Goal: Task Accomplishment & Management: Manage account settings

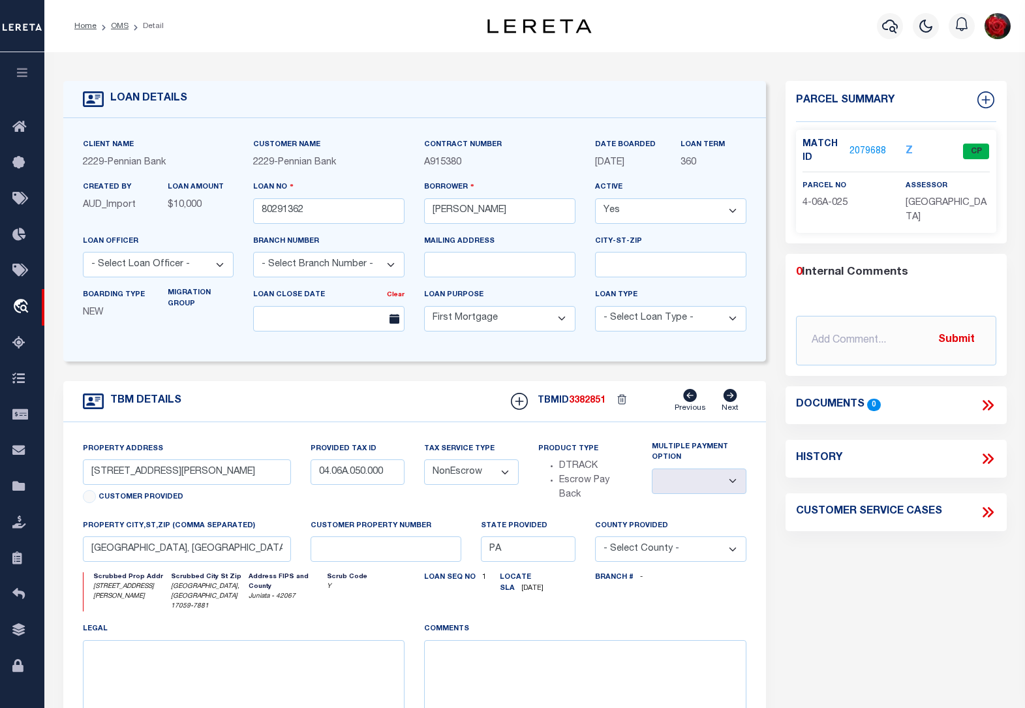
select select "10"
select select "NonEscrow"
click at [865, 150] on link "2079688" at bounding box center [868, 152] width 37 height 14
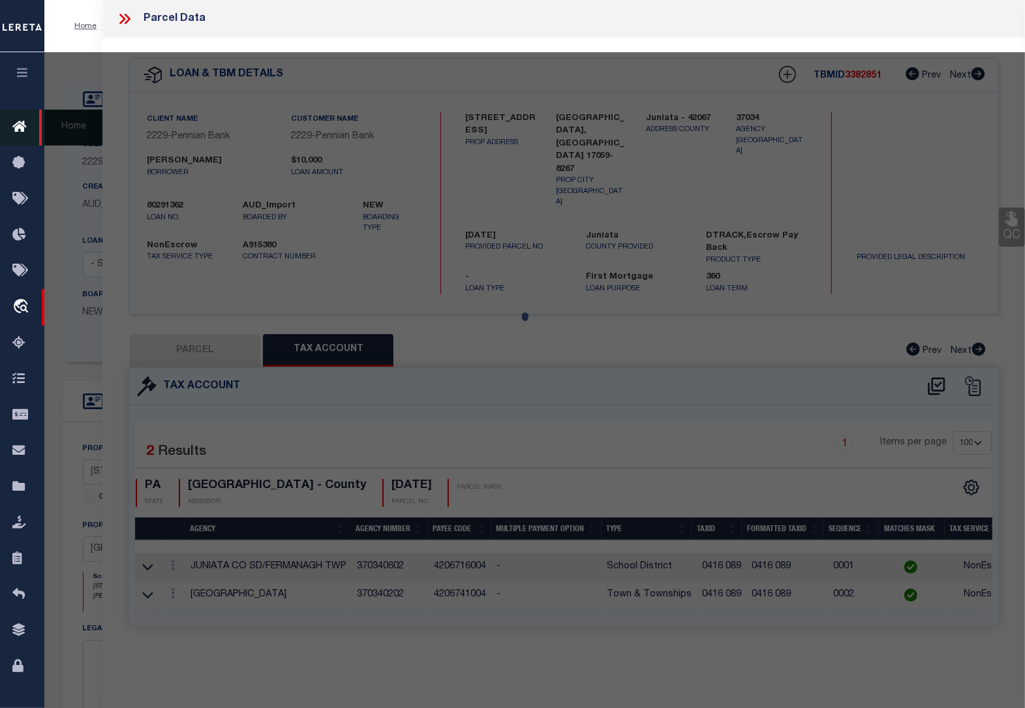
select select "AS"
checkbox input "false"
select select "CP"
type input "[PERSON_NAME] E &"
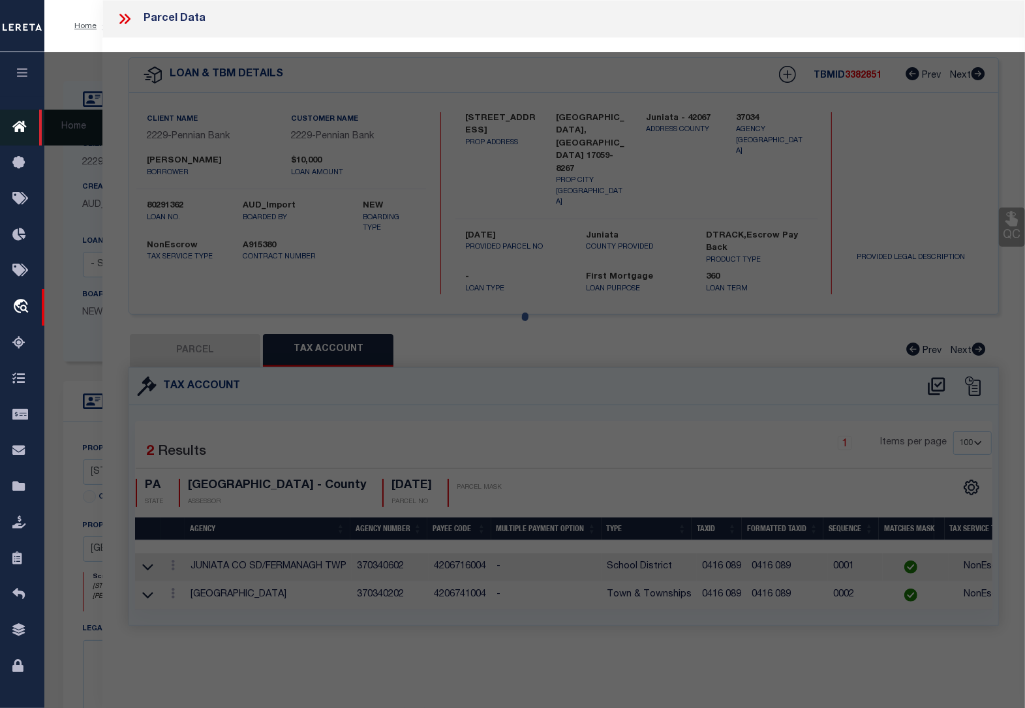
type input "[STREET_ADDRESS][PERSON_NAME]"
checkbox input "false"
type input "[GEOGRAPHIC_DATA], [GEOGRAPHIC_DATA] 17059"
type textarea "156 0624"
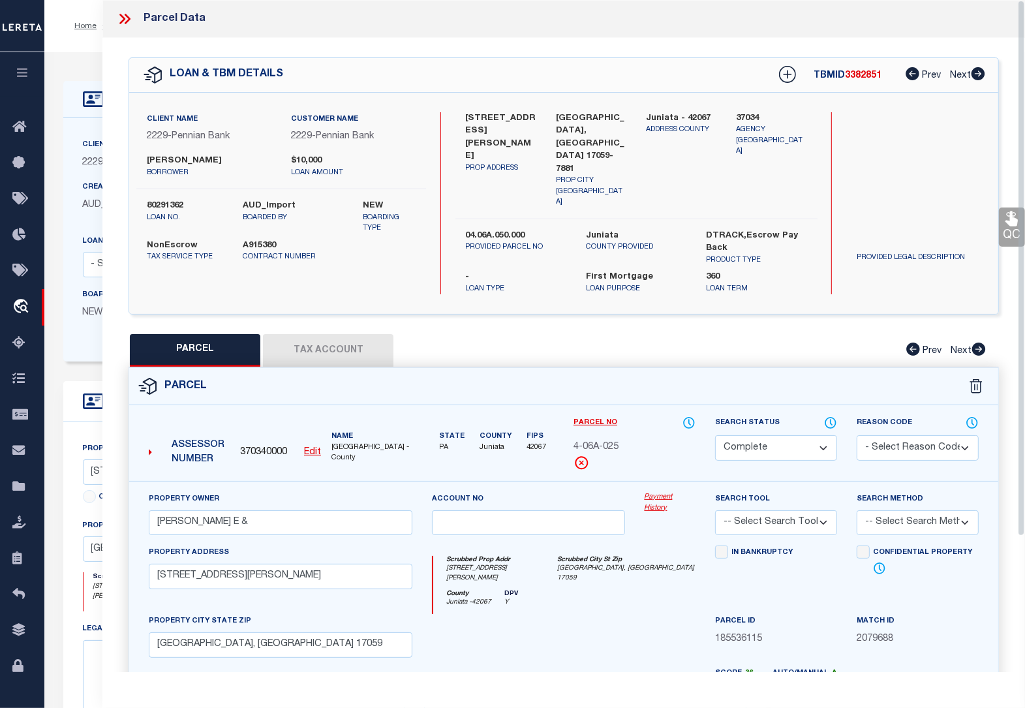
click at [328, 334] on button "Tax Account" at bounding box center [328, 350] width 131 height 33
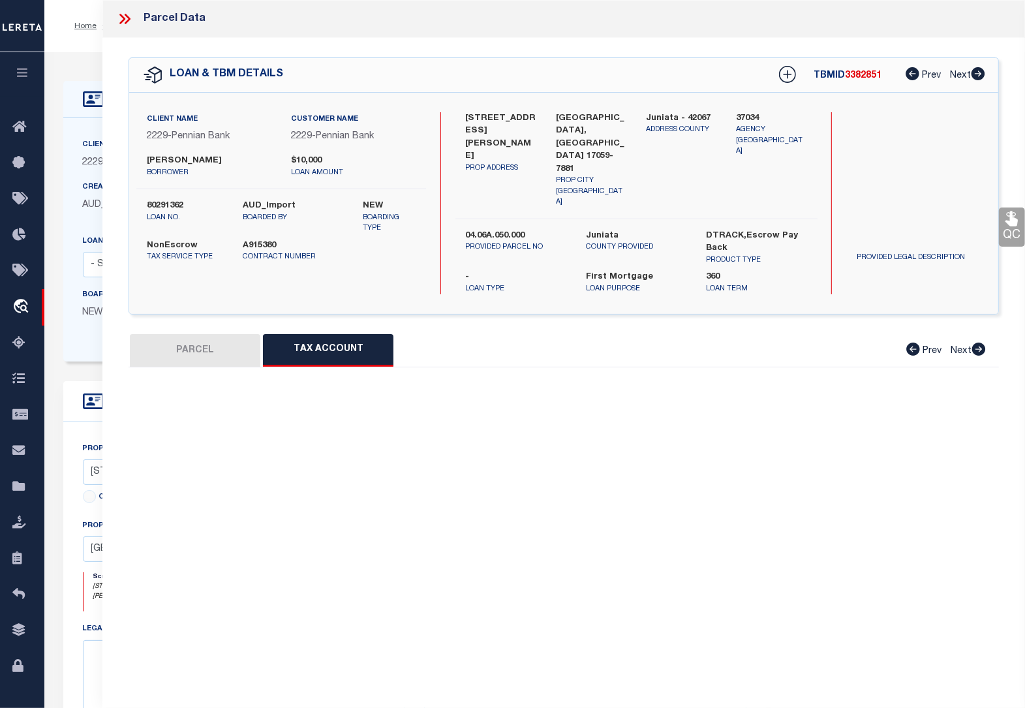
select select "100"
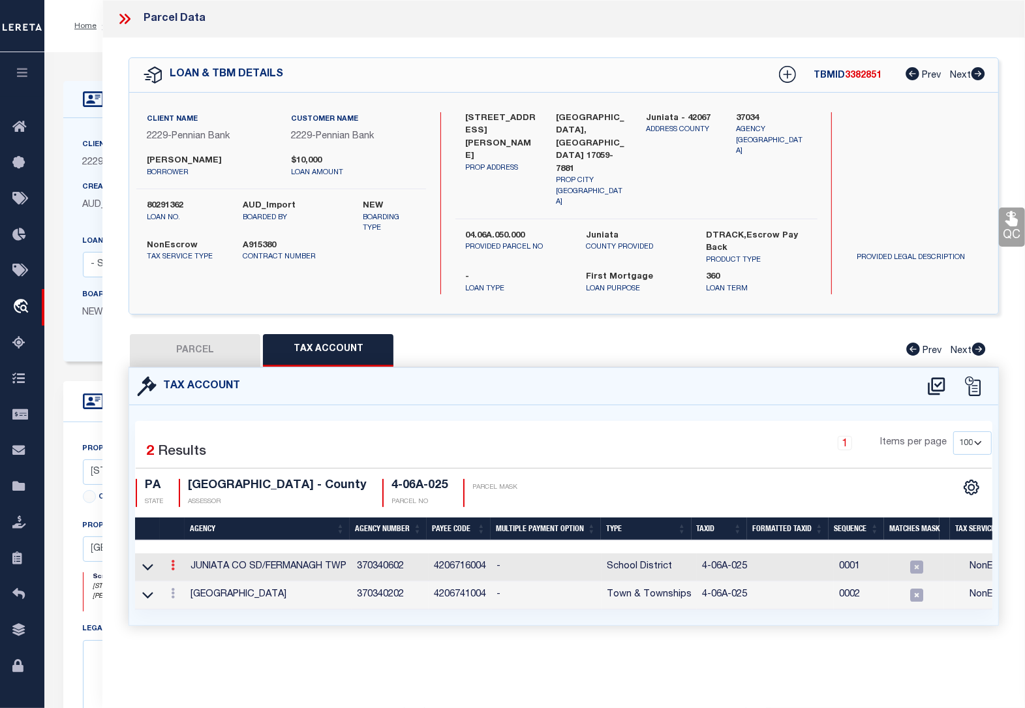
click at [172, 560] on icon at bounding box center [173, 565] width 4 height 10
click at [187, 580] on icon "" at bounding box center [187, 585] width 10 height 10
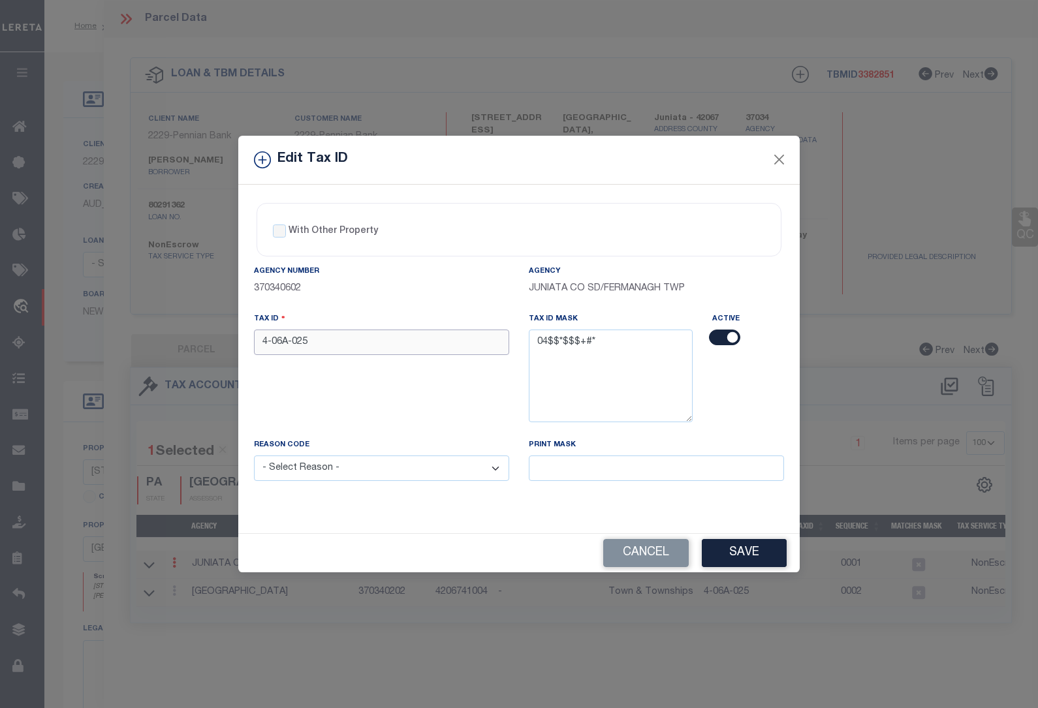
drag, startPoint x: 311, startPoint y: 351, endPoint x: 217, endPoint y: 346, distance: 94.1
click at [217, 346] on div "Edit Tax ID With Other Property With Other Property Type Temporary" at bounding box center [519, 354] width 1038 height 708
paste input "80291362"
drag, startPoint x: 318, startPoint y: 348, endPoint x: 209, endPoint y: 337, distance: 109.5
click at [209, 337] on div "Edit Tax ID With Other Property With Other Property Type Temporary" at bounding box center [519, 354] width 1038 height 708
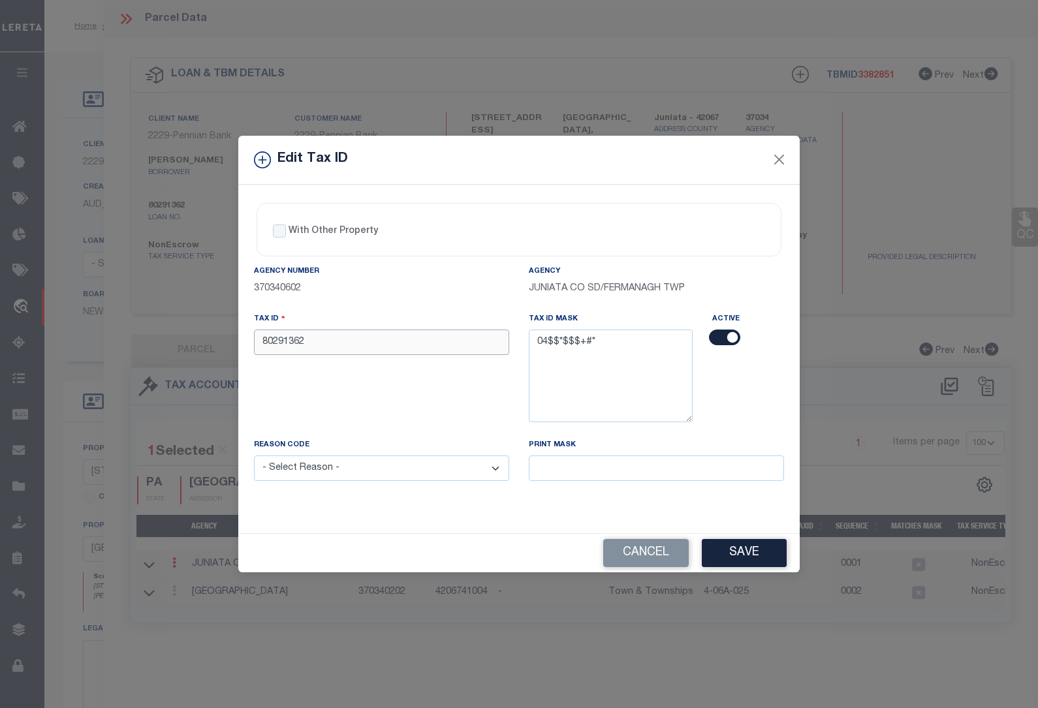
paste input "0406A025"
type input "0406A025"
click at [363, 474] on select "- Select Reason - 099 - Other (Provide additional detail) ACT - Agency Changed …" at bounding box center [381, 468] width 255 height 25
select select "ACT"
click at [254, 457] on select "- Select Reason - 099 - Other (Provide additional detail) ACT - Agency Changed …" at bounding box center [381, 468] width 255 height 25
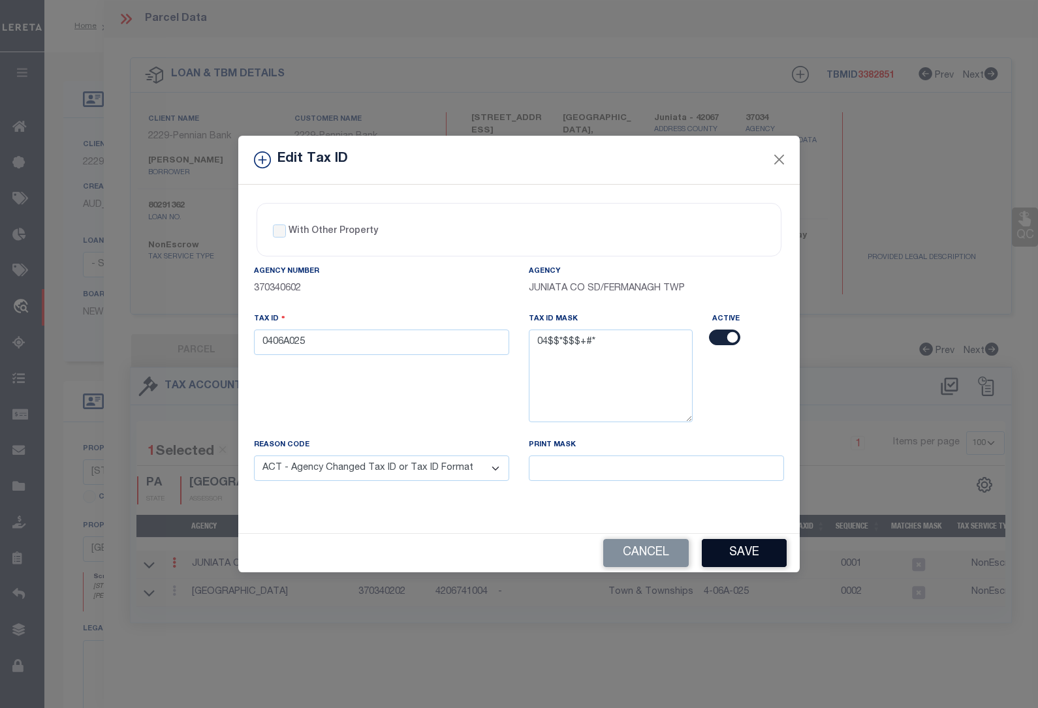
click at [752, 551] on button "Save" at bounding box center [744, 553] width 85 height 28
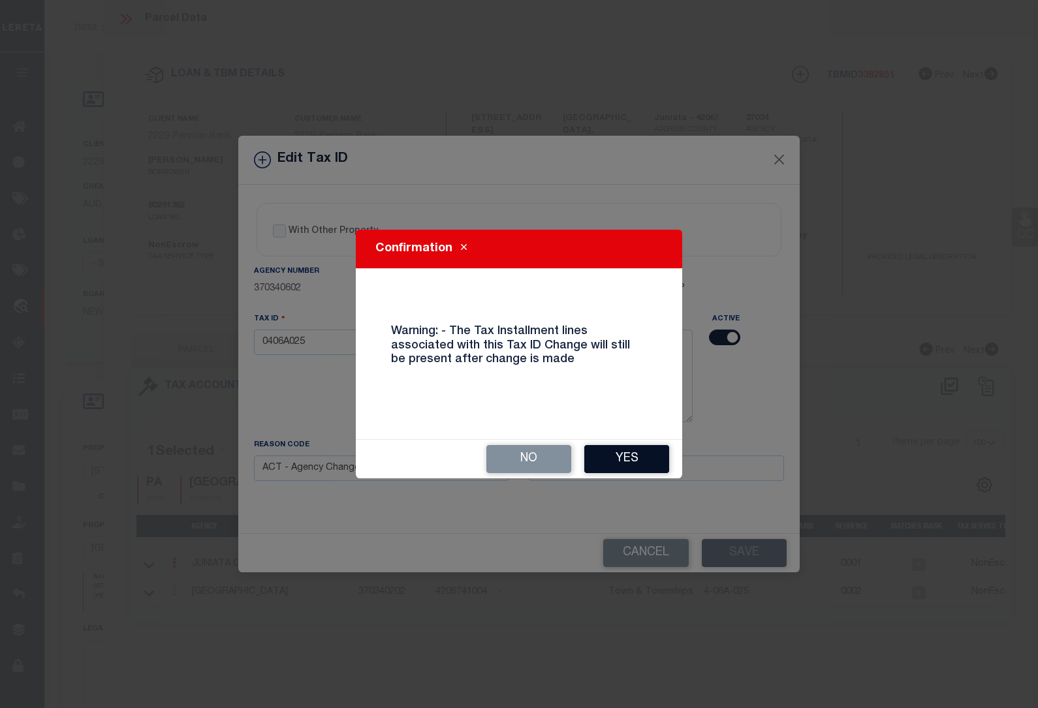
click at [621, 457] on button "Yes" at bounding box center [626, 459] width 85 height 28
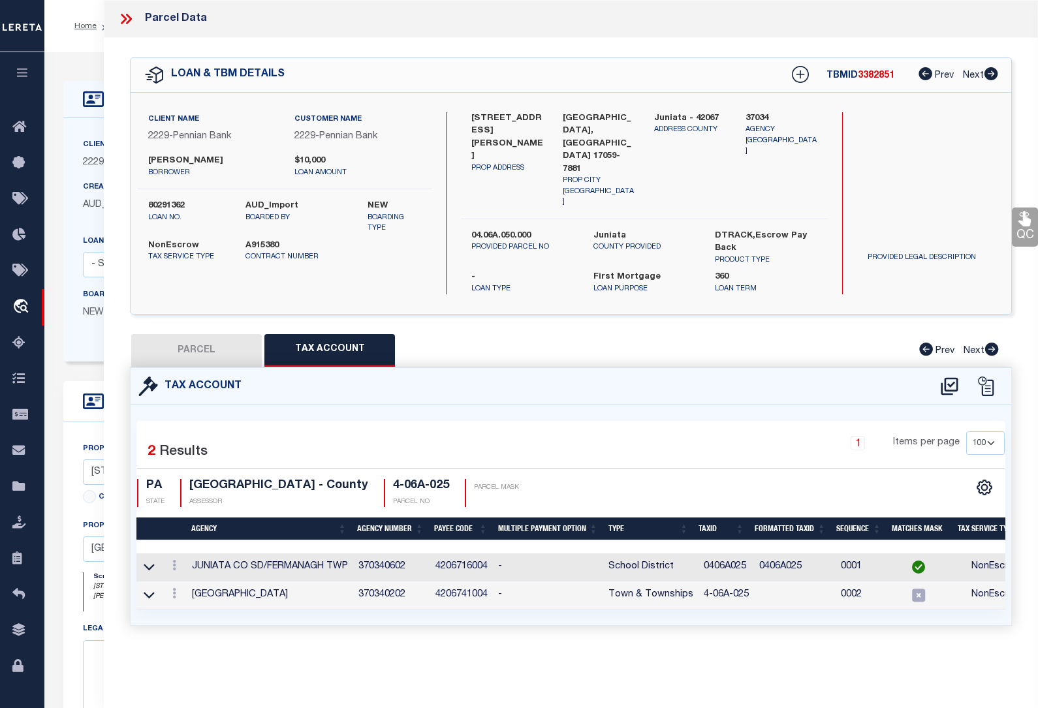
select select
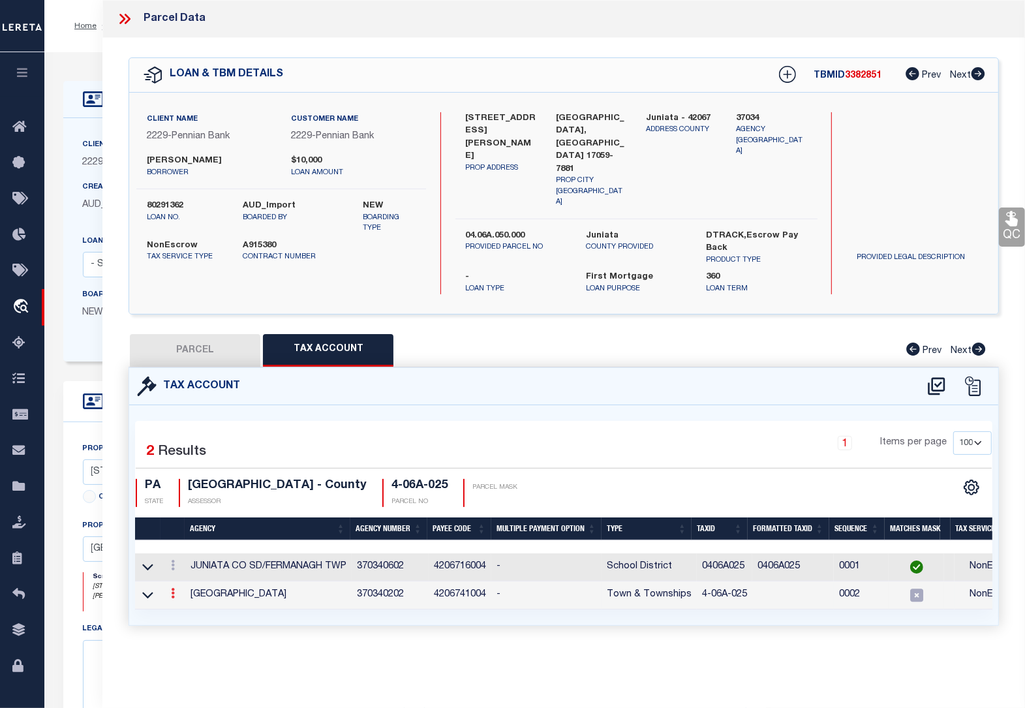
click at [174, 588] on icon at bounding box center [173, 593] width 4 height 10
click at [185, 608] on icon at bounding box center [187, 613] width 10 height 10
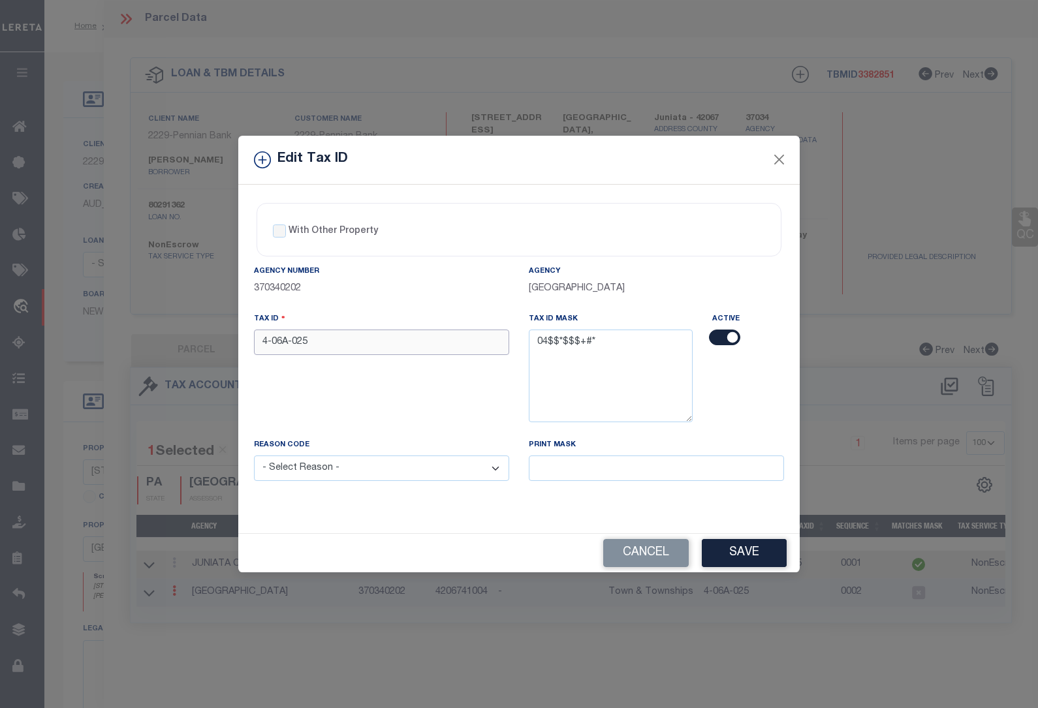
drag, startPoint x: 327, startPoint y: 345, endPoint x: 197, endPoint y: 338, distance: 130.0
click at [197, 338] on div "Edit Tax ID With Other Property With Other Property Type Temporary" at bounding box center [519, 354] width 1038 height 708
paste input "0406A"
type input "0406A025"
click at [337, 464] on select "- Select Reason - 099 - Other (Provide additional detail) ACT - Agency Changed …" at bounding box center [381, 468] width 255 height 25
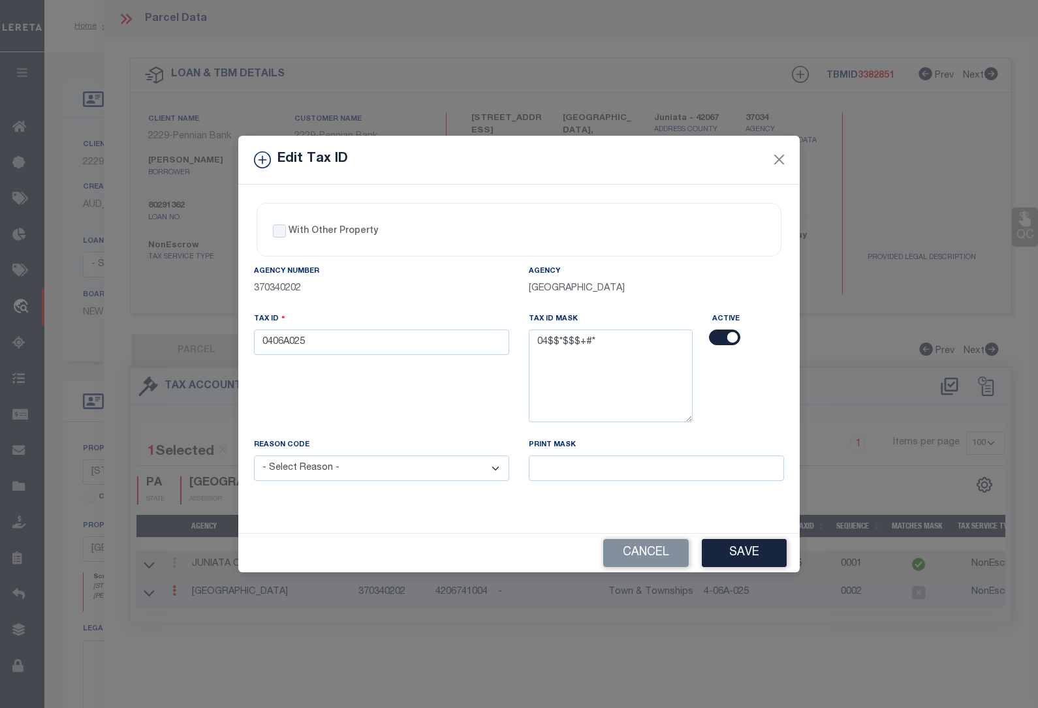
select select "ACT"
click at [254, 457] on select "- Select Reason - 099 - Other (Provide additional detail) ACT - Agency Changed …" at bounding box center [381, 468] width 255 height 25
drag, startPoint x: 762, startPoint y: 553, endPoint x: 39, endPoint y: 630, distance: 727.2
click at [762, 553] on button "Save" at bounding box center [744, 553] width 85 height 28
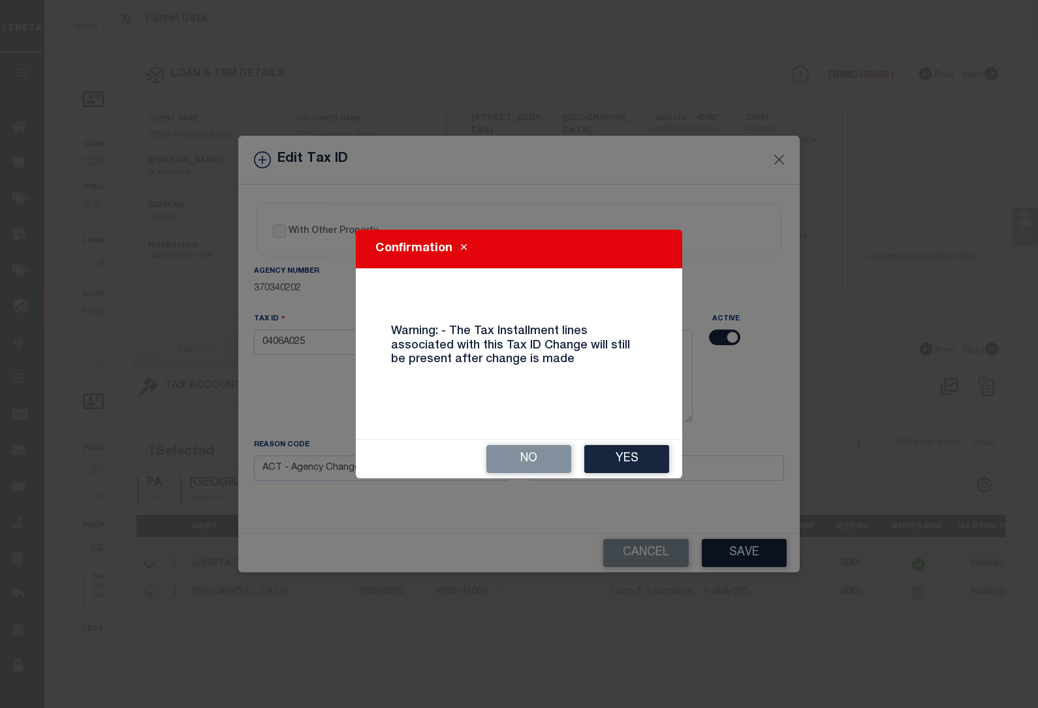
drag, startPoint x: 653, startPoint y: 454, endPoint x: 594, endPoint y: 455, distance: 59.4
click at [653, 454] on button "Yes" at bounding box center [626, 459] width 85 height 28
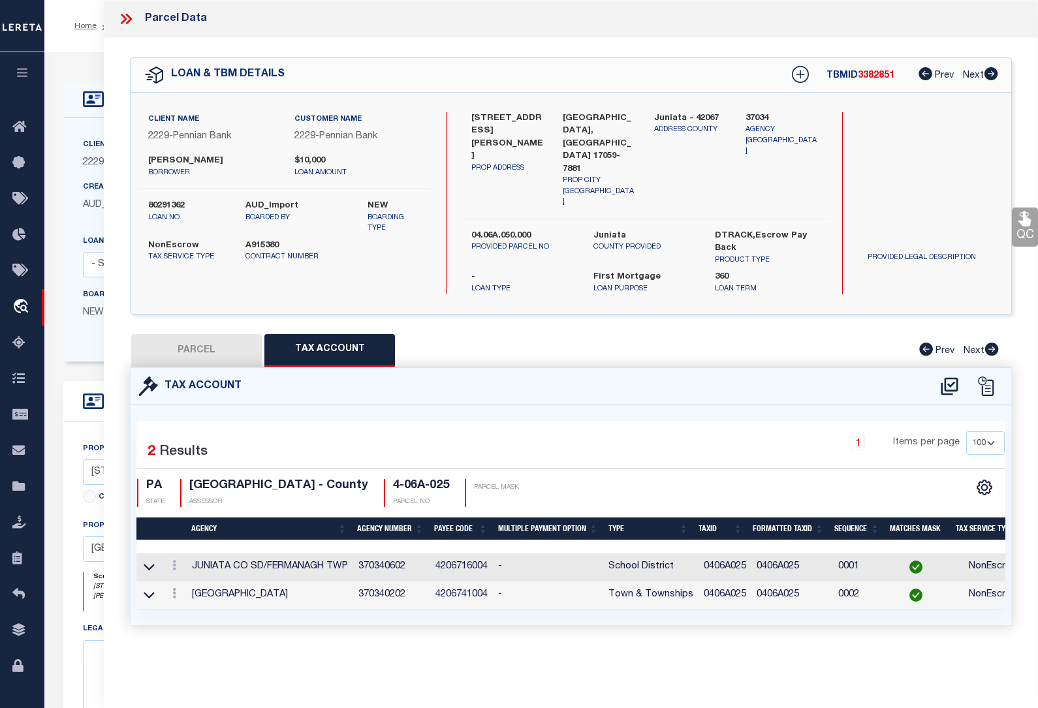
select select
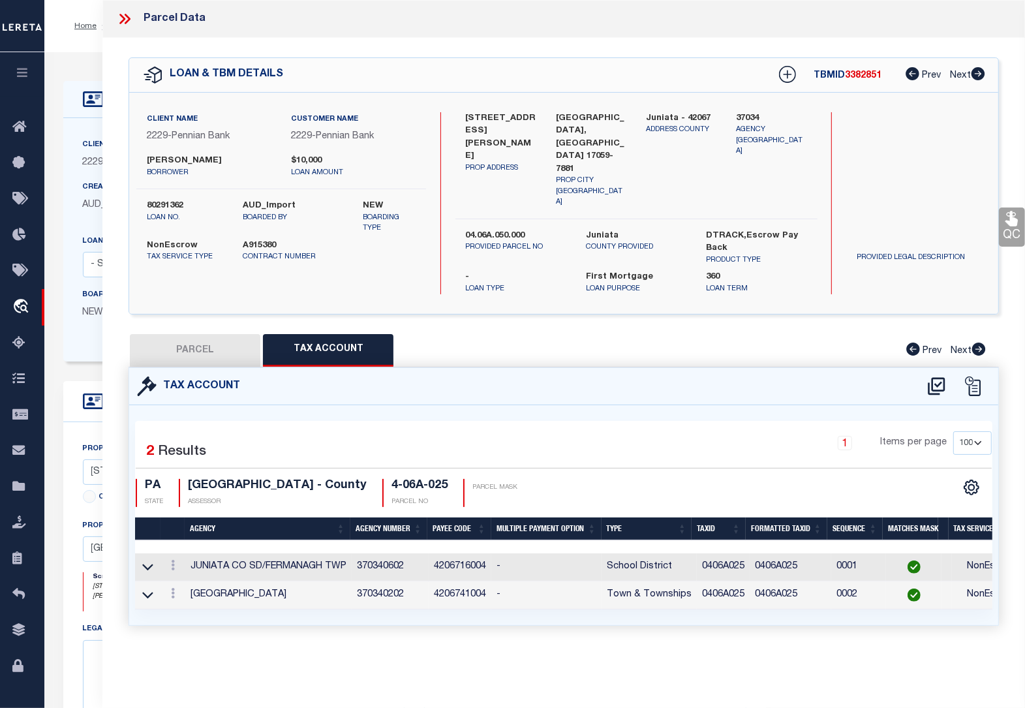
click at [90, 49] on div "Home OMS Detail Profile Sign out" at bounding box center [534, 26] width 981 height 52
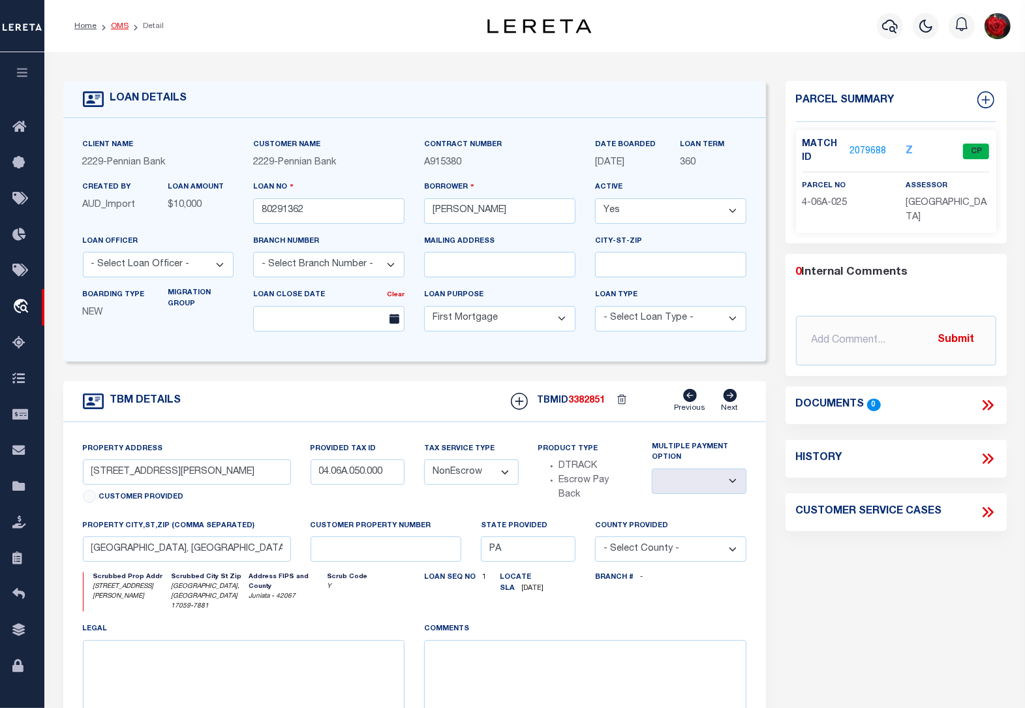
click at [115, 25] on link "OMS" at bounding box center [120, 26] width 18 height 8
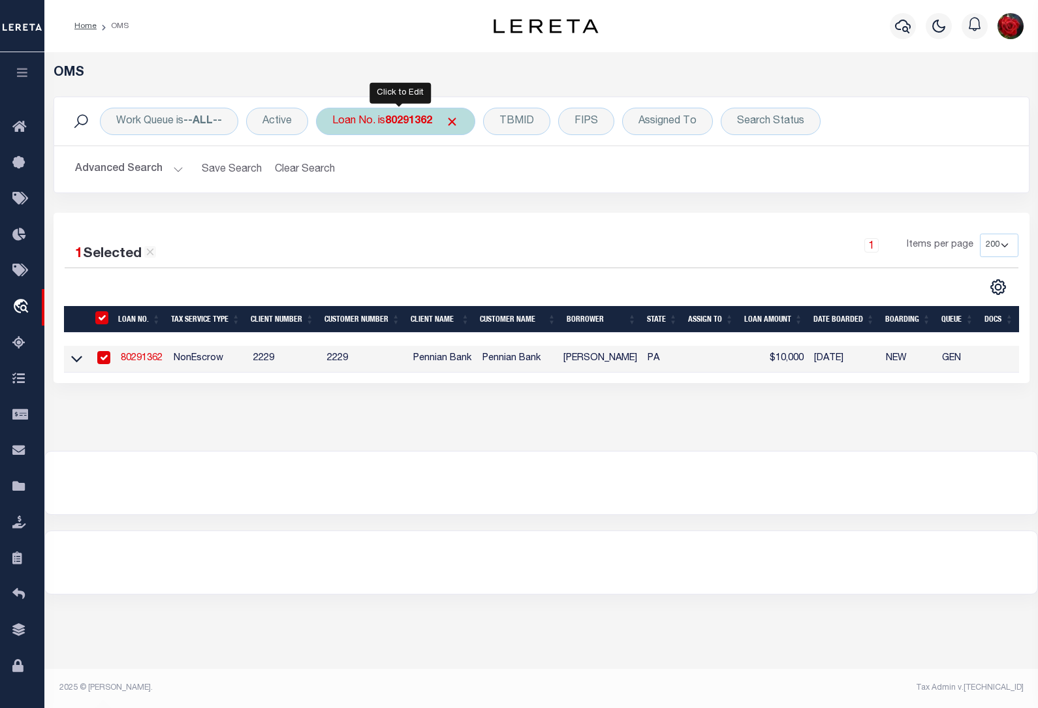
click at [401, 131] on div "Loan No. is 80291362" at bounding box center [395, 121] width 159 height 27
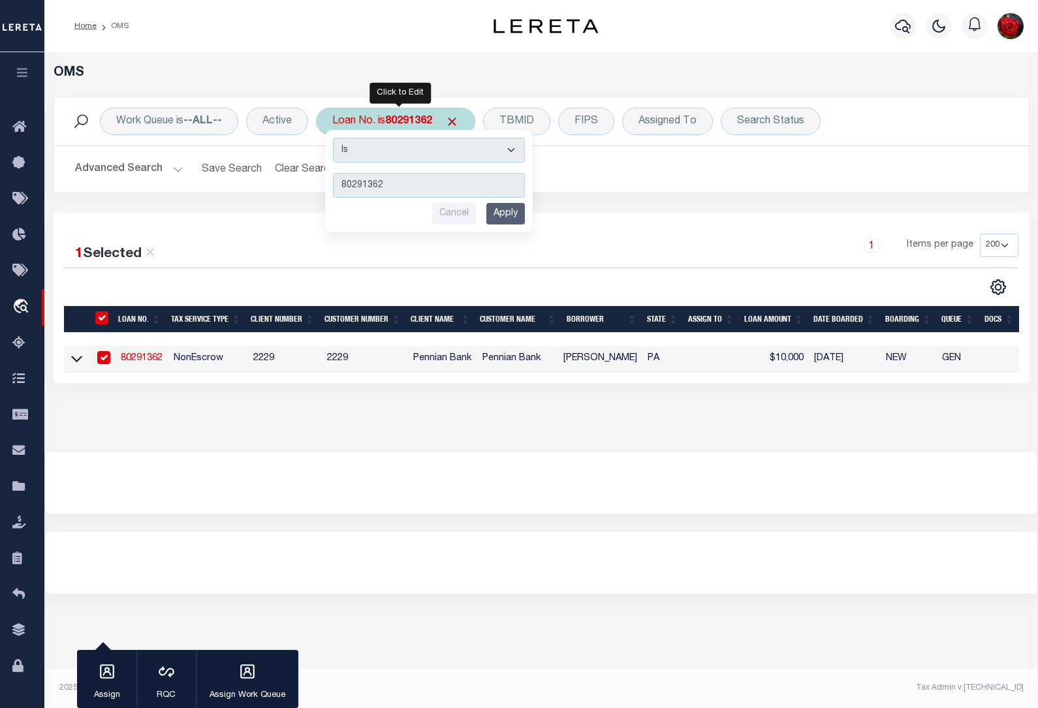
type input "80289481"
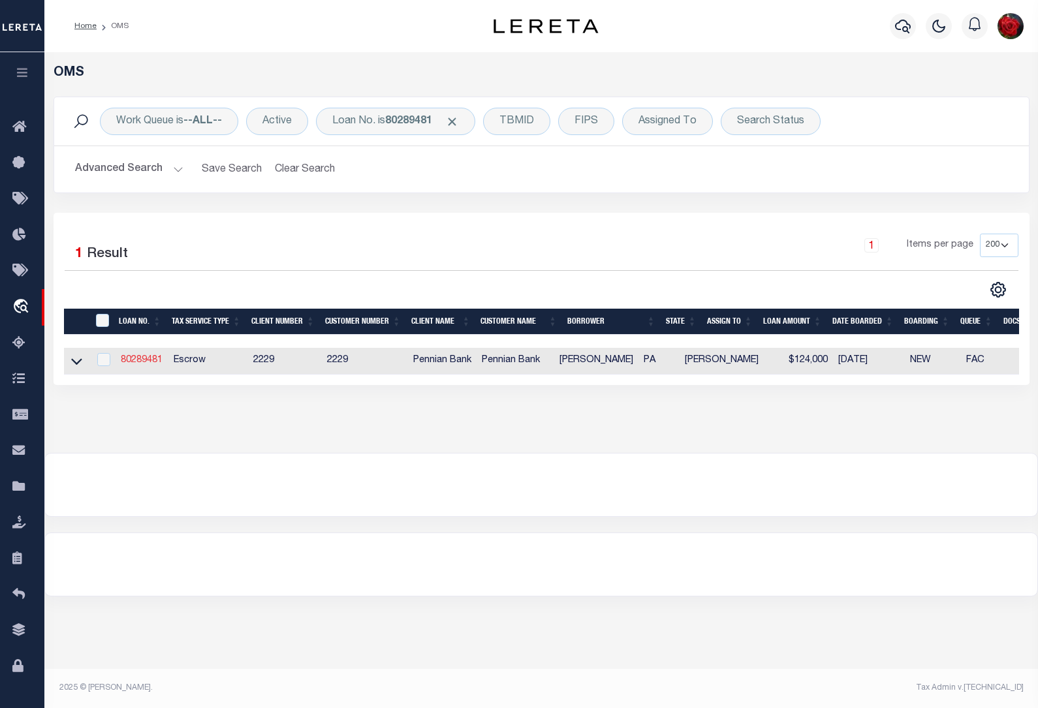
click at [134, 362] on link "80289481" at bounding box center [142, 360] width 42 height 9
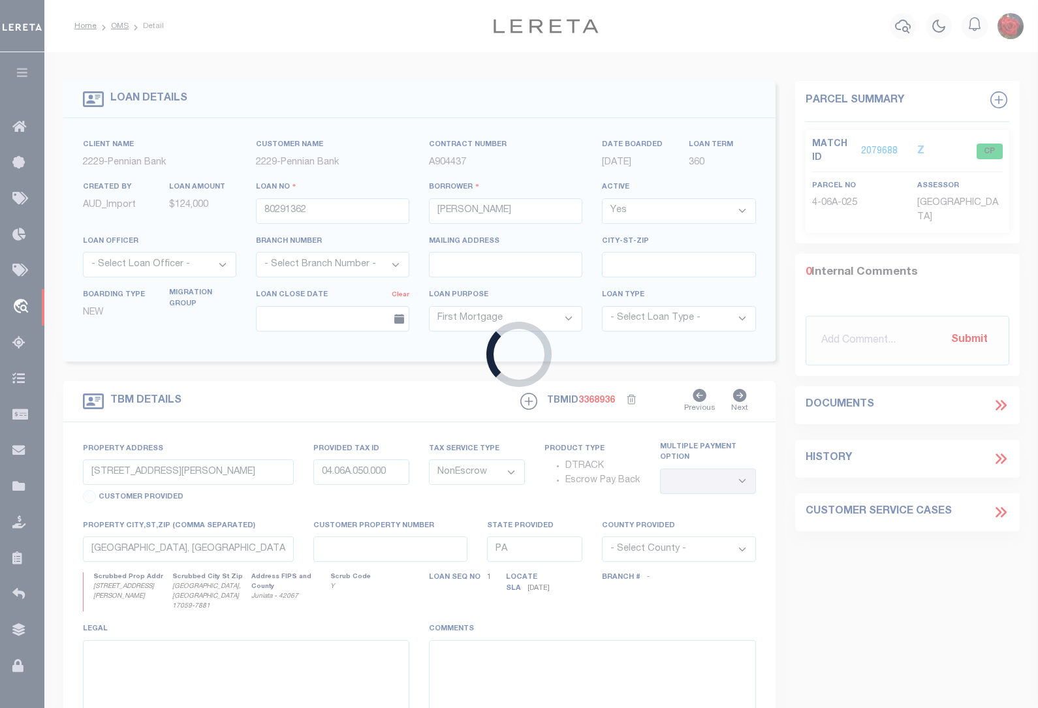
type input "80289481"
type input "[PERSON_NAME]"
select select "Escrow"
type input "[STREET_ADDRESS]"
type input "02.05A.033.000"
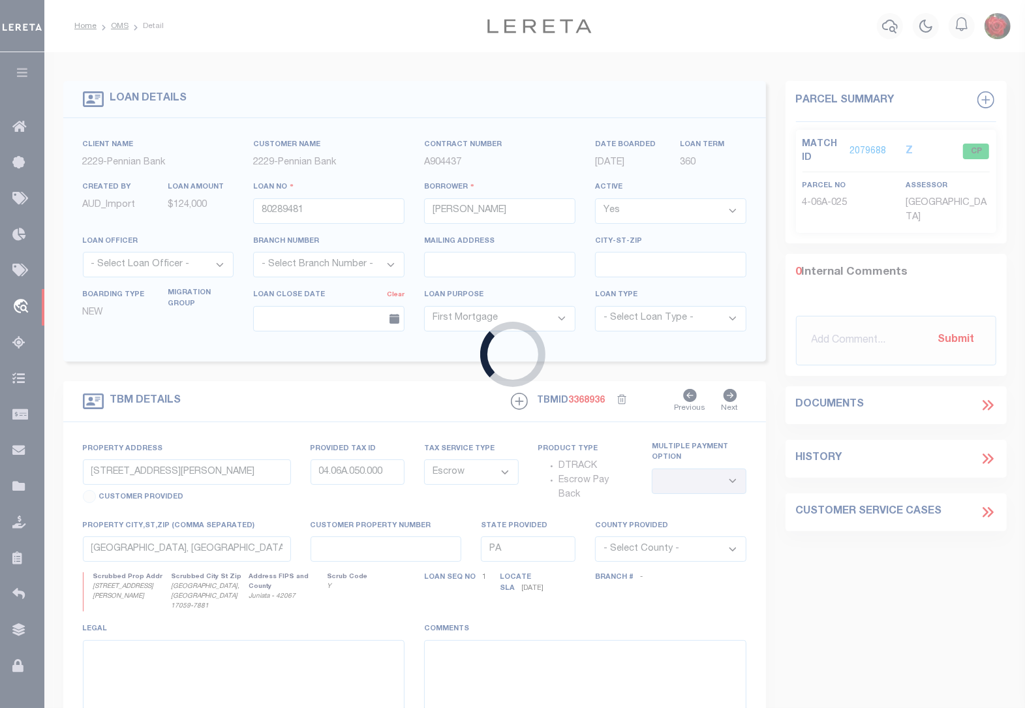
select select
type input "[GEOGRAPHIC_DATA], [GEOGRAPHIC_DATA] 17059-8541"
type textarea "Address change per client request [DATE]"
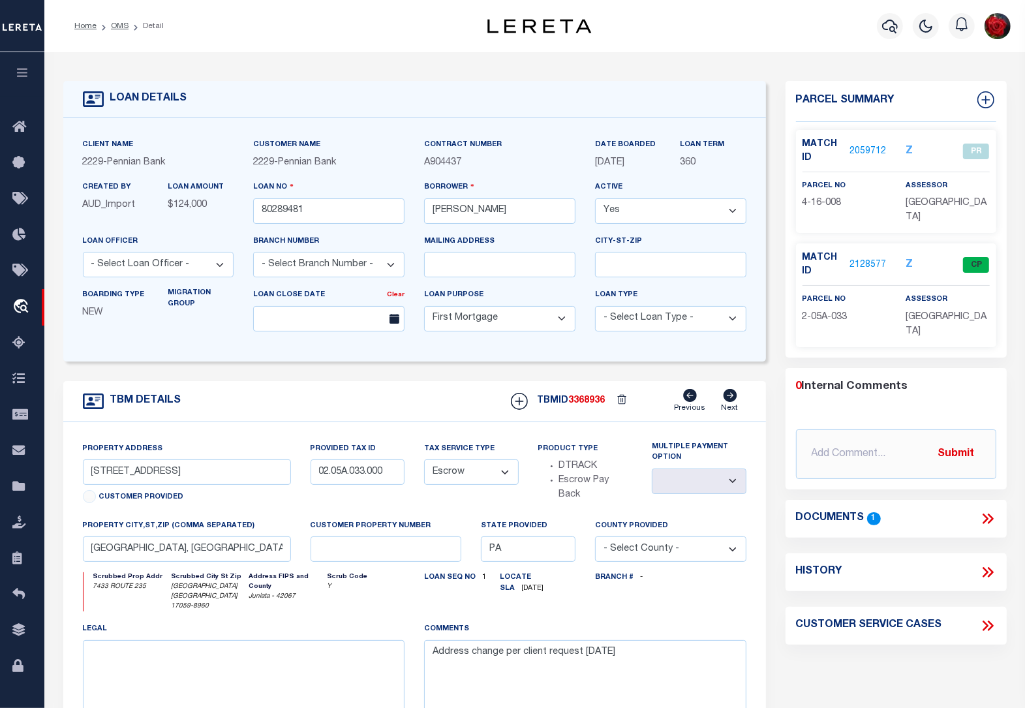
click at [863, 148] on link "2059712" at bounding box center [868, 152] width 37 height 14
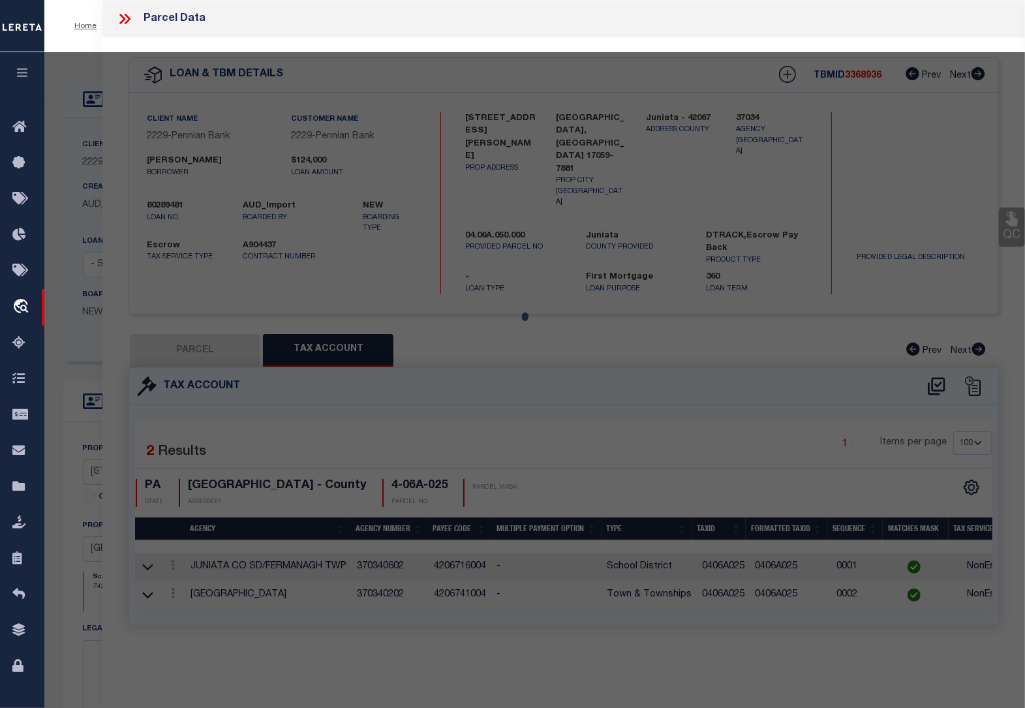
select select "AS"
checkbox input "false"
select select "PR"
type input "[PERSON_NAME] &"
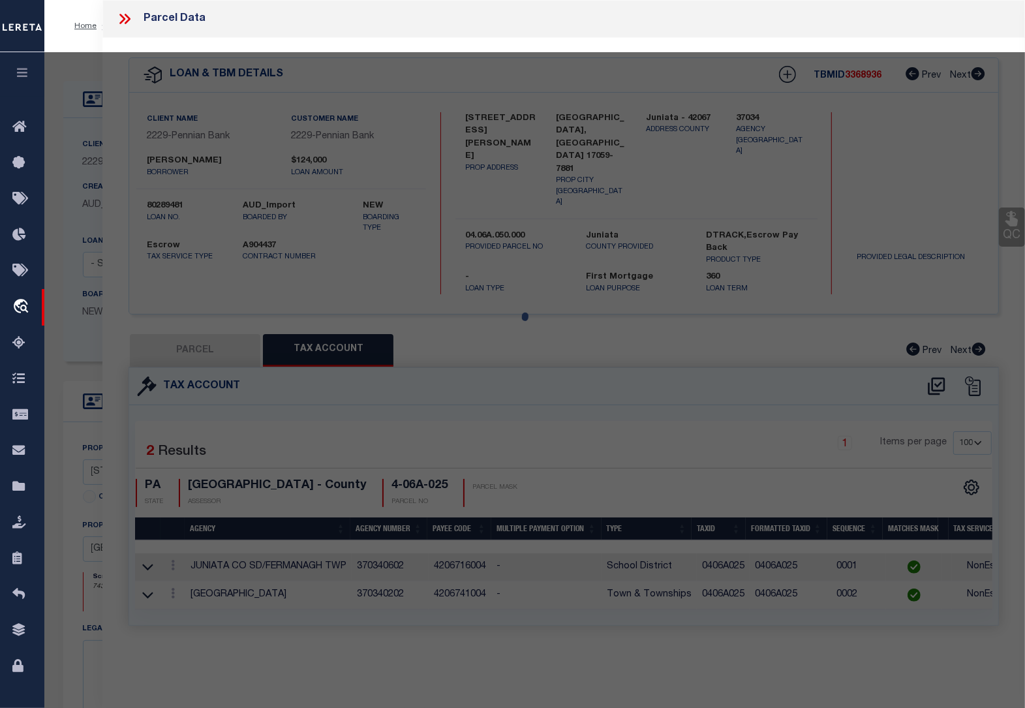
select select
type input "[STREET_ADDRESS]"
type input "[GEOGRAPHIC_DATA], [GEOGRAPHIC_DATA] 17059-8541"
type textarea "Email Response from Client for Incorrect Parcel"
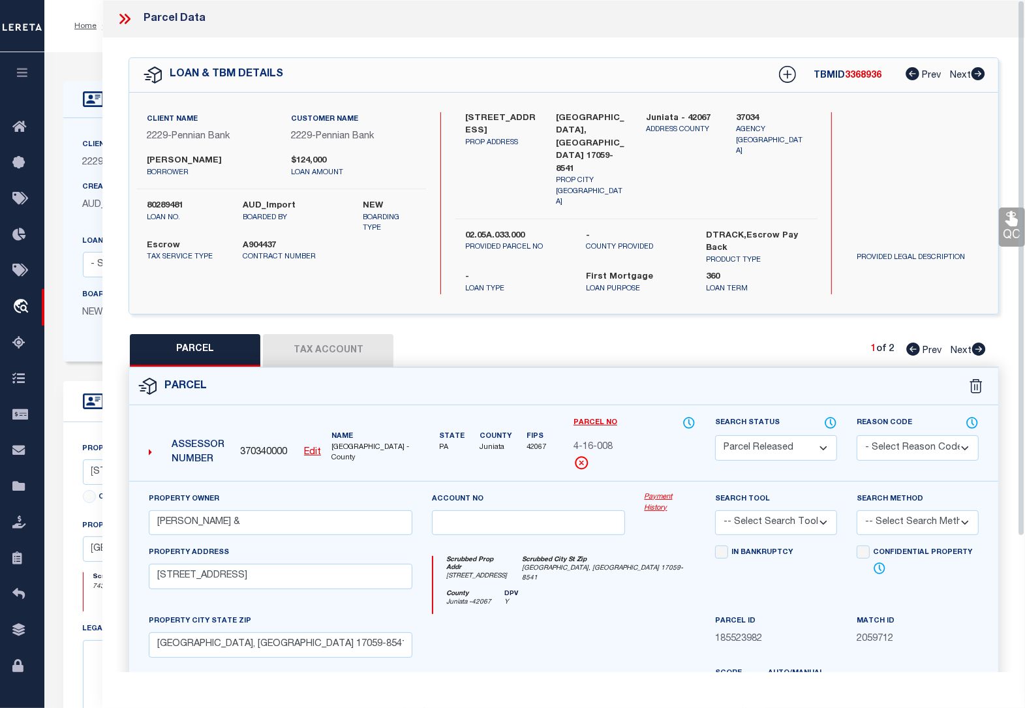
click at [981, 343] on icon at bounding box center [979, 349] width 14 height 13
select select "AS"
checkbox input "false"
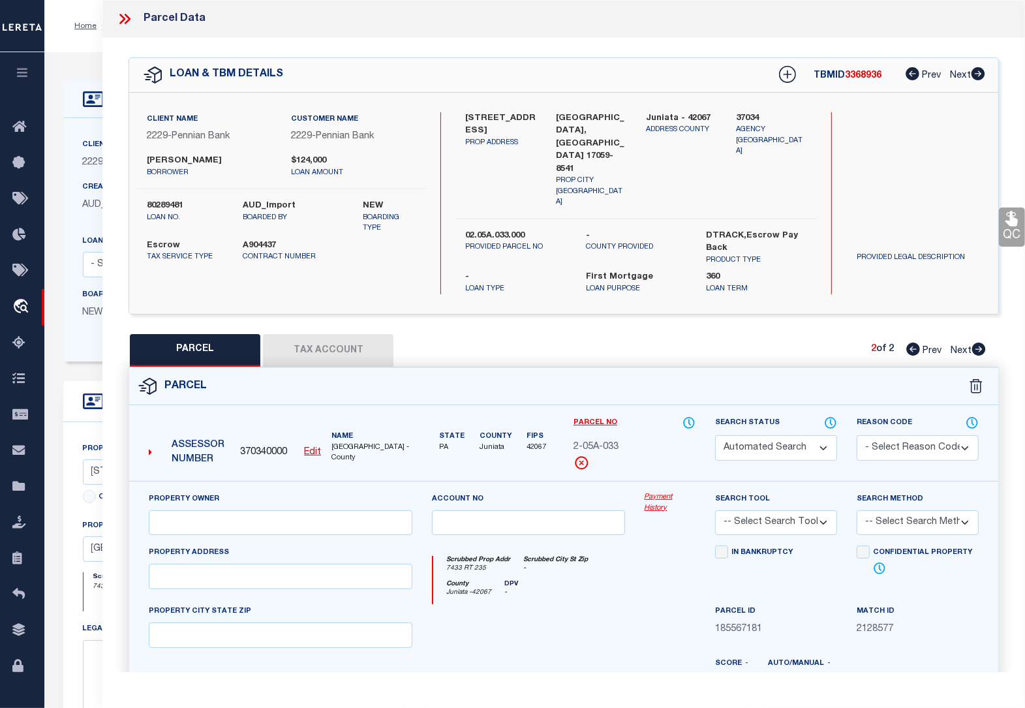
select select "CP"
type input "[PERSON_NAME]"
type input "[STREET_ADDRESS]"
checkbox input "false"
click at [344, 334] on button "Tax Account" at bounding box center [328, 350] width 131 height 33
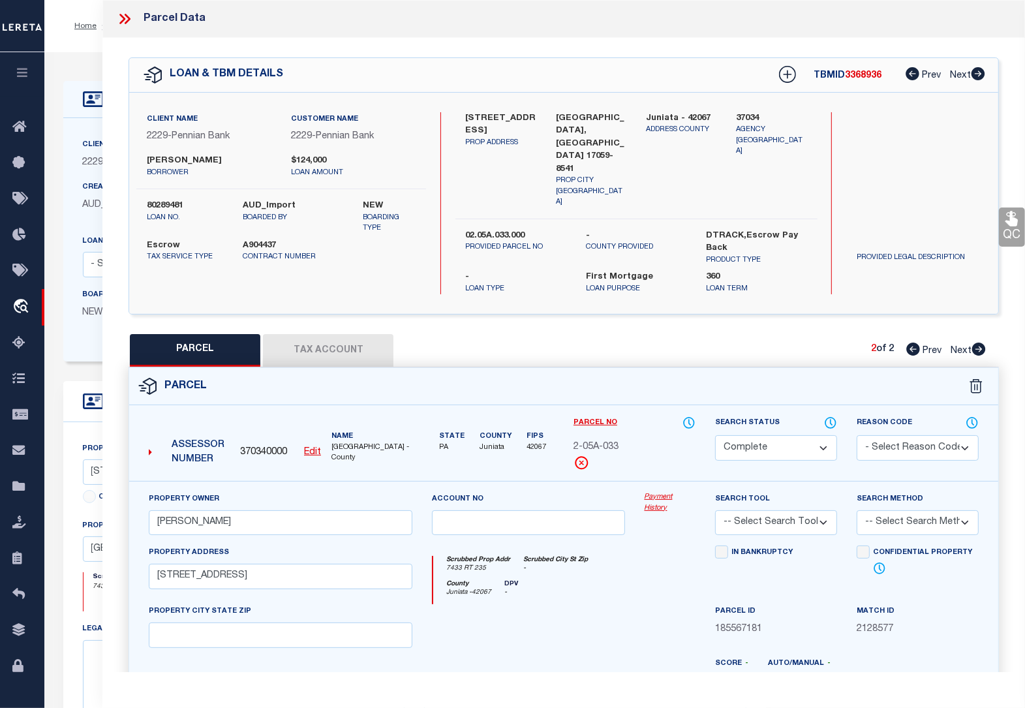
select select "100"
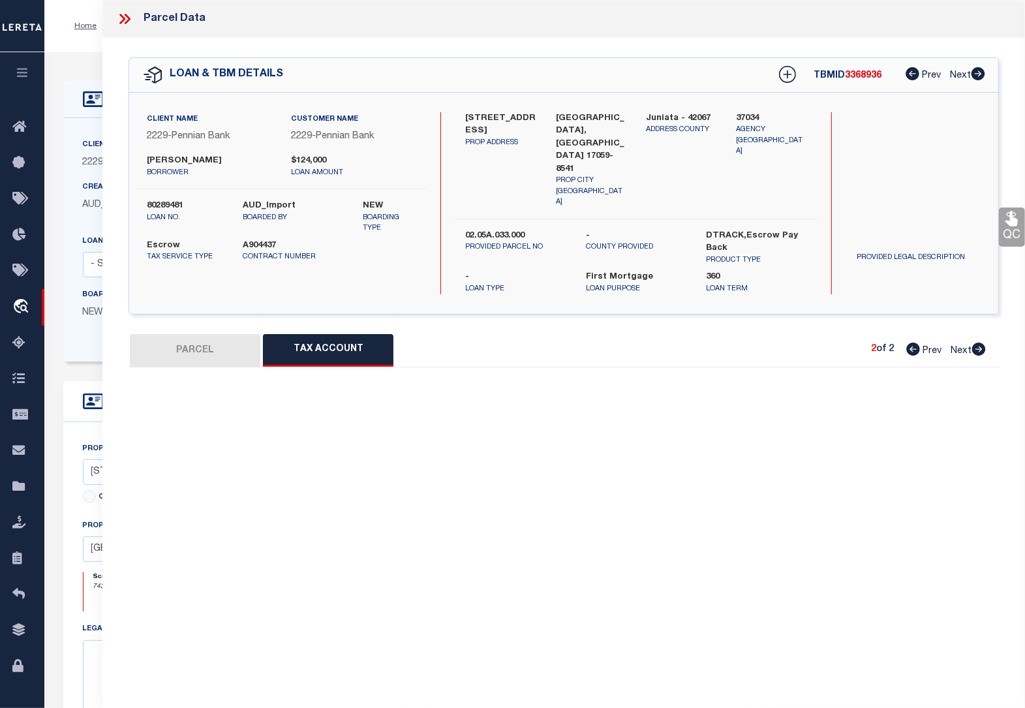
select select "100"
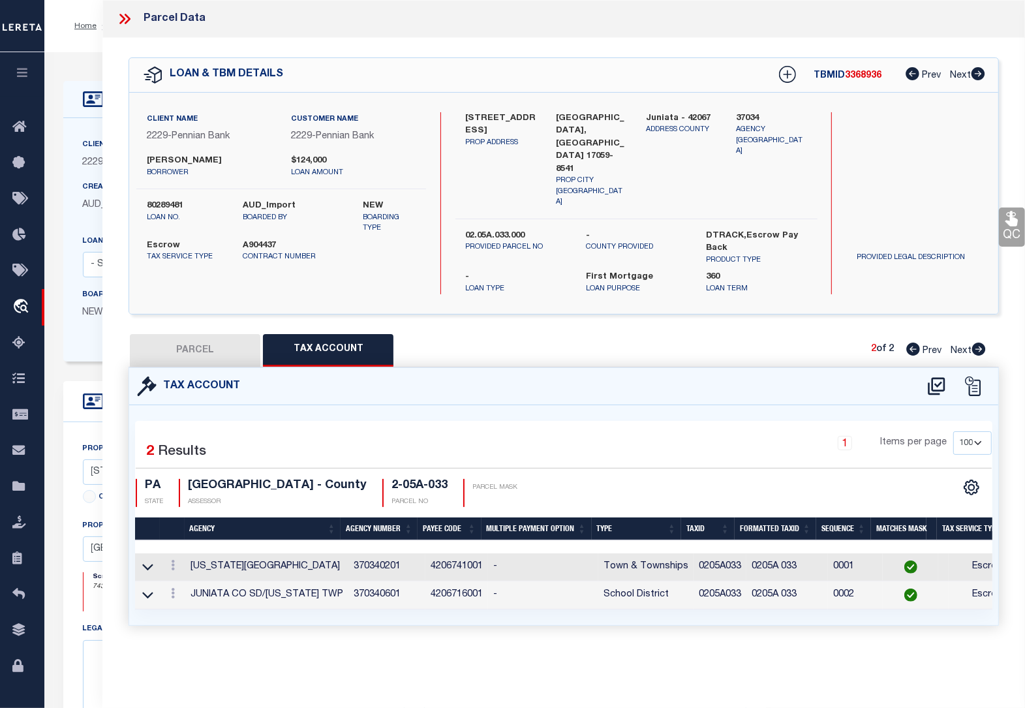
click at [125, 18] on icon at bounding box center [122, 19] width 6 height 10
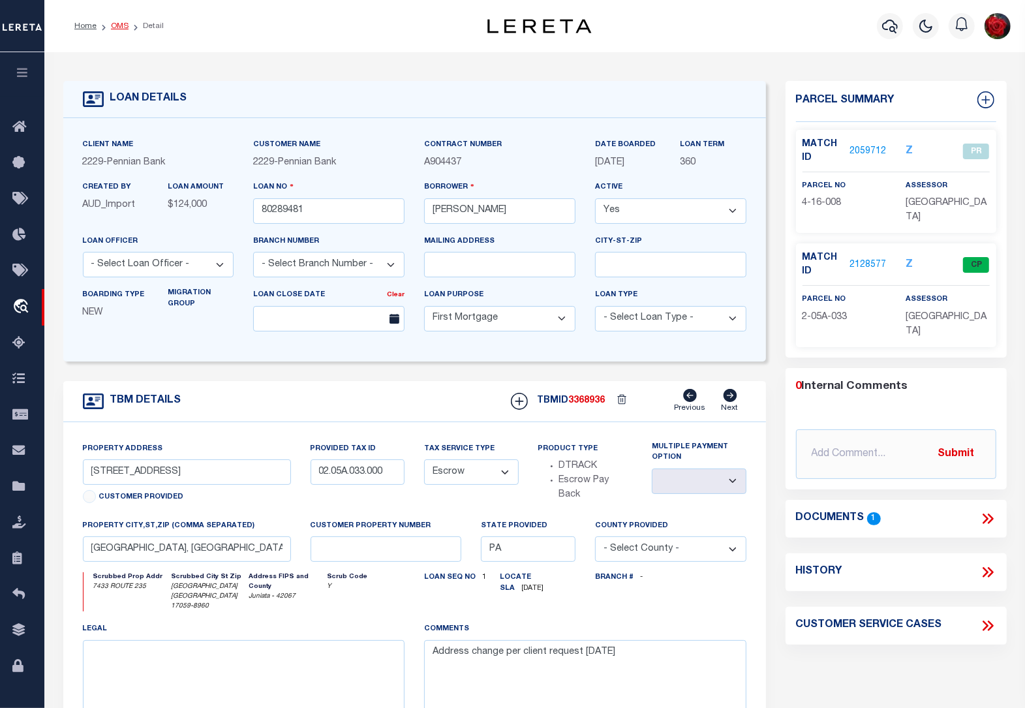
click at [121, 27] on link "OMS" at bounding box center [120, 26] width 18 height 8
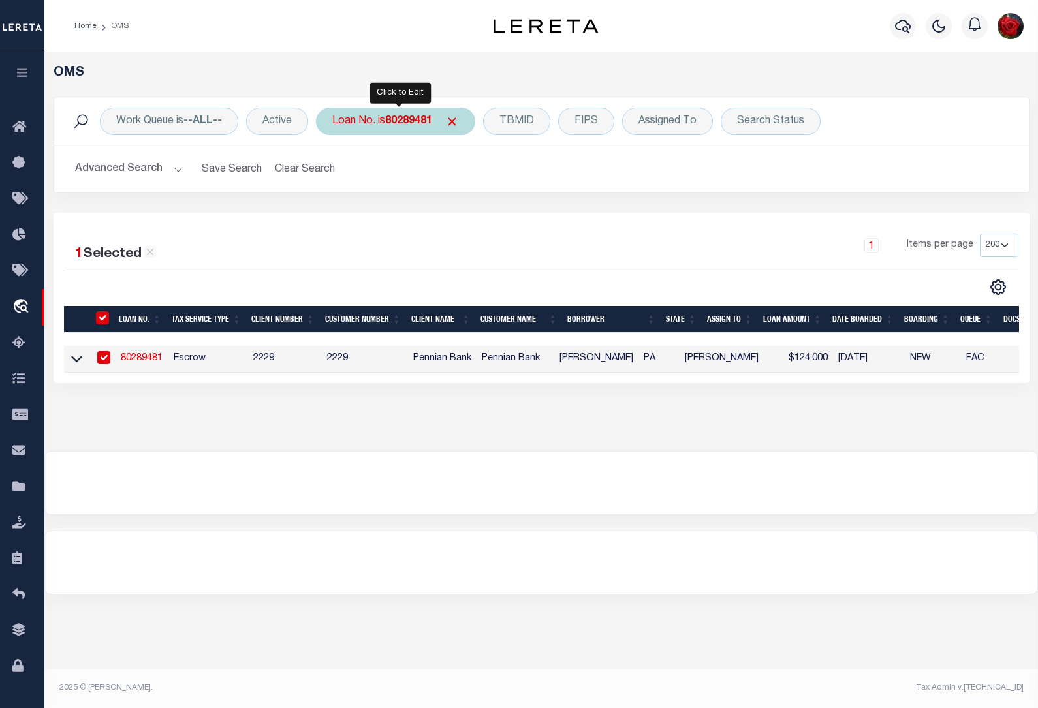
click at [410, 126] on b "80289481" at bounding box center [408, 121] width 47 height 10
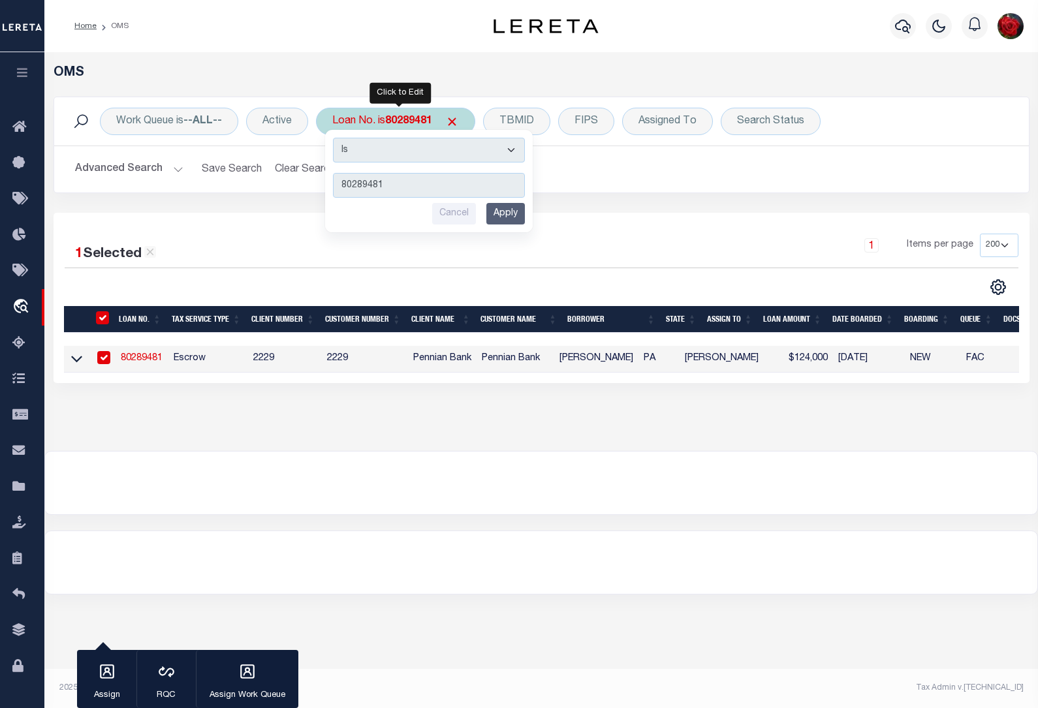
type input "80200959"
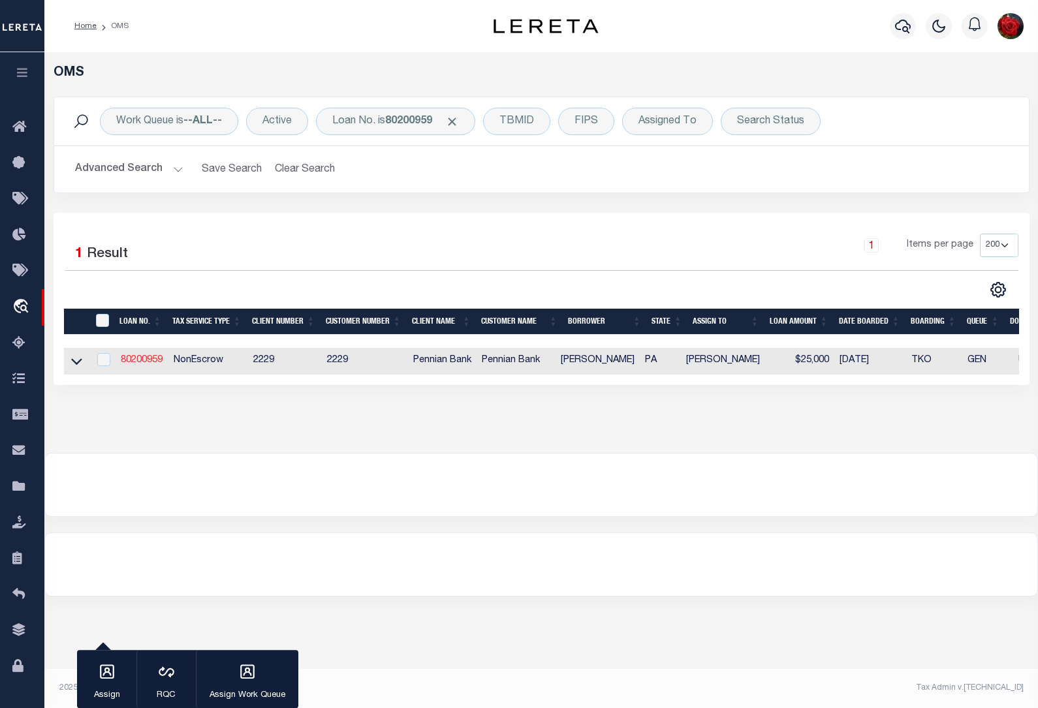
click at [148, 362] on link "80200959" at bounding box center [142, 360] width 42 height 9
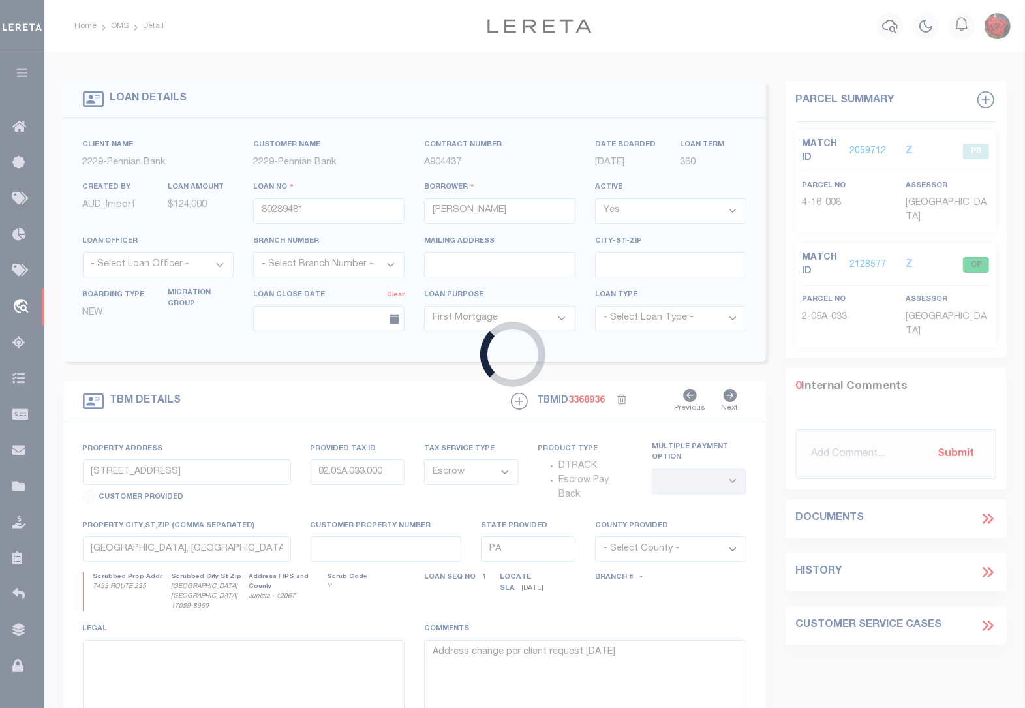
type input "80200959"
type input "[PERSON_NAME]"
select select
select select "NonEscrow"
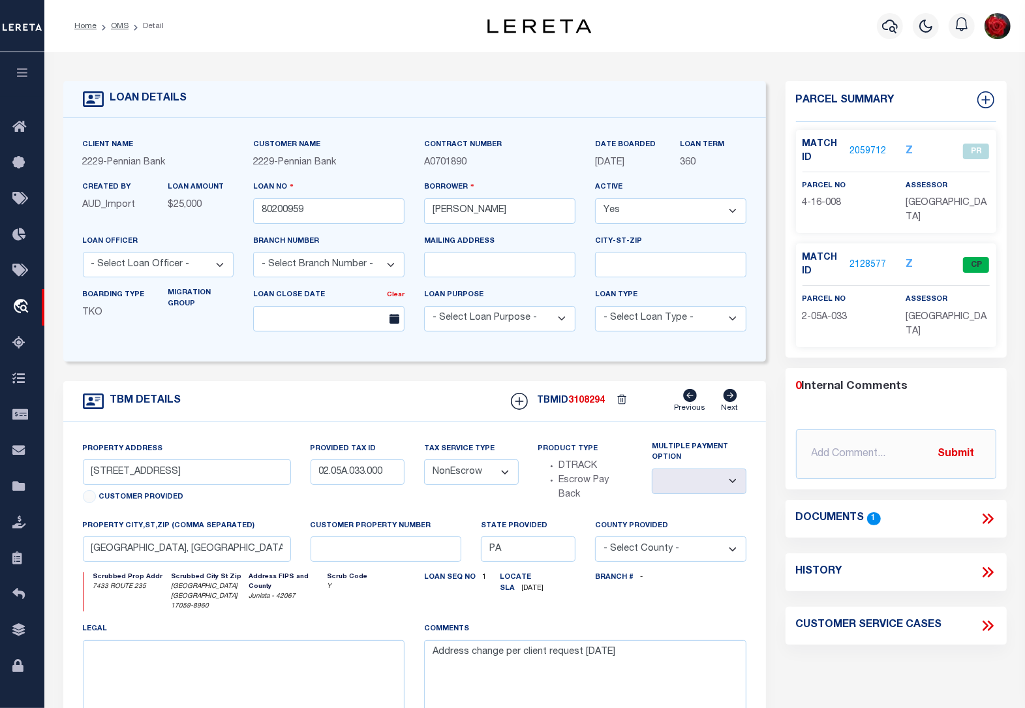
type input "PROMISE LAND DRIVE"
select select
type input "[GEOGRAPHIC_DATA] [GEOGRAPHIC_DATA] 17059"
select select
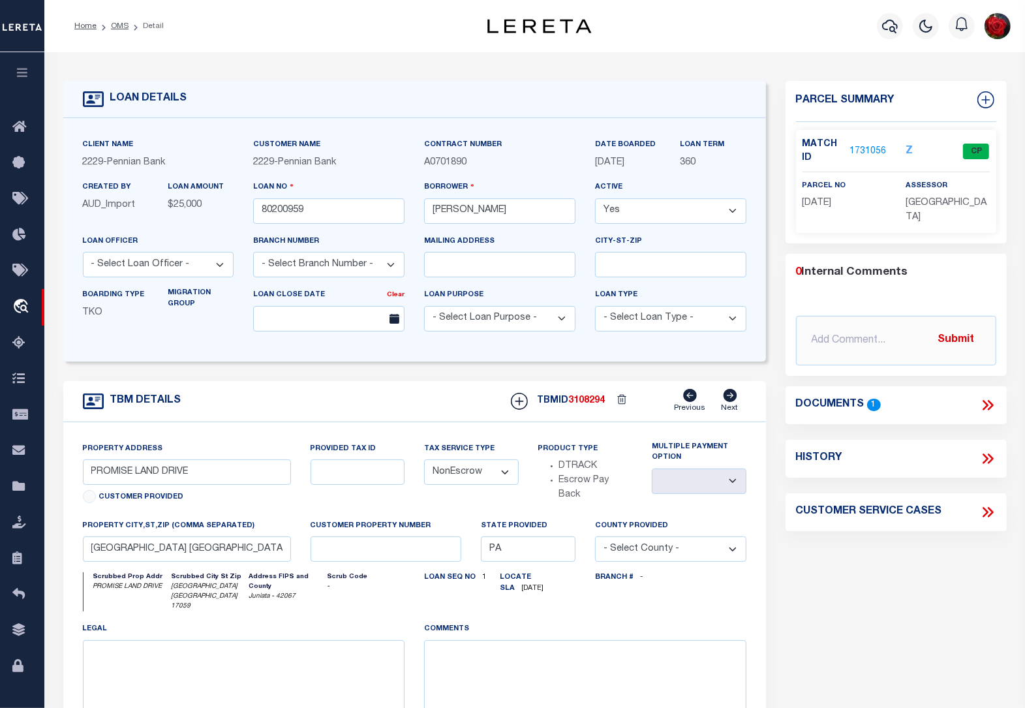
click at [865, 148] on link "1731056" at bounding box center [868, 152] width 37 height 14
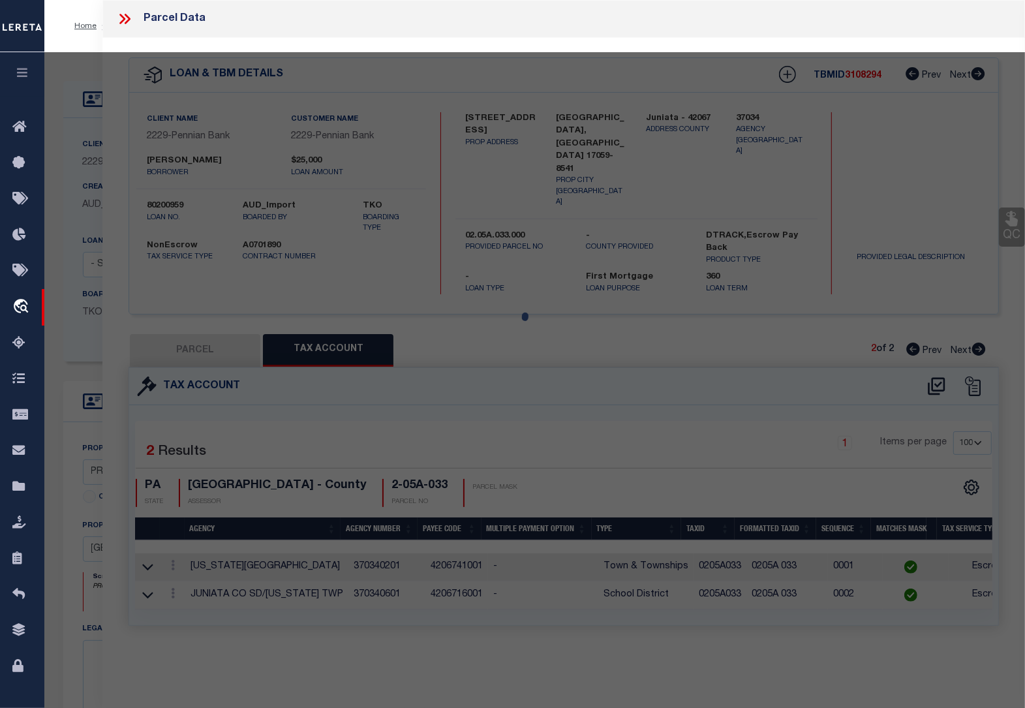
select select "AS"
checkbox input "false"
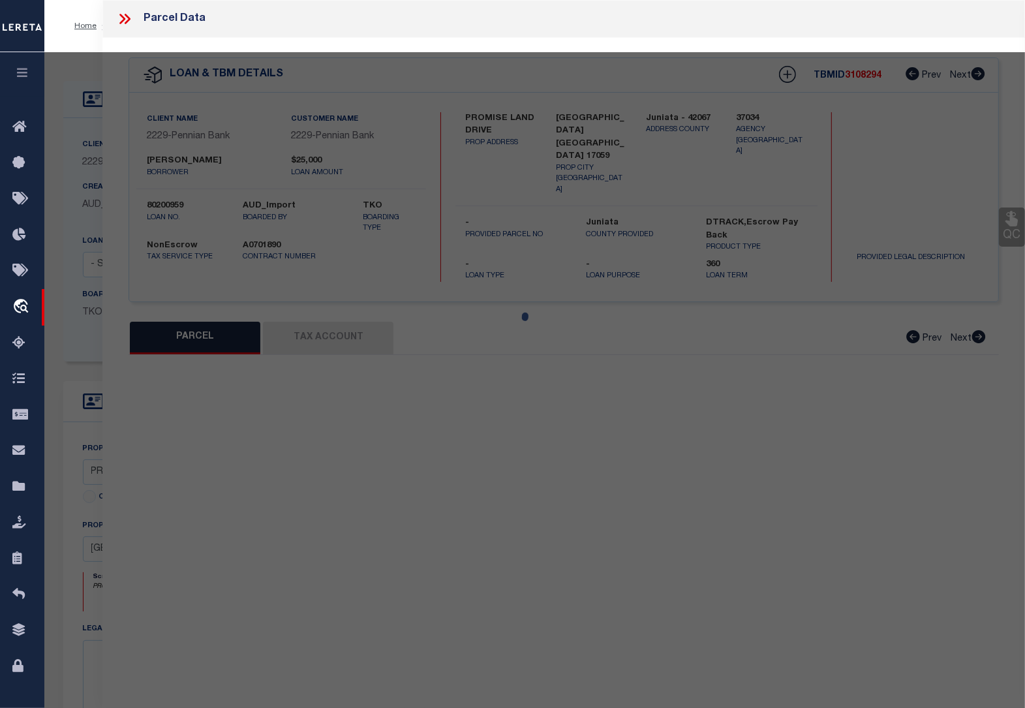
select select "CP"
type input "[PERSON_NAME] & [PERSON_NAME]"
select select
type input "PROMISE LAND DR"
type input "PA"
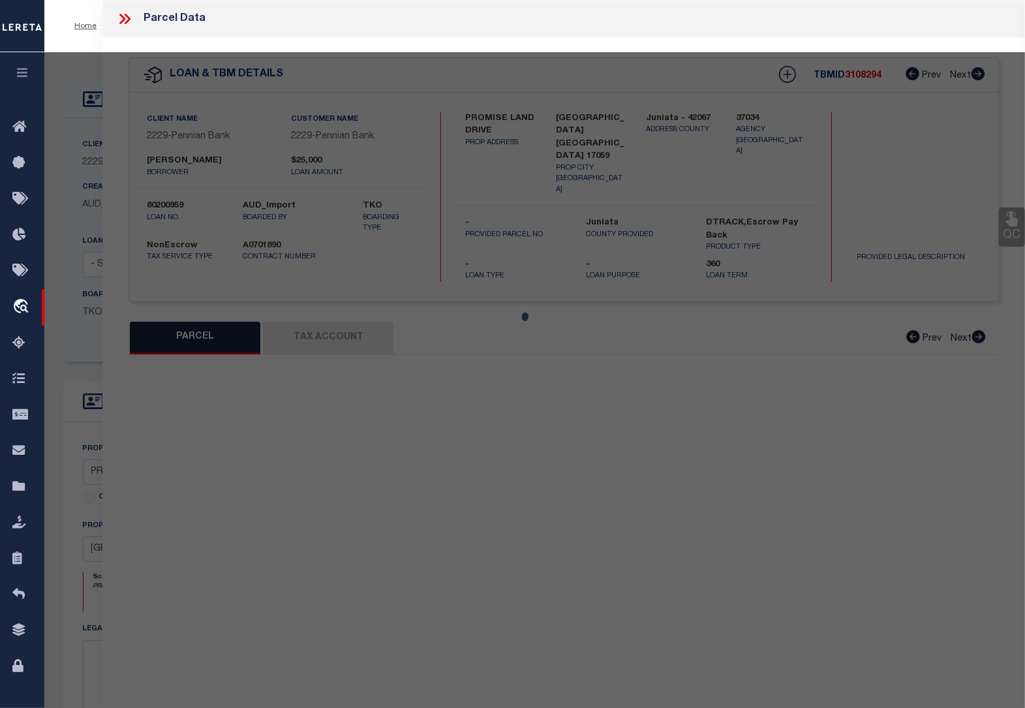
type textarea "Acreage: 41 Deed Book: 321 Deed Page: 620"
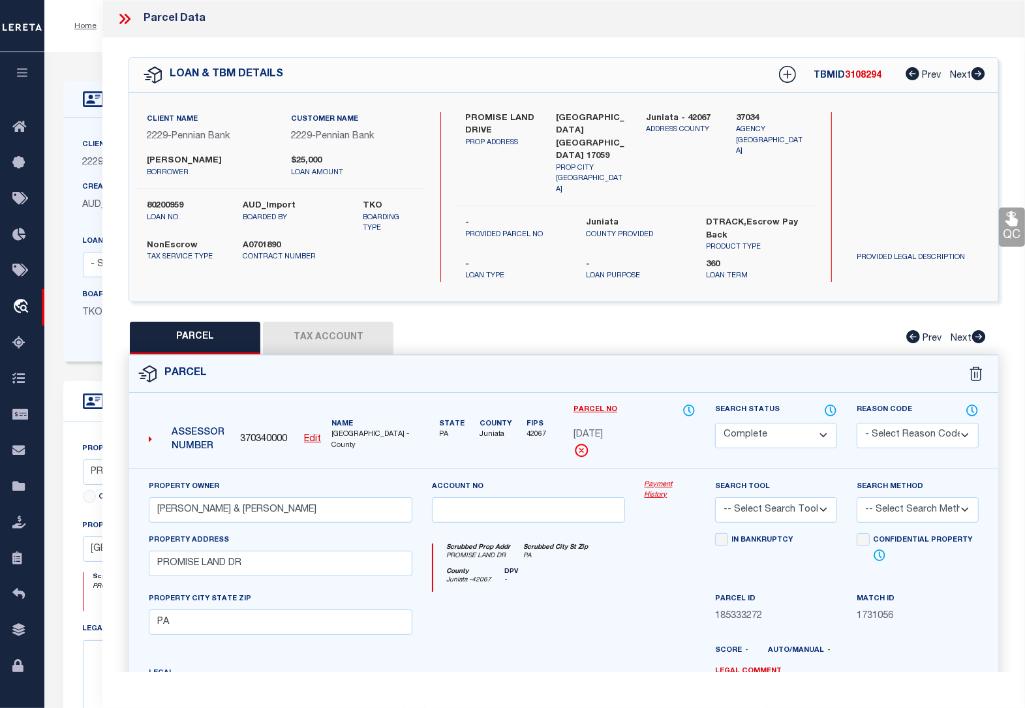
click at [314, 322] on button "Tax Account" at bounding box center [328, 338] width 131 height 33
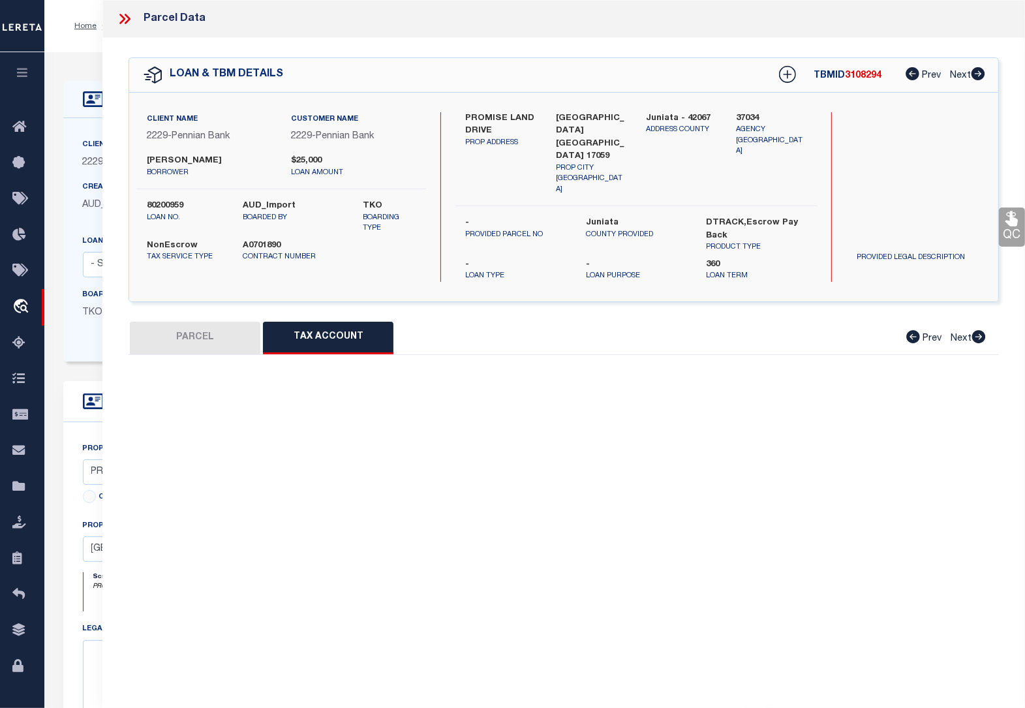
select select "100"
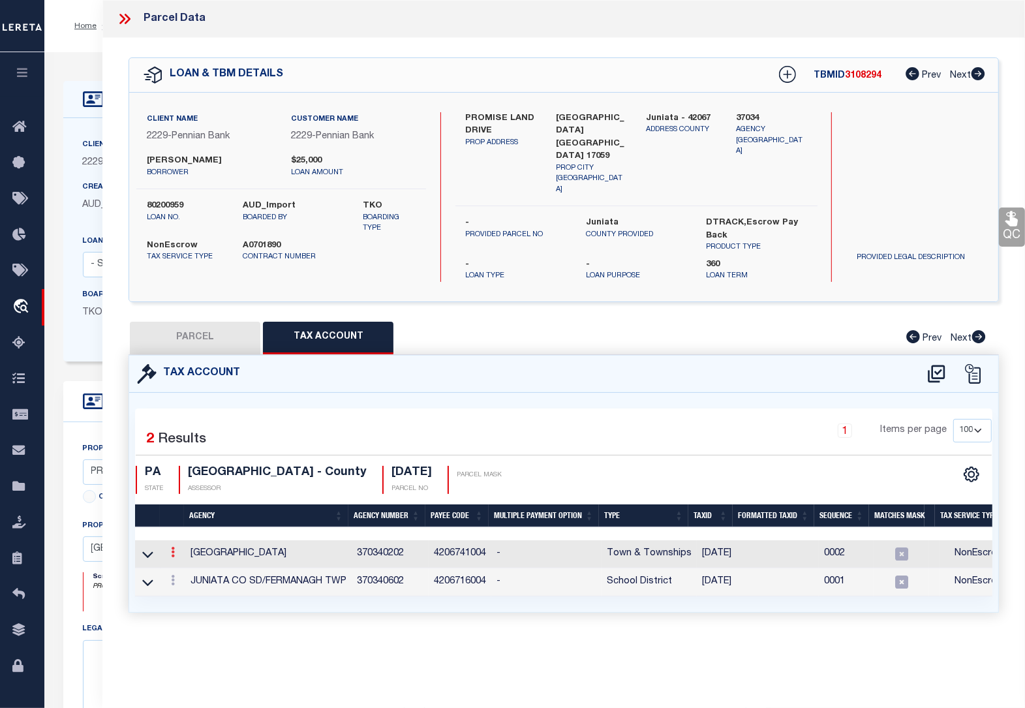
click at [171, 547] on icon at bounding box center [173, 552] width 4 height 10
click at [188, 567] on icon "" at bounding box center [187, 572] width 10 height 10
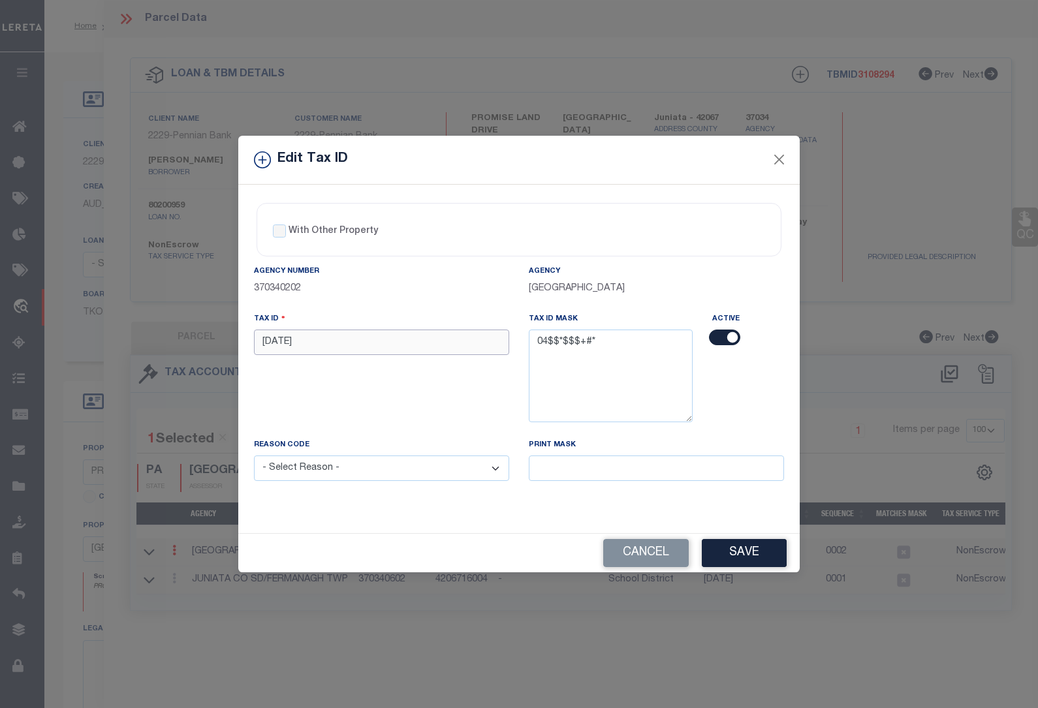
drag, startPoint x: 324, startPoint y: 343, endPoint x: 136, endPoint y: 341, distance: 188.0
click at [136, 341] on div "Edit Tax ID With Other Property With Other Property Type Temporary" at bounding box center [519, 354] width 1038 height 708
paste input "0416 0"
type input "0416 048"
click at [313, 480] on select "- Select Reason - 099 - Other (Provide additional detail) ACT - Agency Changed …" at bounding box center [381, 468] width 255 height 25
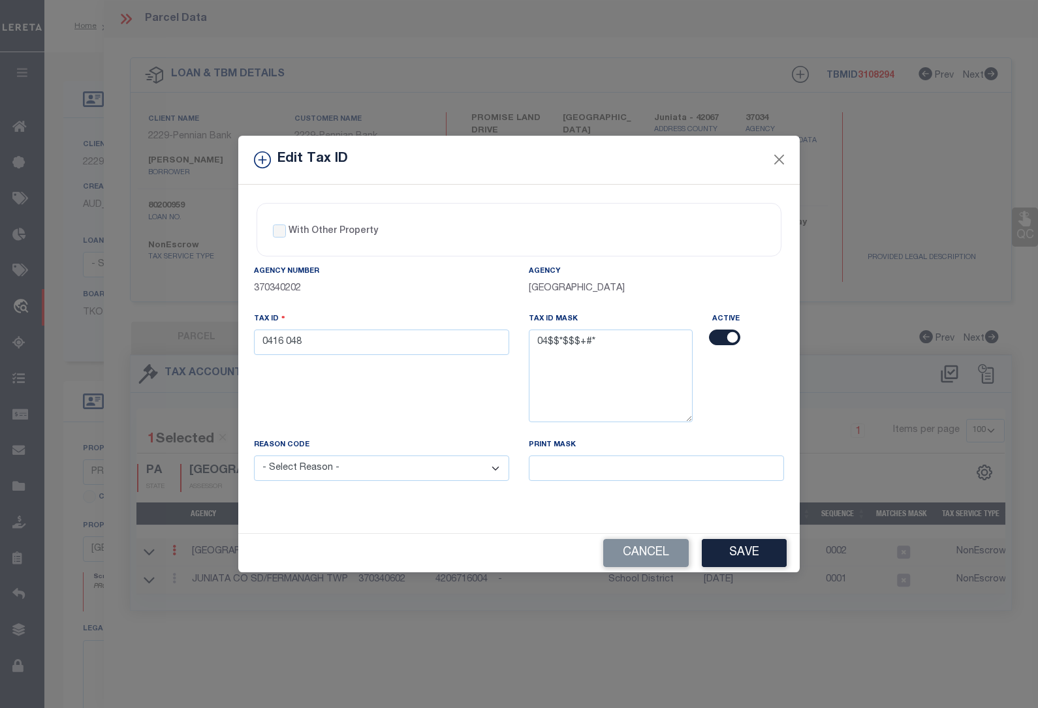
select select "ACT"
click at [254, 457] on select "- Select Reason - 099 - Other (Provide additional detail) ACT - Agency Changed …" at bounding box center [381, 468] width 255 height 25
click at [737, 548] on button "Save" at bounding box center [744, 553] width 85 height 28
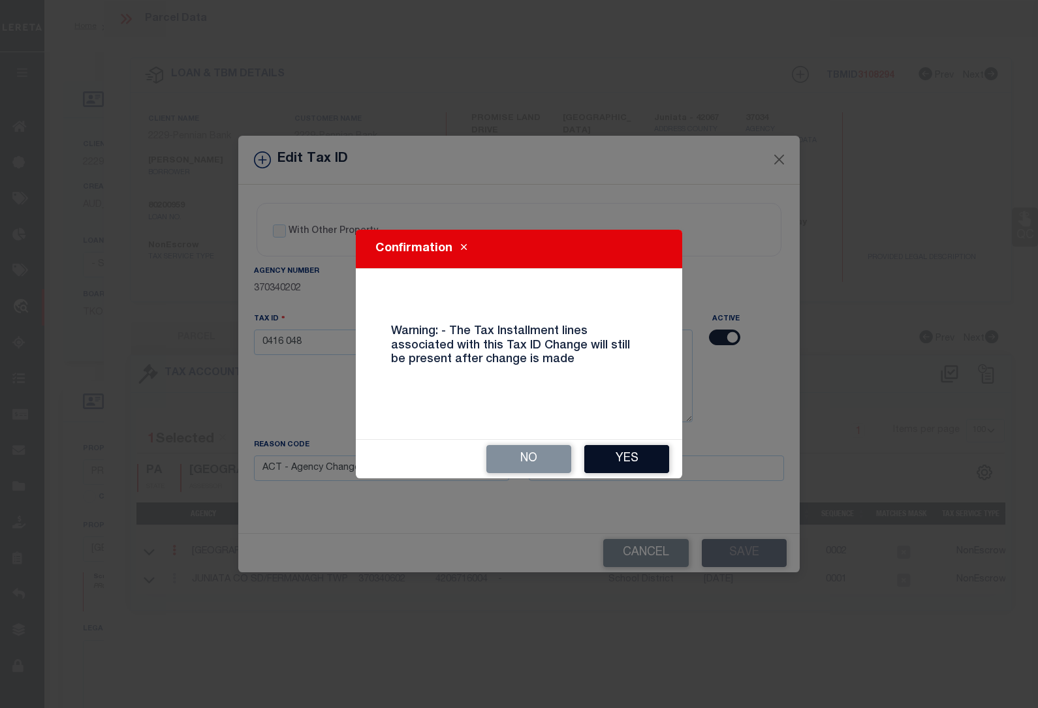
click at [614, 457] on button "Yes" at bounding box center [626, 459] width 85 height 28
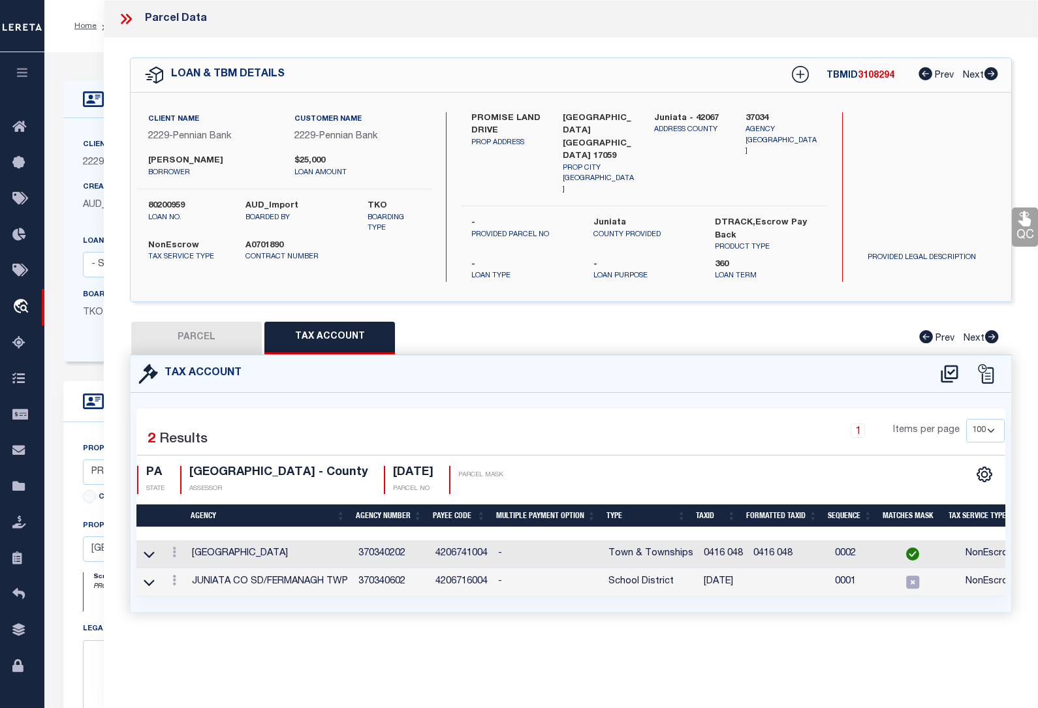
select select
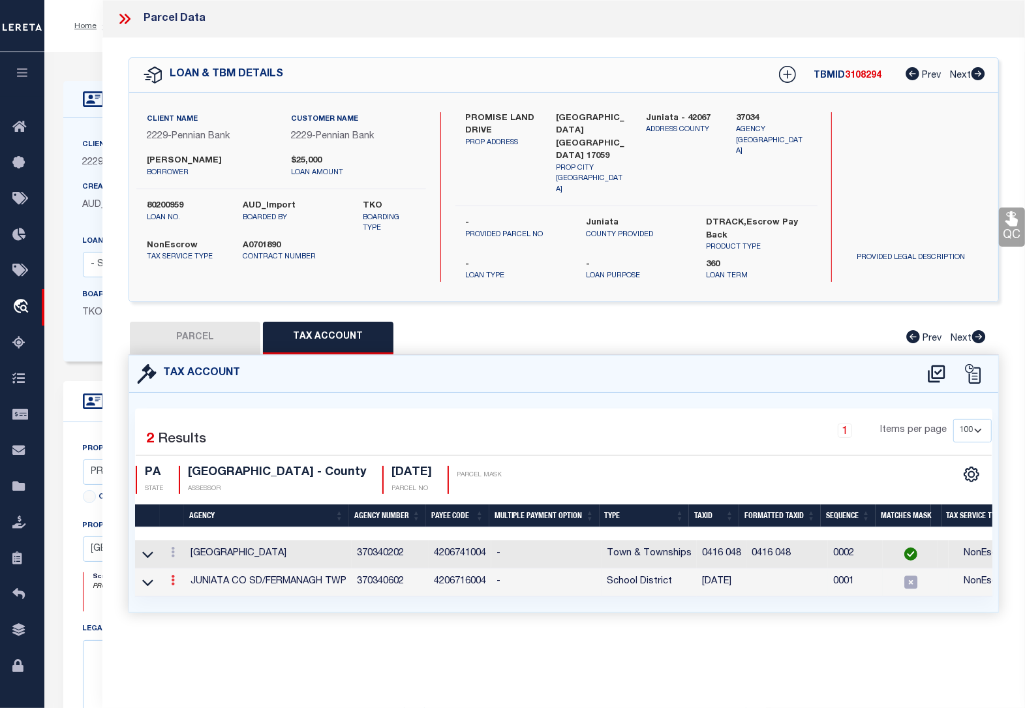
click at [171, 575] on icon at bounding box center [173, 580] width 4 height 10
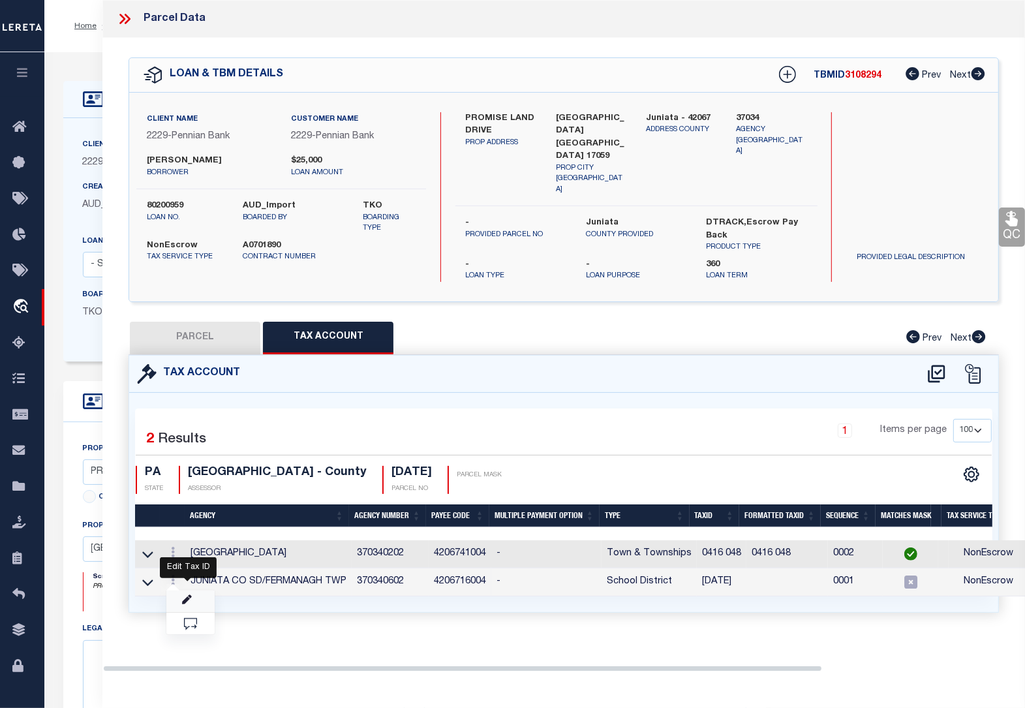
click at [184, 595] on icon at bounding box center [187, 600] width 10 height 10
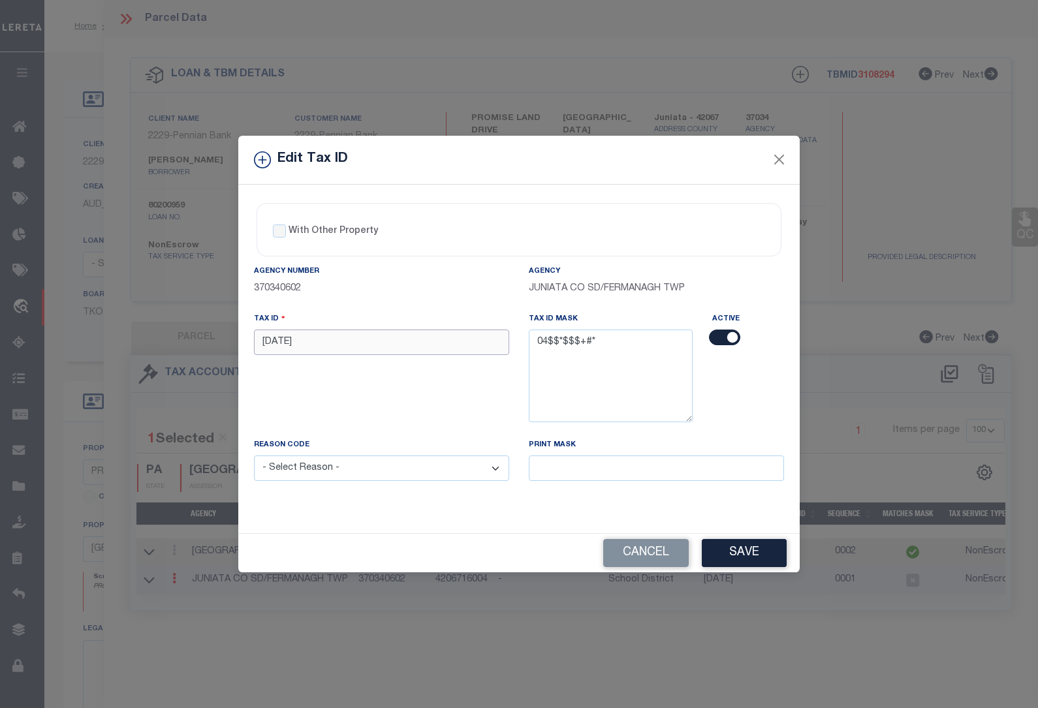
drag, startPoint x: 307, startPoint y: 343, endPoint x: 215, endPoint y: 333, distance: 92.6
click at [215, 333] on div "Edit Tax ID With Other Property With Other Property Type Temporary" at bounding box center [519, 354] width 1038 height 708
paste input "0416 0"
type input "0416 048"
click at [323, 464] on select "- Select Reason - 099 - Other (Provide additional detail) ACT - Agency Changed …" at bounding box center [381, 468] width 255 height 25
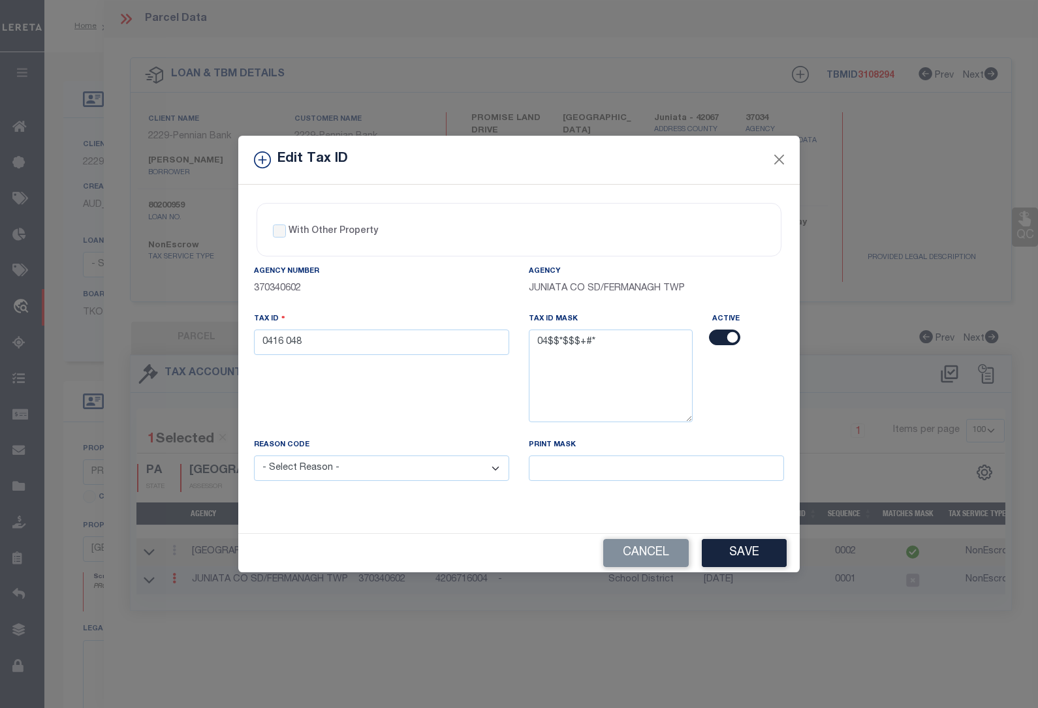
select select "ACT"
click at [254, 457] on select "- Select Reason - 099 - Other (Provide additional detail) ACT - Agency Changed …" at bounding box center [381, 468] width 255 height 25
drag, startPoint x: 739, startPoint y: 558, endPoint x: 732, endPoint y: 555, distance: 7.6
click at [739, 558] on button "Save" at bounding box center [744, 553] width 85 height 28
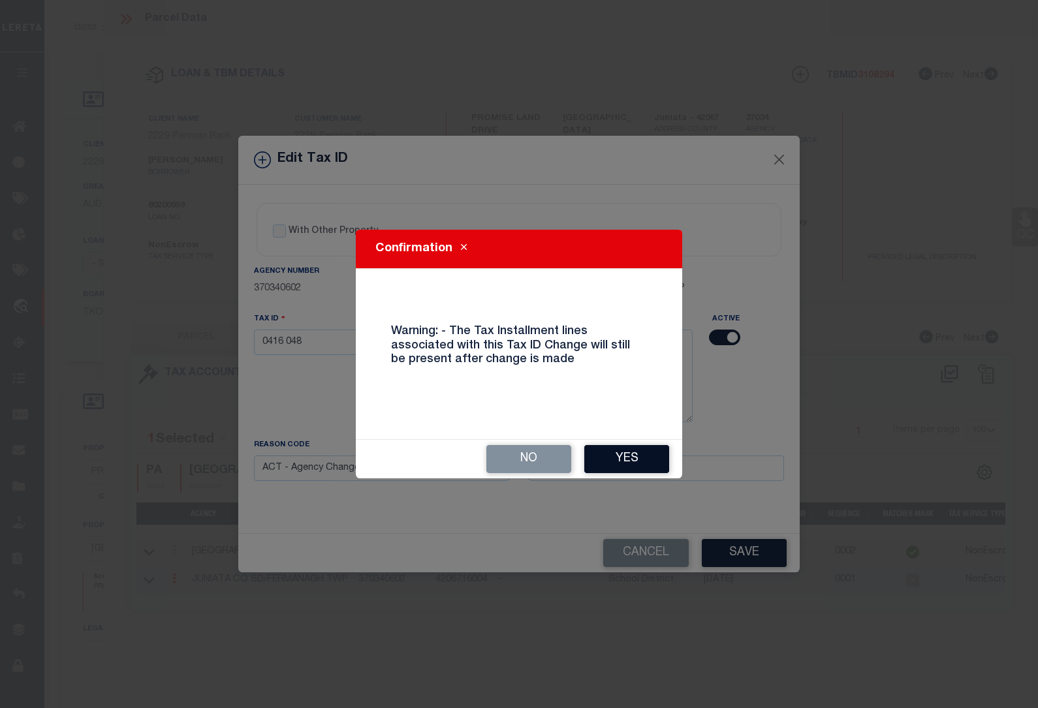
drag, startPoint x: 624, startPoint y: 458, endPoint x: 363, endPoint y: 410, distance: 264.8
click at [624, 458] on button "Yes" at bounding box center [626, 459] width 85 height 28
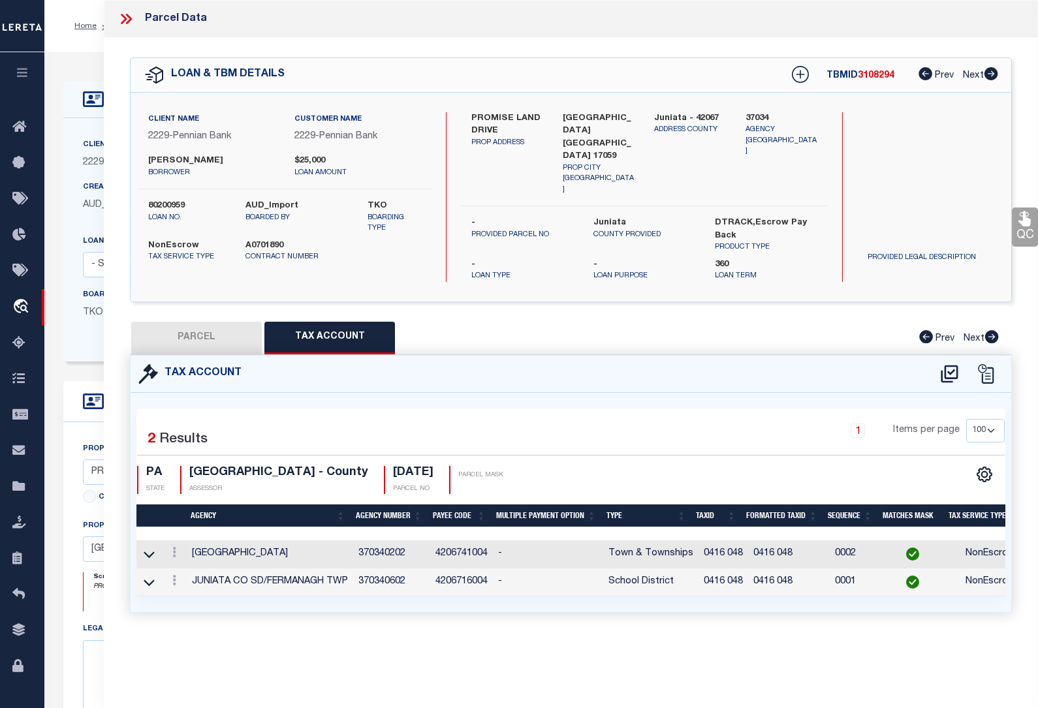
select select
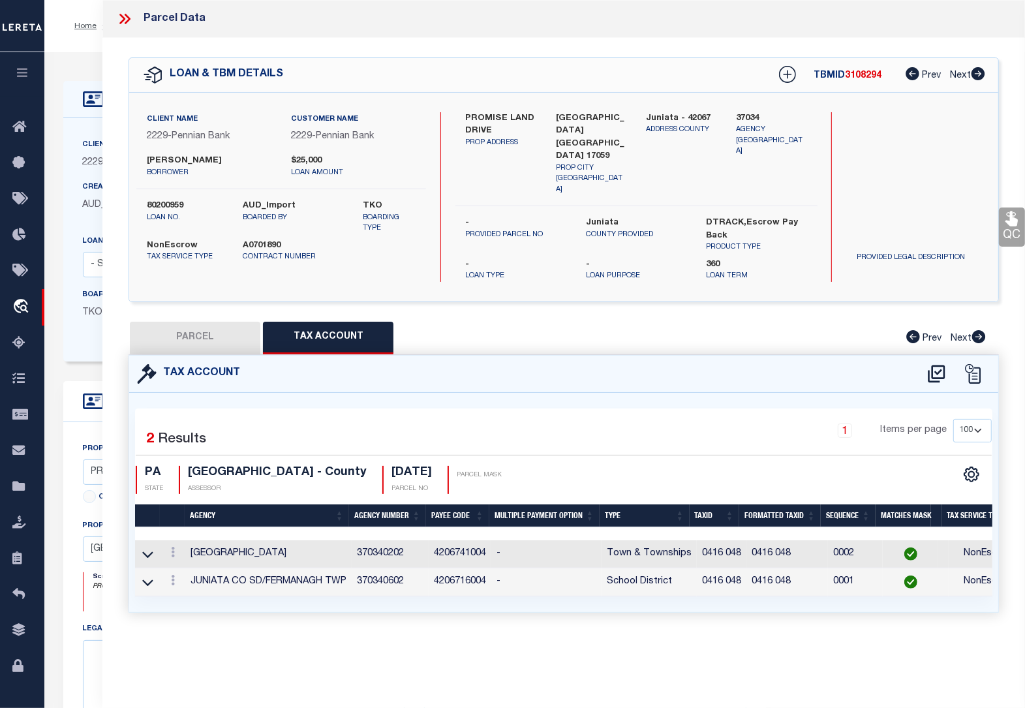
click at [78, 34] on ol "Home OMS Detail" at bounding box center [119, 25] width 110 height 27
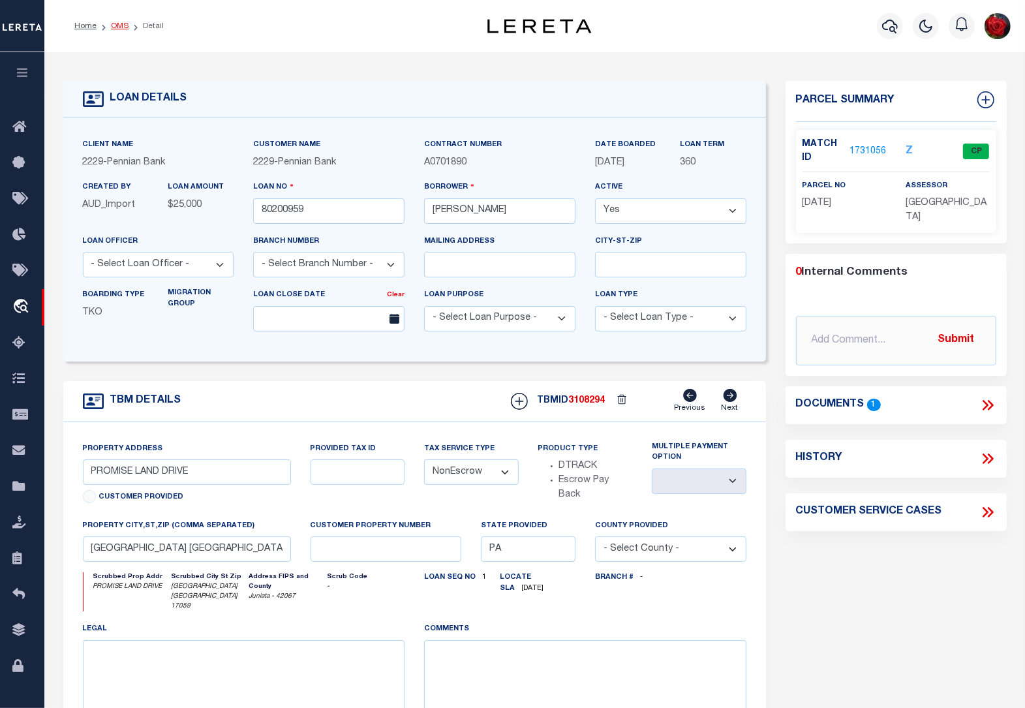
click at [118, 25] on link "OMS" at bounding box center [120, 26] width 18 height 8
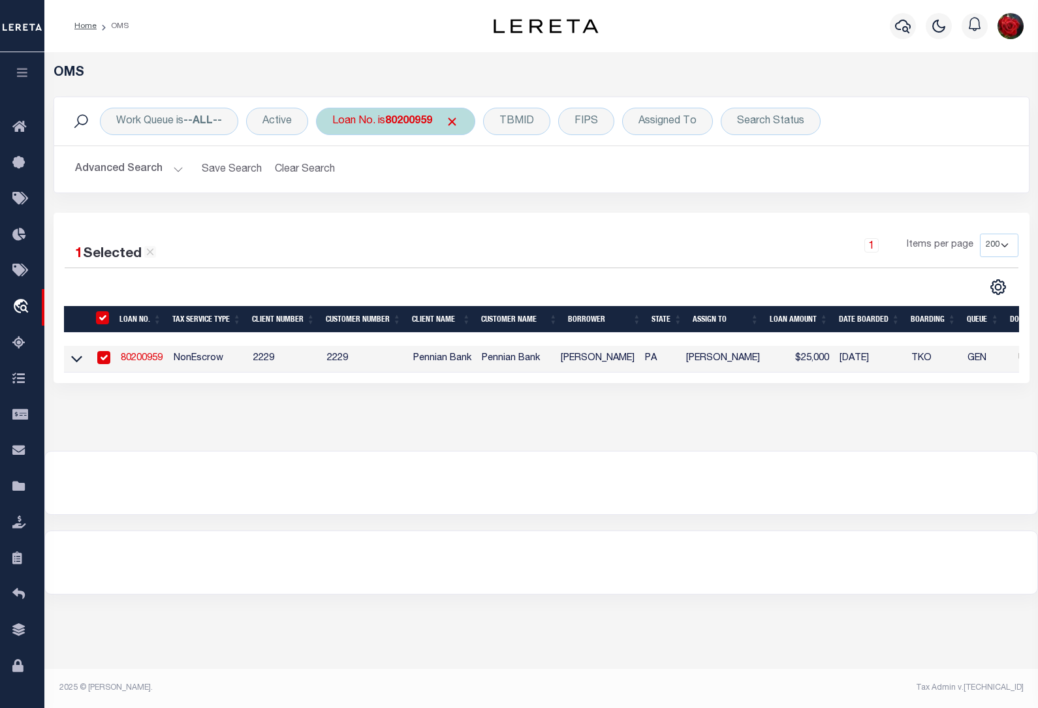
click at [413, 122] on b "80200959" at bounding box center [408, 121] width 47 height 10
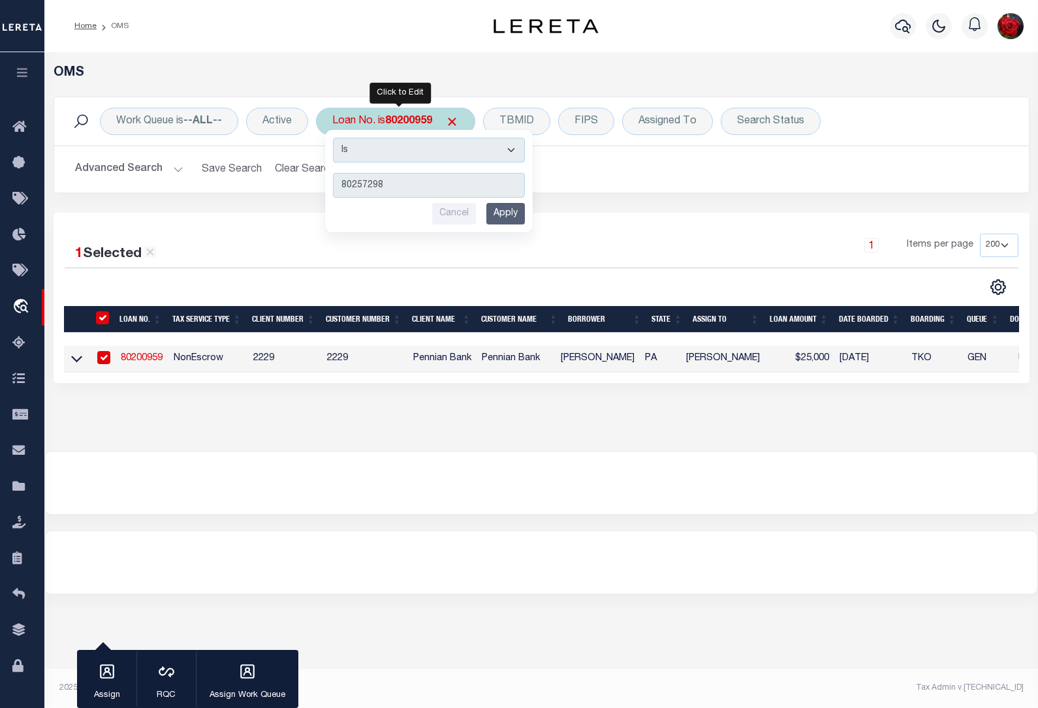
type input "80257298"
click at [504, 217] on input "Apply" at bounding box center [505, 214] width 39 height 22
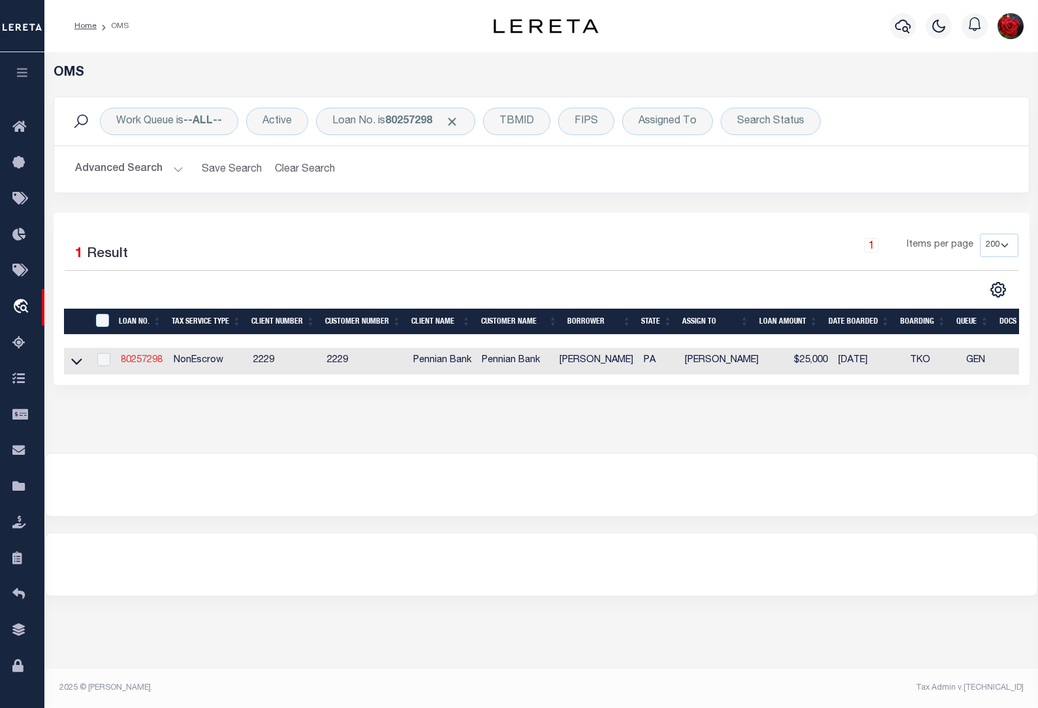
click at [134, 362] on link "80257298" at bounding box center [142, 360] width 42 height 9
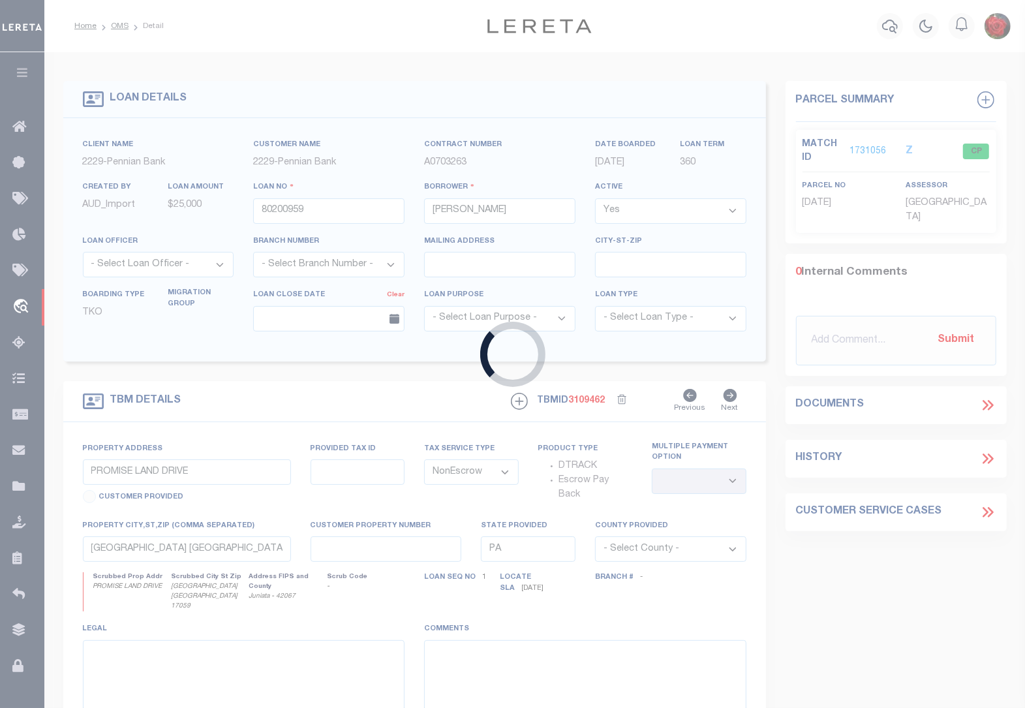
type input "80257298"
type input "[PERSON_NAME]"
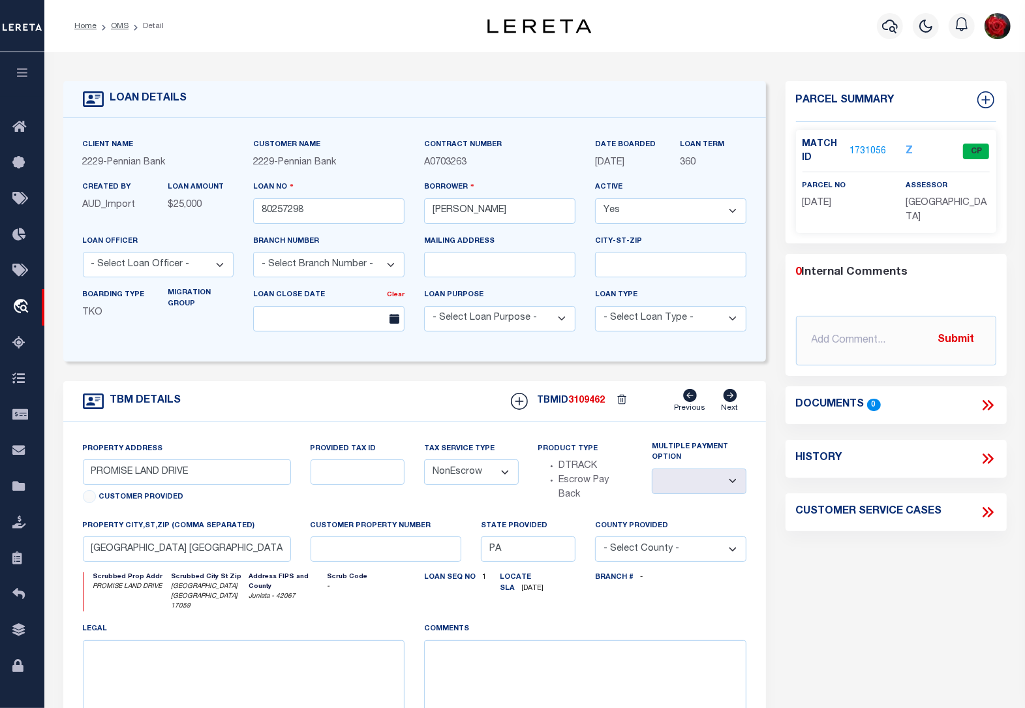
type input "25593 RT 35 N"
select select
click at [867, 151] on link "1730011" at bounding box center [868, 152] width 37 height 14
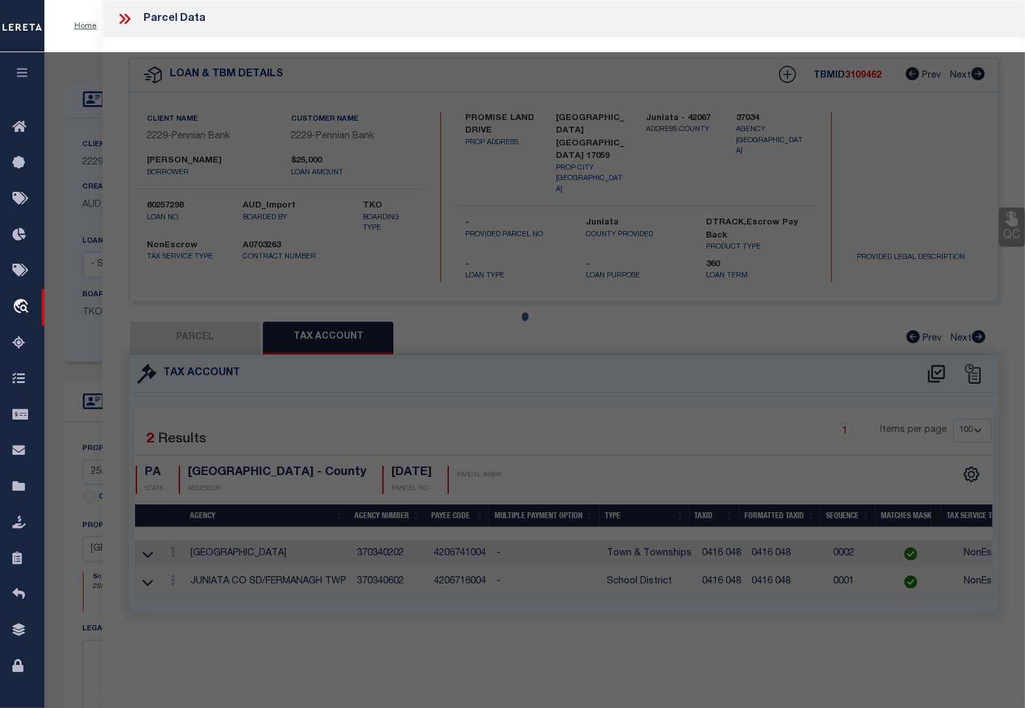
select select "AS"
checkbox input "false"
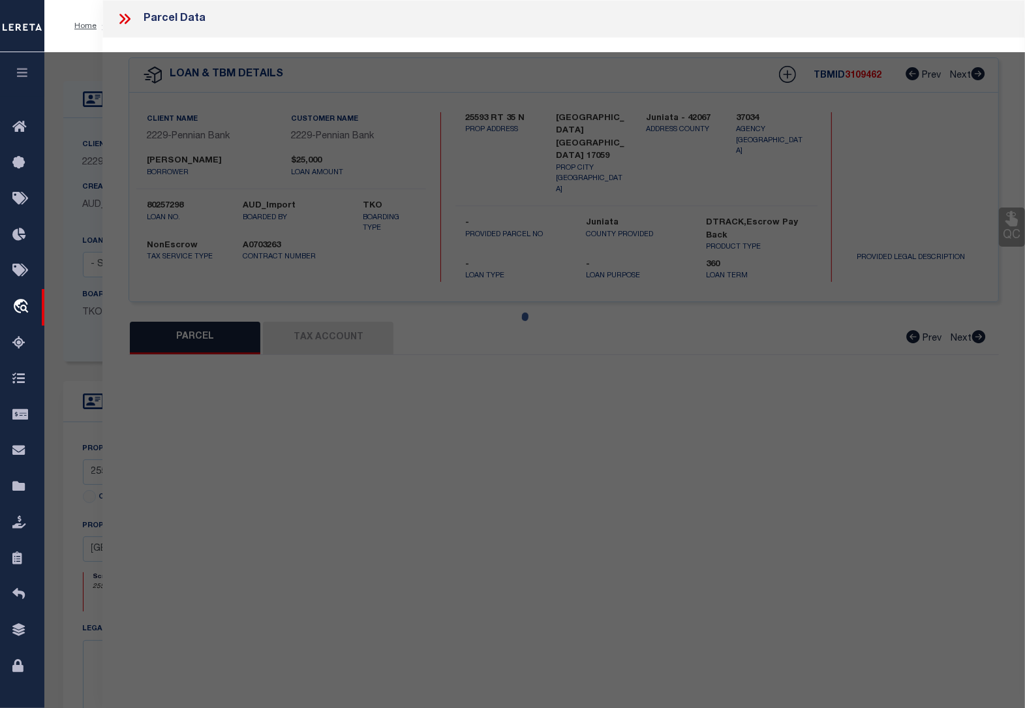
select select "CP"
type input "[PERSON_NAME] A & [PERSON_NAME]"
select select
type input "25593 RT 35"
type input "[GEOGRAPHIC_DATA] , [GEOGRAPHIC_DATA] 17059"
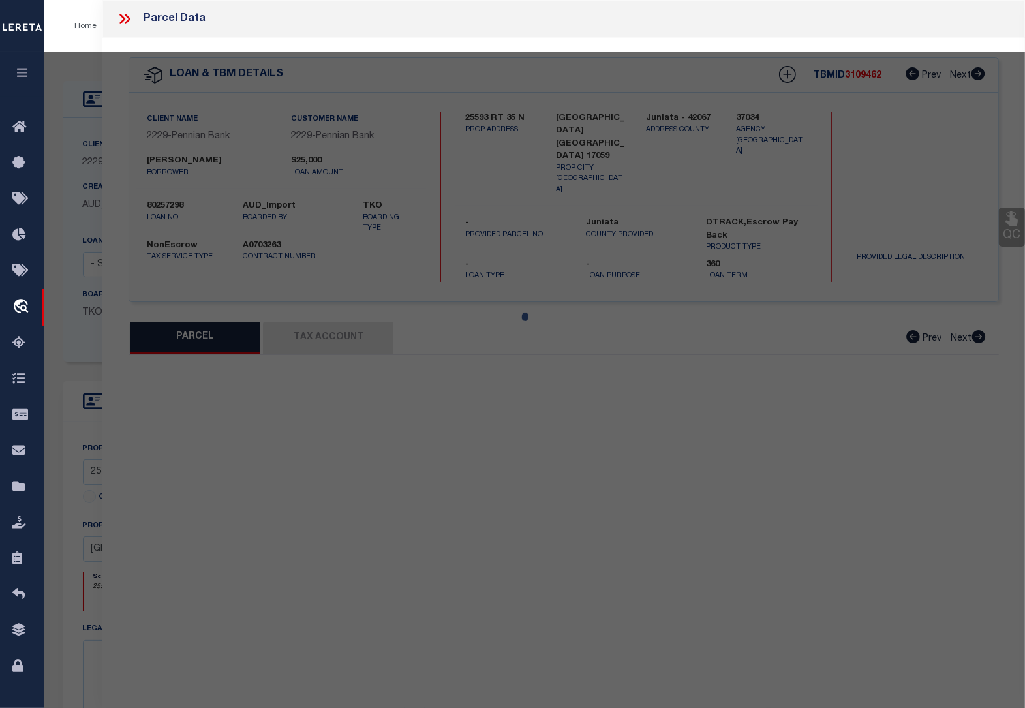
type textarea "Acreage: .91 Deed Book: 2014 Deed Page: 2130"
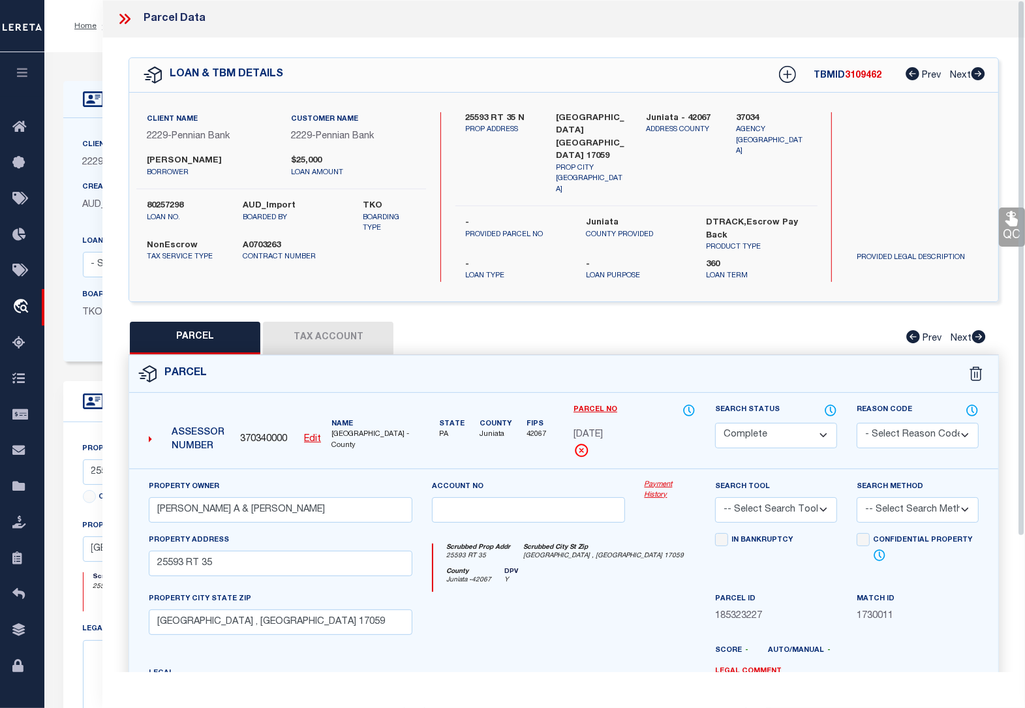
click at [322, 322] on button "Tax Account" at bounding box center [328, 338] width 131 height 33
select select "100"
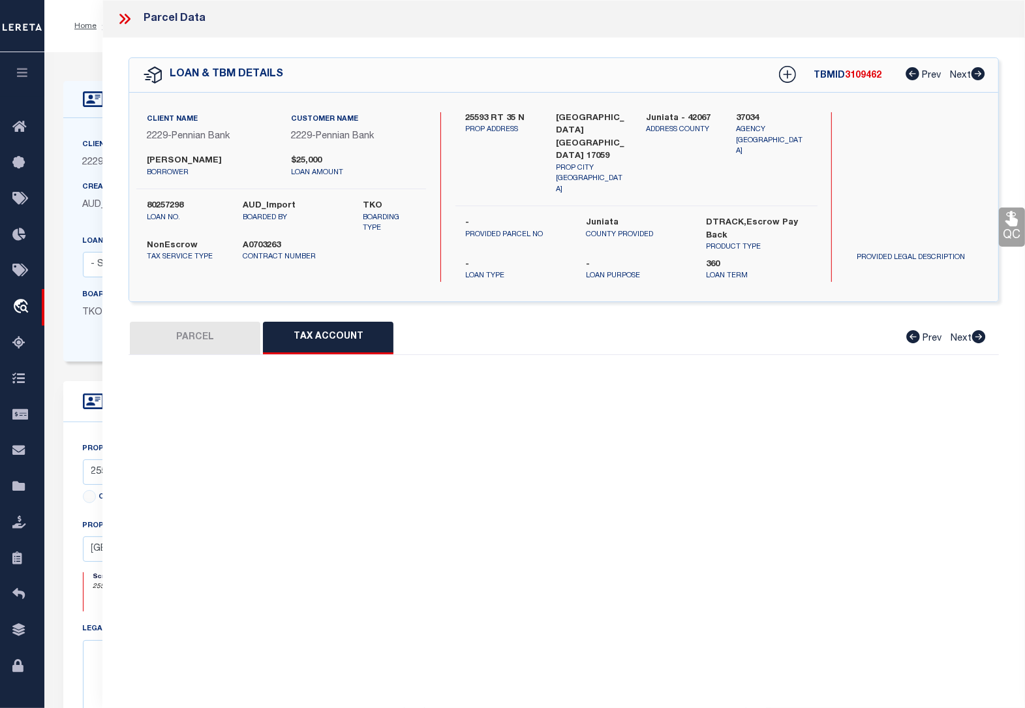
select select "100"
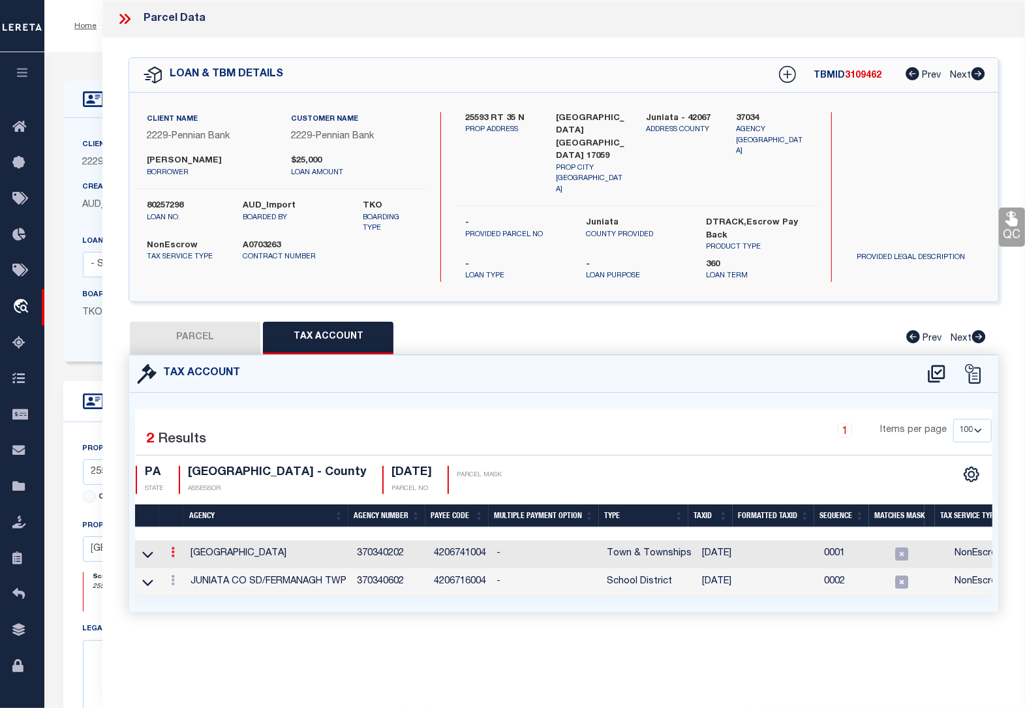
click at [174, 547] on icon at bounding box center [173, 552] width 4 height 10
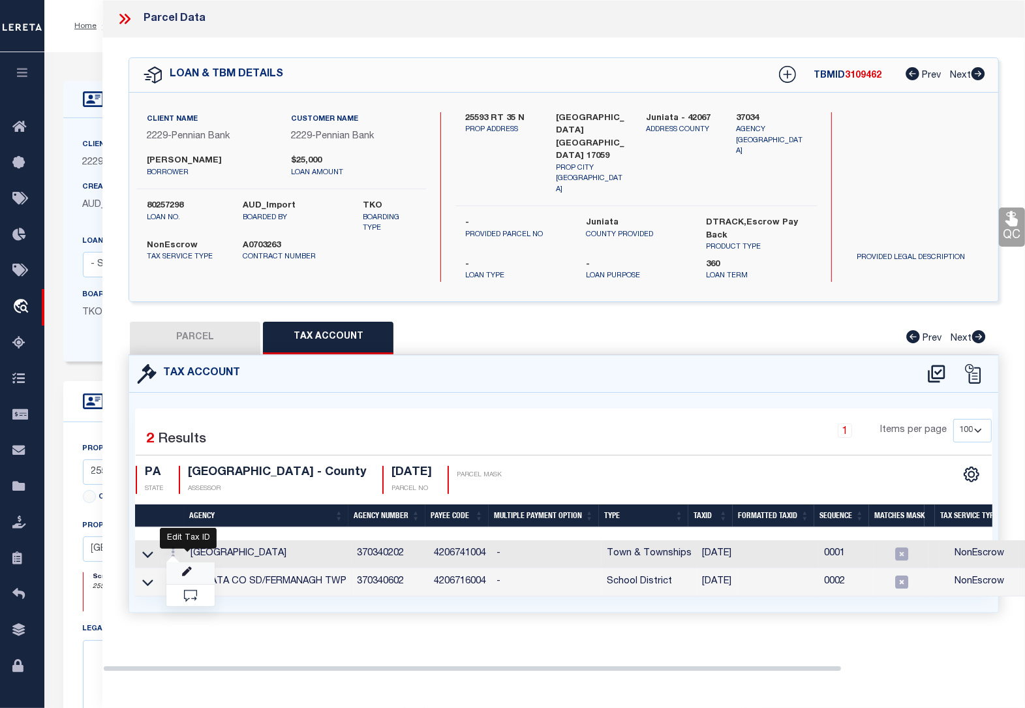
click at [189, 567] on icon "" at bounding box center [187, 572] width 10 height 10
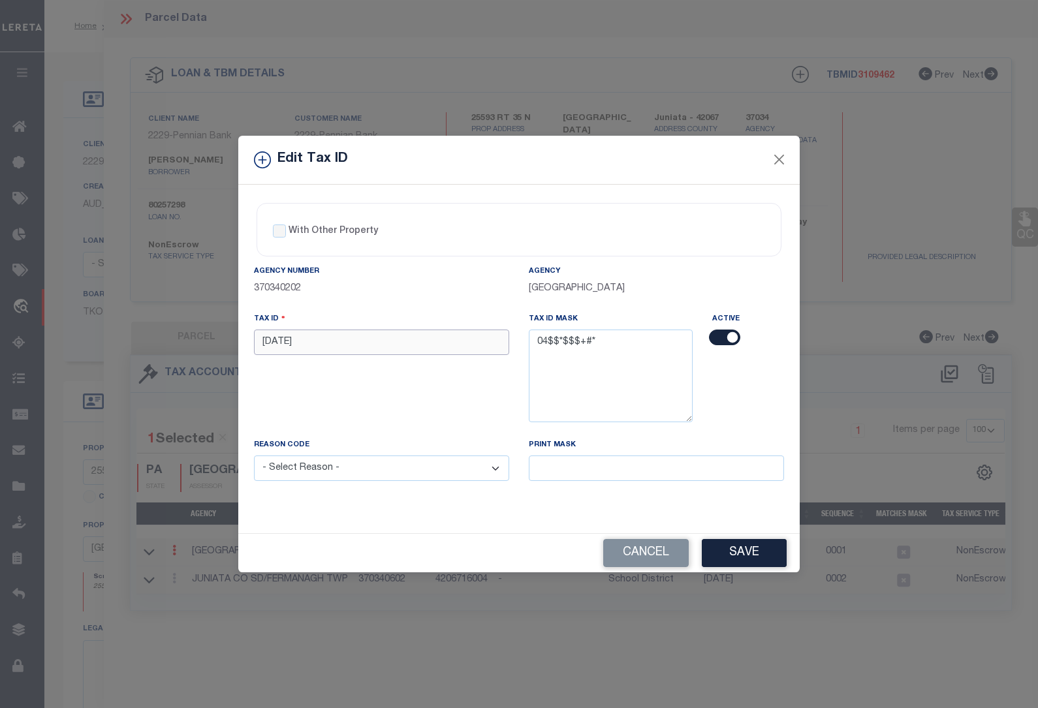
drag, startPoint x: 305, startPoint y: 352, endPoint x: 236, endPoint y: 341, distance: 70.2
click at [236, 341] on div "Edit Tax ID With Other Property With Other Property Type Temporary" at bounding box center [519, 354] width 1038 height 708
paste input "0417 0"
type input "0417 012"
click at [333, 480] on select "- Select Reason - 099 - Other (Provide additional detail) ACT - Agency Changed …" at bounding box center [381, 468] width 255 height 25
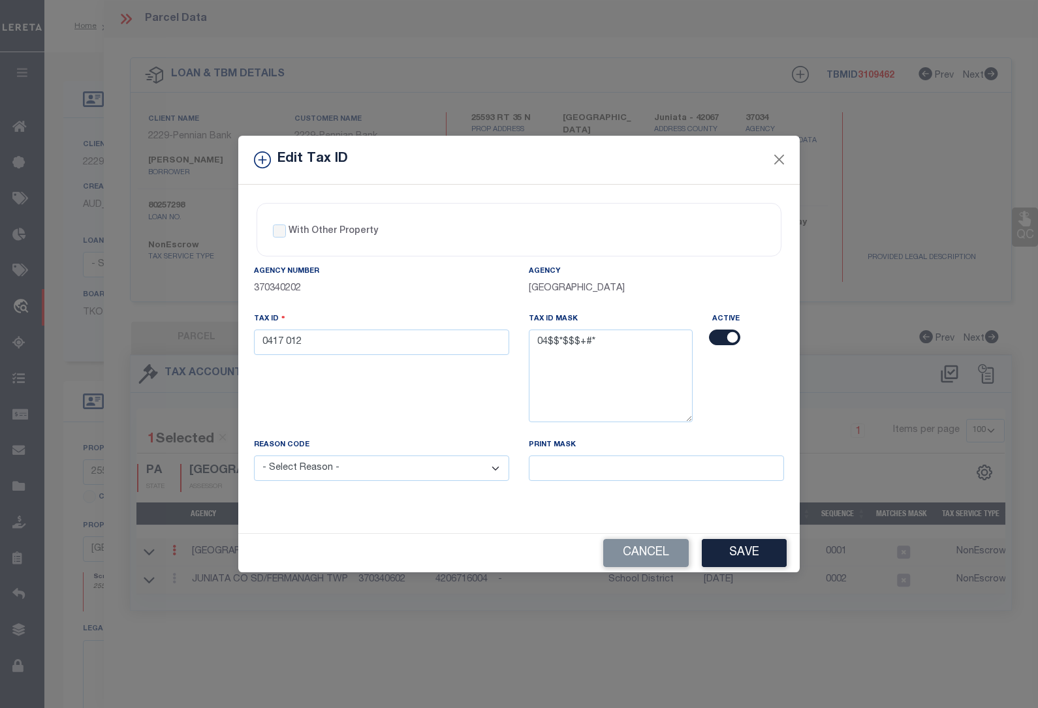
select select "ACT"
click at [254, 457] on select "- Select Reason - 099 - Other (Provide additional detail) ACT - Agency Changed …" at bounding box center [381, 468] width 255 height 25
click at [746, 551] on button "Save" at bounding box center [744, 553] width 85 height 28
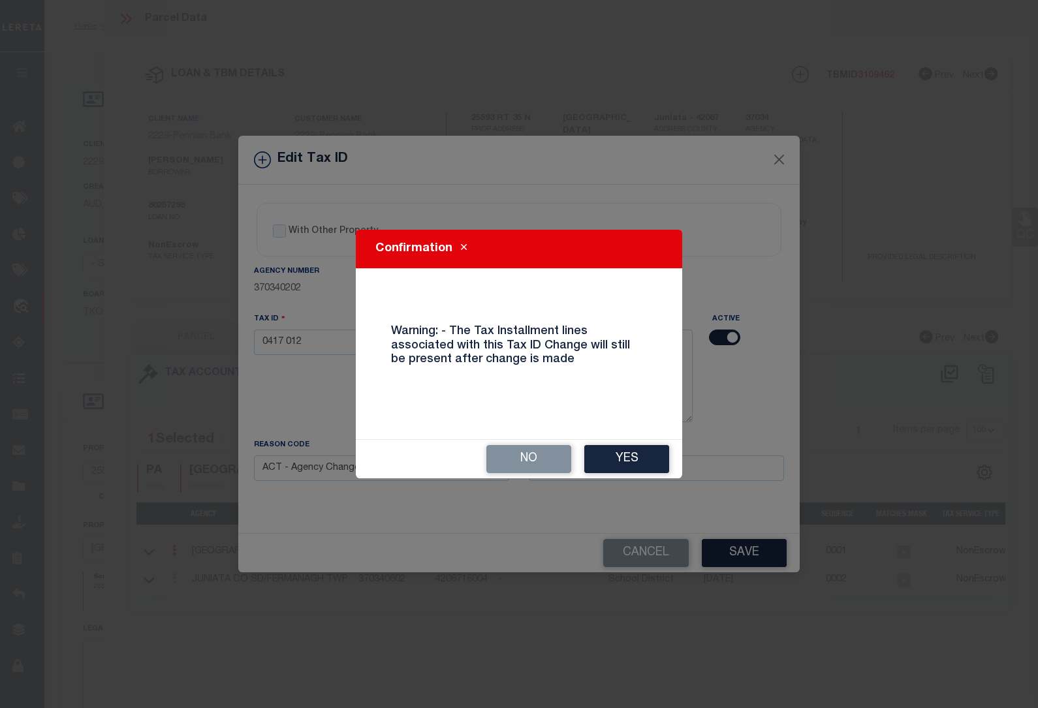
click at [647, 465] on button "Yes" at bounding box center [626, 459] width 85 height 28
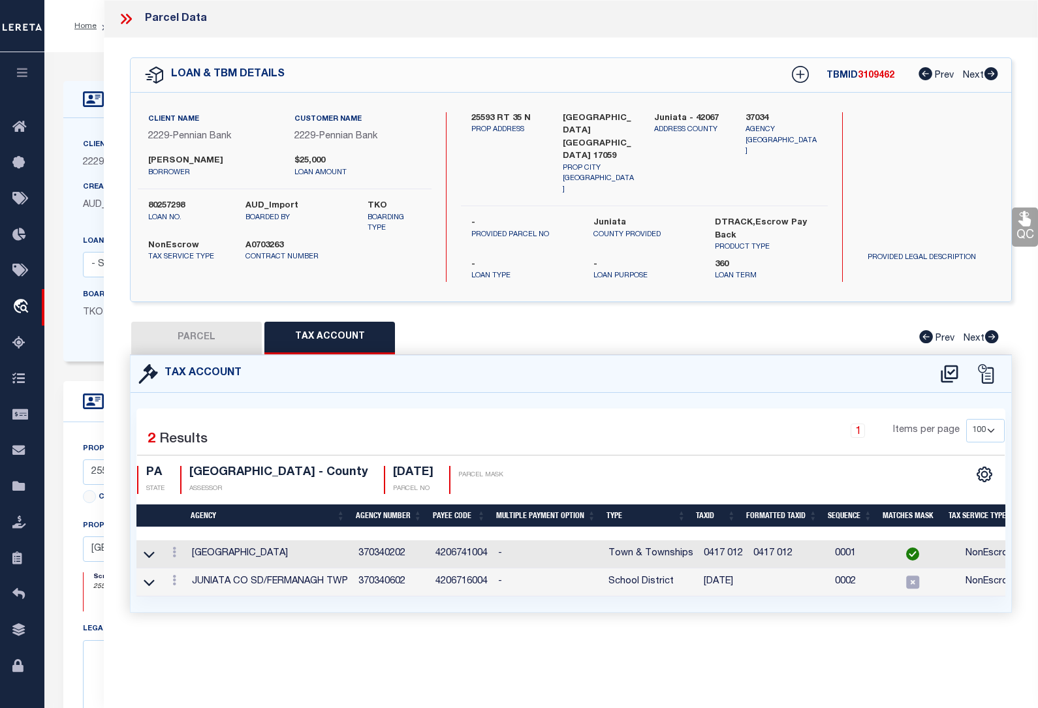
select select
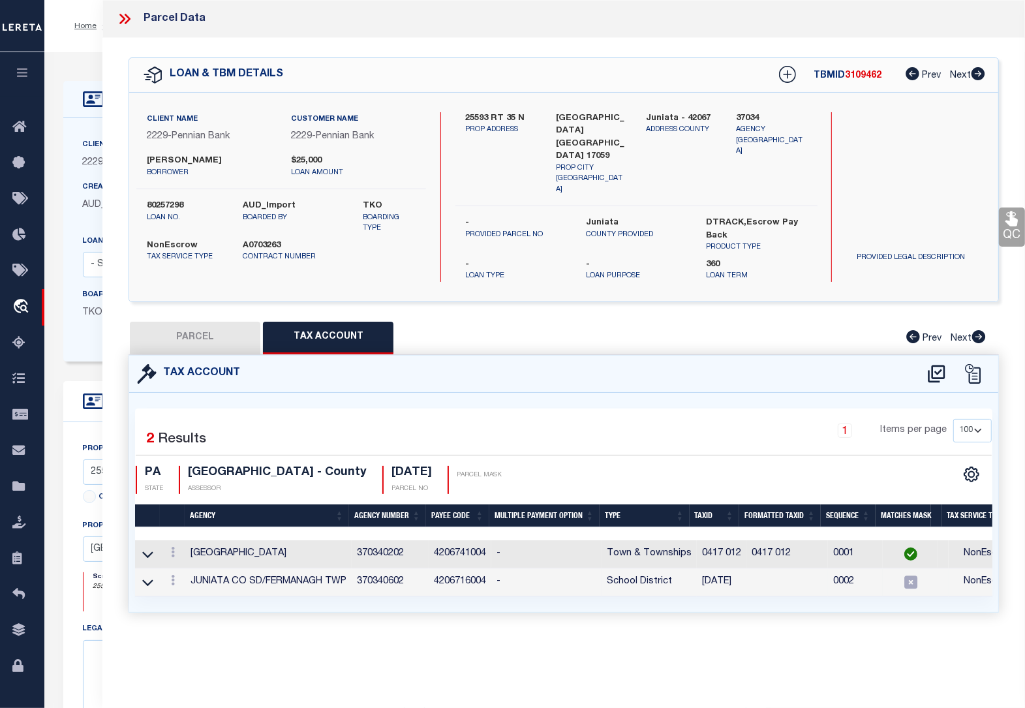
click at [172, 574] on div at bounding box center [173, 582] width 14 height 16
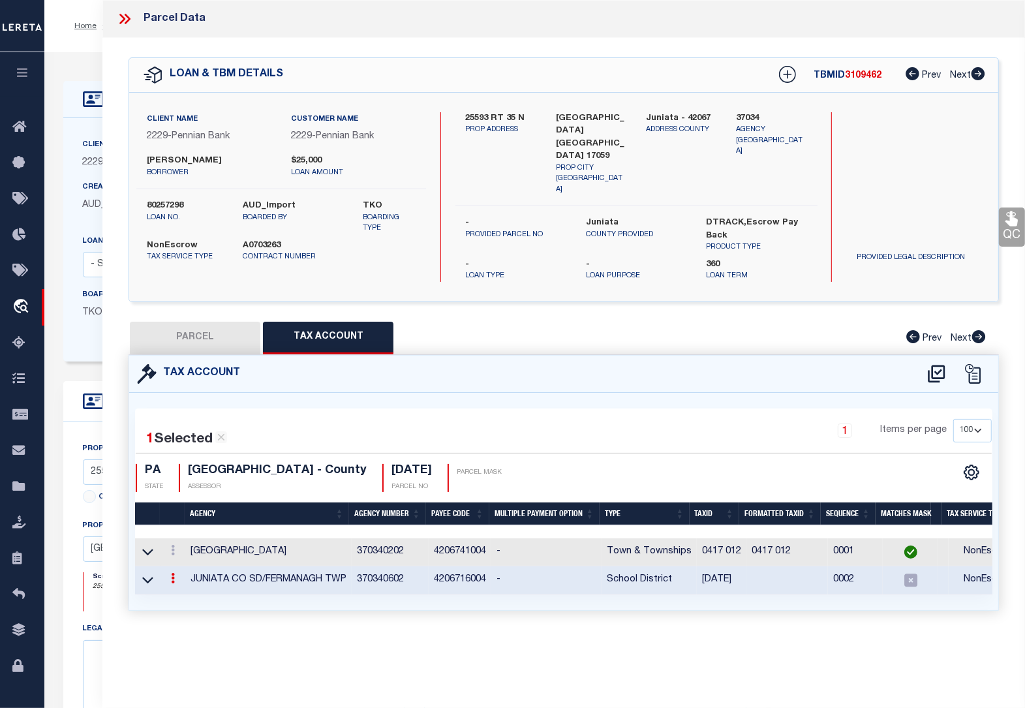
click at [172, 573] on icon at bounding box center [173, 578] width 4 height 10
click at [191, 593] on icon at bounding box center [187, 598] width 10 height 10
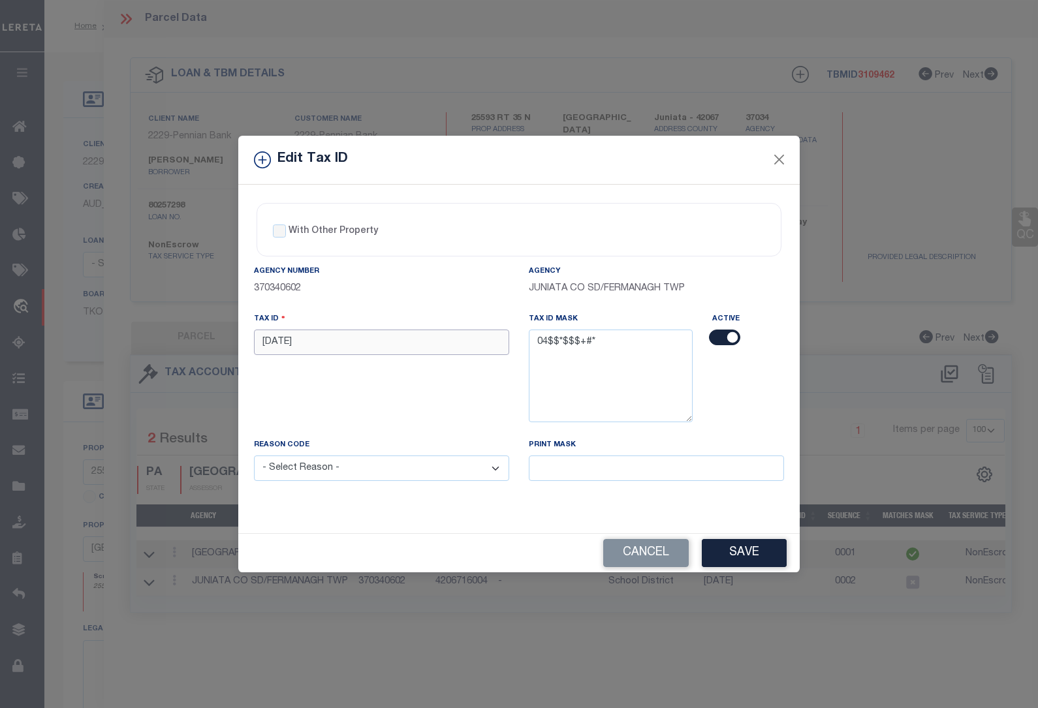
drag, startPoint x: 307, startPoint y: 336, endPoint x: 206, endPoint y: 337, distance: 101.2
click at [206, 337] on div "Edit Tax ID With Other Property With Other Property Type Temporary" at bounding box center [519, 354] width 1038 height 708
paste input "0417 0"
type input "0417 012"
click at [332, 473] on select "- Select Reason - 099 - Other (Provide additional detail) ACT - Agency Changed …" at bounding box center [381, 468] width 255 height 25
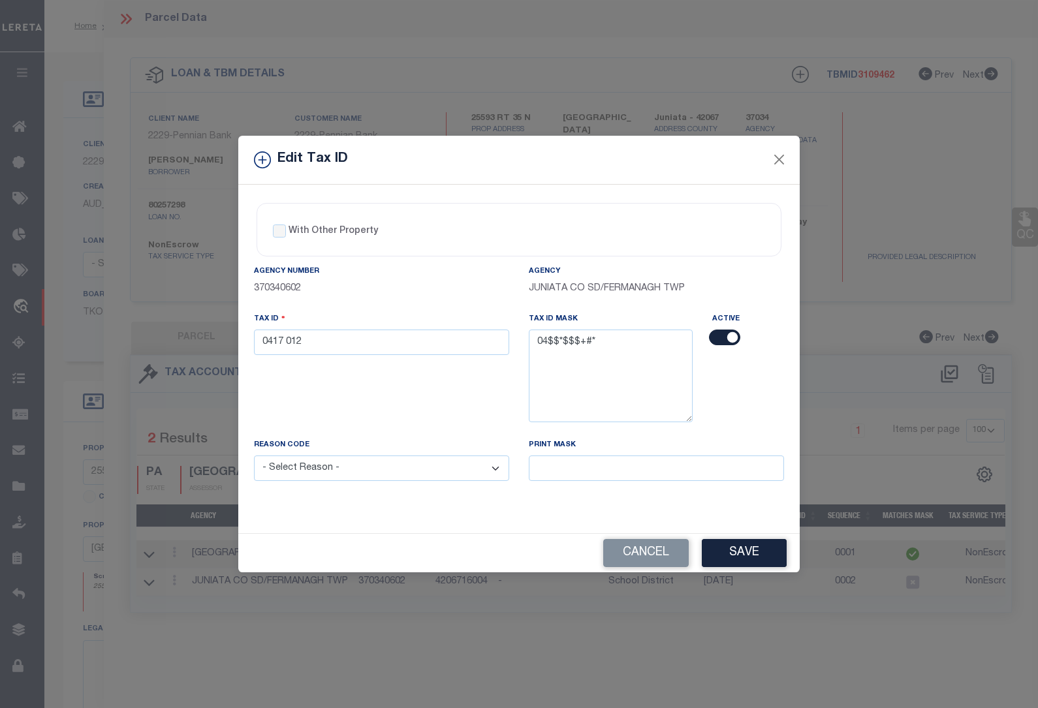
select select "ACT"
click at [254, 457] on select "- Select Reason - 099 - Other (Provide additional detail) ACT - Agency Changed …" at bounding box center [381, 468] width 255 height 25
click at [731, 552] on button "Save" at bounding box center [744, 553] width 85 height 28
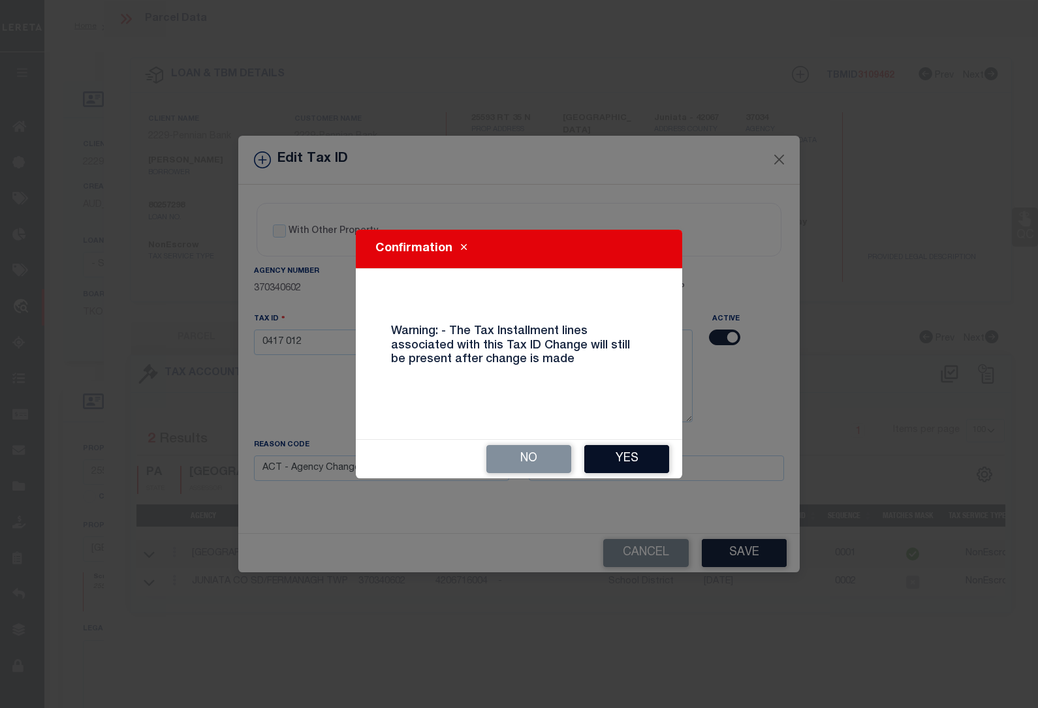
click at [625, 456] on button "Yes" at bounding box center [626, 459] width 85 height 28
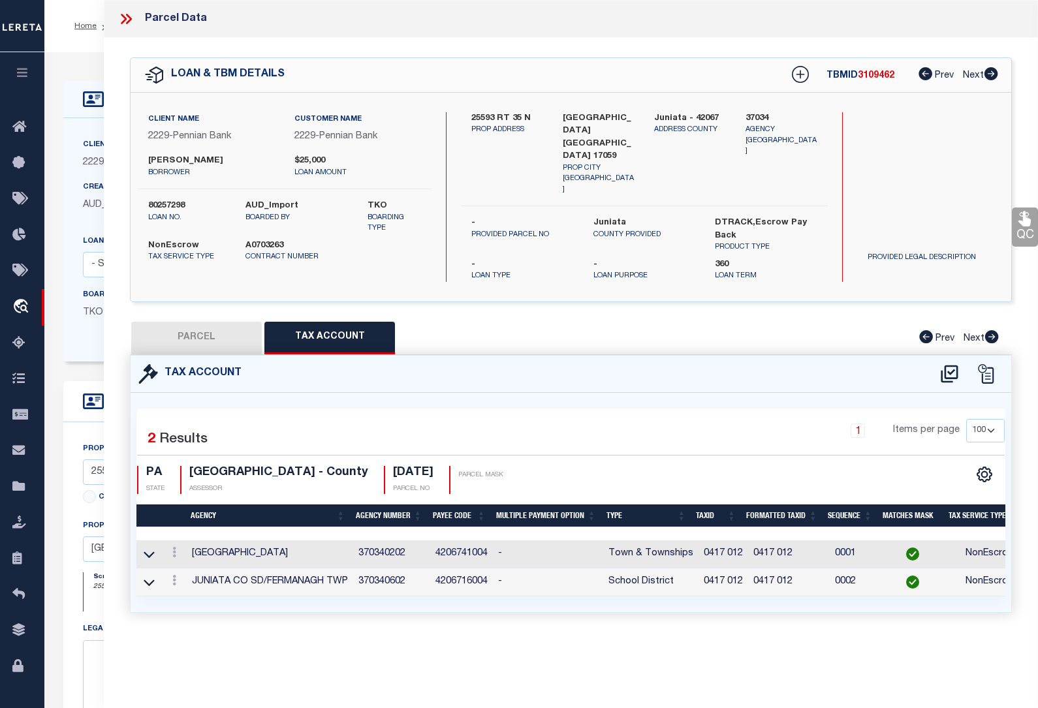
select select
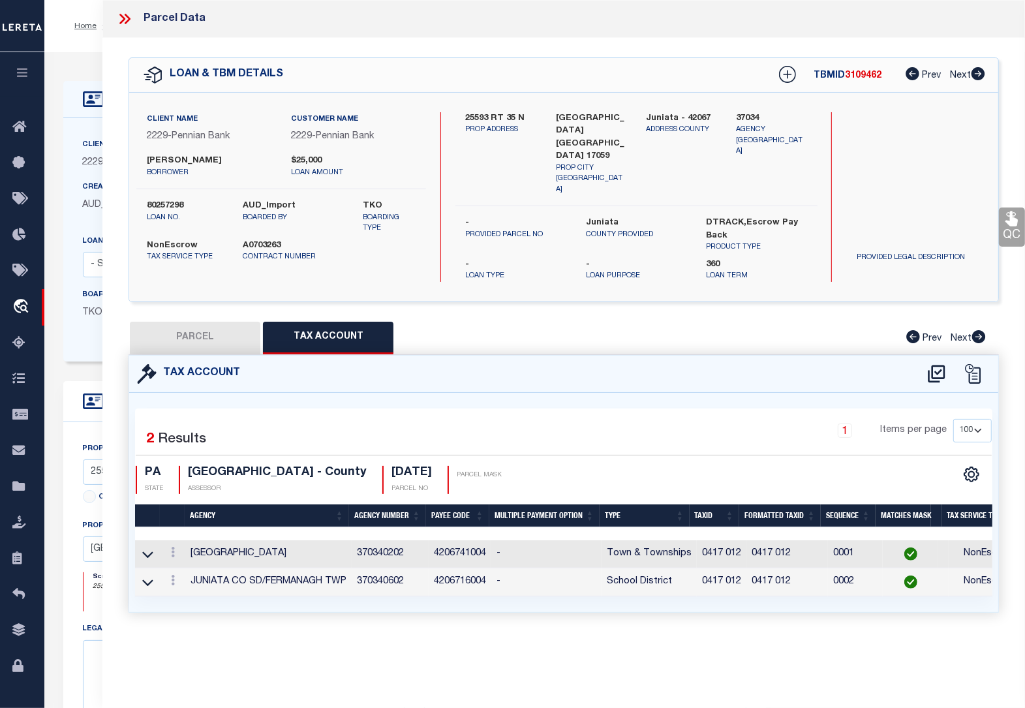
click at [85, 55] on div "LOAN DETAILS Client Name 2229" at bounding box center [534, 452] width 981 height 801
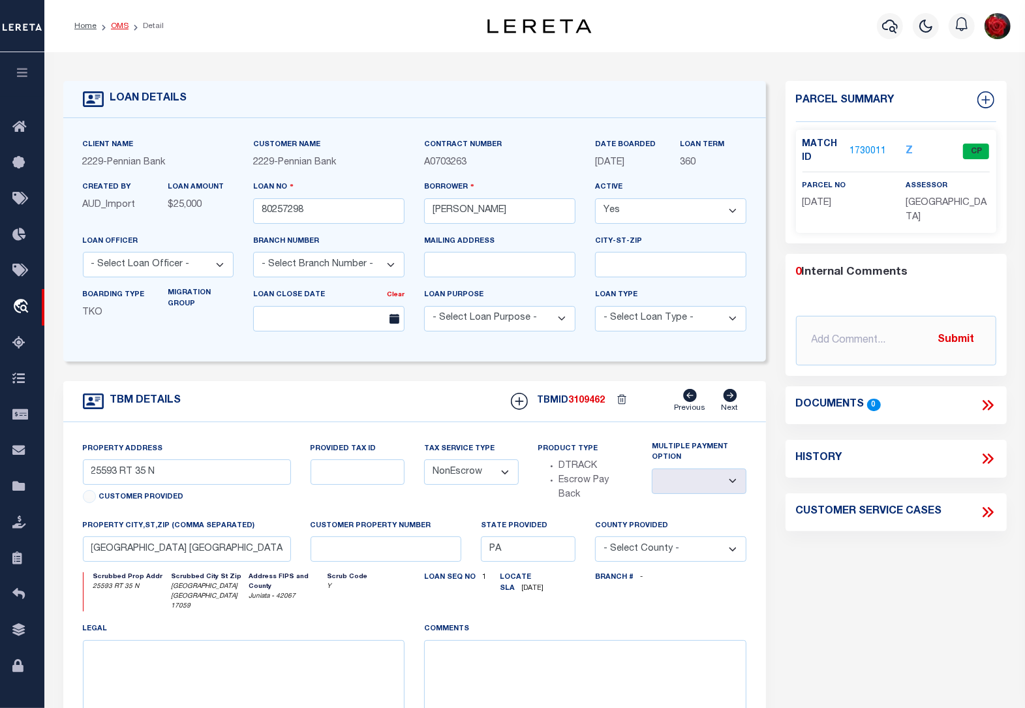
click at [112, 24] on link "OMS" at bounding box center [120, 26] width 18 height 8
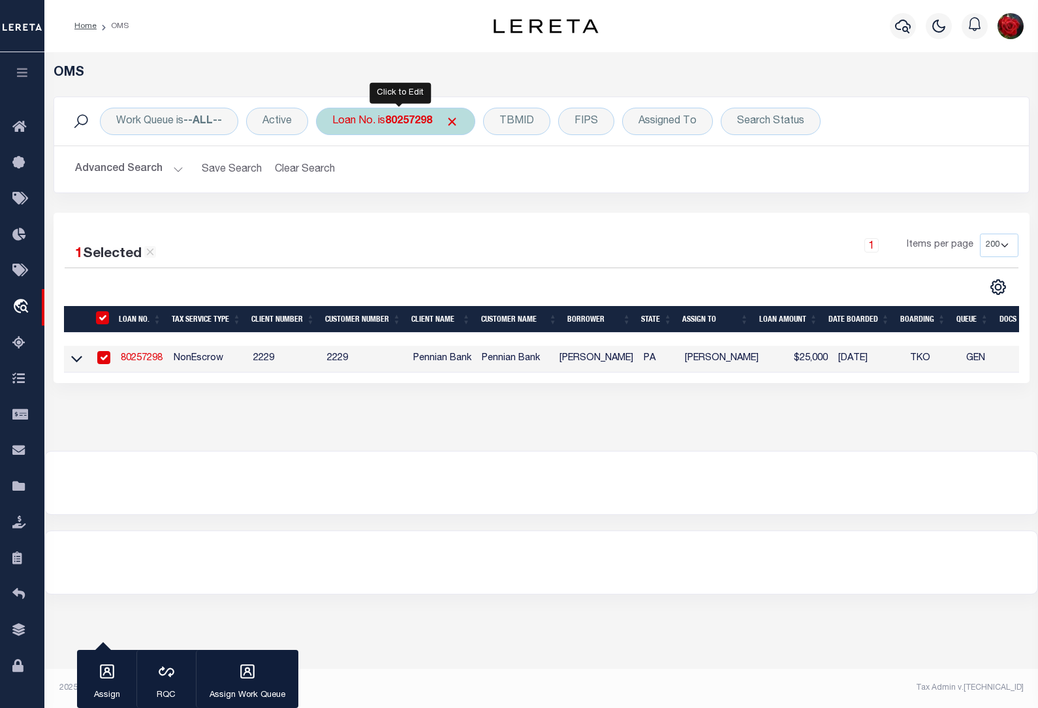
click at [410, 127] on div "Loan No. is 80257298" at bounding box center [395, 121] width 159 height 27
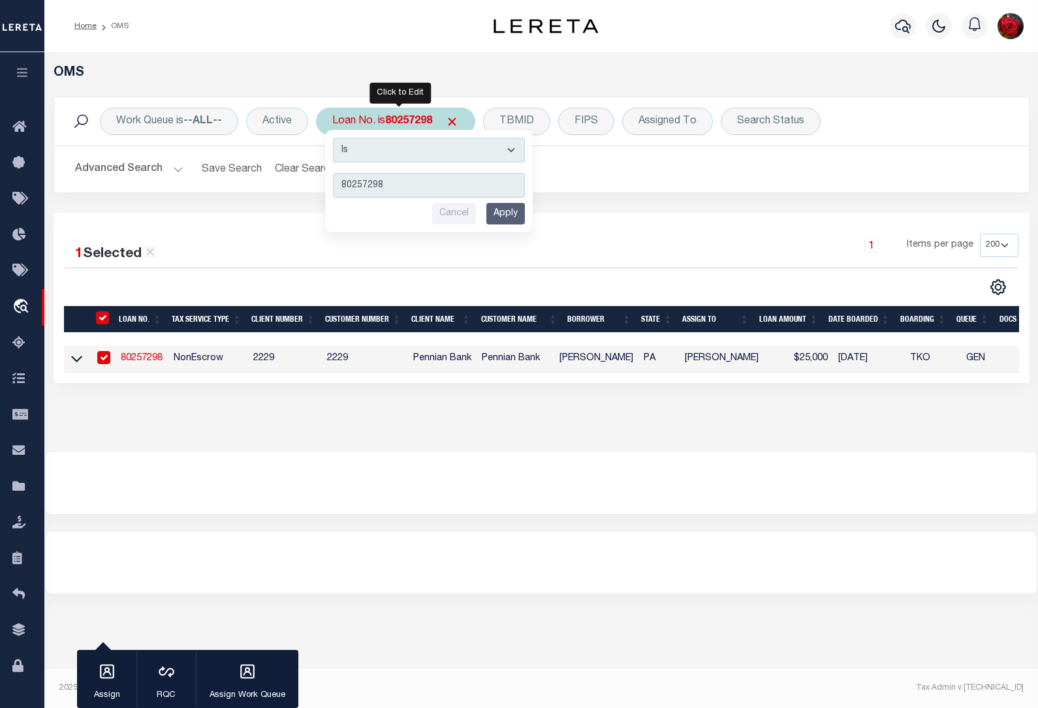
type input "80243942"
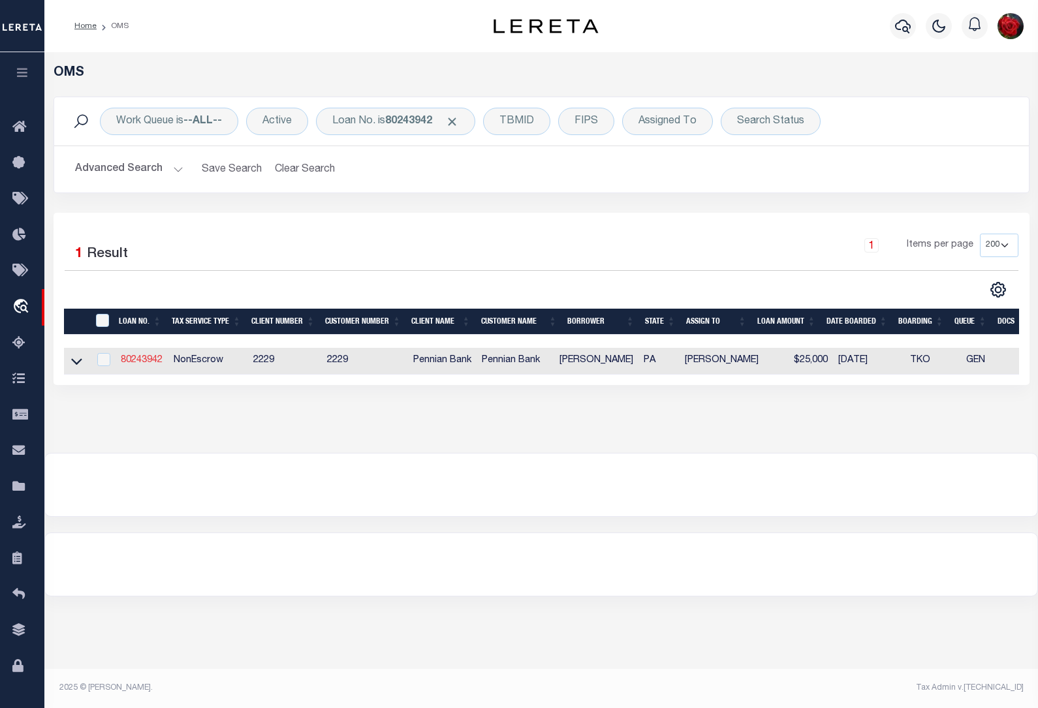
click at [132, 364] on link "80243942" at bounding box center [142, 360] width 42 height 9
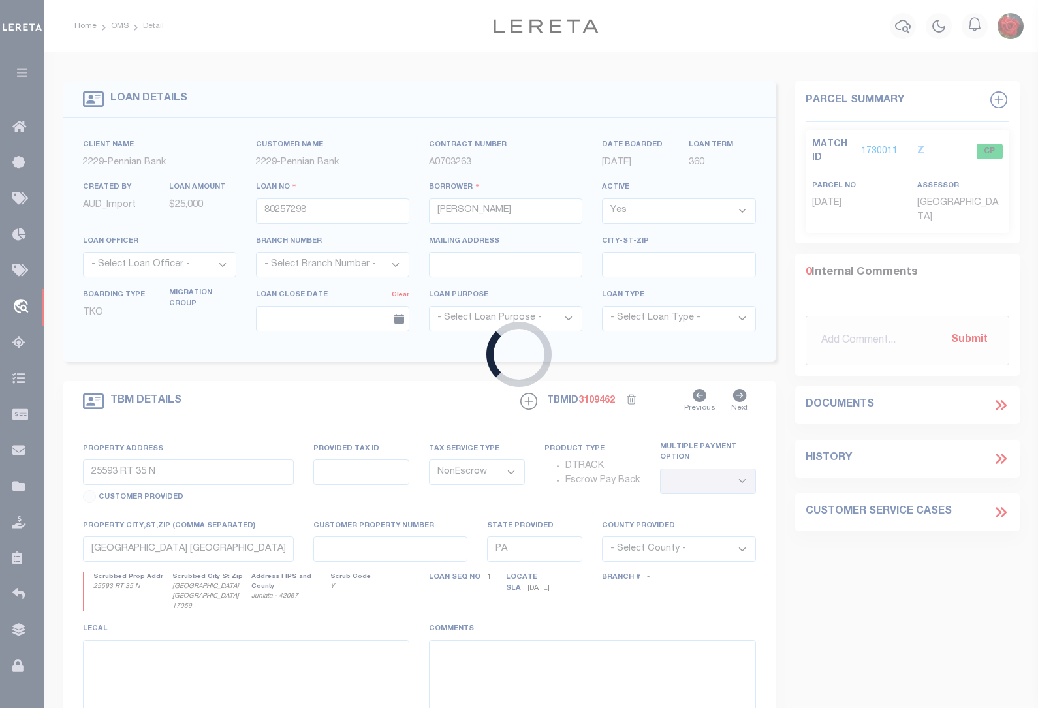
type input "80243942"
type input "[PERSON_NAME]"
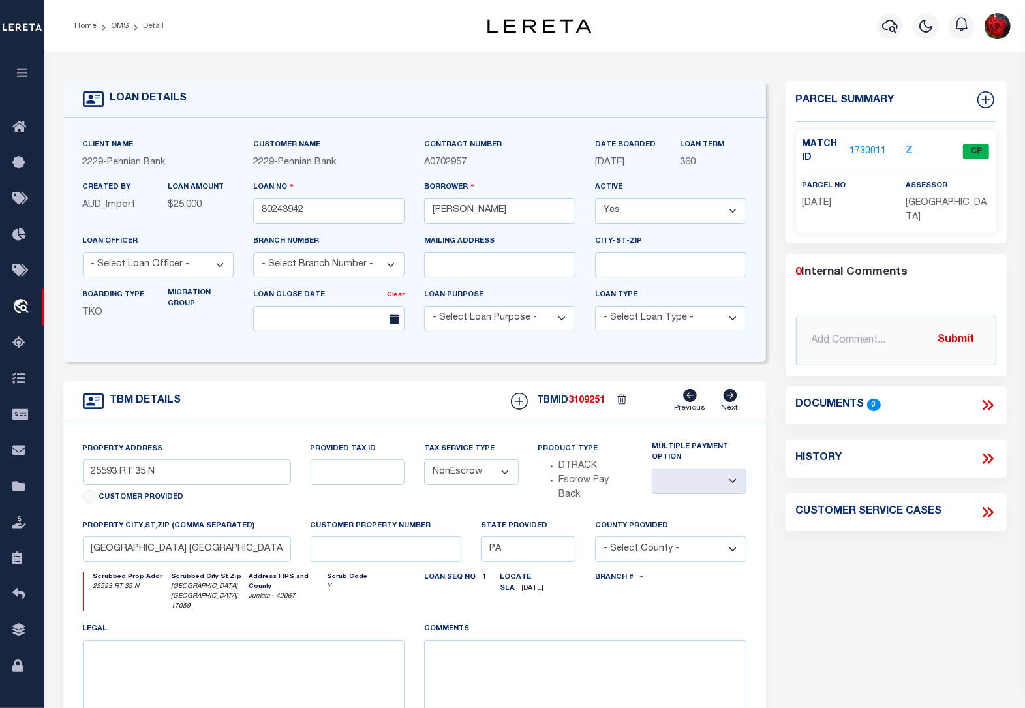
type input "[STREET_ADDRESS]"
select select
type input "Mifflintown [GEOGRAPHIC_DATA] 17059"
select select
click at [871, 145] on link "1730072" at bounding box center [868, 152] width 37 height 14
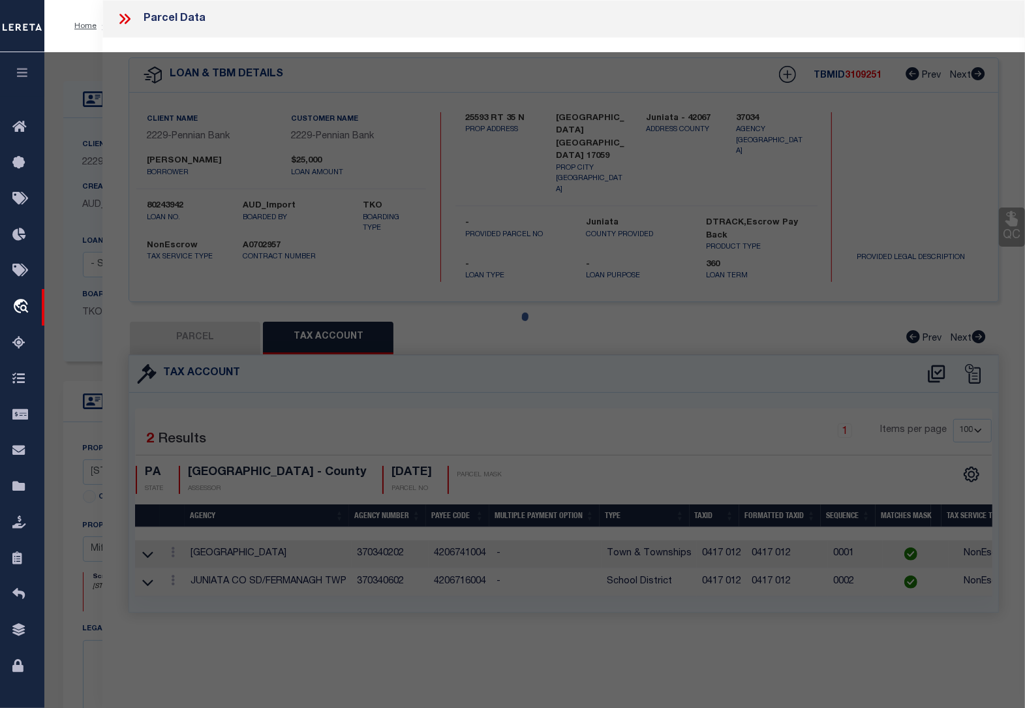
select select "AS"
checkbox input "false"
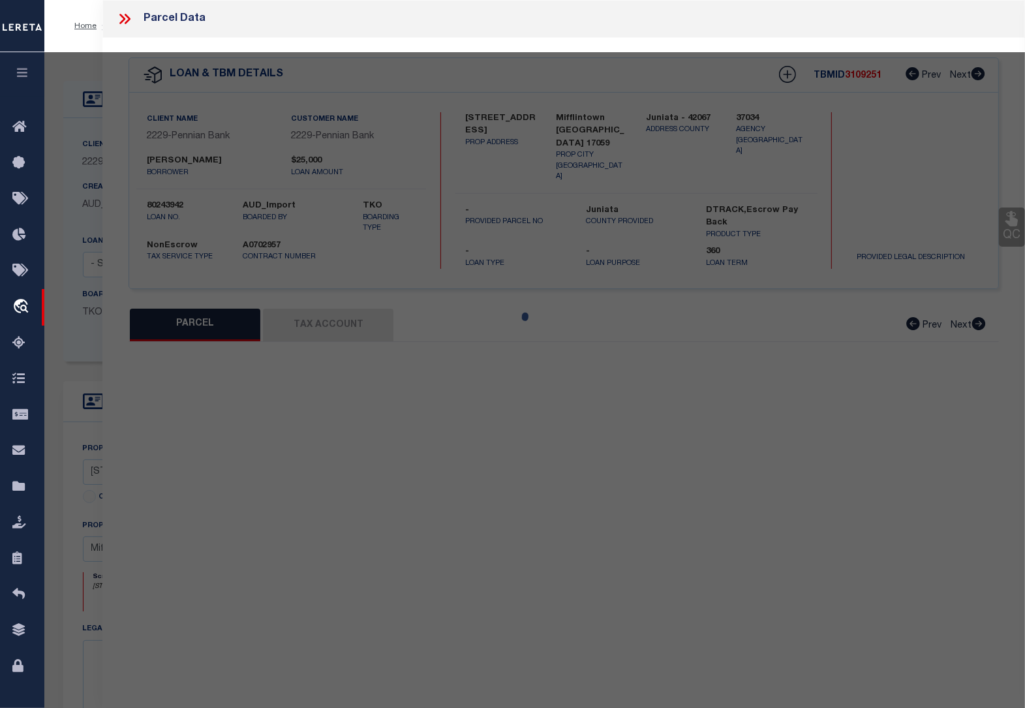
select select "CP"
type input "[PERSON_NAME] [PERSON_NAME] F"
type input "[STREET_ADDRESS]"
checkbox input "false"
type input "[GEOGRAPHIC_DATA] , [GEOGRAPHIC_DATA] 17059"
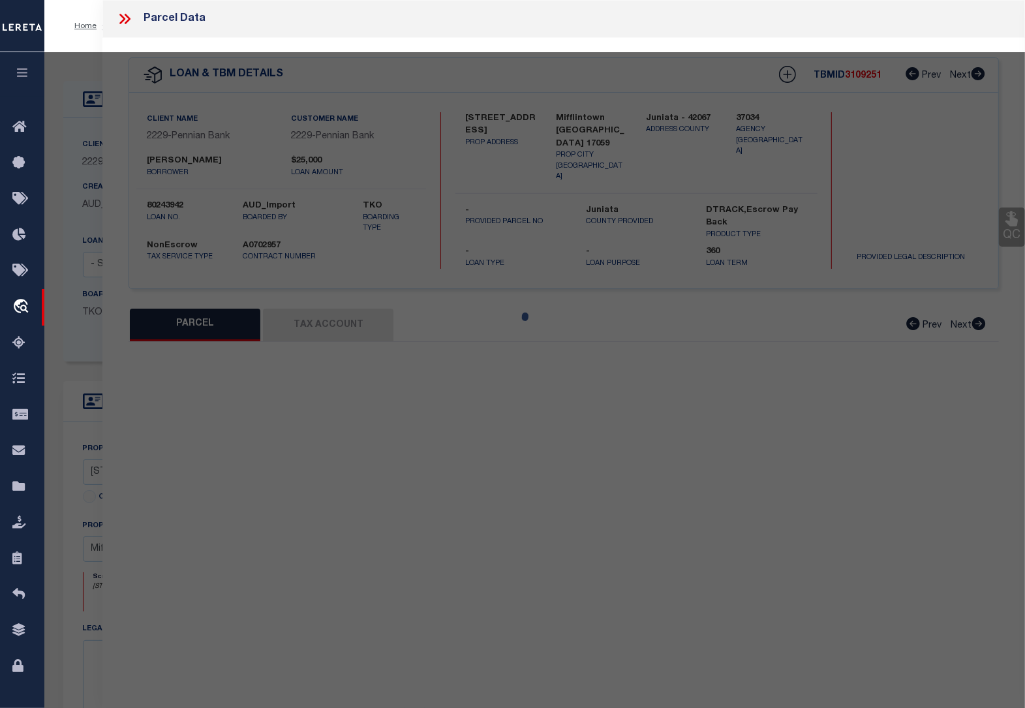
type textarea "269 0479"
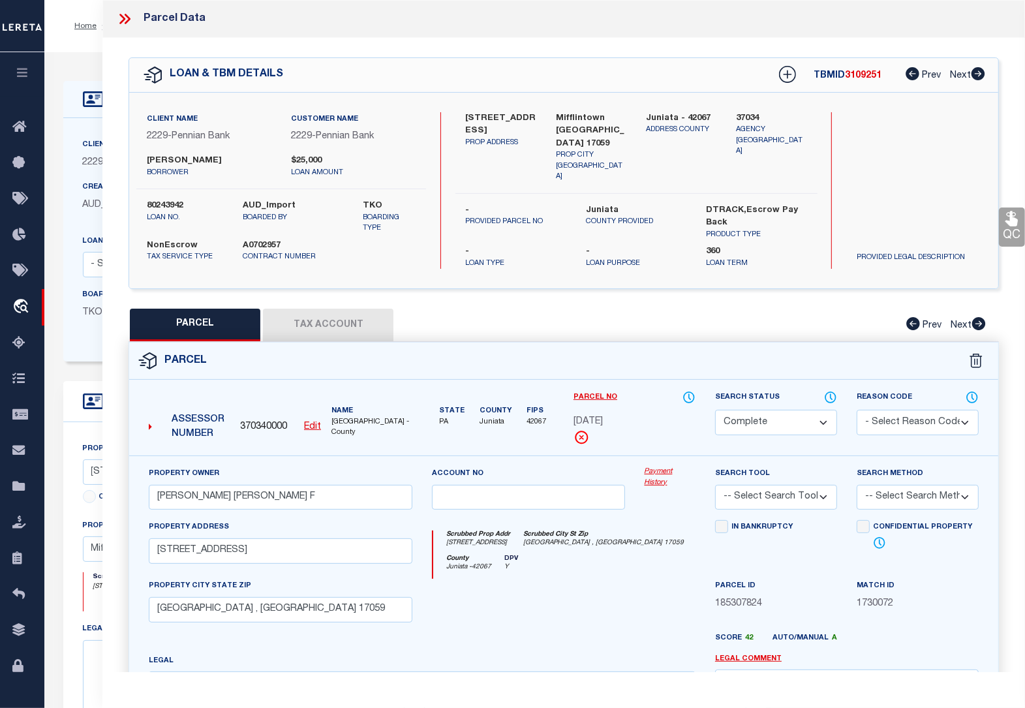
click at [311, 317] on button "Tax Account" at bounding box center [328, 325] width 131 height 33
select select "100"
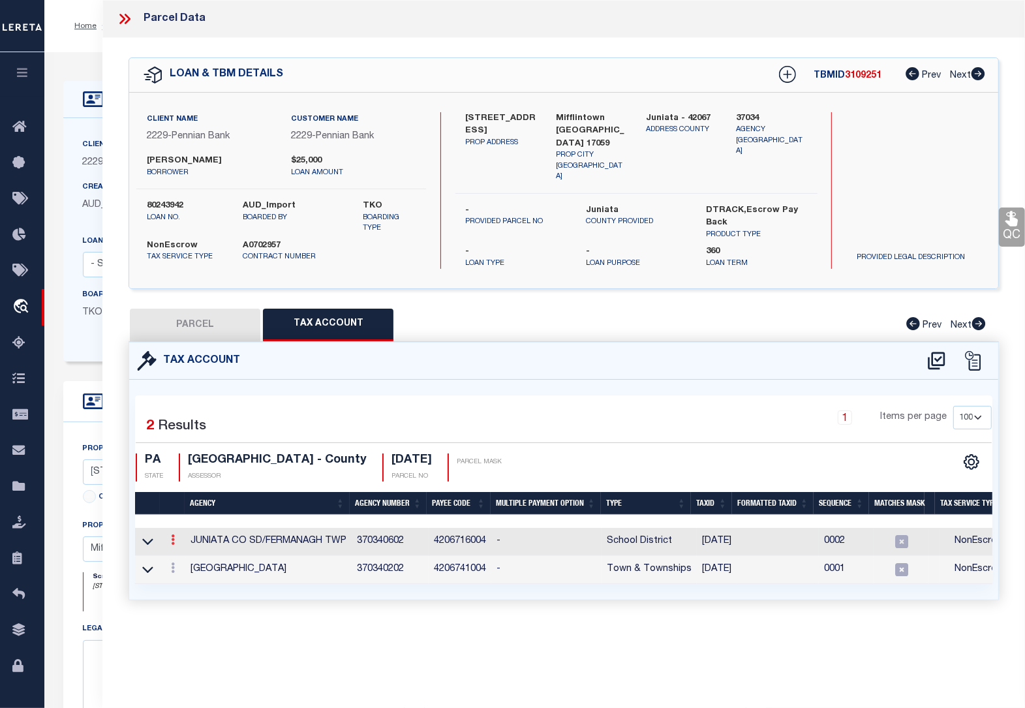
click at [171, 534] on icon at bounding box center [173, 539] width 4 height 10
click at [190, 554] on icon "" at bounding box center [187, 559] width 10 height 10
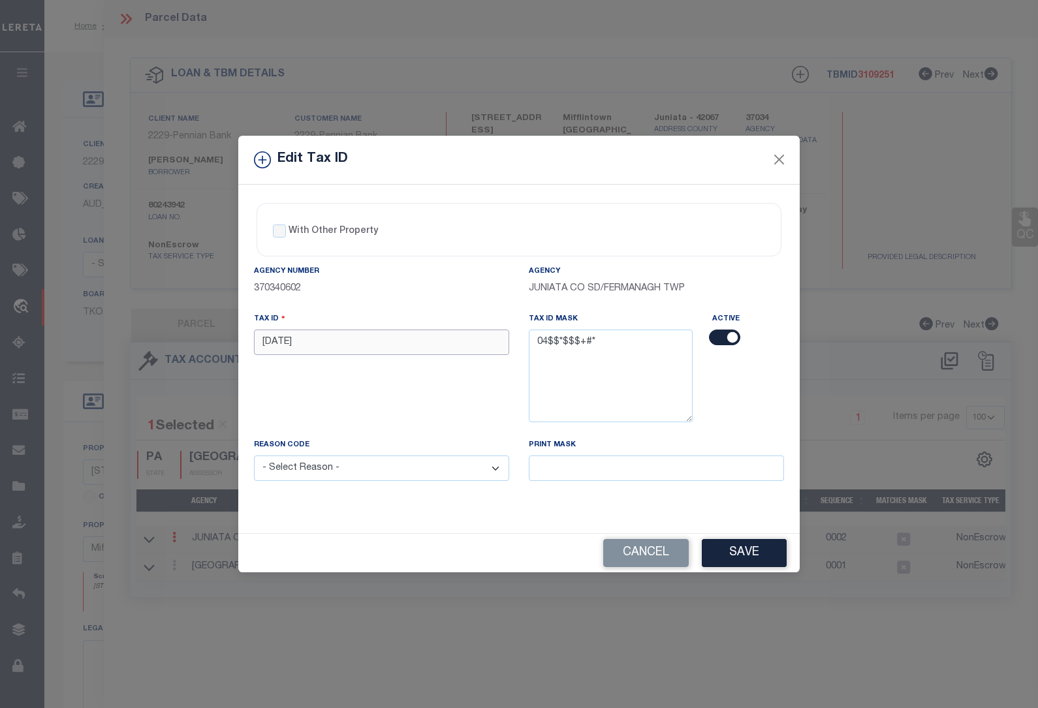
drag, startPoint x: 298, startPoint y: 337, endPoint x: 200, endPoint y: 344, distance: 97.5
click at [200, 343] on div "Edit Tax ID With Other Property With Other Property Type Temporary" at bounding box center [519, 354] width 1038 height 708
paste input "0405 0"
type input "0405 072"
click at [294, 460] on select "- Select Reason - 099 - Other (Provide additional detail) ACT - Agency Changed …" at bounding box center [381, 468] width 255 height 25
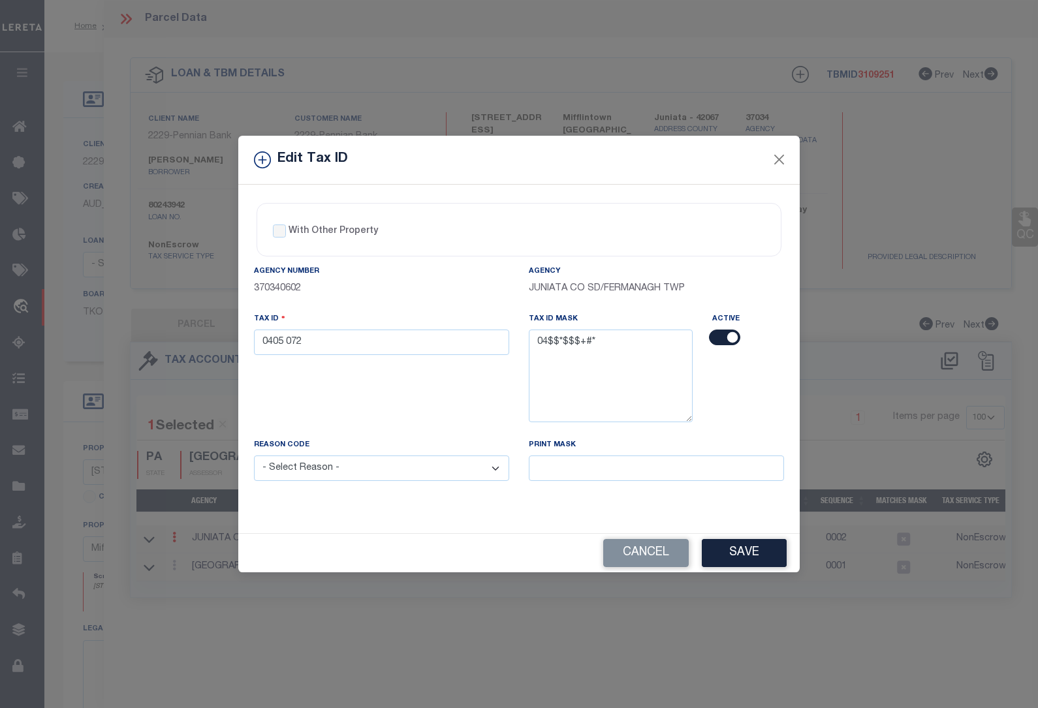
select select "ACT"
click at [254, 457] on select "- Select Reason - 099 - Other (Provide additional detail) ACT - Agency Changed …" at bounding box center [381, 468] width 255 height 25
click at [736, 557] on button "Save" at bounding box center [744, 553] width 85 height 28
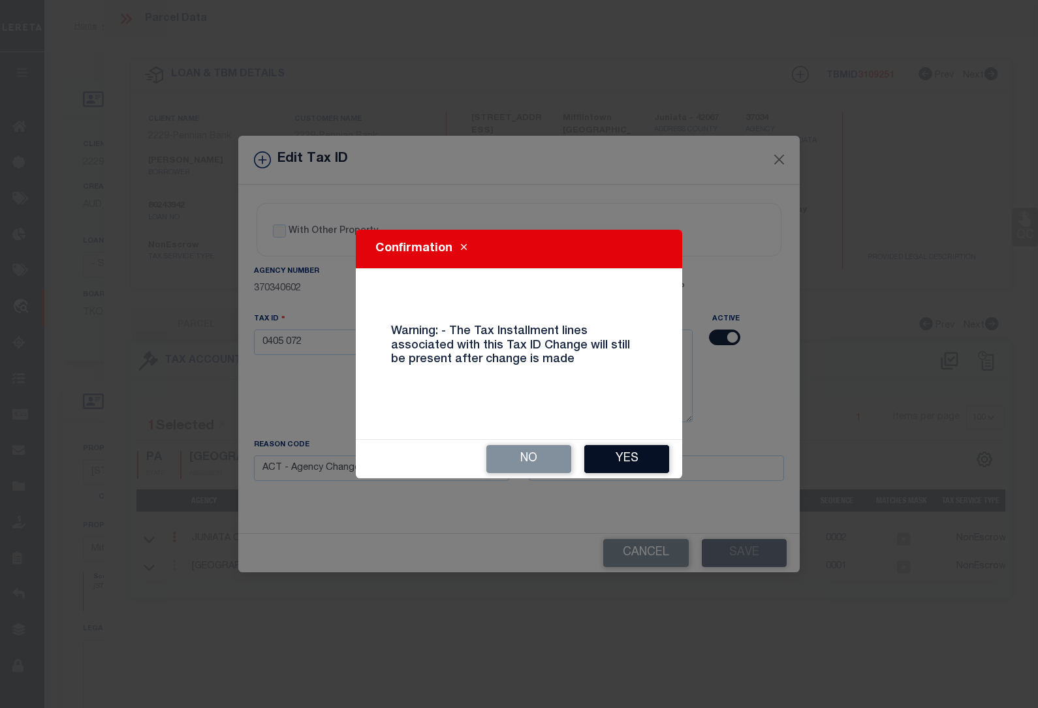
click at [612, 450] on button "Yes" at bounding box center [626, 459] width 85 height 28
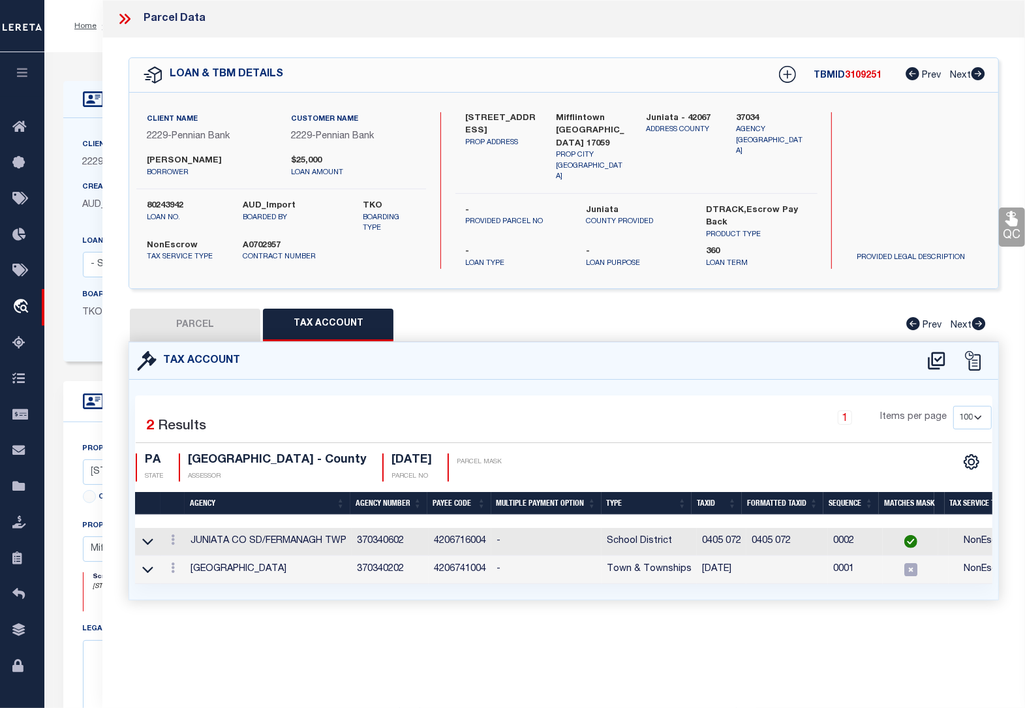
select select
click at [173, 564] on icon at bounding box center [173, 568] width 4 height 10
click at [186, 591] on link at bounding box center [190, 589] width 48 height 22
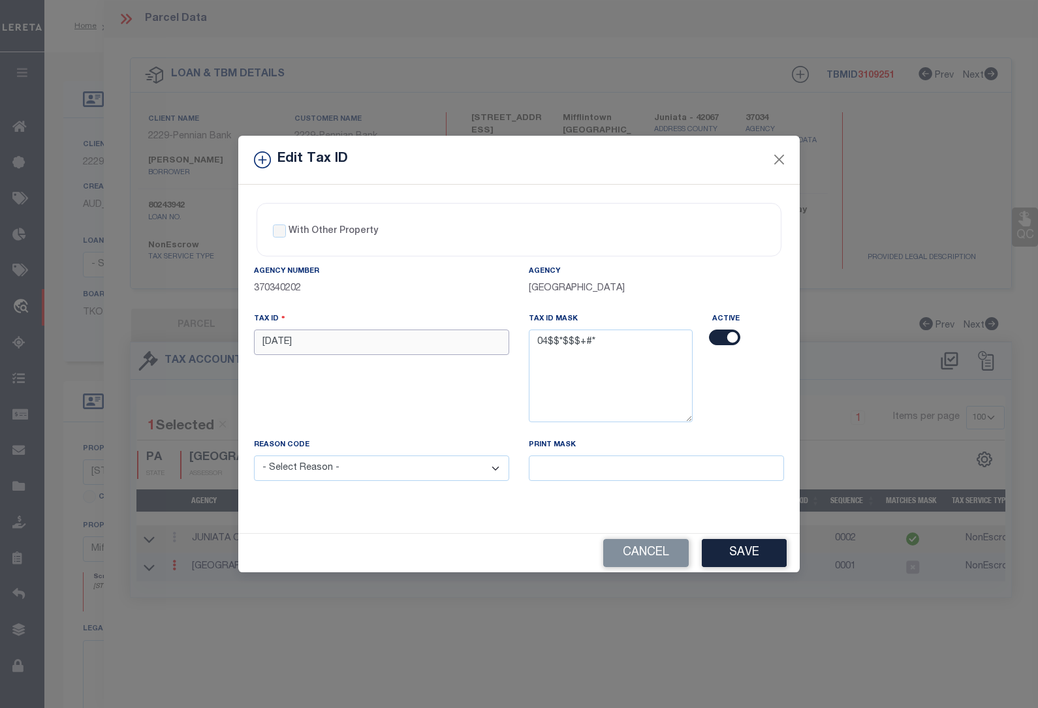
drag, startPoint x: 307, startPoint y: 341, endPoint x: 209, endPoint y: 338, distance: 97.9
click at [211, 338] on div "Edit Tax ID With Other Property With Other Property Type Temporary" at bounding box center [519, 354] width 1038 height 708
paste input "0405 0"
type input "0405 072"
click at [337, 471] on select "- Select Reason - 099 - Other (Provide additional detail) ACT - Agency Changed …" at bounding box center [381, 468] width 255 height 25
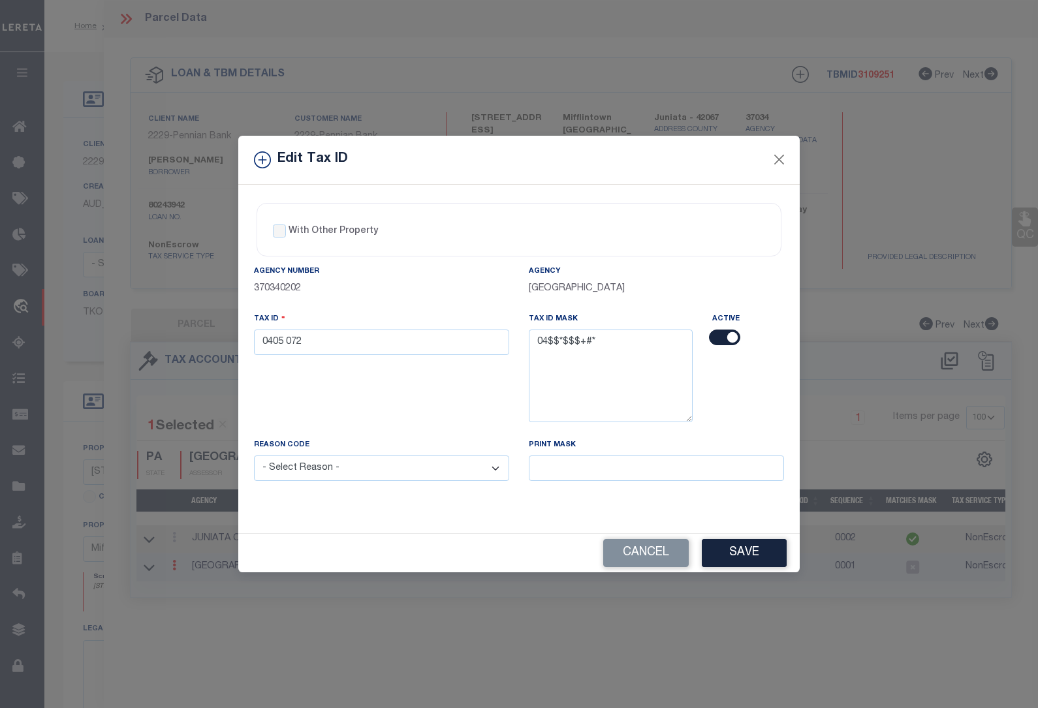
select select "ACT"
click at [254, 457] on select "- Select Reason - 099 - Other (Provide additional detail) ACT - Agency Changed …" at bounding box center [381, 468] width 255 height 25
click at [734, 559] on button "Save" at bounding box center [744, 553] width 85 height 28
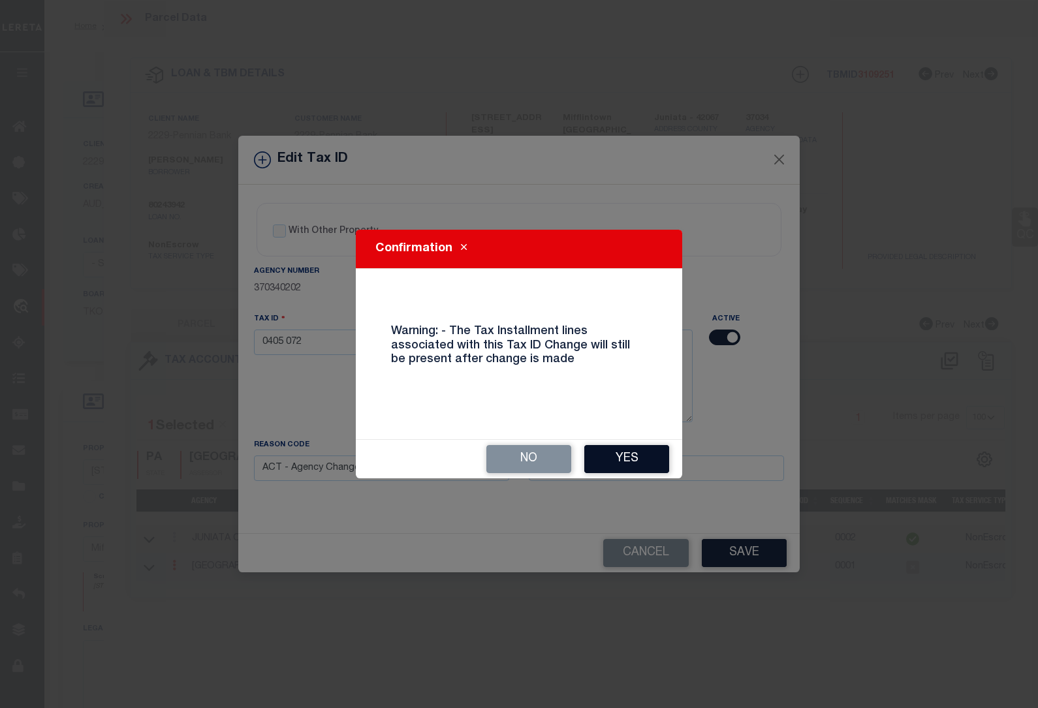
click at [625, 457] on button "Yes" at bounding box center [626, 459] width 85 height 28
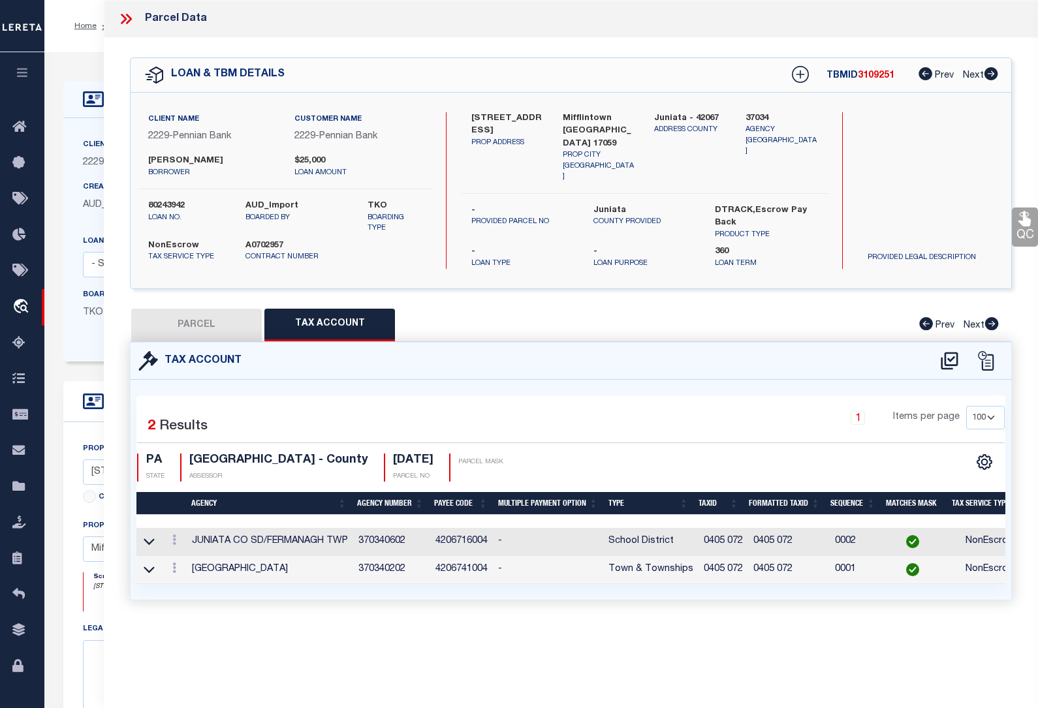
select select
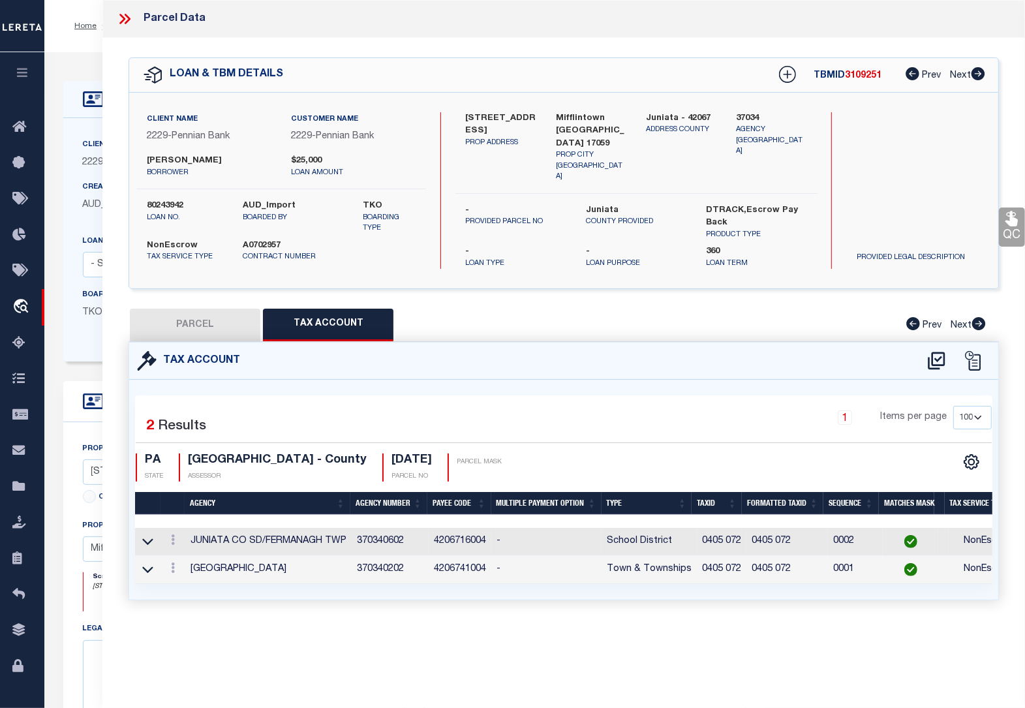
click at [451, 607] on div "Tax Account 1 2 1" at bounding box center [564, 486] width 890 height 289
click at [82, 47] on div "Home OMS Detail Profile Sign out" at bounding box center [534, 26] width 981 height 52
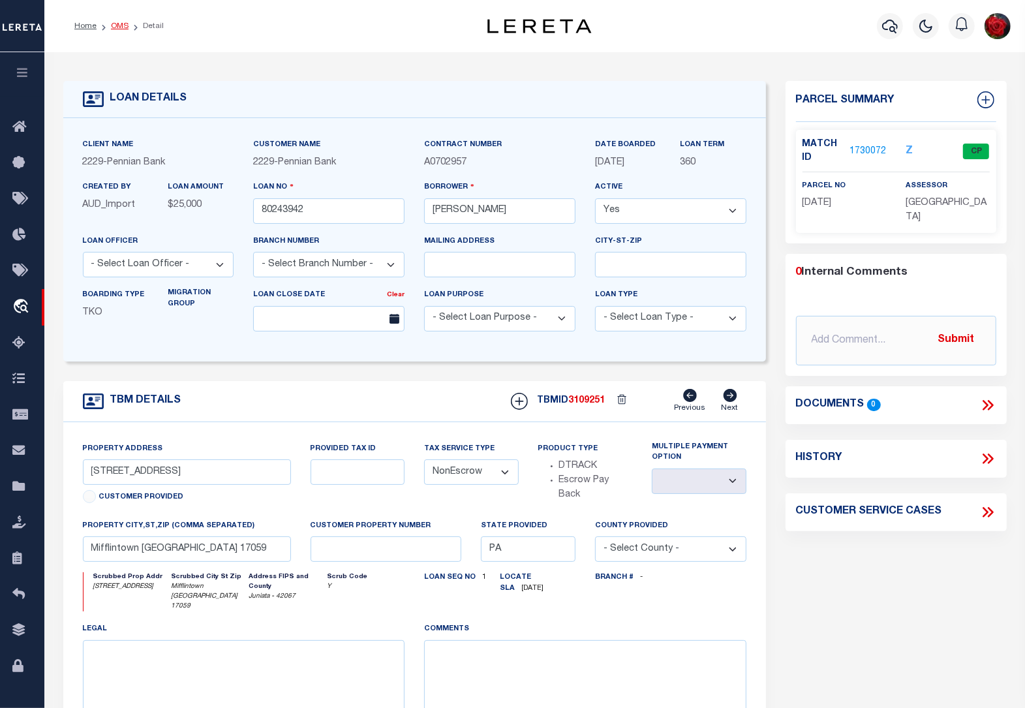
click at [115, 27] on link "OMS" at bounding box center [120, 26] width 18 height 8
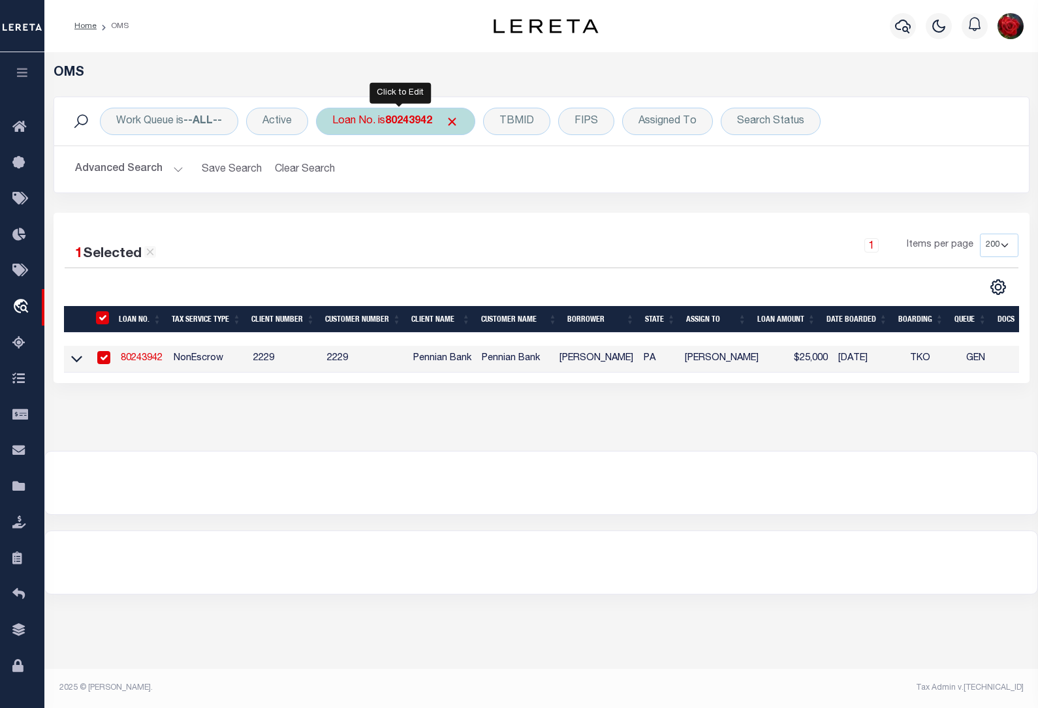
click at [399, 121] on b "80243942" at bounding box center [408, 121] width 47 height 10
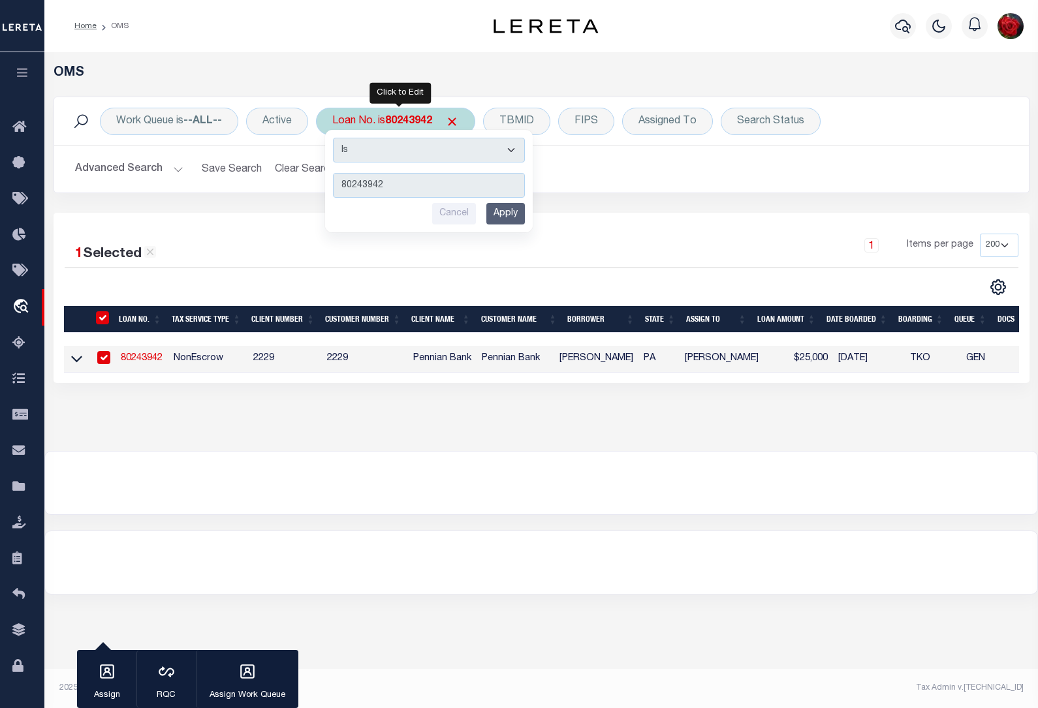
type input "80218266"
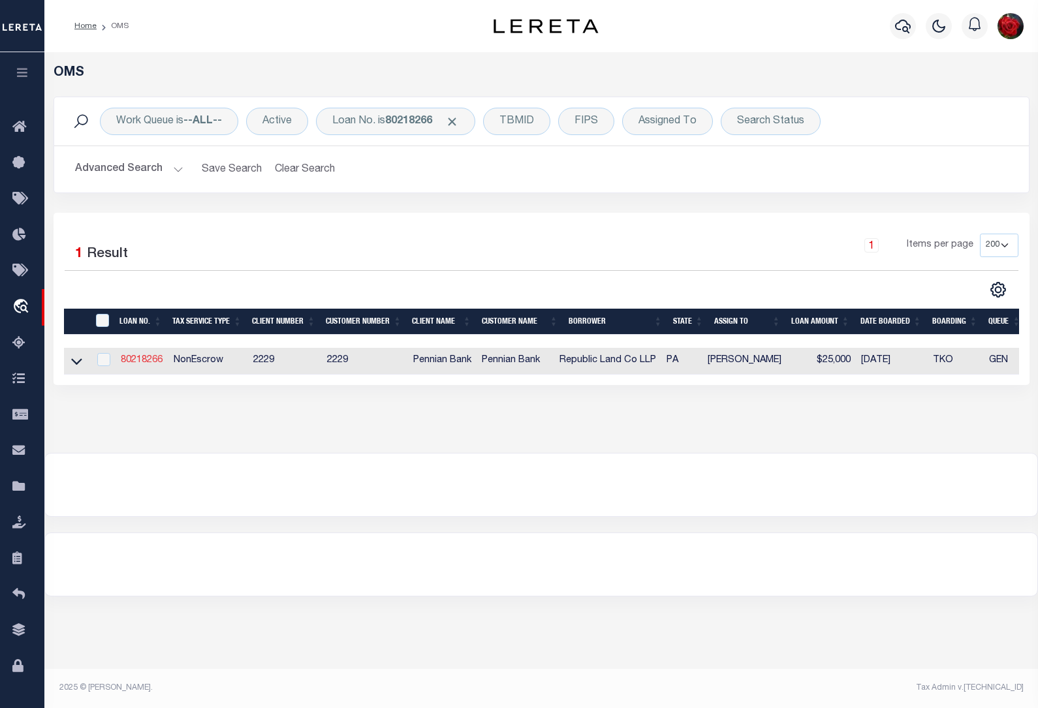
click at [144, 365] on link "80218266" at bounding box center [142, 360] width 42 height 9
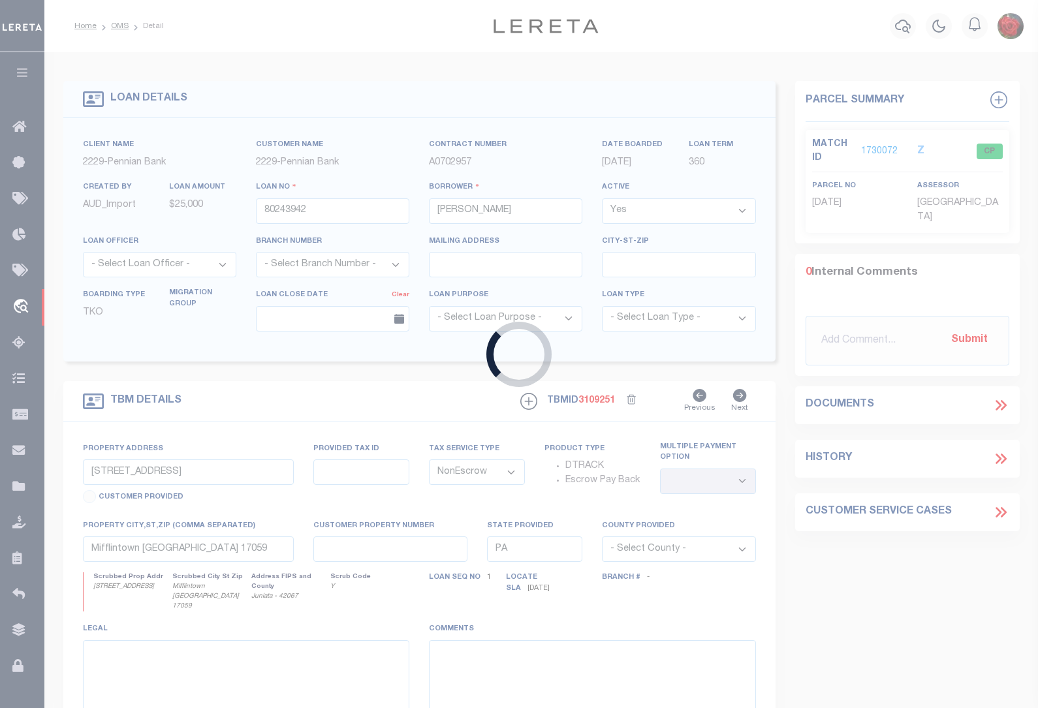
type input "80218266"
type input "Republic Land Co LLP"
select select
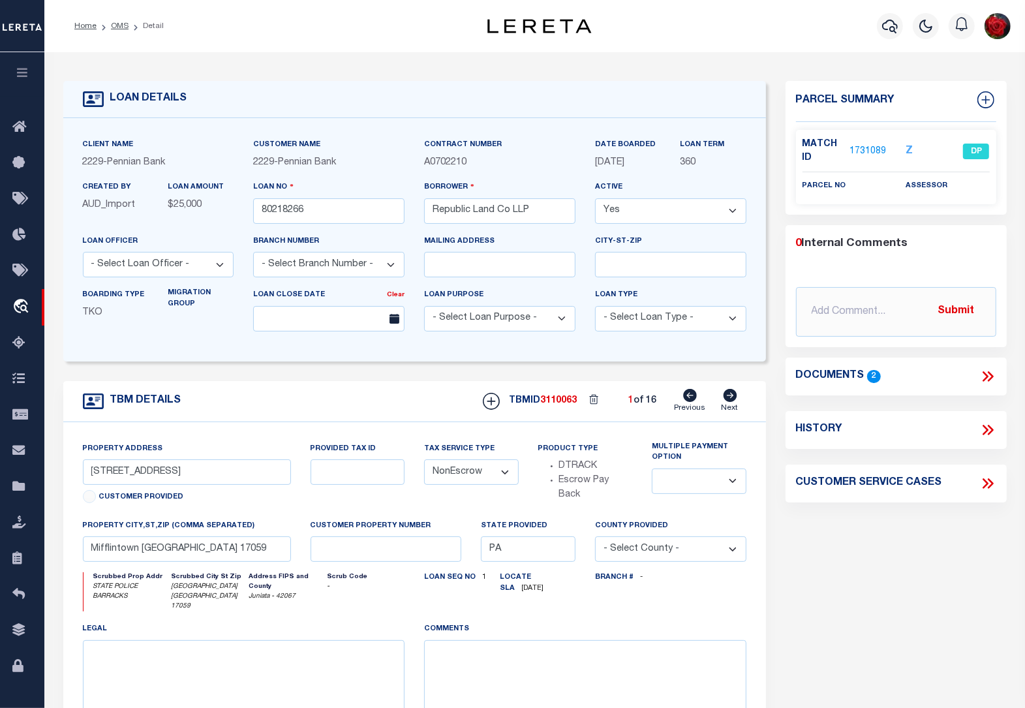
type input "STATE POLICE BARRACKS"
type input "Legal Description sent separately"
select select
type input "[GEOGRAPHIC_DATA] [GEOGRAPHIC_DATA] 17059"
select select
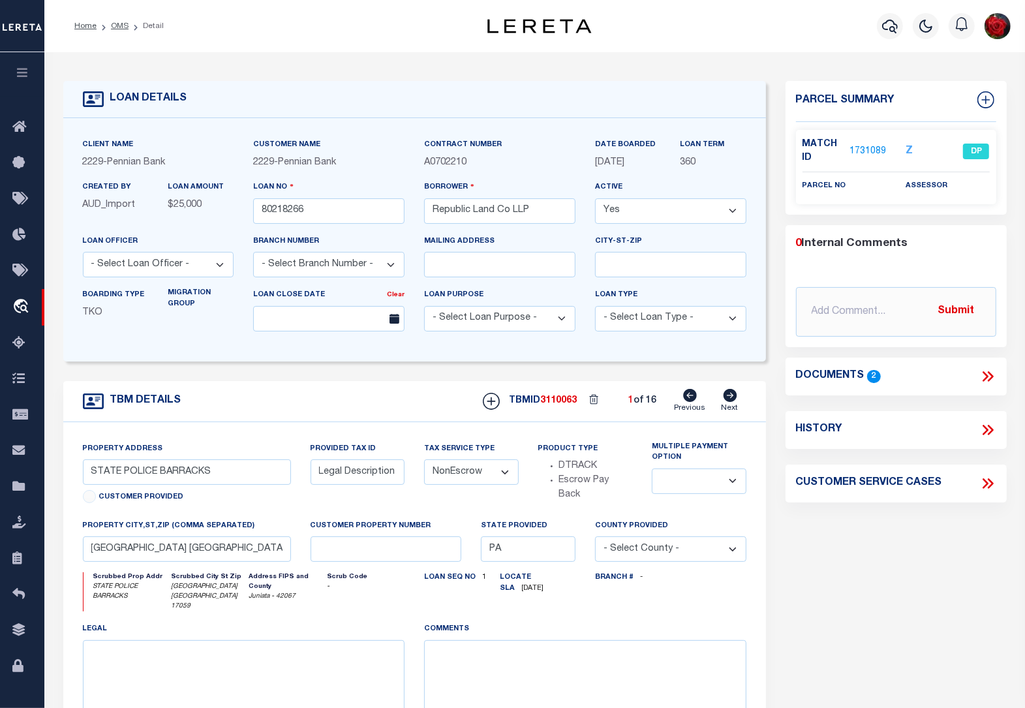
click at [871, 151] on link "1731089" at bounding box center [868, 152] width 37 height 14
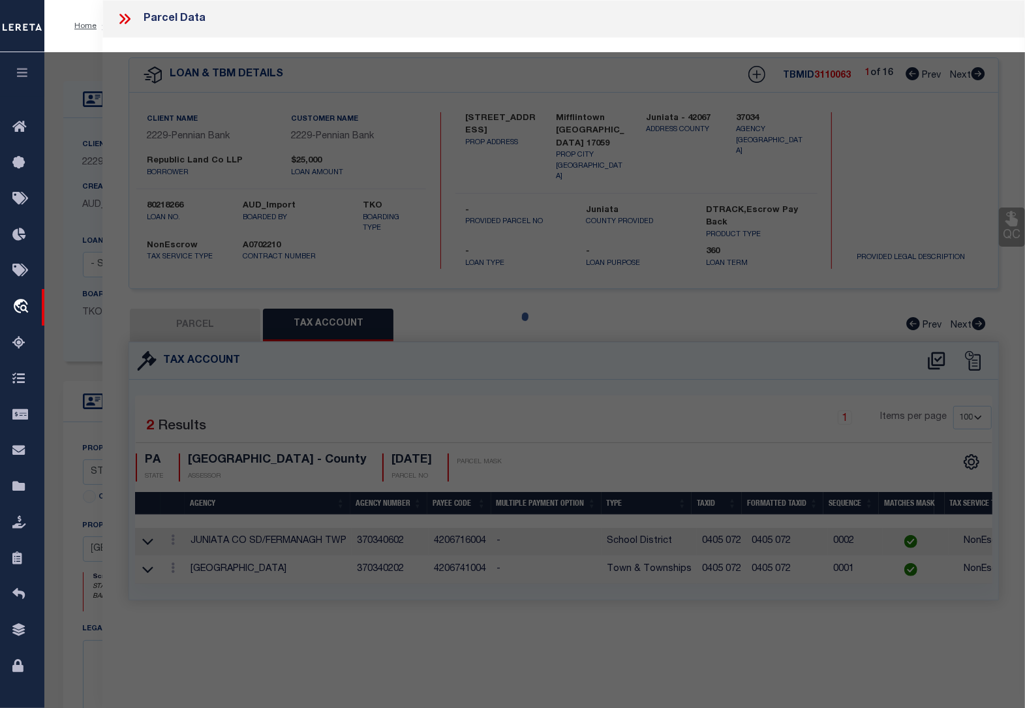
select select "AS"
checkbox input "false"
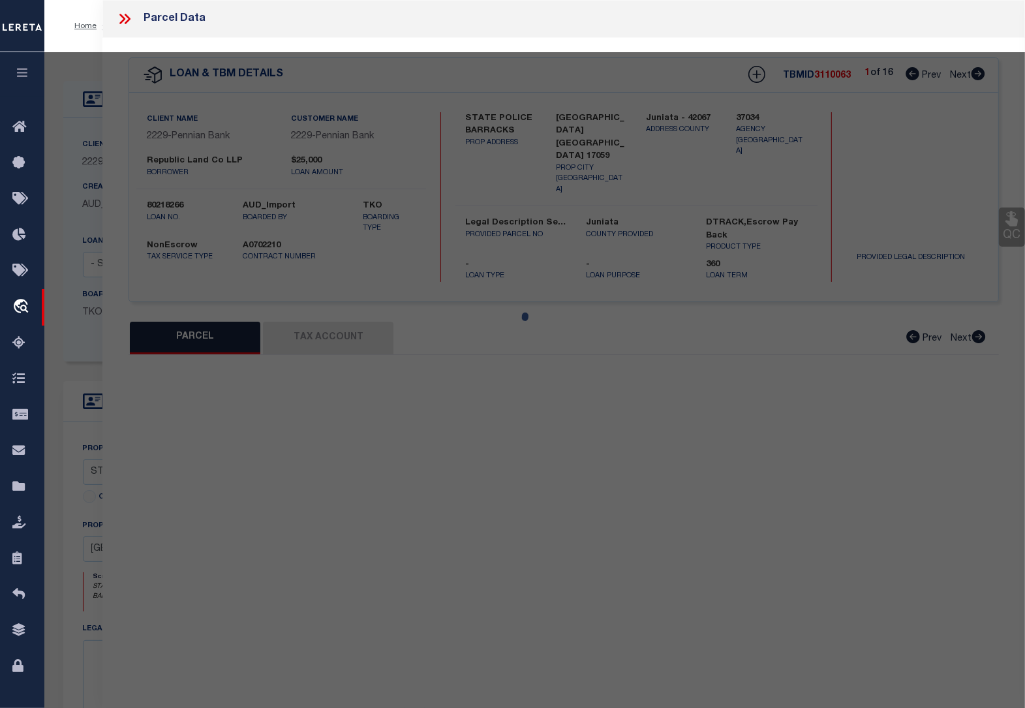
select select "DP"
checkbox input "false"
type textarea "Given document is covered in the TBMID: 3110071."
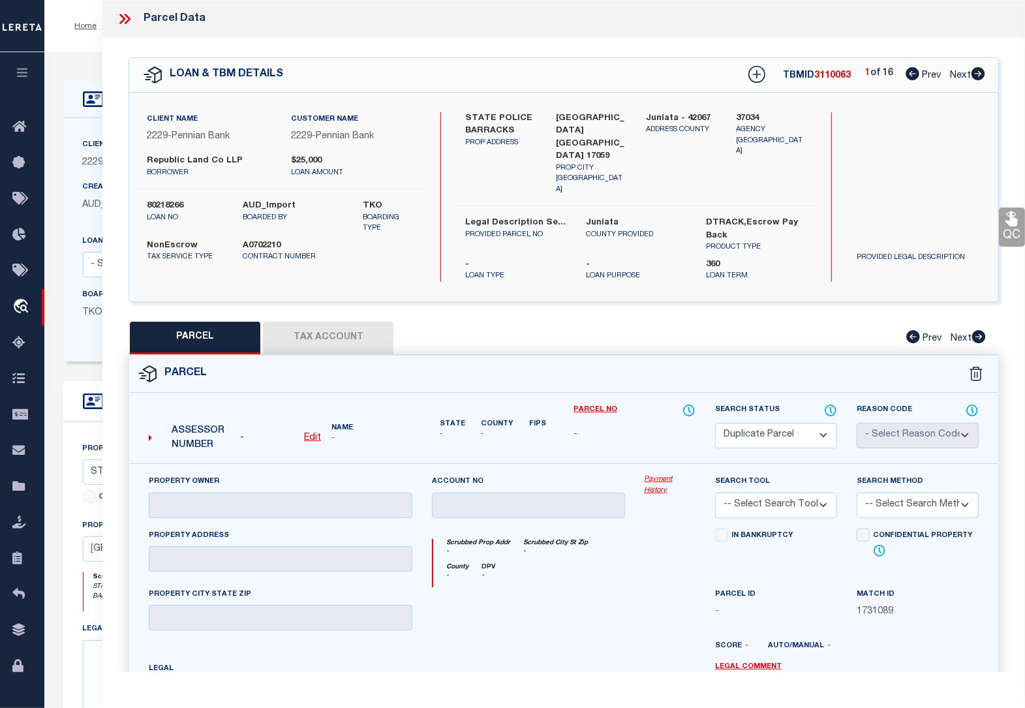
click at [117, 15] on icon at bounding box center [124, 18] width 17 height 17
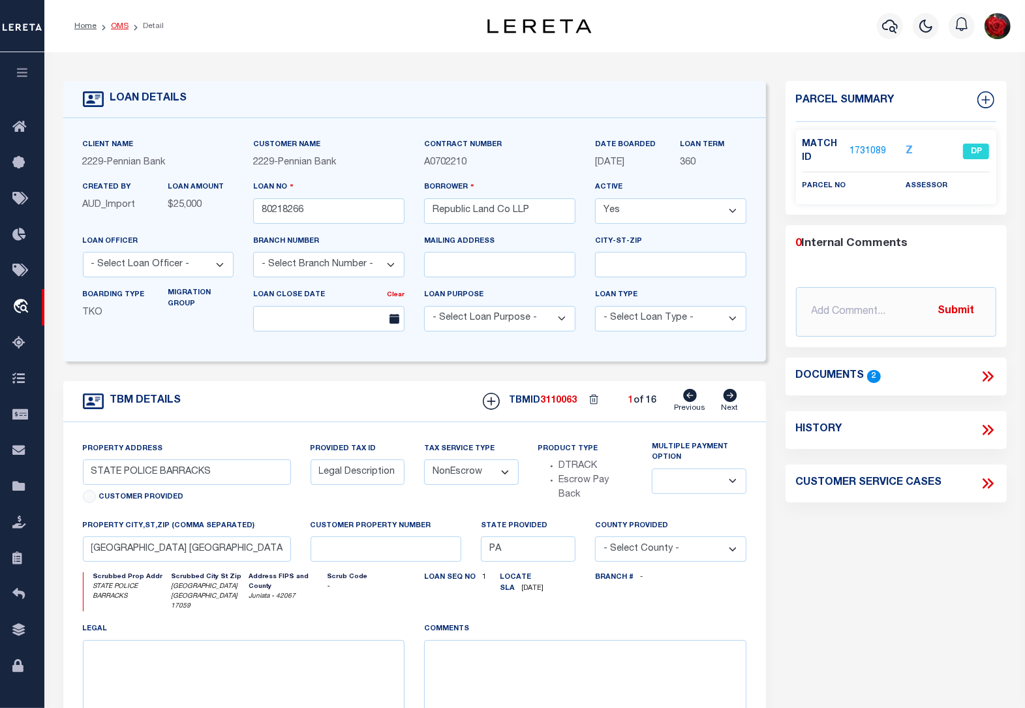
click at [125, 23] on link "OMS" at bounding box center [120, 26] width 18 height 8
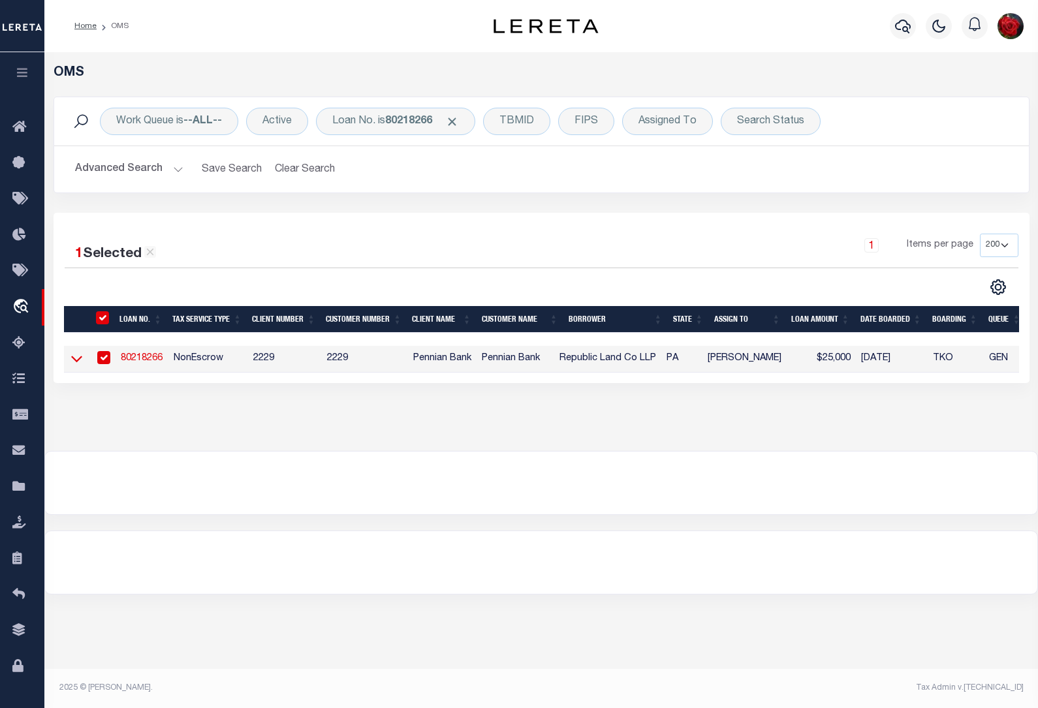
click at [76, 363] on icon at bounding box center [76, 359] width 11 height 7
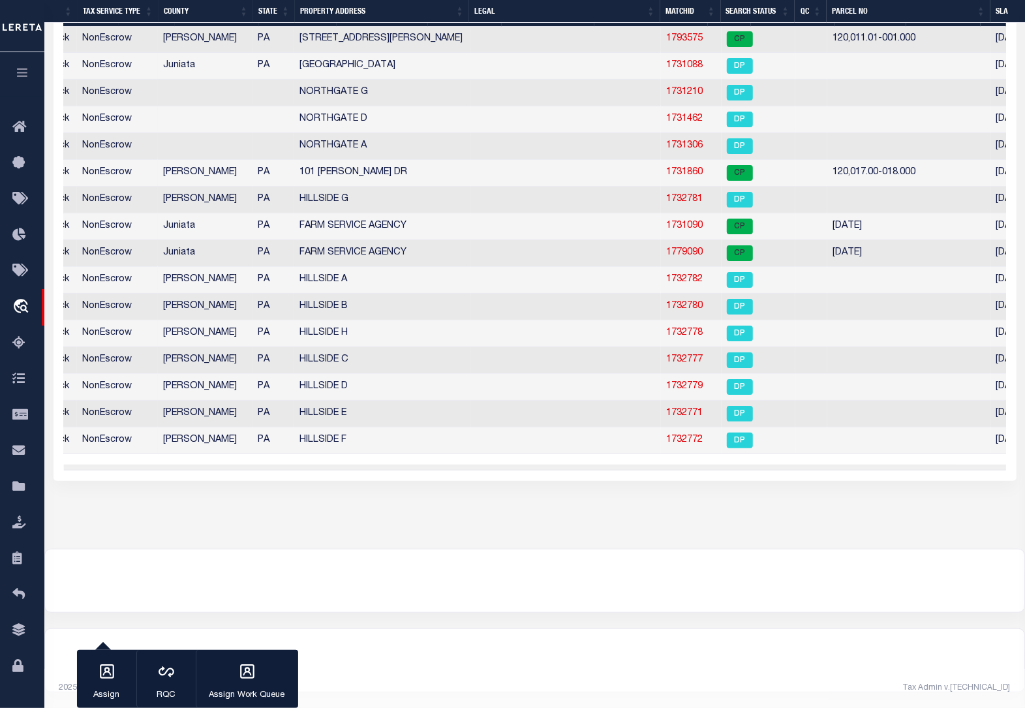
scroll to position [0, 268]
click at [685, 248] on link "1779090" at bounding box center [684, 252] width 37 height 9
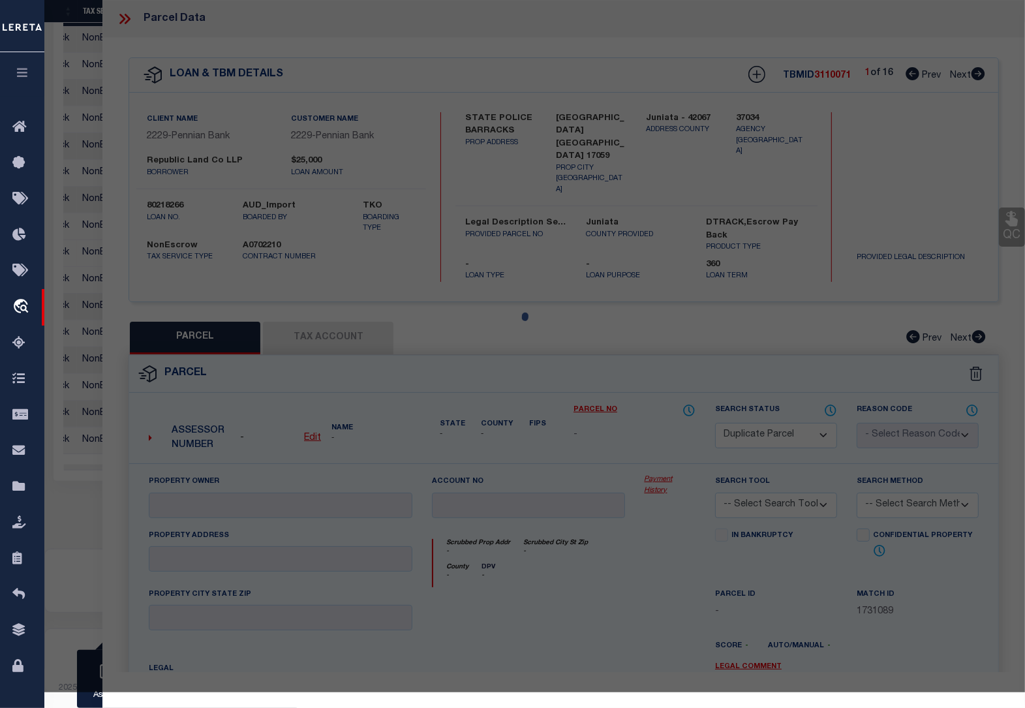
select select "AS"
checkbox input "false"
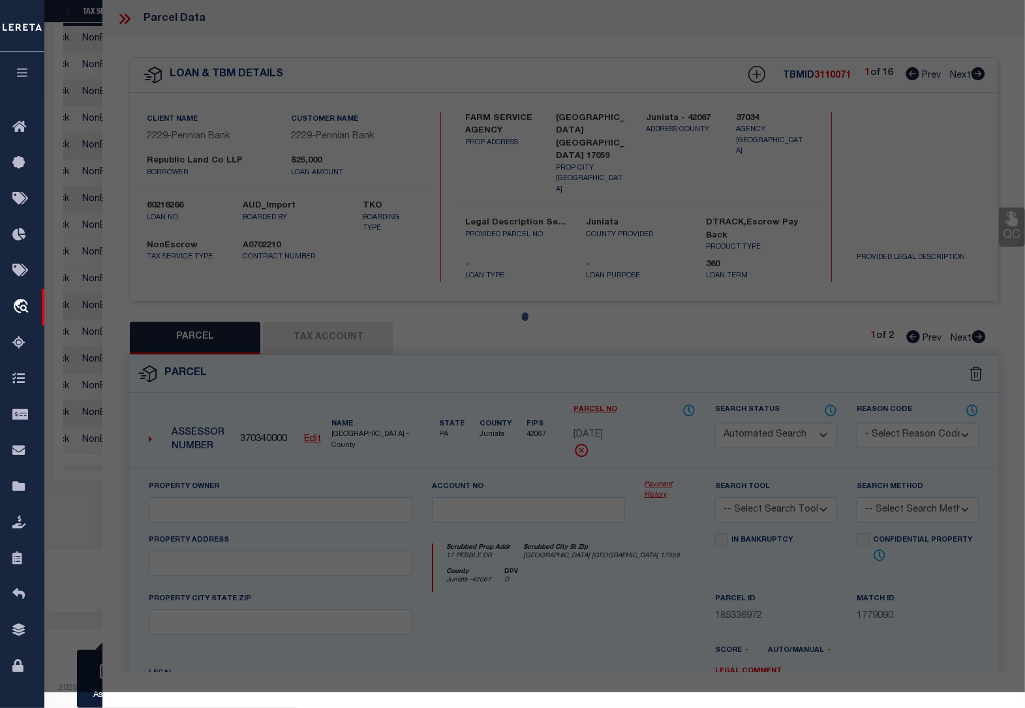
select select "CP"
type input "[PERSON_NAME] FARMS LLP"
select select
type input "17 PEBBLE DR"
type input "[GEOGRAPHIC_DATA] [GEOGRAPHIC_DATA] 17059"
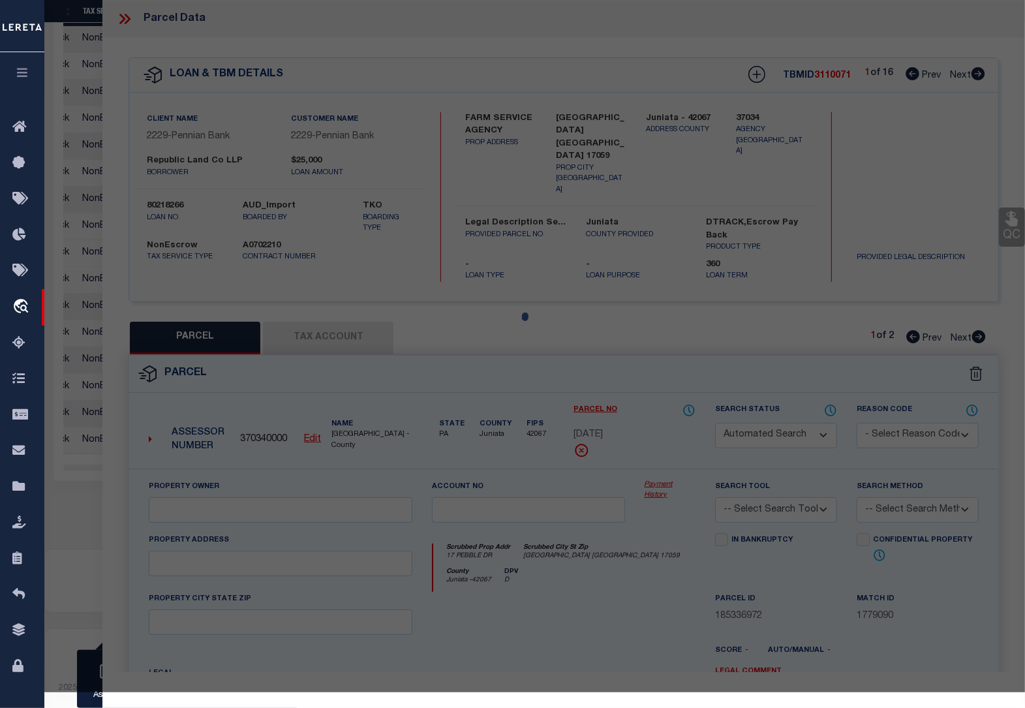
type textarea "ACRES: 25.82"
type textarea "Completed based on the given document."
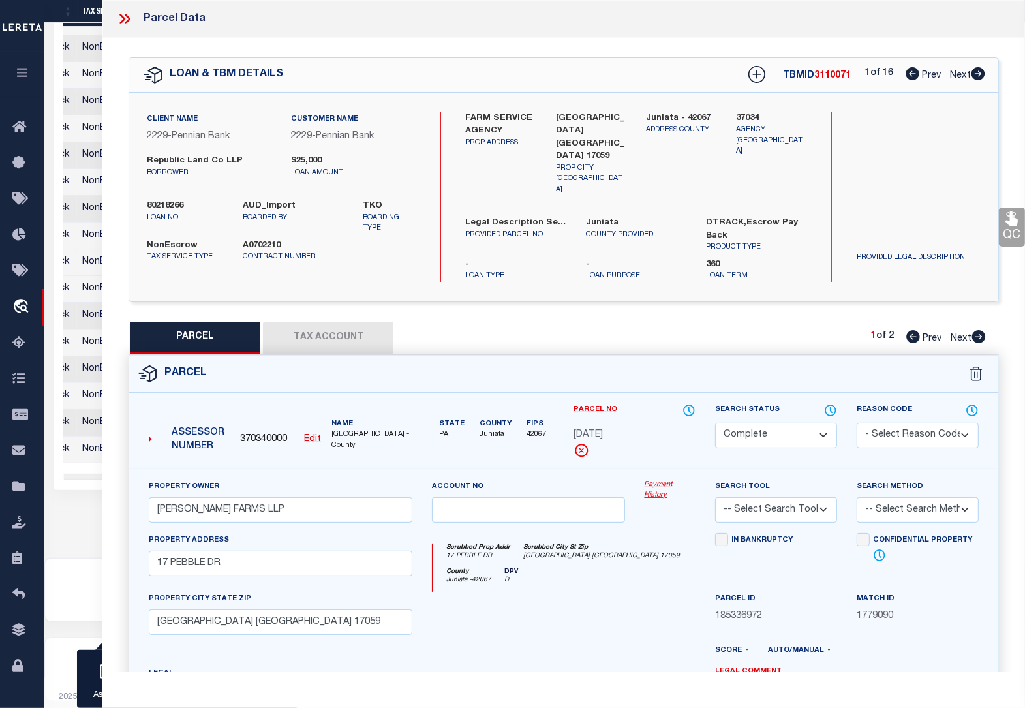
click at [341, 322] on button "Tax Account" at bounding box center [328, 338] width 131 height 33
select select "100"
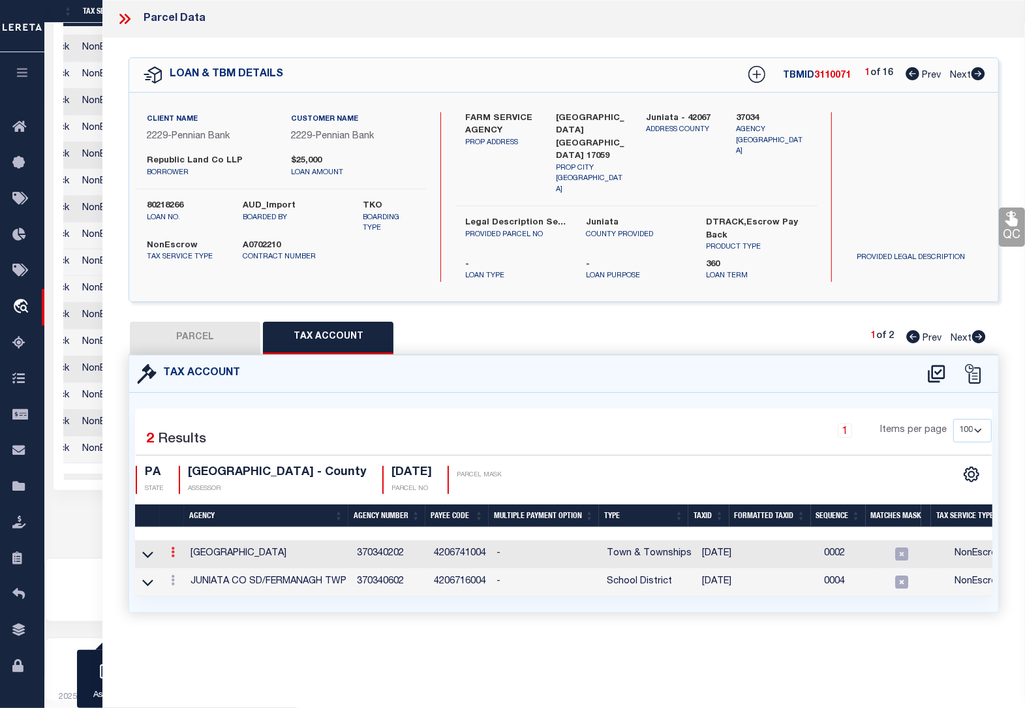
click at [172, 547] on icon at bounding box center [173, 552] width 4 height 10
click at [186, 567] on icon "" at bounding box center [187, 572] width 10 height 10
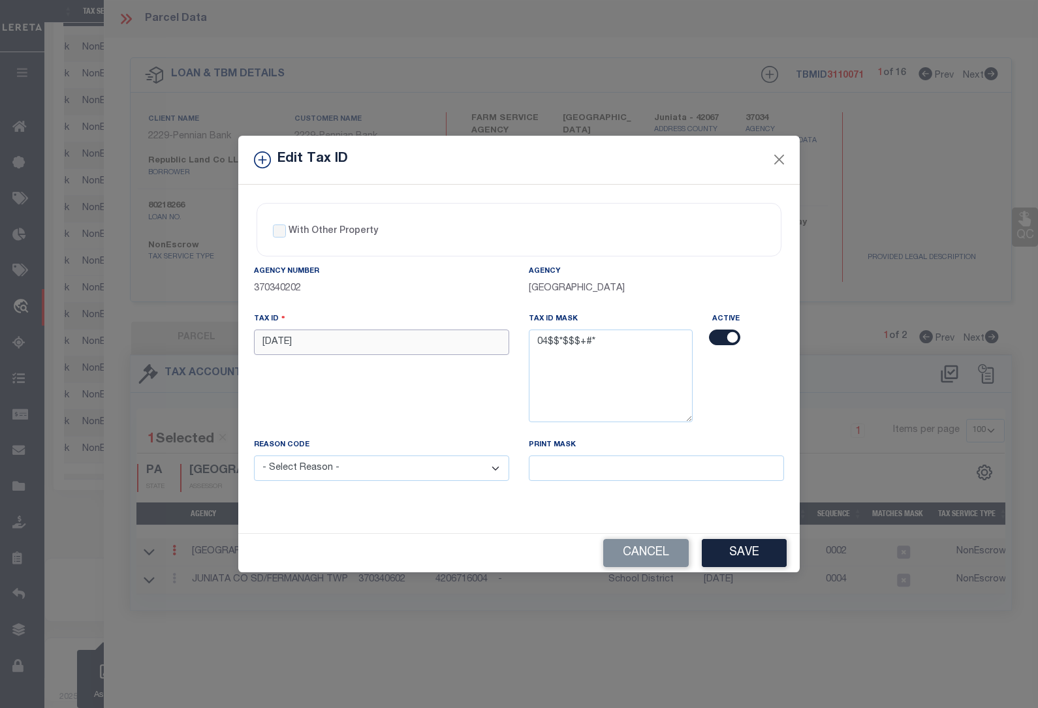
drag, startPoint x: 298, startPoint y: 344, endPoint x: 207, endPoint y: 354, distance: 91.2
click at [209, 352] on div "Edit Tax ID With Other Property With Other Property Type Temporary" at bounding box center [519, 354] width 1038 height 708
paste input "0405 0"
type input "0405 098"
click at [331, 470] on select "- Select Reason - 099 - Other (Provide additional detail) ACT - Agency Changed …" at bounding box center [381, 468] width 255 height 25
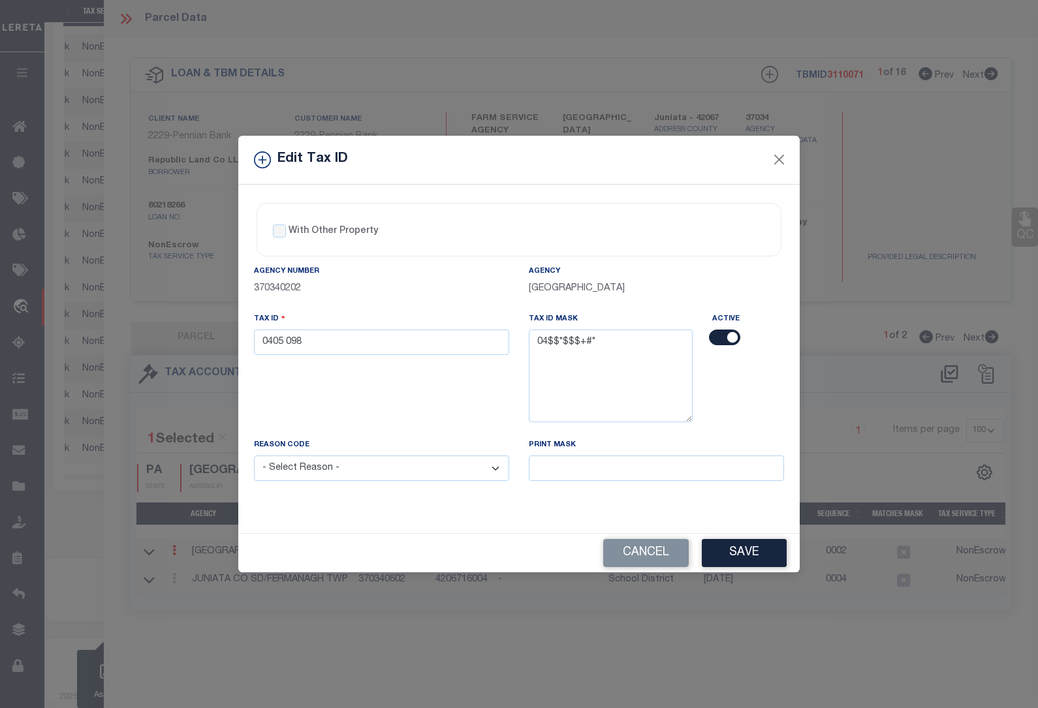
select select "ACT"
click at [254, 457] on select "- Select Reason - 099 - Other (Provide additional detail) ACT - Agency Changed …" at bounding box center [381, 468] width 255 height 25
click at [736, 555] on button "Save" at bounding box center [744, 553] width 85 height 28
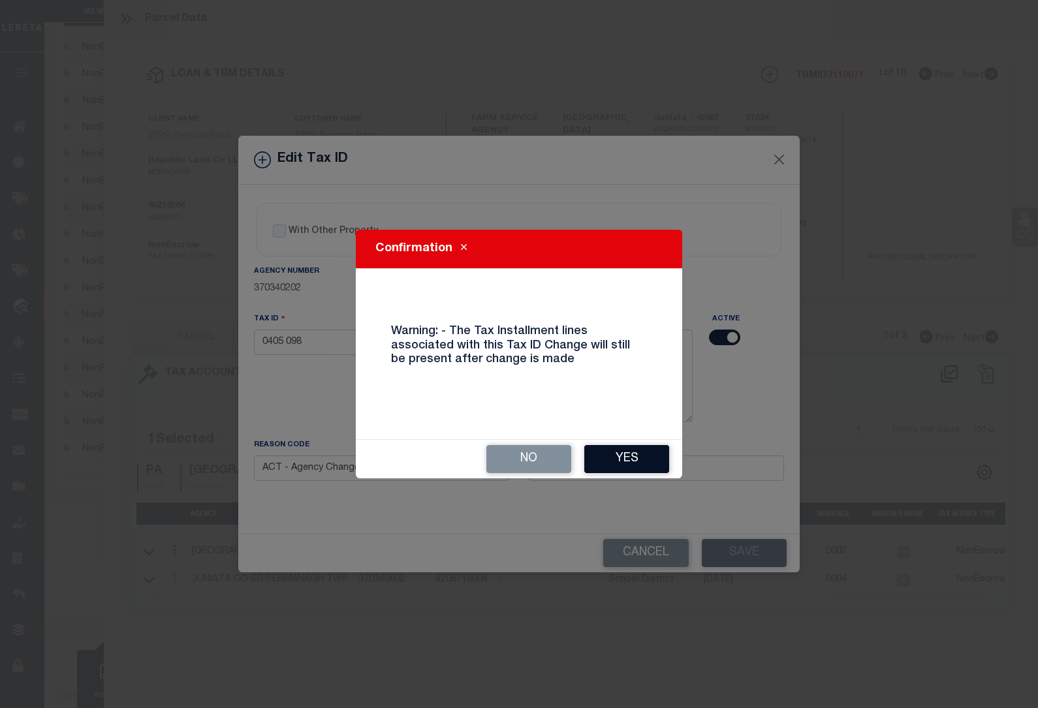
click at [625, 461] on button "Yes" at bounding box center [626, 459] width 85 height 28
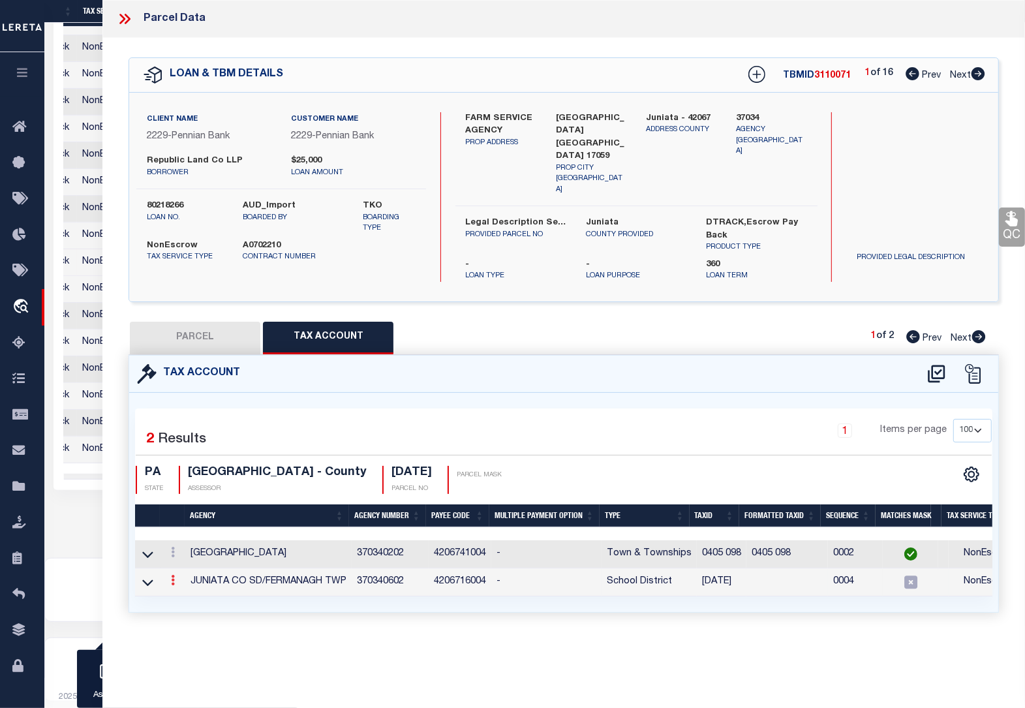
click at [174, 575] on icon at bounding box center [173, 580] width 4 height 10
click at [173, 575] on icon at bounding box center [173, 580] width 4 height 10
click at [191, 595] on icon at bounding box center [187, 600] width 10 height 10
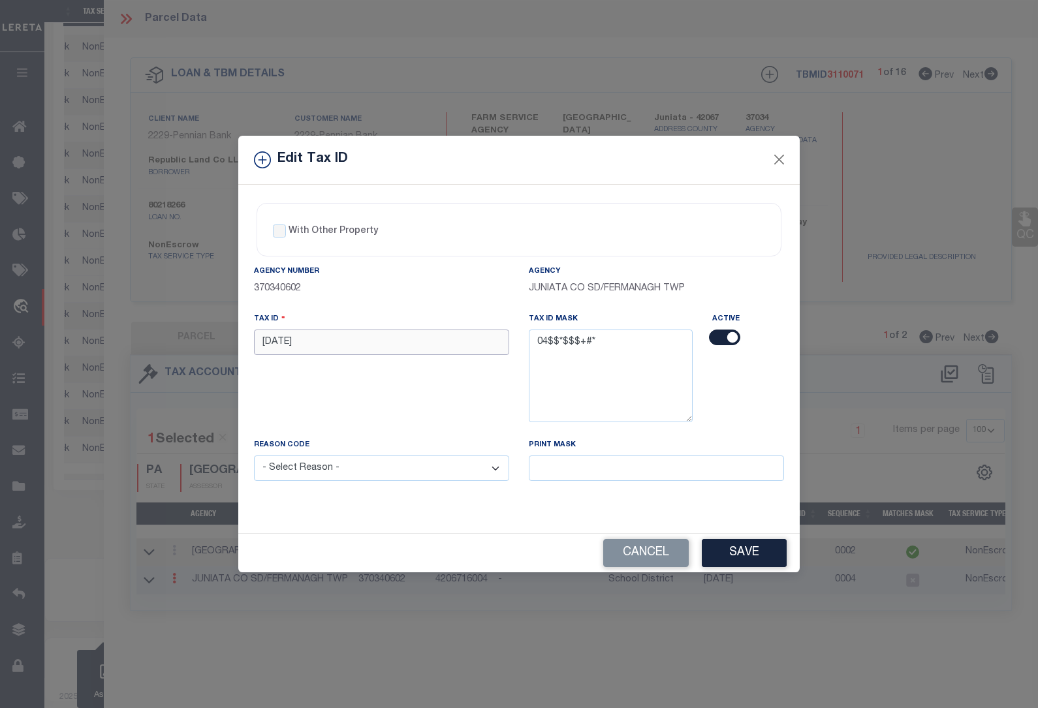
drag, startPoint x: 297, startPoint y: 341, endPoint x: 232, endPoint y: 343, distance: 64.6
click at [232, 343] on div "Edit Tax ID With Other Property With Other Property Type Temporary" at bounding box center [519, 354] width 1038 height 708
paste input "0405 0"
type input "0405 098"
click at [335, 468] on select "- Select Reason - 099 - Other (Provide additional detail) ACT - Agency Changed …" at bounding box center [381, 468] width 255 height 25
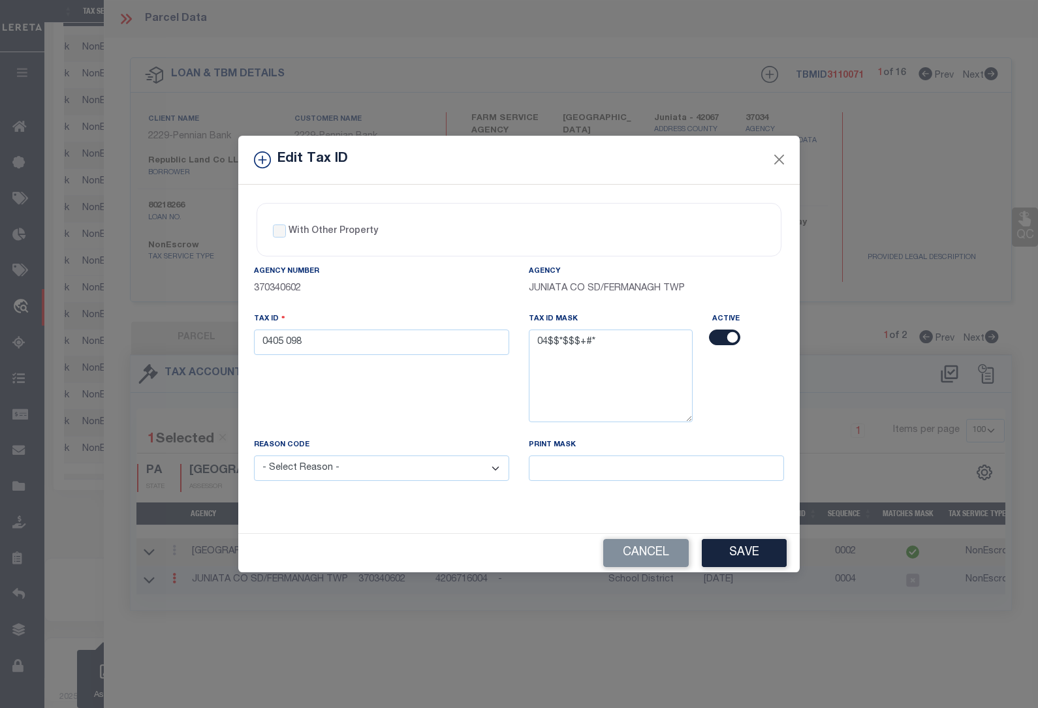
select select "ACT"
click at [254, 457] on select "- Select Reason - 099 - Other (Provide additional detail) ACT - Agency Changed …" at bounding box center [381, 468] width 255 height 25
click at [730, 559] on button "Save" at bounding box center [744, 553] width 85 height 28
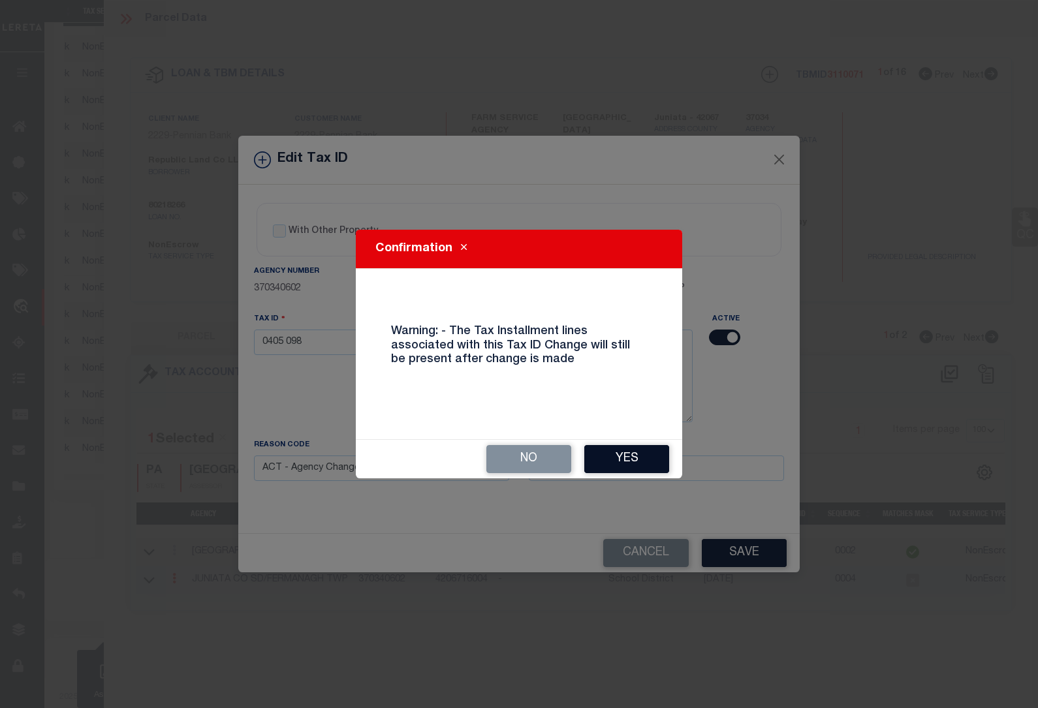
click at [613, 465] on button "Yes" at bounding box center [626, 459] width 85 height 28
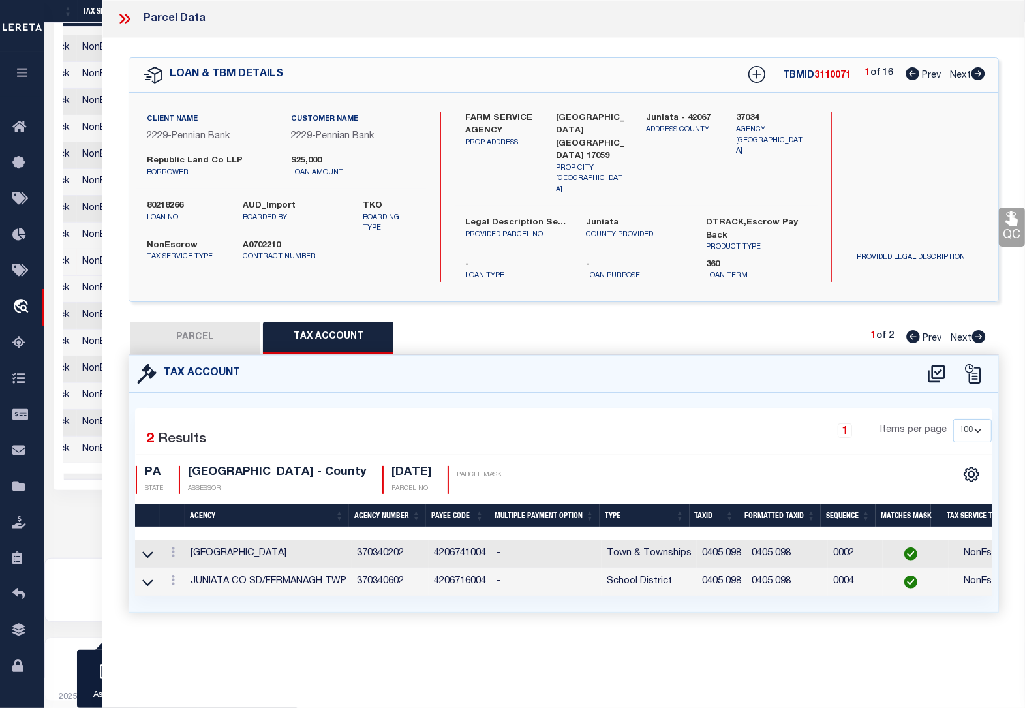
click at [202, 322] on button "PARCEL" at bounding box center [195, 338] width 131 height 33
select select "AS"
checkbox input "false"
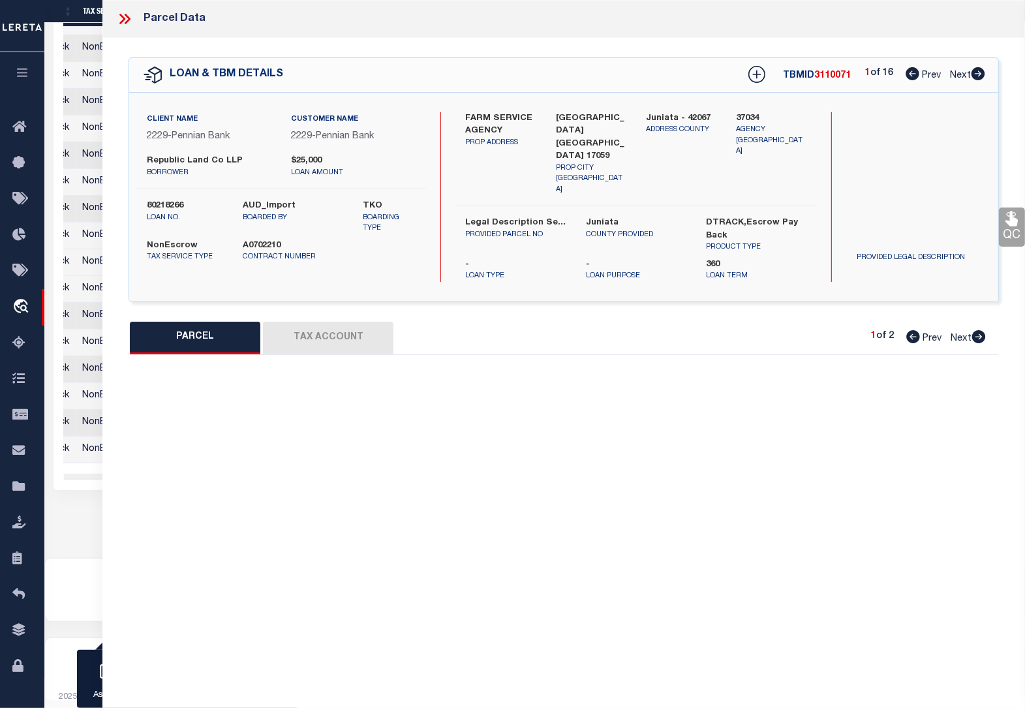
select select "CP"
type input "[PERSON_NAME] FARMS LLP"
select select
type input "17 PEBBLE DR"
type input "[GEOGRAPHIC_DATA] [GEOGRAPHIC_DATA] 17059"
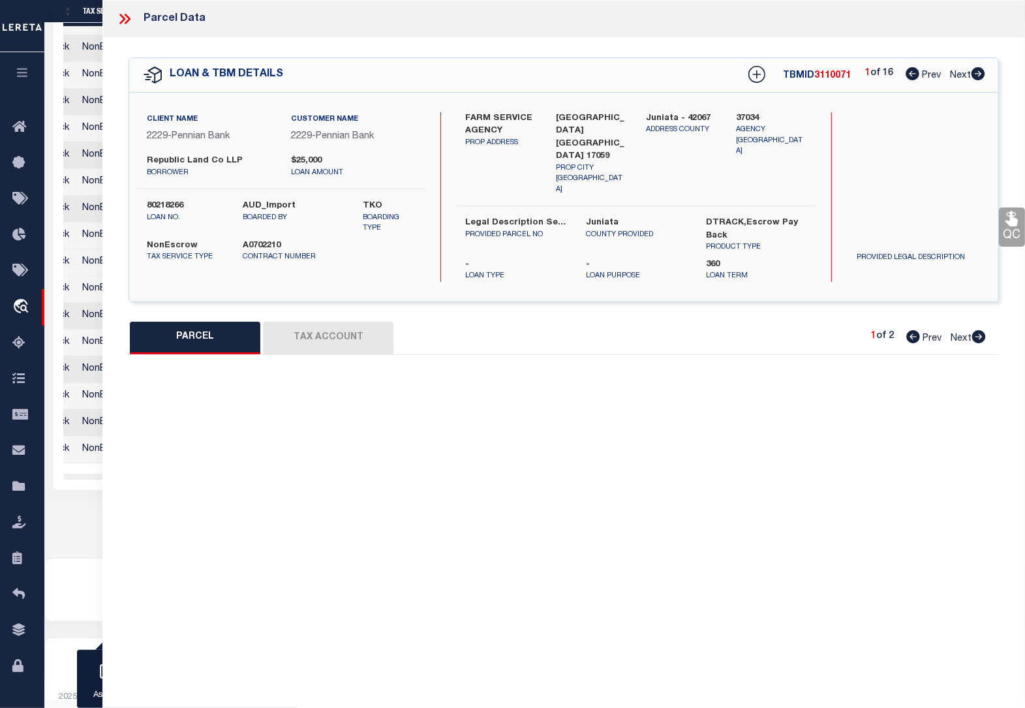
type textarea "ACRES: 25.82"
type textarea "Completed based on the given document."
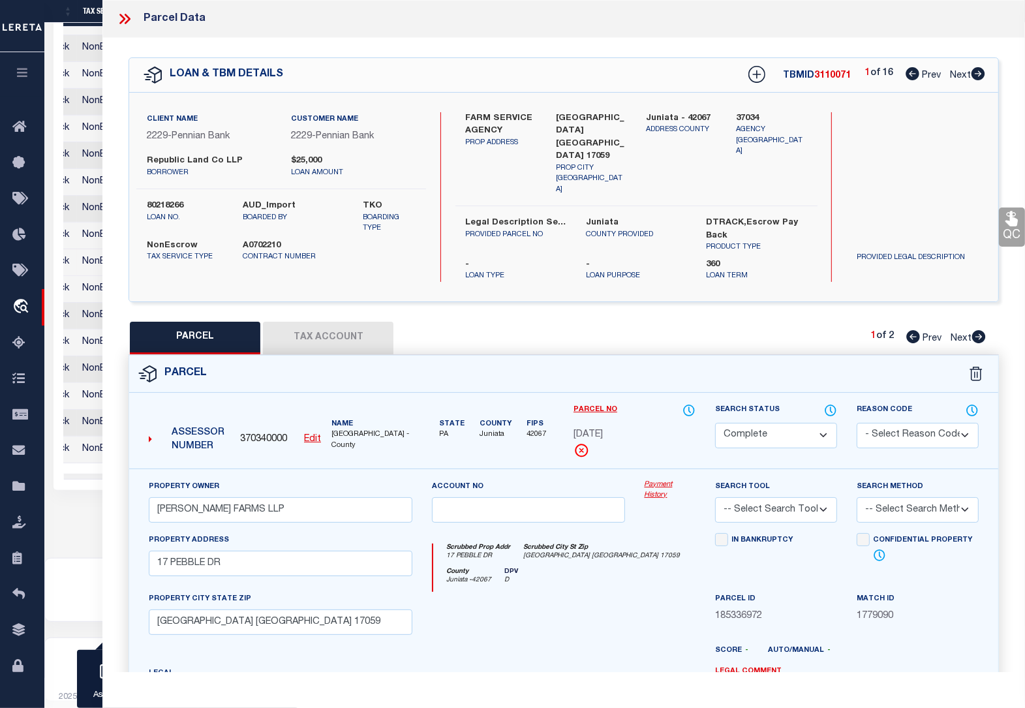
click at [80, 539] on div "OMS Work Queue is --ALL-- Active Loan No. is 80218266 TBMID FIPS Assigned To Se…" at bounding box center [534, 96] width 981 height 924
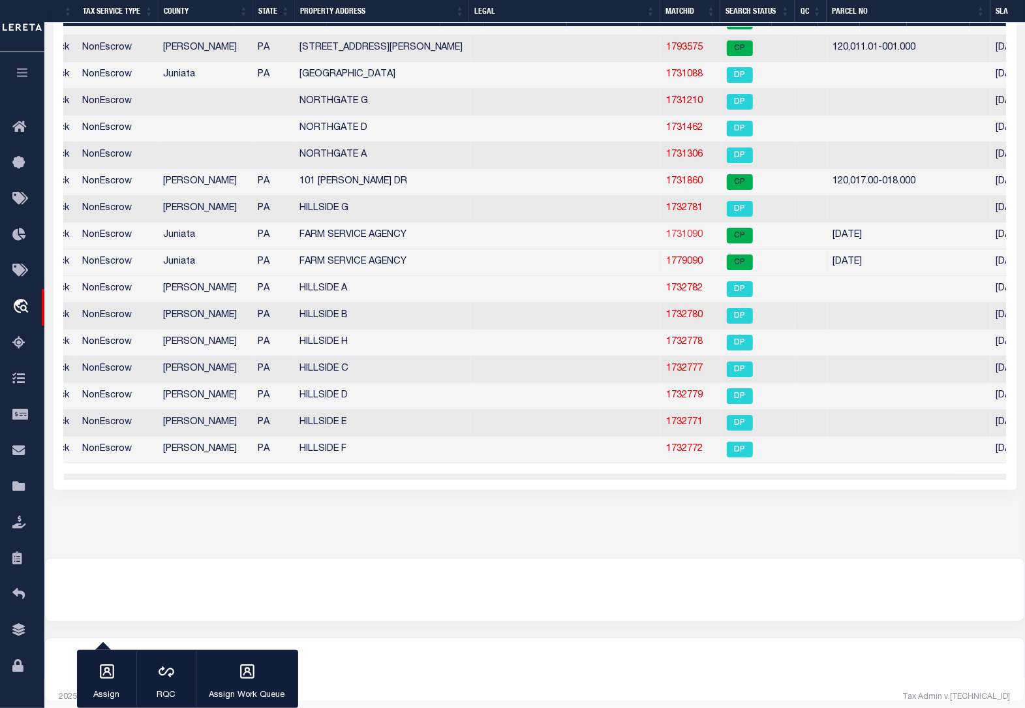
click at [696, 240] on link "1731090" at bounding box center [684, 234] width 37 height 9
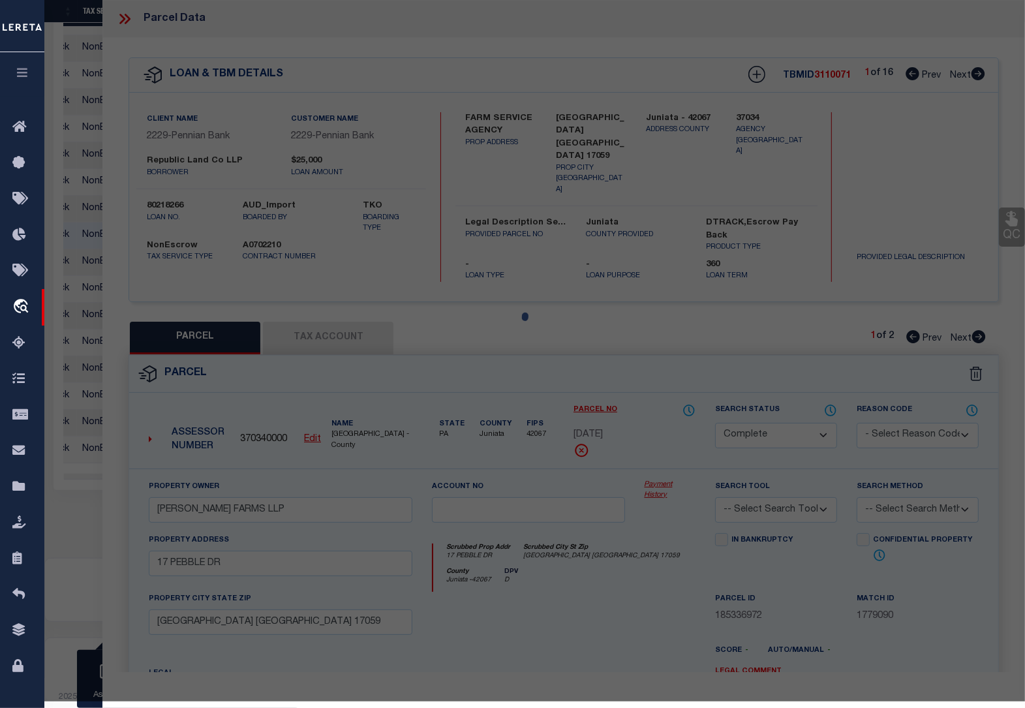
select select "AS"
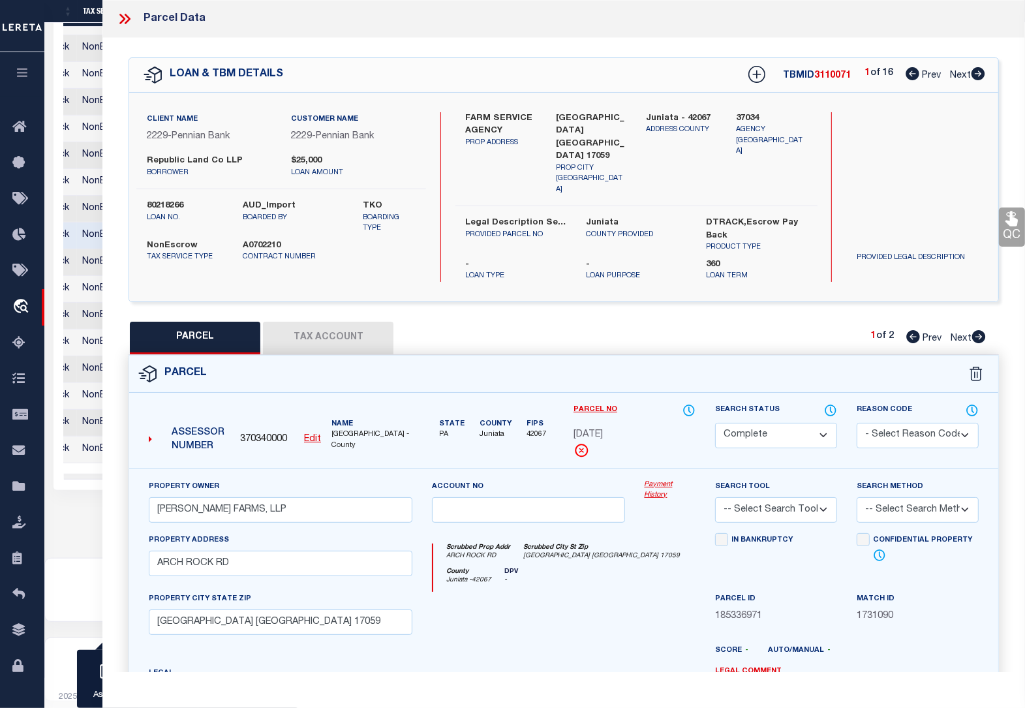
click at [314, 322] on button "Tax Account" at bounding box center [328, 338] width 131 height 33
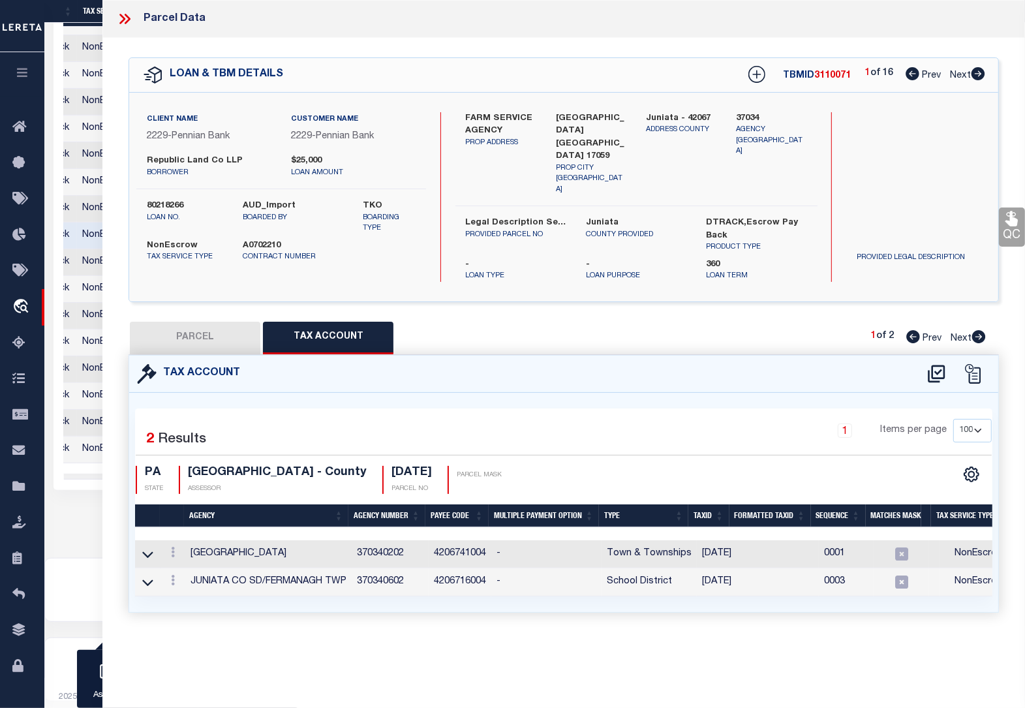
click at [174, 547] on icon at bounding box center [173, 552] width 4 height 10
click at [187, 567] on icon "" at bounding box center [187, 572] width 10 height 10
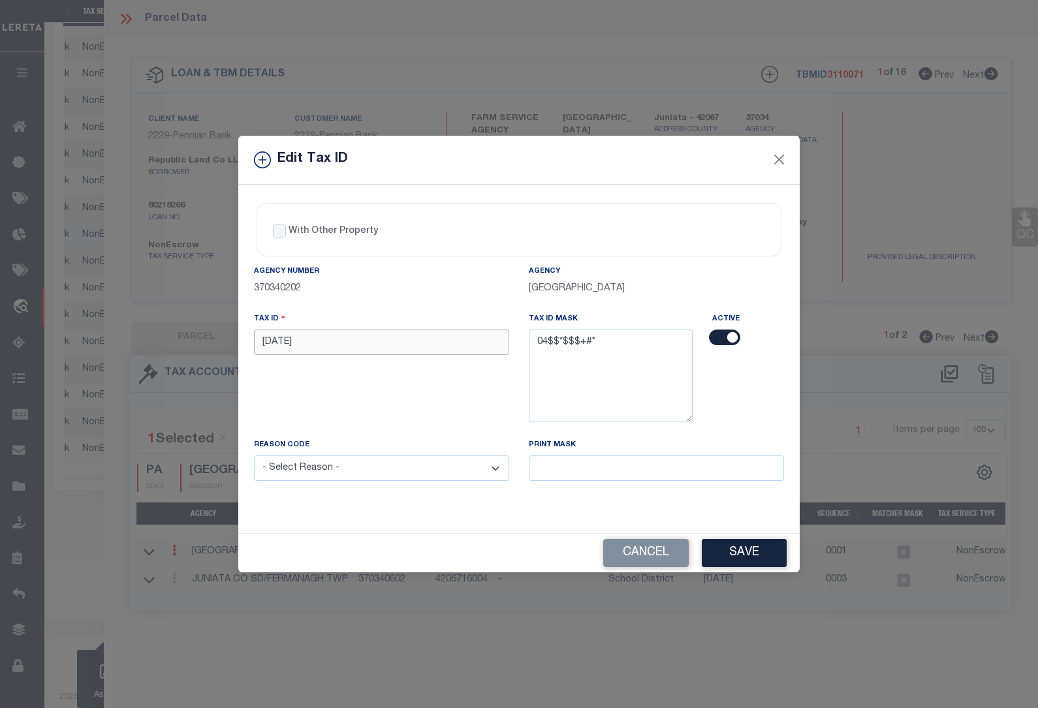
drag, startPoint x: 303, startPoint y: 341, endPoint x: 161, endPoint y: 335, distance: 142.4
click at [161, 335] on div "Edit Tax ID With Other Property With Other Property Type Temporary" at bounding box center [519, 354] width 1038 height 708
click at [310, 474] on select "- Select Reason - 099 - Other (Provide additional detail) ACT - Agency Changed …" at bounding box center [381, 468] width 255 height 25
click at [254, 457] on select "- Select Reason - 099 - Other (Provide additional detail) ACT - Agency Changed …" at bounding box center [381, 468] width 255 height 25
click at [737, 555] on button "Save" at bounding box center [744, 553] width 85 height 28
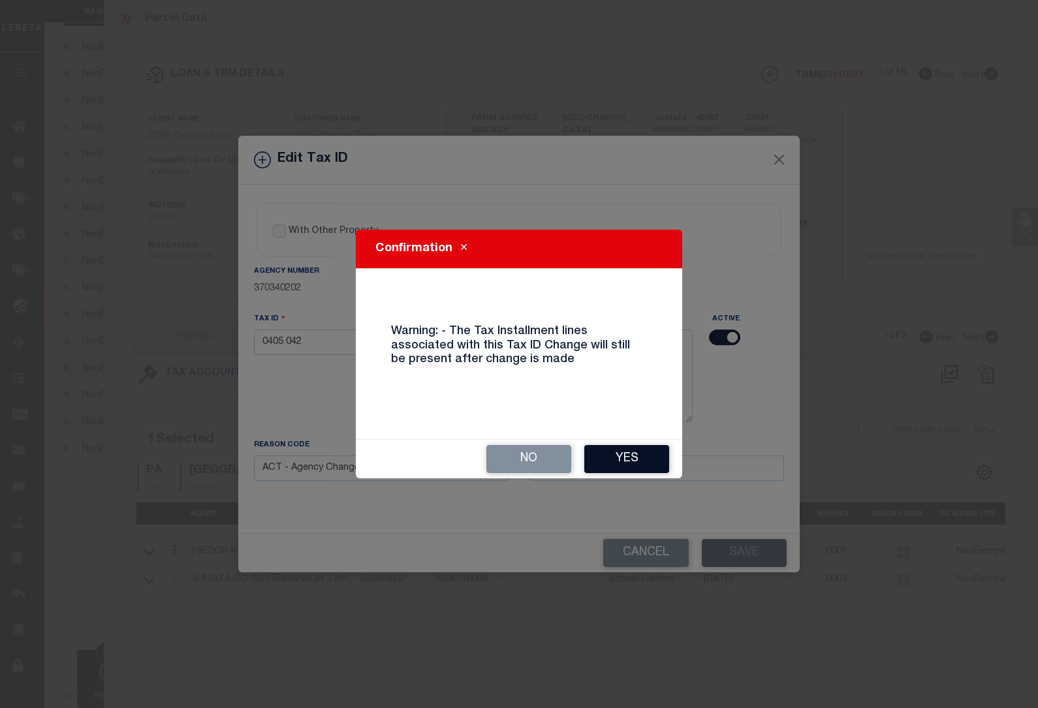
click at [633, 461] on button "Yes" at bounding box center [626, 459] width 85 height 28
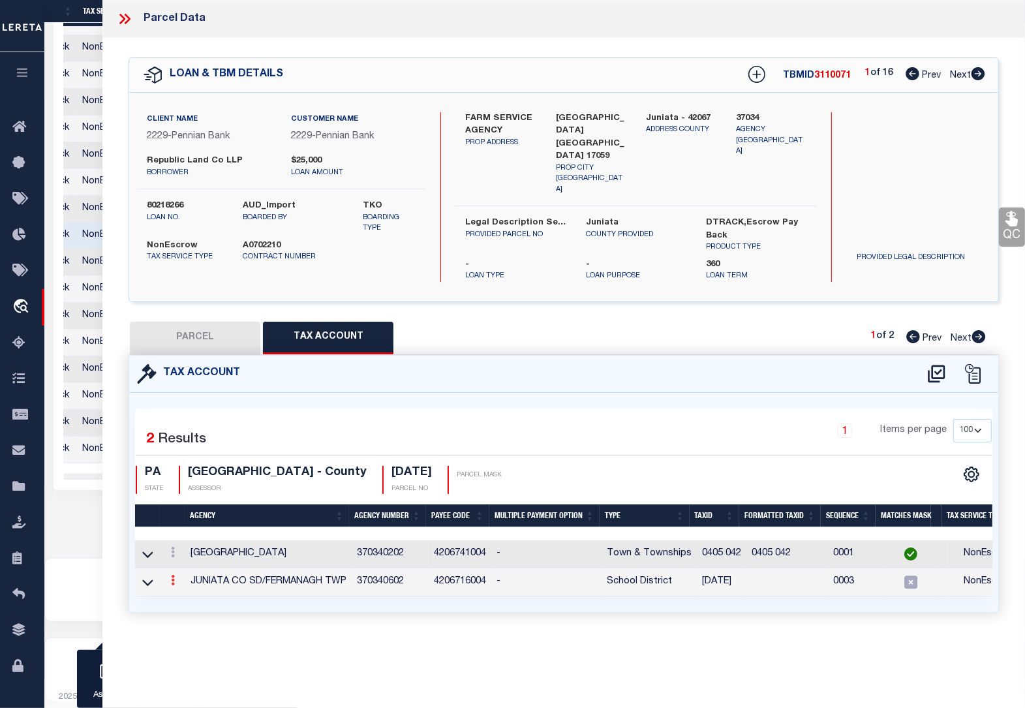
click at [173, 575] on icon at bounding box center [173, 580] width 4 height 10
click at [187, 595] on icon at bounding box center [187, 600] width 10 height 10
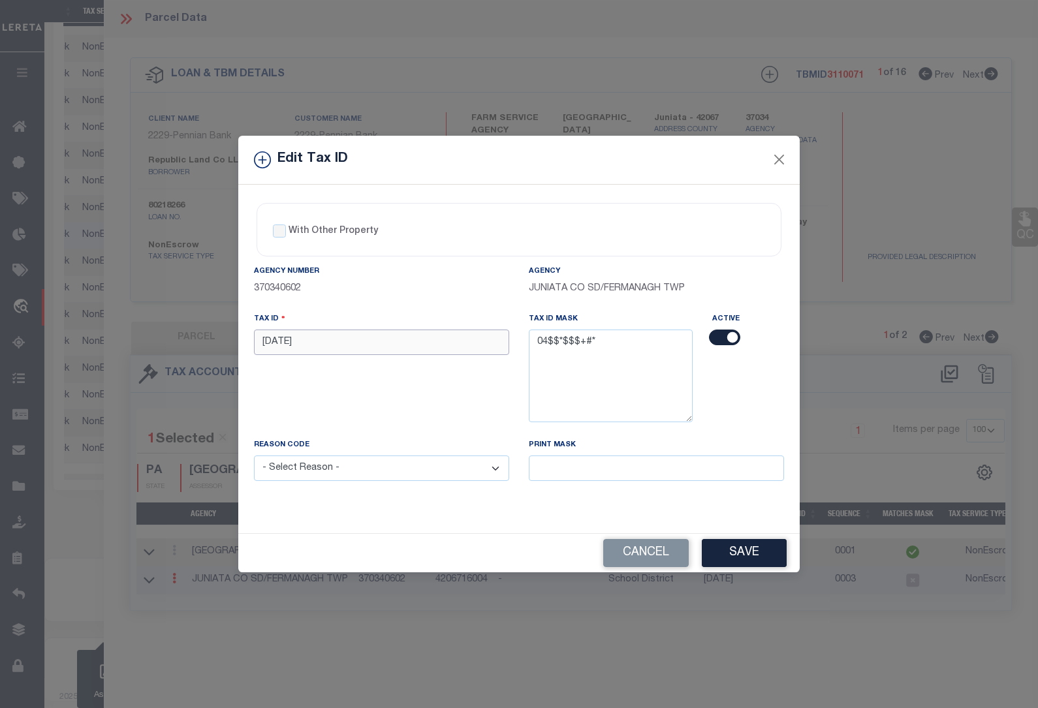
drag, startPoint x: 305, startPoint y: 341, endPoint x: 206, endPoint y: 341, distance: 99.2
click at [206, 341] on div "Edit Tax ID With Other Property With Other Property Type Temporary" at bounding box center [519, 354] width 1038 height 708
click at [294, 475] on select "- Select Reason - 099 - Other (Provide additional detail) ACT - Agency Changed …" at bounding box center [381, 468] width 255 height 25
click at [254, 457] on select "- Select Reason - 099 - Other (Provide additional detail) ACT - Agency Changed …" at bounding box center [381, 468] width 255 height 25
click at [630, 502] on div "Agency Number 370340602 Agency JUNIATA CO SD/FERMANAGH TWP Tax ID 0405 042 Tax …" at bounding box center [518, 383] width 549 height 238
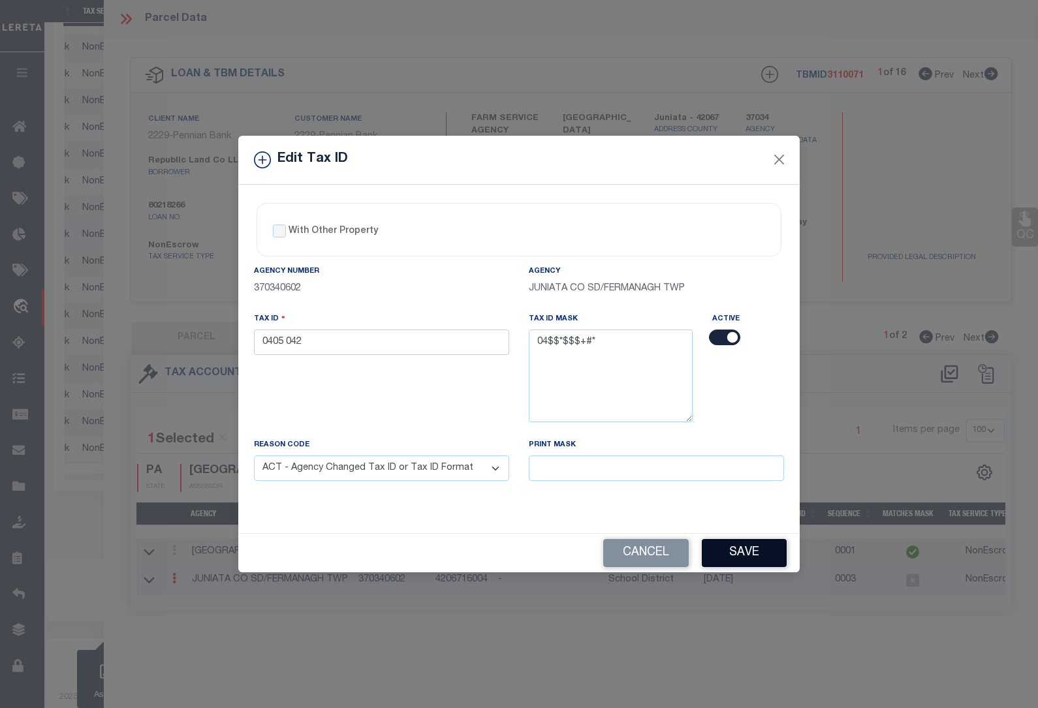
click at [728, 552] on button "Save" at bounding box center [744, 553] width 85 height 28
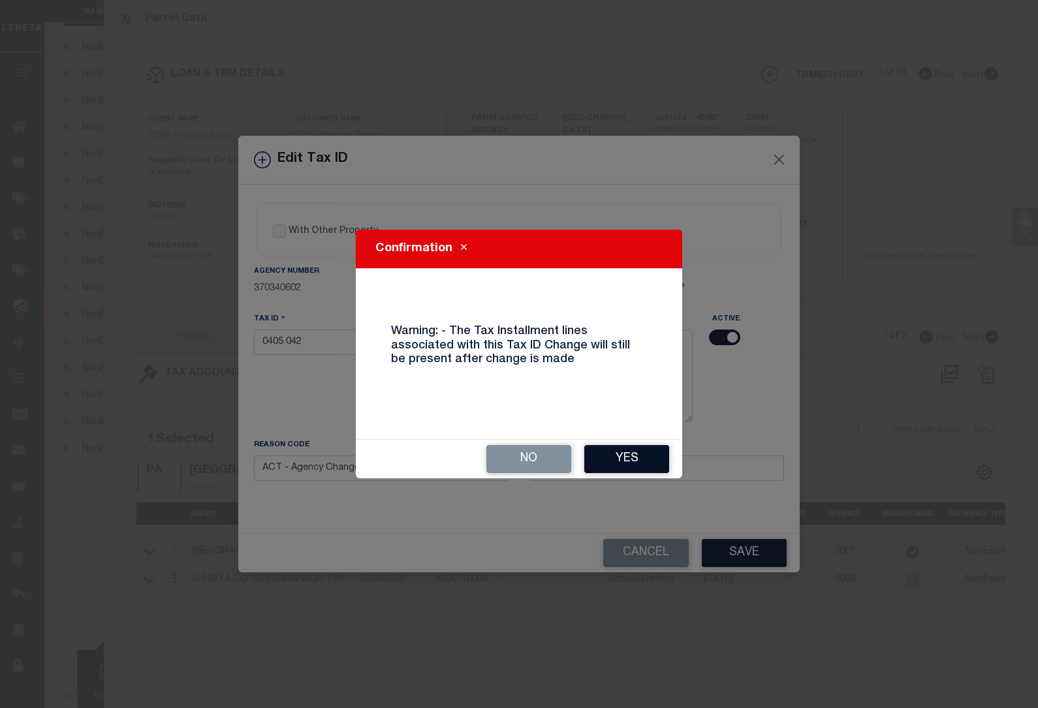
click at [623, 457] on button "Yes" at bounding box center [626, 459] width 85 height 28
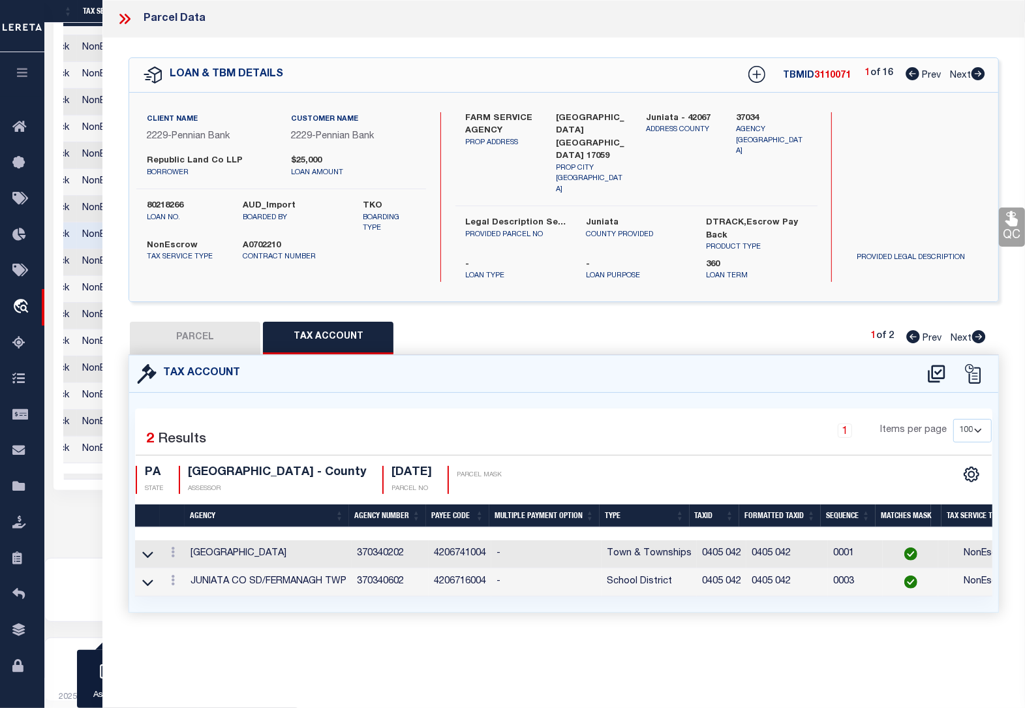
click at [121, 18] on icon at bounding box center [124, 18] width 17 height 17
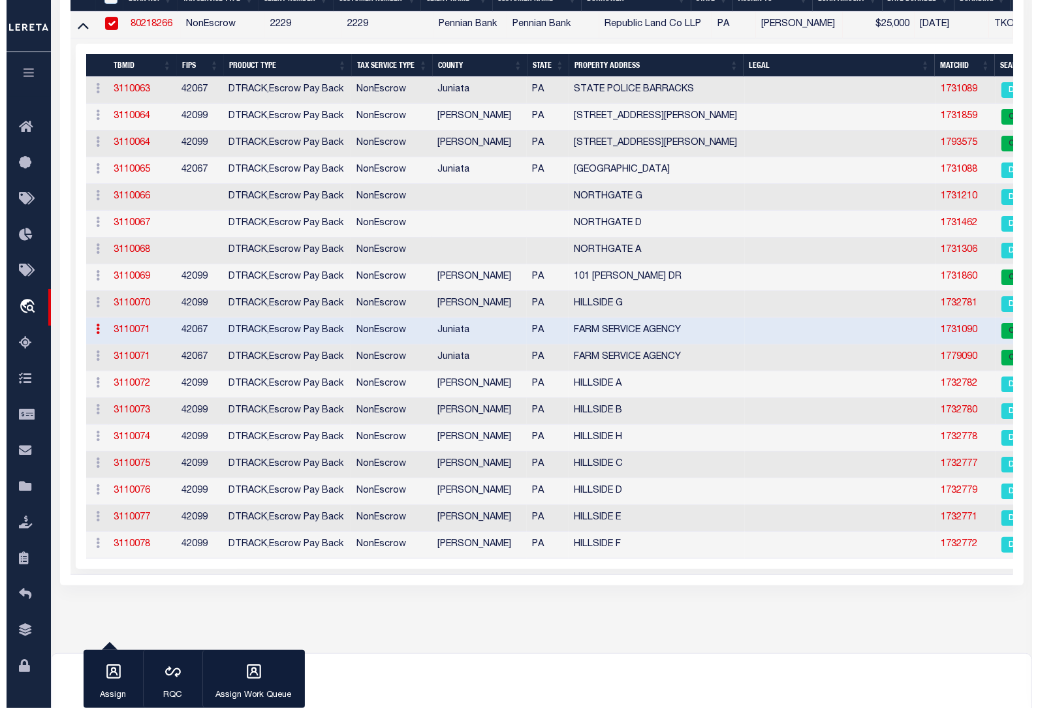
scroll to position [0, 0]
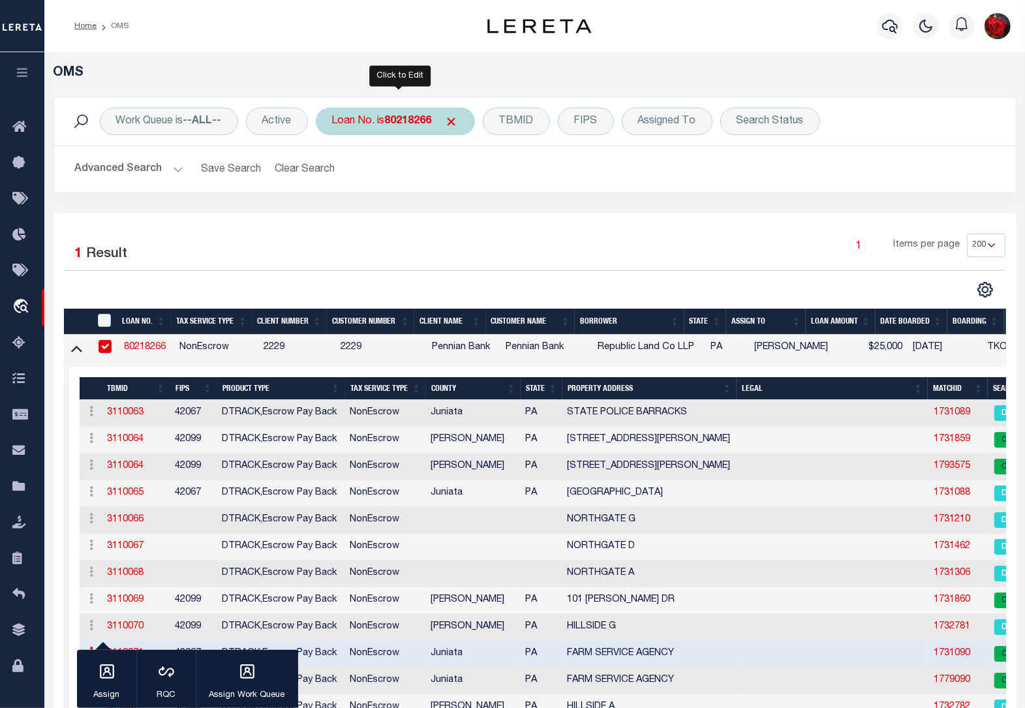
click at [400, 124] on b "80218266" at bounding box center [408, 121] width 47 height 10
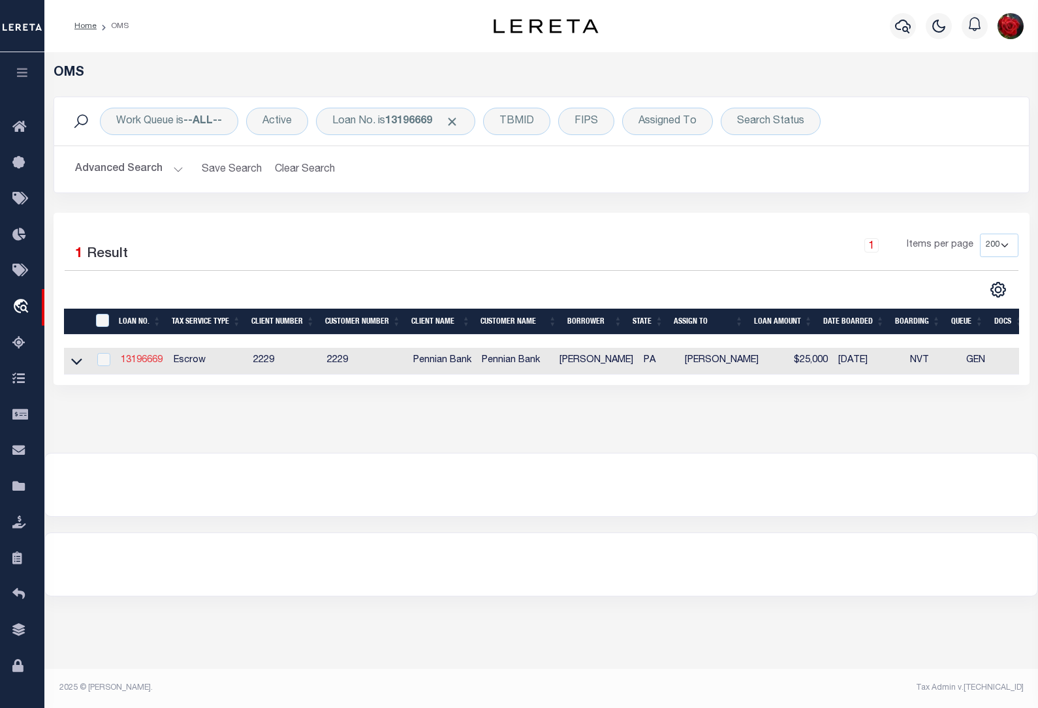
click at [145, 363] on link "13196669" at bounding box center [142, 360] width 42 height 9
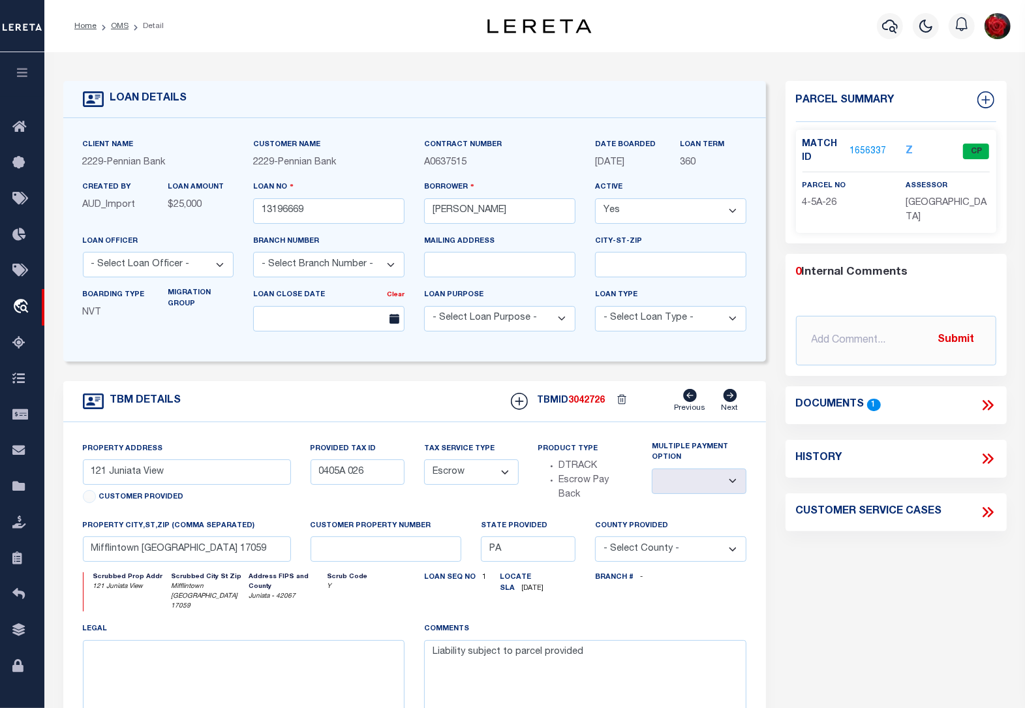
click at [865, 148] on link "1656337" at bounding box center [868, 152] width 37 height 14
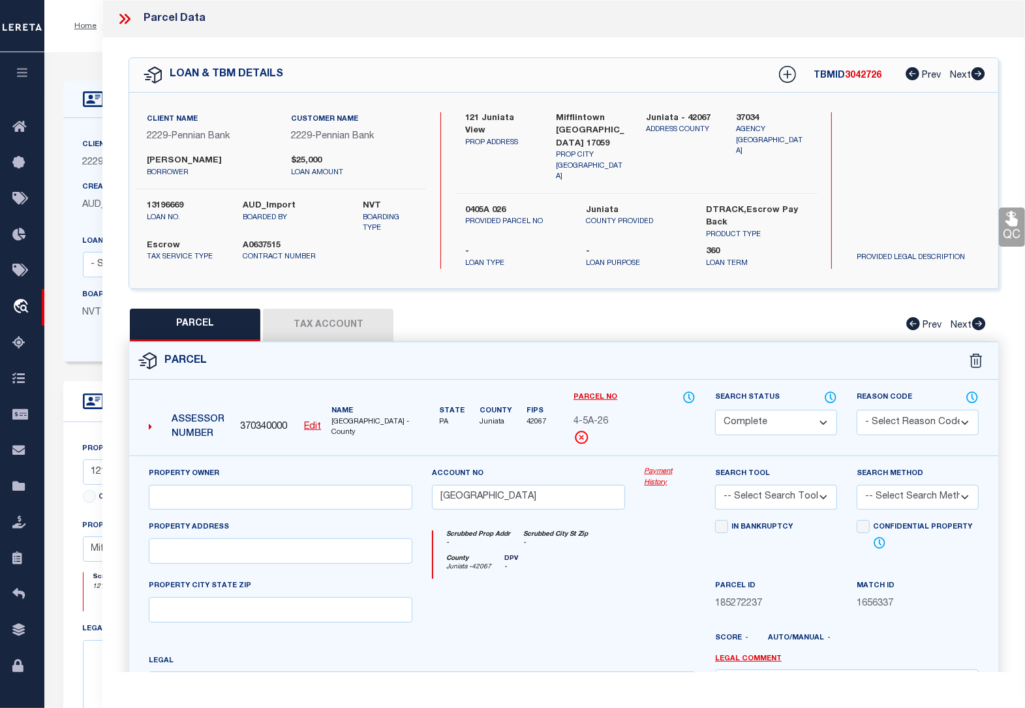
click at [344, 326] on button "Tax Account" at bounding box center [328, 325] width 131 height 33
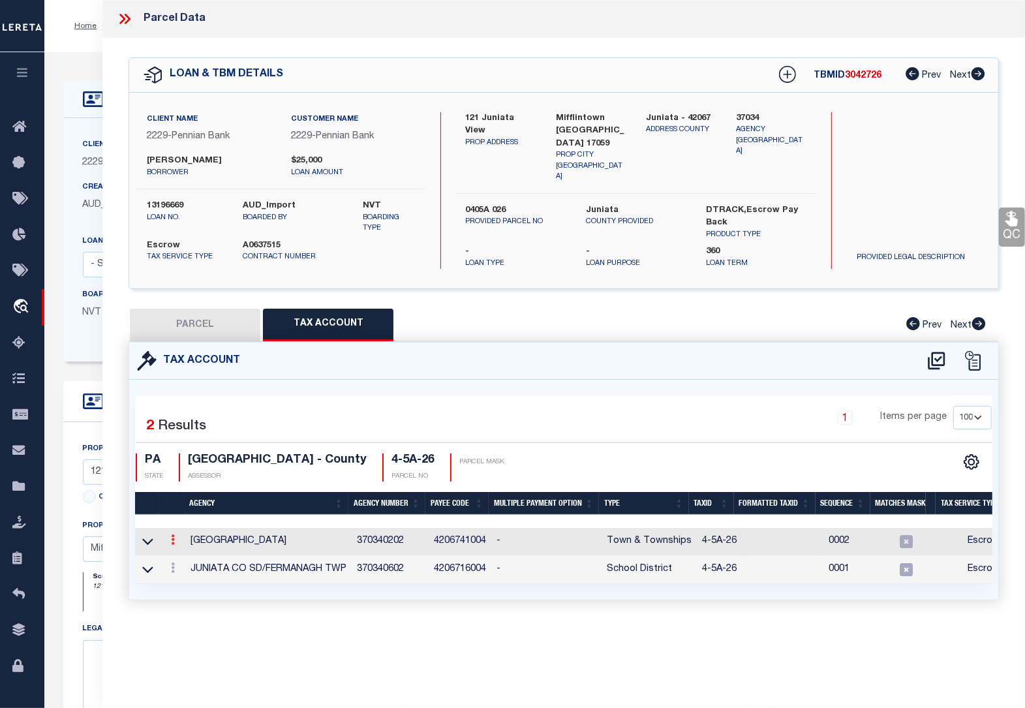
click at [172, 537] on icon at bounding box center [173, 539] width 4 height 10
click at [189, 555] on icon "" at bounding box center [187, 559] width 10 height 10
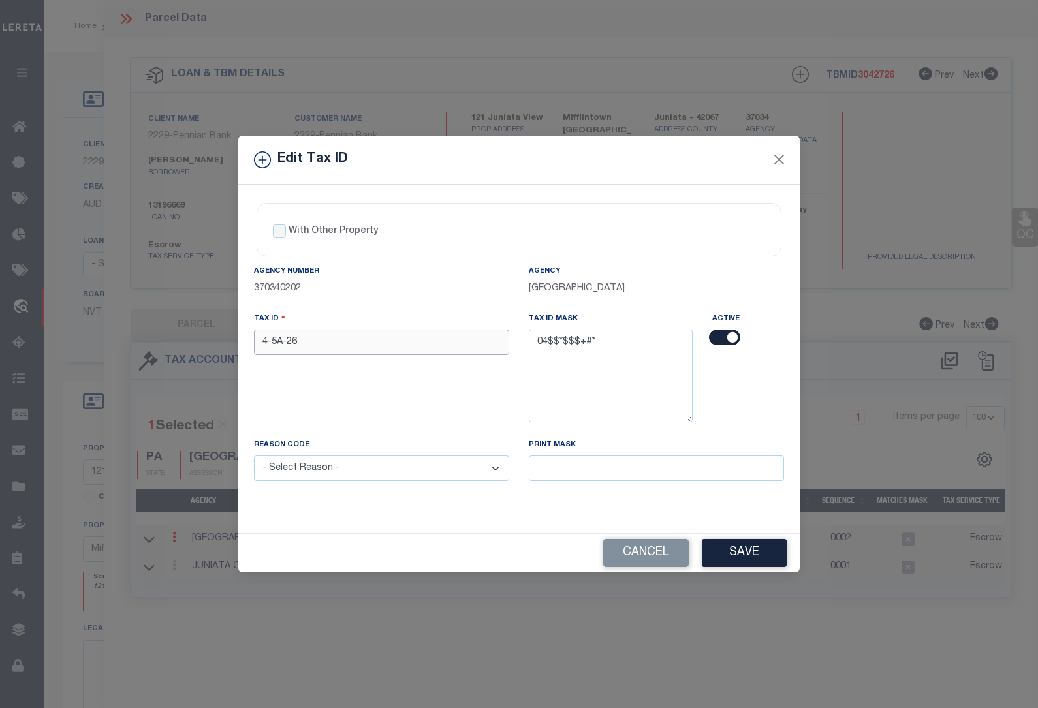
drag, startPoint x: 301, startPoint y: 343, endPoint x: 219, endPoint y: 338, distance: 82.4
click at [219, 338] on div "Edit Tax ID With Other Property With Other Property Type Temporary" at bounding box center [519, 354] width 1038 height 708
paste input "0405A0"
click at [297, 474] on select "- Select Reason - 099 - Other (Provide additional detail) ACT - Agency Changed …" at bounding box center [381, 468] width 255 height 25
click at [254, 457] on select "- Select Reason - 099 - Other (Provide additional detail) ACT - Agency Changed …" at bounding box center [381, 468] width 255 height 25
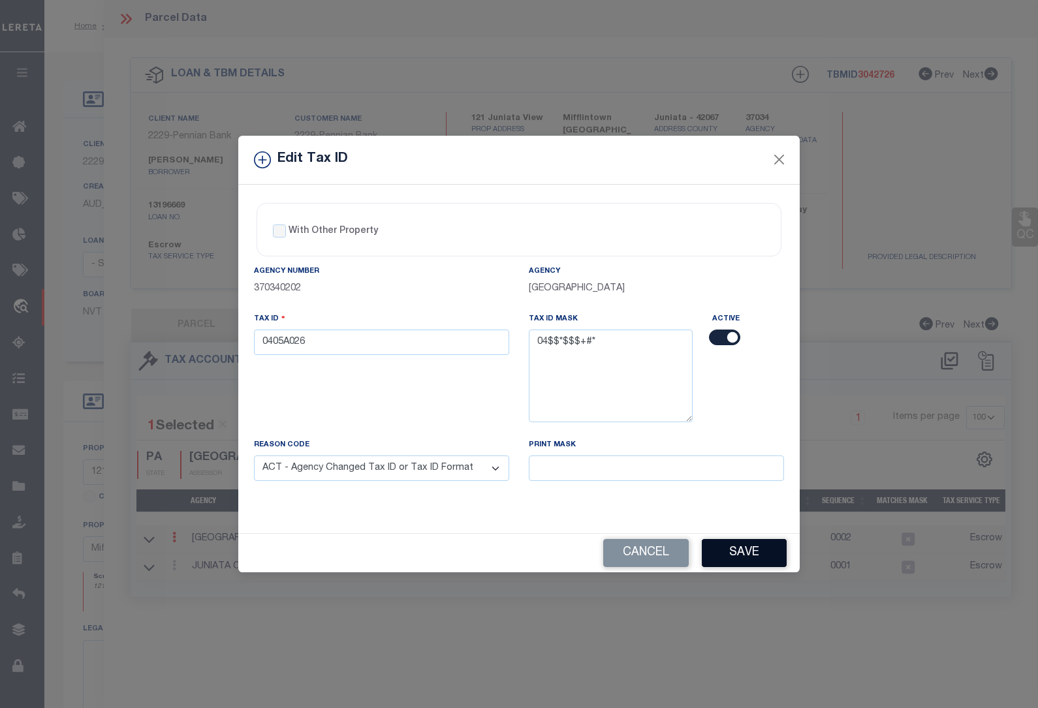
click at [741, 553] on button "Save" at bounding box center [744, 553] width 85 height 28
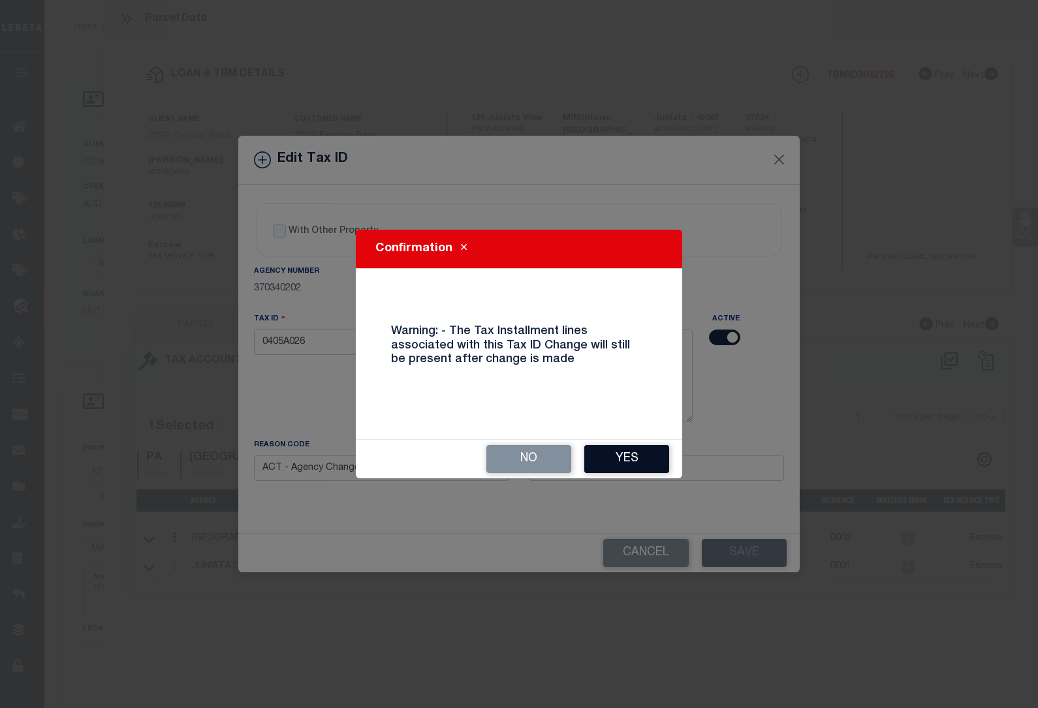
click at [615, 456] on button "Yes" at bounding box center [626, 459] width 85 height 28
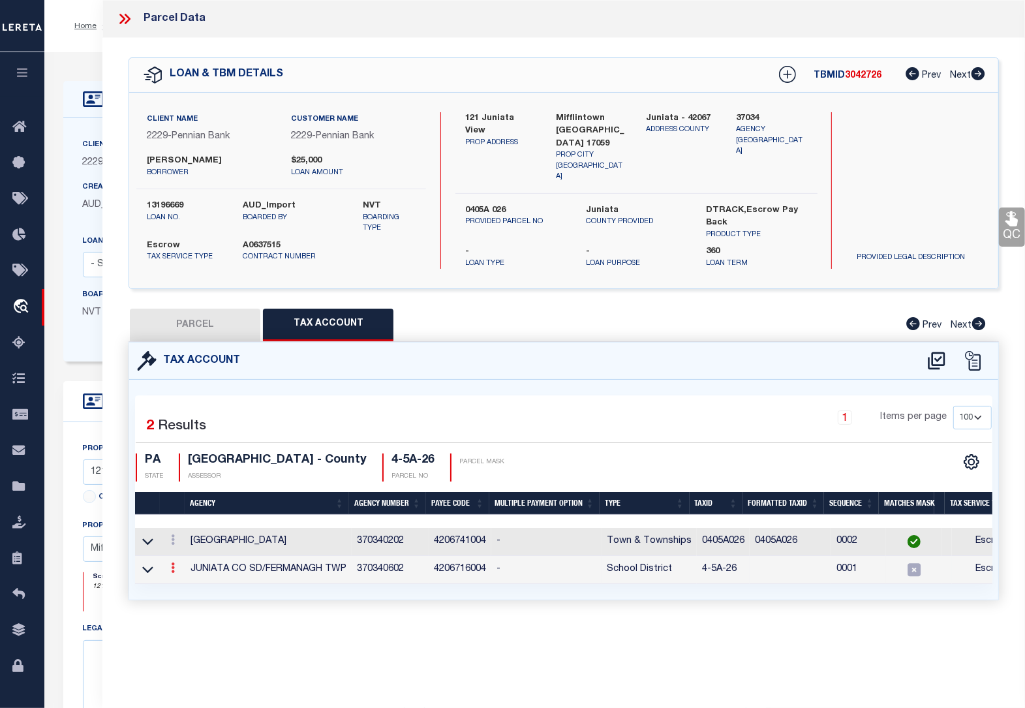
click at [172, 563] on icon at bounding box center [173, 568] width 4 height 10
click at [188, 584] on icon at bounding box center [187, 587] width 10 height 10
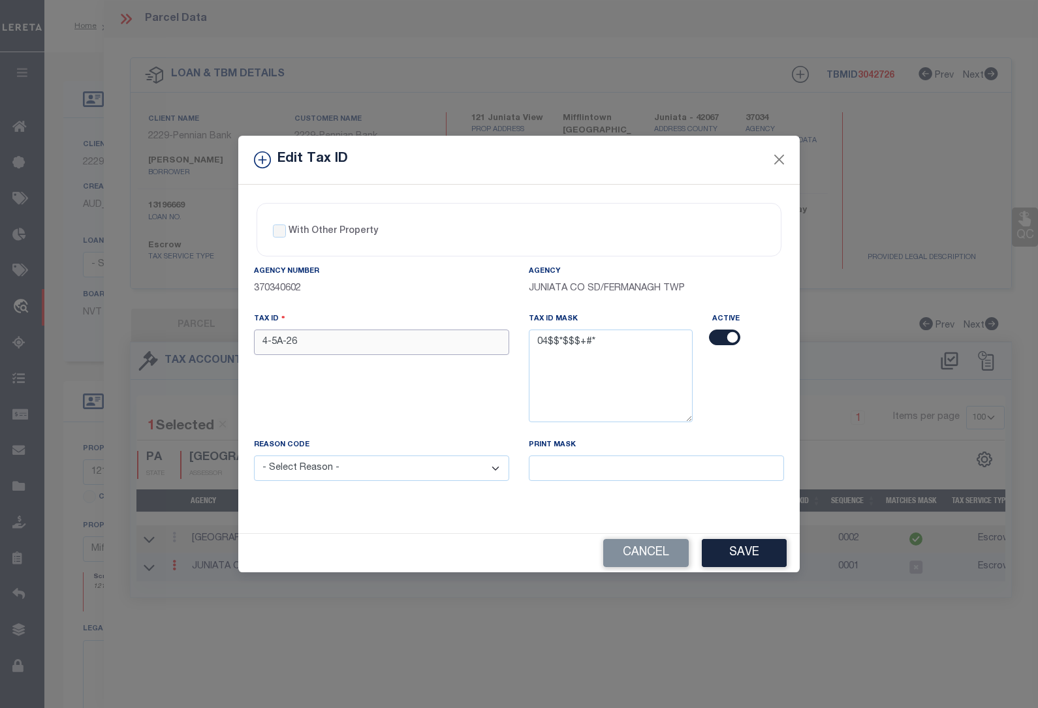
drag, startPoint x: 335, startPoint y: 333, endPoint x: 203, endPoint y: 344, distance: 132.2
click at [203, 344] on div "Edit Tax ID With Other Property With Other Property Type Temporary" at bounding box center [519, 354] width 1038 height 708
paste input "0405A0"
click at [400, 477] on select "- Select Reason - 099 - Other (Provide additional detail) ACT - Agency Changed …" at bounding box center [381, 468] width 255 height 25
click at [254, 457] on select "- Select Reason - 099 - Other (Provide additional detail) ACT - Agency Changed …" at bounding box center [381, 468] width 255 height 25
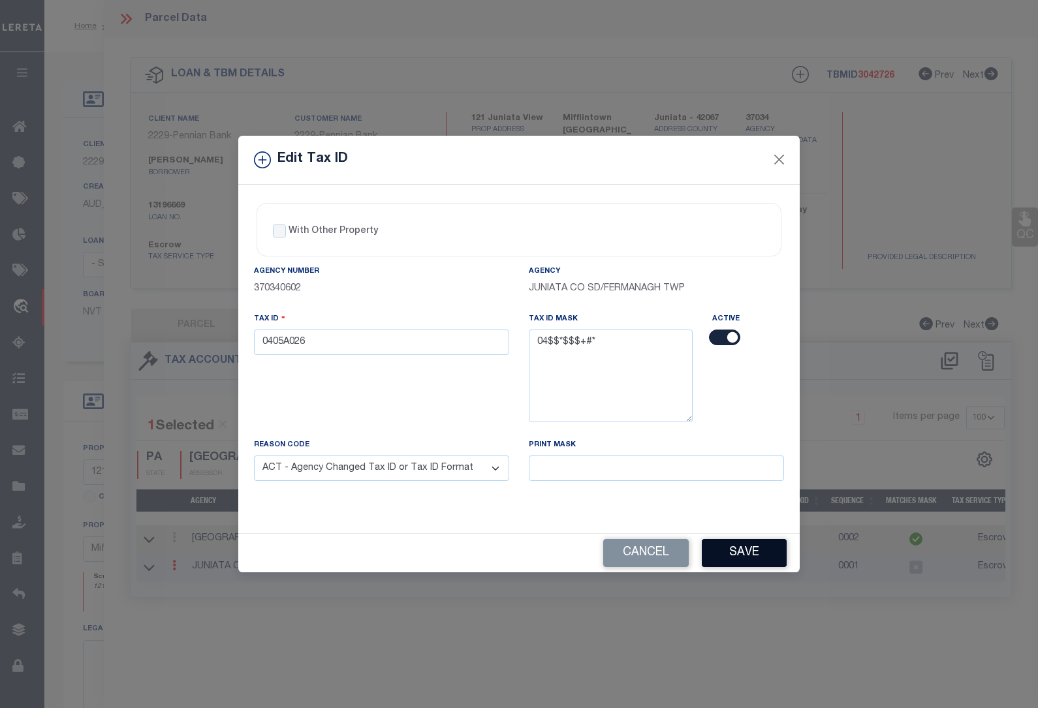
click at [744, 550] on button "Save" at bounding box center [744, 553] width 85 height 28
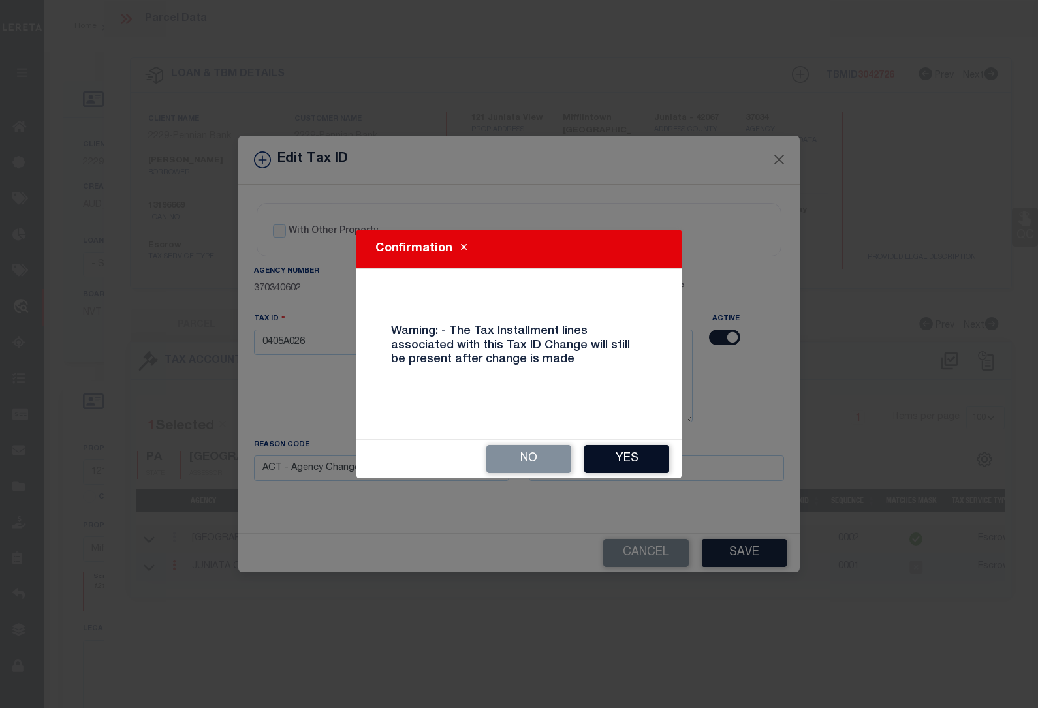
click at [622, 457] on button "Yes" at bounding box center [626, 459] width 85 height 28
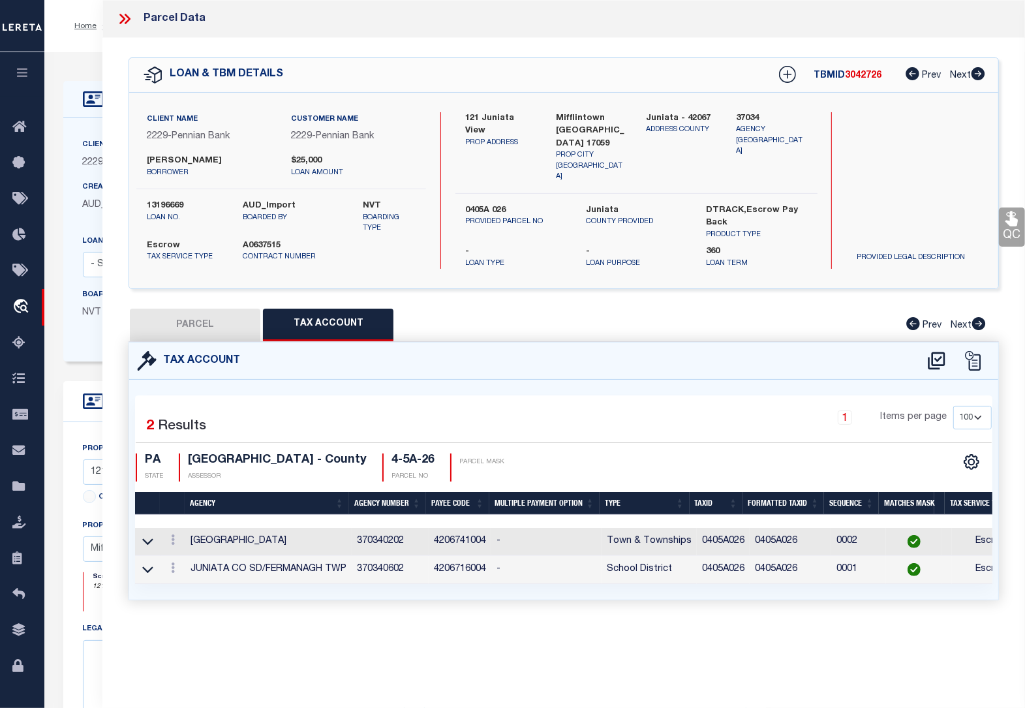
click at [123, 17] on icon at bounding box center [122, 19] width 6 height 10
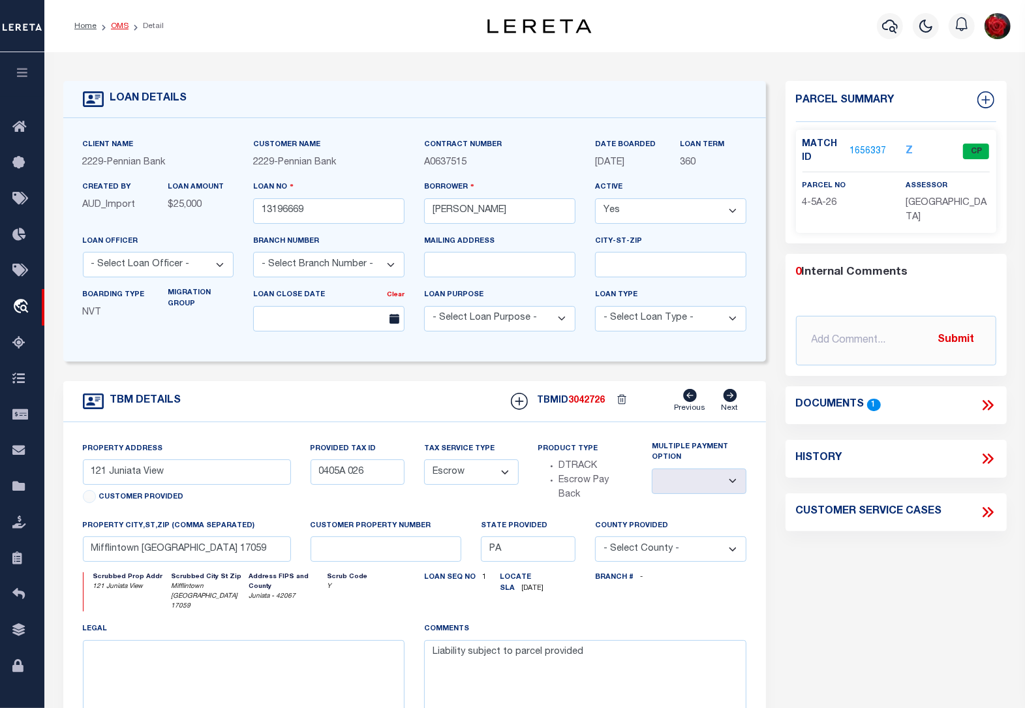
click at [119, 27] on link "OMS" at bounding box center [120, 26] width 18 height 8
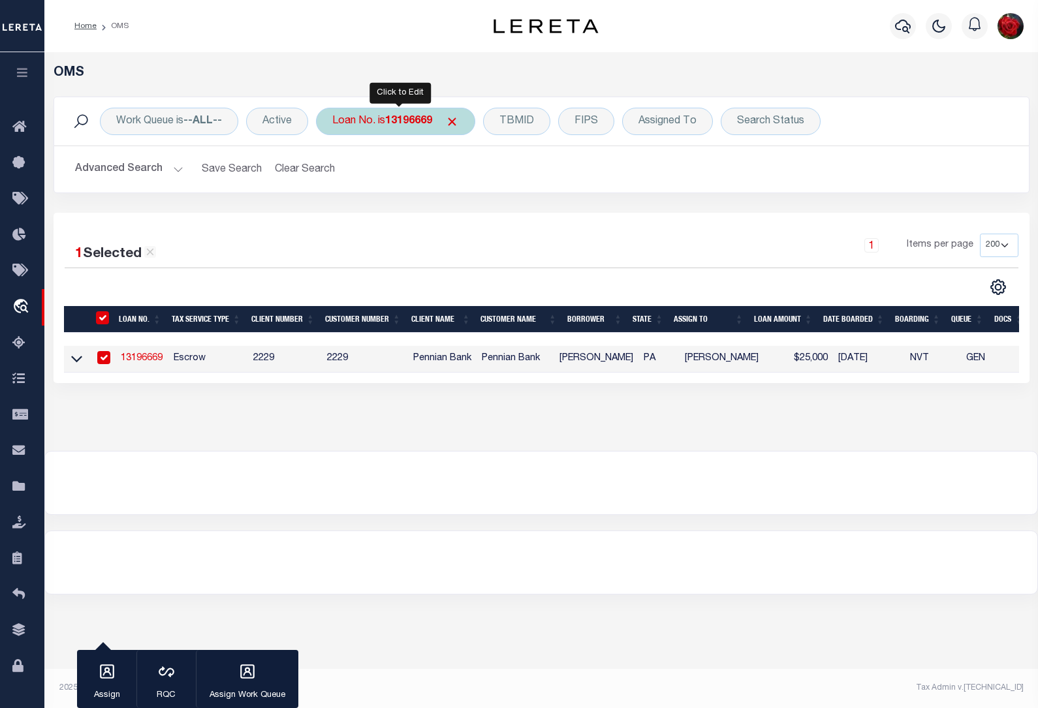
click at [409, 114] on div "Loan No. is 13196669" at bounding box center [395, 121] width 159 height 27
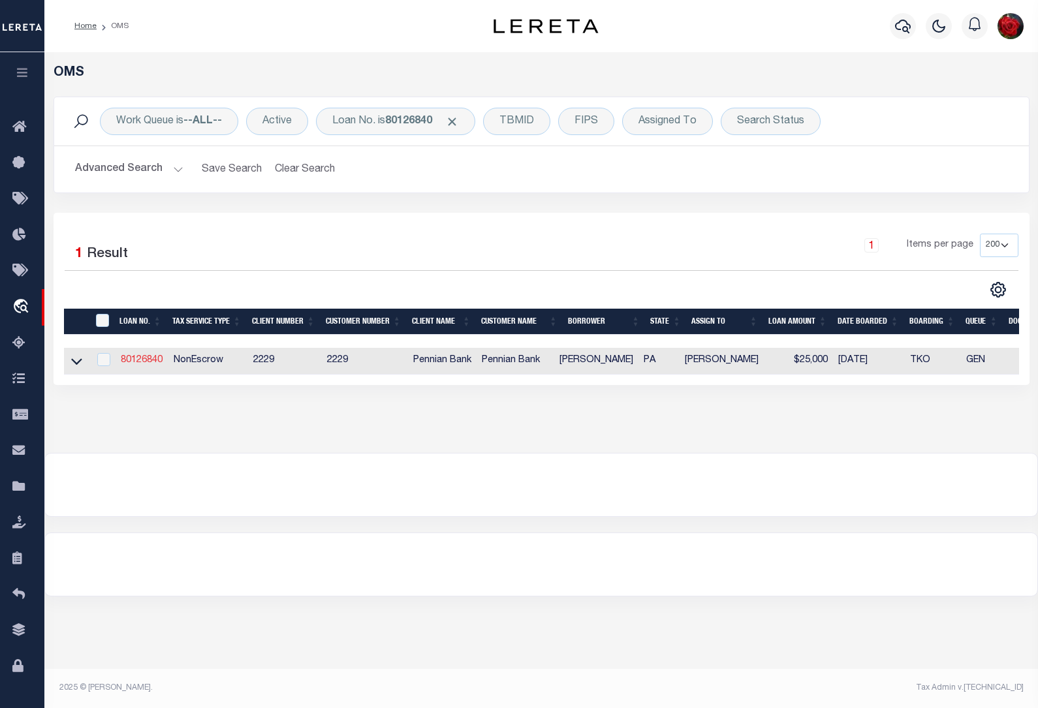
click at [142, 365] on link "80126840" at bounding box center [142, 360] width 42 height 9
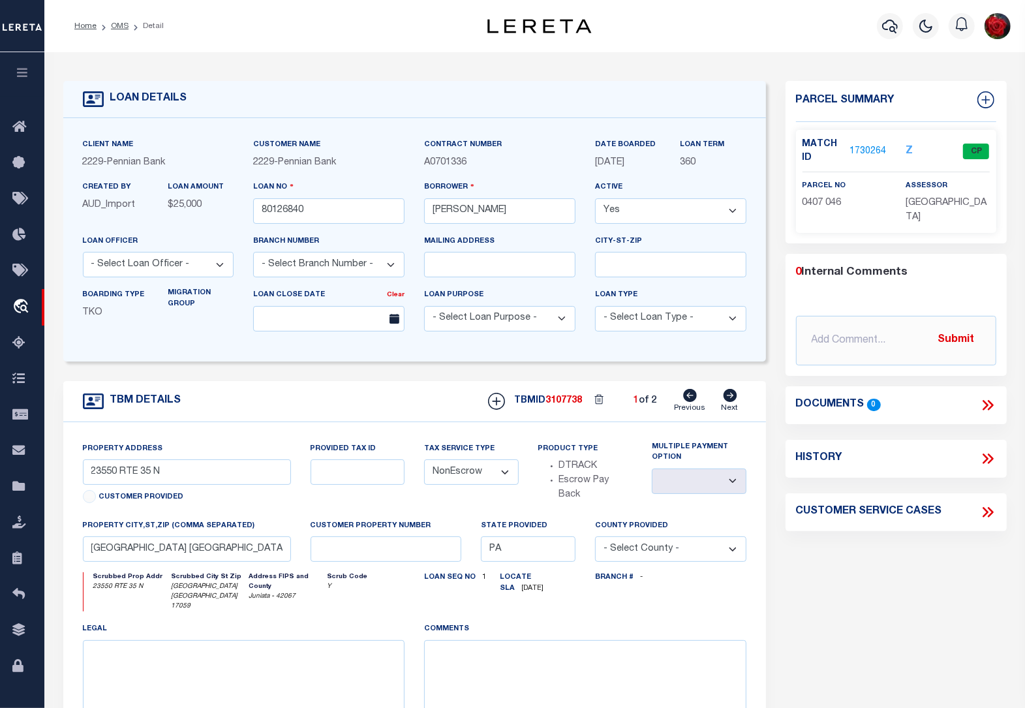
click at [863, 153] on link "1730264" at bounding box center [868, 152] width 37 height 14
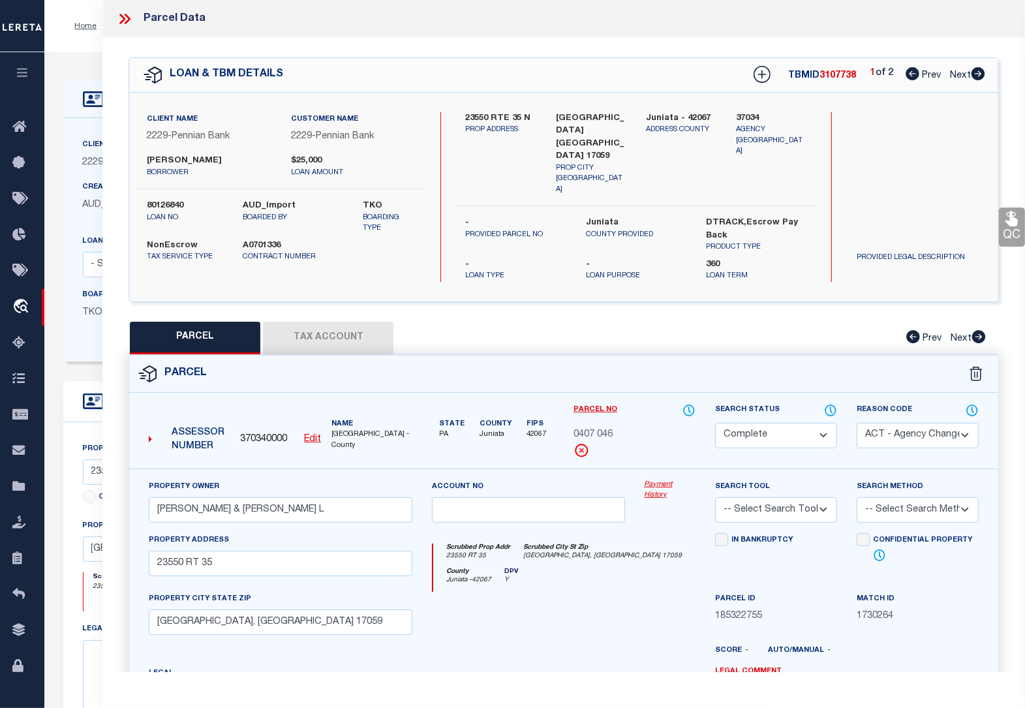
click at [338, 322] on button "Tax Account" at bounding box center [328, 338] width 131 height 33
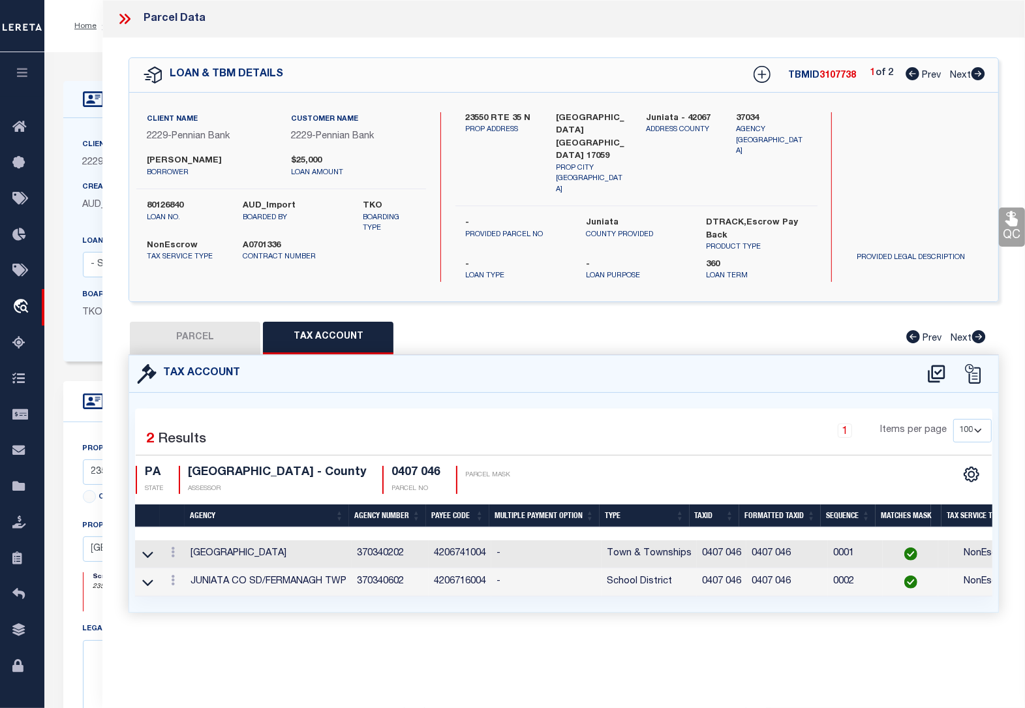
click at [93, 46] on div "Home OMS Detail Profile Sign out" at bounding box center [534, 26] width 981 height 52
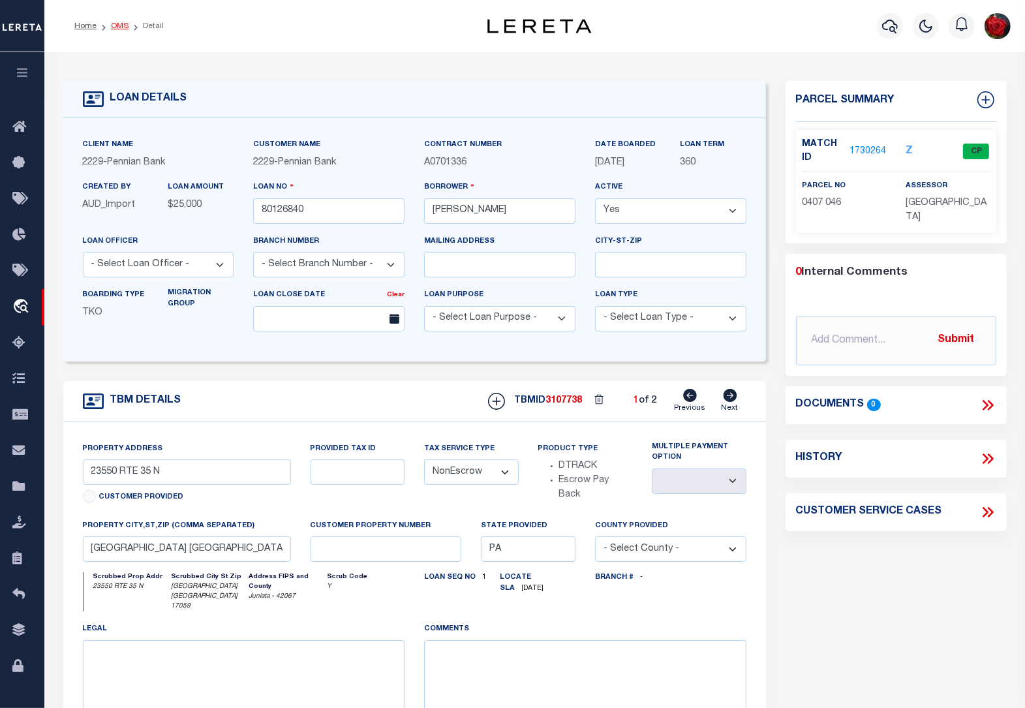
click at [115, 23] on link "OMS" at bounding box center [120, 26] width 18 height 8
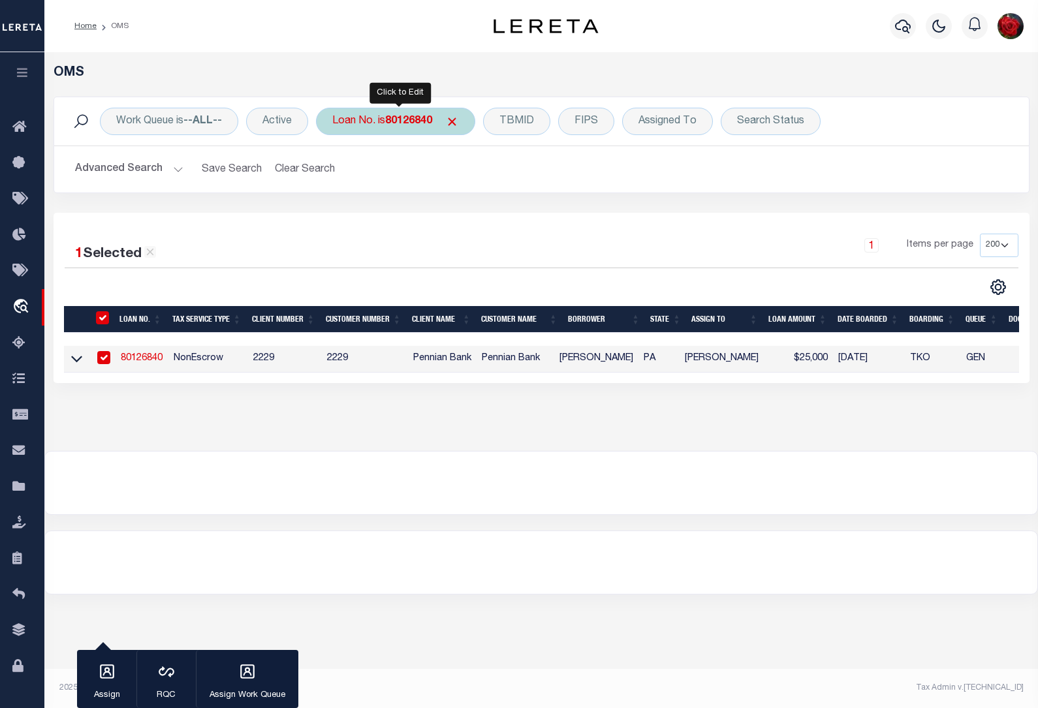
click at [399, 121] on b "80126840" at bounding box center [408, 121] width 47 height 10
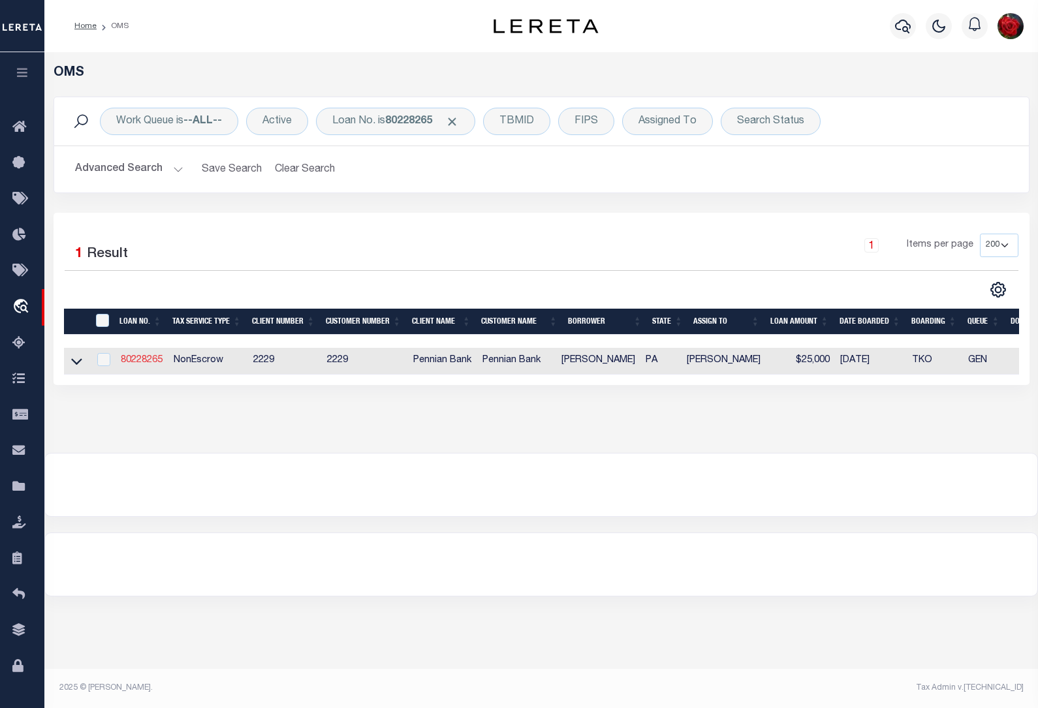
click at [139, 365] on link "80228265" at bounding box center [142, 360] width 42 height 9
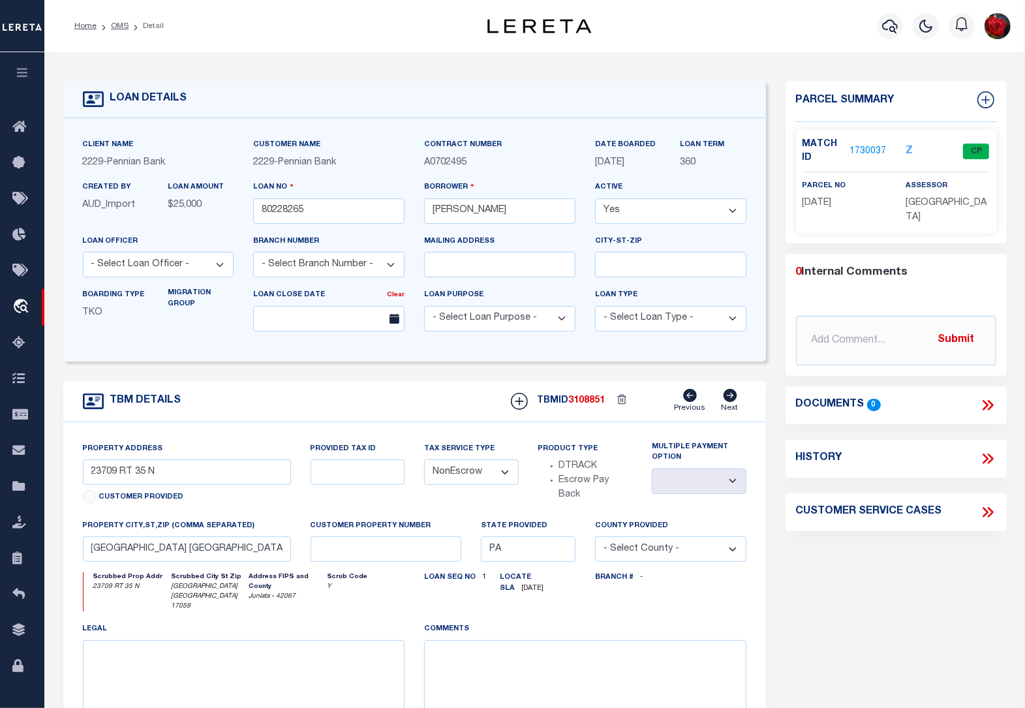
click at [865, 148] on link "1730037" at bounding box center [868, 152] width 37 height 14
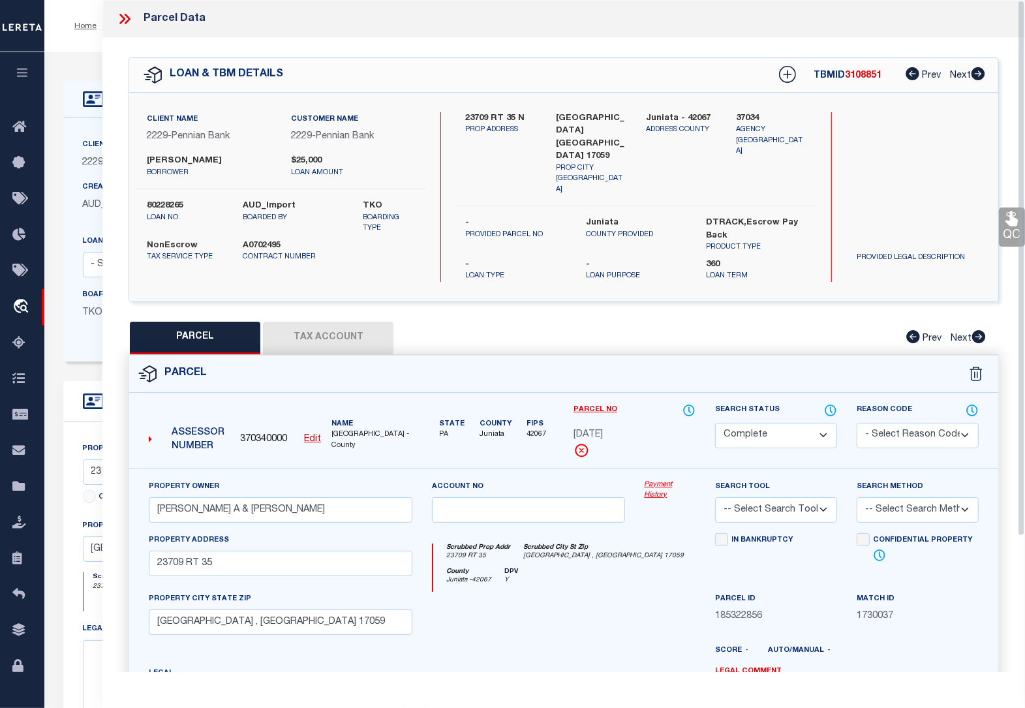
click at [331, 324] on button "Tax Account" at bounding box center [328, 338] width 131 height 33
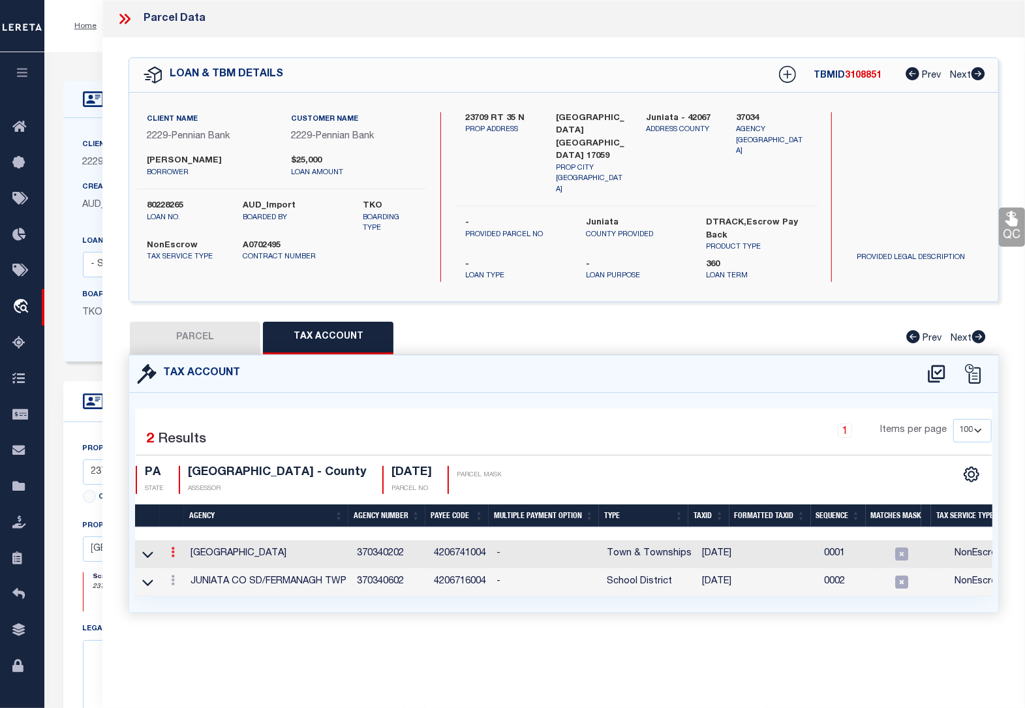
click at [171, 547] on icon at bounding box center [173, 552] width 4 height 10
click at [185, 567] on icon "" at bounding box center [187, 572] width 10 height 10
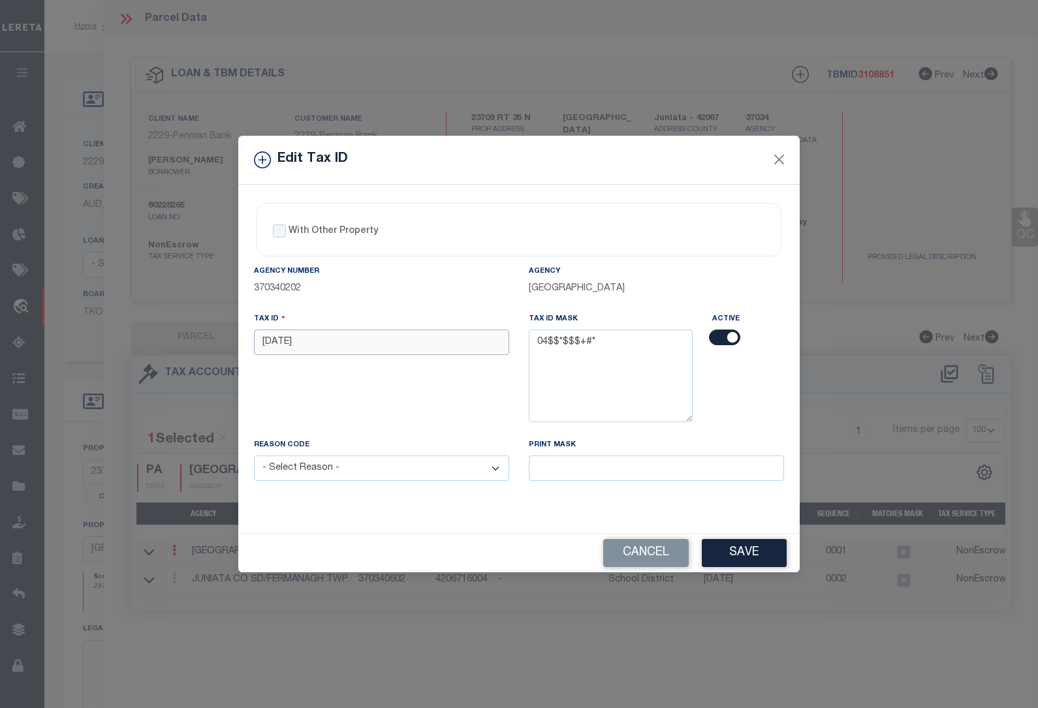
drag, startPoint x: 313, startPoint y: 347, endPoint x: 193, endPoint y: 336, distance: 121.2
click at [193, 336] on div "Edit Tax ID With Other Property With Other Property Type Temporary" at bounding box center [519, 354] width 1038 height 708
click at [323, 472] on select "- Select Reason - 099 - Other (Provide additional detail) ACT - Agency Changed …" at bounding box center [381, 468] width 255 height 25
click at [254, 457] on select "- Select Reason - 099 - Other (Provide additional detail) ACT - Agency Changed …" at bounding box center [381, 468] width 255 height 25
click at [743, 552] on button "Save" at bounding box center [744, 553] width 85 height 28
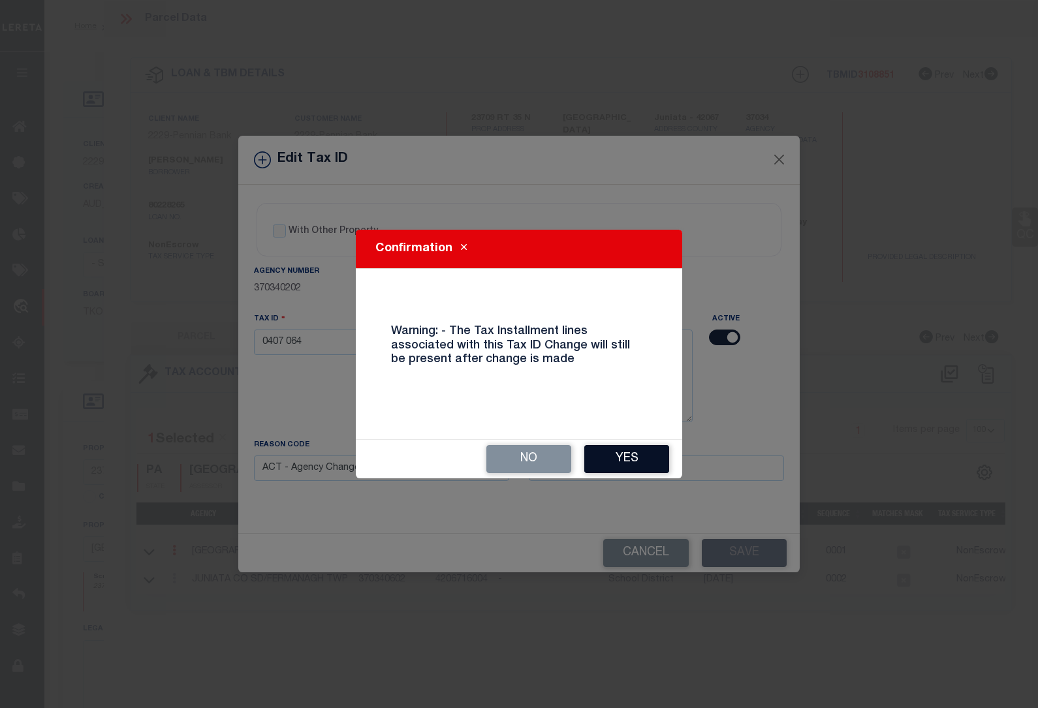
click at [621, 458] on button "Yes" at bounding box center [626, 459] width 85 height 28
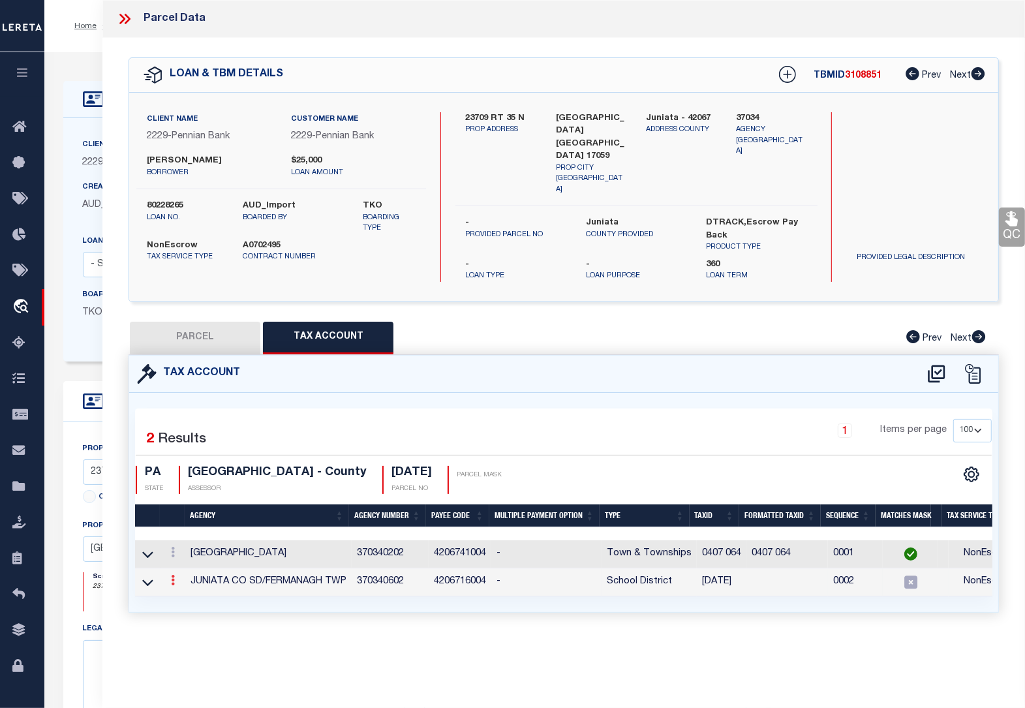
click at [168, 577] on link at bounding box center [173, 582] width 14 height 10
click at [186, 595] on icon at bounding box center [187, 600] width 10 height 10
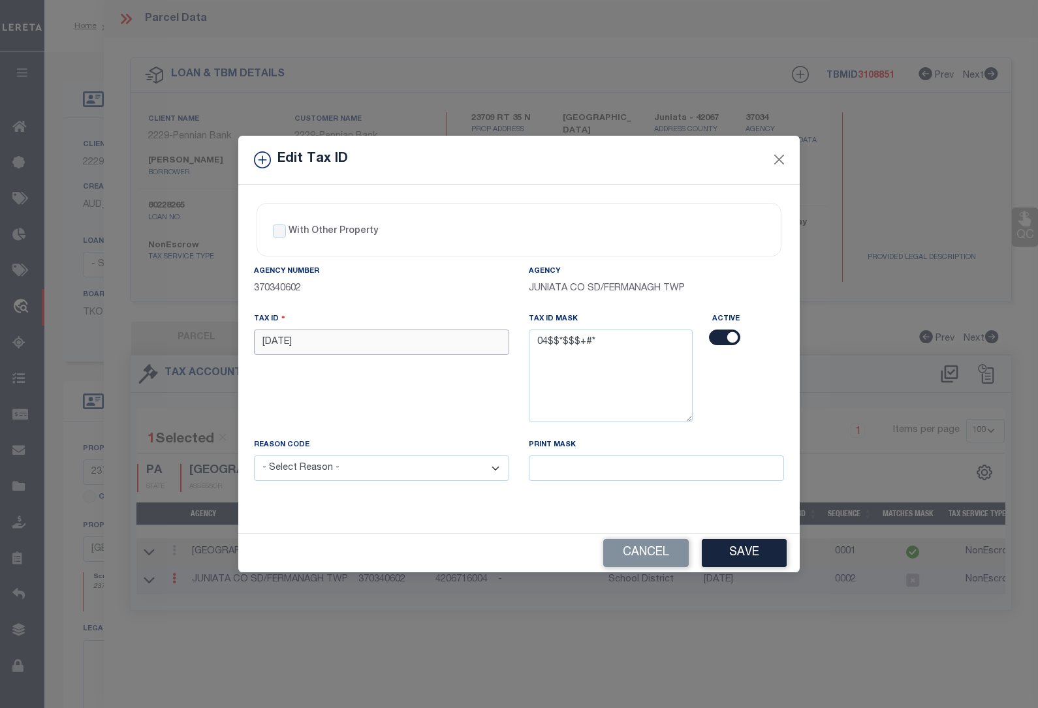
drag, startPoint x: 307, startPoint y: 345, endPoint x: 186, endPoint y: 341, distance: 120.8
click at [186, 341] on div "Edit Tax ID With Other Property With Other Property Type Temporary" at bounding box center [519, 354] width 1038 height 708
click at [375, 478] on select "- Select Reason - 099 - Other (Provide additional detail) ACT - Agency Changed …" at bounding box center [381, 468] width 255 height 25
click at [254, 457] on select "- Select Reason - 099 - Other (Provide additional detail) ACT - Agency Changed …" at bounding box center [381, 468] width 255 height 25
click at [748, 555] on button "Save" at bounding box center [744, 553] width 85 height 28
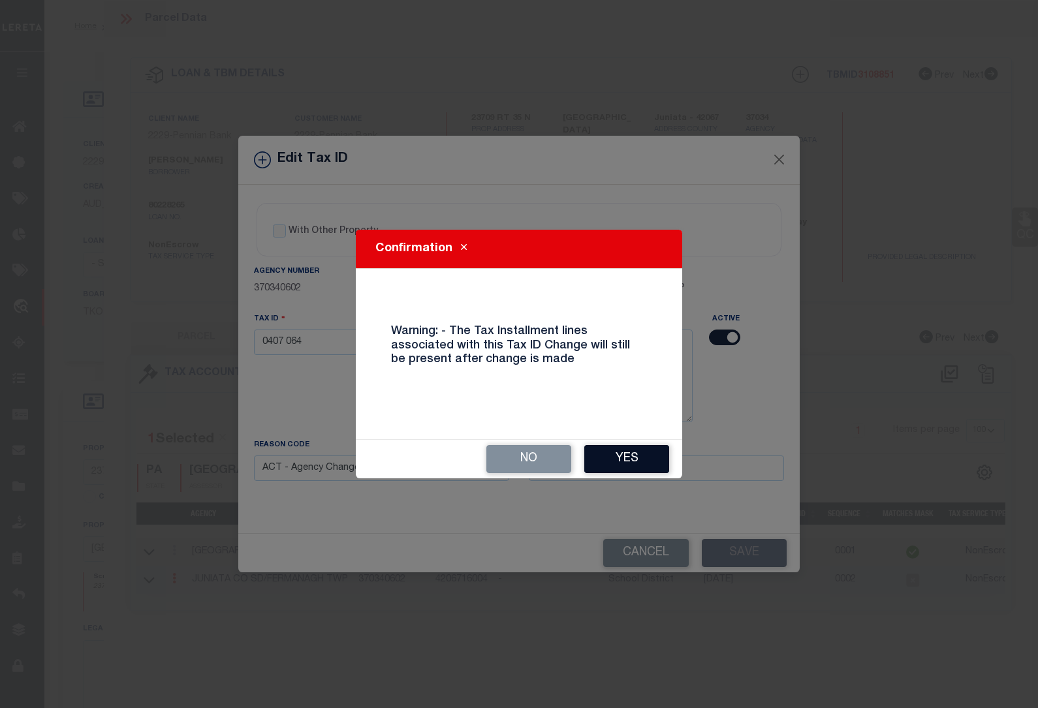
click at [621, 461] on button "Yes" at bounding box center [626, 459] width 85 height 28
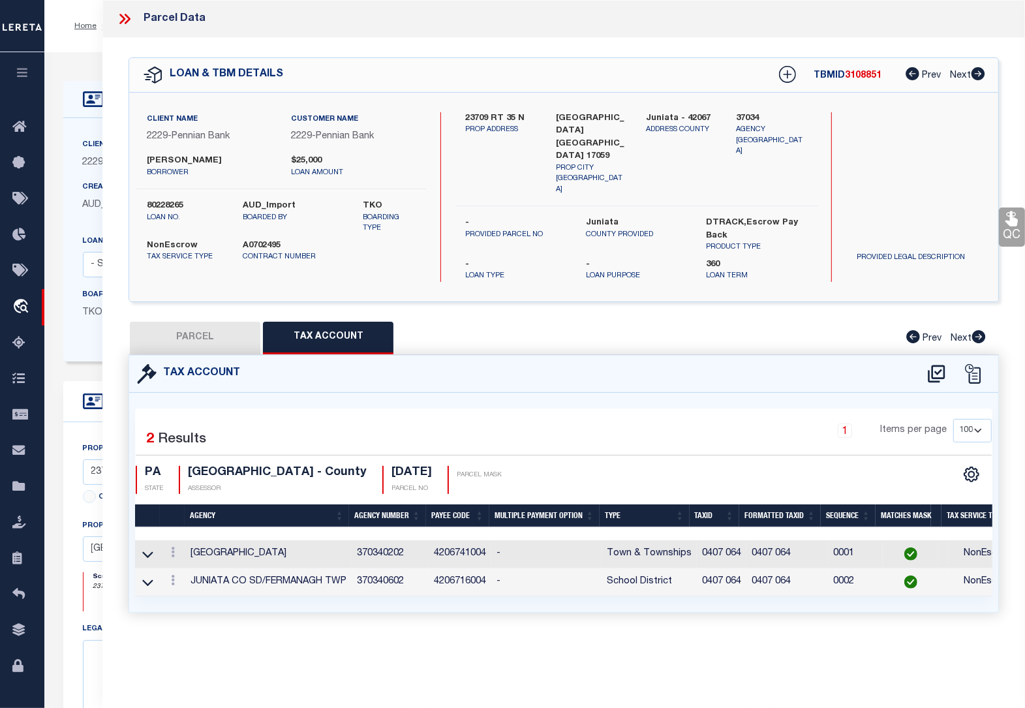
click at [119, 15] on icon at bounding box center [124, 18] width 17 height 17
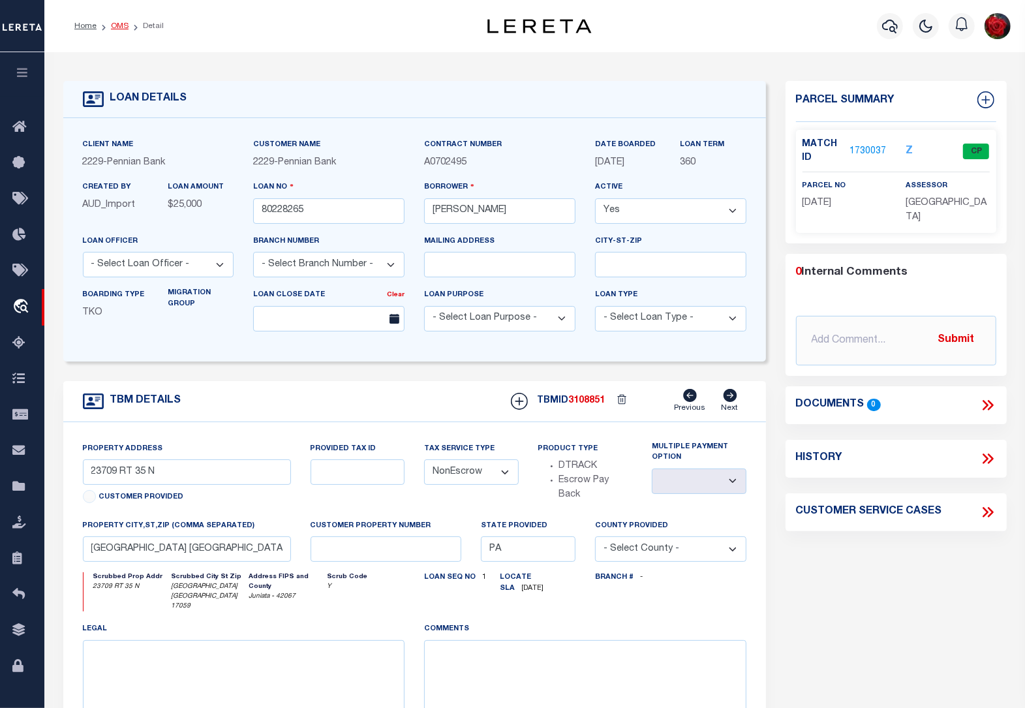
click at [114, 24] on link "OMS" at bounding box center [120, 26] width 18 height 8
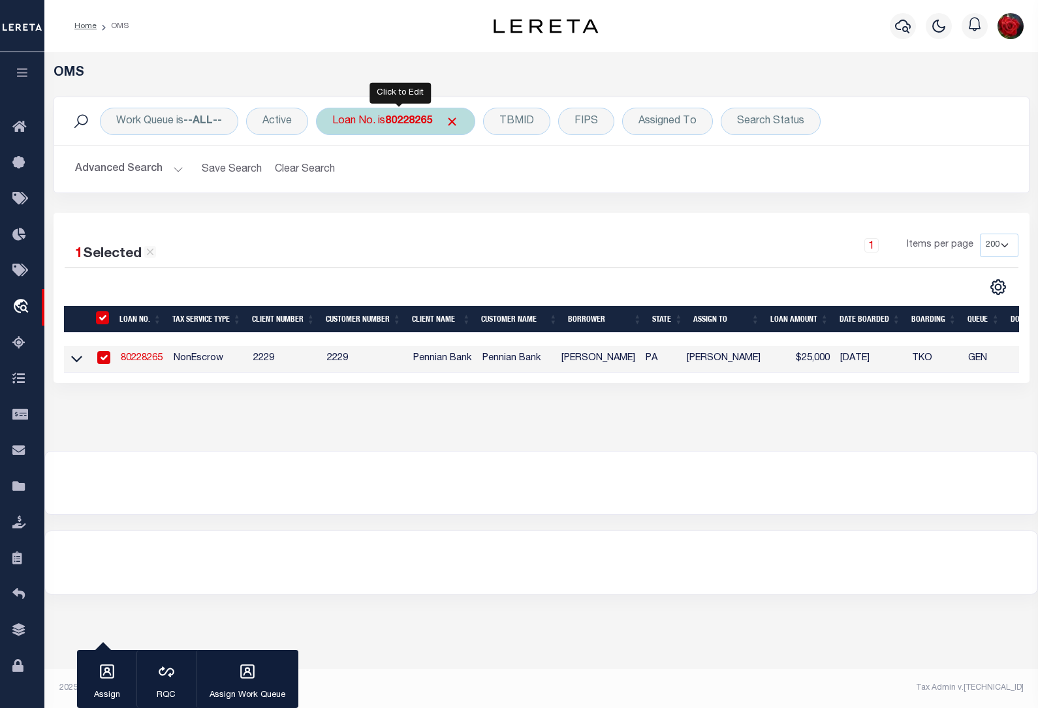
click at [415, 118] on b "80228265" at bounding box center [408, 121] width 47 height 10
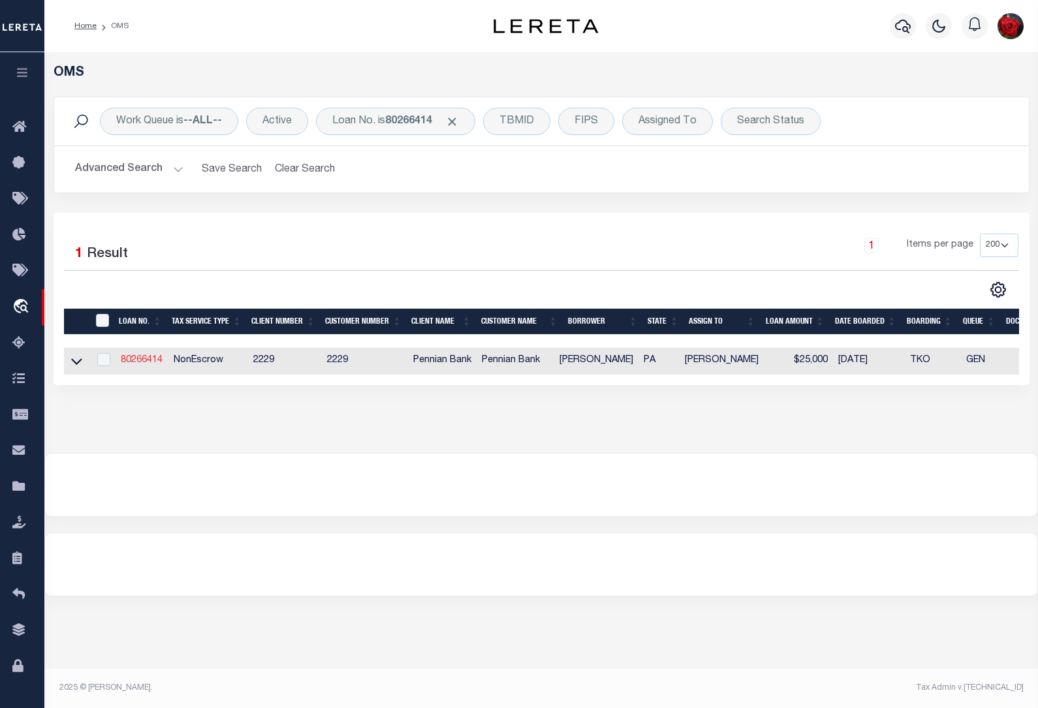
click at [157, 364] on link "80266414" at bounding box center [142, 360] width 42 height 9
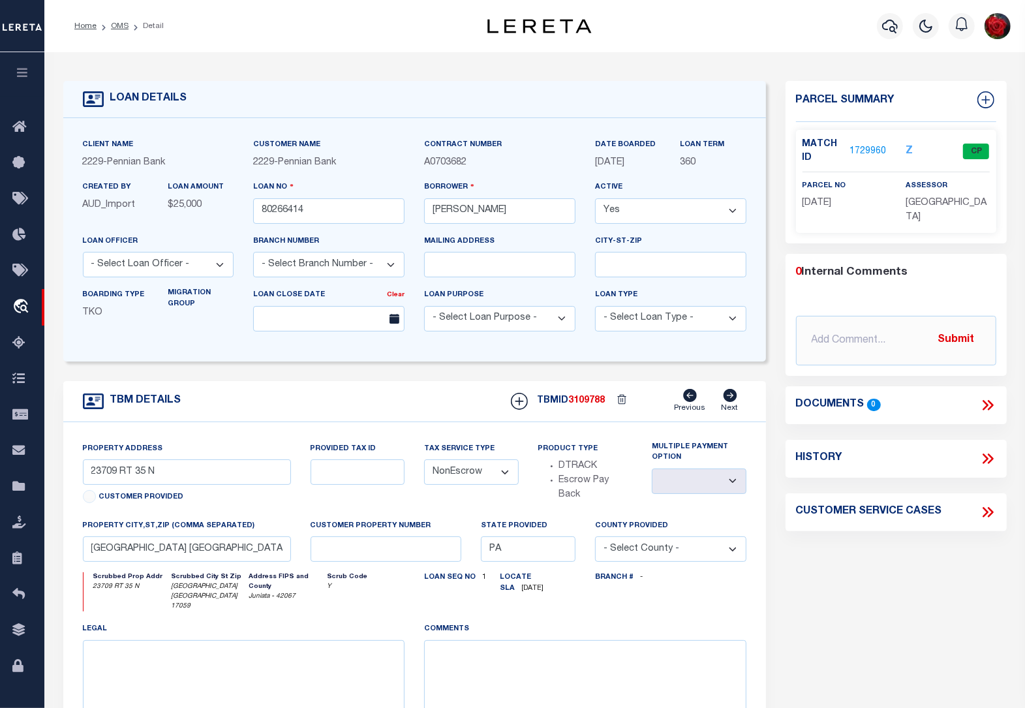
click at [869, 147] on link "1729960" at bounding box center [868, 152] width 37 height 14
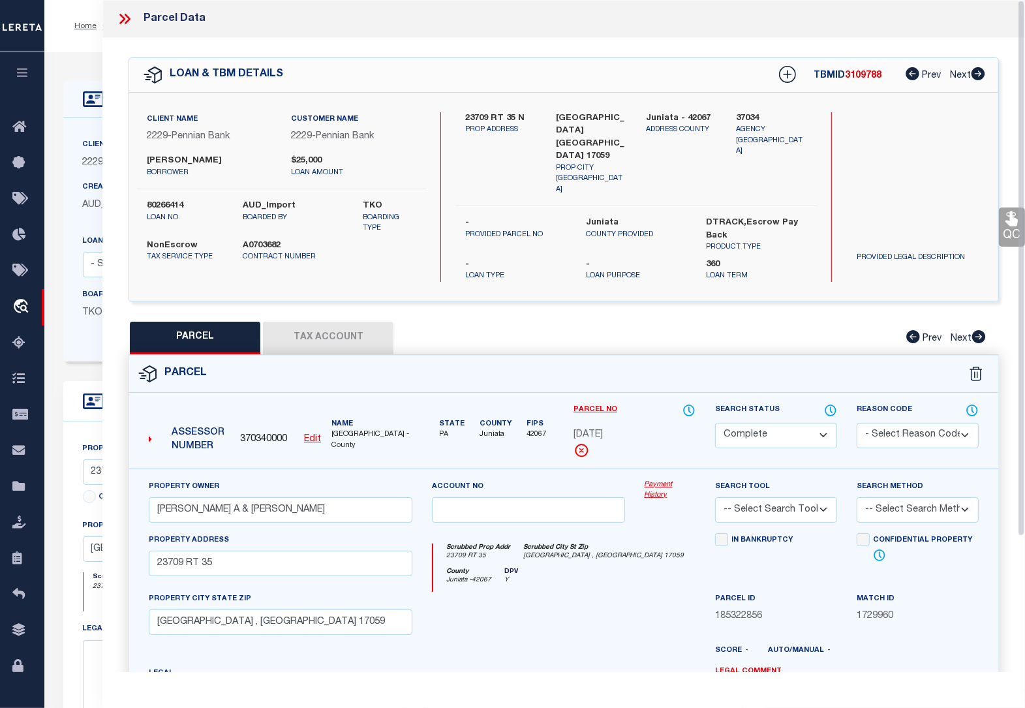
click at [305, 322] on button "Tax Account" at bounding box center [328, 338] width 131 height 33
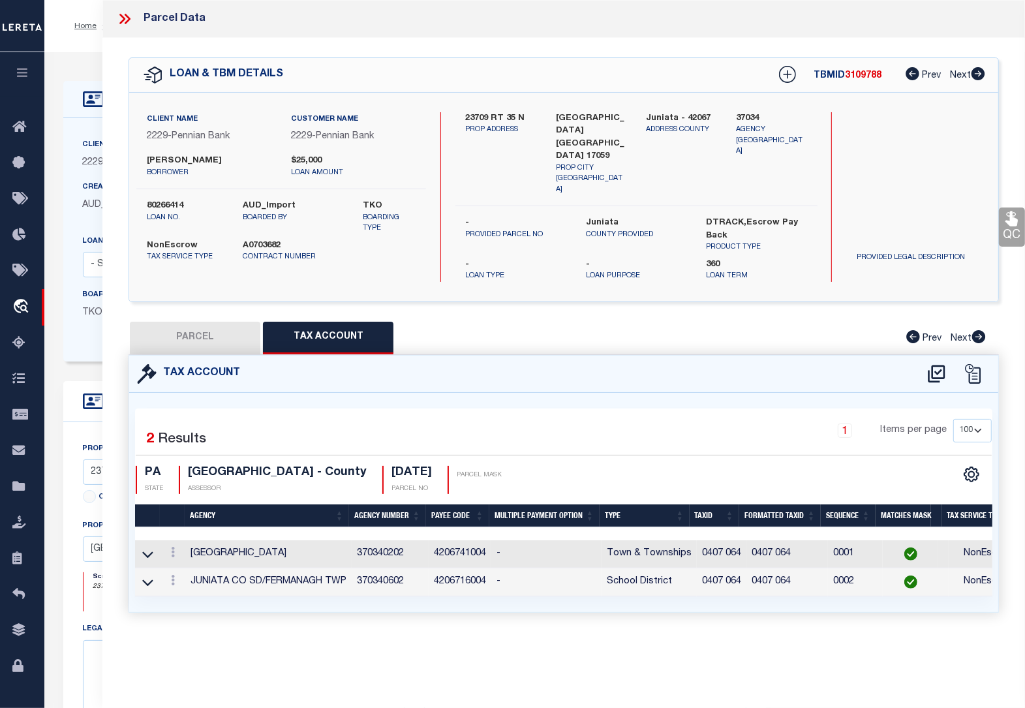
click at [119, 20] on icon at bounding box center [124, 18] width 17 height 17
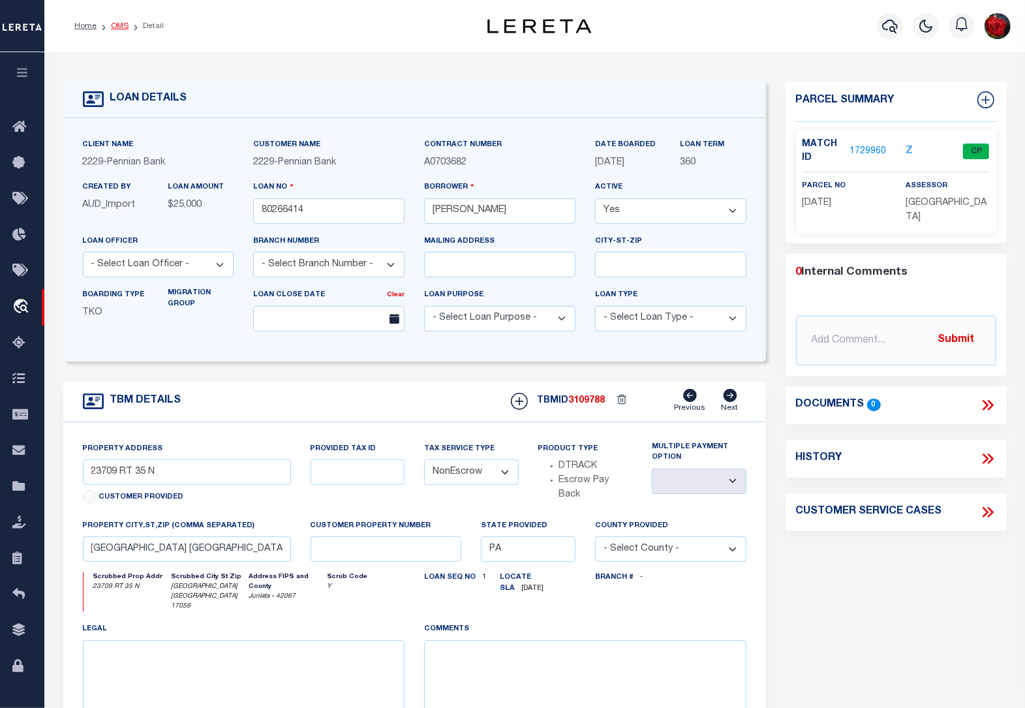
click at [119, 22] on link "OMS" at bounding box center [120, 26] width 18 height 8
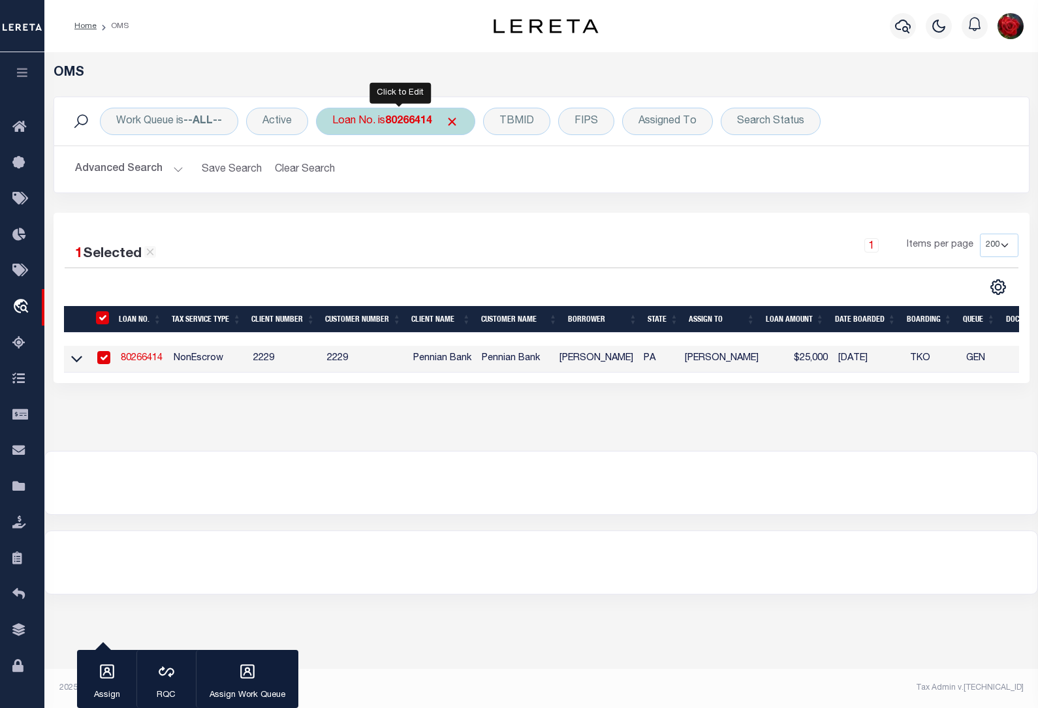
click at [405, 117] on b "80266414" at bounding box center [408, 121] width 47 height 10
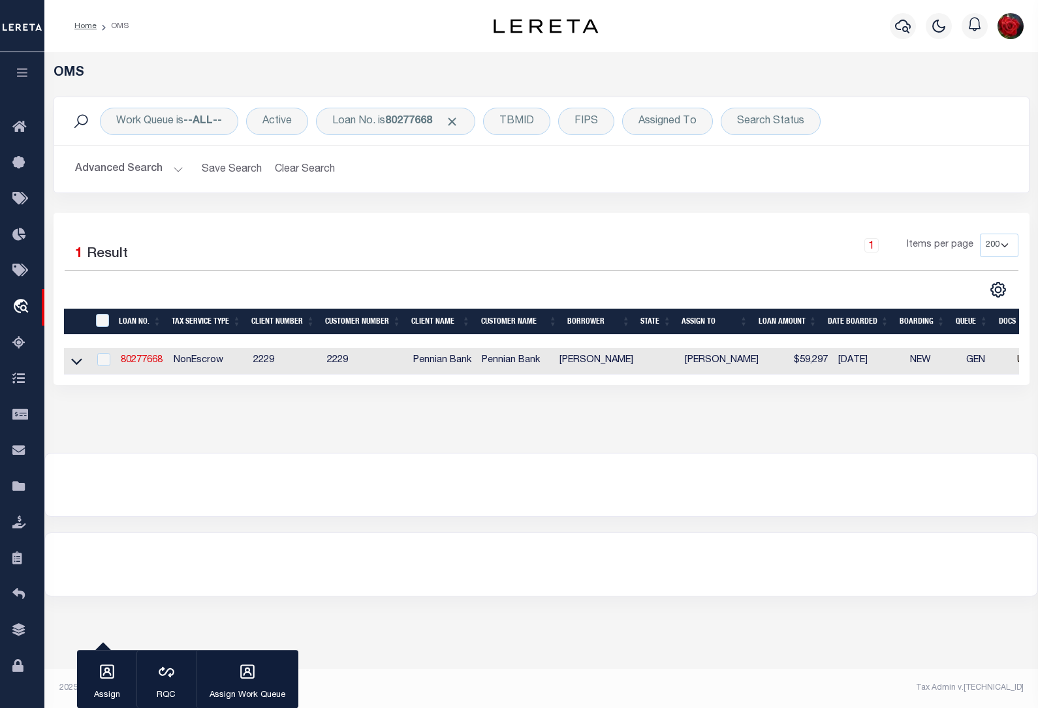
click at [144, 365] on link "80277668" at bounding box center [142, 360] width 42 height 9
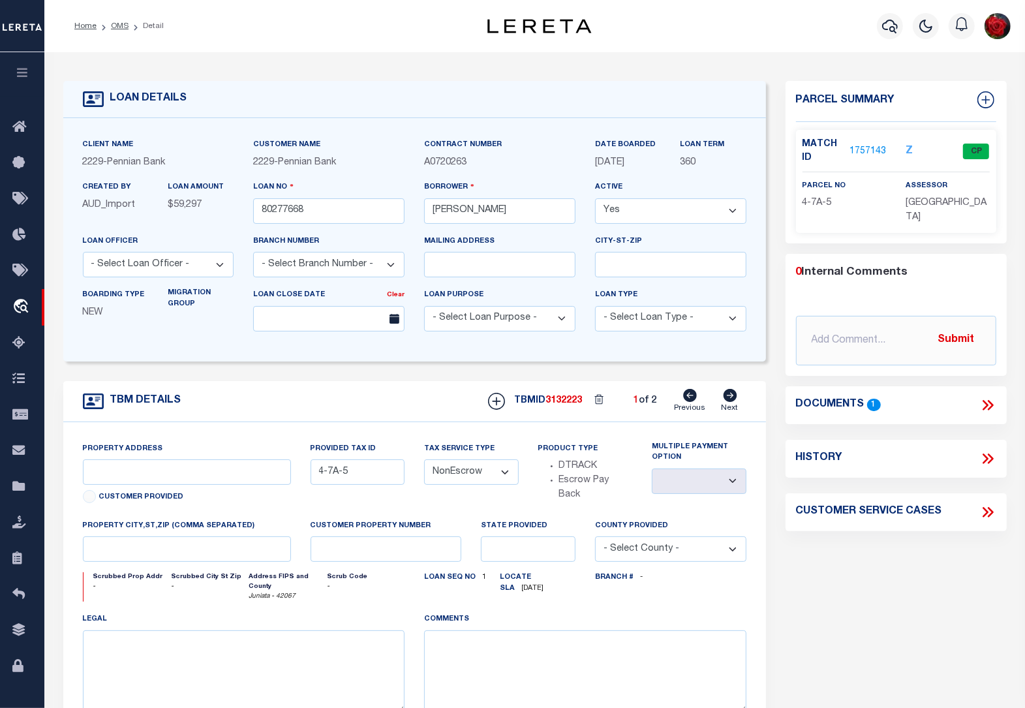
click at [871, 152] on link "1757143" at bounding box center [868, 152] width 37 height 14
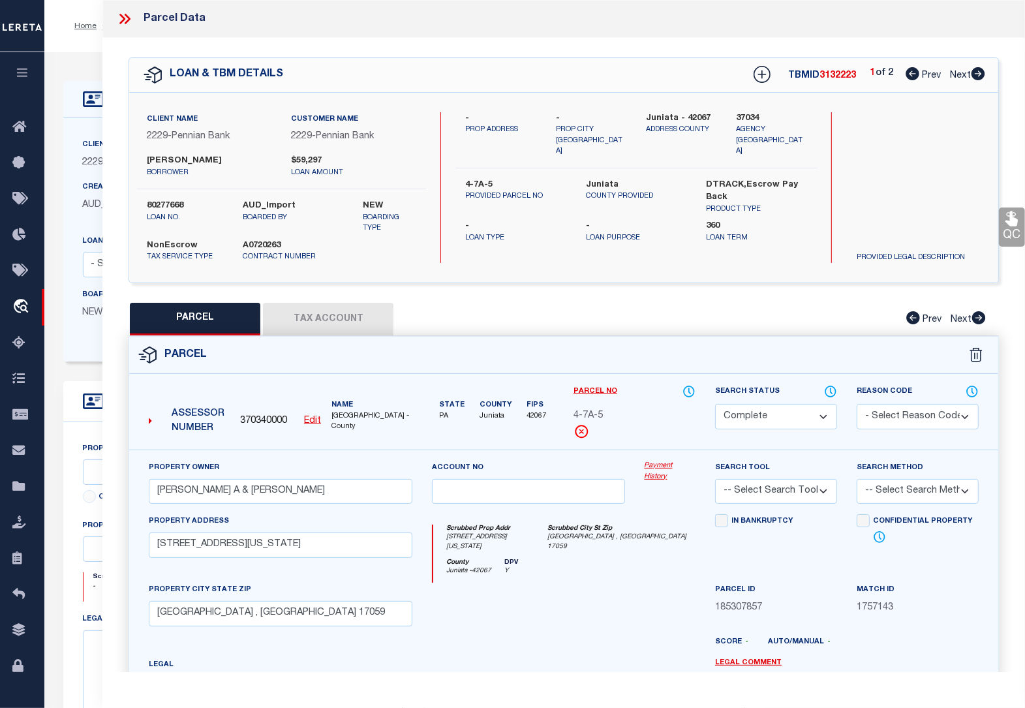
click at [978, 79] on icon at bounding box center [979, 73] width 14 height 13
click at [313, 418] on u "Edit" at bounding box center [312, 420] width 17 height 9
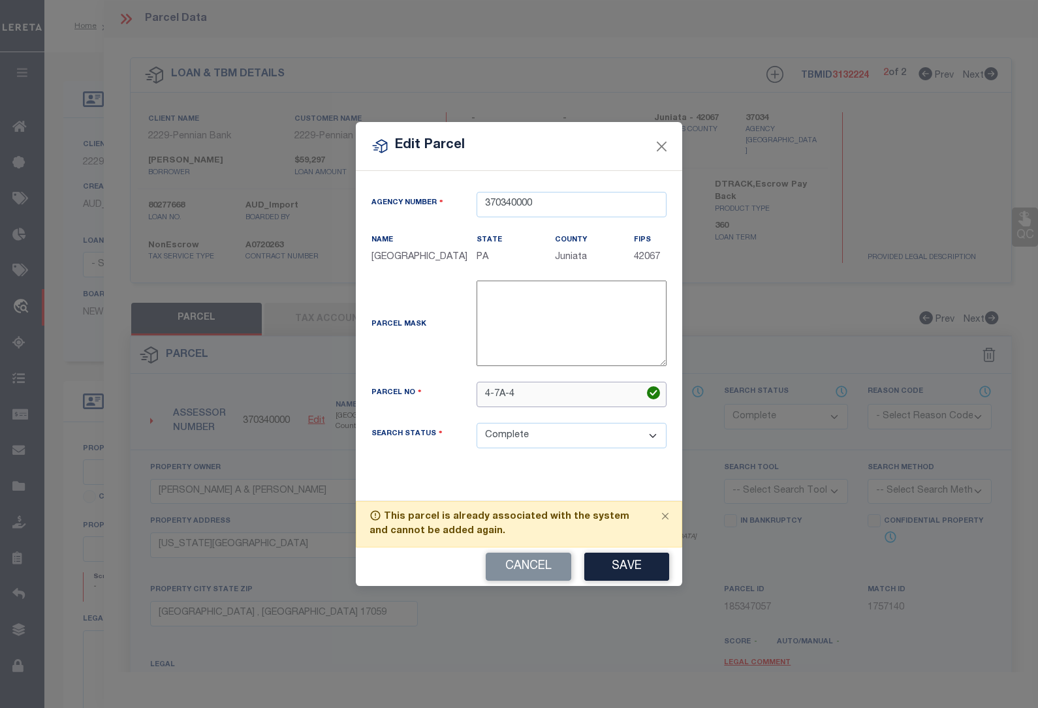
drag, startPoint x: 534, startPoint y: 396, endPoint x: 427, endPoint y: 389, distance: 106.6
click at [427, 389] on div "Parcel No 4-7A-4" at bounding box center [519, 394] width 315 height 25
click at [527, 468] on div "Agency Number 370340000 Name [GEOGRAPHIC_DATA] State PA County FIPS 42067" at bounding box center [519, 331] width 315 height 278
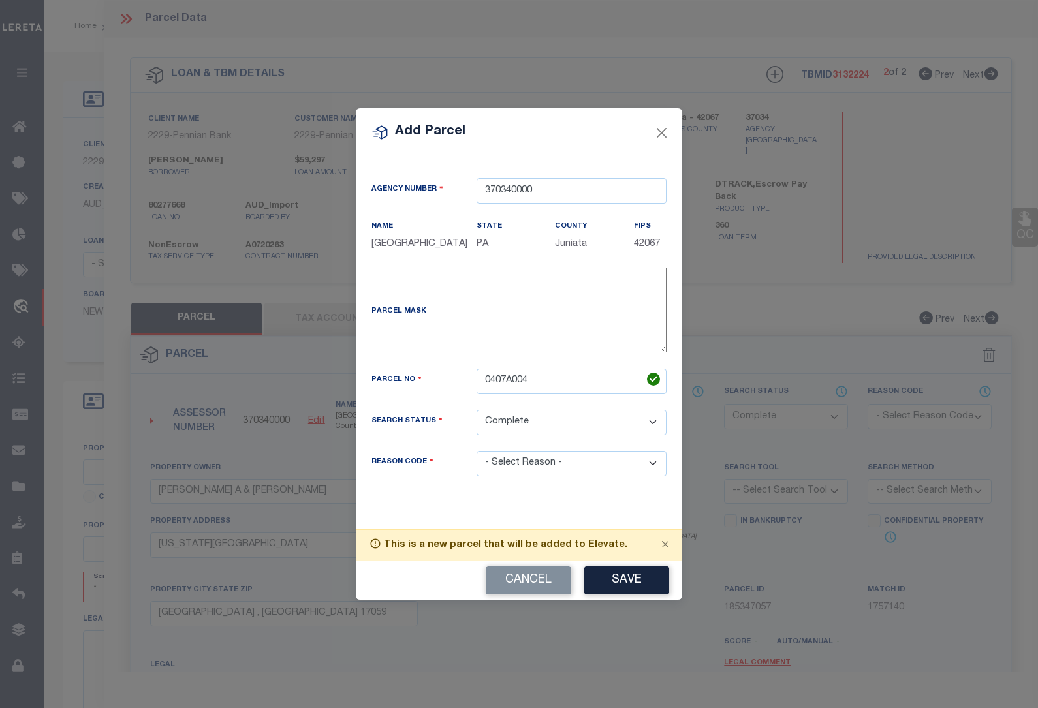
click at [522, 456] on select "- Select Reason - 099 - Other (Provide additional detail) ACT - Agency Changed …" at bounding box center [571, 463] width 190 height 25
click at [476, 452] on select "- Select Reason - 099 - Other (Provide additional detail) ACT - Agency Changed …" at bounding box center [571, 463] width 190 height 25
click at [617, 579] on button "Save" at bounding box center [626, 580] width 85 height 28
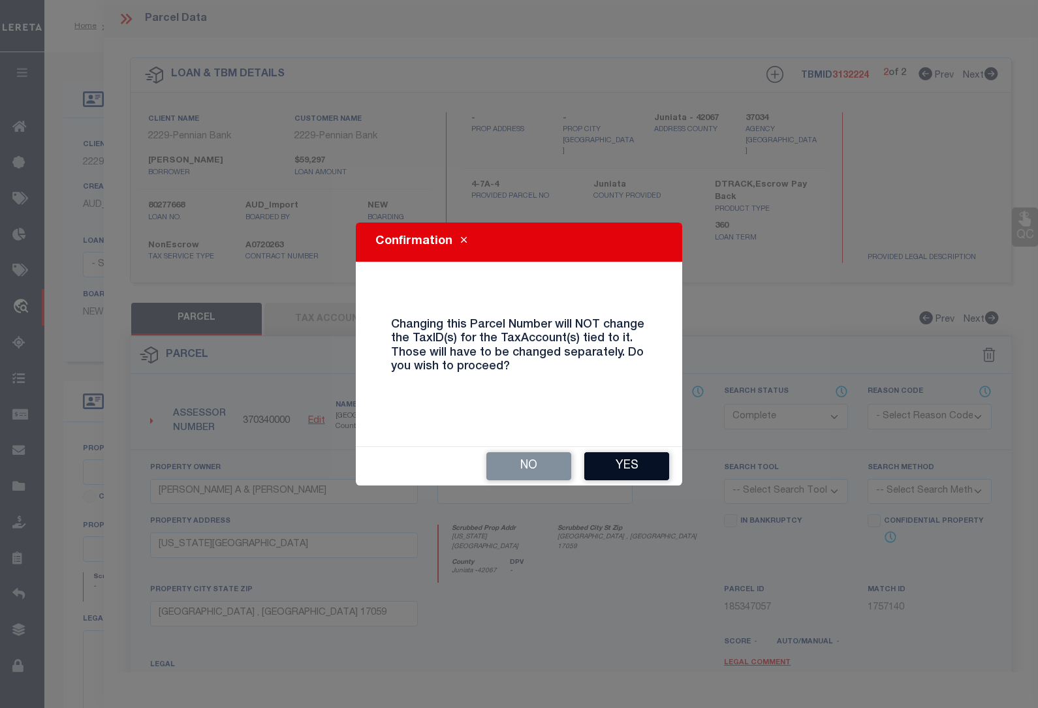
click at [617, 469] on button "Yes" at bounding box center [626, 466] width 85 height 28
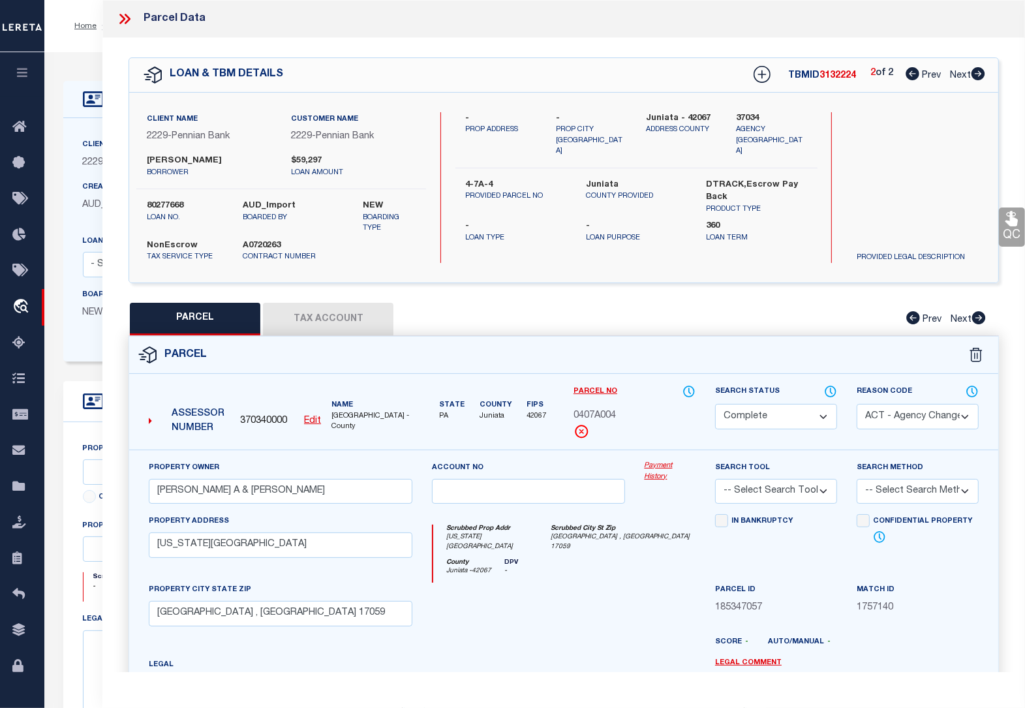
click at [911, 75] on icon at bounding box center [913, 73] width 14 height 13
click at [317, 420] on u "Edit" at bounding box center [312, 420] width 17 height 9
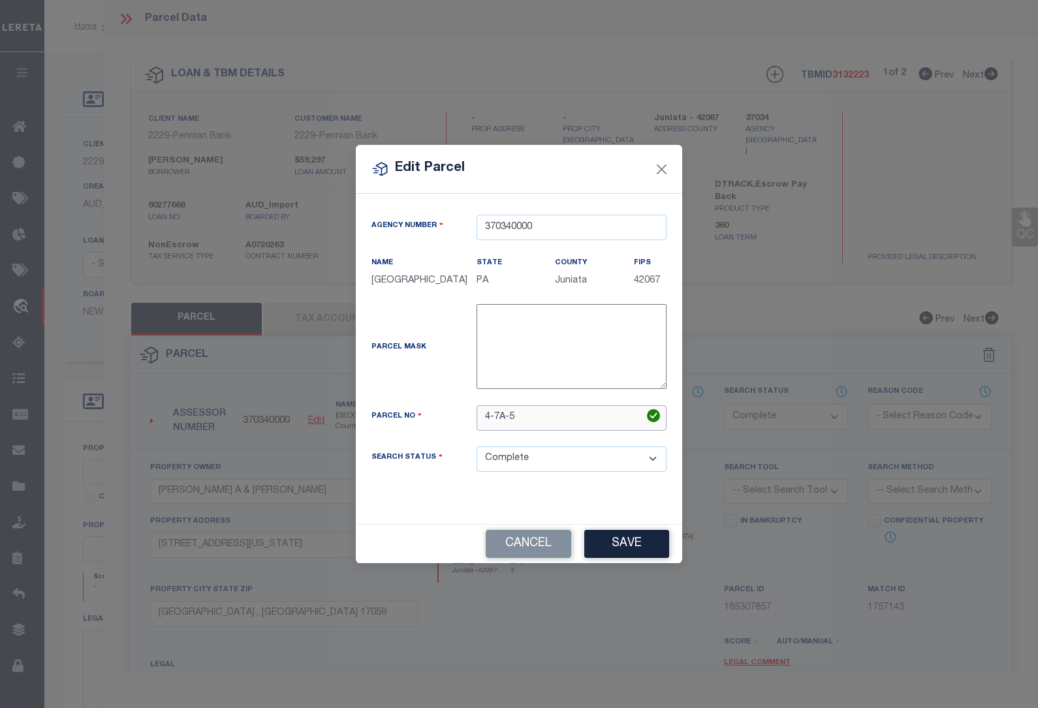
drag, startPoint x: 526, startPoint y: 416, endPoint x: 419, endPoint y: 414, distance: 107.0
click at [419, 414] on div "Parcel No 4-7A-5" at bounding box center [519, 417] width 315 height 25
click at [523, 493] on div "Agency Number 370340000 Name [GEOGRAPHIC_DATA] State PA County FIPS 42067" at bounding box center [519, 354] width 315 height 278
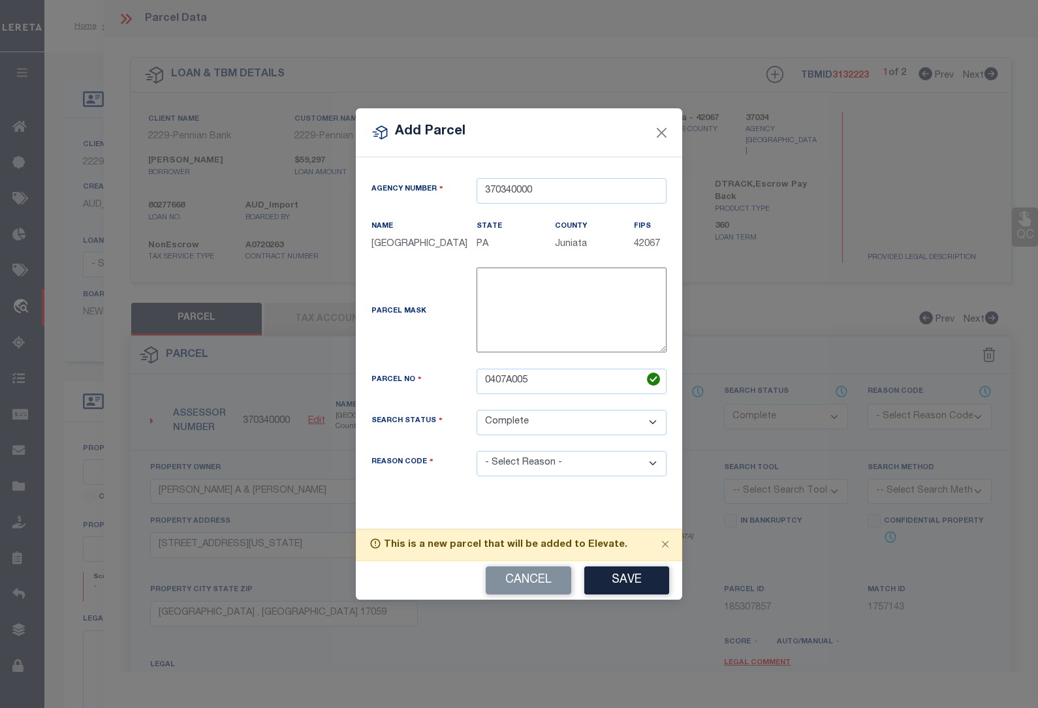
click at [516, 465] on select "- Select Reason - 099 - Other (Provide additional detail) ACT - Agency Changed …" at bounding box center [571, 463] width 190 height 25
click at [476, 452] on select "- Select Reason - 099 - Other (Provide additional detail) ACT - Agency Changed …" at bounding box center [571, 463] width 190 height 25
click at [615, 586] on button "Save" at bounding box center [626, 580] width 85 height 28
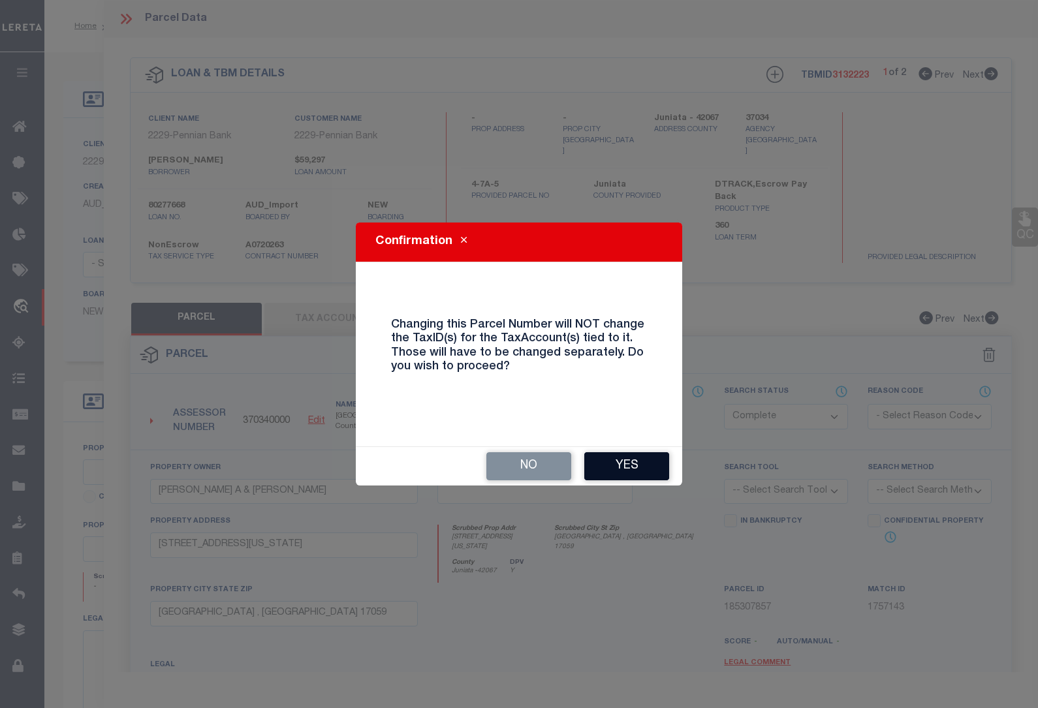
click at [637, 470] on button "Yes" at bounding box center [626, 466] width 85 height 28
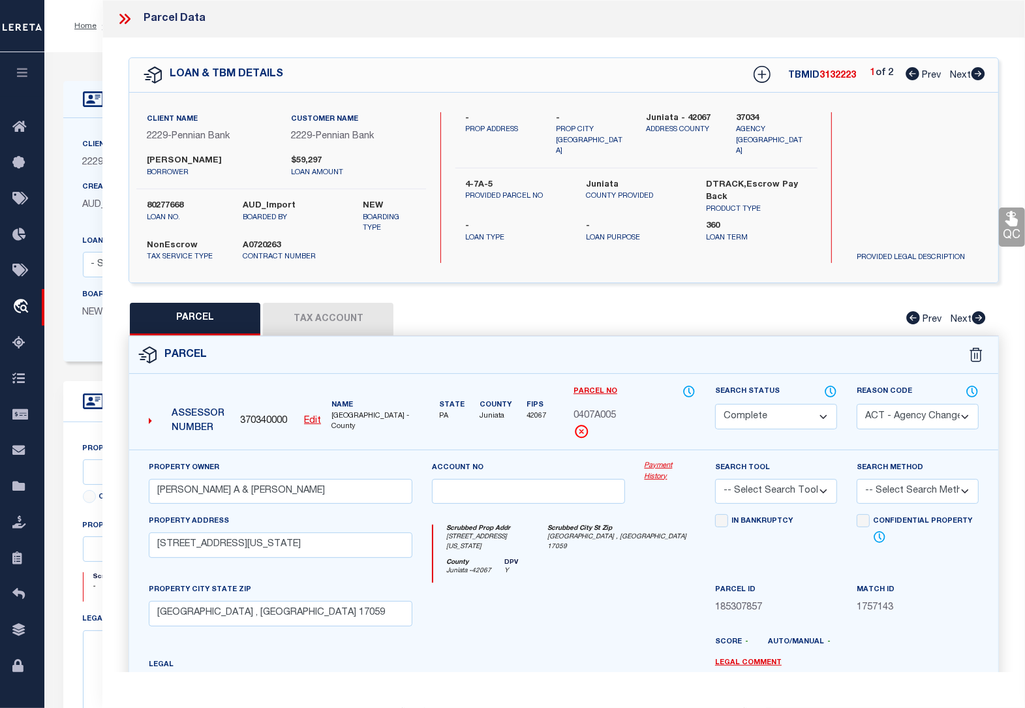
click at [334, 327] on button "Tax Account" at bounding box center [328, 319] width 131 height 33
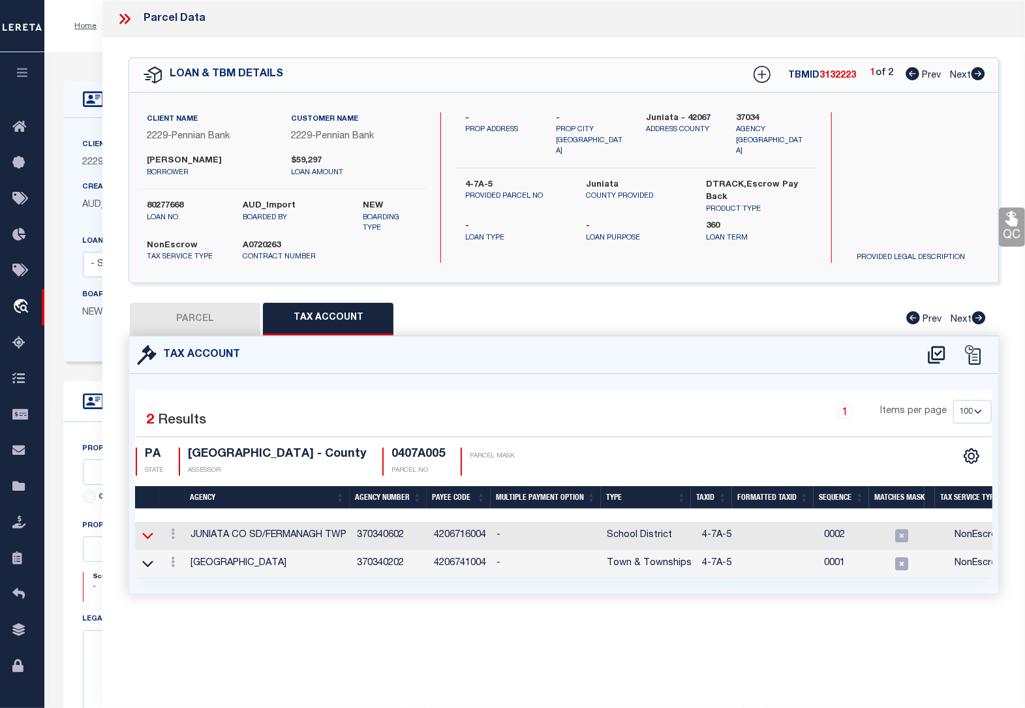
click at [148, 535] on icon at bounding box center [147, 536] width 11 height 14
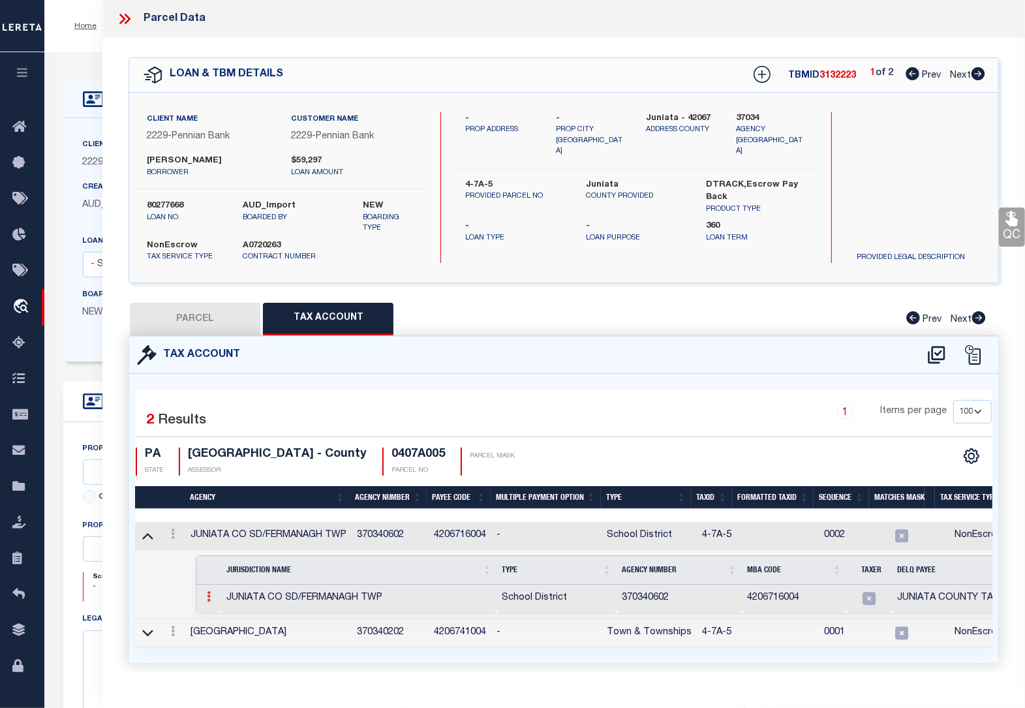
click at [206, 600] on link at bounding box center [209, 598] width 14 height 10
click at [226, 620] on img at bounding box center [224, 617] width 13 height 13
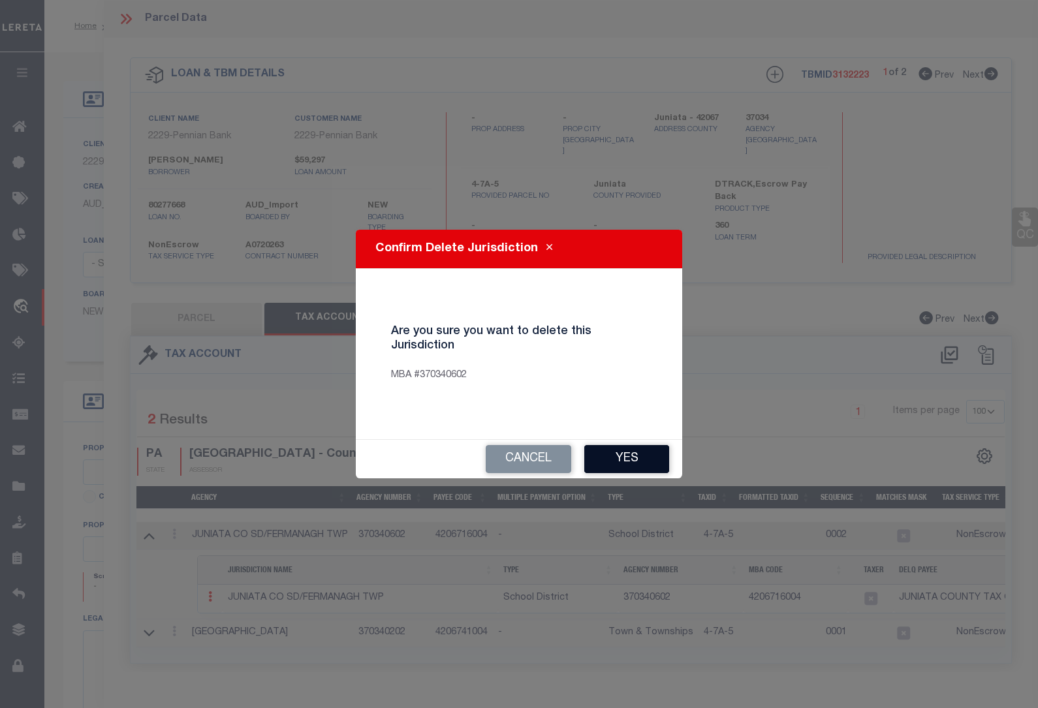
click at [638, 456] on button "Yes" at bounding box center [626, 459] width 85 height 28
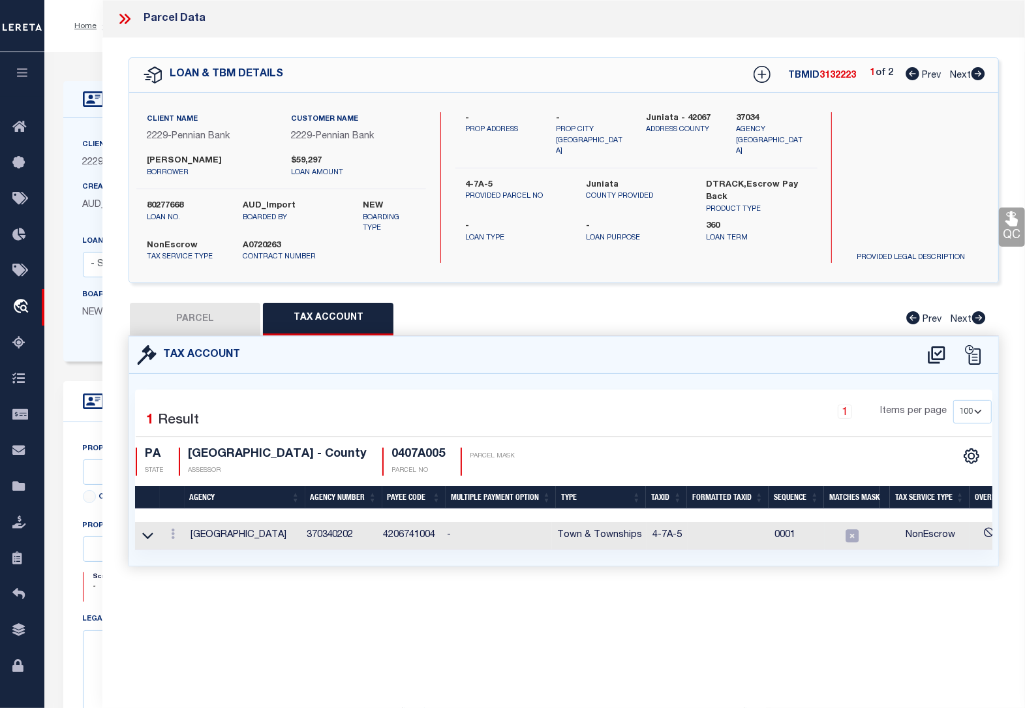
click at [141, 537] on link at bounding box center [147, 535] width 15 height 9
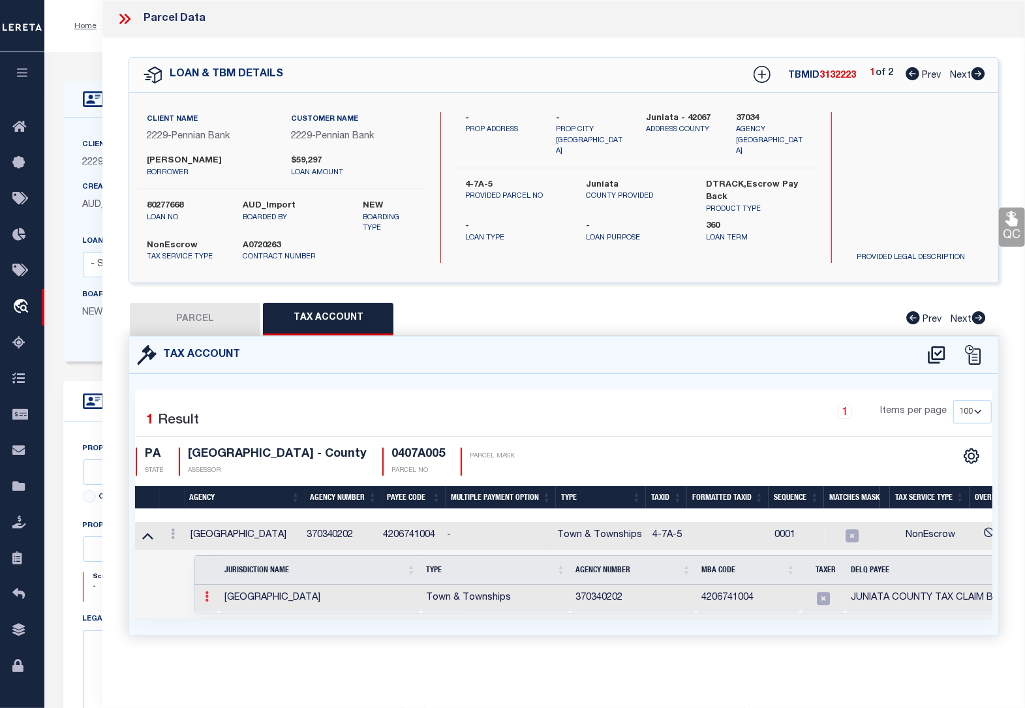
click at [209, 601] on icon at bounding box center [207, 596] width 4 height 10
click at [223, 621] on img at bounding box center [222, 617] width 13 height 13
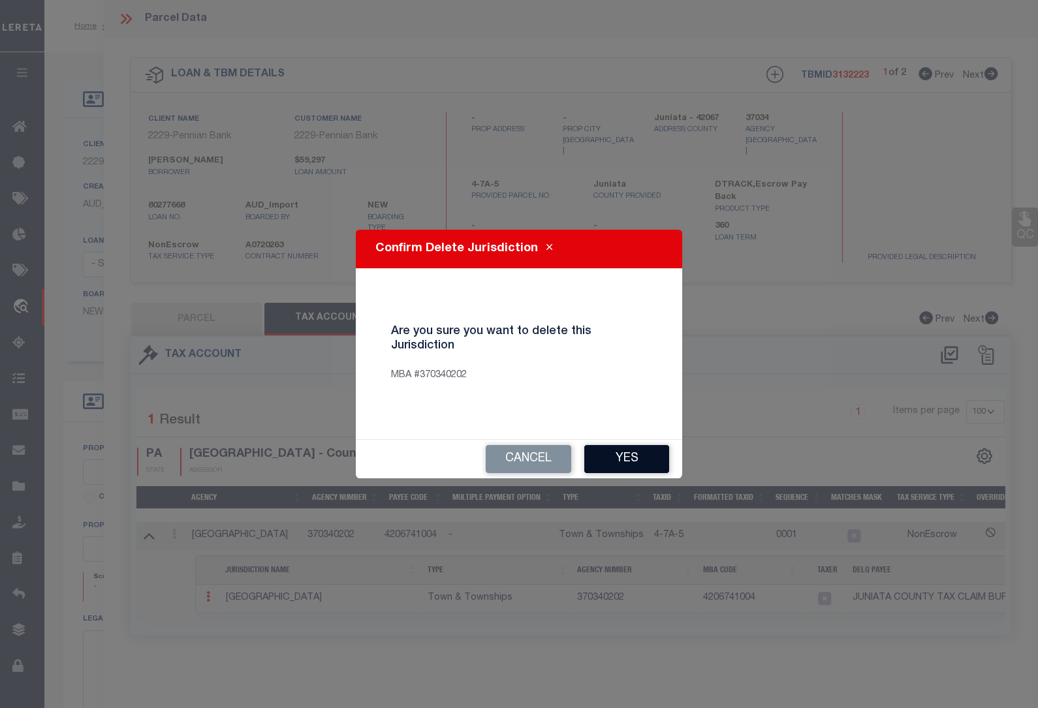
click at [633, 456] on button "Yes" at bounding box center [626, 459] width 85 height 28
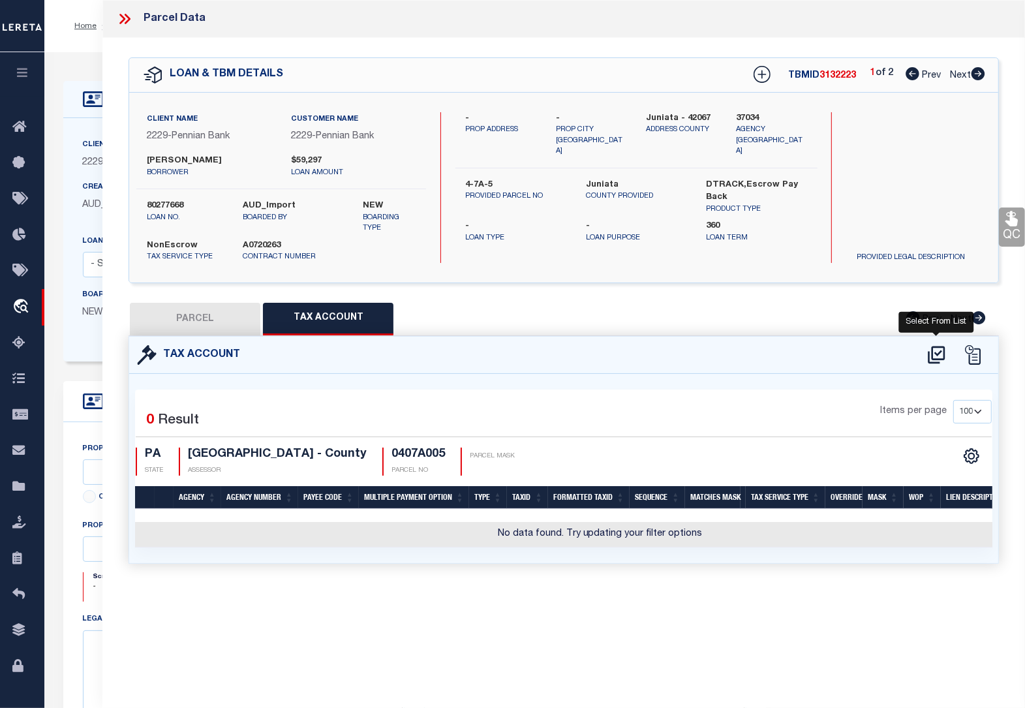
click at [938, 356] on icon at bounding box center [937, 355] width 22 height 21
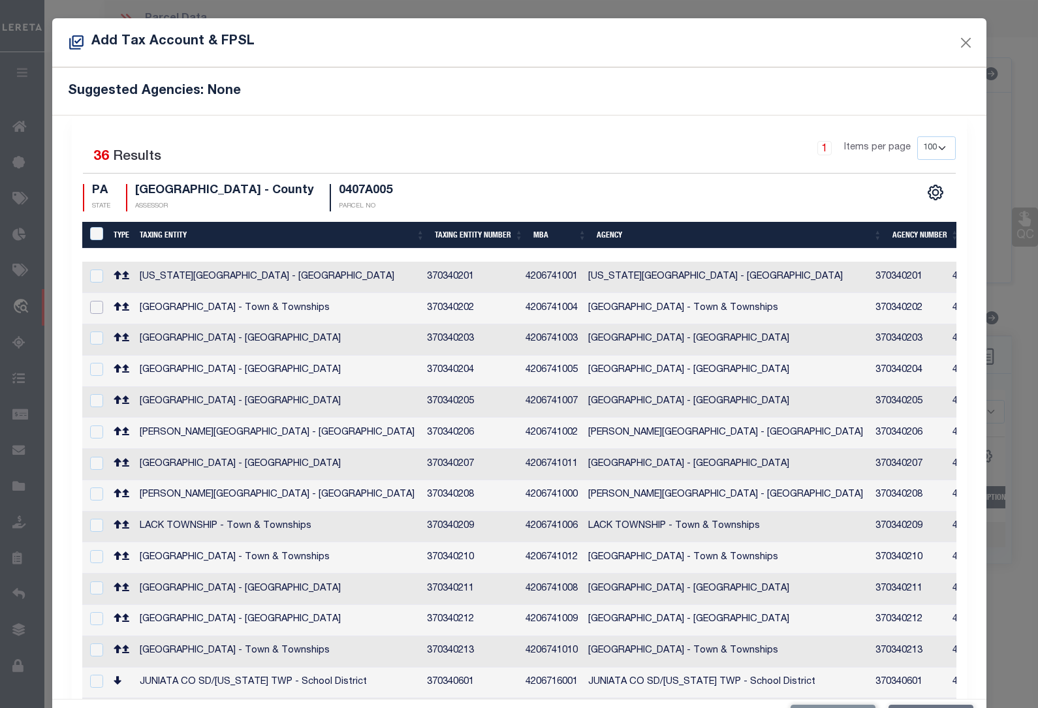
click at [95, 307] on input "checkbox" at bounding box center [96, 307] width 13 height 13
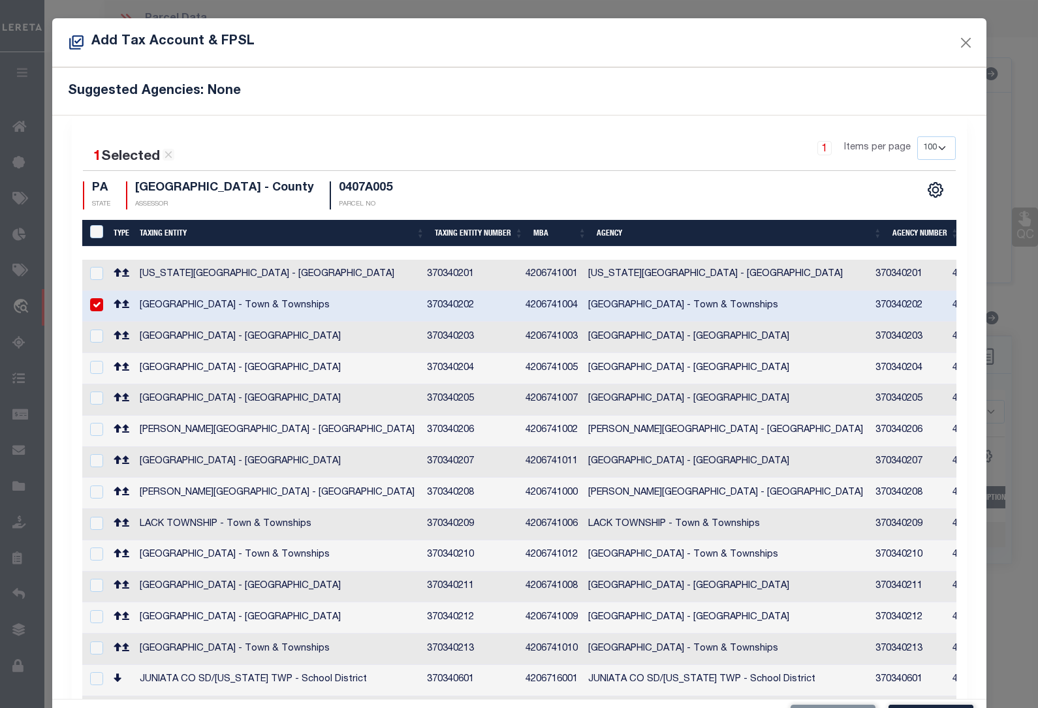
click at [93, 703] on input "checkbox" at bounding box center [96, 709] width 13 height 13
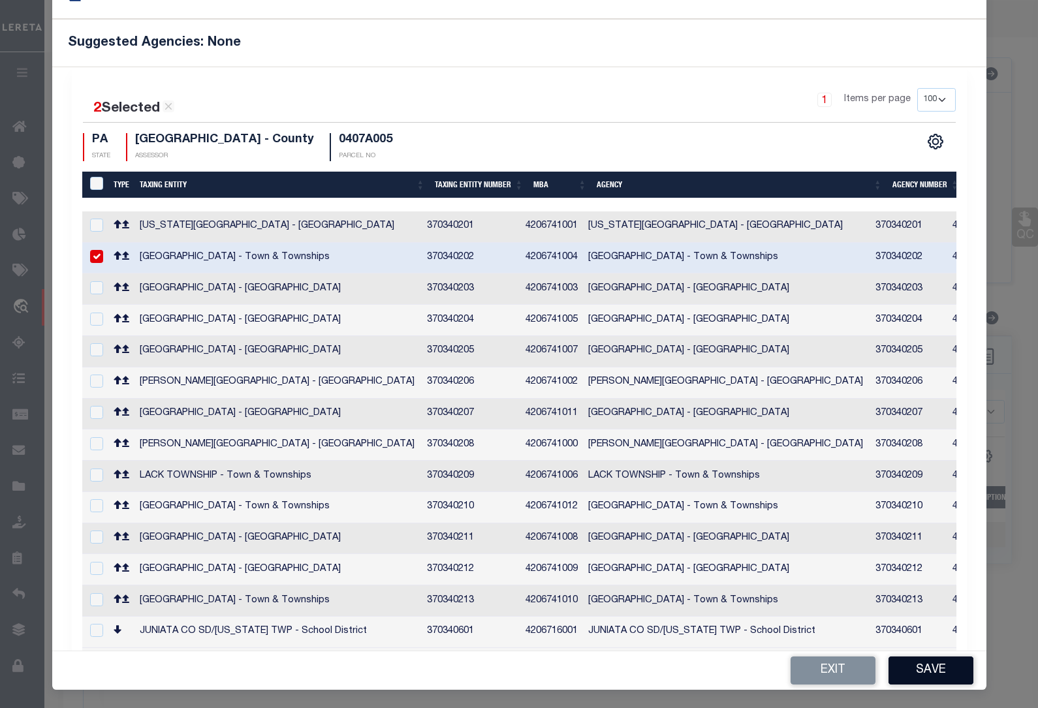
click at [932, 671] on button "Save" at bounding box center [930, 671] width 85 height 28
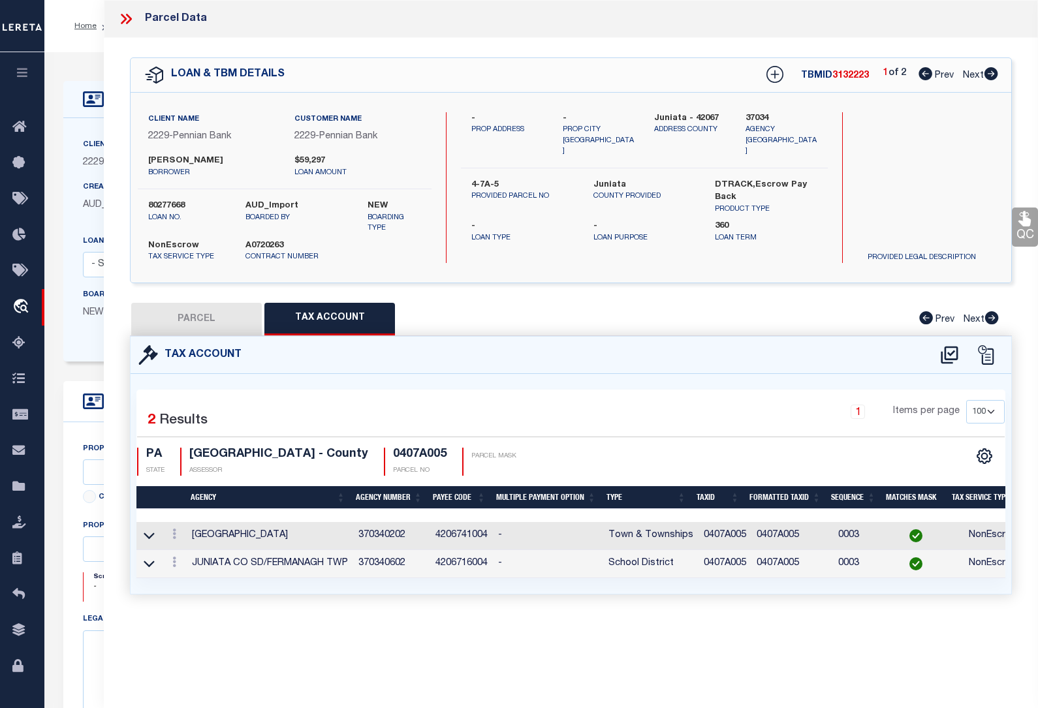
scroll to position [0, 0]
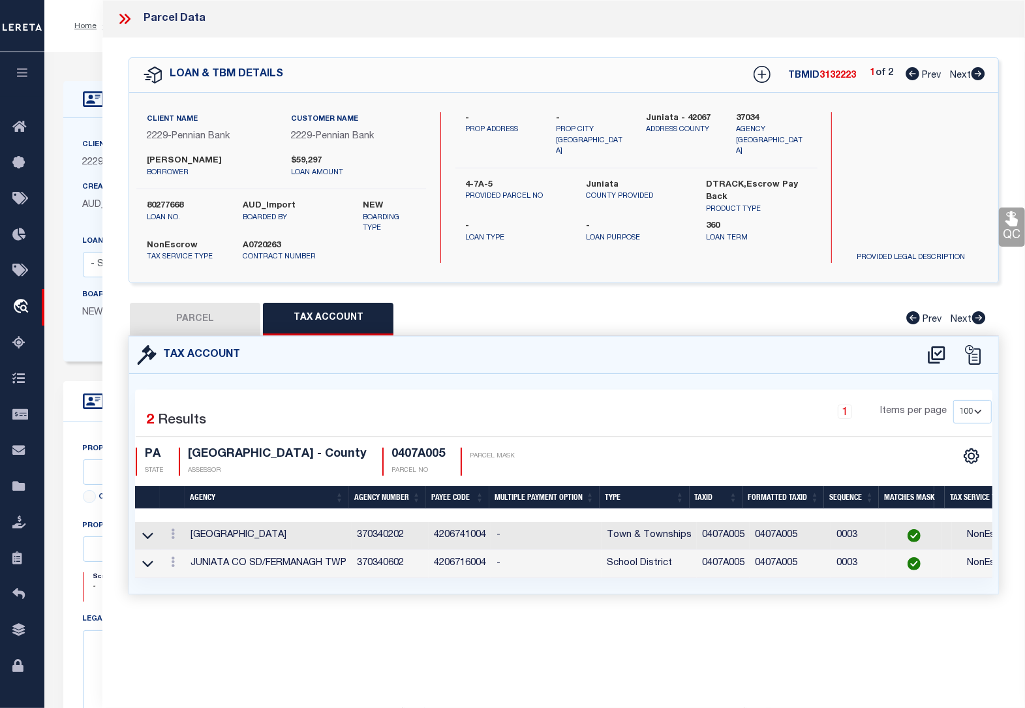
click at [636, 400] on div "1 Items per page 10 25 50 100" at bounding box center [673, 417] width 637 height 34
drag, startPoint x: 200, startPoint y: 317, endPoint x: 1036, endPoint y: 242, distance: 840.0
click at [200, 317] on button "PARCEL" at bounding box center [195, 319] width 131 height 33
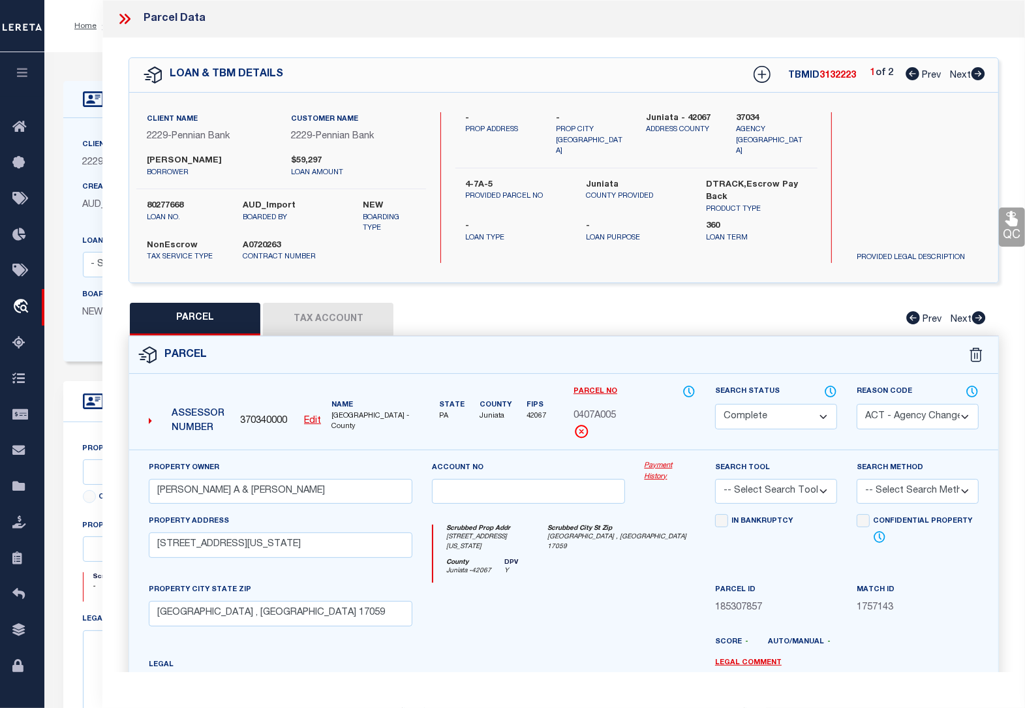
click at [980, 77] on icon at bounding box center [979, 73] width 14 height 13
click at [333, 318] on button "Tax Account" at bounding box center [328, 319] width 131 height 33
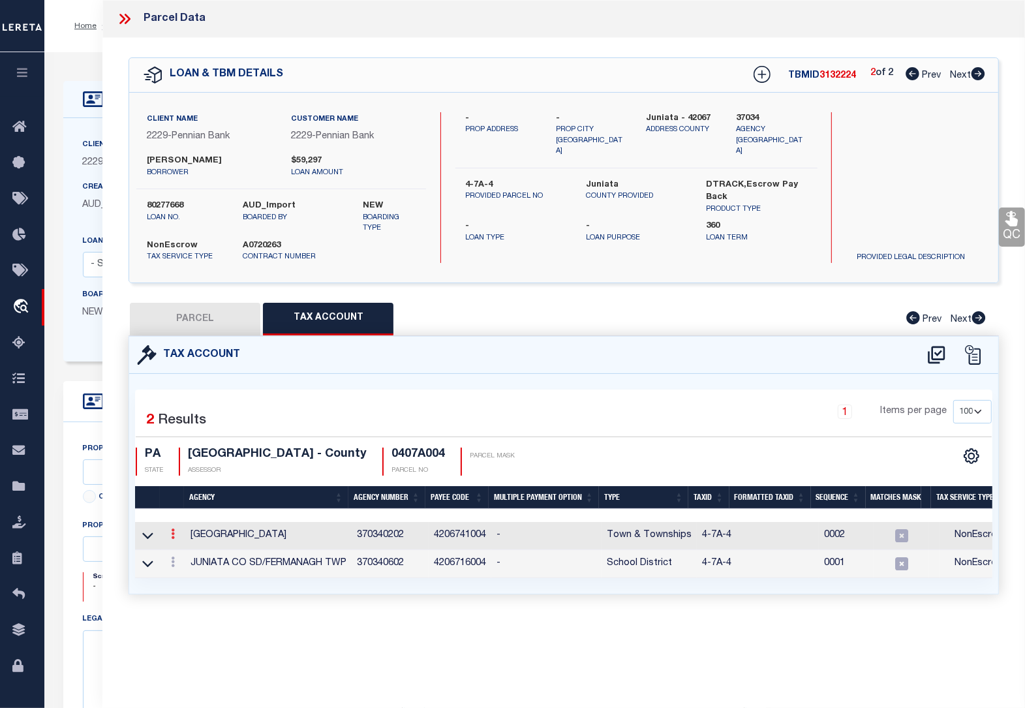
click at [176, 533] on link at bounding box center [173, 536] width 14 height 10
click at [187, 555] on icon "" at bounding box center [187, 553] width 10 height 10
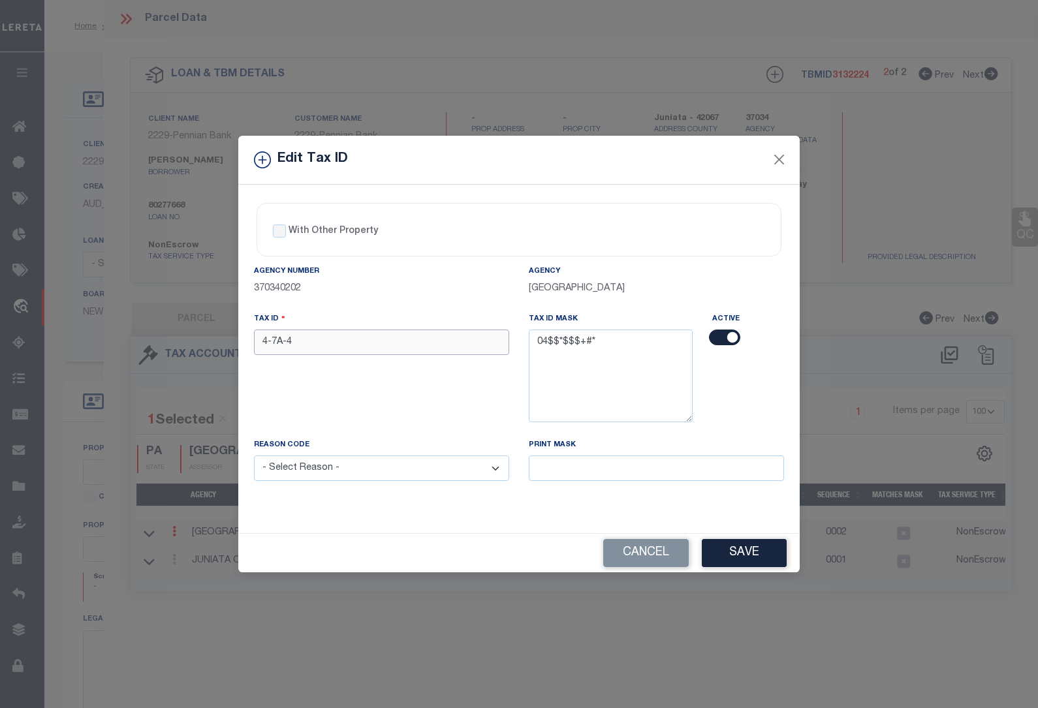
click at [326, 340] on input "4-7A-4" at bounding box center [381, 342] width 255 height 25
click at [780, 159] on button "Close" at bounding box center [779, 159] width 17 height 17
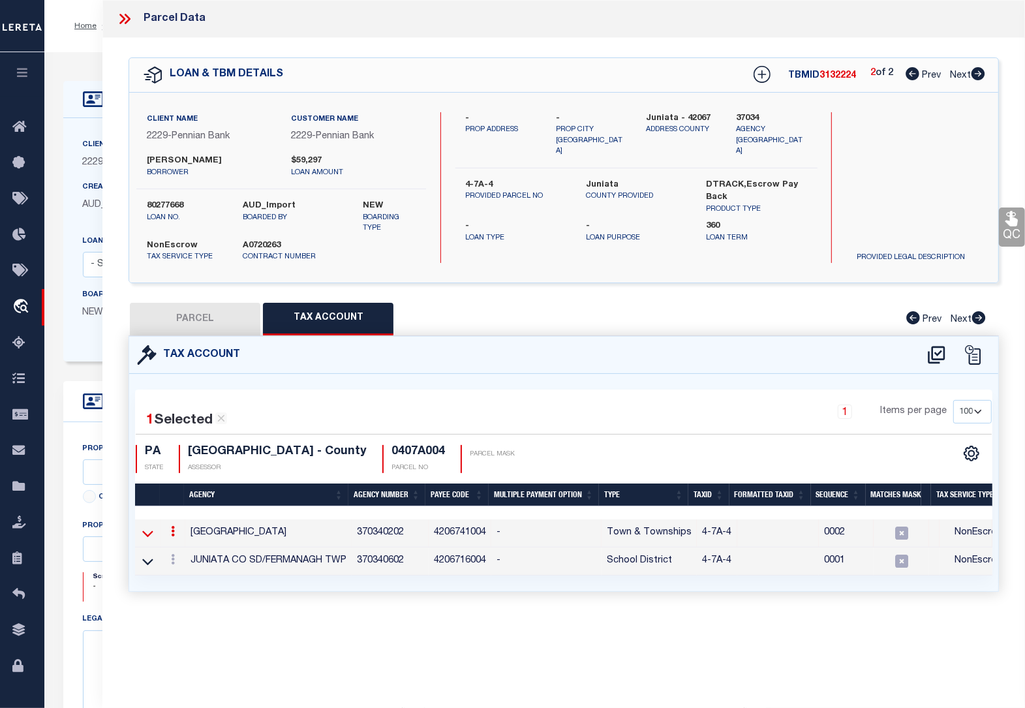
click at [153, 534] on icon at bounding box center [147, 534] width 11 height 14
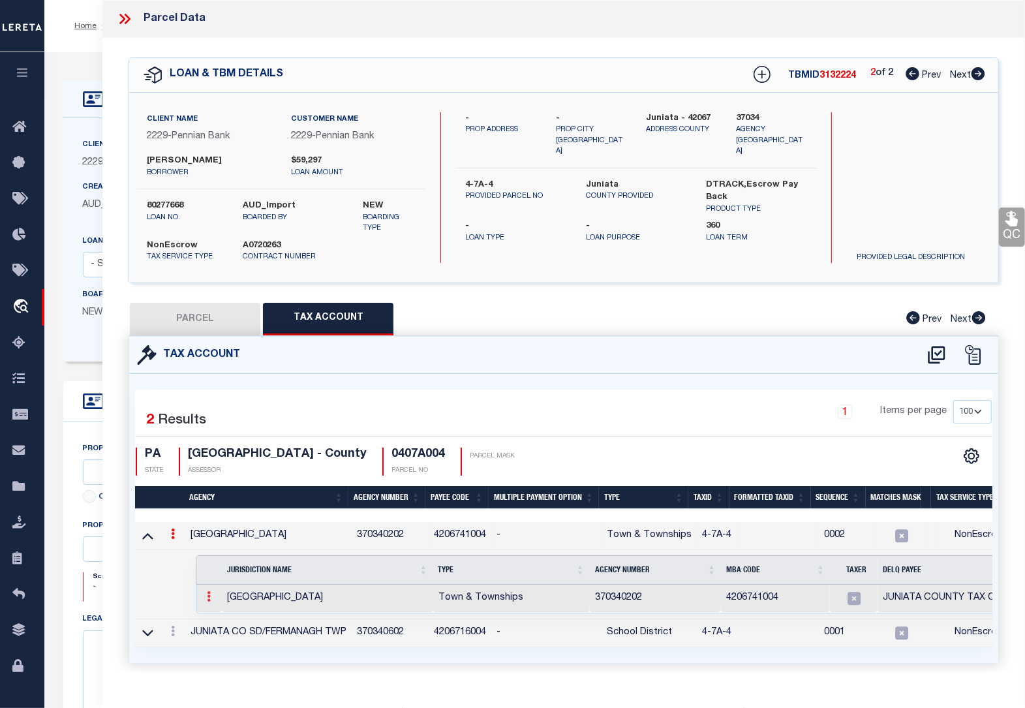
click at [209, 602] on icon at bounding box center [209, 596] width 4 height 10
click at [224, 624] on img at bounding box center [224, 617] width 13 height 13
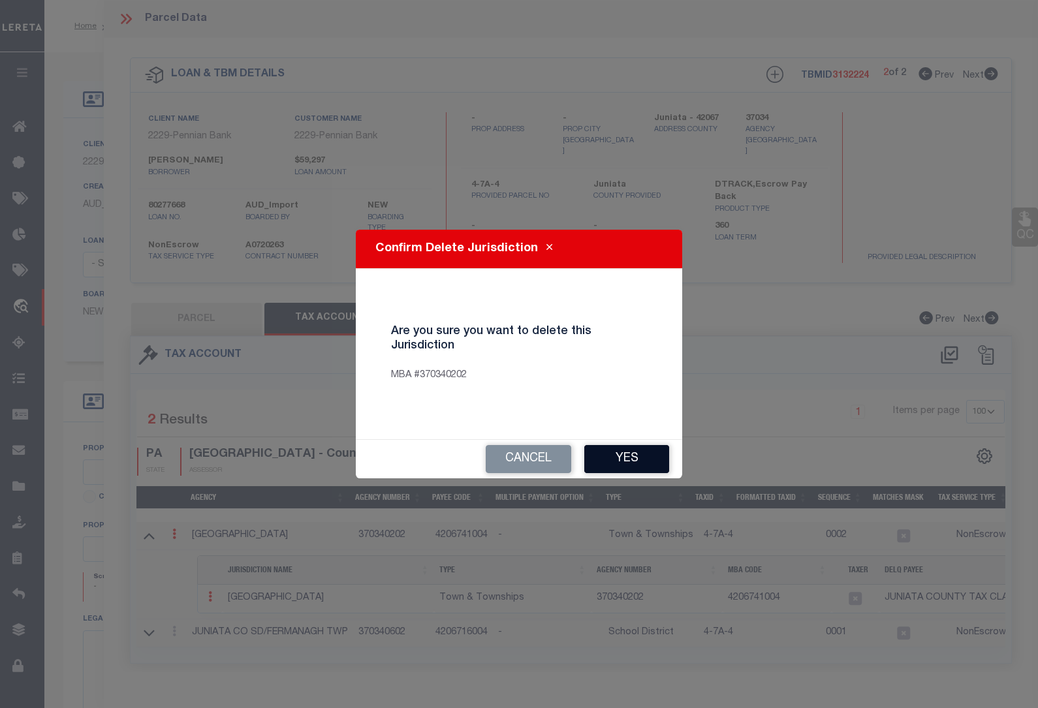
click at [618, 455] on button "Yes" at bounding box center [626, 459] width 85 height 28
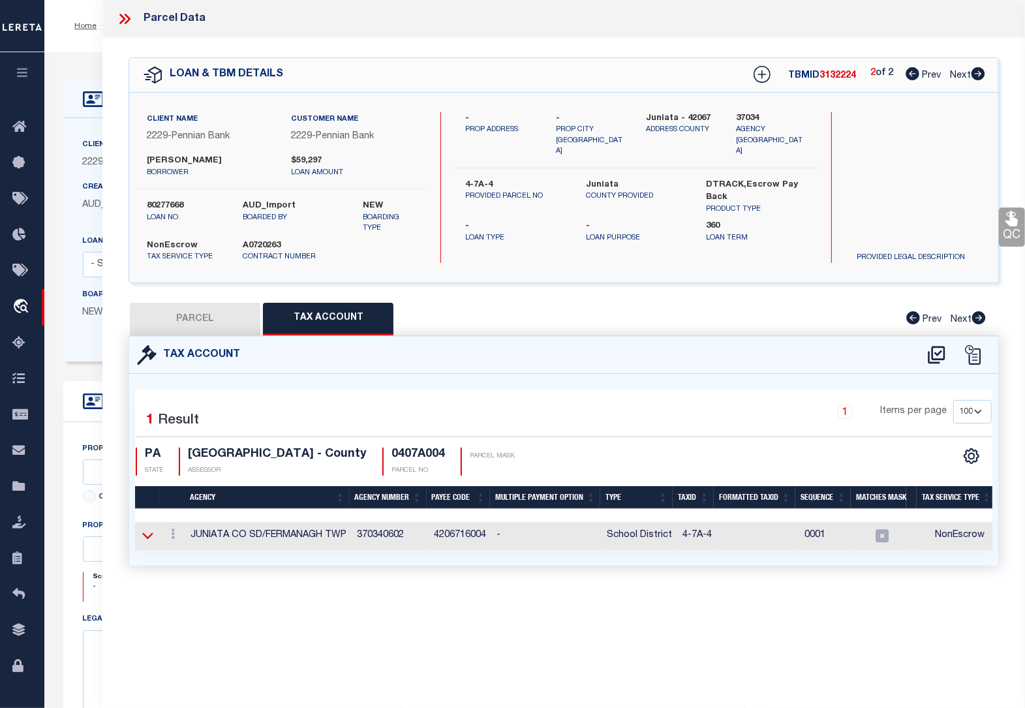
click at [151, 539] on icon at bounding box center [147, 536] width 11 height 14
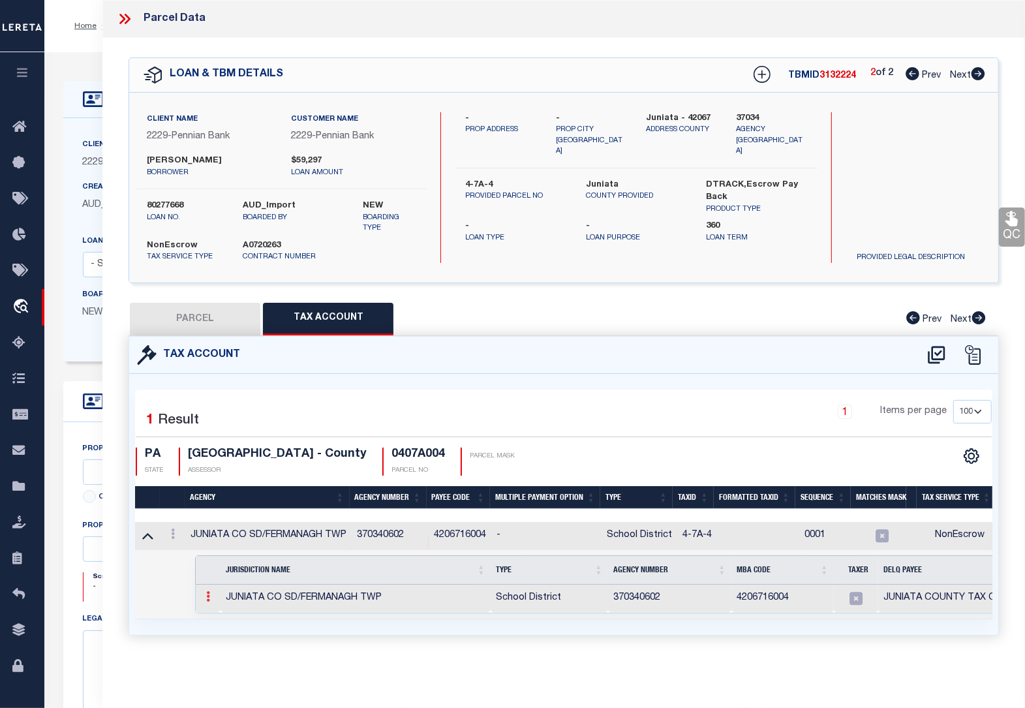
click at [212, 600] on link at bounding box center [208, 598] width 14 height 10
click at [223, 622] on img at bounding box center [223, 617] width 13 height 13
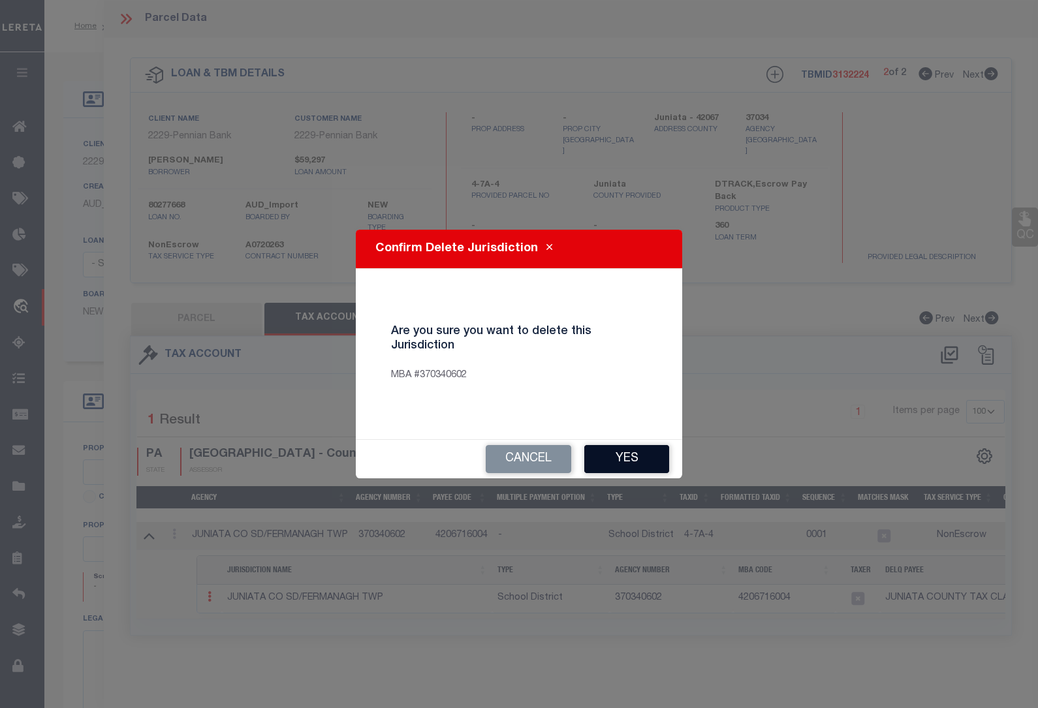
click at [640, 455] on button "Yes" at bounding box center [626, 459] width 85 height 28
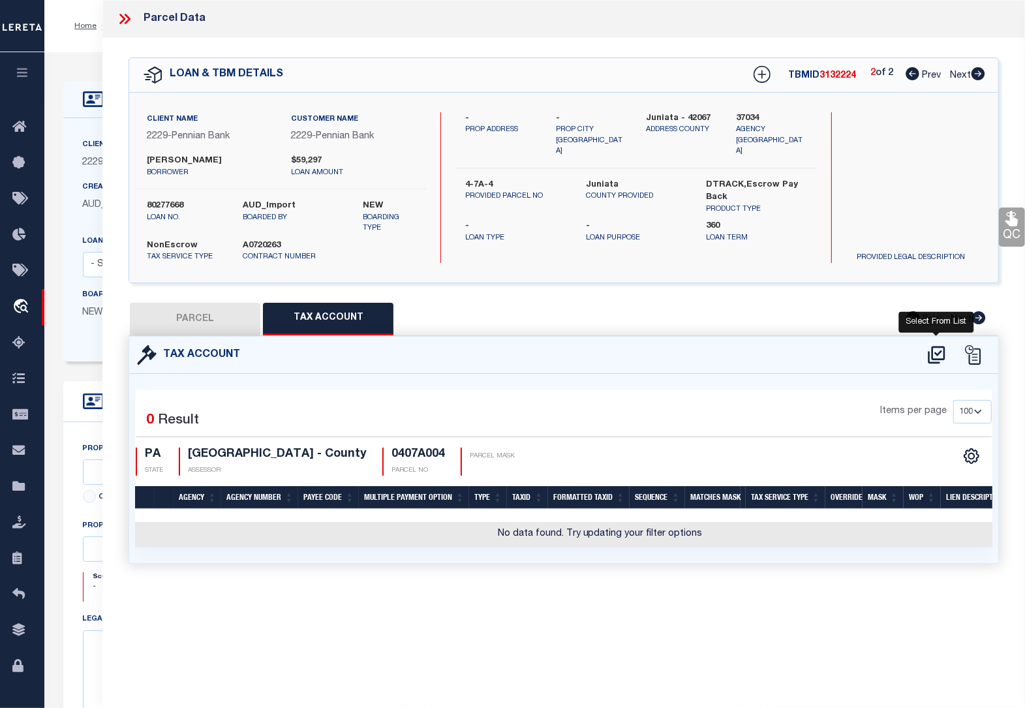
click at [938, 354] on icon at bounding box center [937, 355] width 22 height 21
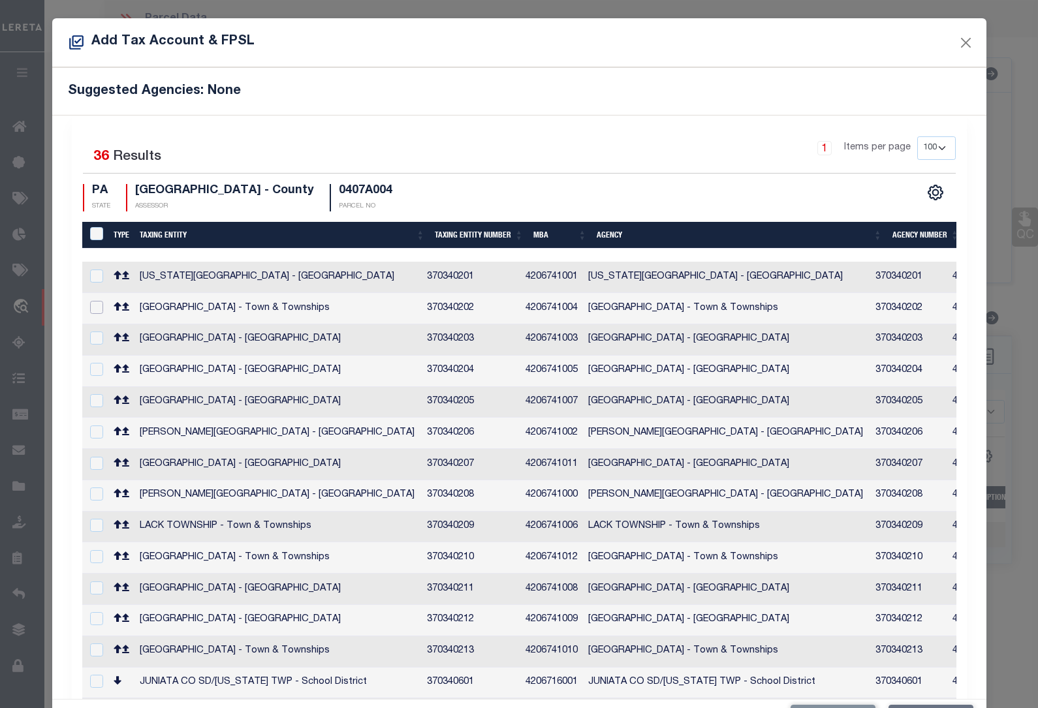
click at [98, 304] on input "checkbox" at bounding box center [96, 307] width 13 height 13
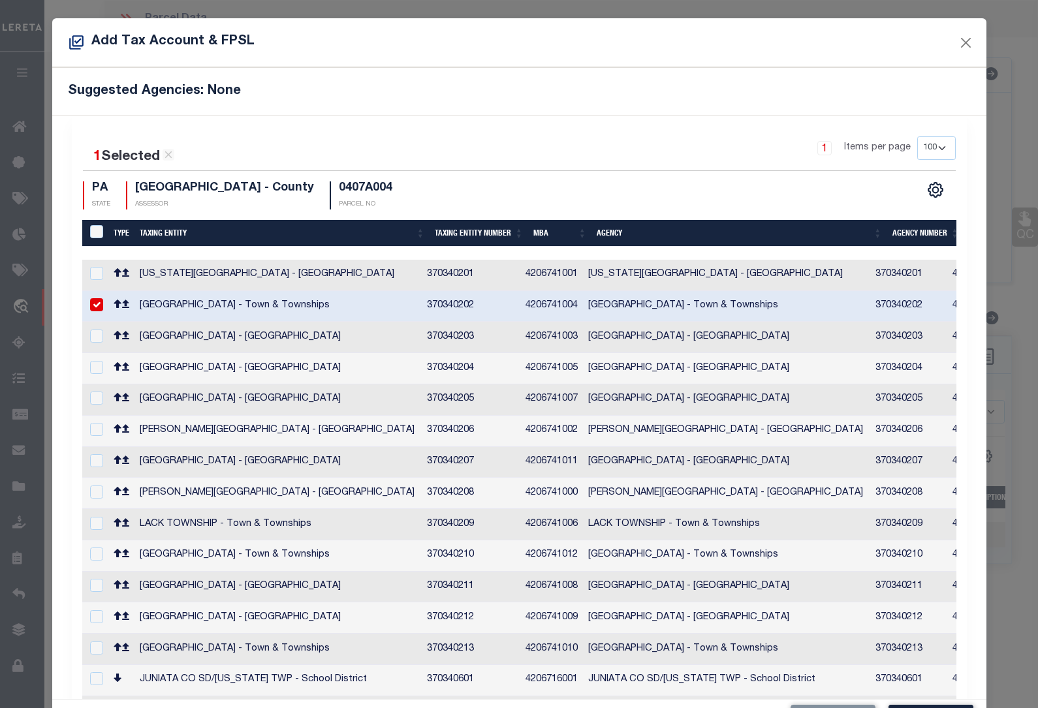
click at [99, 703] on input "checkbox" at bounding box center [96, 709] width 13 height 13
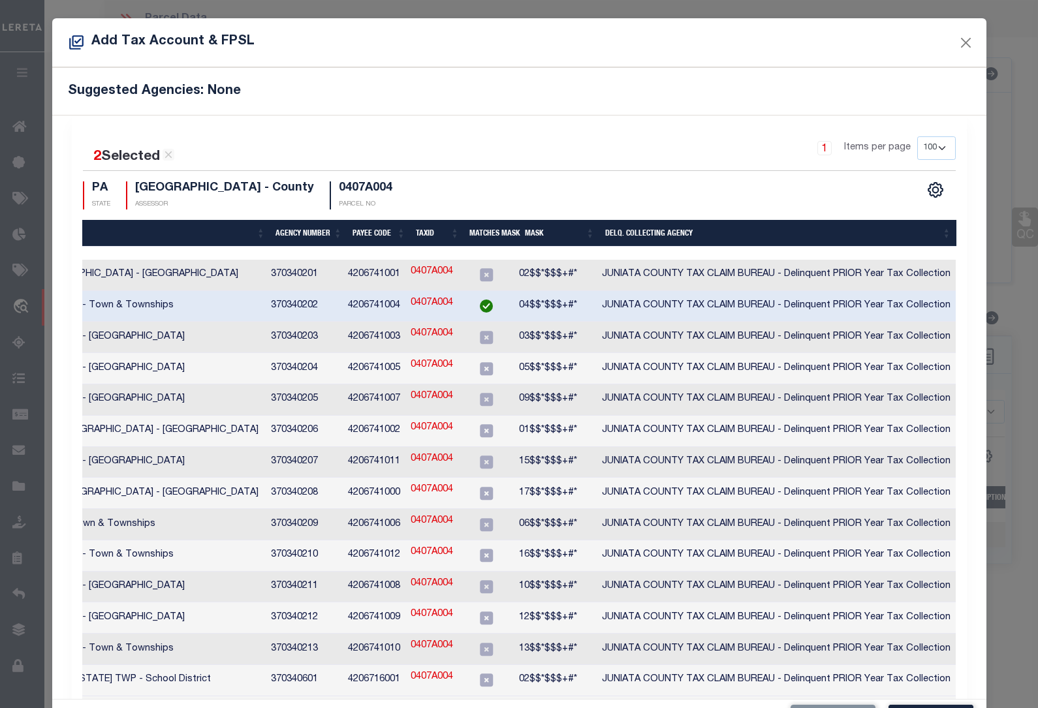
scroll to position [49, 0]
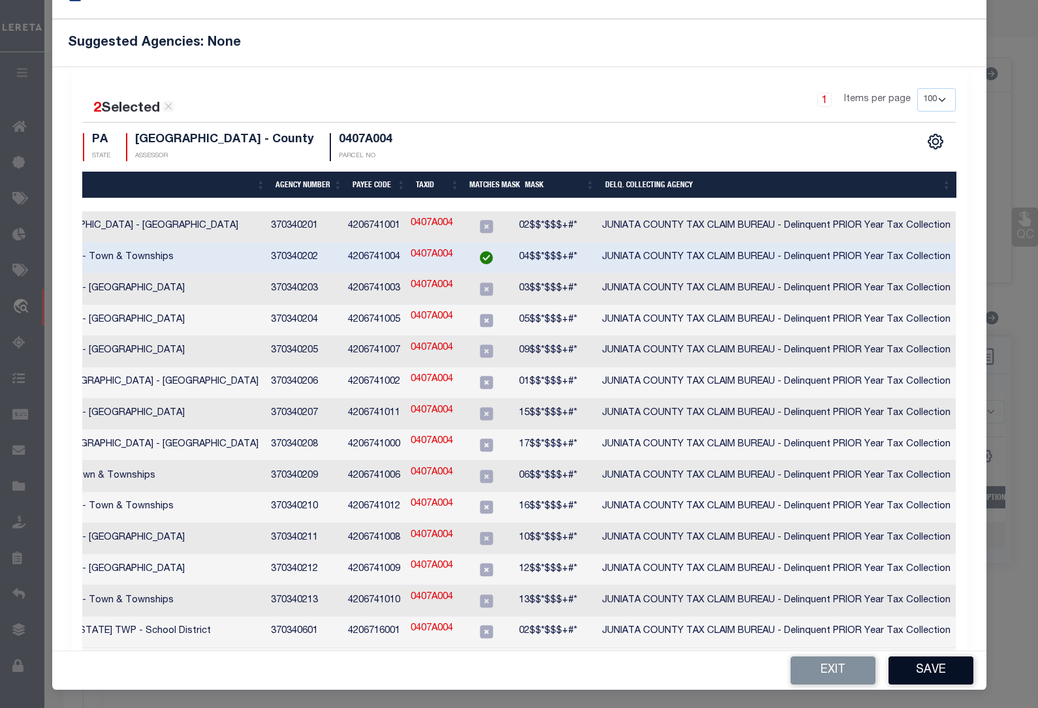
click at [924, 672] on button "Save" at bounding box center [930, 671] width 85 height 28
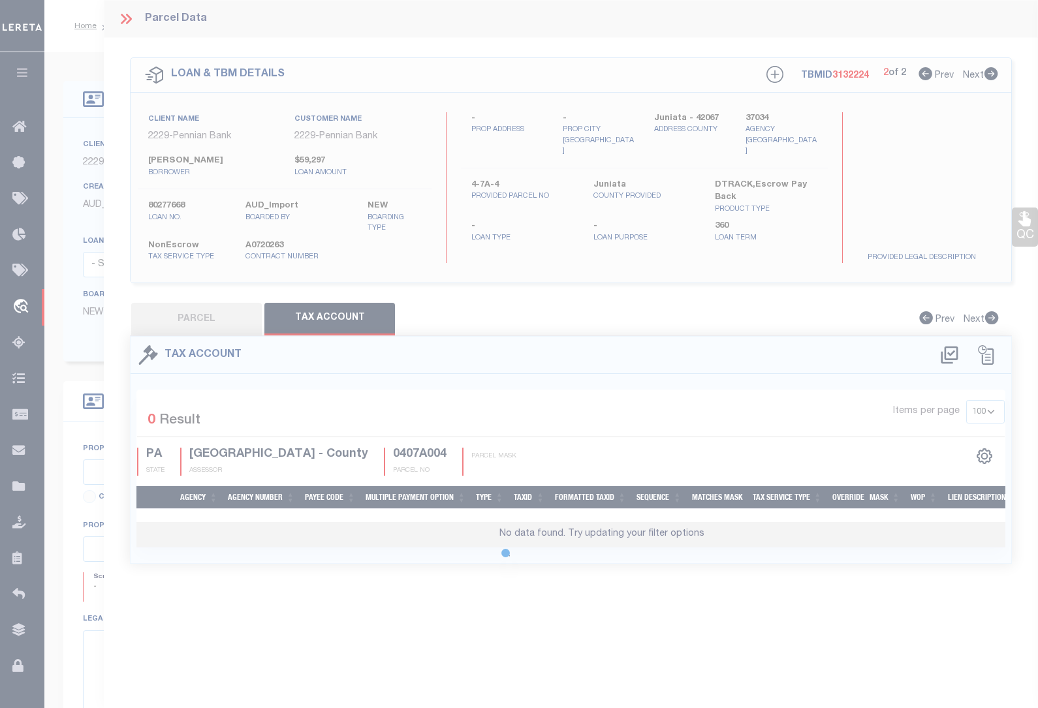
scroll to position [0, 0]
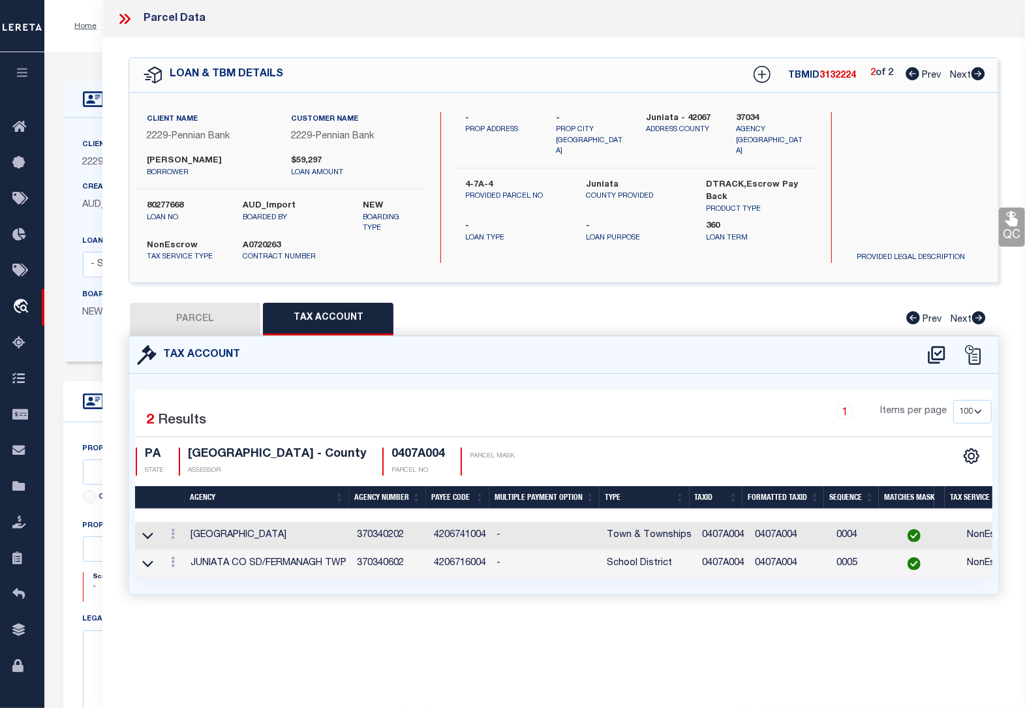
click at [129, 18] on icon at bounding box center [128, 19] width 6 height 10
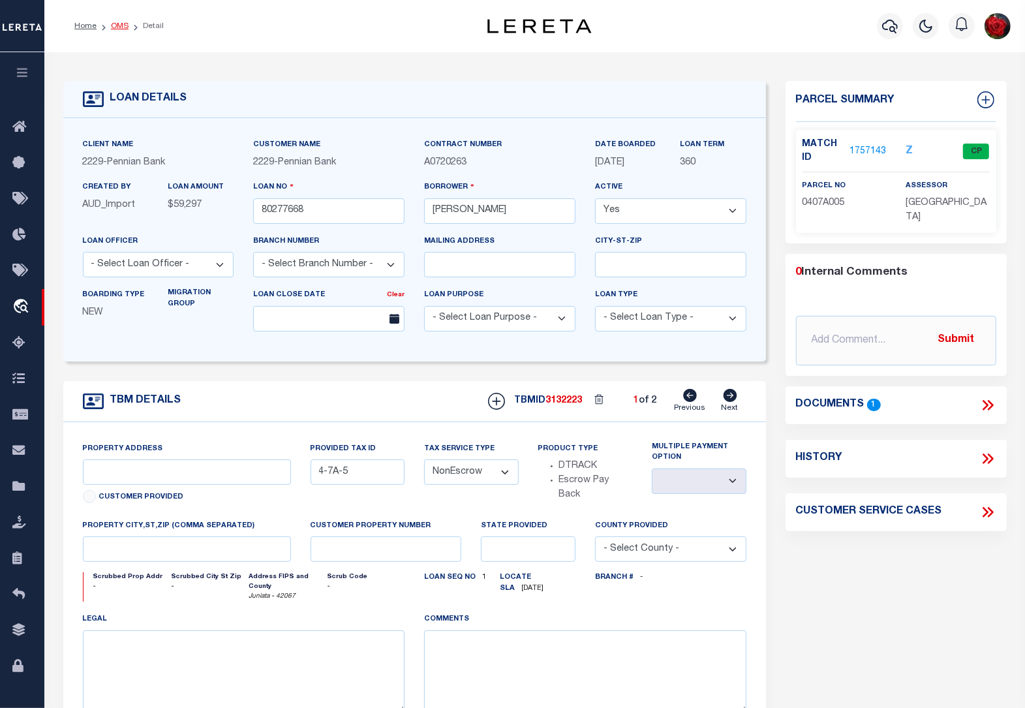
click at [116, 23] on link "OMS" at bounding box center [120, 26] width 18 height 8
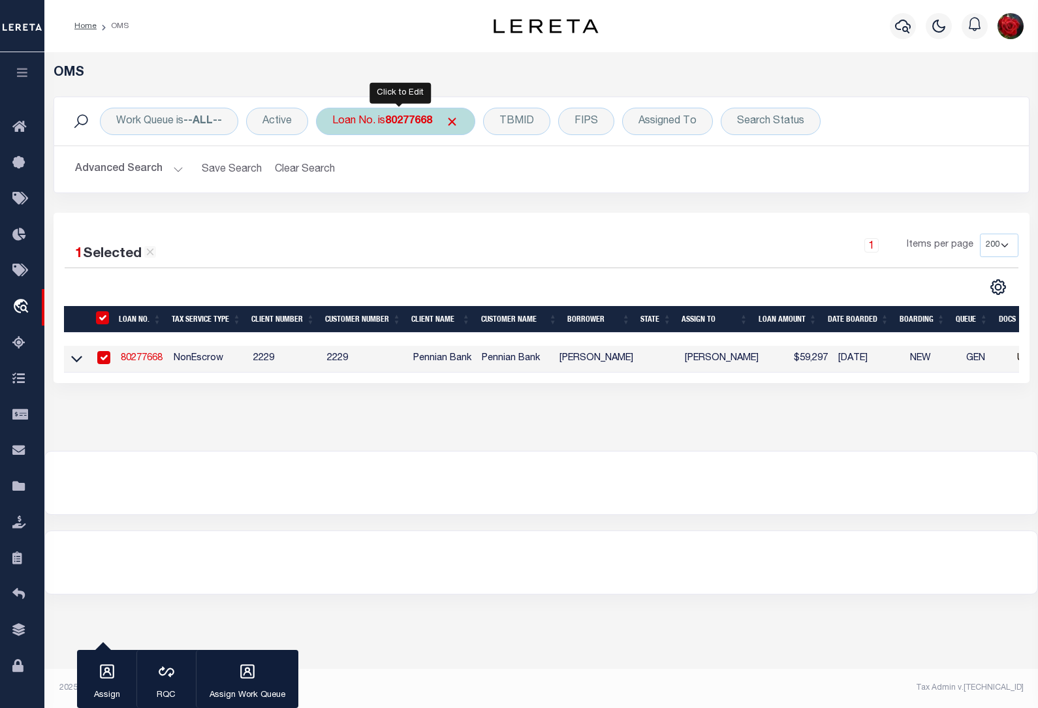
click at [415, 121] on b "80277668" at bounding box center [408, 121] width 47 height 10
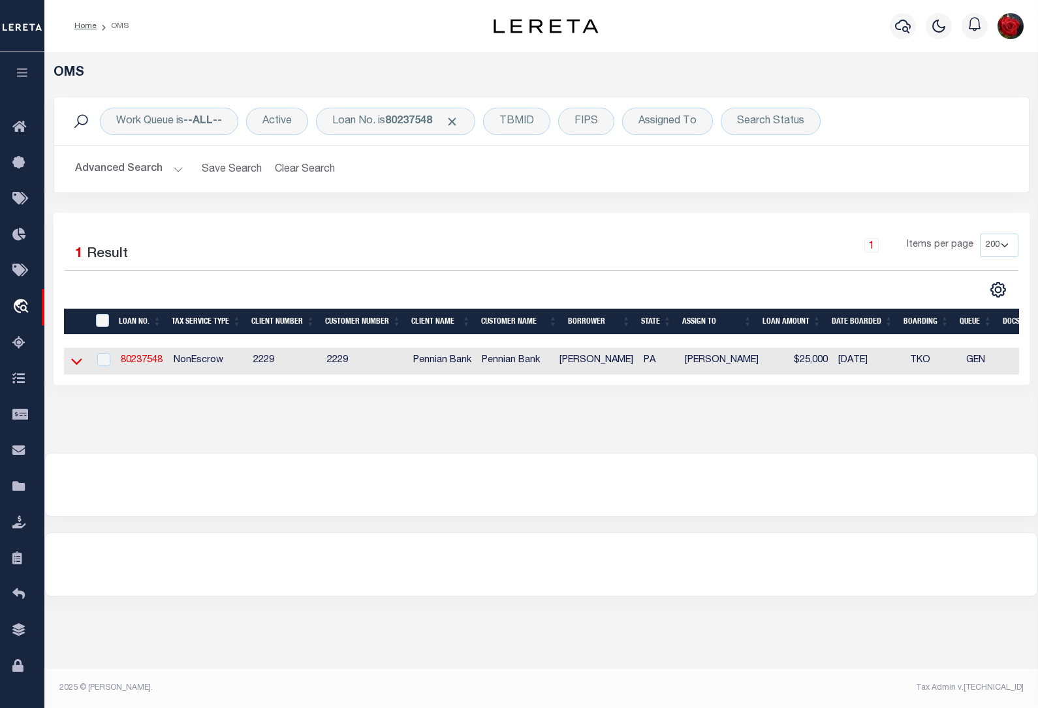
click at [80, 363] on icon at bounding box center [76, 362] width 11 height 7
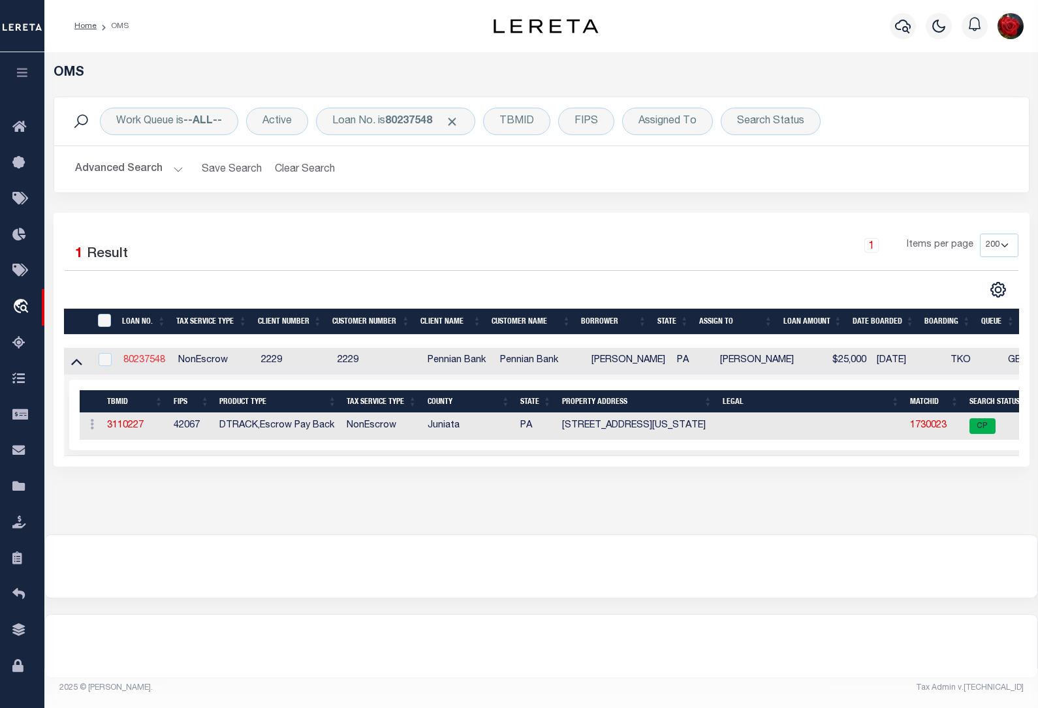
click at [147, 360] on link "80237548" at bounding box center [144, 360] width 42 height 9
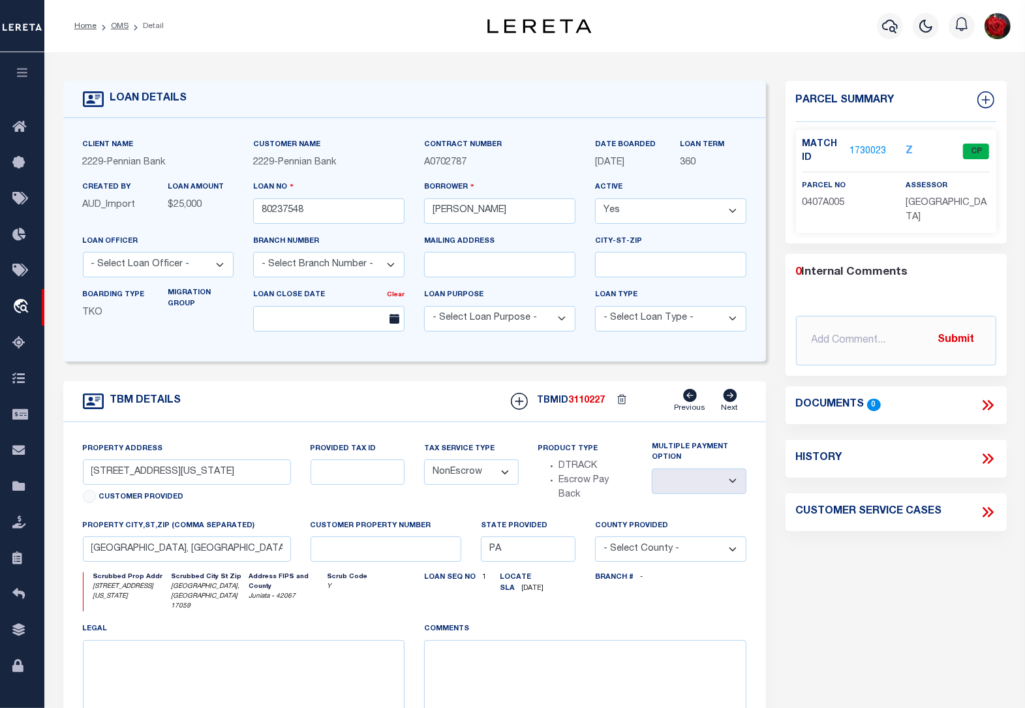
click at [869, 151] on link "1730023" at bounding box center [868, 152] width 37 height 14
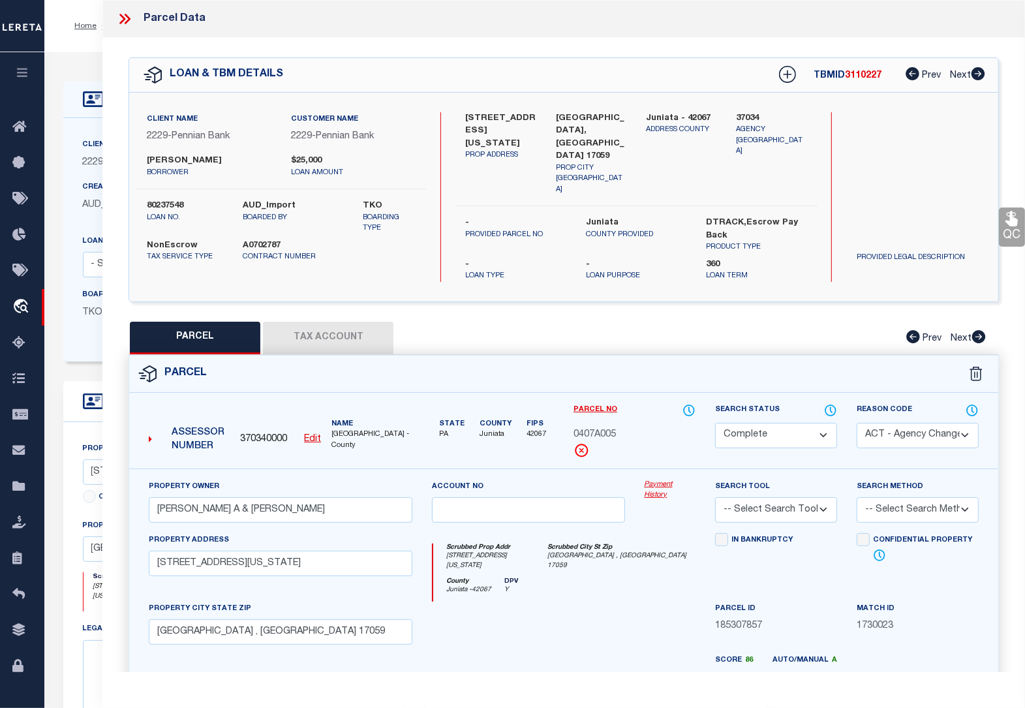
click at [364, 324] on button "Tax Account" at bounding box center [328, 338] width 131 height 33
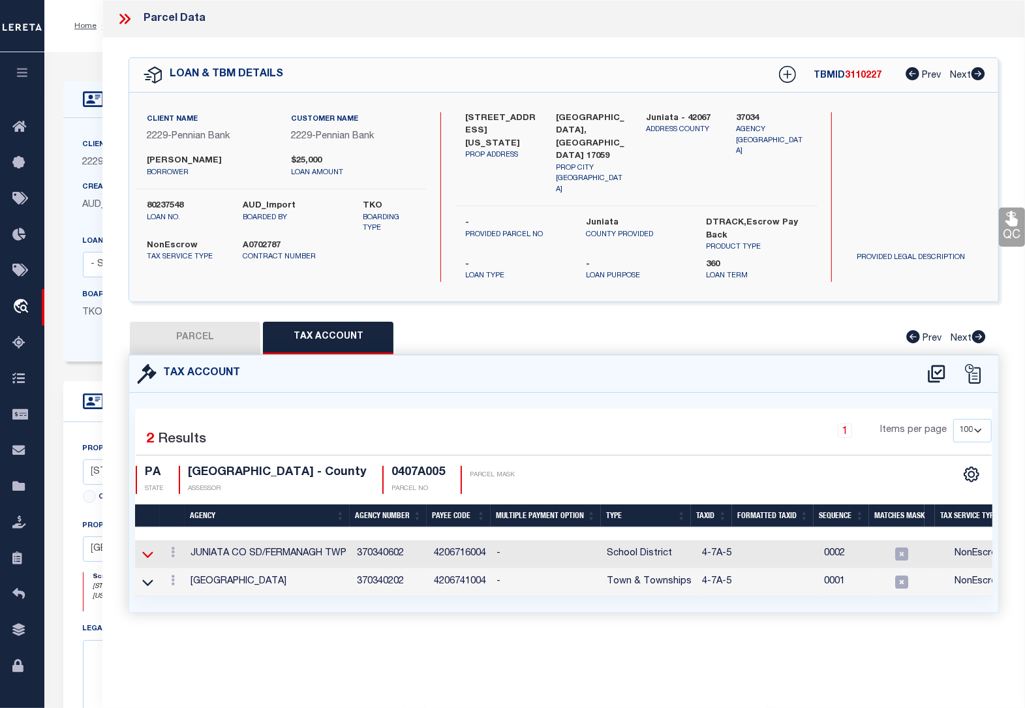
click at [146, 551] on icon at bounding box center [147, 554] width 11 height 7
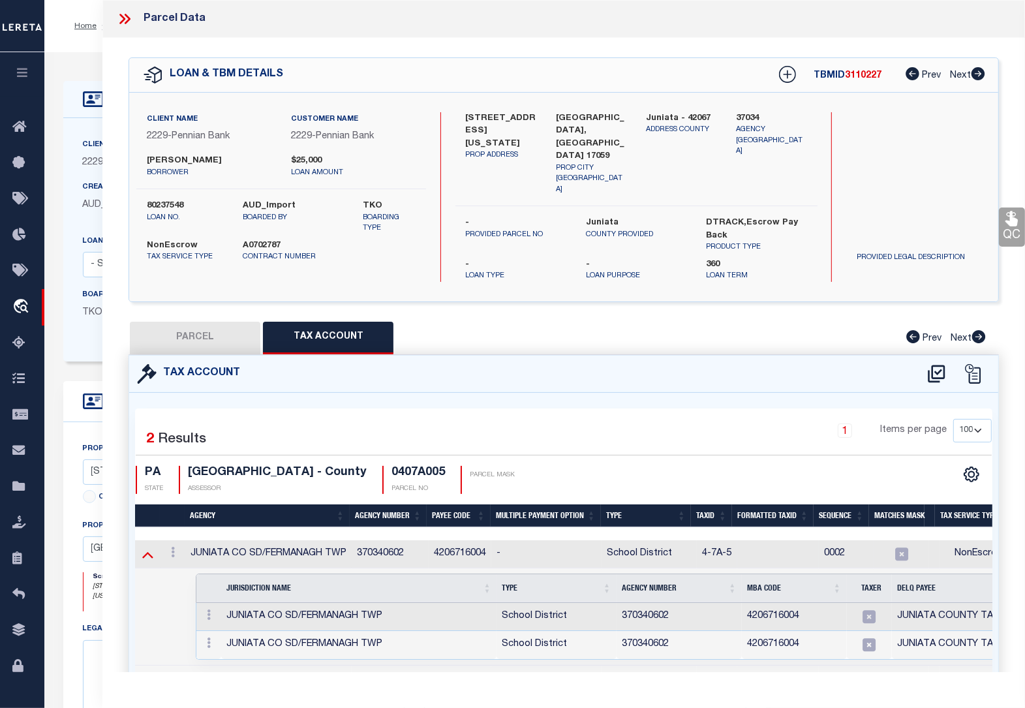
click at [145, 552] on icon at bounding box center [147, 555] width 11 height 7
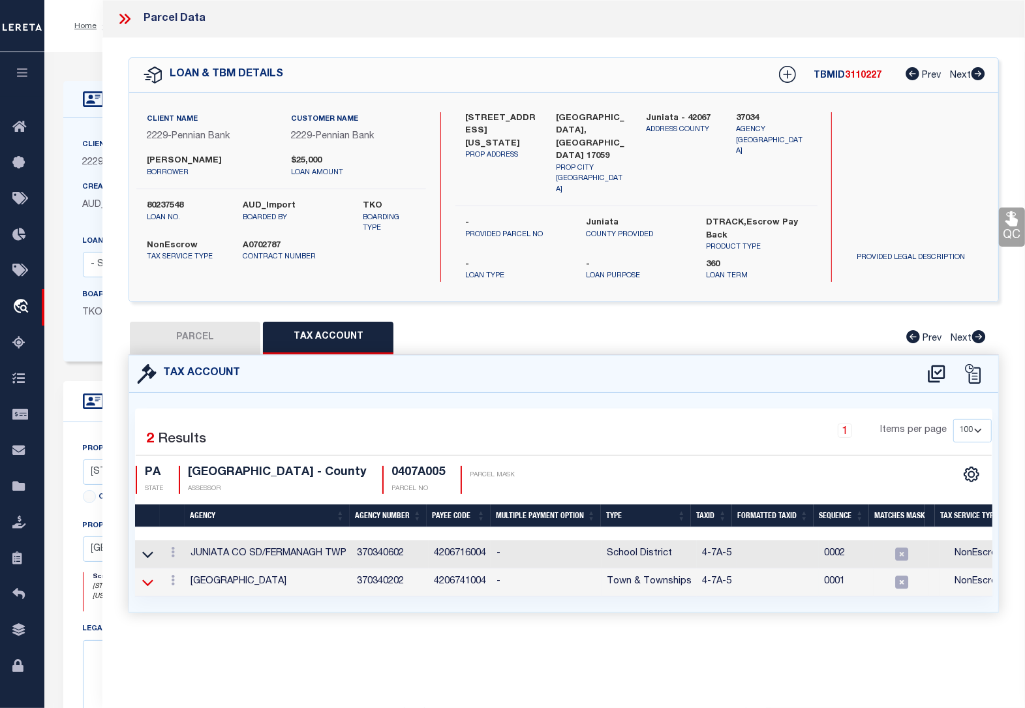
click at [149, 576] on icon at bounding box center [147, 583] width 11 height 14
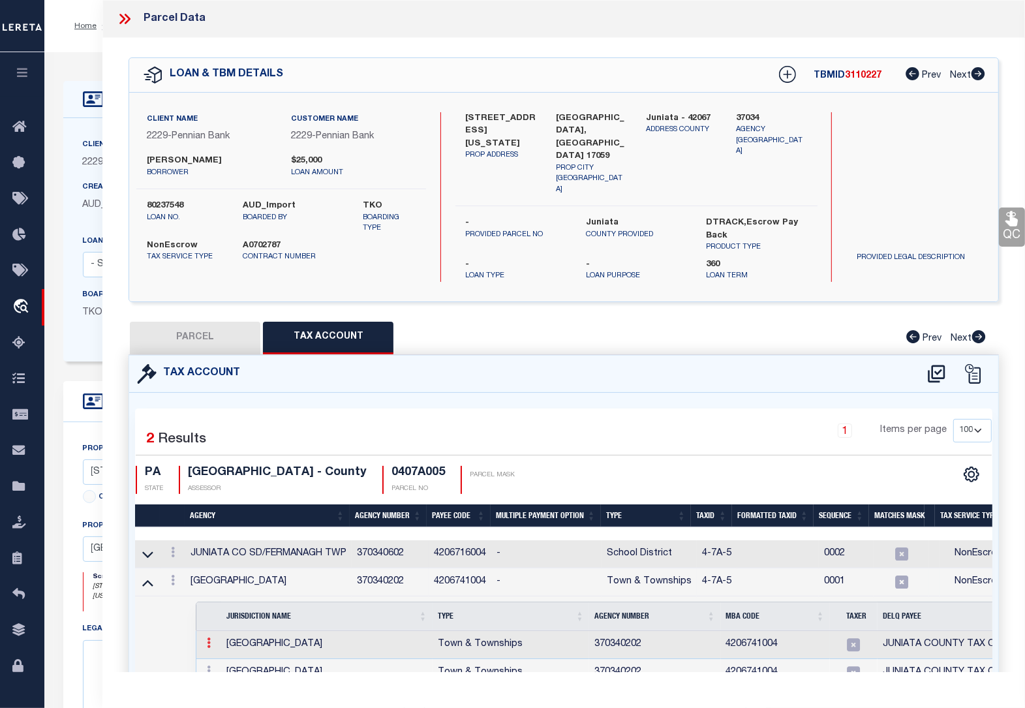
click at [211, 640] on link at bounding box center [209, 645] width 14 height 10
click at [221, 658] on img at bounding box center [224, 664] width 13 height 13
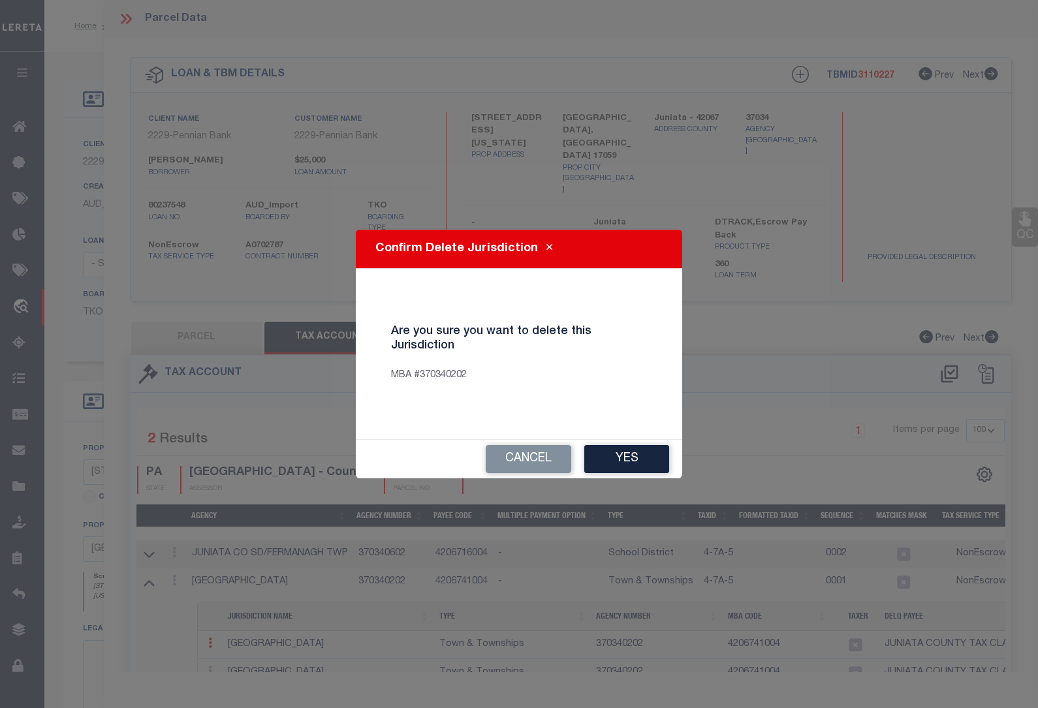
click at [613, 455] on button "Yes" at bounding box center [626, 459] width 85 height 28
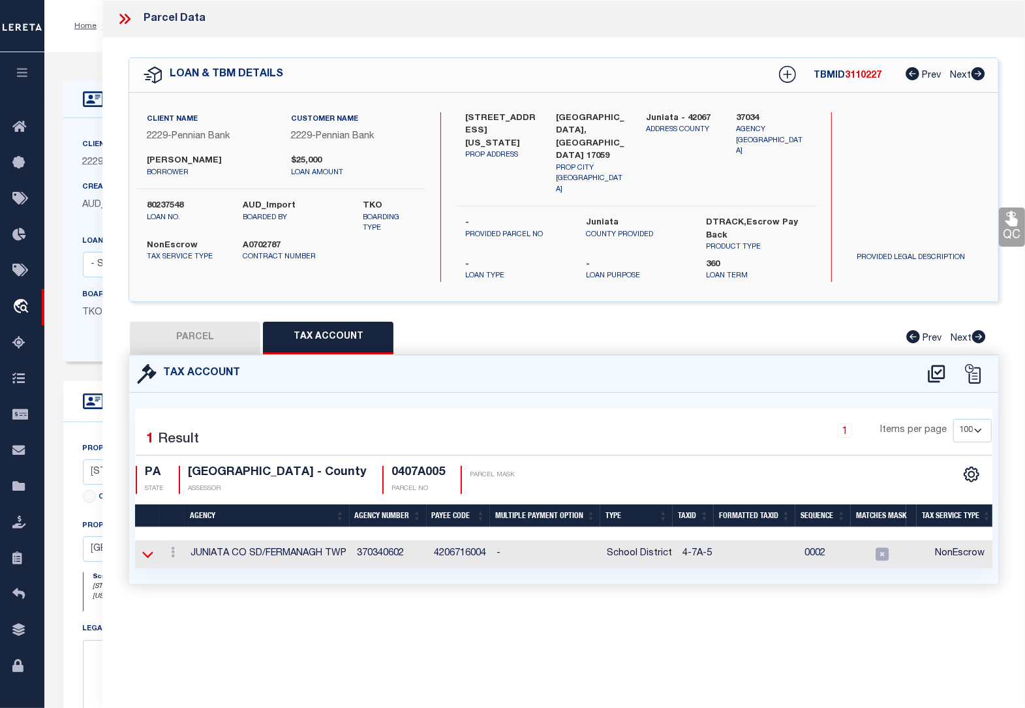
click at [151, 548] on icon at bounding box center [147, 555] width 11 height 14
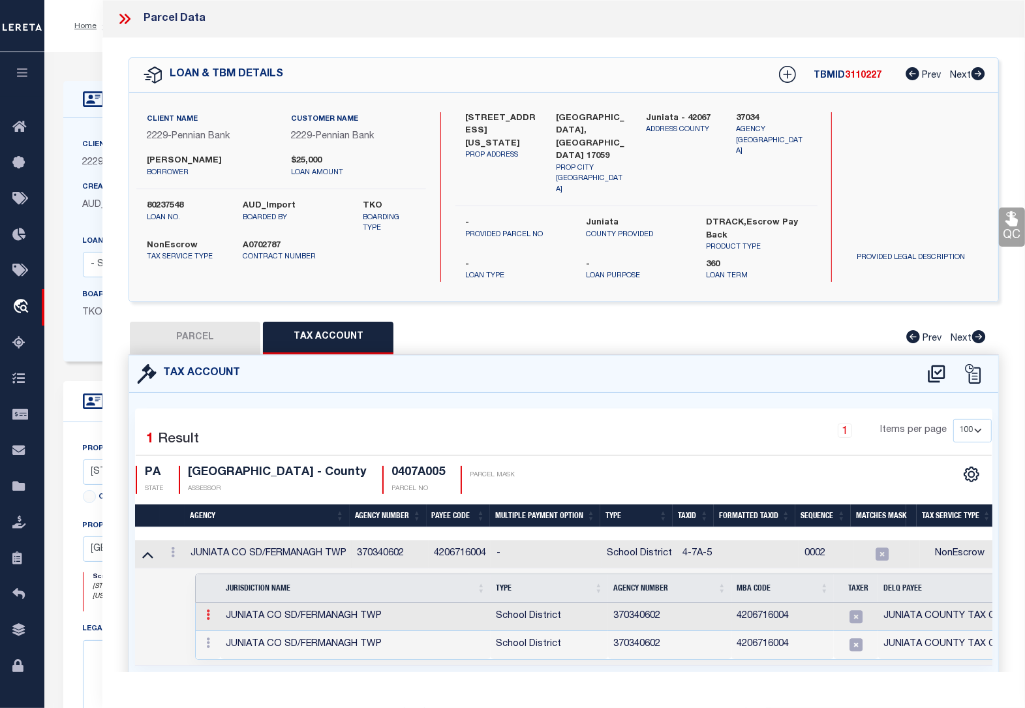
click at [211, 611] on link at bounding box center [208, 616] width 14 height 10
click at [222, 630] on img at bounding box center [223, 636] width 13 height 13
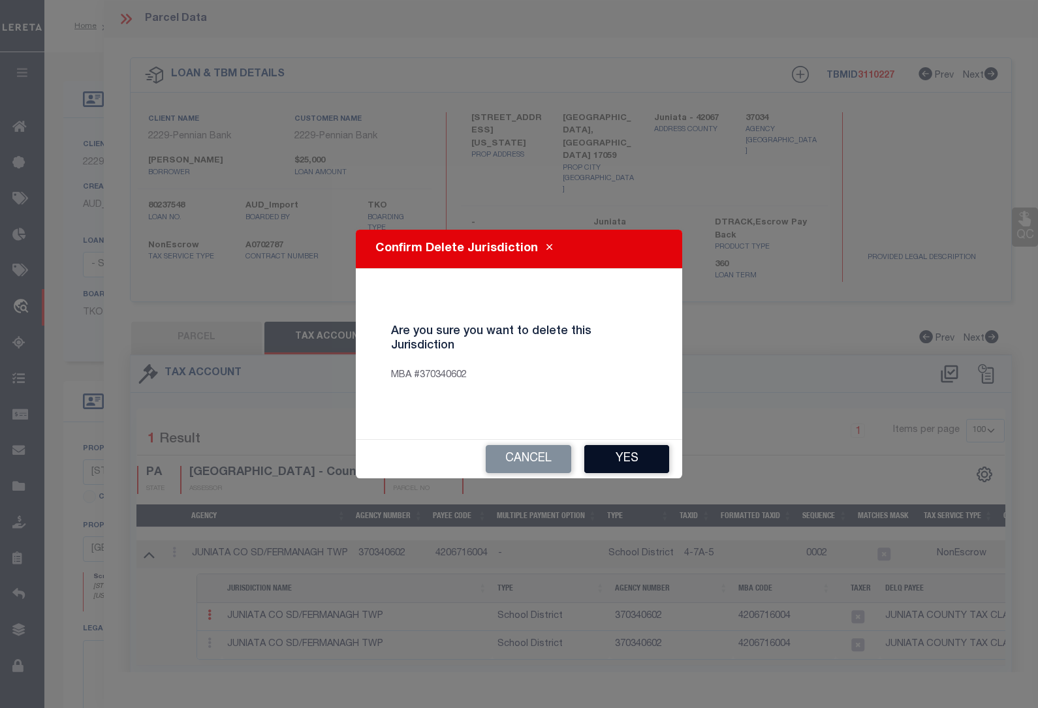
click at [628, 459] on button "Yes" at bounding box center [626, 459] width 85 height 28
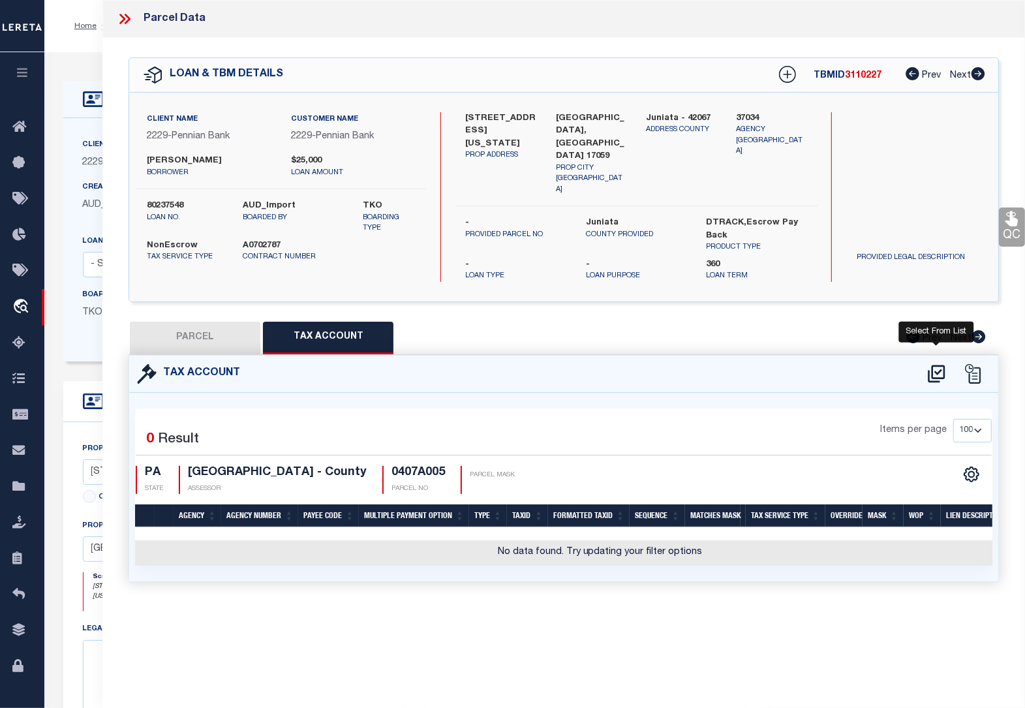
click at [937, 365] on icon at bounding box center [936, 374] width 17 height 18
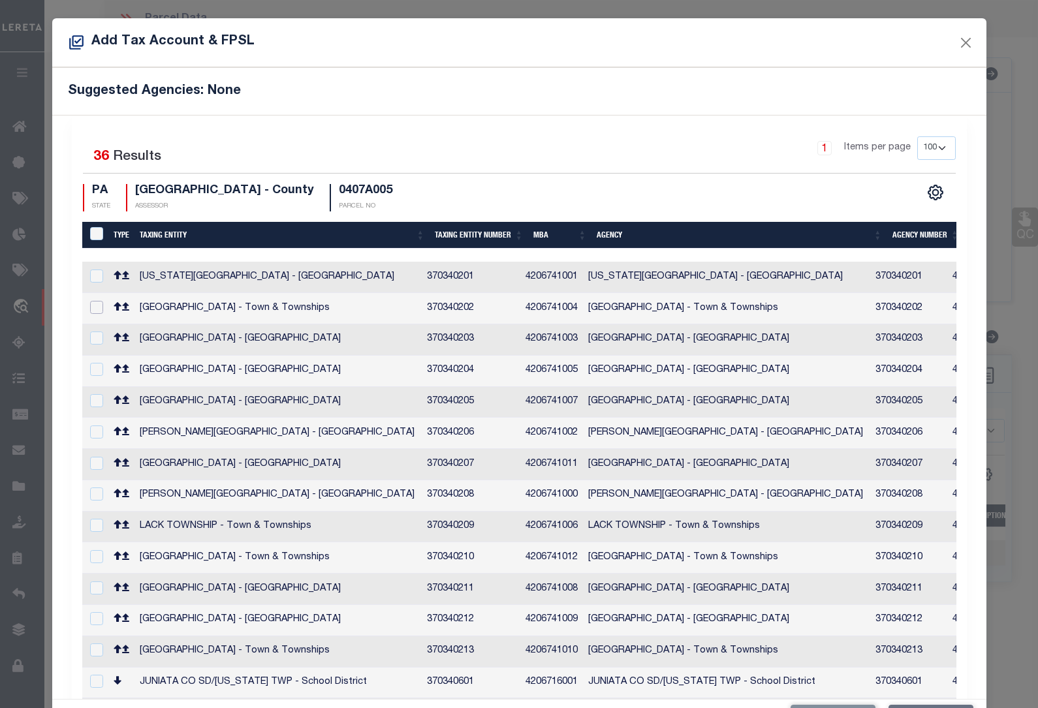
click at [98, 307] on input "checkbox" at bounding box center [96, 307] width 13 height 13
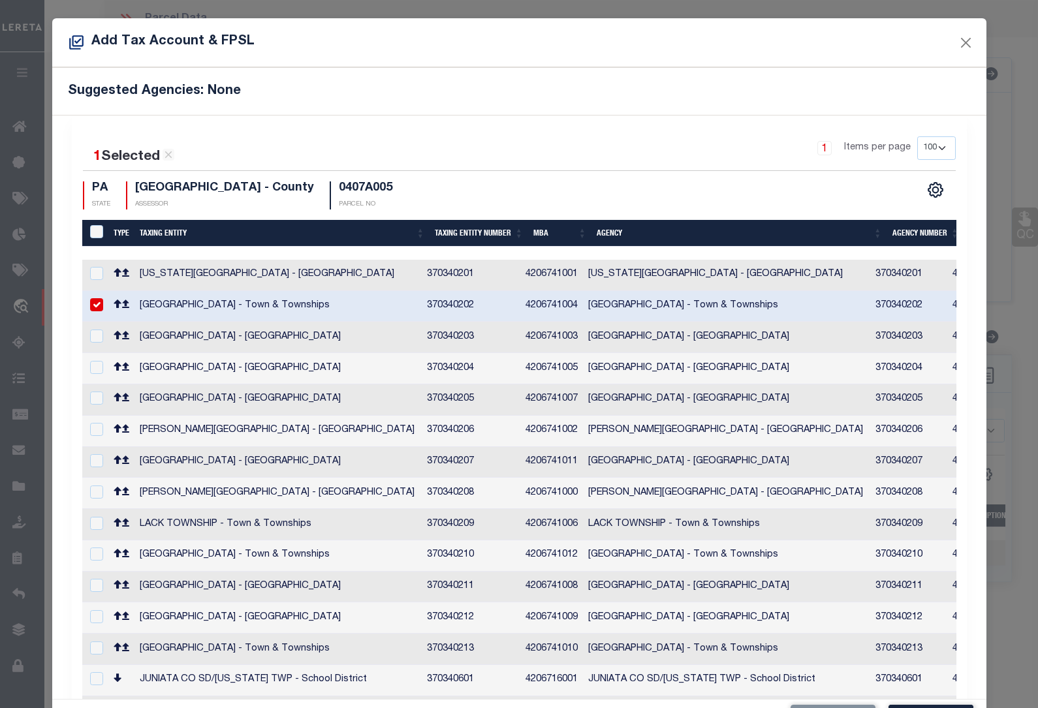
click at [98, 703] on input "checkbox" at bounding box center [96, 709] width 13 height 13
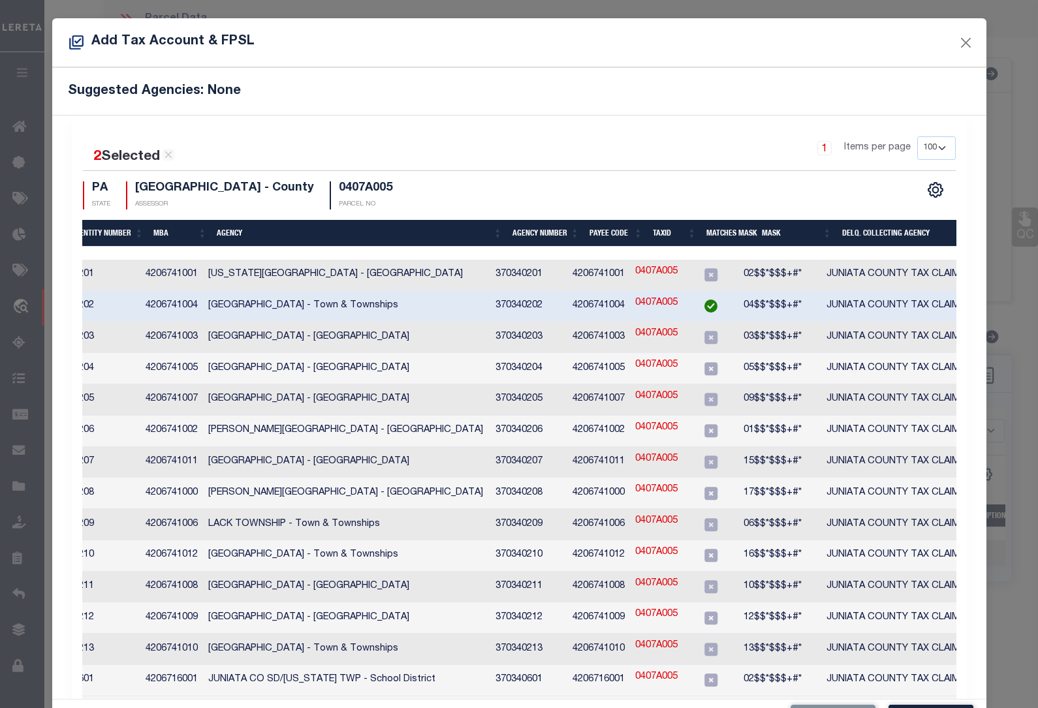
scroll to position [49, 0]
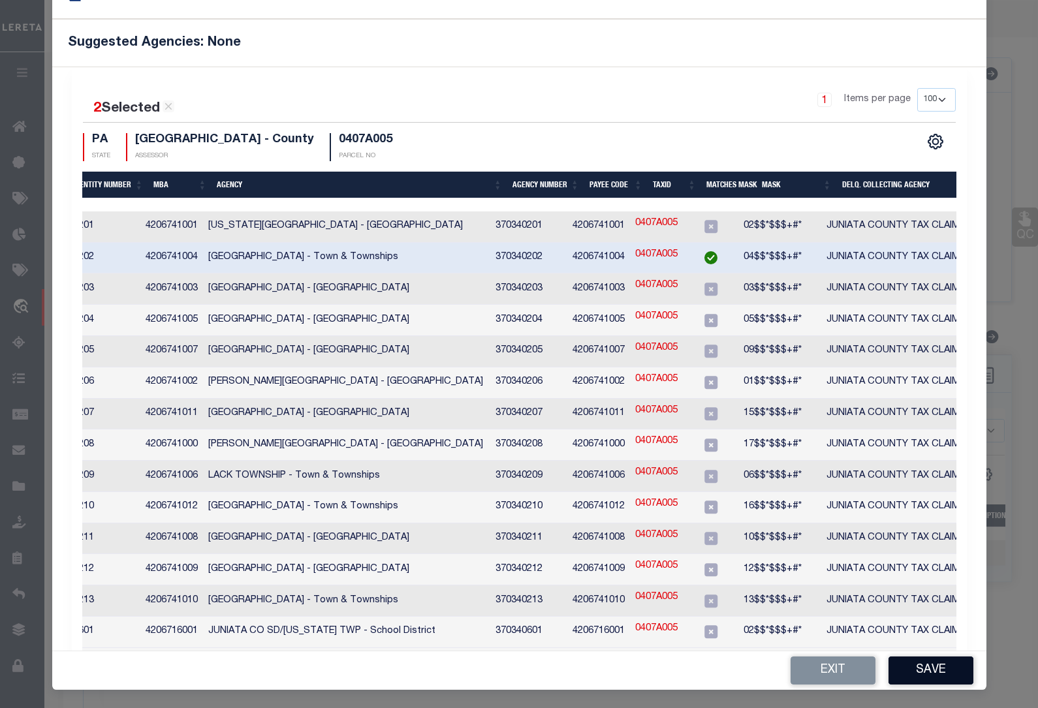
click at [920, 671] on button "Save" at bounding box center [930, 671] width 85 height 28
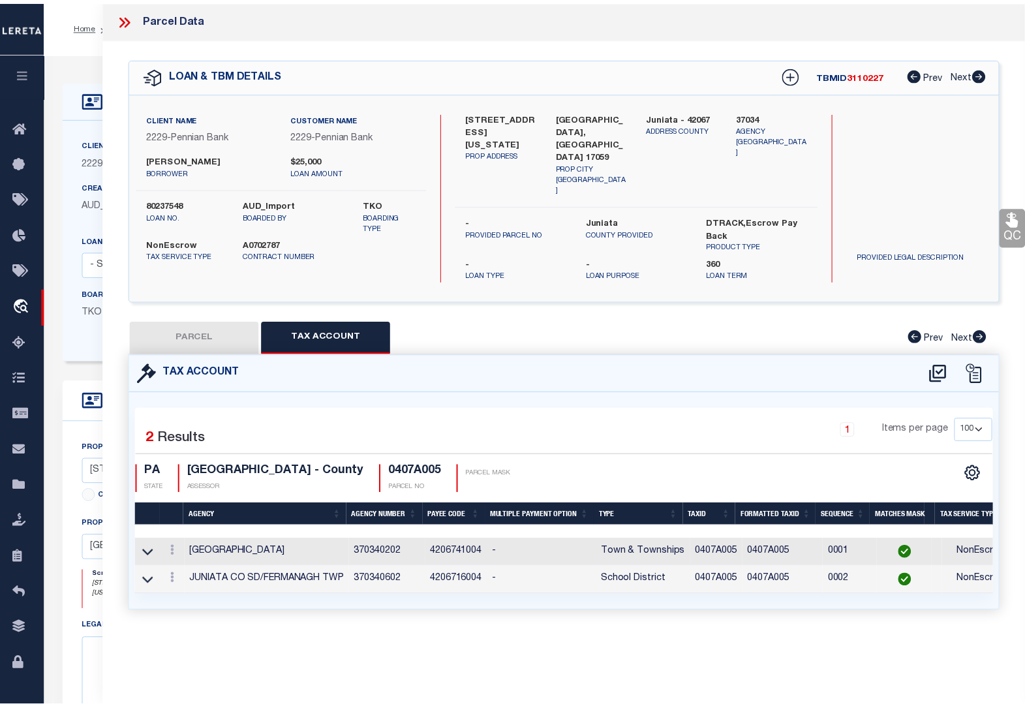
scroll to position [0, 0]
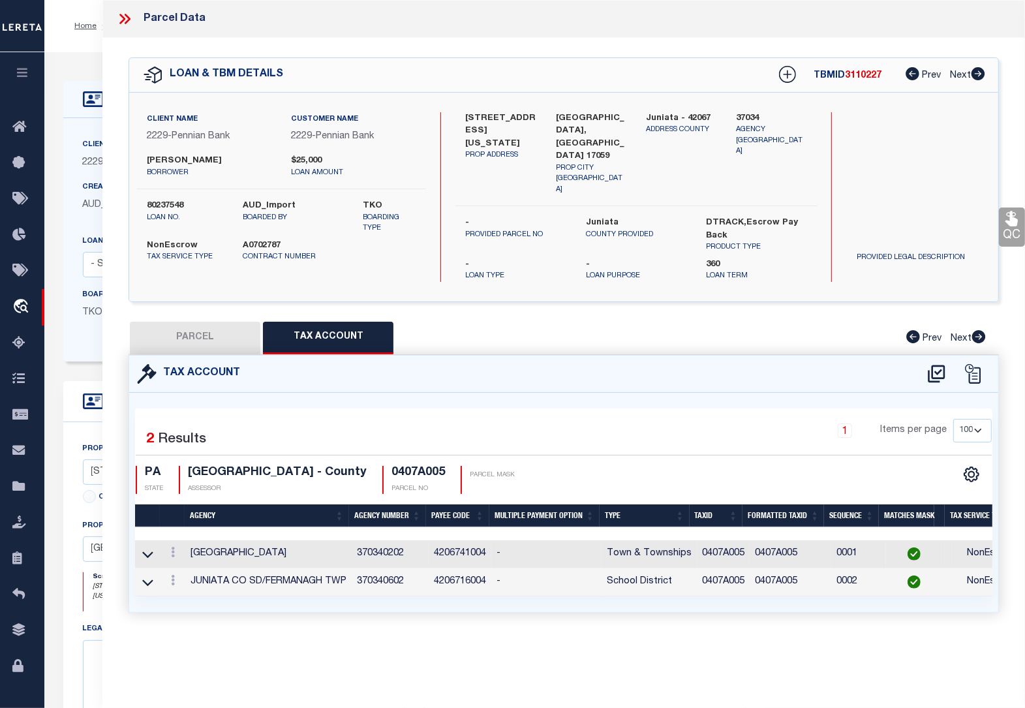
click at [82, 44] on div "Home OMS Detail Profile Sign out" at bounding box center [534, 26] width 981 height 52
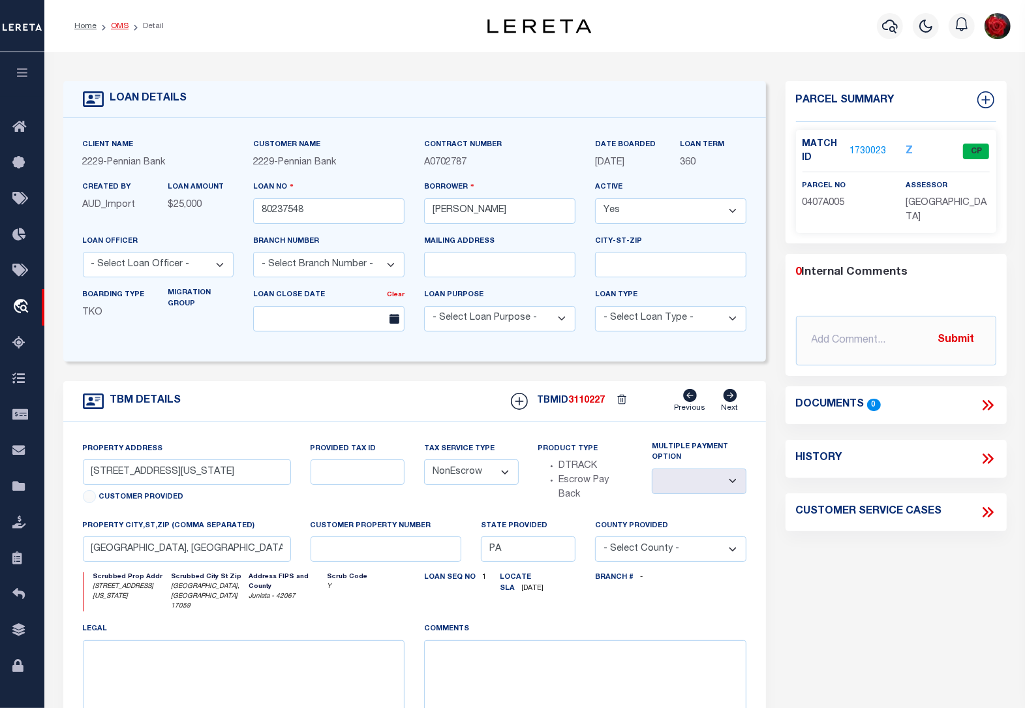
click at [116, 24] on link "OMS" at bounding box center [120, 26] width 18 height 8
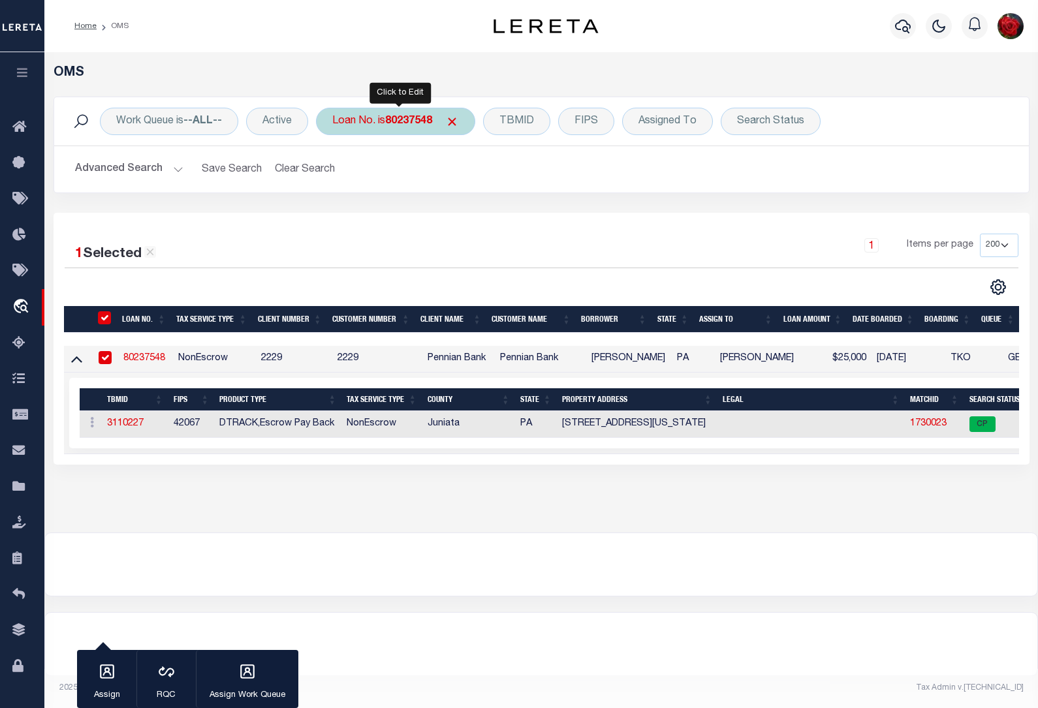
click at [408, 118] on b "80237548" at bounding box center [408, 121] width 47 height 10
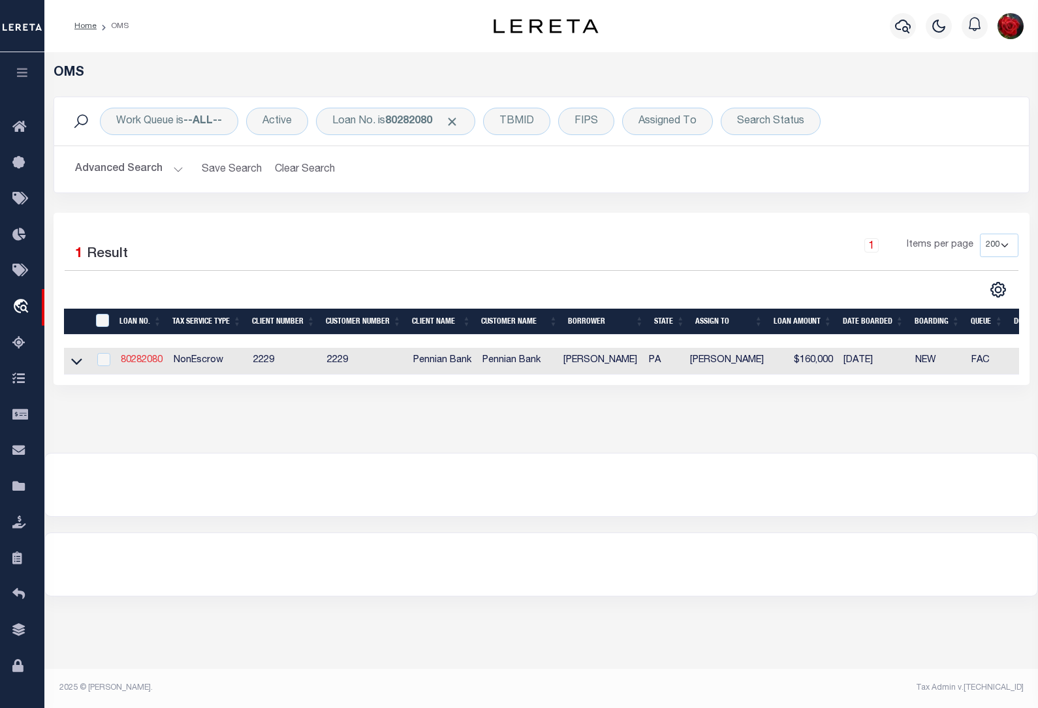
click at [141, 363] on link "80282080" at bounding box center [142, 360] width 42 height 9
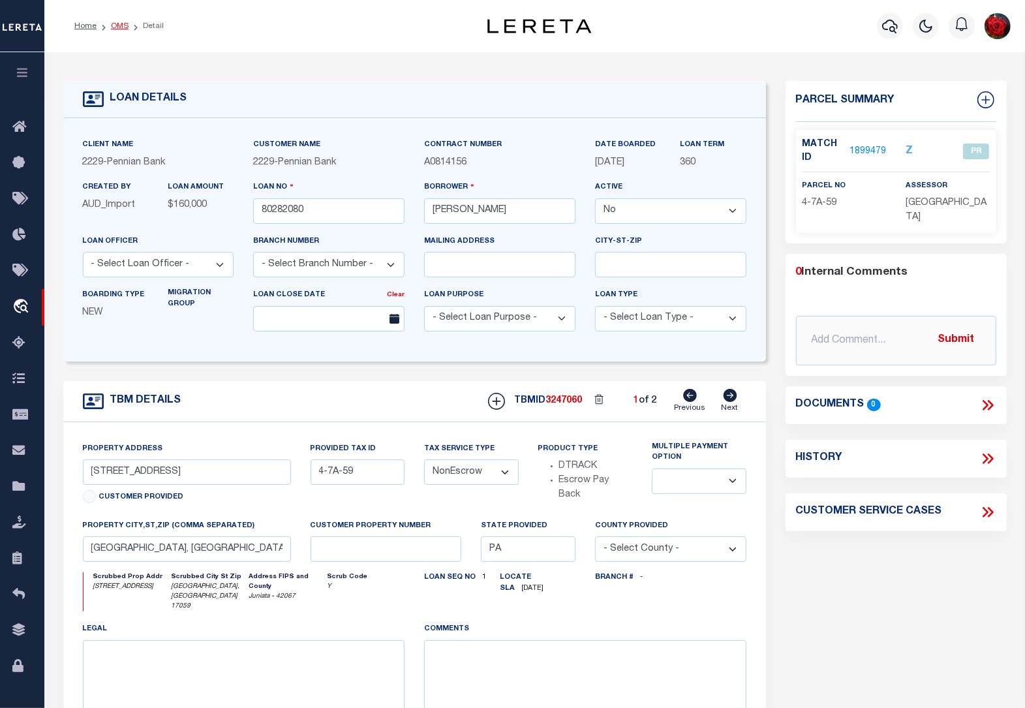
click at [115, 23] on link "OMS" at bounding box center [120, 26] width 18 height 8
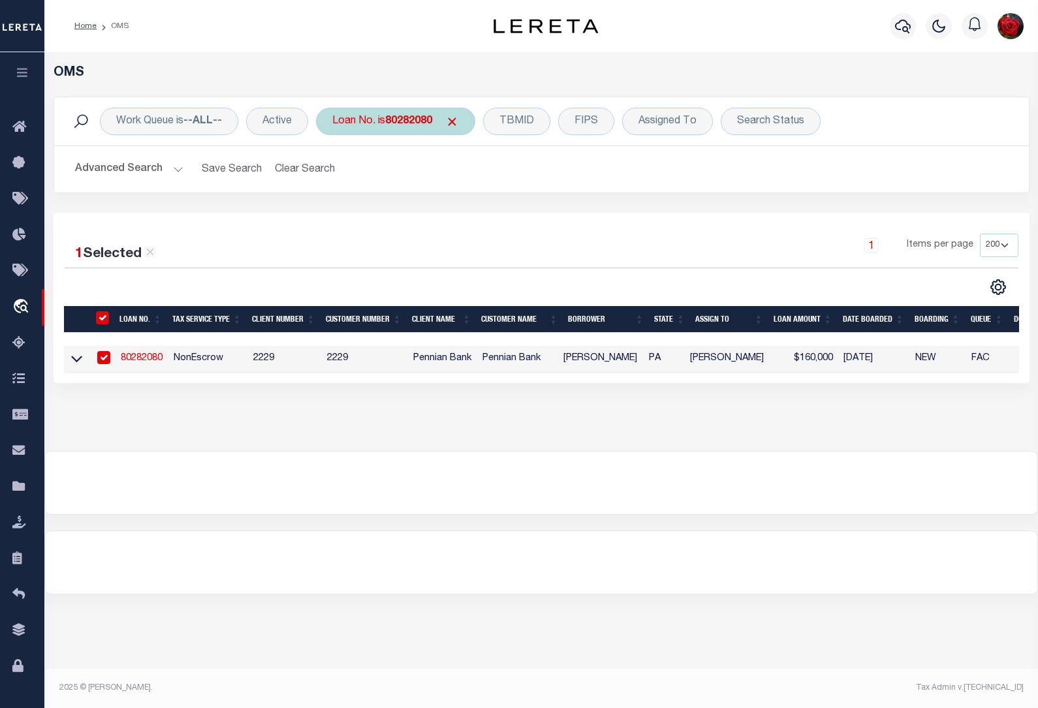
click at [405, 119] on b "80282080" at bounding box center [408, 121] width 47 height 10
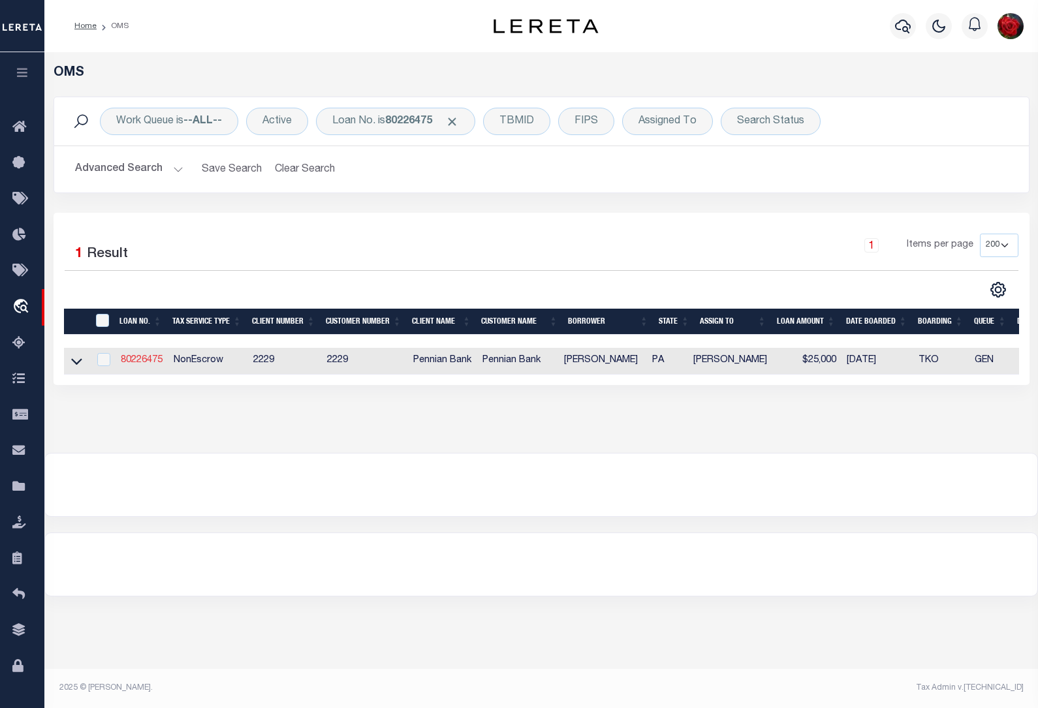
click at [141, 361] on link "80226475" at bounding box center [142, 360] width 42 height 9
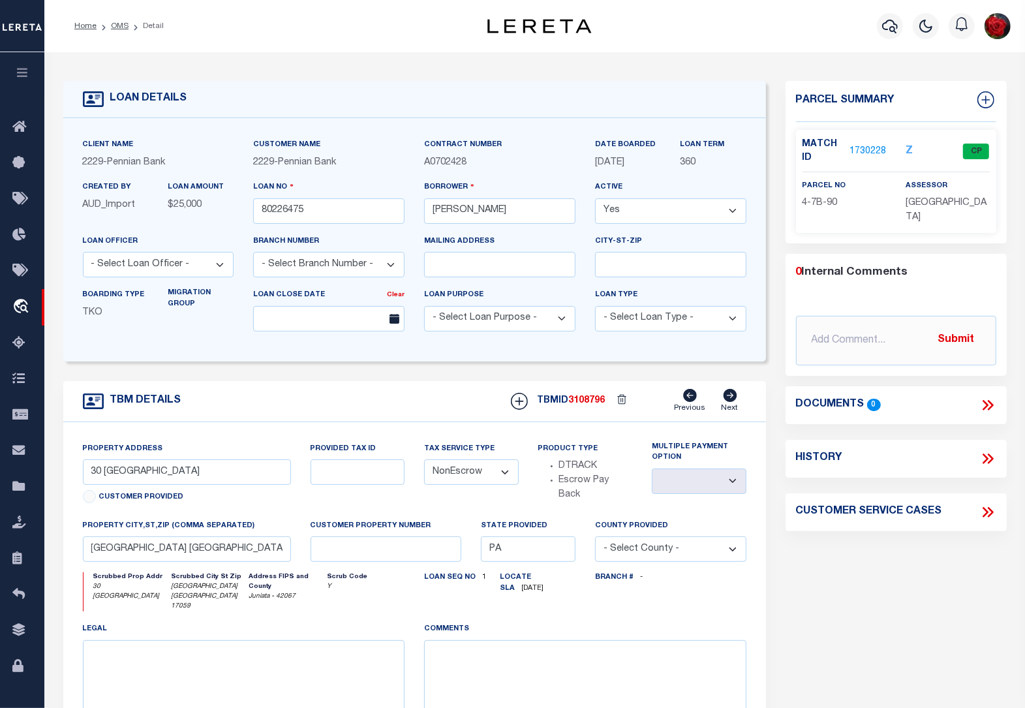
click at [866, 147] on link "1730228" at bounding box center [868, 152] width 37 height 14
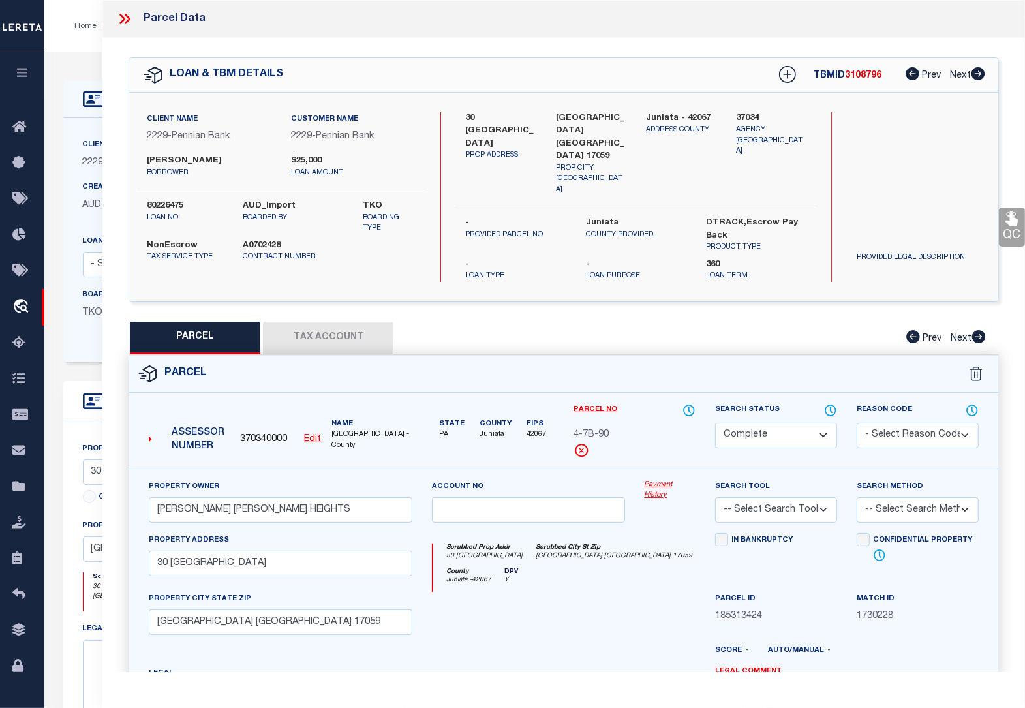
click at [312, 328] on button "Tax Account" at bounding box center [328, 338] width 131 height 33
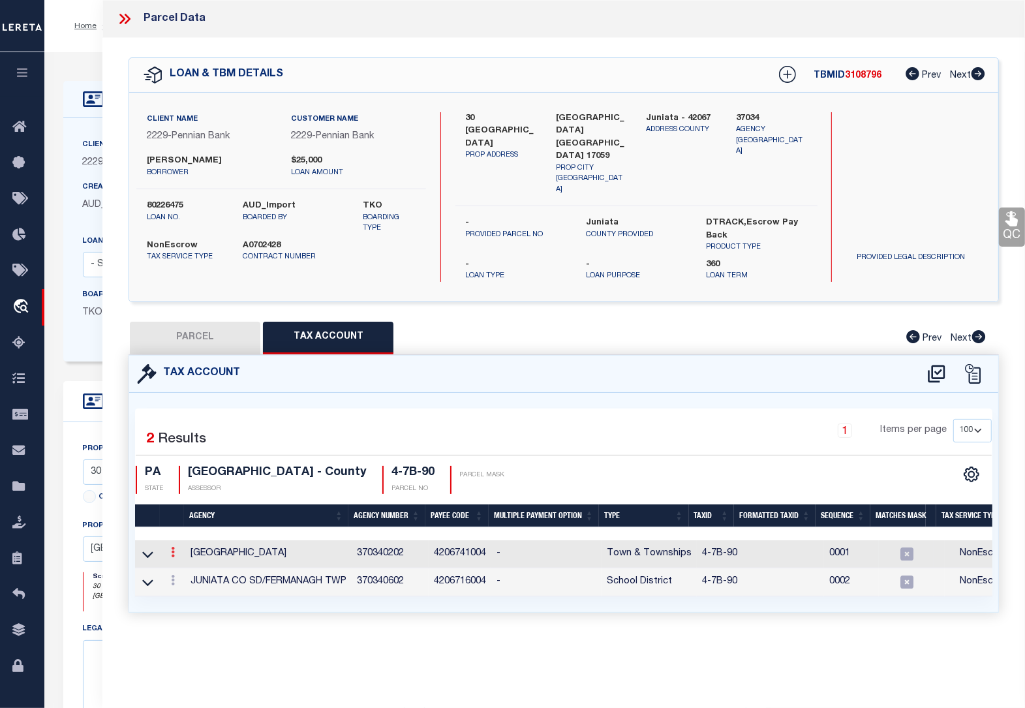
click at [175, 549] on link at bounding box center [173, 554] width 14 height 10
click at [183, 567] on icon "" at bounding box center [187, 572] width 10 height 10
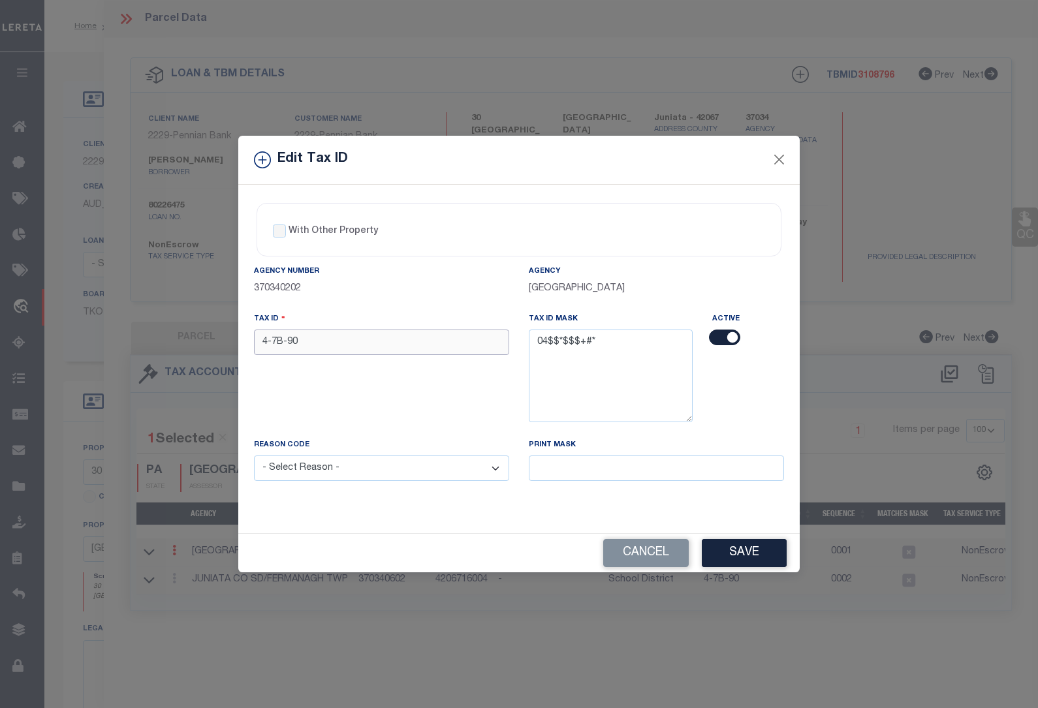
click at [324, 341] on input "4-7B-90" at bounding box center [381, 342] width 255 height 25
click at [328, 471] on select "- Select Reason - 099 - Other (Provide additional detail) ACT - Agency Changed …" at bounding box center [381, 468] width 255 height 25
click at [254, 457] on select "- Select Reason - 099 - Other (Provide additional detail) ACT - Agency Changed …" at bounding box center [381, 468] width 255 height 25
drag, startPoint x: 318, startPoint y: 339, endPoint x: 256, endPoint y: 343, distance: 61.5
click at [256, 343] on input "0407B090" at bounding box center [381, 342] width 255 height 25
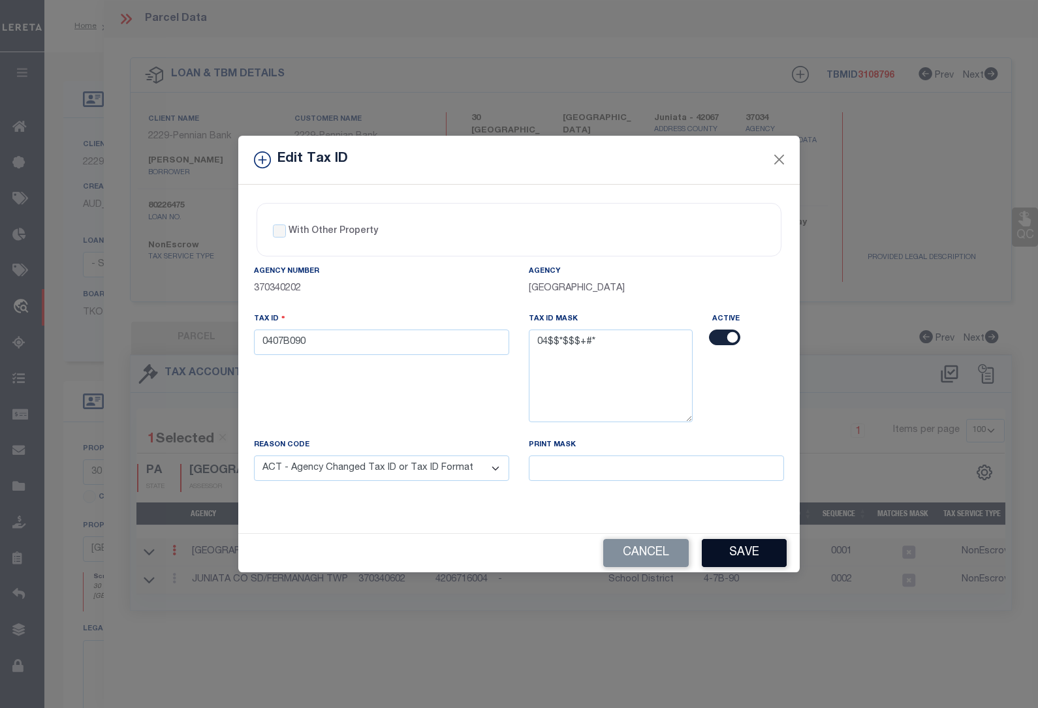
click at [752, 557] on button "Save" at bounding box center [744, 553] width 85 height 28
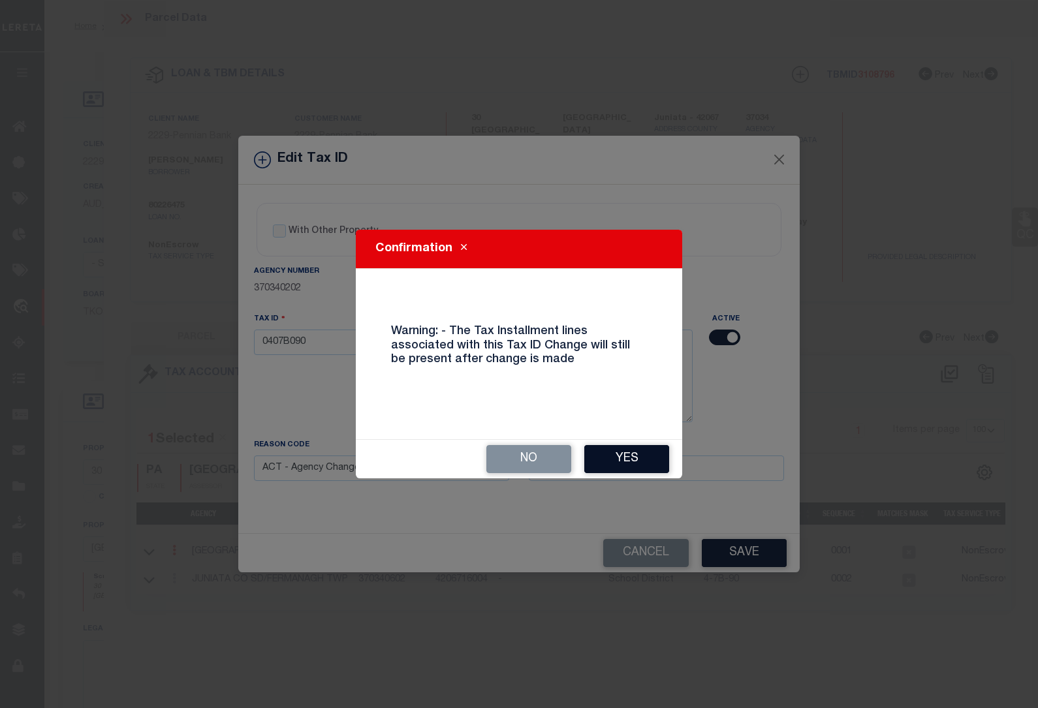
click at [615, 447] on button "Yes" at bounding box center [626, 459] width 85 height 28
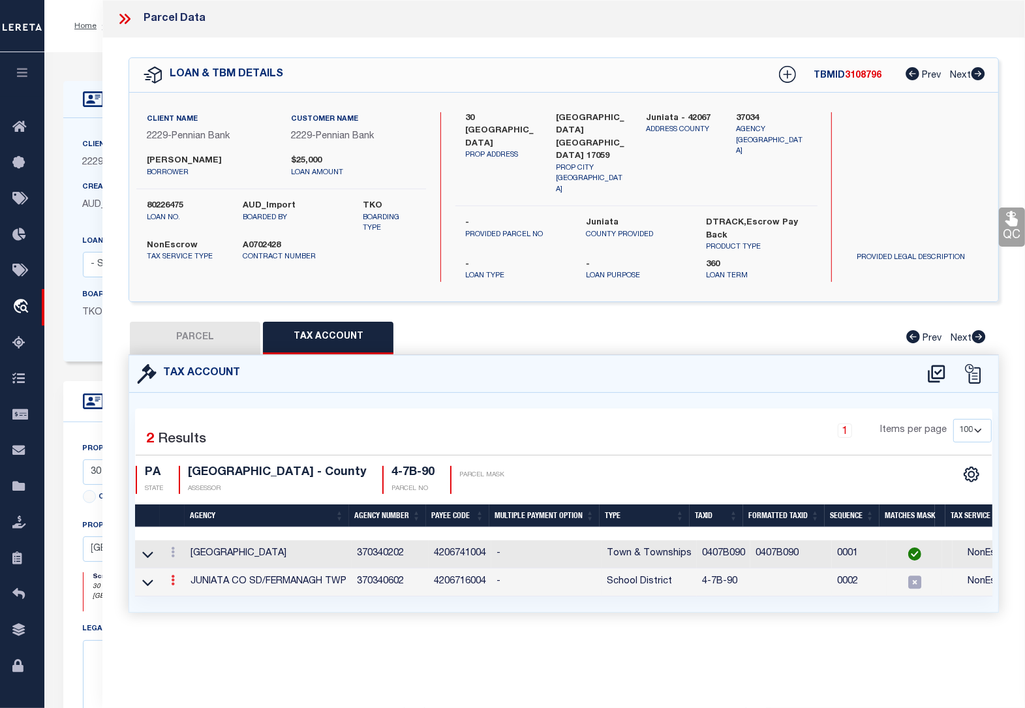
click at [172, 575] on icon at bounding box center [173, 580] width 4 height 10
click at [186, 595] on icon at bounding box center [187, 600] width 10 height 10
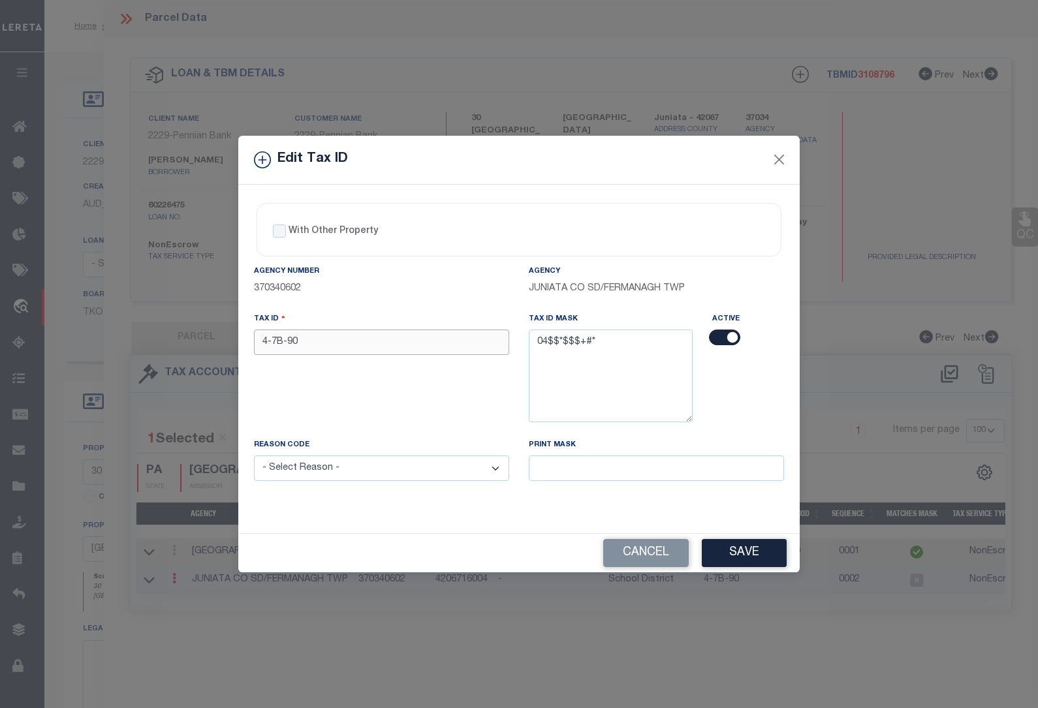
drag, startPoint x: 308, startPoint y: 350, endPoint x: 206, endPoint y: 337, distance: 102.7
click at [206, 337] on div "Edit Tax ID With Other Property With Other Property Type Temporary" at bounding box center [519, 354] width 1038 height 708
paste input "0407B0"
click at [343, 474] on select "- Select Reason - 099 - Other (Provide additional detail) ACT - Agency Changed …" at bounding box center [381, 468] width 255 height 25
click at [254, 457] on select "- Select Reason - 099 - Other (Provide additional detail) ACT - Agency Changed …" at bounding box center [381, 468] width 255 height 25
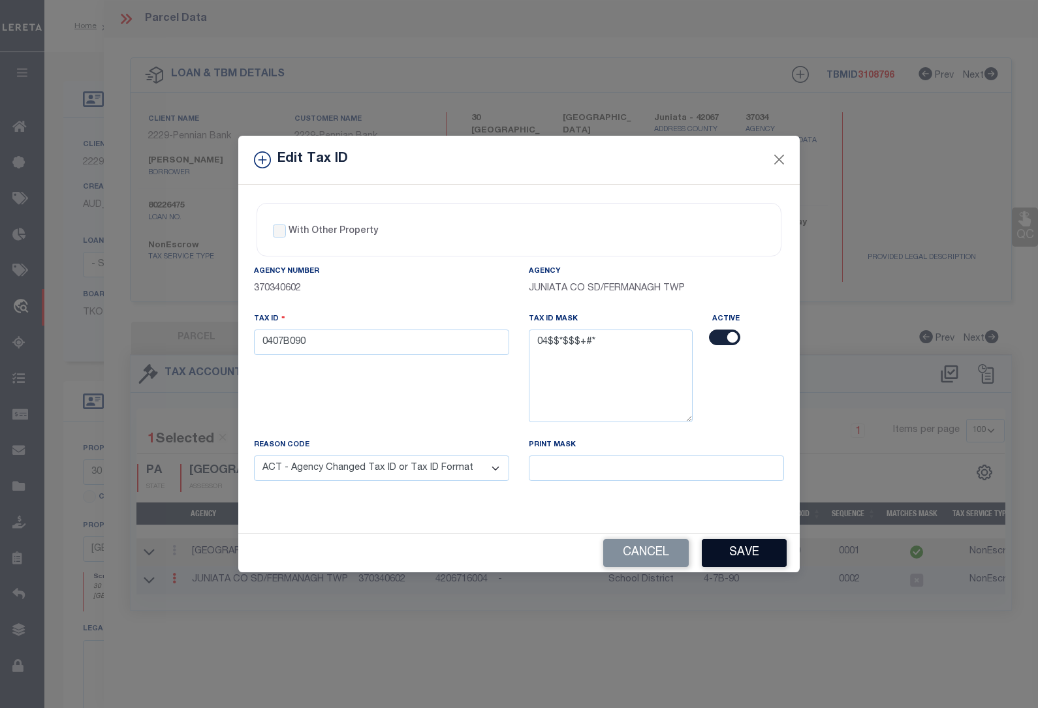
click at [745, 558] on button "Save" at bounding box center [744, 553] width 85 height 28
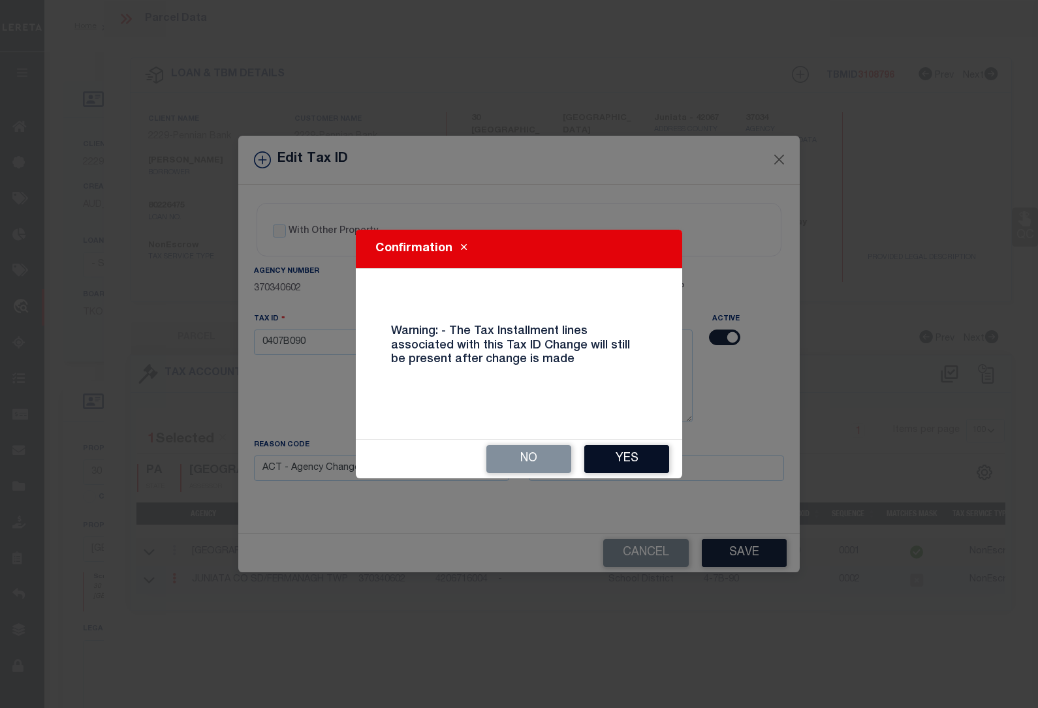
click at [625, 457] on button "Yes" at bounding box center [626, 459] width 85 height 28
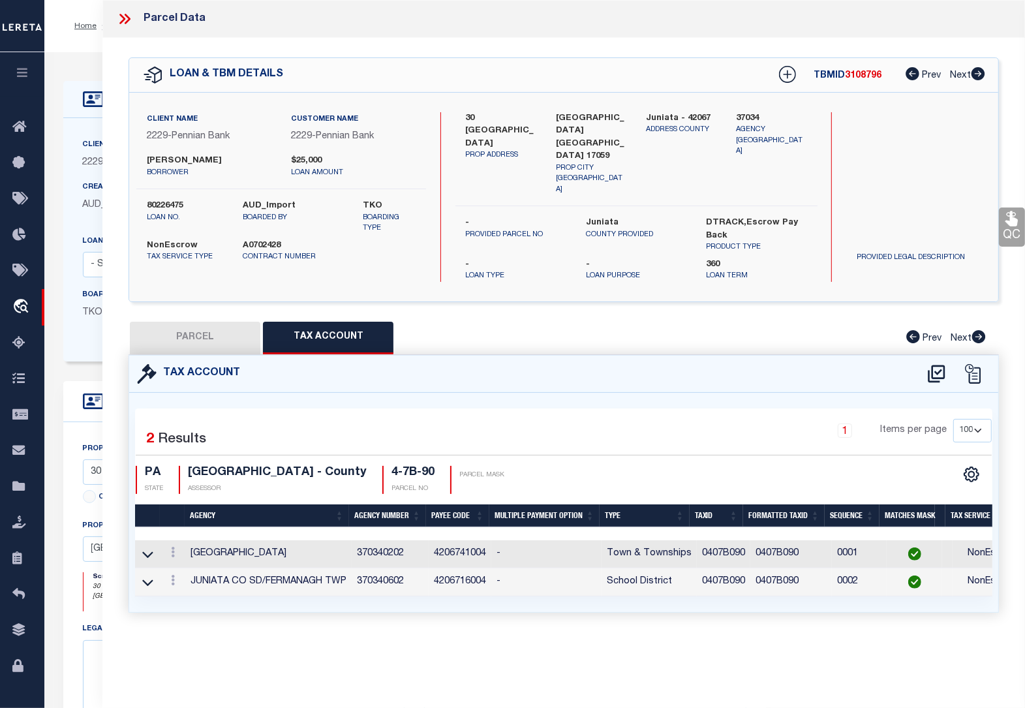
click at [89, 50] on div "Home OMS Detail" at bounding box center [512, 506] width 1025 height 1012
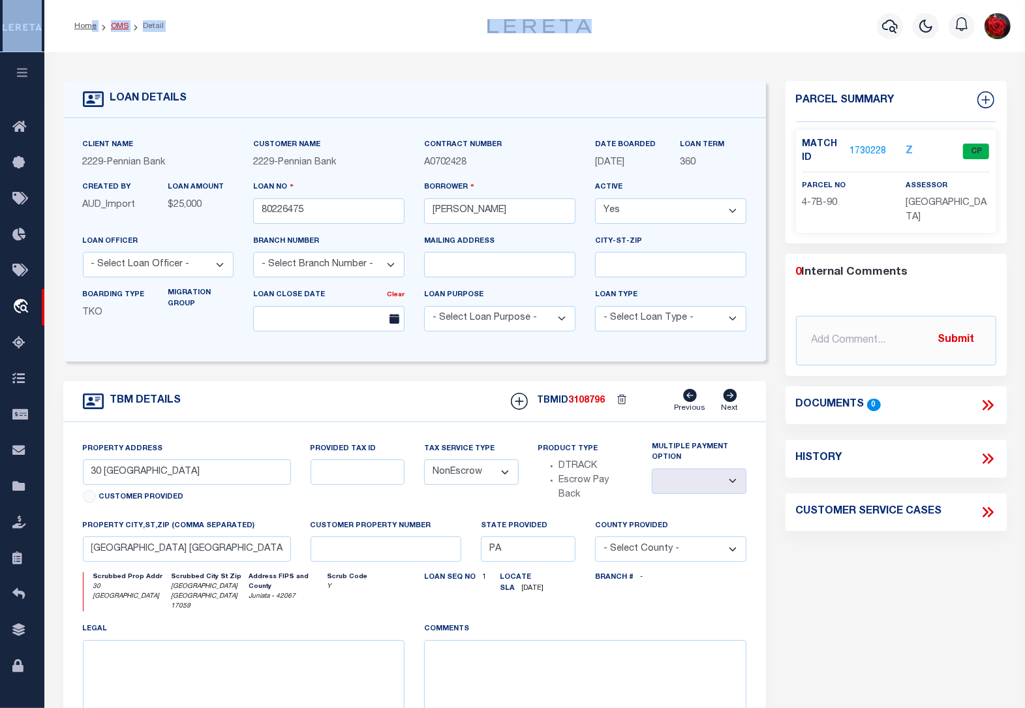
click at [116, 23] on link "OMS" at bounding box center [120, 26] width 18 height 8
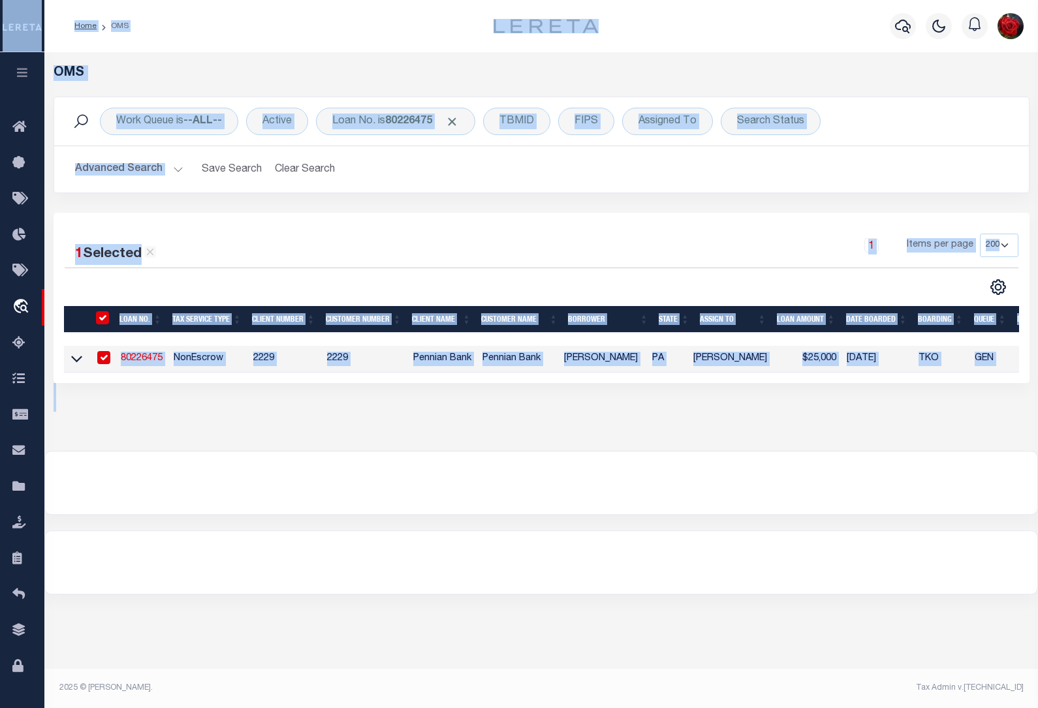
click at [412, 189] on div "Advanced Search Save Search Clear Search tblSearchTopScreen_dynamictable_____De…" at bounding box center [541, 169] width 974 height 46
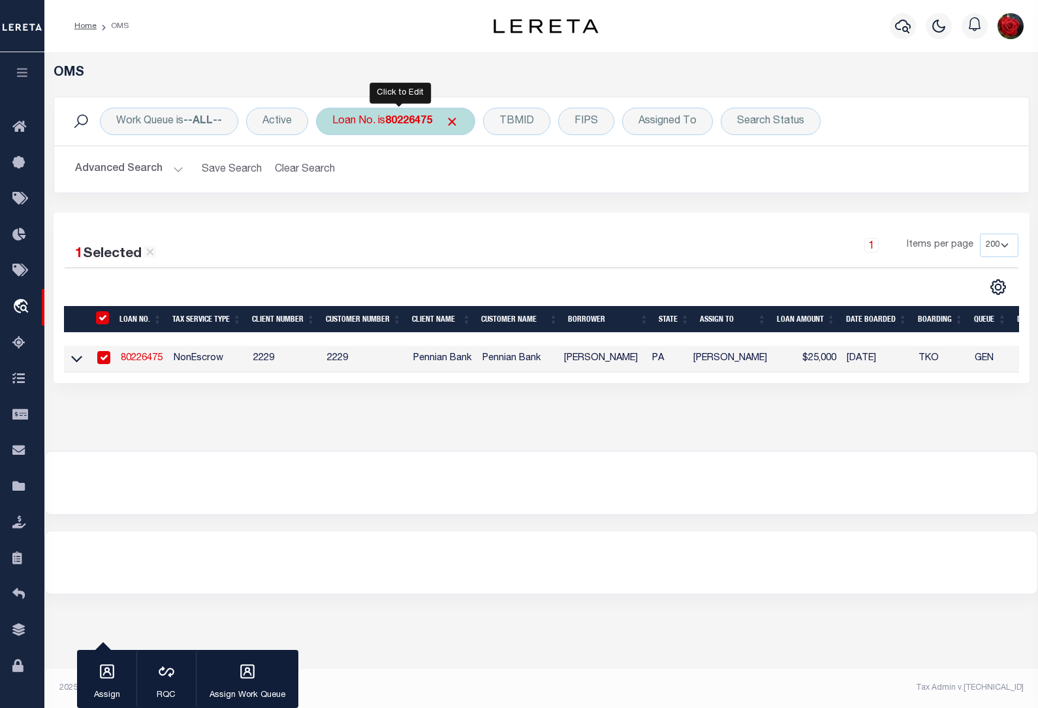
click at [412, 121] on b "80226475" at bounding box center [408, 121] width 47 height 10
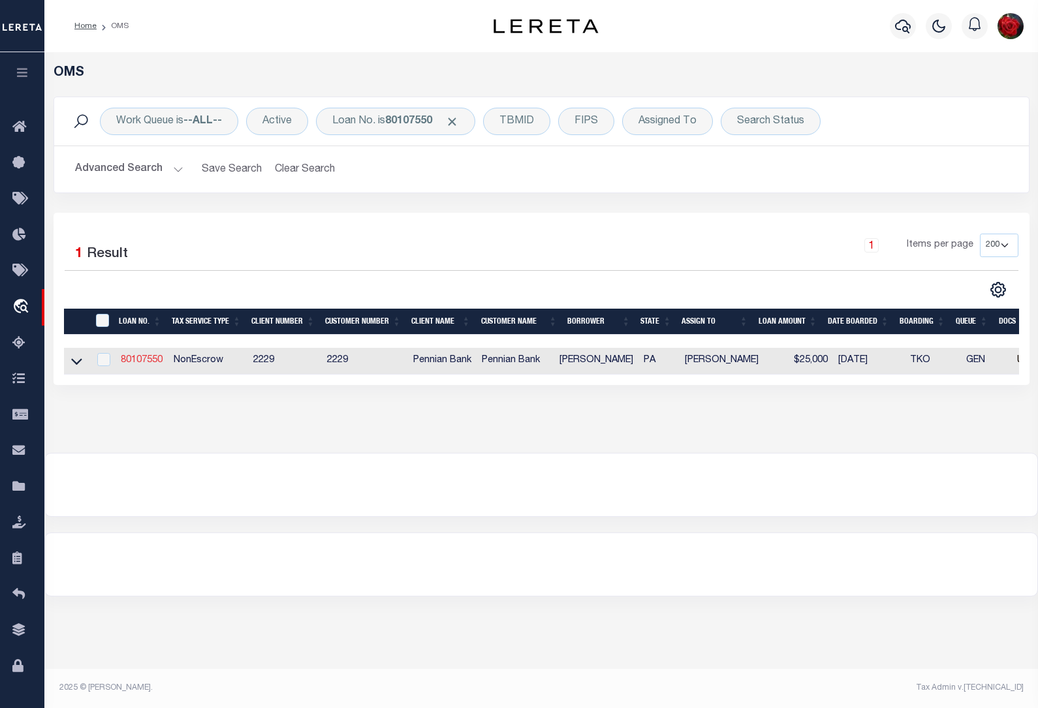
click at [138, 365] on link "80107550" at bounding box center [142, 360] width 42 height 9
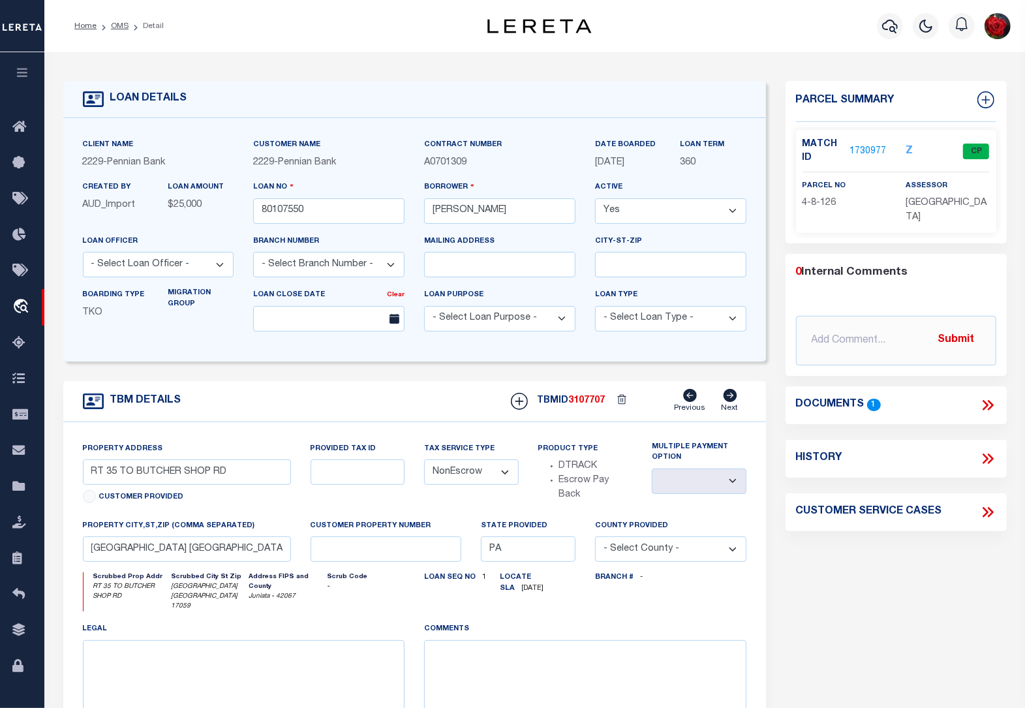
click at [869, 152] on link "1730977" at bounding box center [868, 152] width 37 height 14
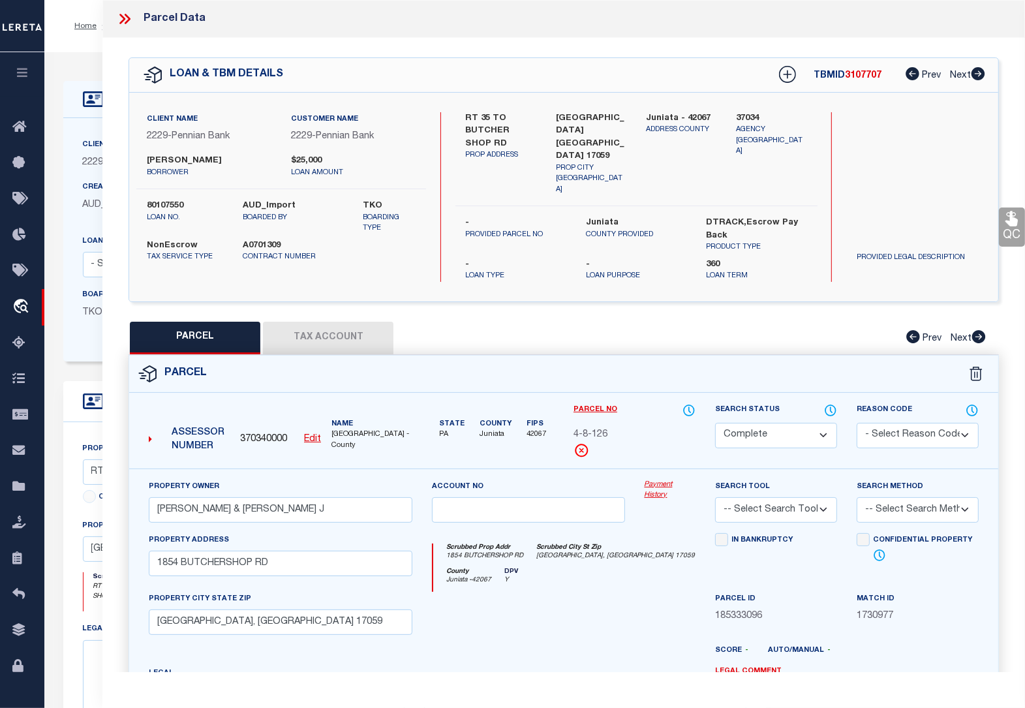
click at [356, 322] on button "Tax Account" at bounding box center [328, 338] width 131 height 33
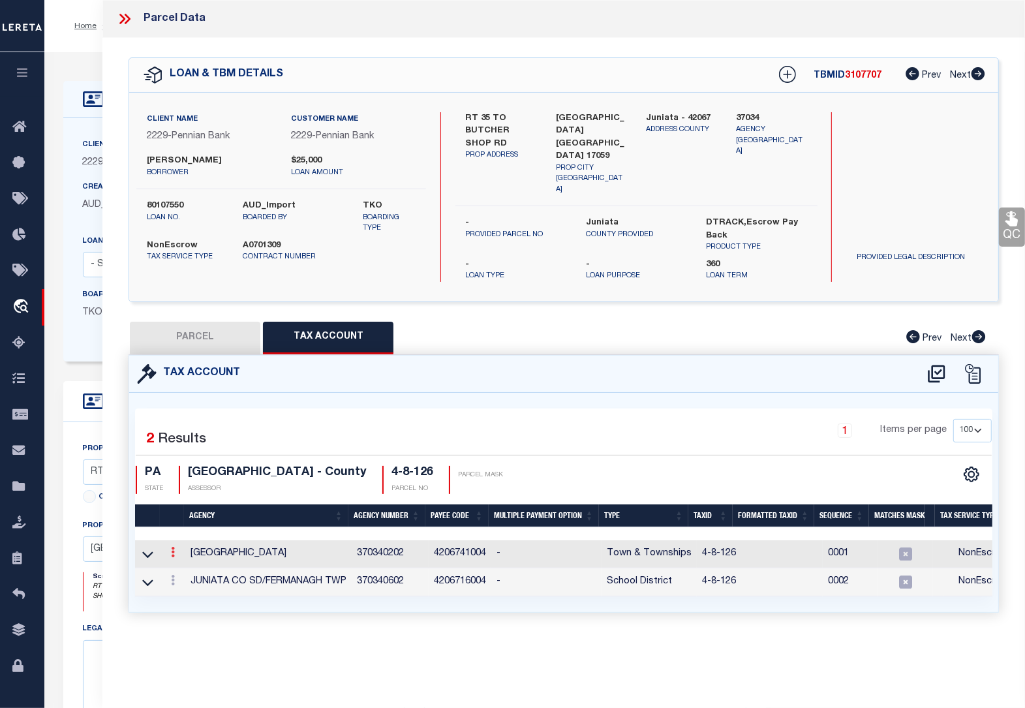
click at [172, 547] on icon at bounding box center [173, 552] width 4 height 10
click at [189, 567] on icon "" at bounding box center [187, 572] width 10 height 10
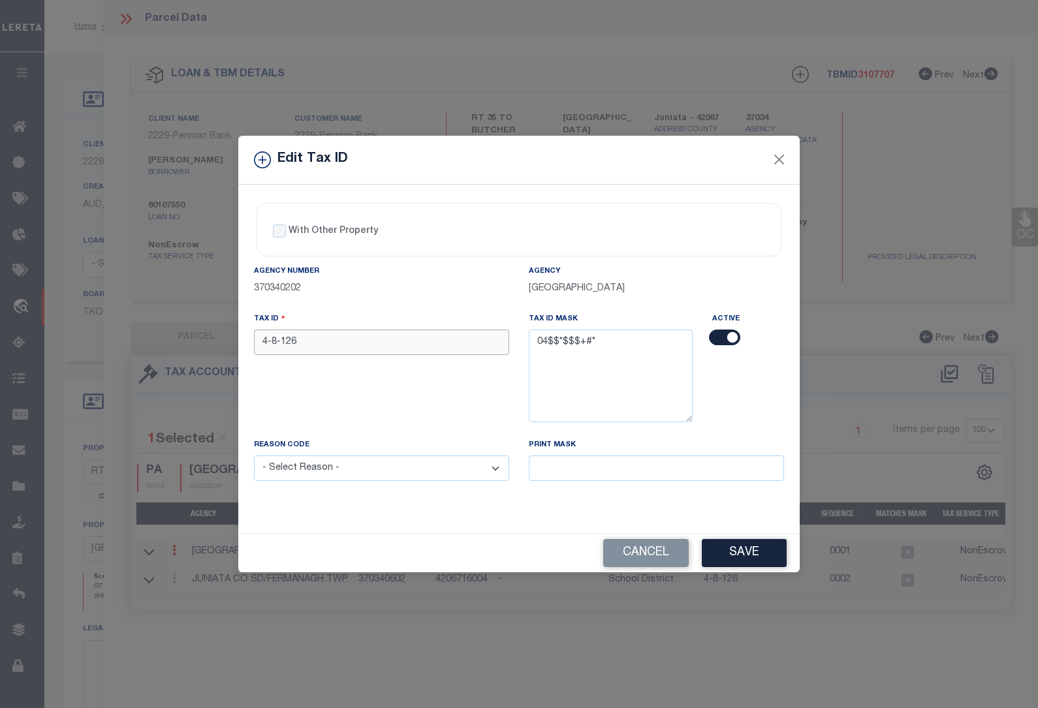
drag, startPoint x: 321, startPoint y: 348, endPoint x: 183, endPoint y: 325, distance: 140.2
click at [183, 325] on div "Edit Tax ID With Other Property With Other Property Type Temporary" at bounding box center [519, 354] width 1038 height 708
click at [307, 468] on select "- Select Reason - 099 - Other (Provide additional detail) ACT - Agency Changed …" at bounding box center [381, 468] width 255 height 25
click at [254, 457] on select "- Select Reason - 099 - Other (Provide additional detail) ACT - Agency Changed …" at bounding box center [381, 468] width 255 height 25
click at [732, 553] on button "Save" at bounding box center [744, 553] width 85 height 28
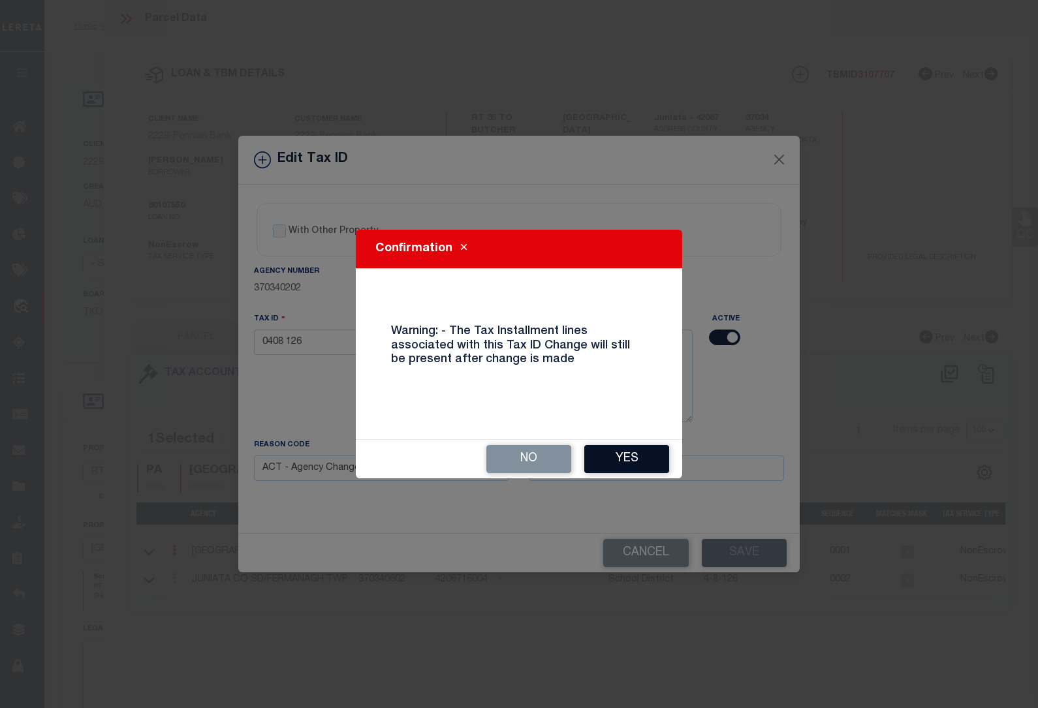
click at [606, 454] on button "Yes" at bounding box center [626, 459] width 85 height 28
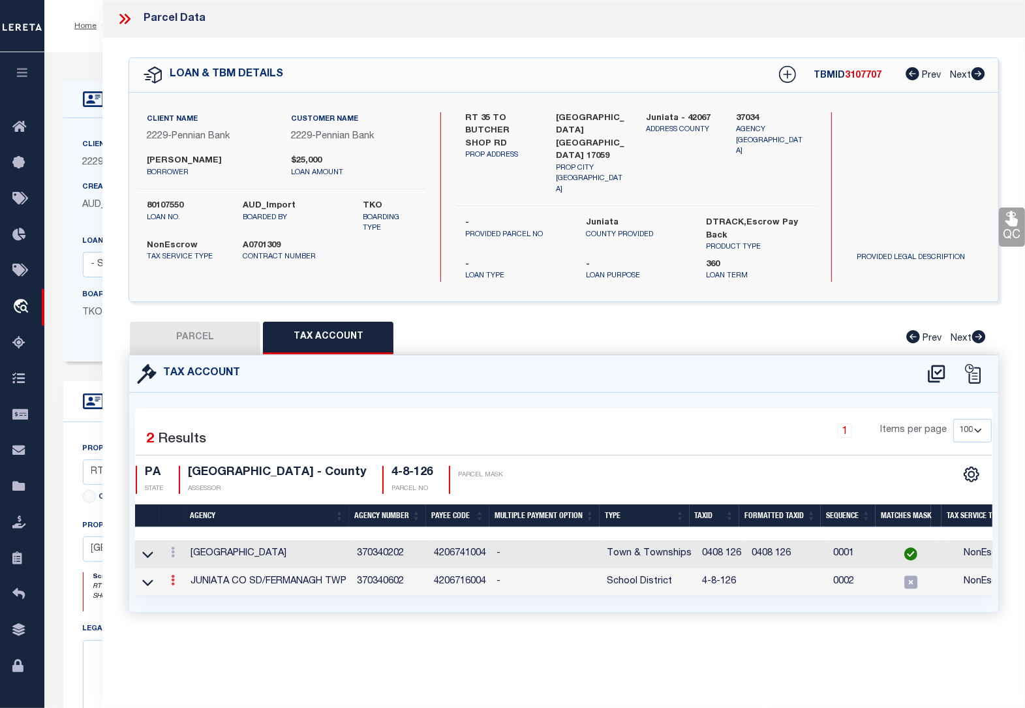
click at [174, 575] on icon at bounding box center [173, 580] width 4 height 10
click at [187, 595] on icon at bounding box center [187, 600] width 10 height 10
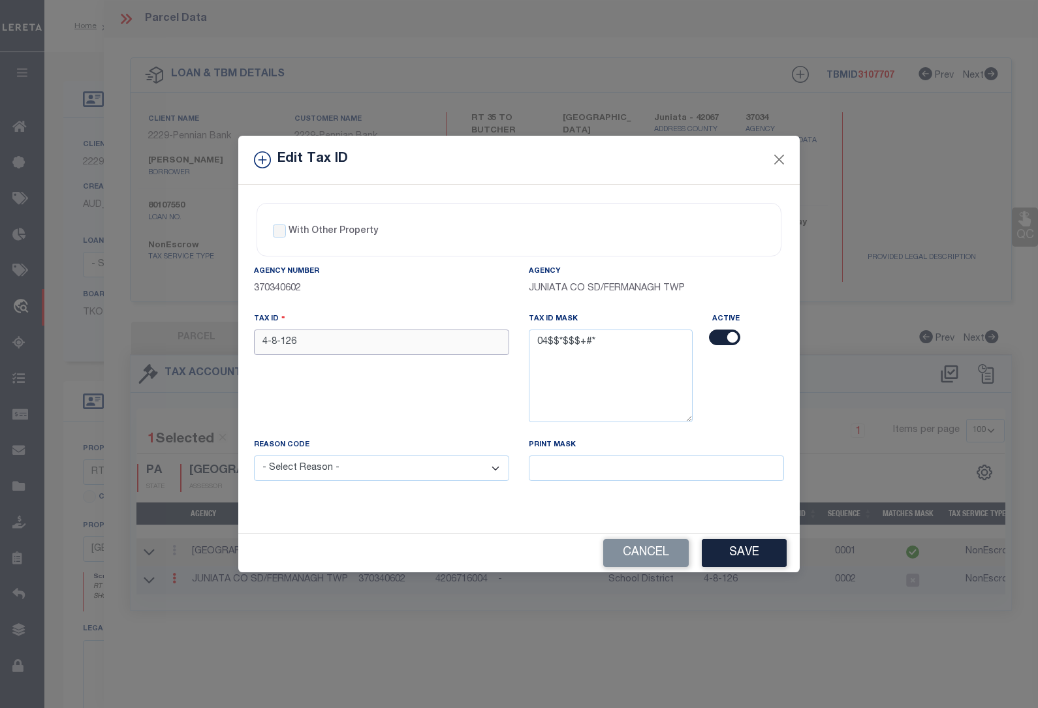
drag, startPoint x: 332, startPoint y: 336, endPoint x: 158, endPoint y: 350, distance: 174.2
click at [161, 350] on div "Edit Tax ID With Other Property With Other Property Type Temporary" at bounding box center [519, 354] width 1038 height 708
click at [338, 477] on select "- Select Reason - 099 - Other (Provide additional detail) ACT - Agency Changed …" at bounding box center [381, 468] width 255 height 25
click at [254, 457] on select "- Select Reason - 099 - Other (Provide additional detail) ACT - Agency Changed …" at bounding box center [381, 468] width 255 height 25
click at [742, 555] on button "Save" at bounding box center [744, 553] width 85 height 28
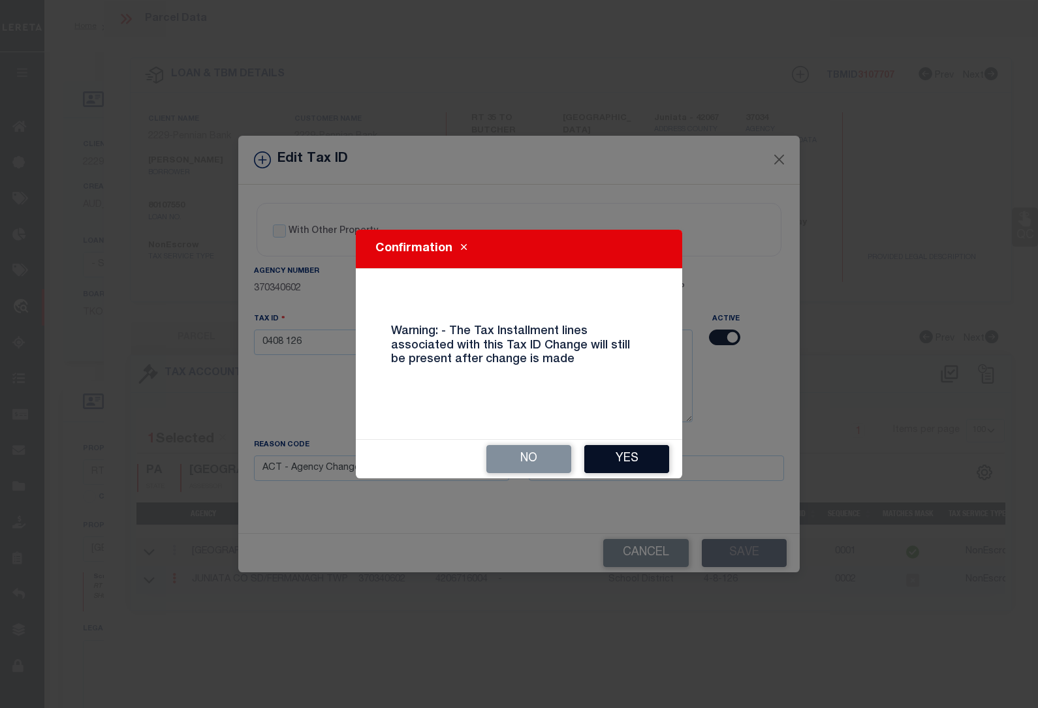
click at [634, 454] on button "Yes" at bounding box center [626, 459] width 85 height 28
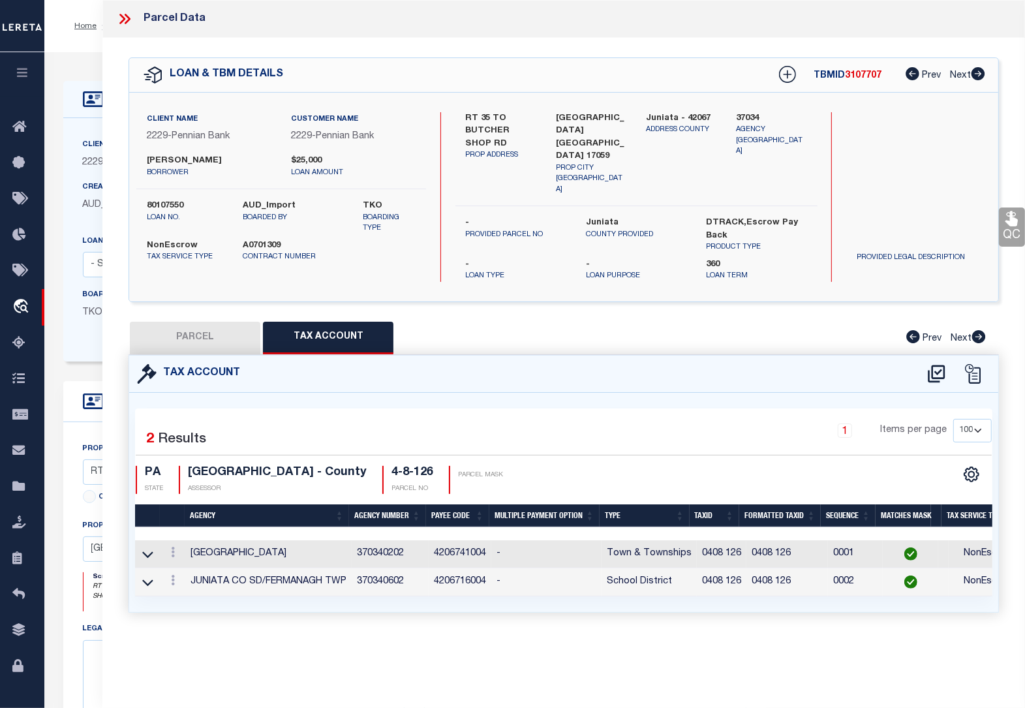
click at [82, 50] on div "Home OMS Detail Profile Sign out" at bounding box center [534, 26] width 981 height 52
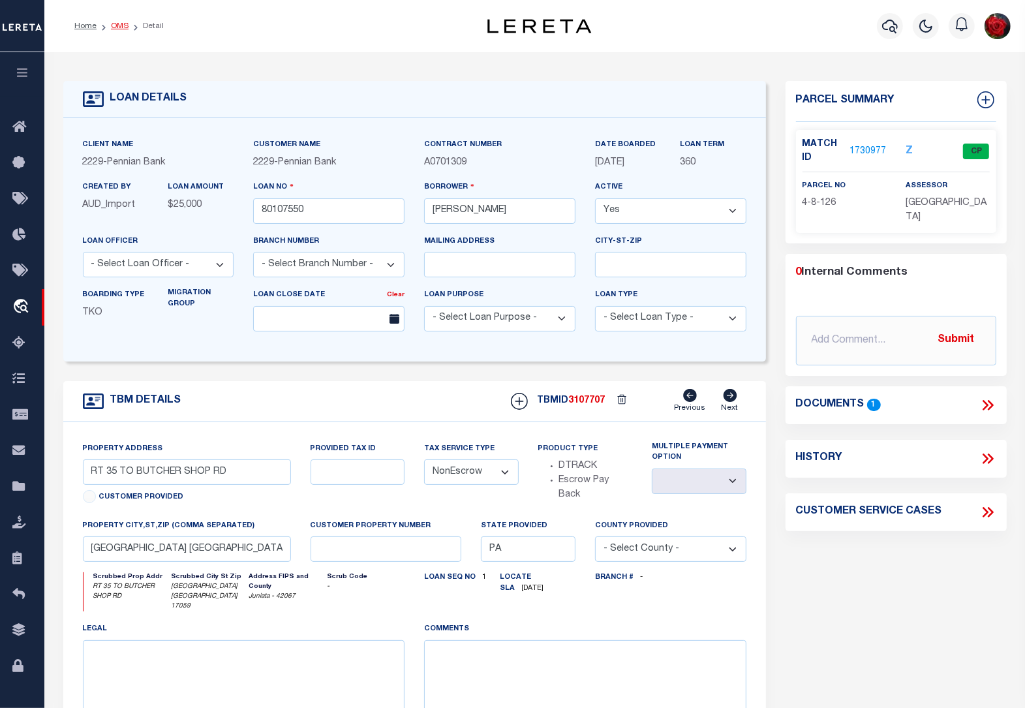
click at [123, 26] on link "OMS" at bounding box center [120, 26] width 18 height 8
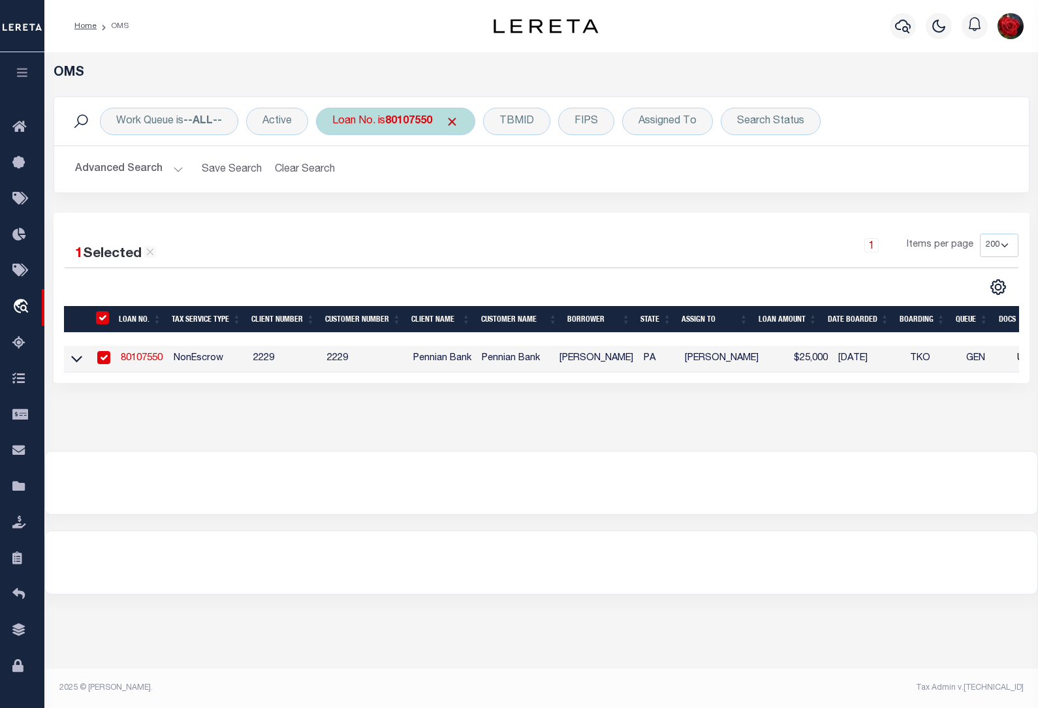
click at [410, 119] on b "80107550" at bounding box center [408, 121] width 47 height 10
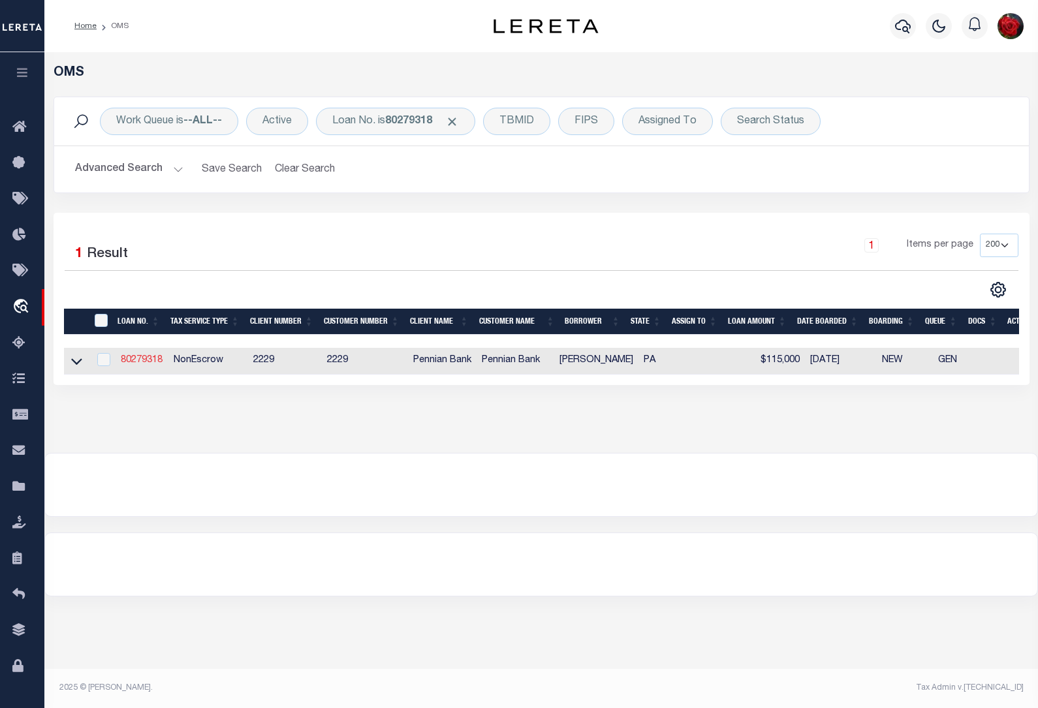
click at [144, 363] on link "80279318" at bounding box center [142, 360] width 42 height 9
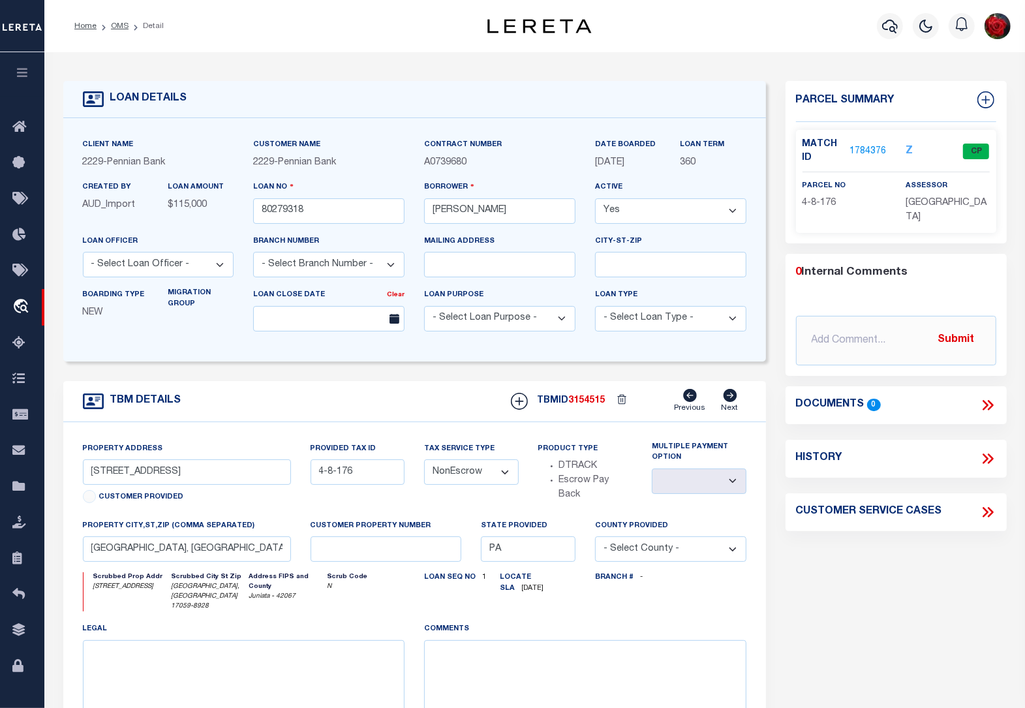
click at [860, 151] on link "1784376" at bounding box center [868, 152] width 37 height 14
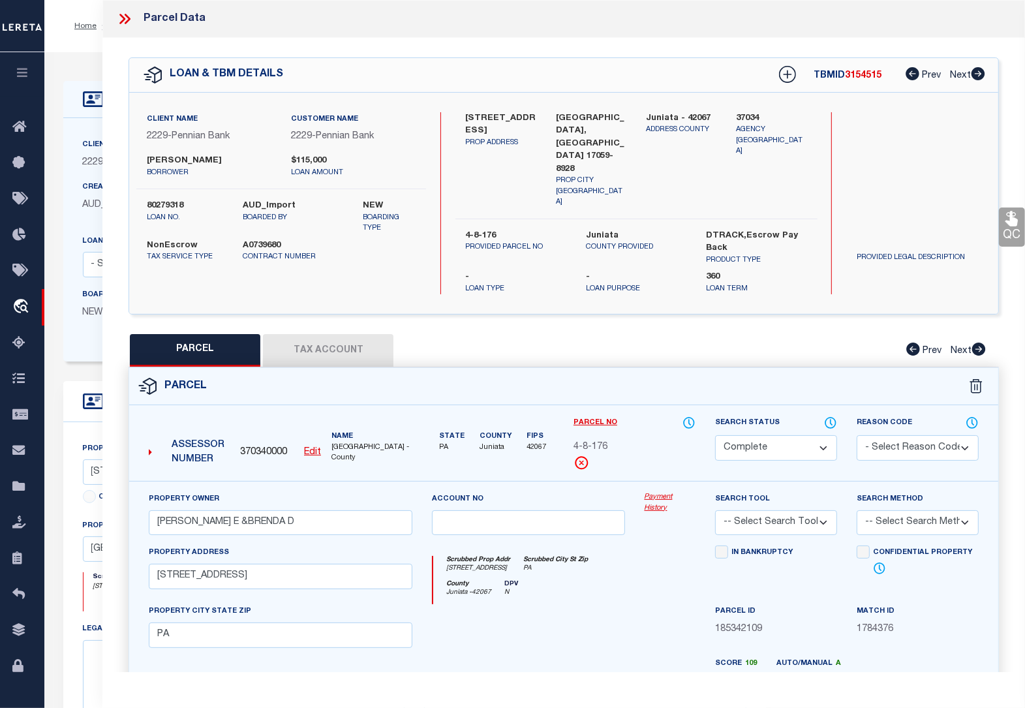
click at [328, 334] on button "Tax Account" at bounding box center [328, 350] width 131 height 33
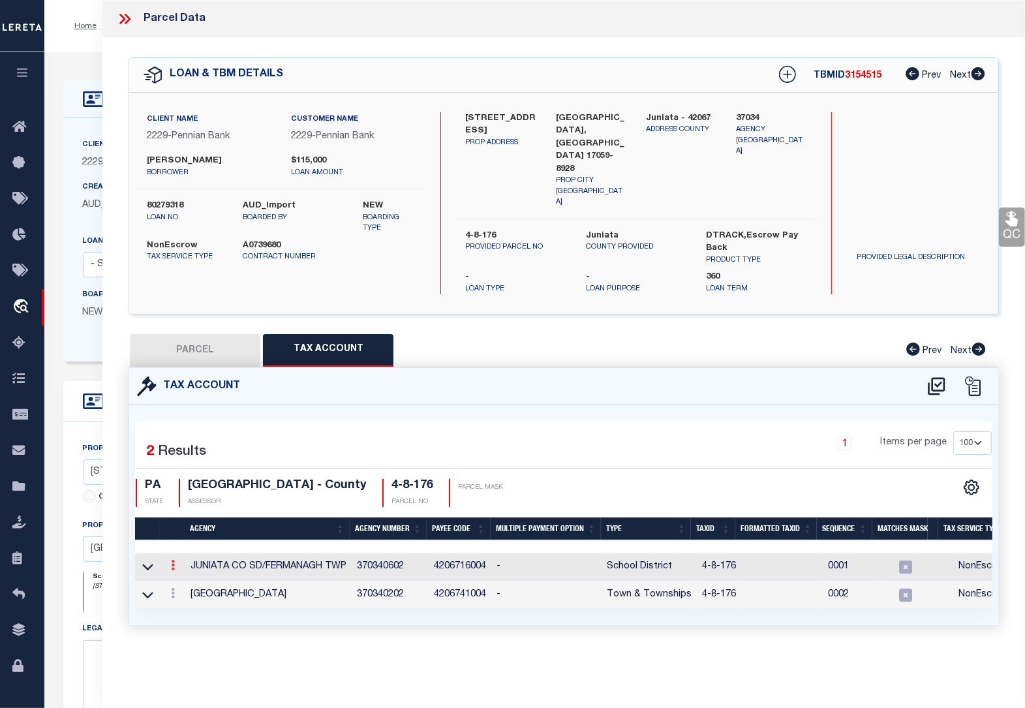
click at [174, 560] on icon at bounding box center [173, 565] width 4 height 10
click at [186, 580] on icon "" at bounding box center [187, 585] width 10 height 10
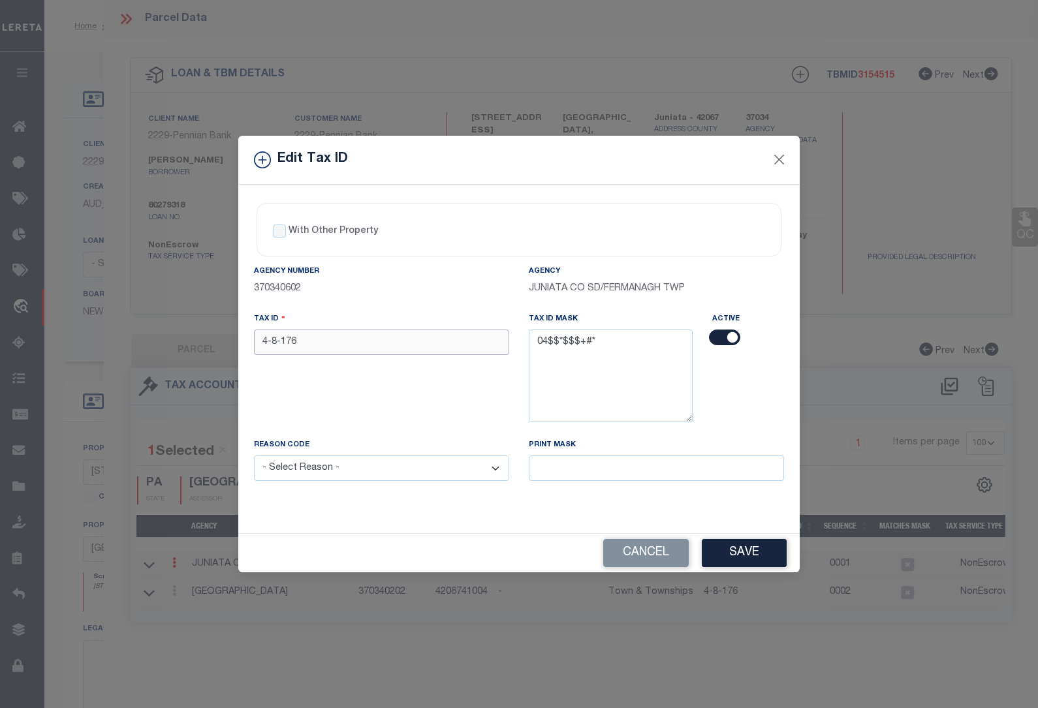
drag, startPoint x: 326, startPoint y: 339, endPoint x: 160, endPoint y: 337, distance: 166.4
click at [160, 337] on div "Edit Tax ID With Other Property With Other Property Type Temporary" at bounding box center [519, 354] width 1038 height 708
click at [311, 467] on select "- Select Reason - 099 - Other (Provide additional detail) ACT - Agency Changed …" at bounding box center [381, 468] width 255 height 25
click at [254, 457] on select "- Select Reason - 099 - Other (Provide additional detail) ACT - Agency Changed …" at bounding box center [381, 468] width 255 height 25
click at [735, 557] on button "Save" at bounding box center [744, 553] width 85 height 28
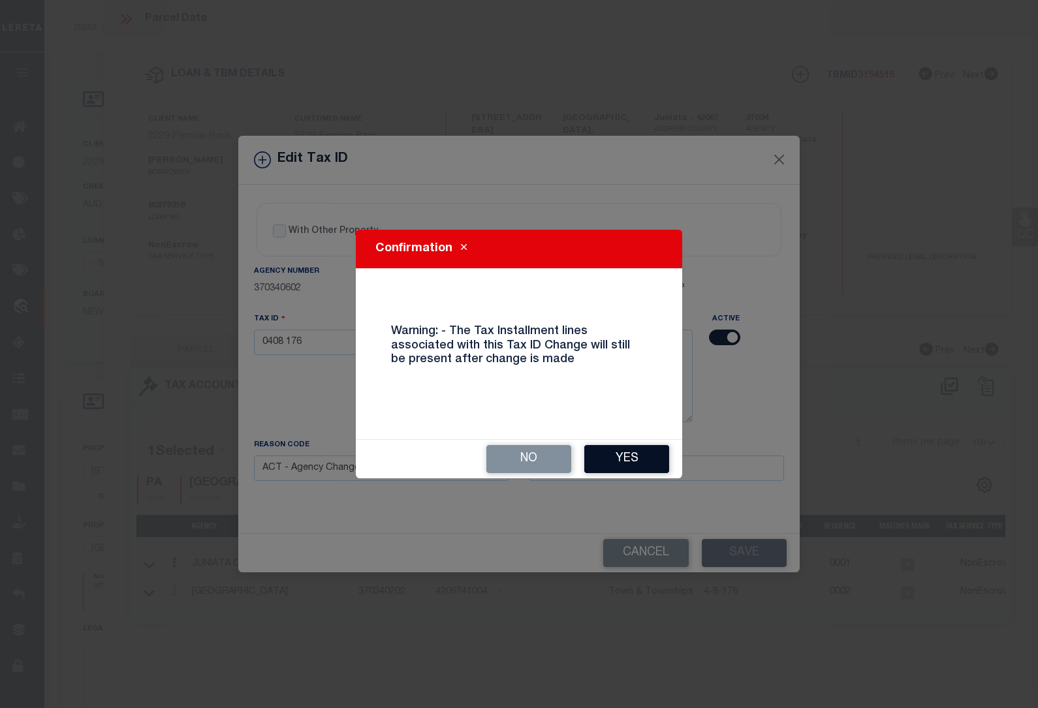
click at [614, 458] on button "Yes" at bounding box center [626, 459] width 85 height 28
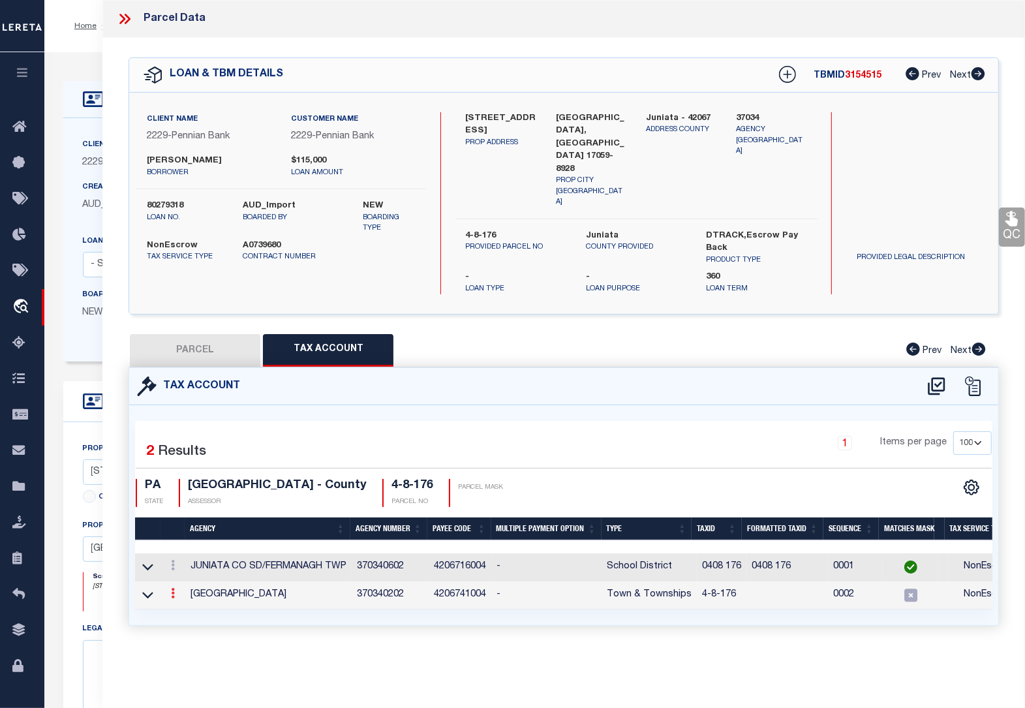
click at [174, 588] on icon at bounding box center [173, 593] width 4 height 10
click at [190, 608] on icon at bounding box center [187, 613] width 10 height 10
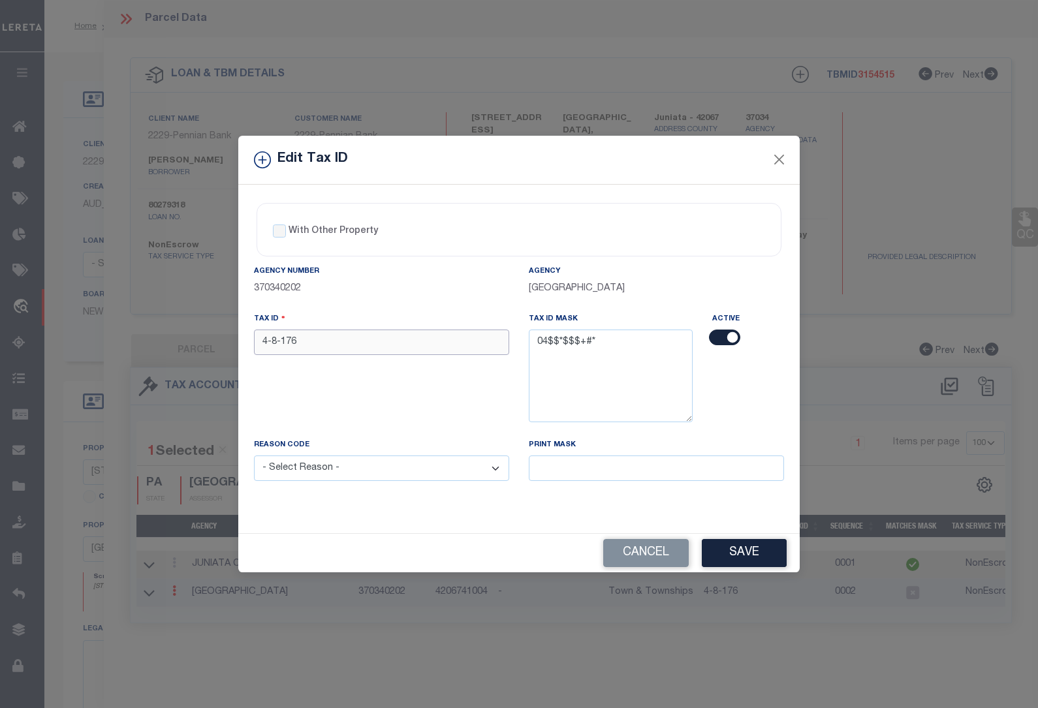
drag, startPoint x: 314, startPoint y: 337, endPoint x: 178, endPoint y: 337, distance: 135.7
click at [204, 337] on div "Edit Tax ID With Other Property With Other Property Type Temporary" at bounding box center [519, 354] width 1038 height 708
click at [304, 471] on select "- Select Reason - 099 - Other (Provide additional detail) ACT - Agency Changed …" at bounding box center [381, 468] width 255 height 25
click at [254, 457] on select "- Select Reason - 099 - Other (Provide additional detail) ACT - Agency Changed …" at bounding box center [381, 468] width 255 height 25
click at [746, 553] on button "Save" at bounding box center [744, 553] width 85 height 28
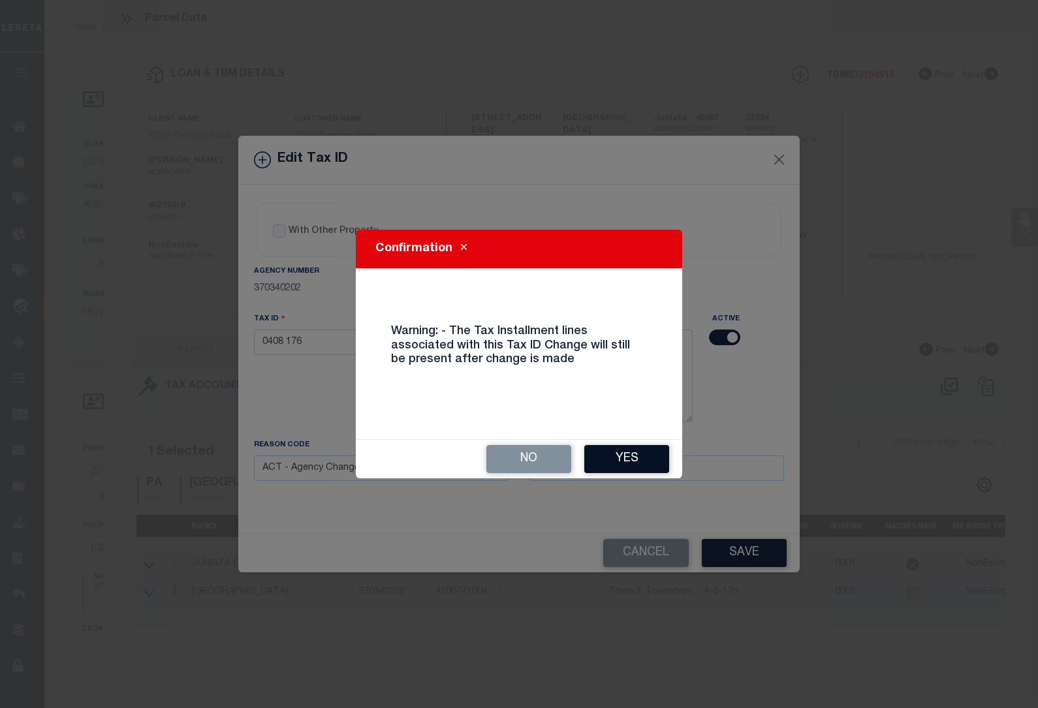
click at [641, 456] on button "Yes" at bounding box center [626, 459] width 85 height 28
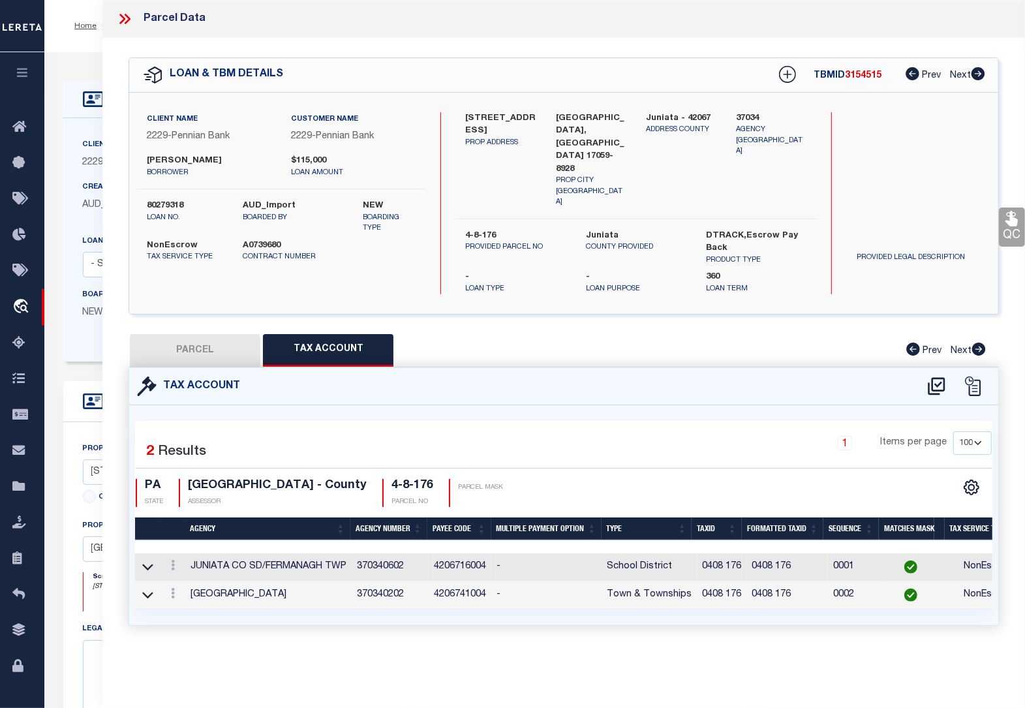
click at [72, 46] on div "Home OMS Detail Profile Sign out" at bounding box center [534, 26] width 981 height 52
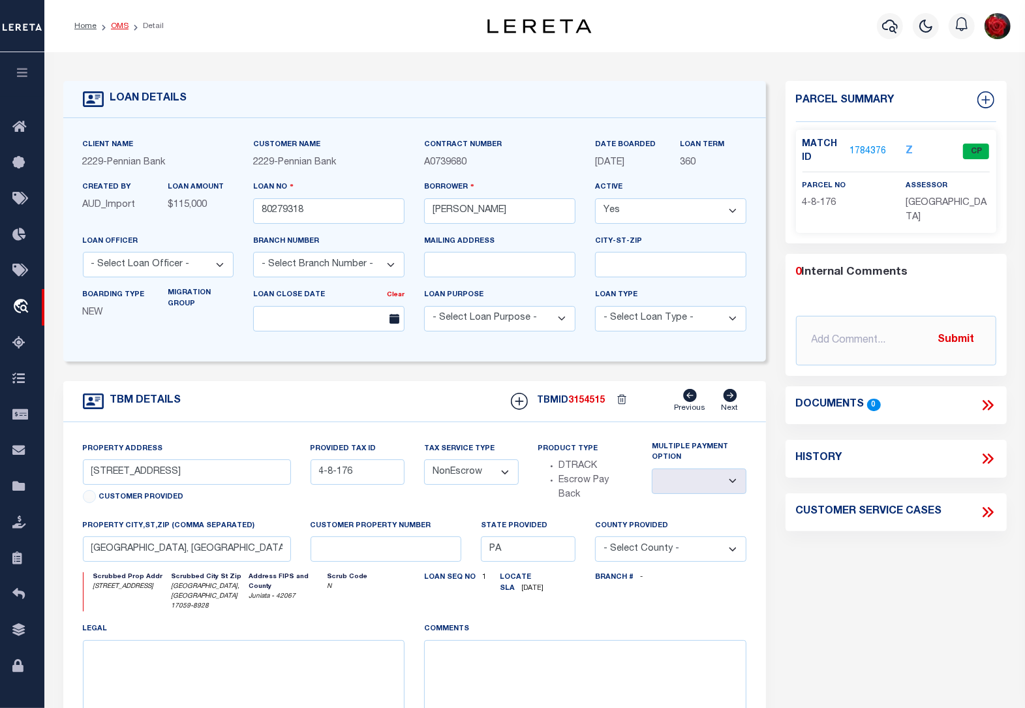
click at [118, 25] on link "OMS" at bounding box center [120, 26] width 18 height 8
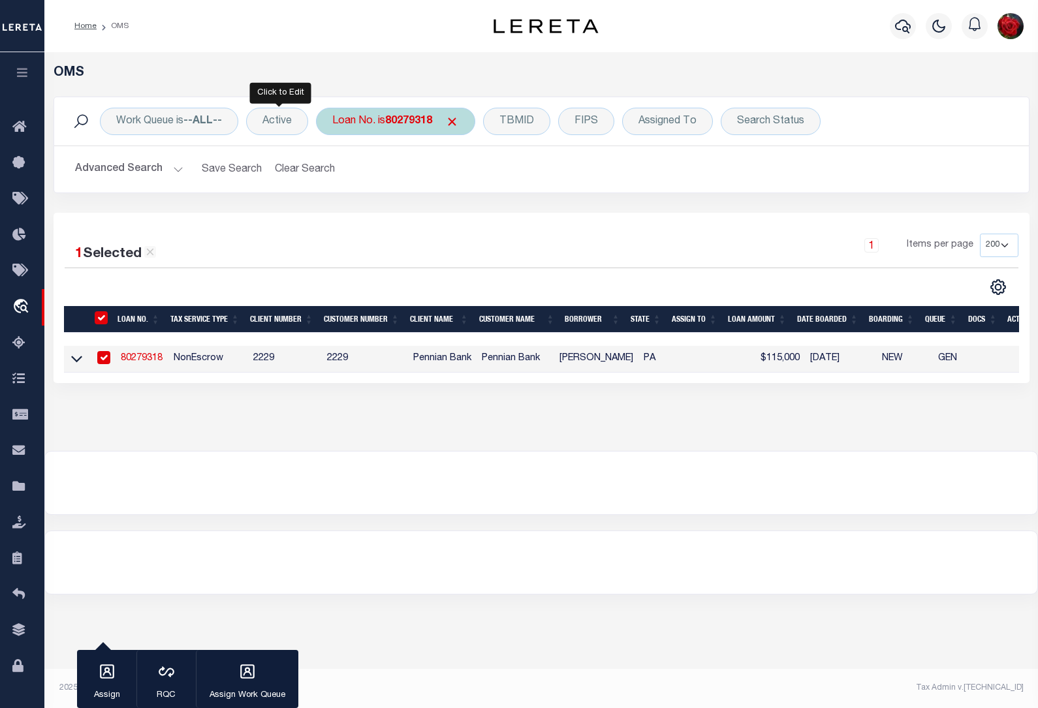
click at [400, 121] on b "80279318" at bounding box center [408, 121] width 47 height 10
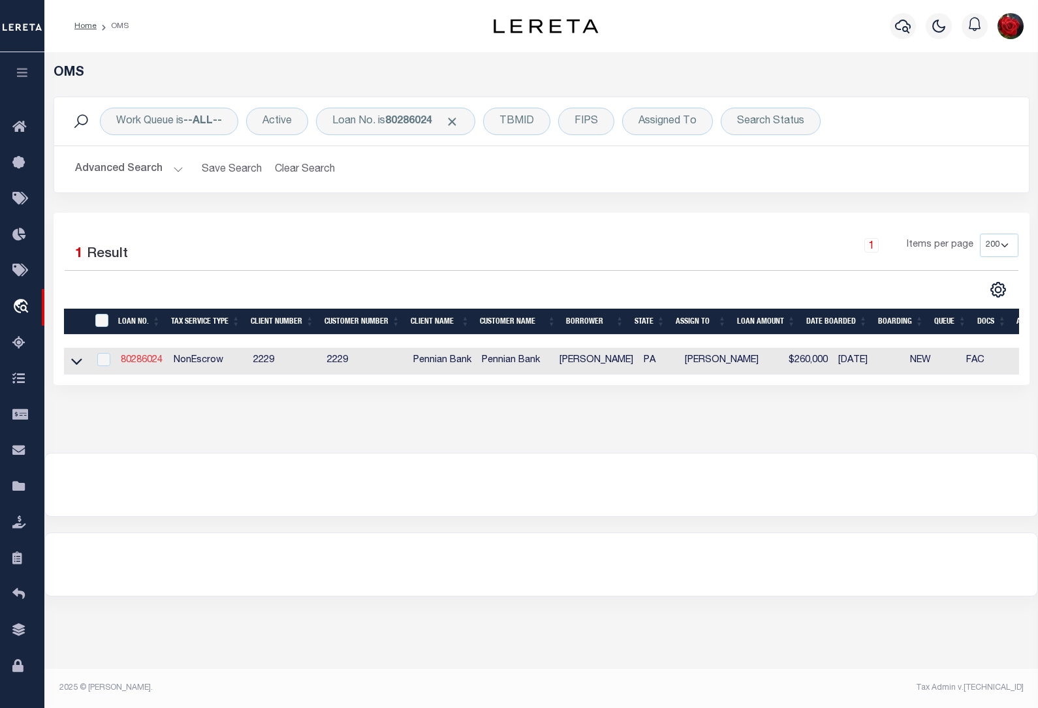
click at [138, 363] on link "80286024" at bounding box center [142, 360] width 42 height 9
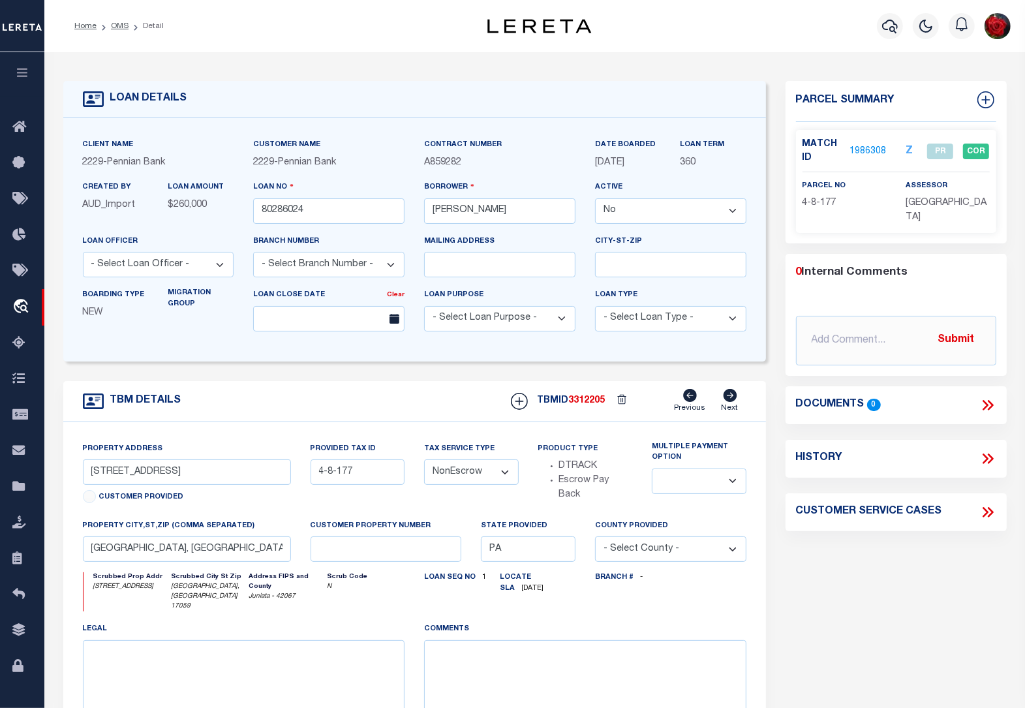
click at [874, 152] on link "1986308" at bounding box center [868, 152] width 37 height 14
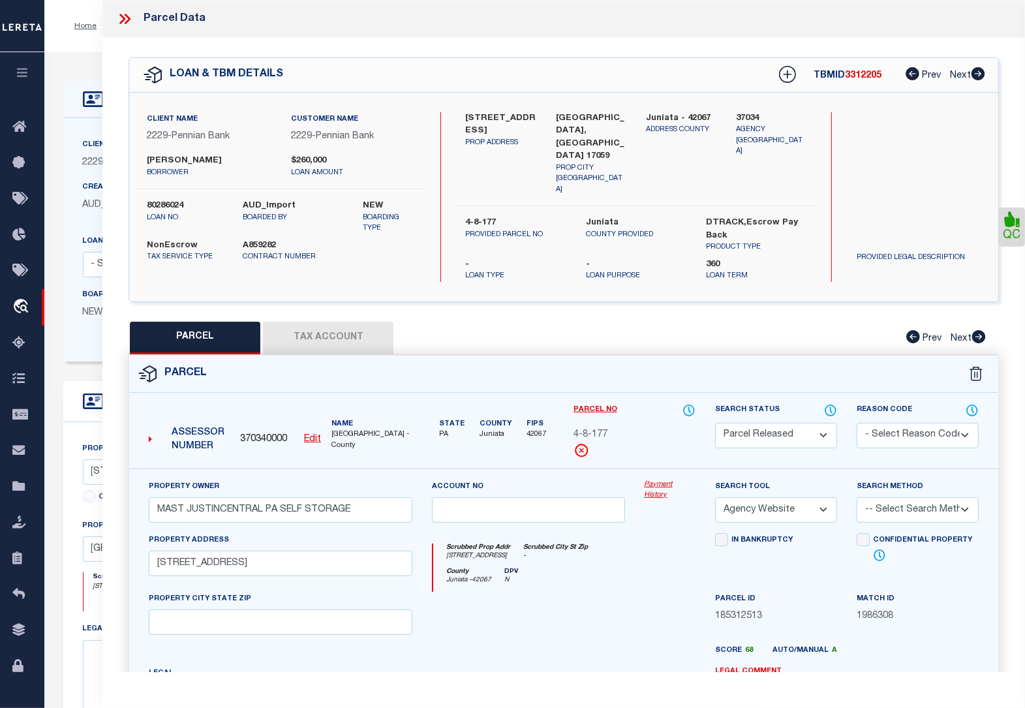
click at [349, 322] on button "Tax Account" at bounding box center [328, 338] width 131 height 33
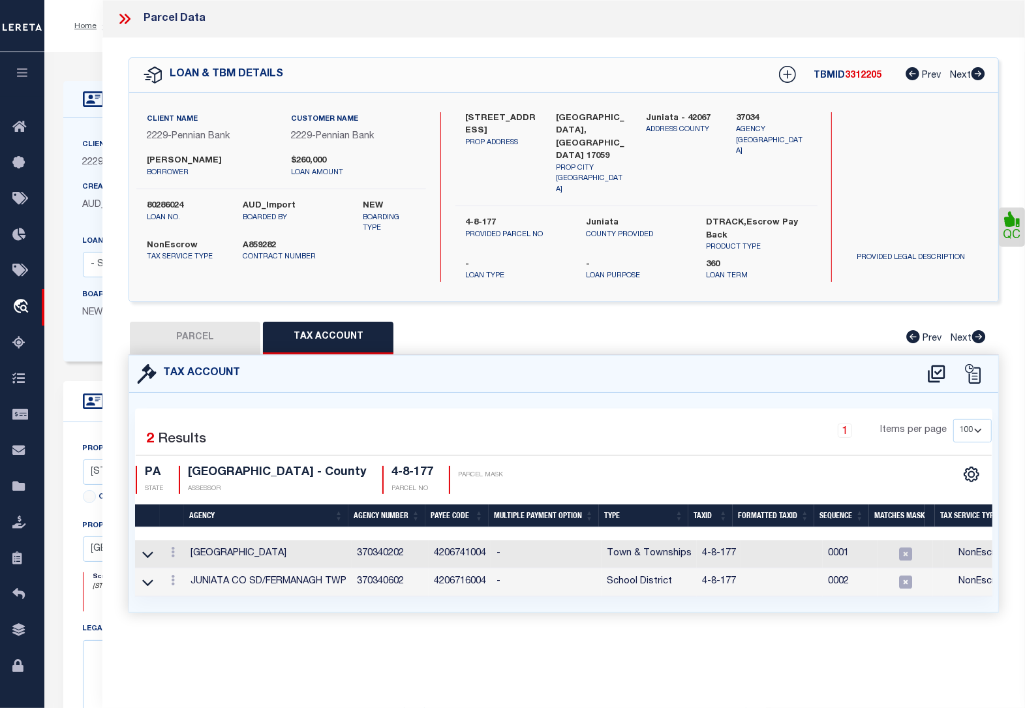
click at [194, 322] on button "PARCEL" at bounding box center [195, 338] width 131 height 33
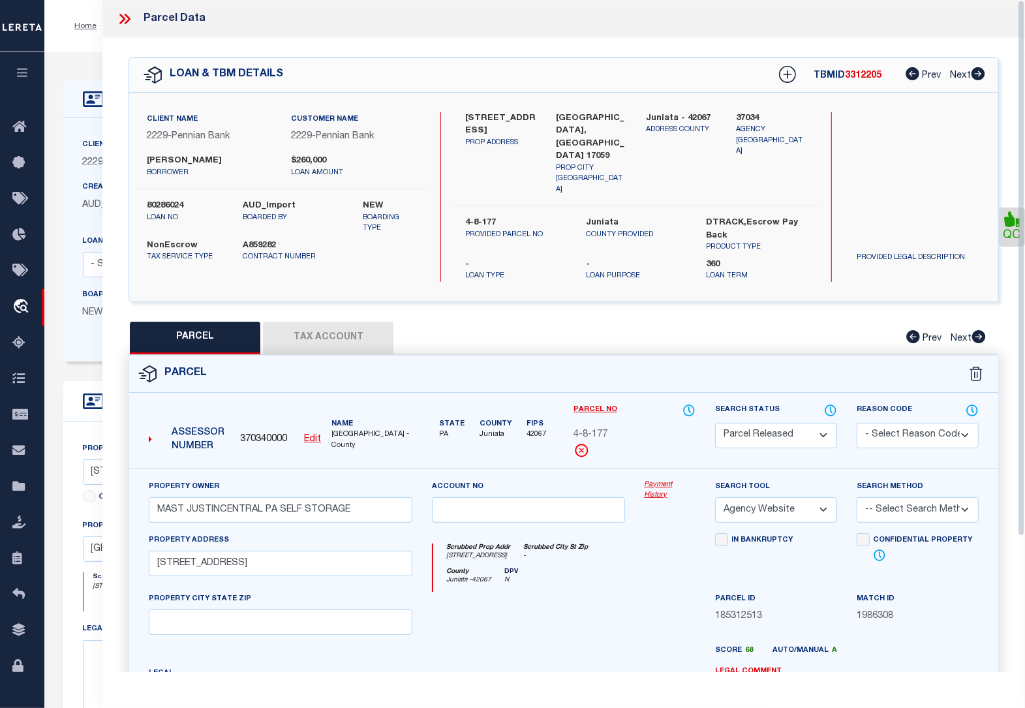
click at [82, 40] on div "Home OMS Detail Profile Sign out" at bounding box center [534, 26] width 981 height 52
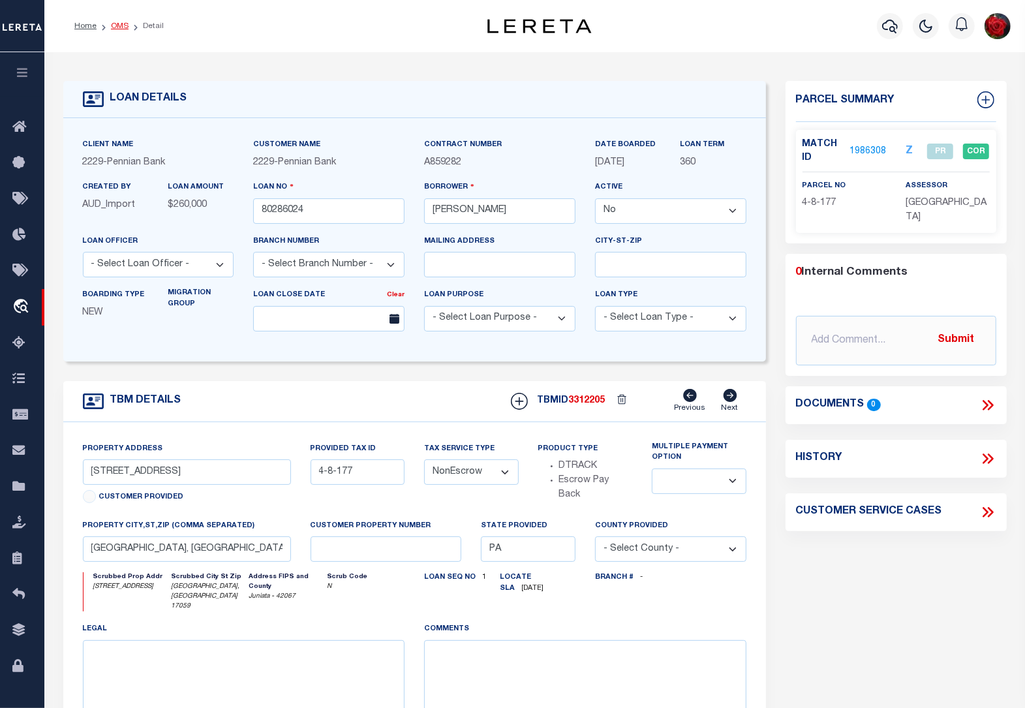
click at [114, 26] on link "OMS" at bounding box center [120, 26] width 18 height 8
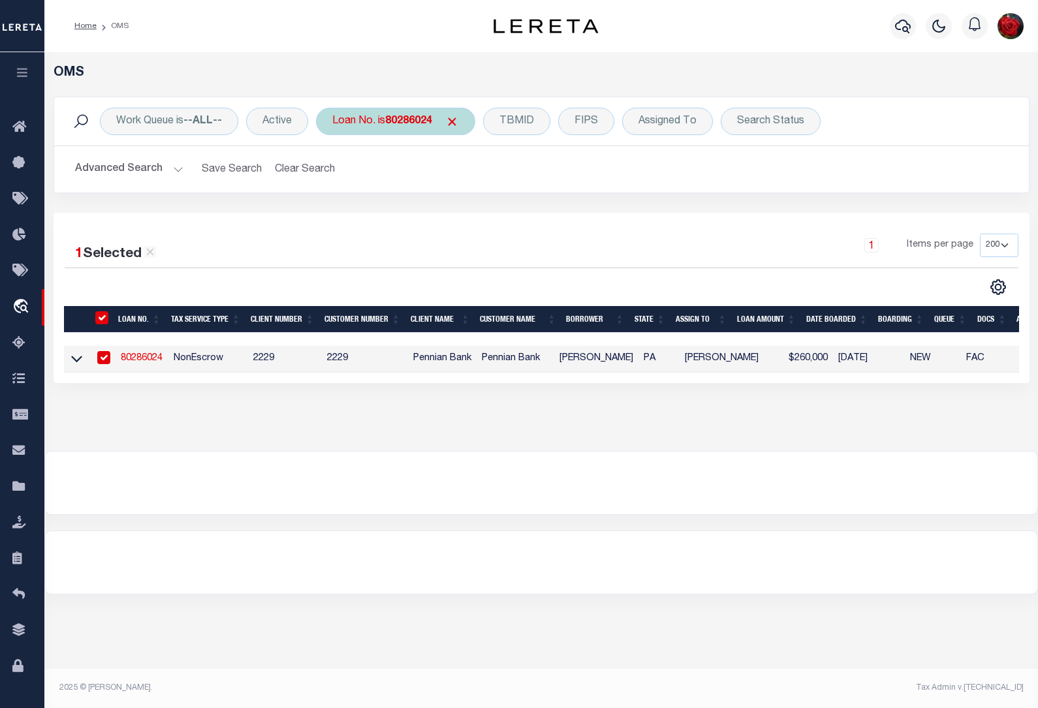
click at [403, 119] on b "80286024" at bounding box center [408, 121] width 47 height 10
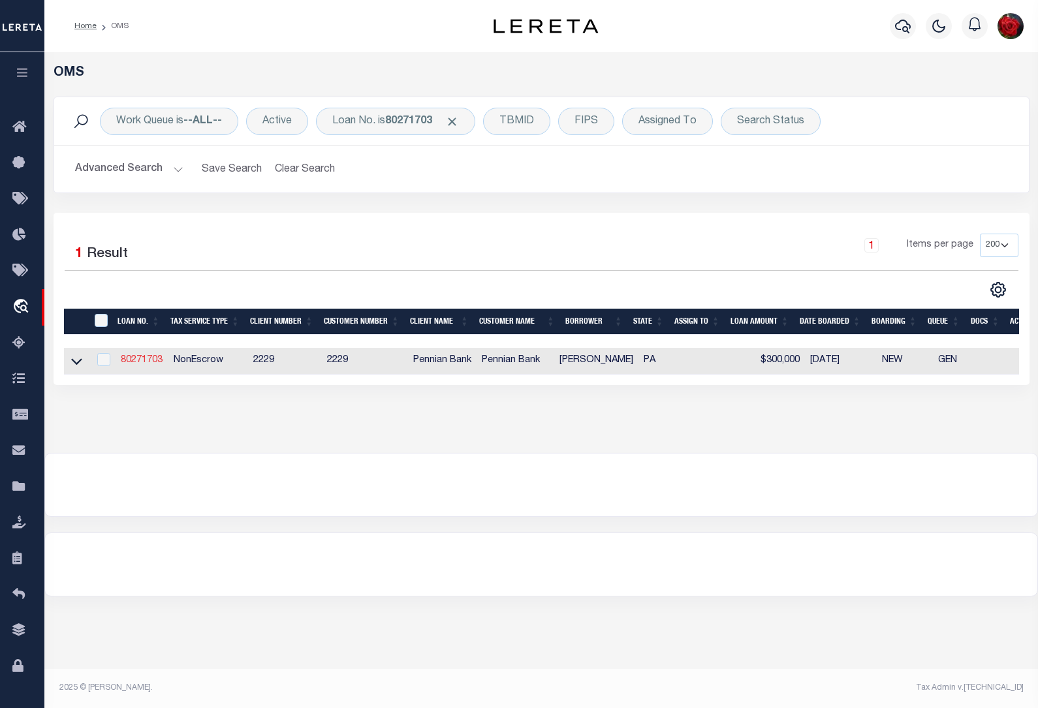
click at [137, 365] on link "80271703" at bounding box center [142, 360] width 42 height 9
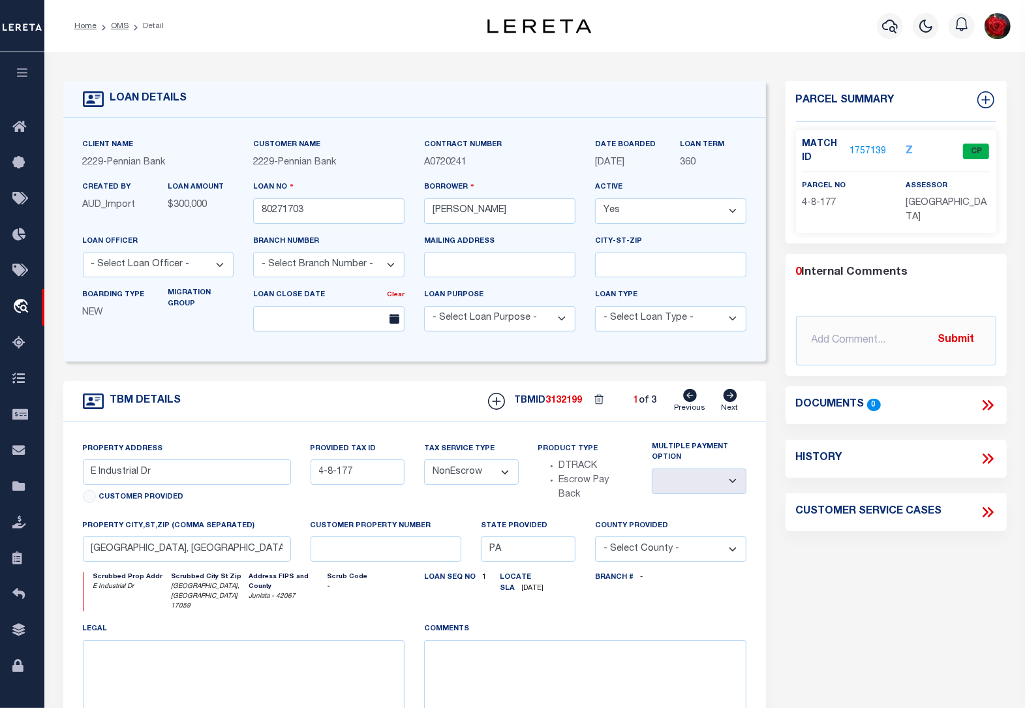
click at [861, 144] on p "1757139" at bounding box center [868, 151] width 37 height 14
click at [865, 151] on link "1757139" at bounding box center [868, 152] width 37 height 14
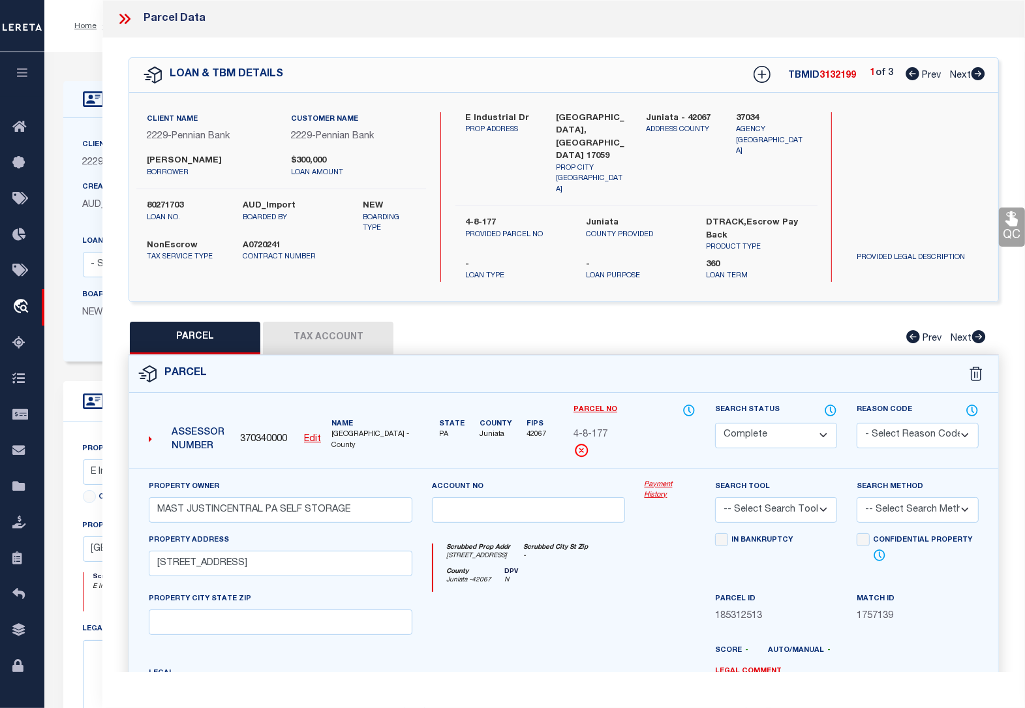
click at [331, 324] on button "Tax Account" at bounding box center [328, 338] width 131 height 33
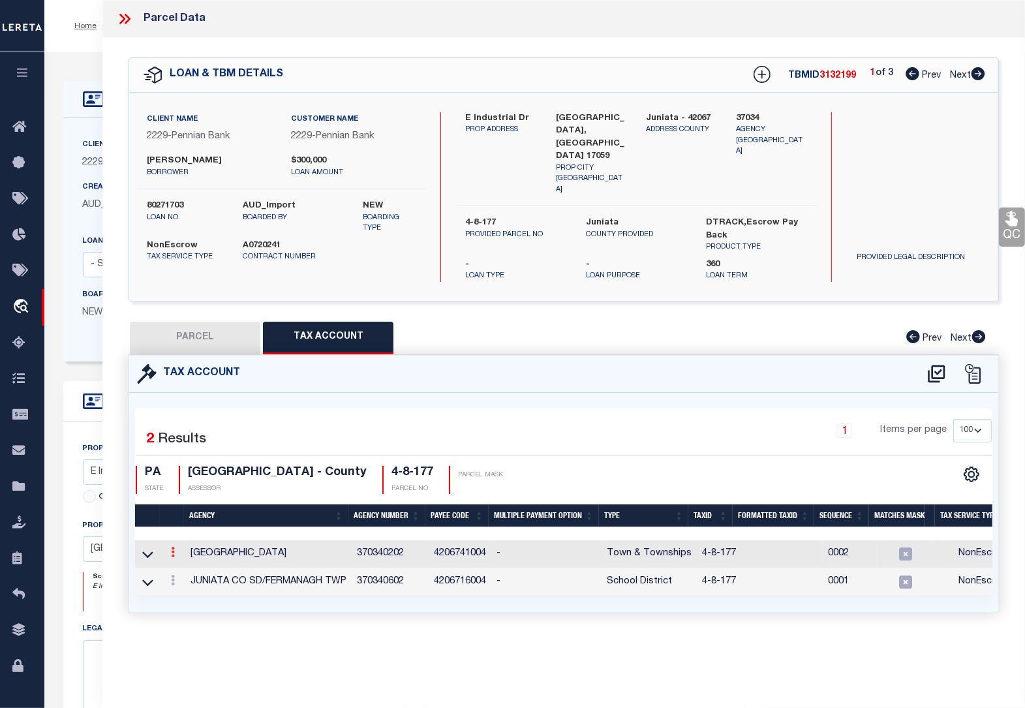
click at [171, 547] on icon at bounding box center [173, 552] width 4 height 10
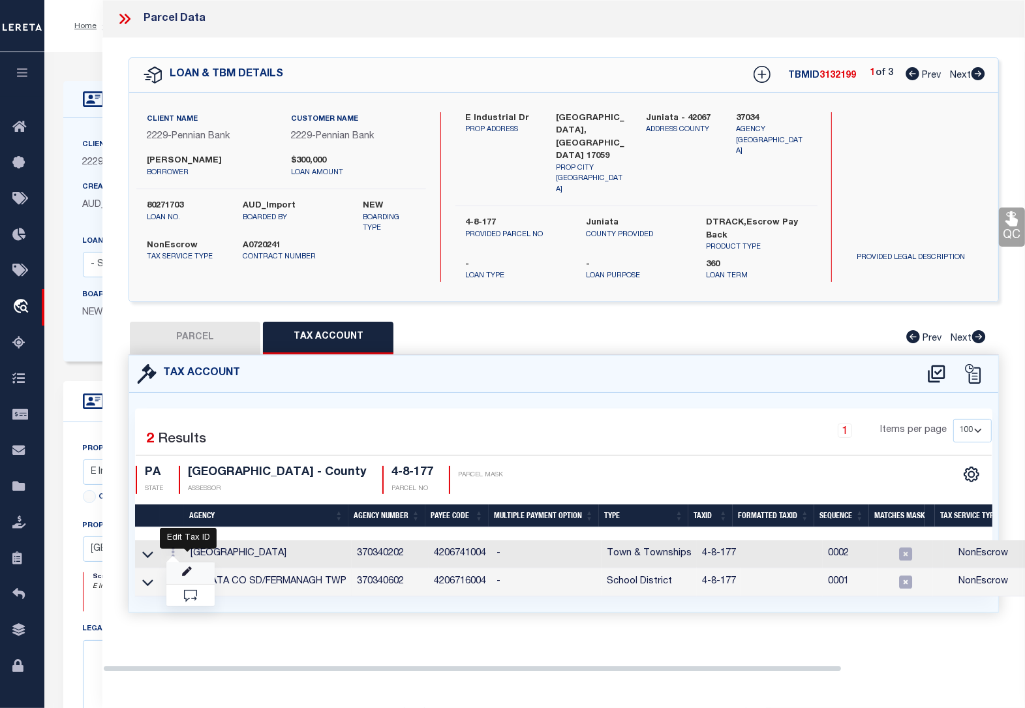
click at [188, 567] on icon "" at bounding box center [187, 572] width 10 height 10
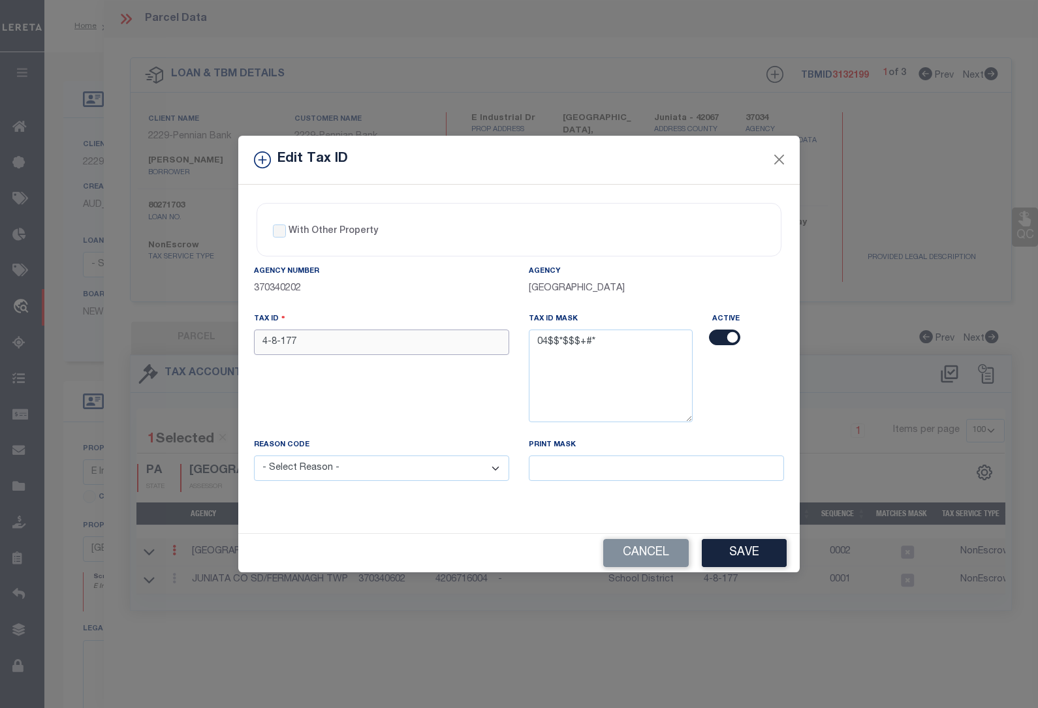
drag, startPoint x: 310, startPoint y: 346, endPoint x: 170, endPoint y: 333, distance: 140.9
click at [170, 333] on div "Edit Tax ID With Other Property With Other Property Type Temporary" at bounding box center [519, 354] width 1038 height 708
click at [317, 472] on select "- Select Reason - 099 - Other (Provide additional detail) ACT - Agency Changed …" at bounding box center [381, 468] width 255 height 25
click at [254, 457] on select "- Select Reason - 099 - Other (Provide additional detail) ACT - Agency Changed …" at bounding box center [381, 468] width 255 height 25
click at [745, 553] on button "Save" at bounding box center [744, 553] width 85 height 28
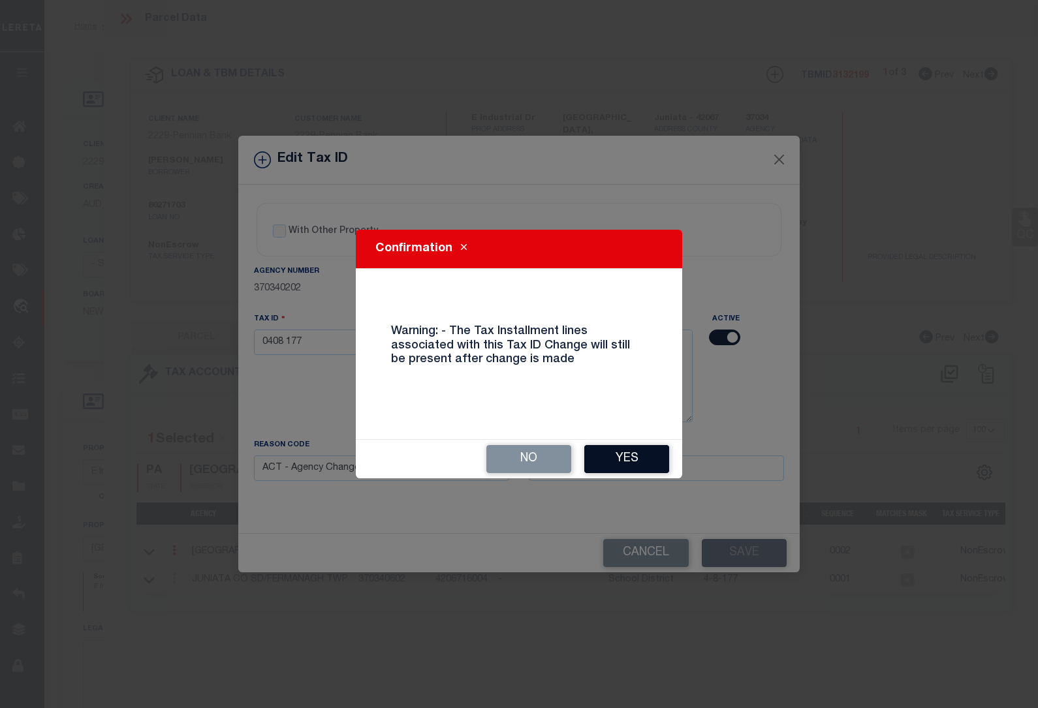
click at [620, 459] on button "Yes" at bounding box center [626, 459] width 85 height 28
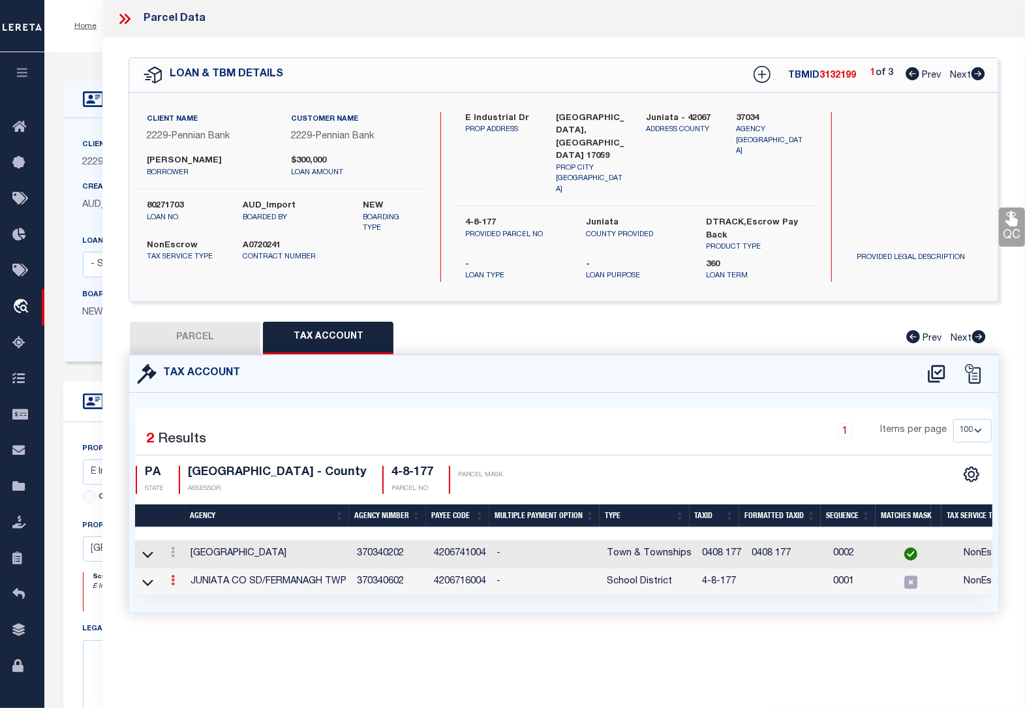
click at [171, 575] on icon at bounding box center [173, 580] width 4 height 10
click at [184, 595] on icon at bounding box center [187, 600] width 10 height 10
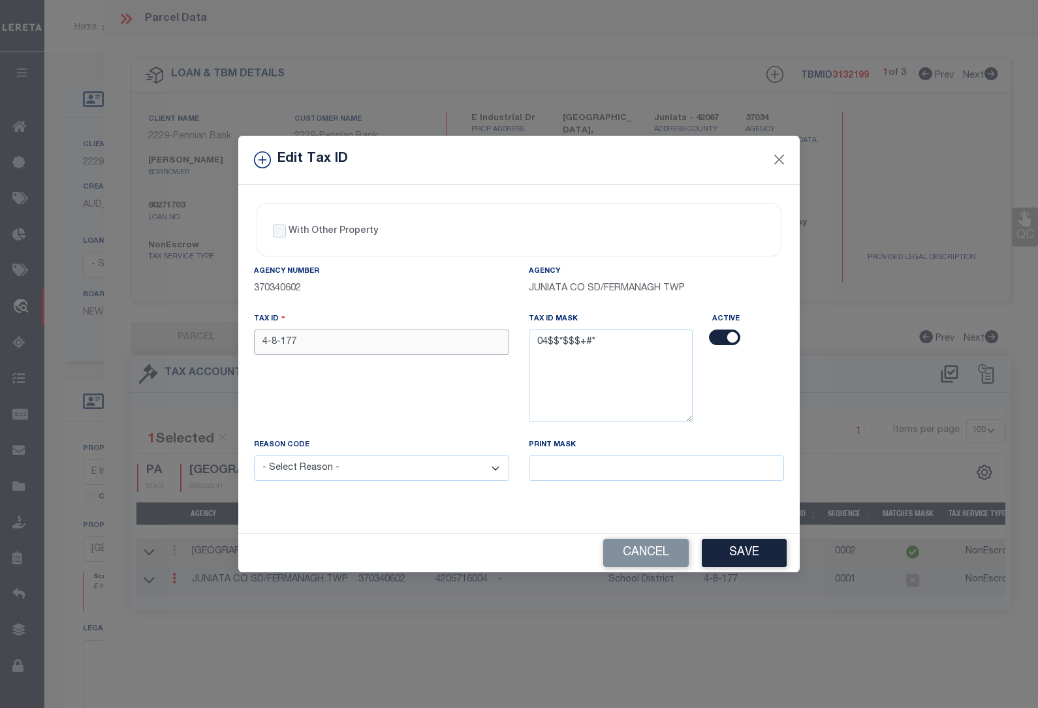
drag, startPoint x: 302, startPoint y: 345, endPoint x: 200, endPoint y: 341, distance: 102.5
click at [200, 341] on div "Edit Tax ID With Other Property With Other Property Type Temporary" at bounding box center [519, 354] width 1038 height 708
click at [303, 471] on select "- Select Reason - 099 - Other (Provide additional detail) ACT - Agency Changed …" at bounding box center [381, 468] width 255 height 25
click at [254, 457] on select "- Select Reason - 099 - Other (Provide additional detail) ACT - Agency Changed …" at bounding box center [381, 468] width 255 height 25
click at [728, 559] on button "Save" at bounding box center [744, 553] width 85 height 28
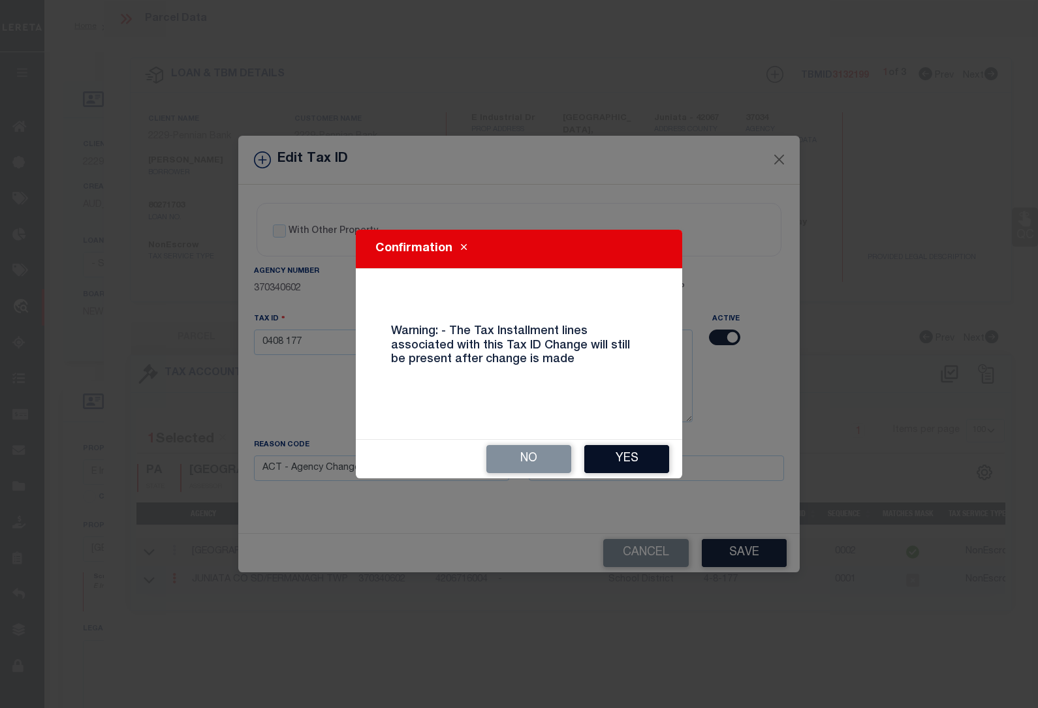
click at [611, 461] on button "Yes" at bounding box center [626, 459] width 85 height 28
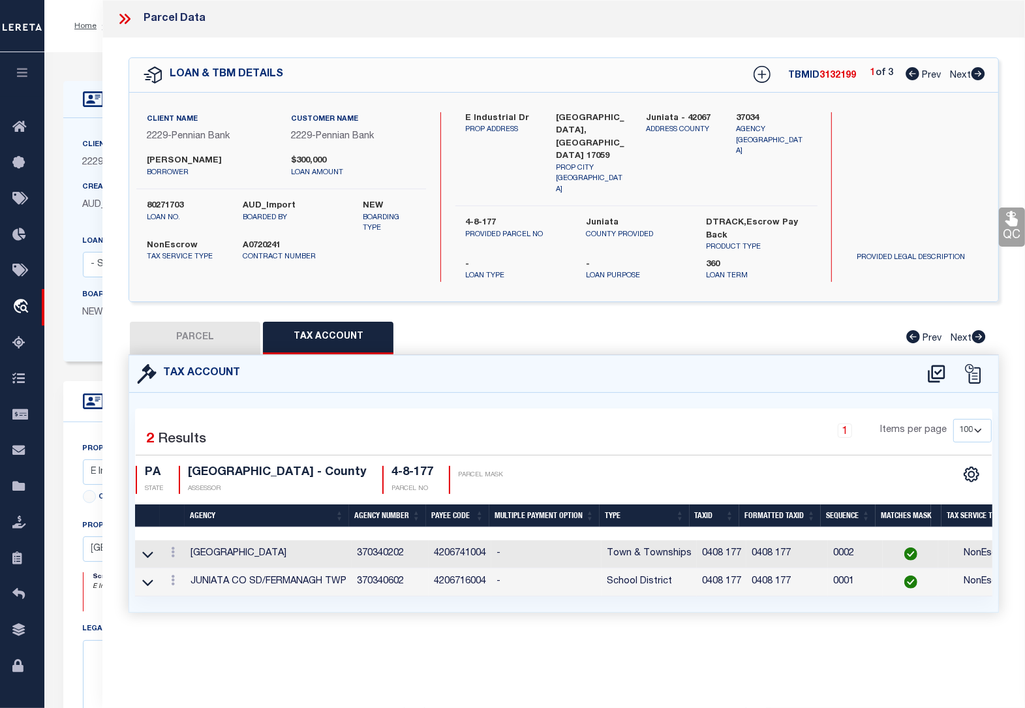
click at [74, 49] on div "Home OMS Detail Profile Sign out" at bounding box center [534, 26] width 981 height 52
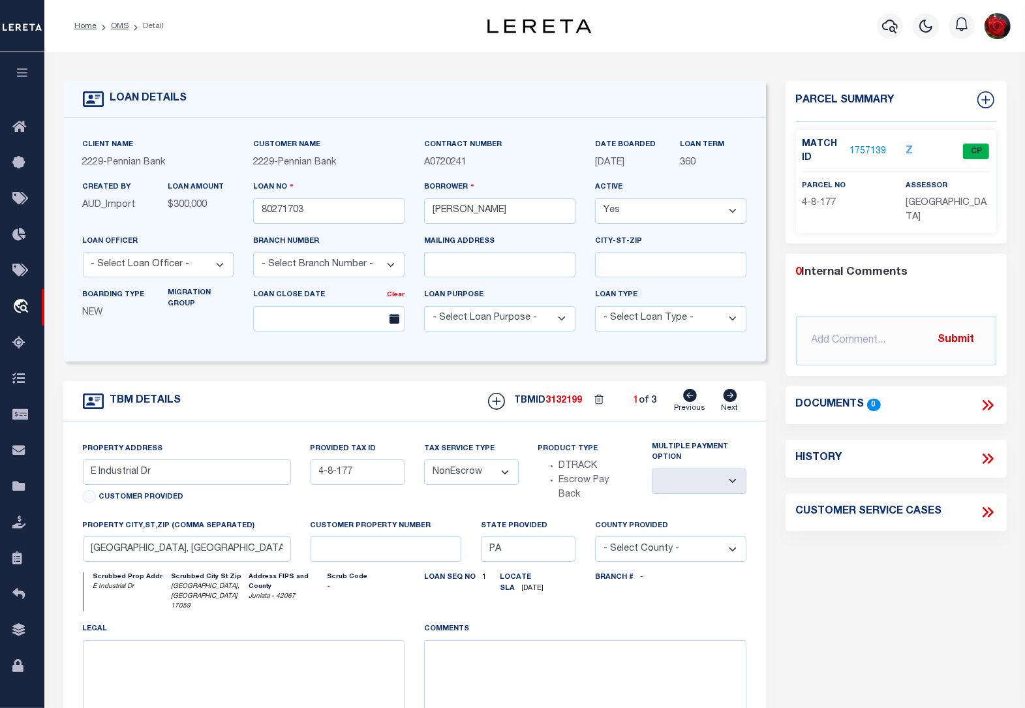
click at [879, 150] on link "1757139" at bounding box center [868, 152] width 37 height 14
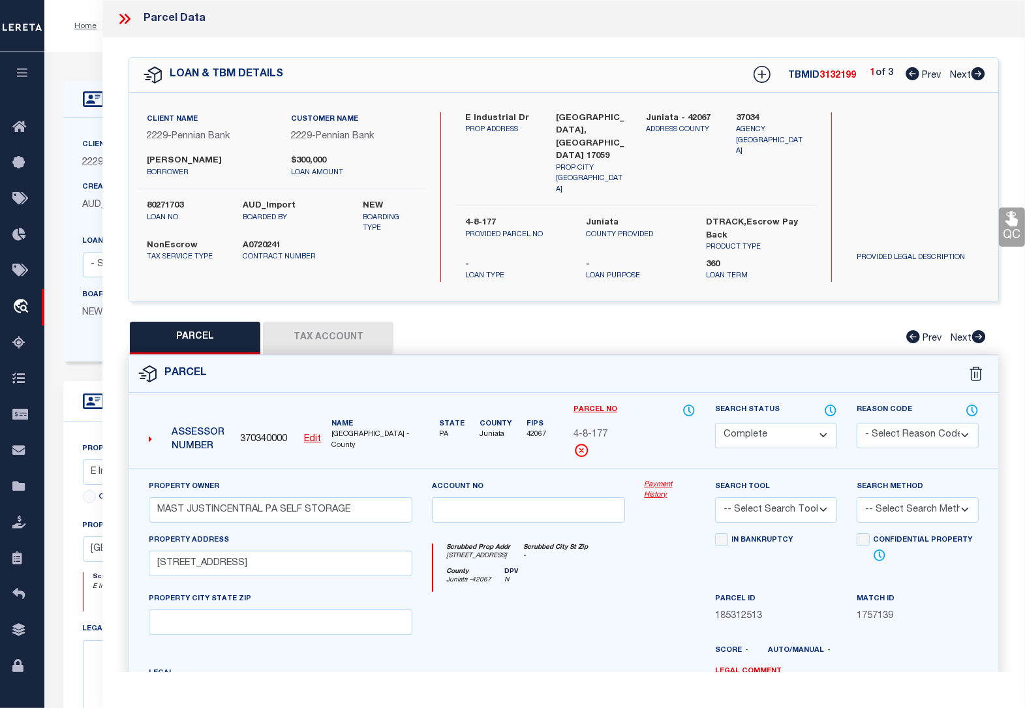
click at [331, 322] on button "Tax Account" at bounding box center [328, 338] width 131 height 33
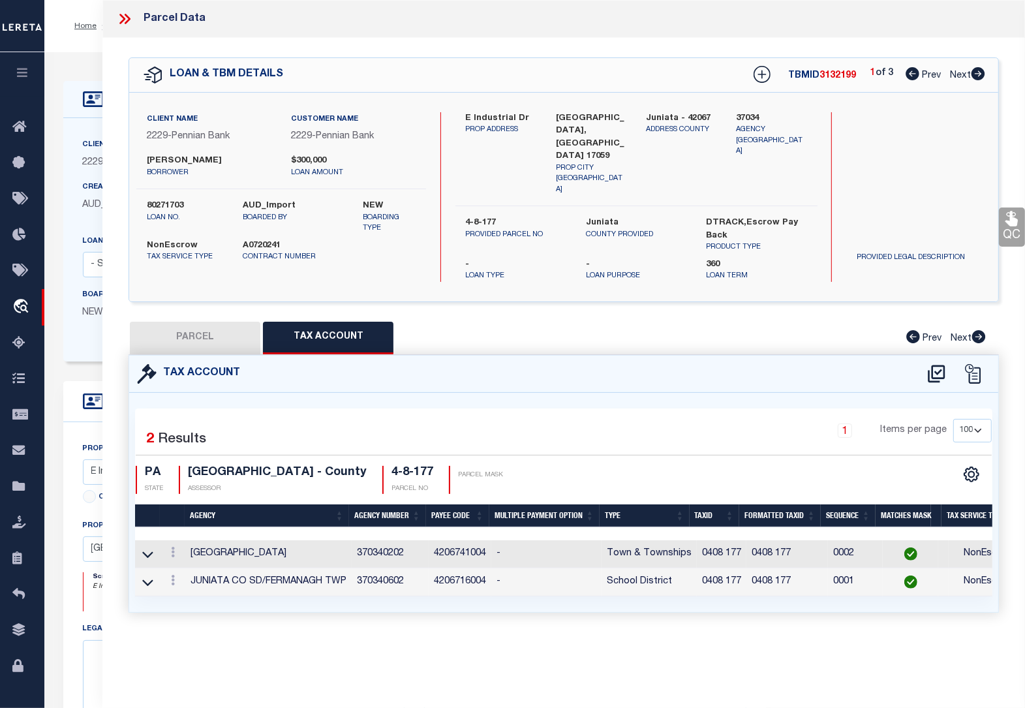
click at [979, 74] on icon at bounding box center [979, 73] width 14 height 13
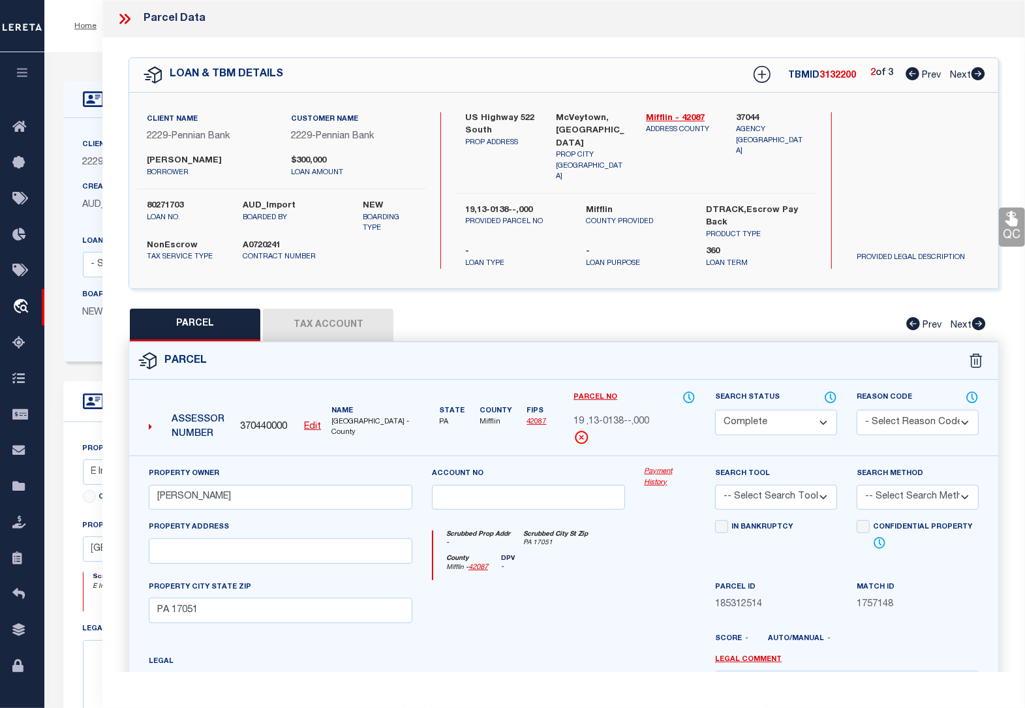
click at [976, 77] on icon at bounding box center [979, 73] width 14 height 13
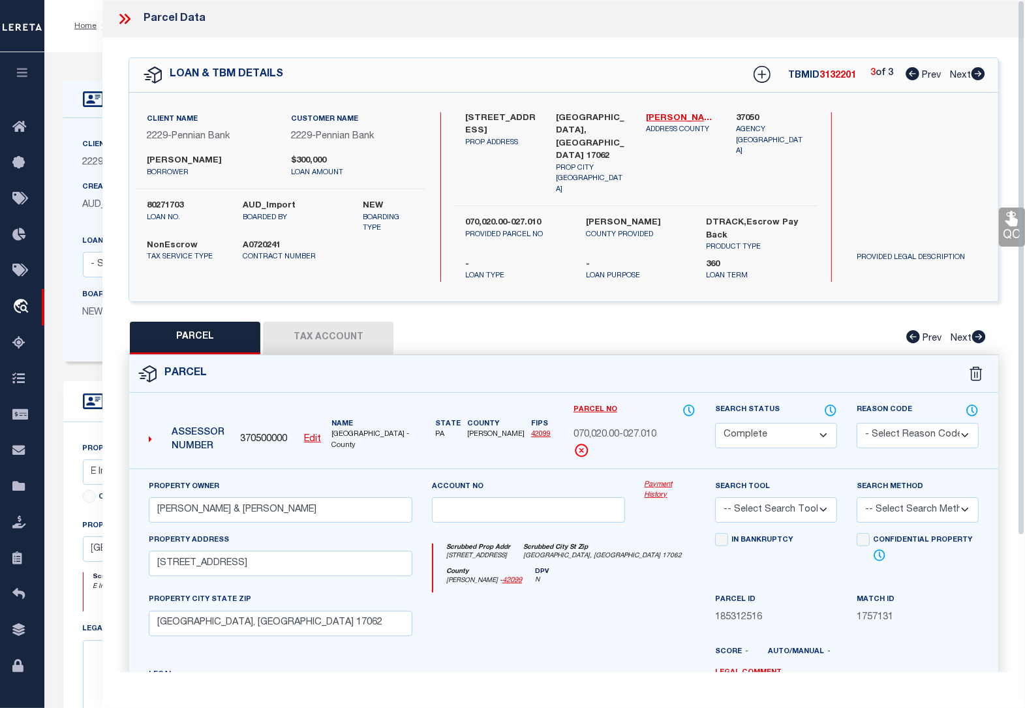
click at [125, 15] on icon at bounding box center [128, 19] width 6 height 10
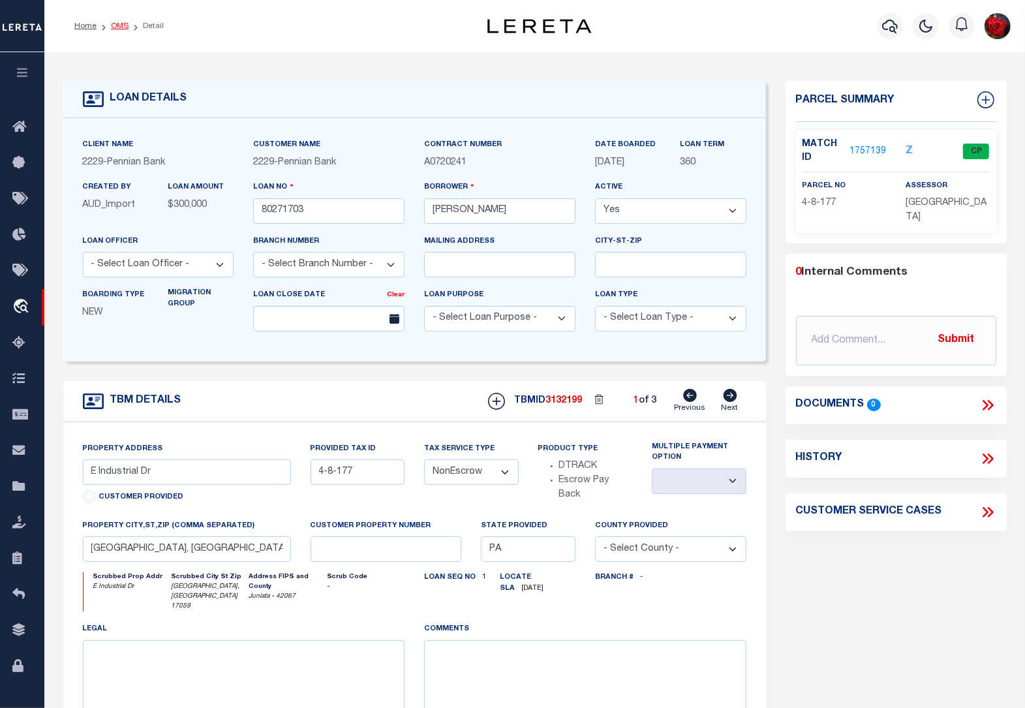
click at [116, 24] on link "OMS" at bounding box center [120, 26] width 18 height 8
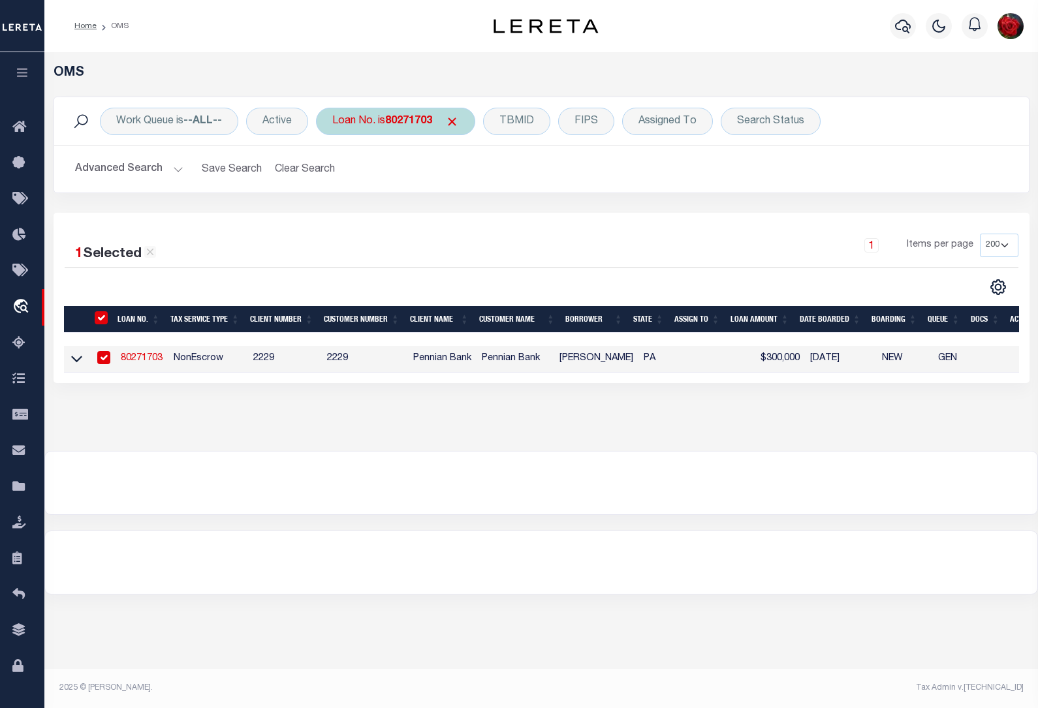
click at [396, 118] on b "80271703" at bounding box center [408, 121] width 47 height 10
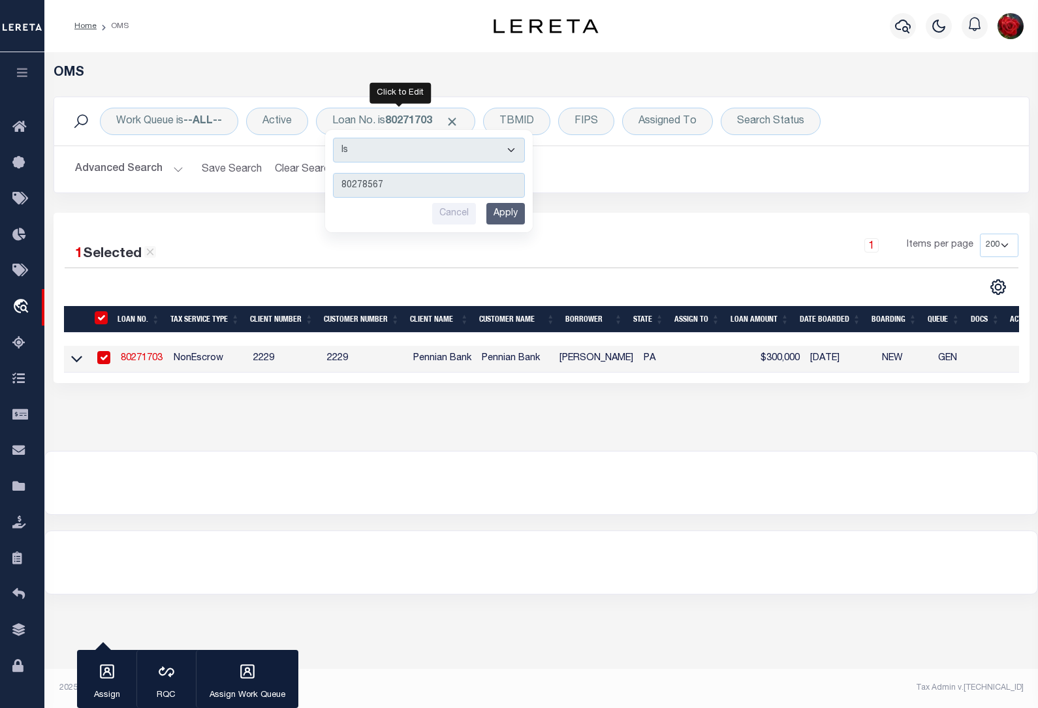
click at [516, 217] on input "Apply" at bounding box center [505, 214] width 39 height 22
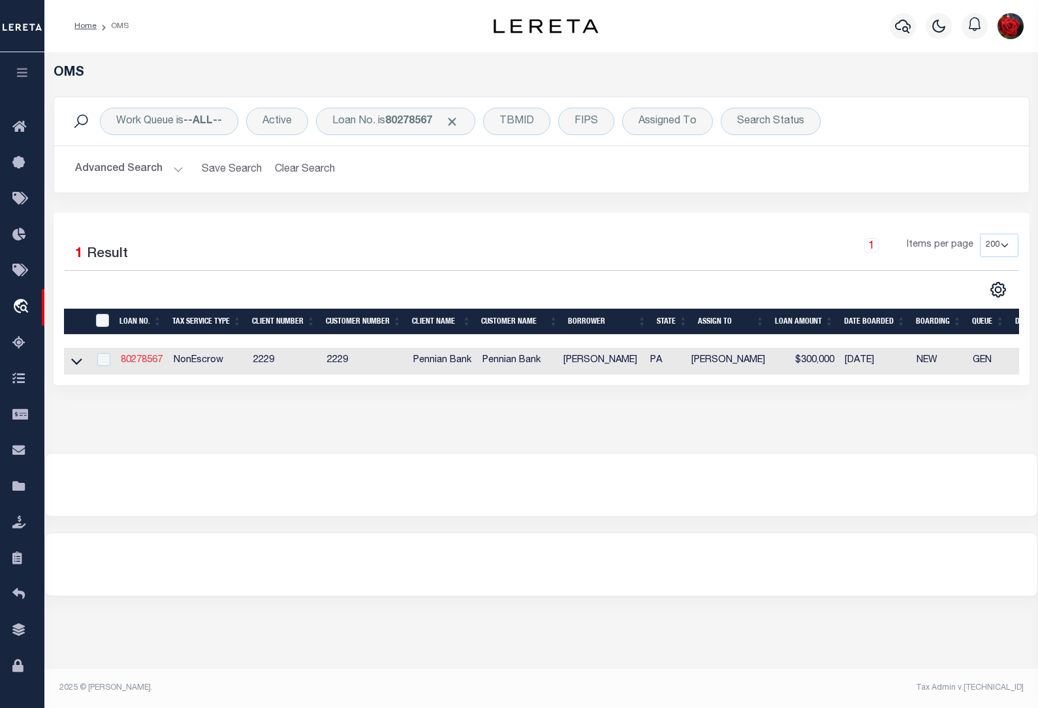
click at [150, 361] on link "80278567" at bounding box center [142, 360] width 42 height 9
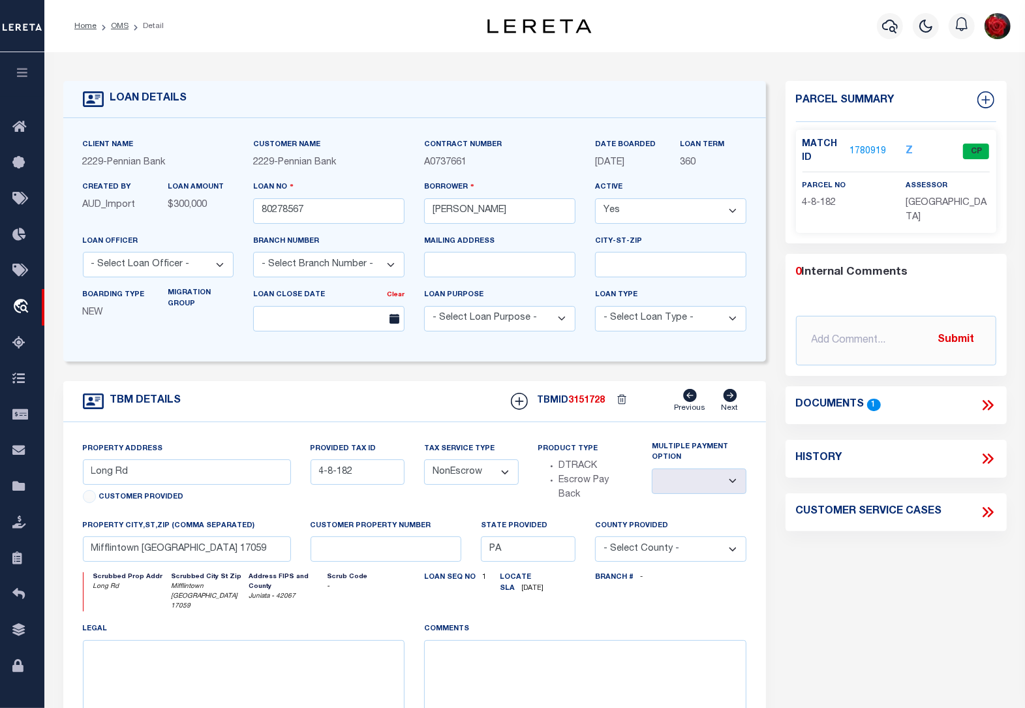
click at [863, 157] on link "1780919" at bounding box center [868, 152] width 37 height 14
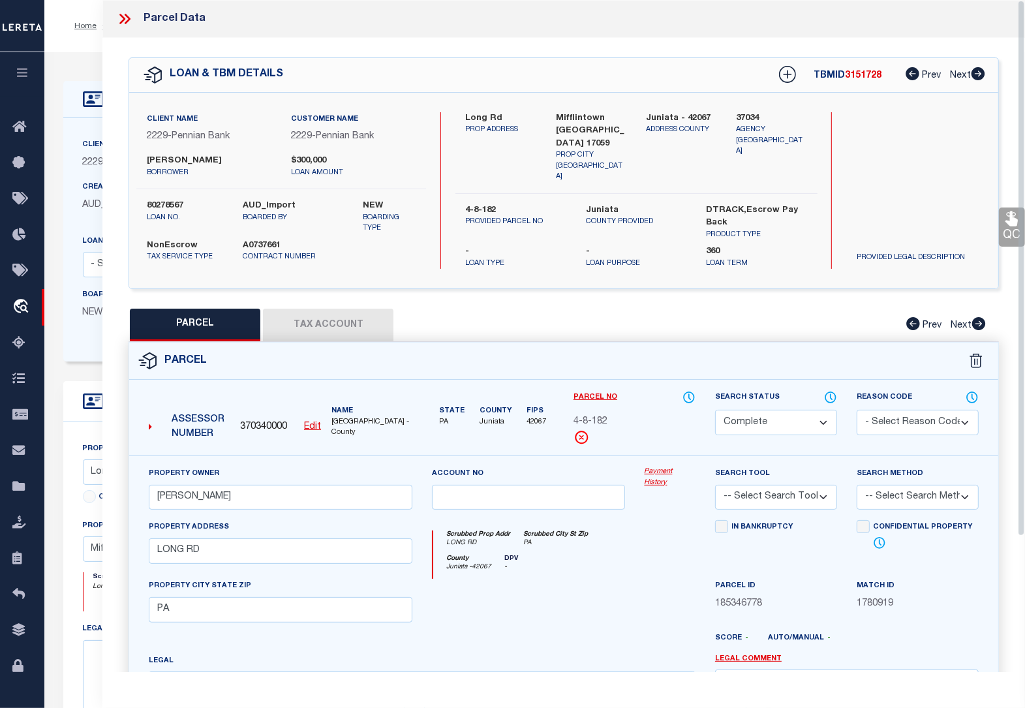
click at [372, 318] on button "Tax Account" at bounding box center [328, 325] width 131 height 33
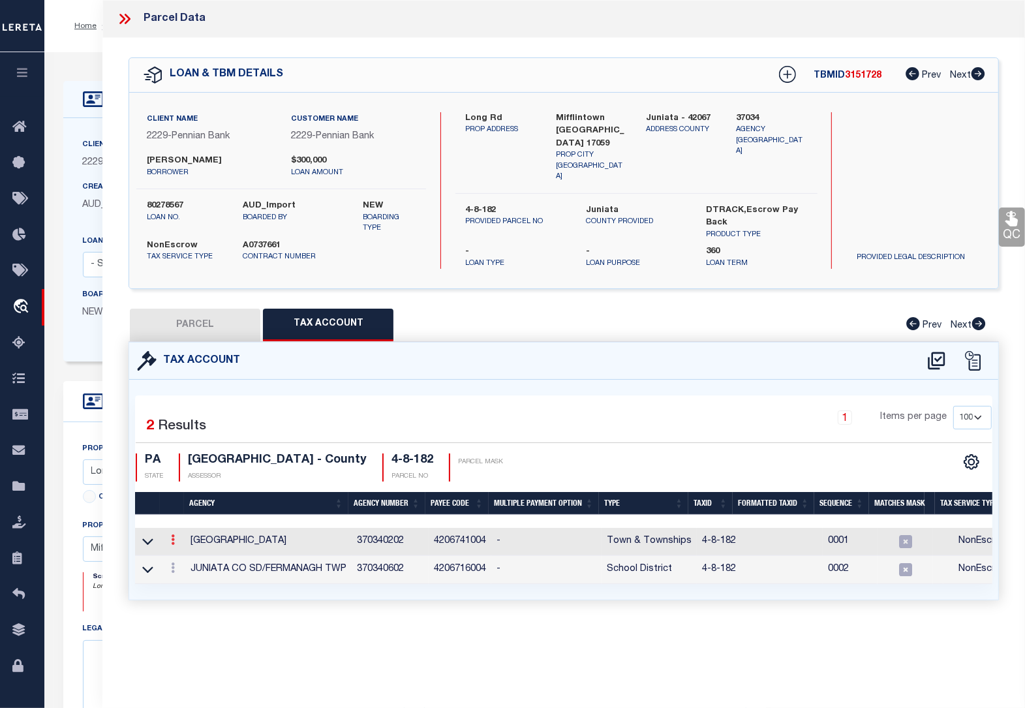
click at [173, 535] on icon at bounding box center [173, 539] width 4 height 10
click at [186, 558] on icon "" at bounding box center [187, 559] width 10 height 10
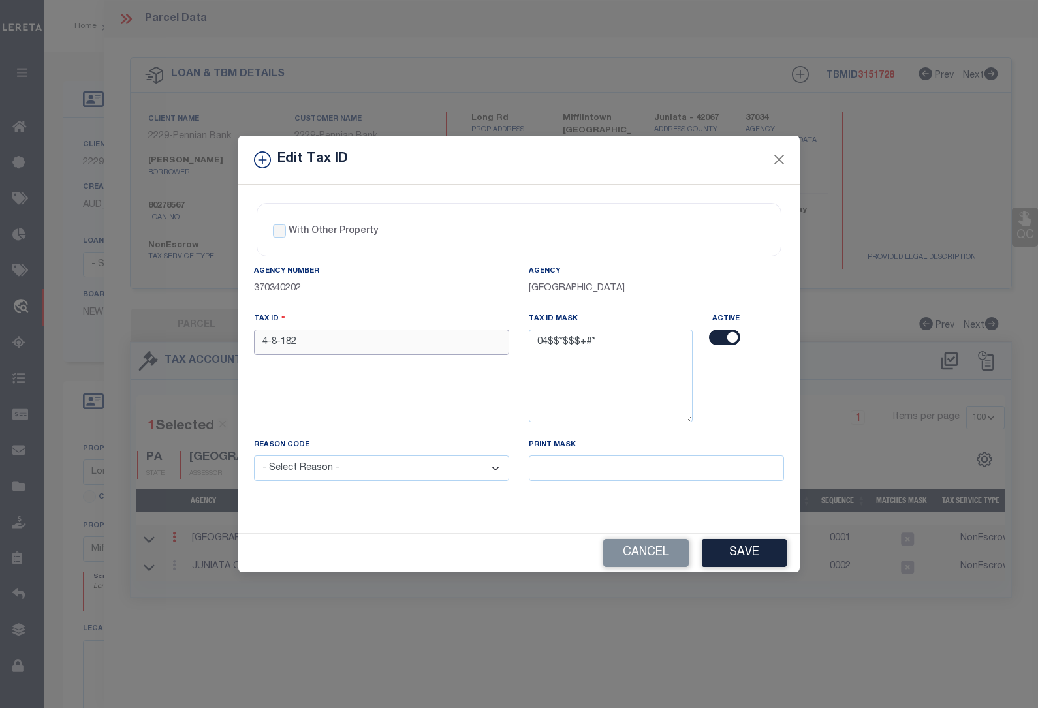
drag, startPoint x: 317, startPoint y: 341, endPoint x: 202, endPoint y: 341, distance: 114.9
click at [202, 341] on div "Edit Tax ID With Other Property With Other Property Type Temporary" at bounding box center [519, 354] width 1038 height 708
click at [318, 465] on select "- Select Reason - 099 - Other (Provide additional detail) ACT - Agency Changed …" at bounding box center [381, 468] width 255 height 25
click at [254, 457] on select "- Select Reason - 099 - Other (Provide additional detail) ACT - Agency Changed …" at bounding box center [381, 468] width 255 height 25
click at [732, 549] on button "Save" at bounding box center [744, 553] width 85 height 28
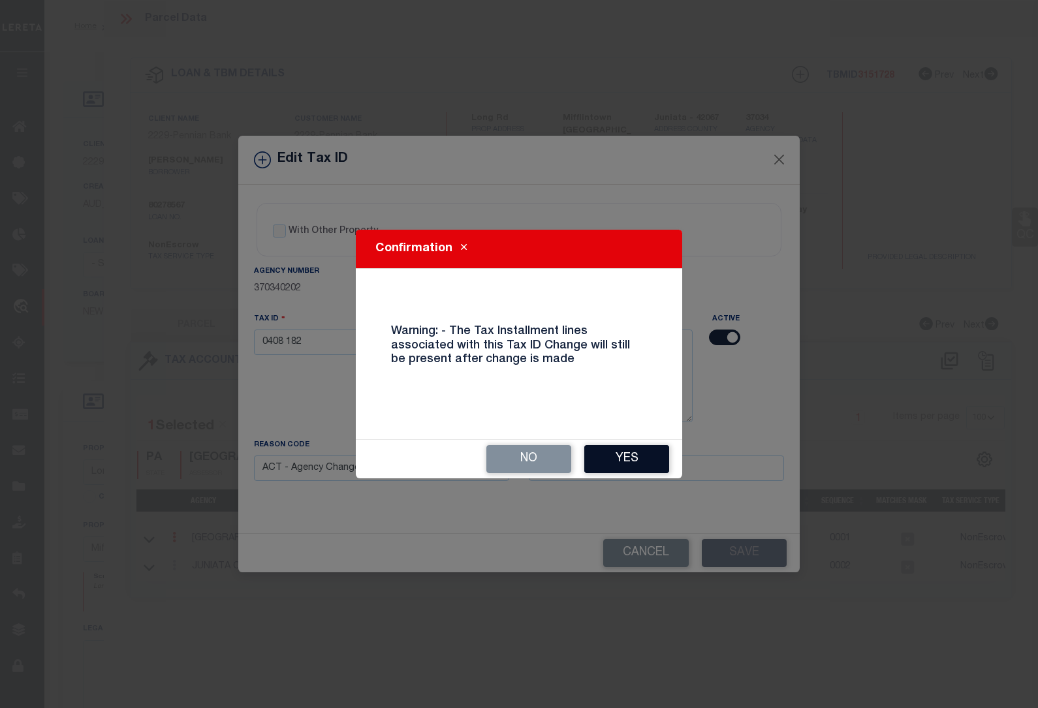
click at [627, 457] on button "Yes" at bounding box center [626, 459] width 85 height 28
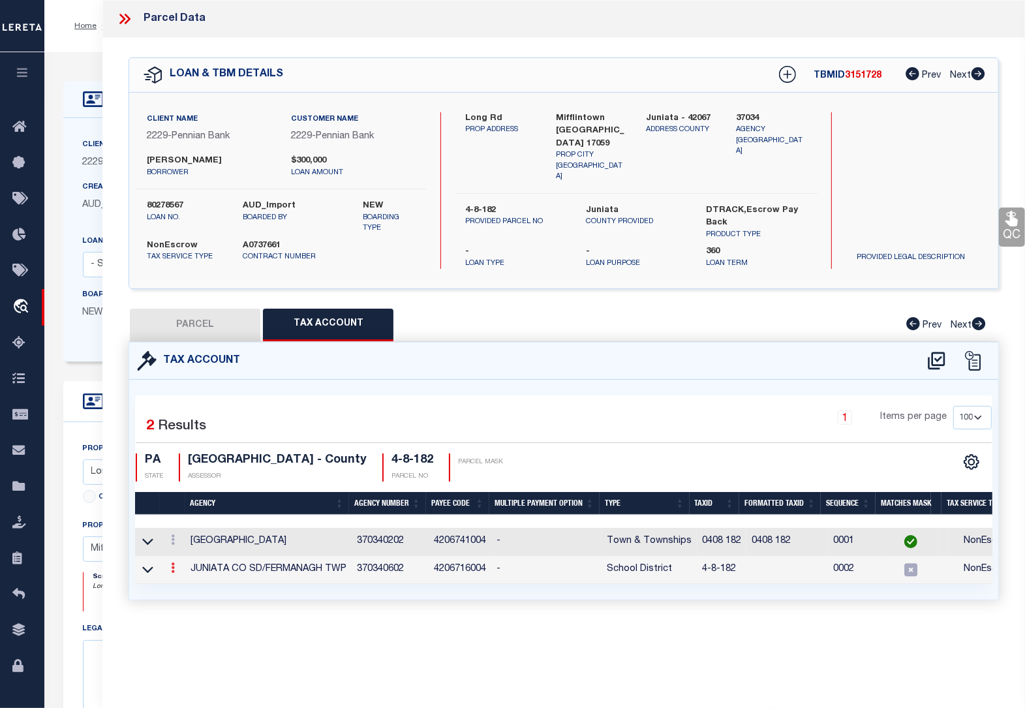
click at [173, 569] on icon at bounding box center [173, 568] width 4 height 10
click at [187, 582] on icon at bounding box center [187, 587] width 10 height 10
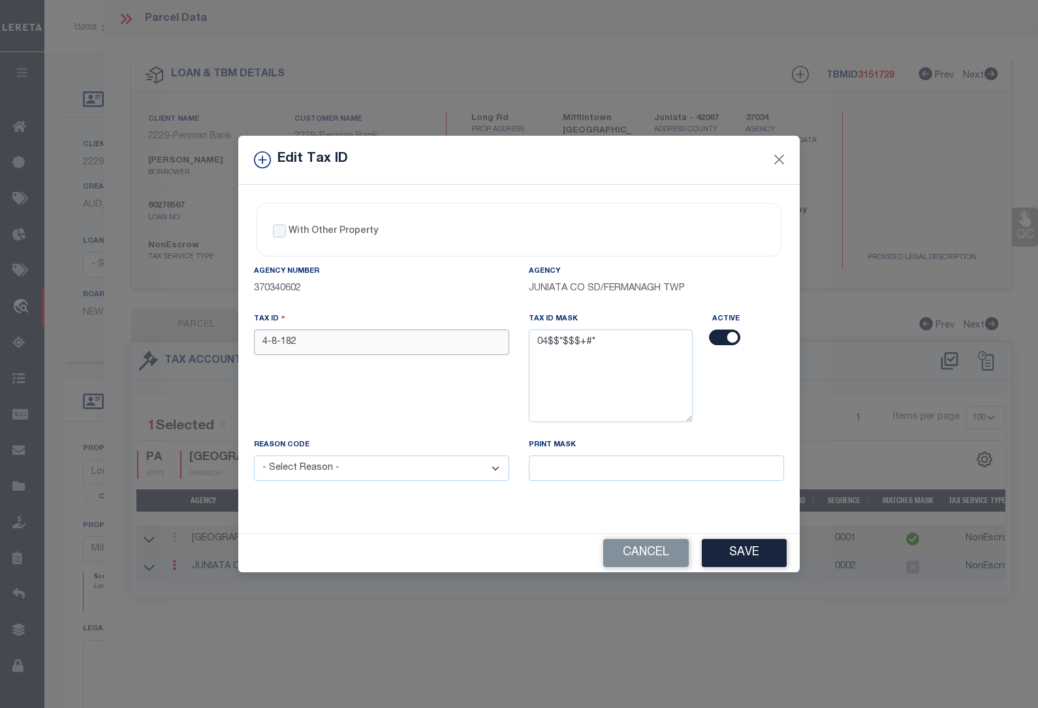
drag, startPoint x: 315, startPoint y: 340, endPoint x: 216, endPoint y: 339, distance: 99.2
click at [216, 339] on div "Edit Tax ID With Other Property With Other Property Type Temporary" at bounding box center [519, 354] width 1038 height 708
click at [318, 474] on select "- Select Reason - 099 - Other (Provide additional detail) ACT - Agency Changed …" at bounding box center [381, 468] width 255 height 25
click at [254, 457] on select "- Select Reason - 099 - Other (Provide additional detail) ACT - Agency Changed …" at bounding box center [381, 468] width 255 height 25
click at [751, 555] on button "Save" at bounding box center [744, 553] width 85 height 28
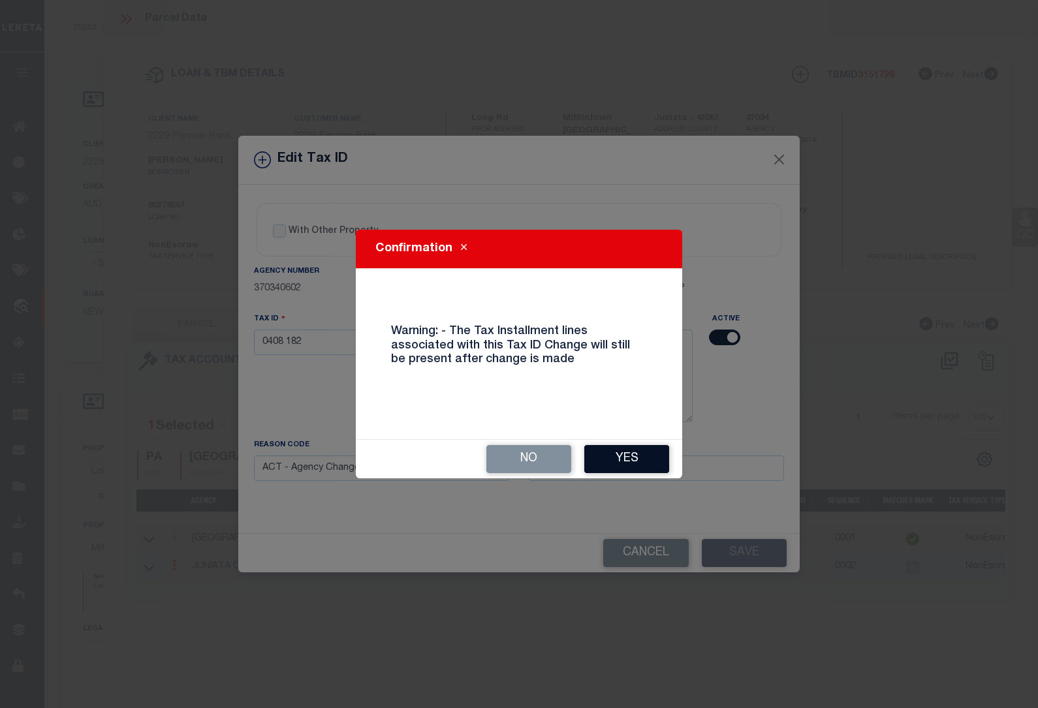
click at [638, 465] on button "Yes" at bounding box center [626, 459] width 85 height 28
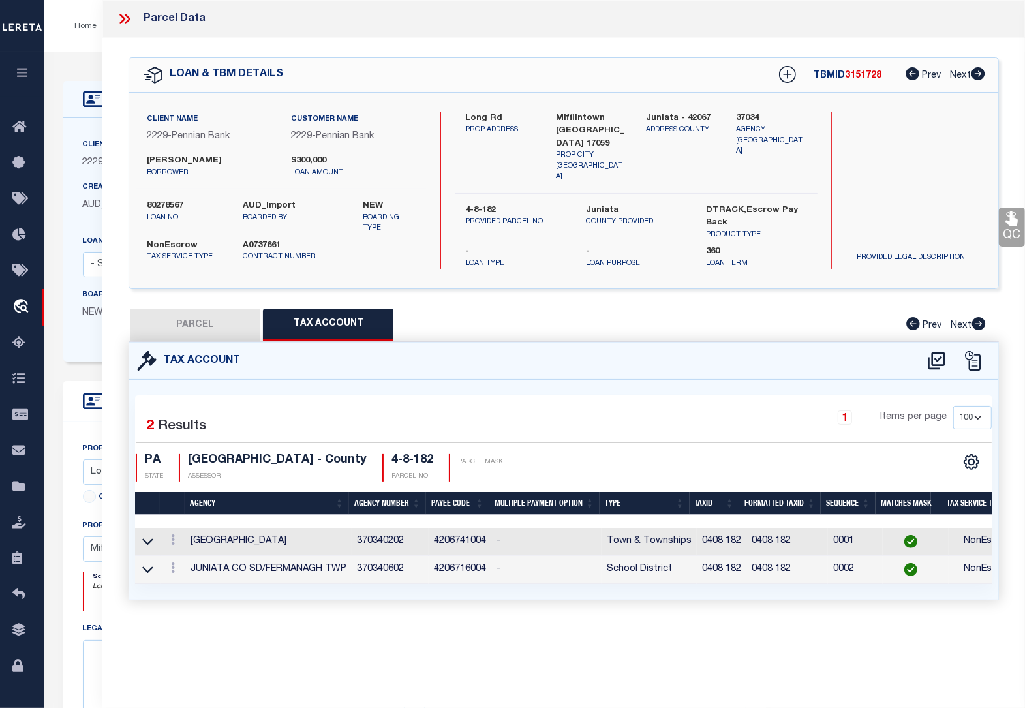
click at [123, 18] on icon at bounding box center [122, 19] width 6 height 10
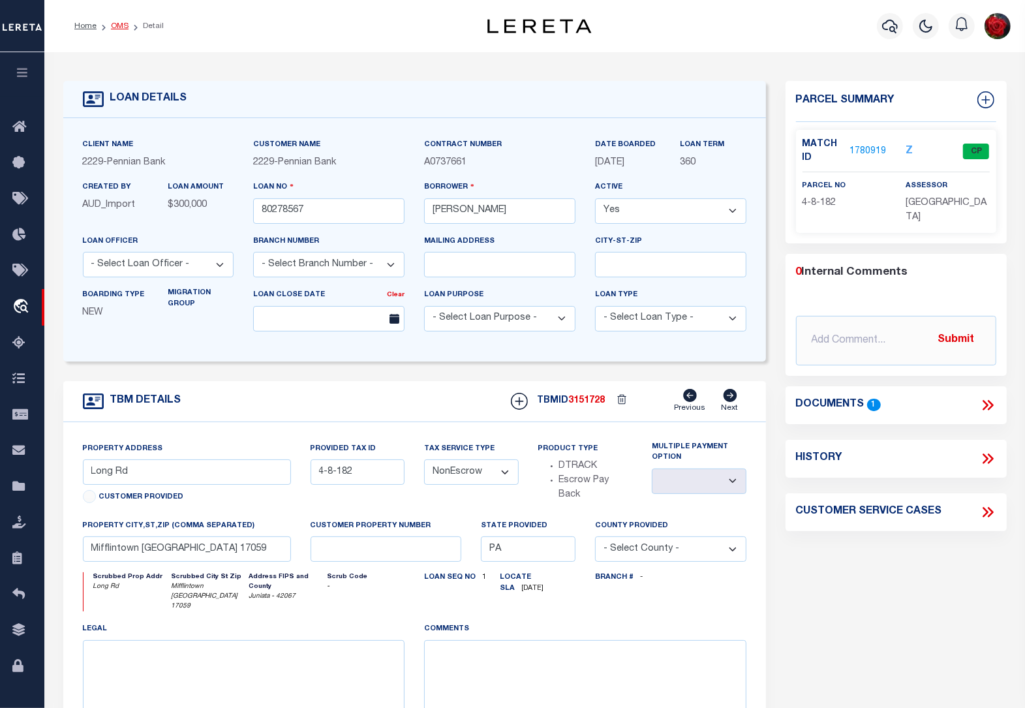
click at [115, 25] on link "OMS" at bounding box center [120, 26] width 18 height 8
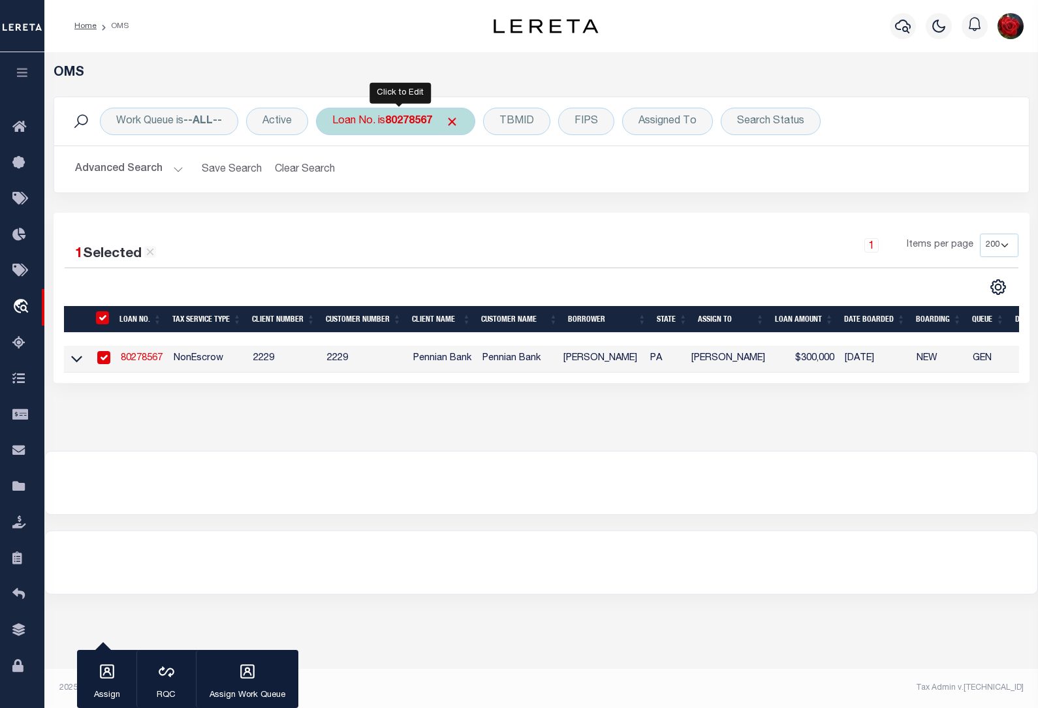
click at [405, 119] on b "80278567" at bounding box center [408, 121] width 47 height 10
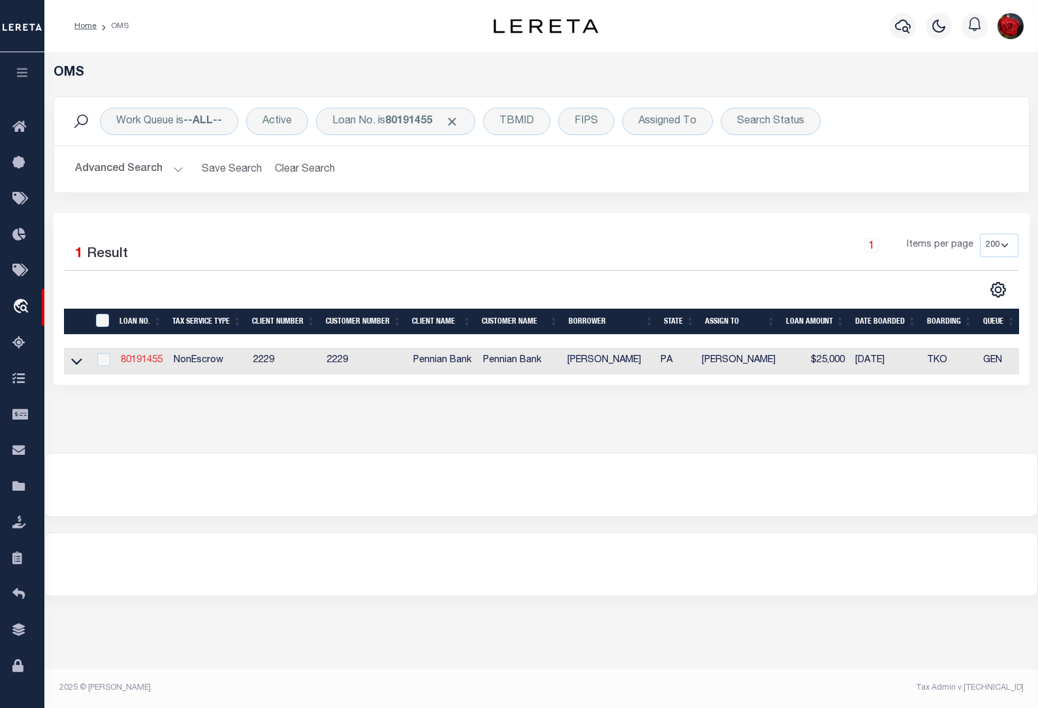
click at [151, 363] on link "80191455" at bounding box center [142, 360] width 42 height 9
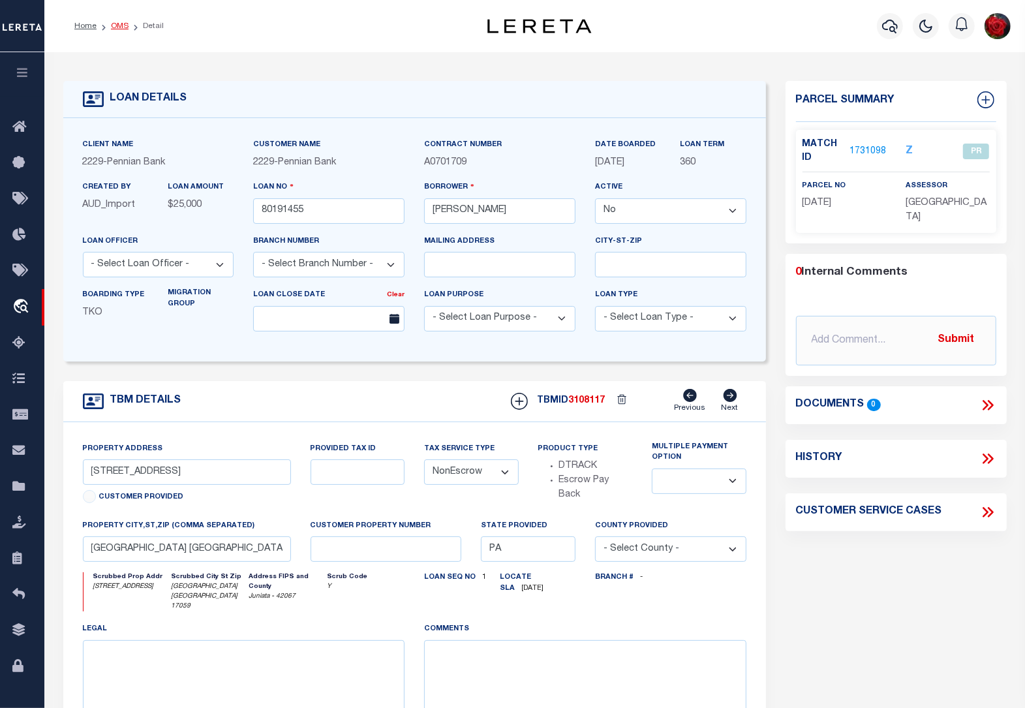
click at [118, 26] on link "OMS" at bounding box center [120, 26] width 18 height 8
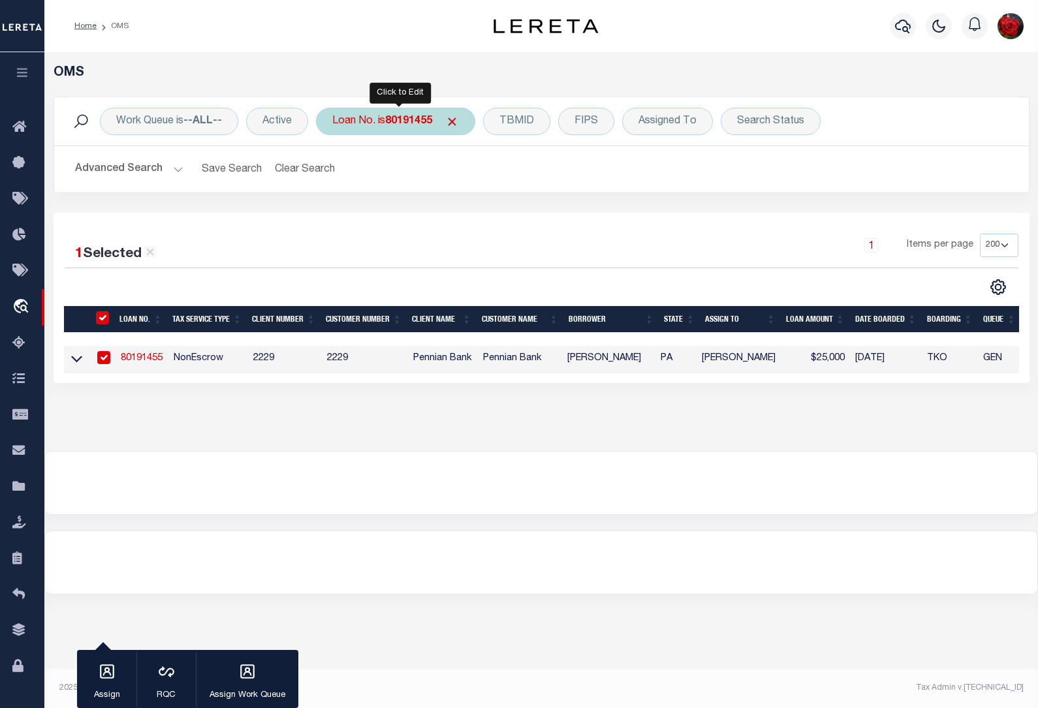
click at [412, 117] on b "80191455" at bounding box center [408, 121] width 47 height 10
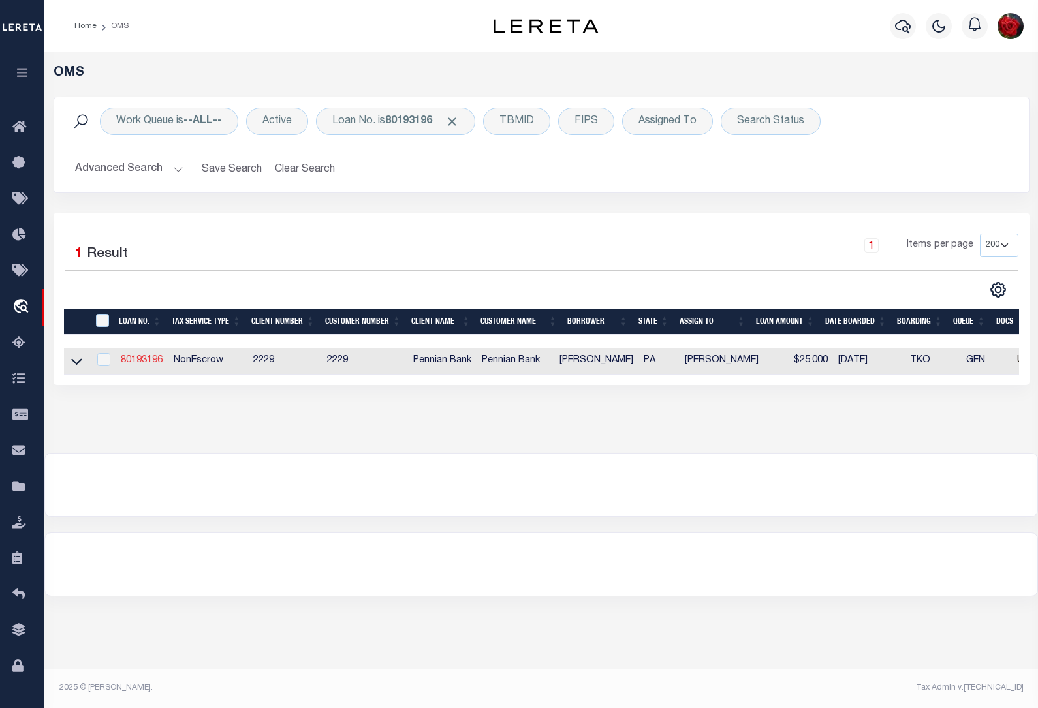
click at [150, 357] on link "80193196" at bounding box center [142, 360] width 42 height 9
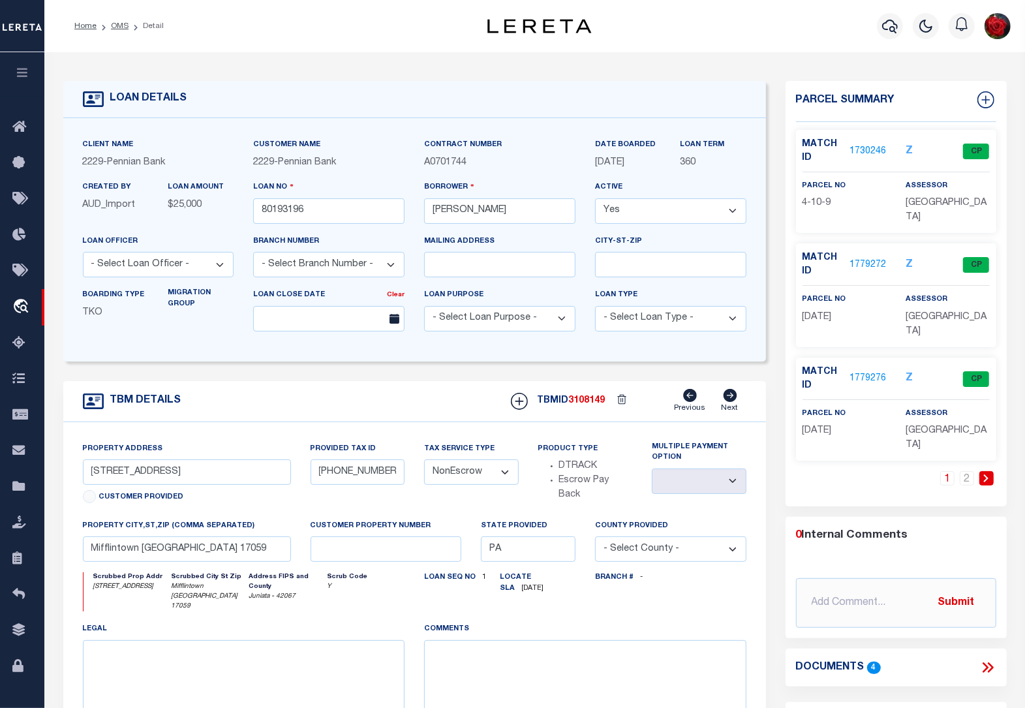
click at [876, 372] on link "1779276" at bounding box center [868, 379] width 37 height 14
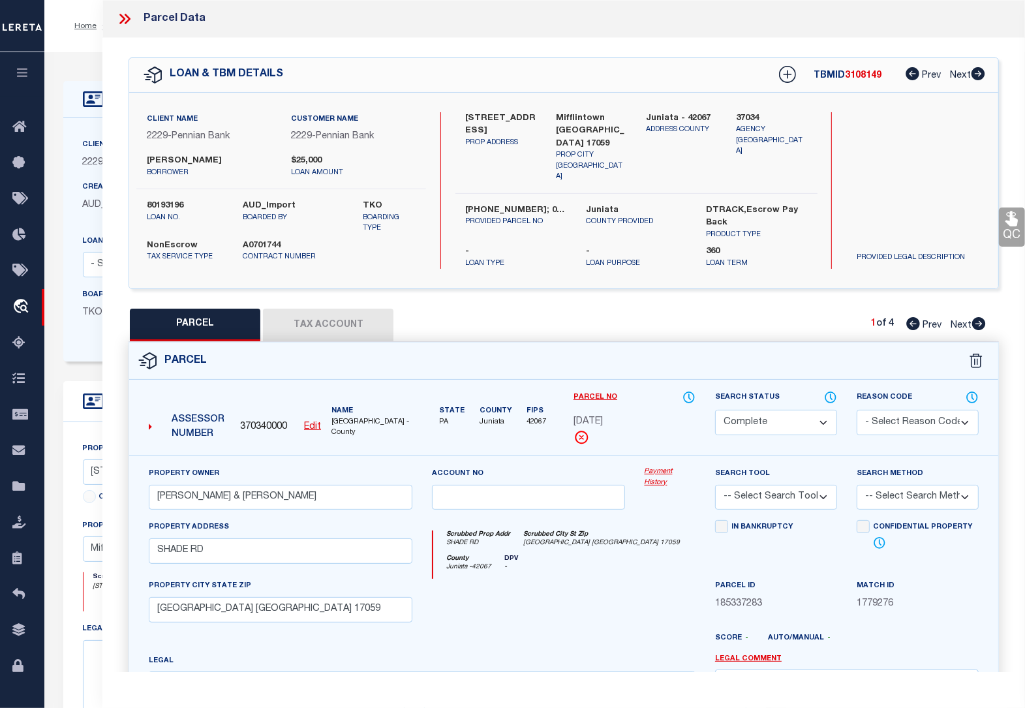
click at [341, 324] on button "Tax Account" at bounding box center [328, 325] width 131 height 33
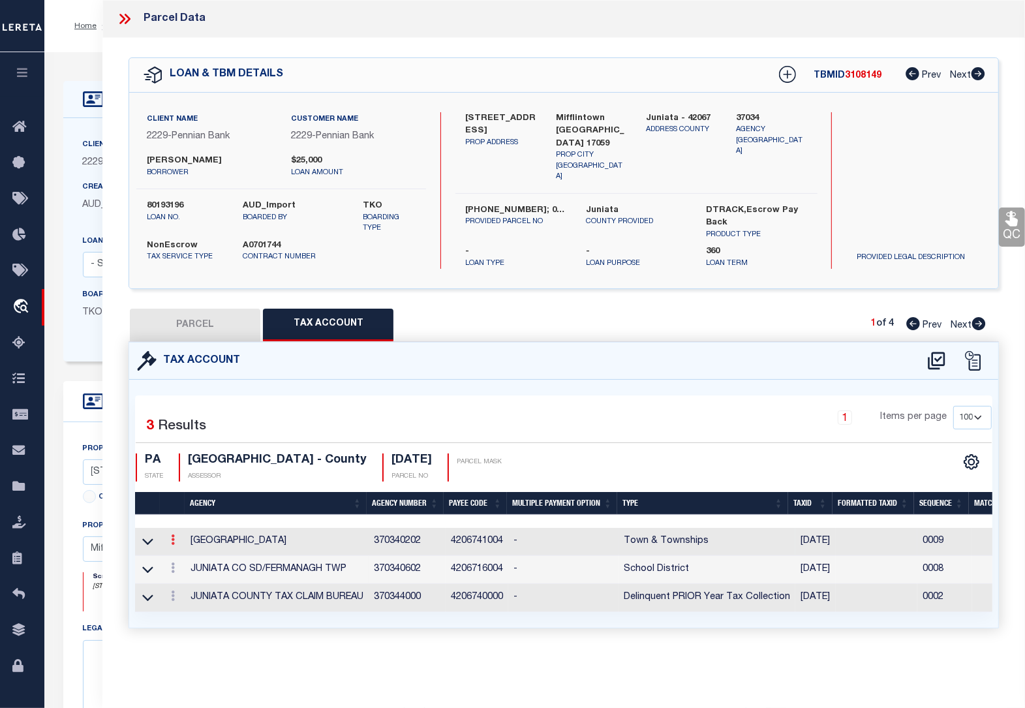
click at [170, 536] on link at bounding box center [173, 541] width 14 height 10
click at [190, 555] on icon "" at bounding box center [187, 559] width 10 height 10
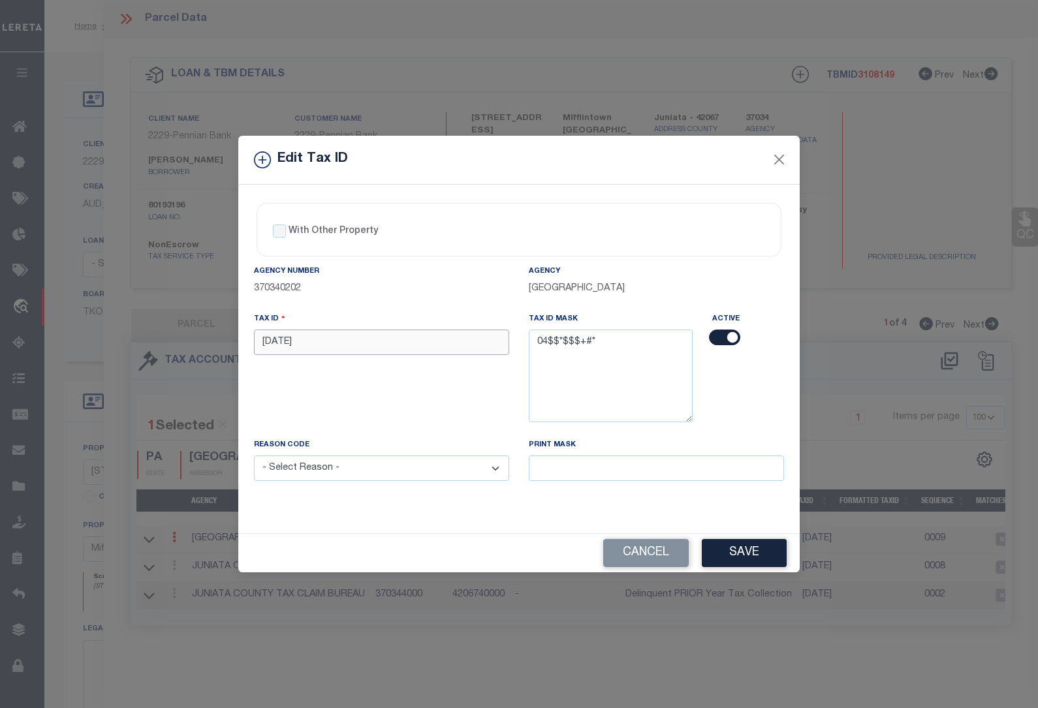
drag, startPoint x: 317, startPoint y: 341, endPoint x: 214, endPoint y: 346, distance: 102.6
click at [214, 346] on div "Edit Tax ID With Other Property With Other Property Type Temporary" at bounding box center [519, 354] width 1038 height 708
click at [310, 471] on select "- Select Reason - 099 - Other (Provide additional detail) ACT - Agency Changed …" at bounding box center [381, 468] width 255 height 25
click at [254, 457] on select "- Select Reason - 099 - Other (Provide additional detail) ACT - Agency Changed …" at bounding box center [381, 468] width 255 height 25
click at [741, 549] on button "Save" at bounding box center [744, 553] width 85 height 28
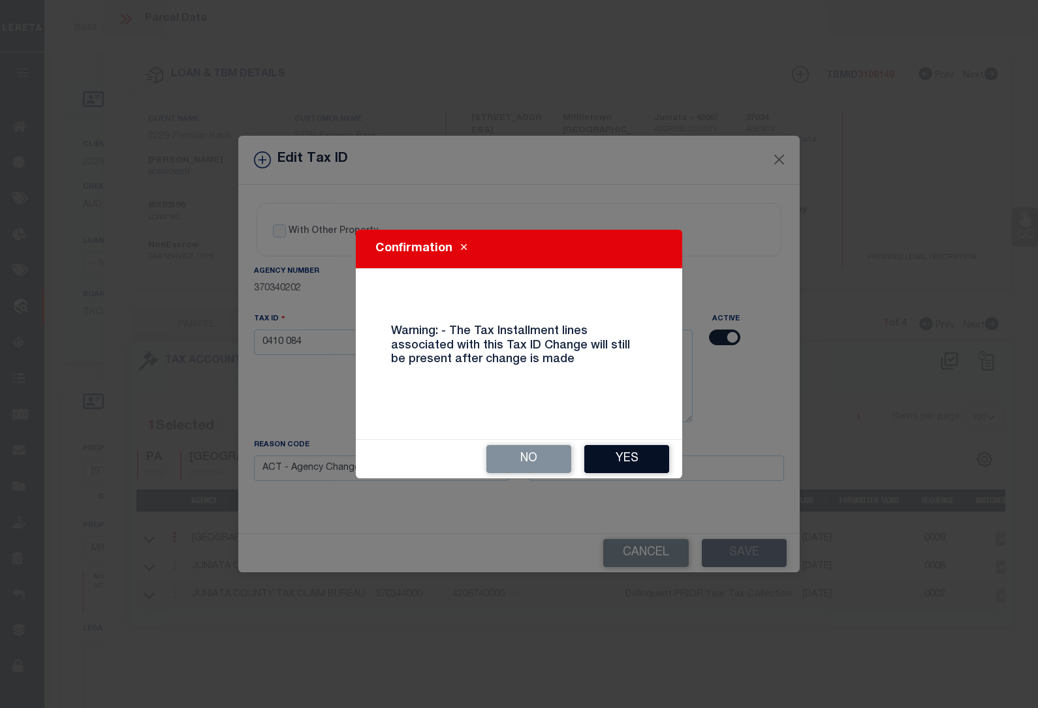
click at [638, 455] on button "Yes" at bounding box center [626, 459] width 85 height 28
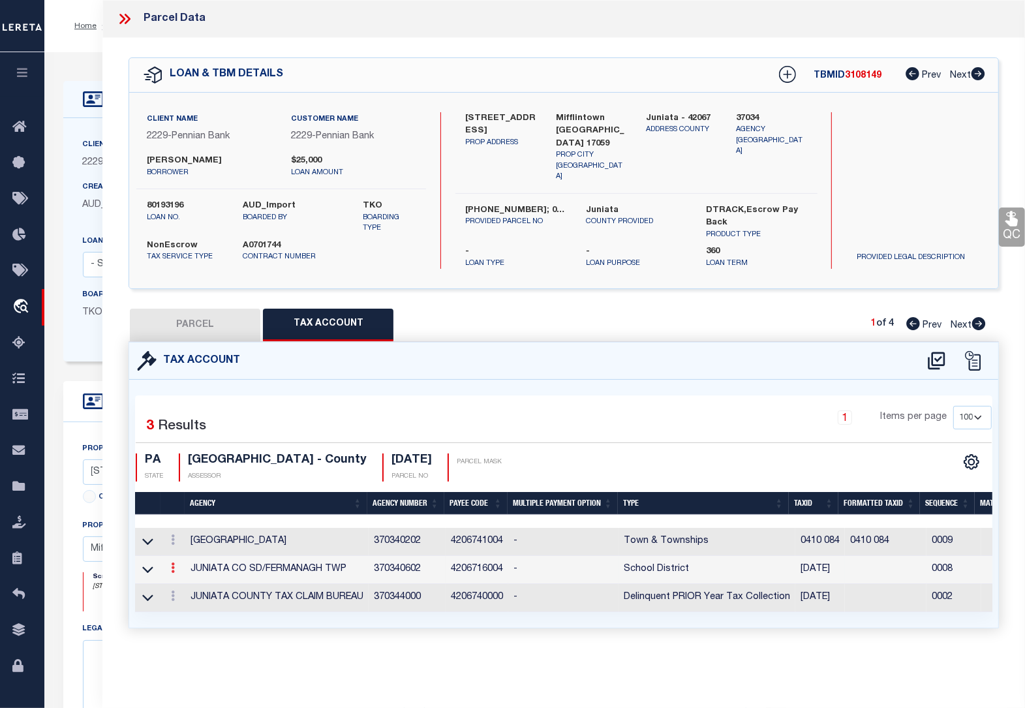
click at [172, 566] on icon at bounding box center [173, 568] width 4 height 10
click at [189, 582] on icon at bounding box center [187, 587] width 10 height 10
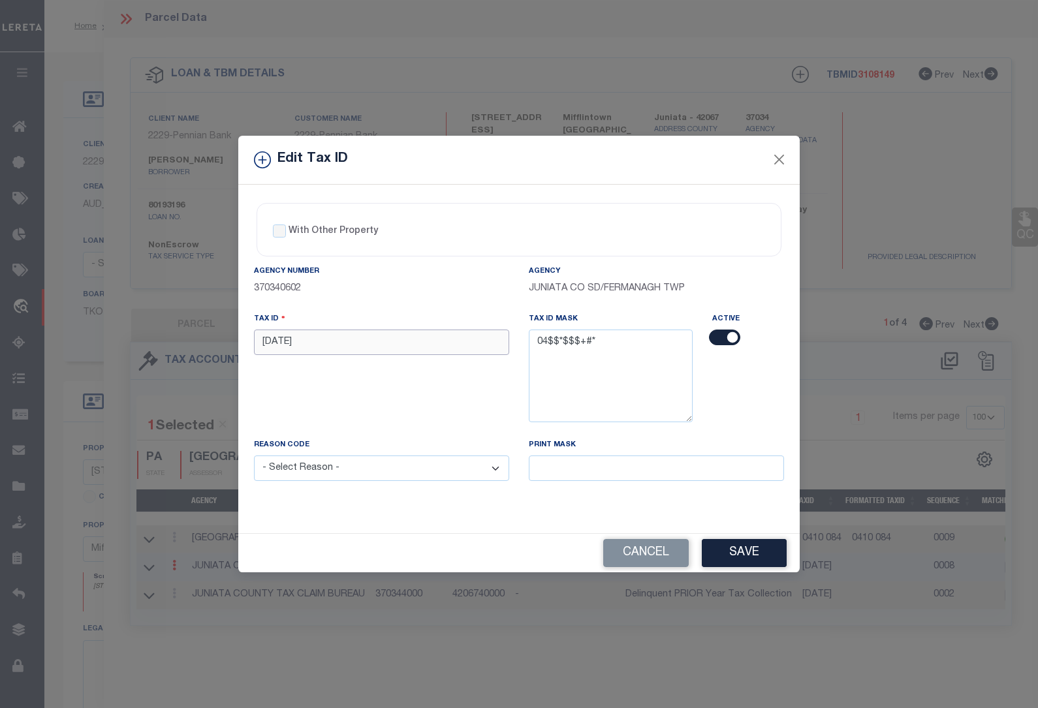
drag, startPoint x: 313, startPoint y: 347, endPoint x: 194, endPoint y: 338, distance: 119.8
click at [194, 338] on div "Edit Tax ID With Other Property With Other Property Type Temporary" at bounding box center [519, 354] width 1038 height 708
click at [356, 474] on select "- Select Reason - 099 - Other (Provide additional detail) ACT - Agency Changed …" at bounding box center [381, 468] width 255 height 25
click at [254, 457] on select "- Select Reason - 099 - Other (Provide additional detail) ACT - Agency Changed …" at bounding box center [381, 468] width 255 height 25
click at [745, 553] on button "Save" at bounding box center [744, 553] width 85 height 28
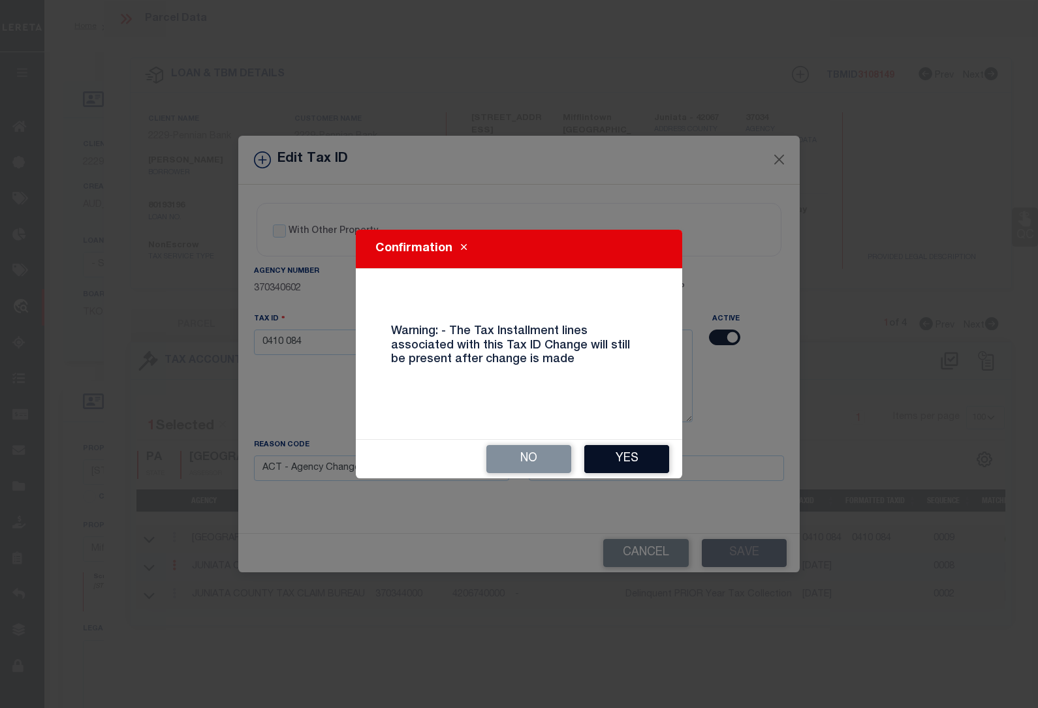
click at [641, 457] on button "Yes" at bounding box center [626, 459] width 85 height 28
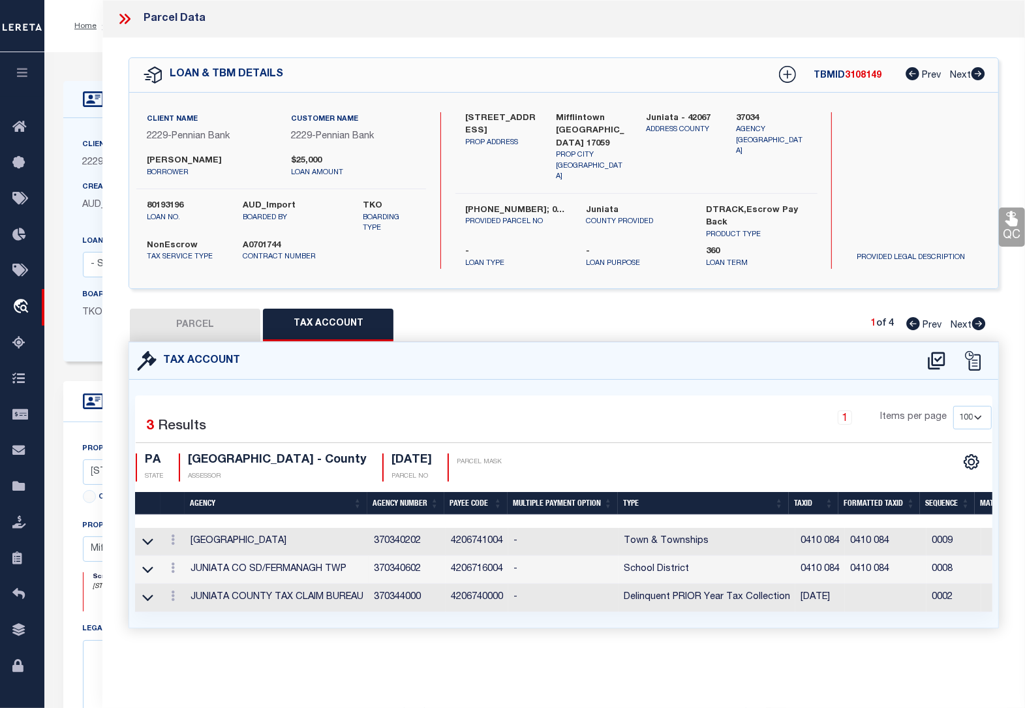
click at [980, 318] on icon at bounding box center [979, 323] width 14 height 13
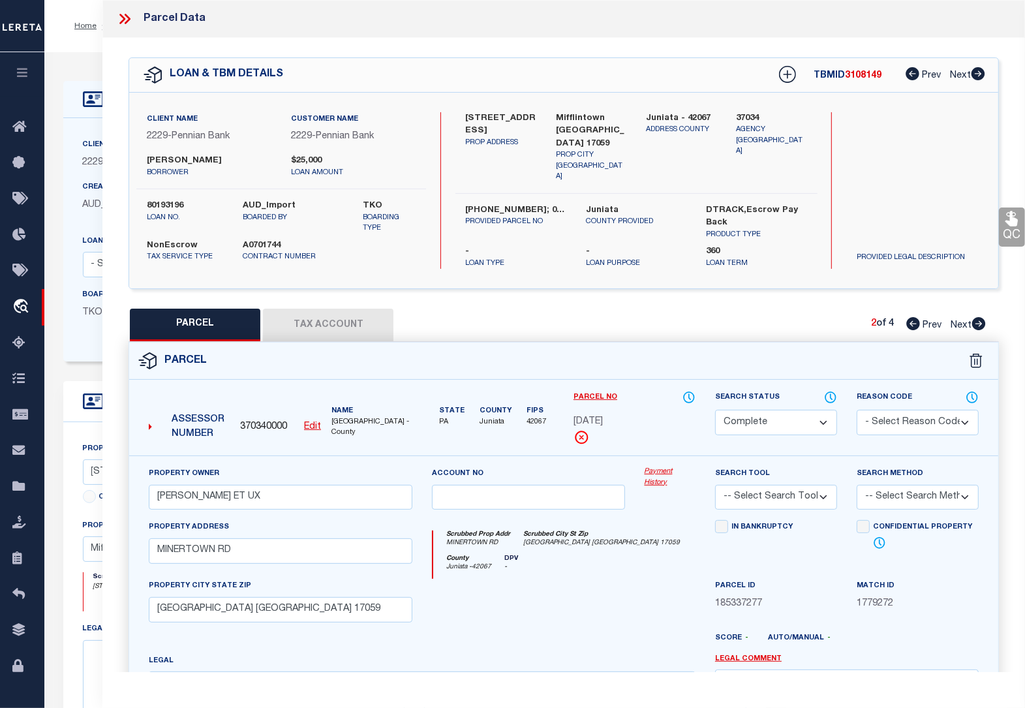
click at [348, 318] on button "Tax Account" at bounding box center [328, 325] width 131 height 33
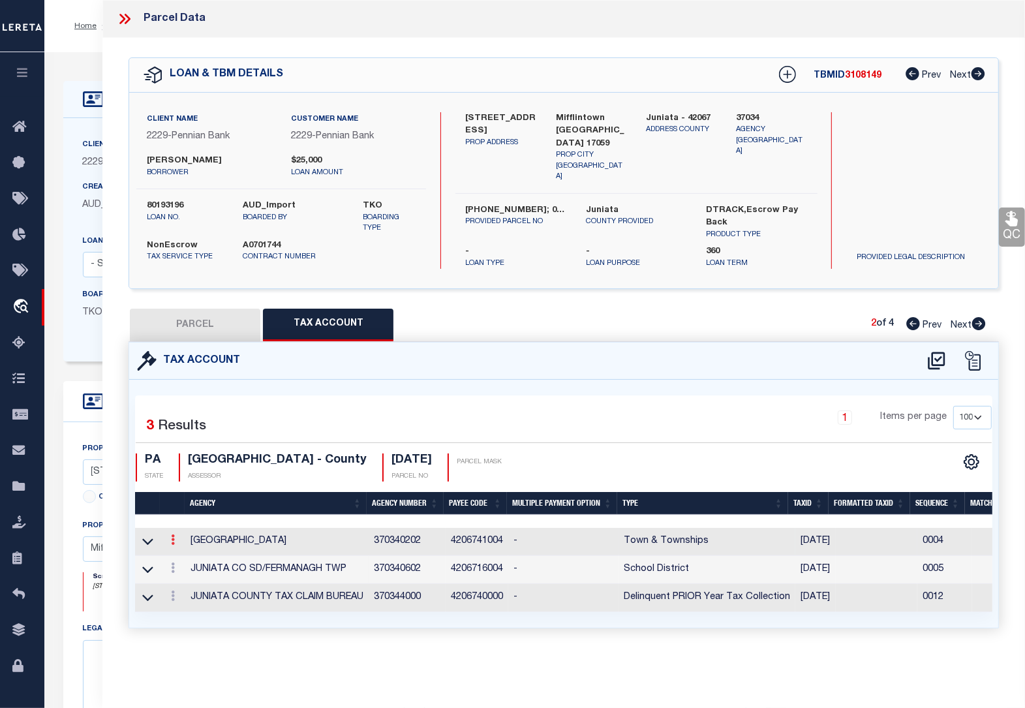
click at [176, 536] on link at bounding box center [173, 541] width 14 height 10
click at [189, 554] on icon "" at bounding box center [187, 559] width 10 height 10
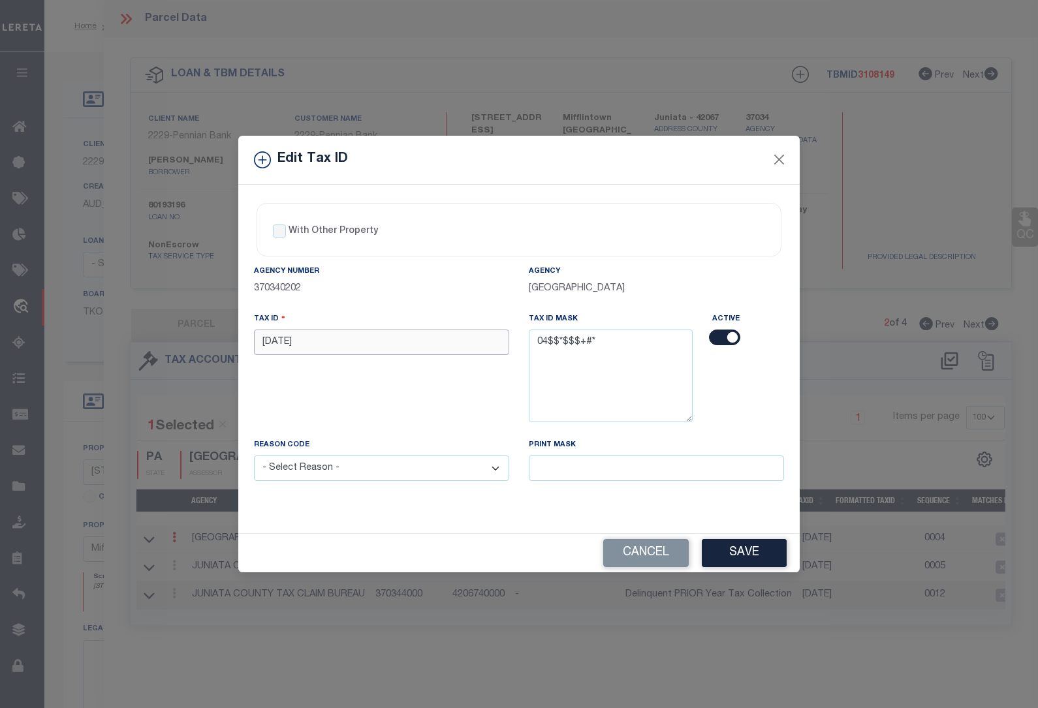
drag, startPoint x: 317, startPoint y: 341, endPoint x: 183, endPoint y: 339, distance: 134.4
click at [183, 339] on div "Edit Tax ID With Other Property With Other Property Type Temporary" at bounding box center [519, 354] width 1038 height 708
click at [311, 473] on select "- Select Reason - 099 - Other (Provide additional detail) ACT - Agency Changed …" at bounding box center [381, 468] width 255 height 25
click at [254, 457] on select "- Select Reason - 099 - Other (Provide additional detail) ACT - Agency Changed …" at bounding box center [381, 468] width 255 height 25
click at [744, 549] on button "Save" at bounding box center [744, 553] width 85 height 28
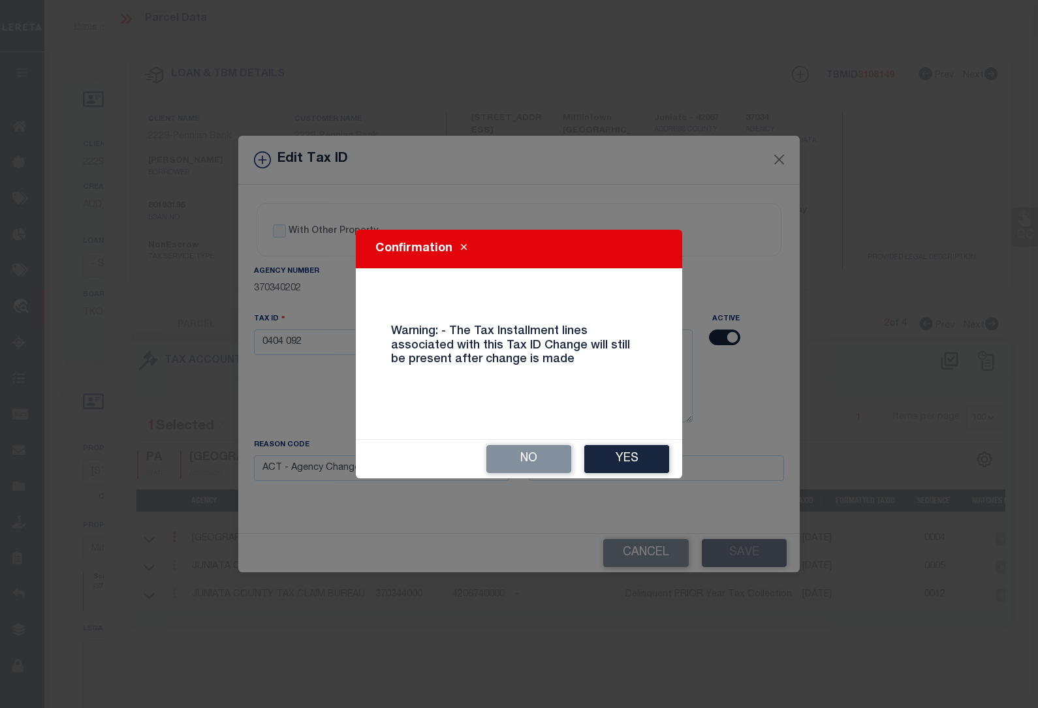
click at [635, 452] on button "Yes" at bounding box center [626, 459] width 85 height 28
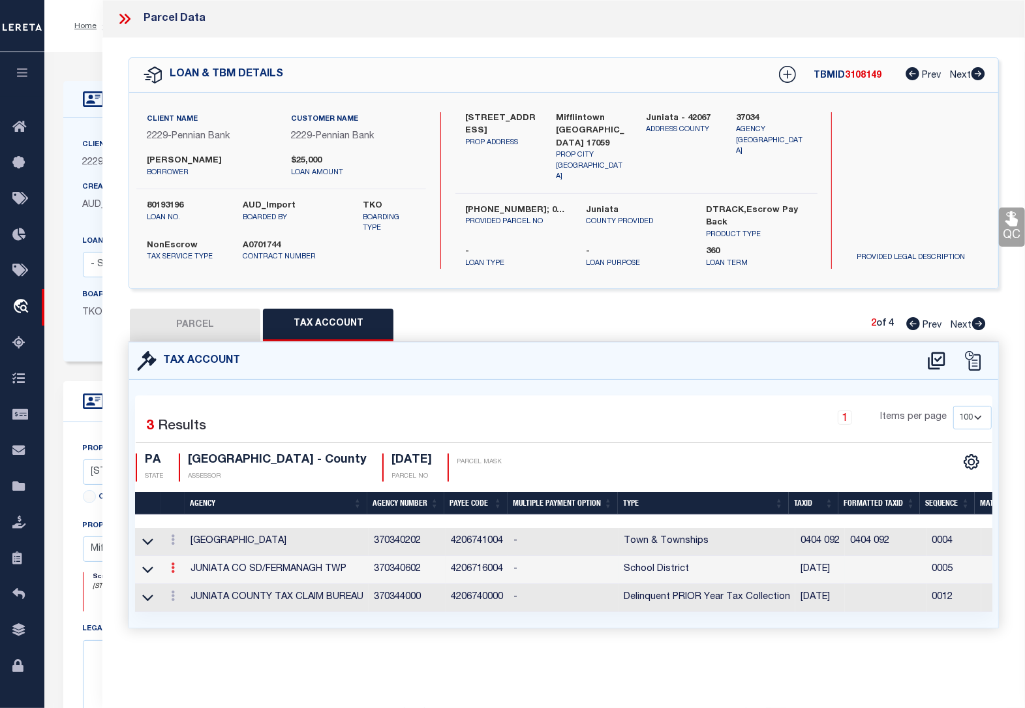
click at [172, 566] on icon at bounding box center [173, 568] width 4 height 10
click at [186, 587] on icon at bounding box center [187, 587] width 10 height 10
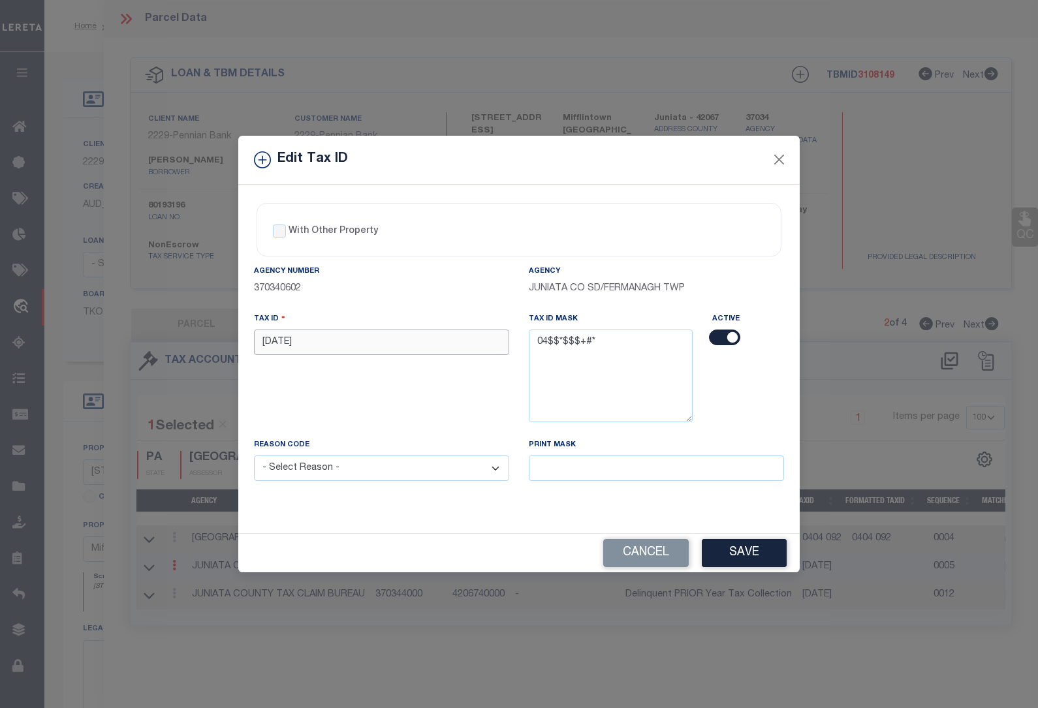
drag, startPoint x: 312, startPoint y: 340, endPoint x: 181, endPoint y: 352, distance: 131.8
click at [181, 352] on div "Edit Tax ID With Other Property With Other Property Type Temporary" at bounding box center [519, 354] width 1038 height 708
click at [317, 467] on select "- Select Reason - 099 - Other (Provide additional detail) ACT - Agency Changed …" at bounding box center [381, 468] width 255 height 25
click at [254, 457] on select "- Select Reason - 099 - Other (Provide additional detail) ACT - Agency Changed …" at bounding box center [381, 468] width 255 height 25
click at [752, 553] on button "Save" at bounding box center [744, 553] width 85 height 28
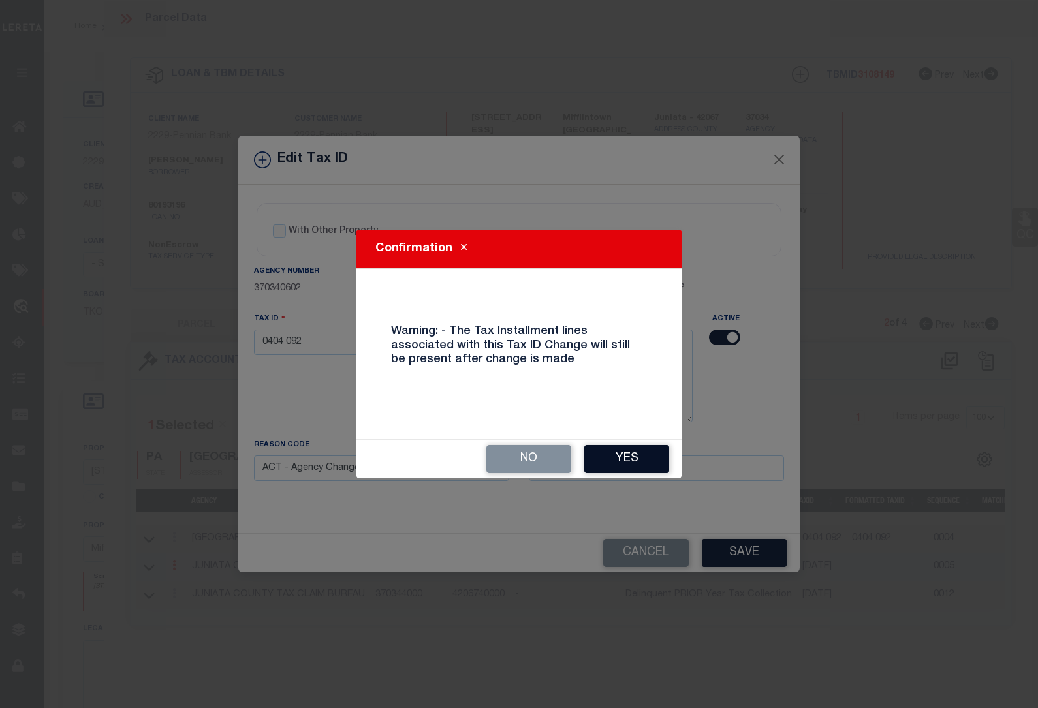
click at [614, 458] on button "Yes" at bounding box center [626, 459] width 85 height 28
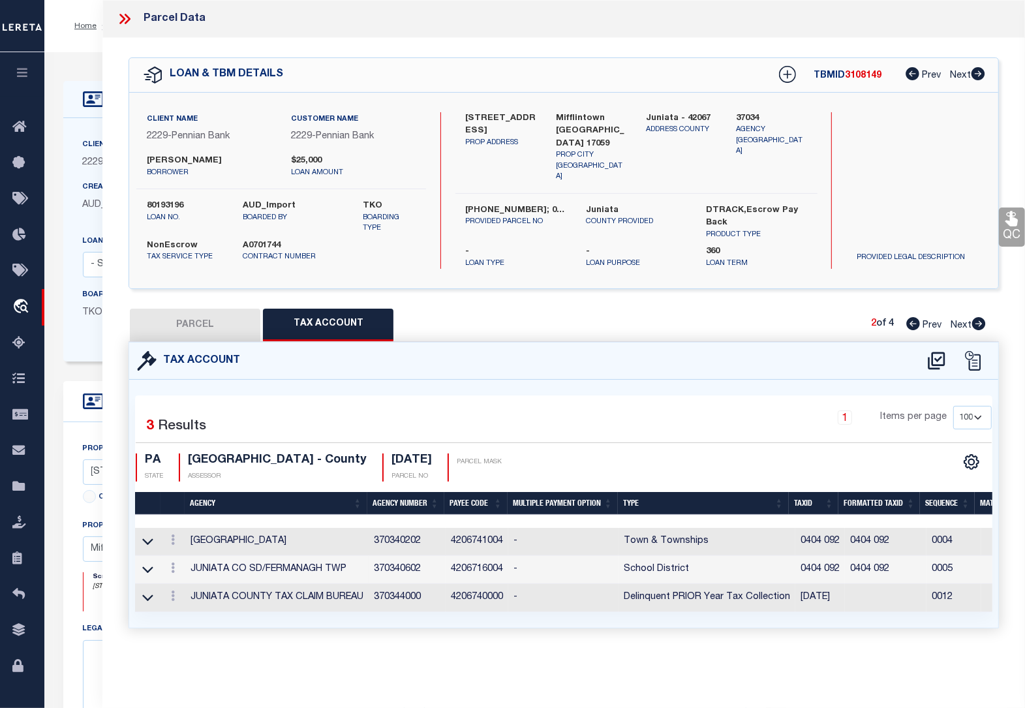
click at [980, 320] on icon at bounding box center [979, 323] width 14 height 13
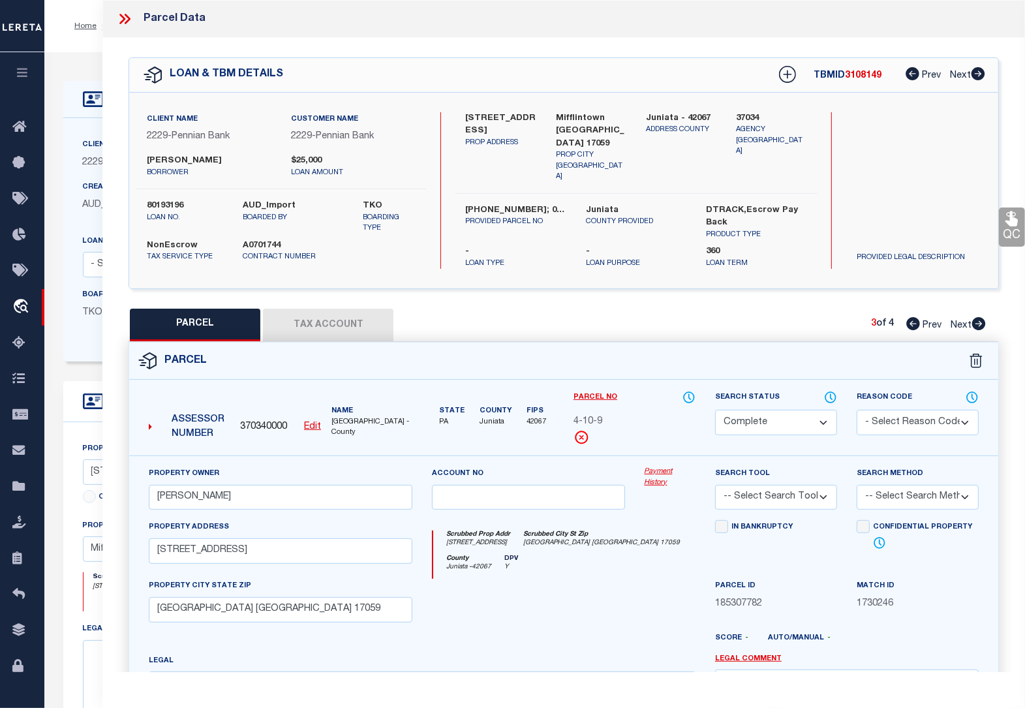
click at [311, 321] on button "Tax Account" at bounding box center [328, 325] width 131 height 33
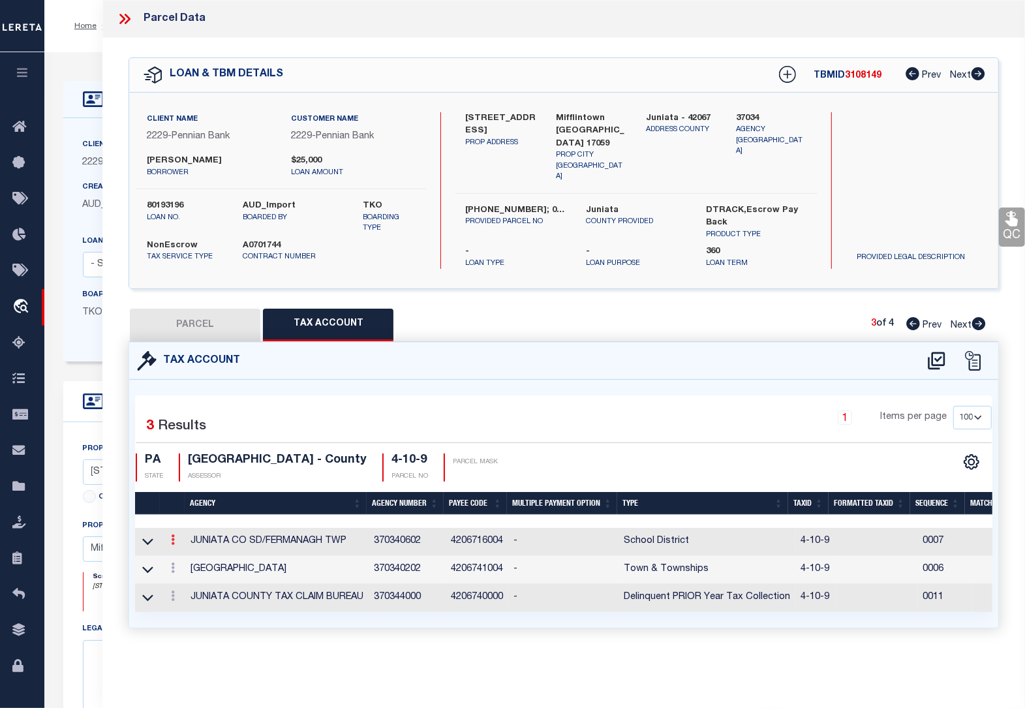
click at [172, 536] on icon at bounding box center [173, 539] width 4 height 10
click at [190, 554] on icon "" at bounding box center [187, 559] width 10 height 10
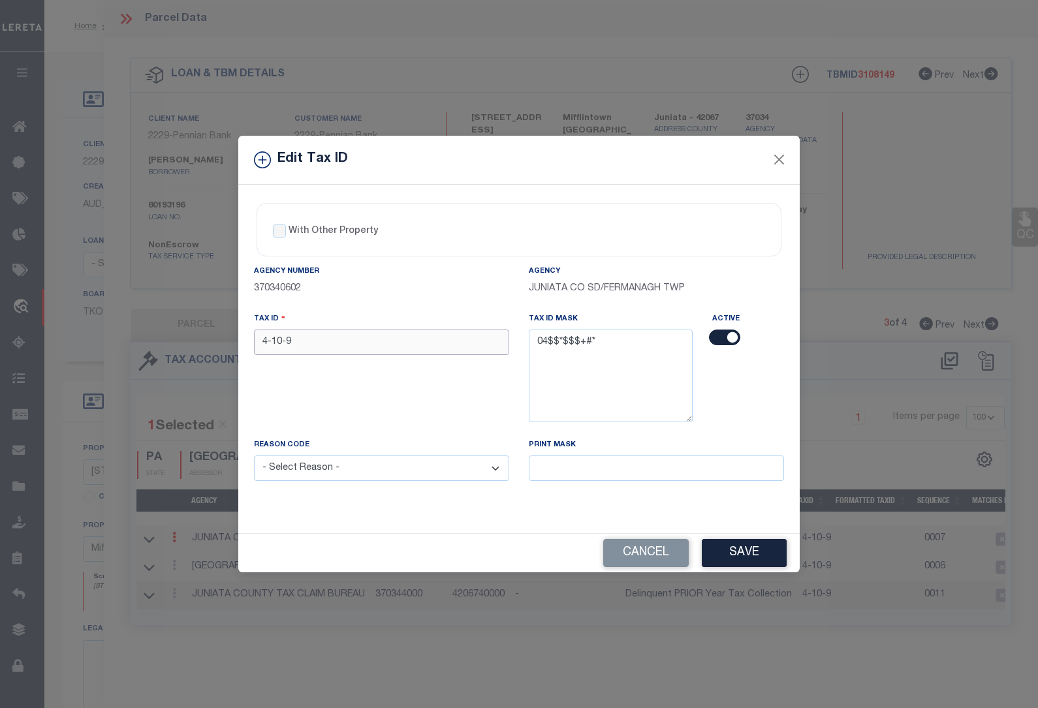
drag, startPoint x: 294, startPoint y: 347, endPoint x: 202, endPoint y: 345, distance: 92.0
click at [202, 345] on div "Edit Tax ID With Other Property With Other Property Type Temporary" at bounding box center [519, 354] width 1038 height 708
click at [354, 347] on input "4-10-9" at bounding box center [381, 342] width 255 height 25
drag, startPoint x: 297, startPoint y: 347, endPoint x: 227, endPoint y: 341, distance: 70.1
click at [227, 341] on div "Edit Tax ID With Other Property With Other Property Type Temporary" at bounding box center [519, 354] width 1038 height 708
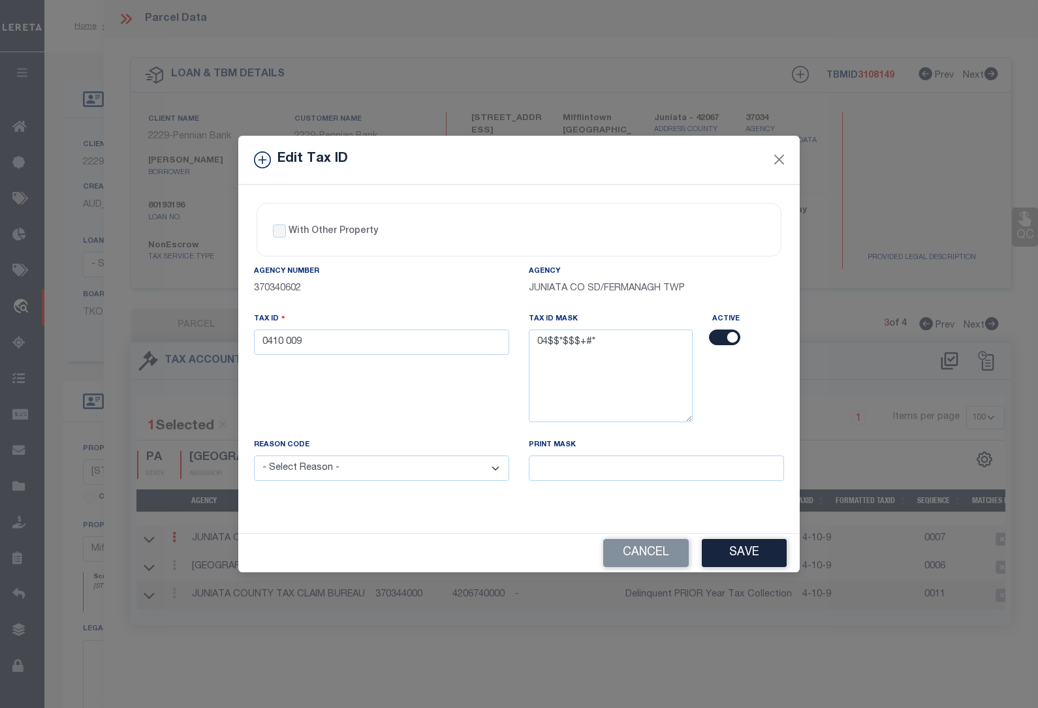
click at [357, 471] on select "- Select Reason - 099 - Other (Provide additional detail) ACT - Agency Changed …" at bounding box center [381, 468] width 255 height 25
click at [254, 457] on select "- Select Reason - 099 - Other (Provide additional detail) ACT - Agency Changed …" at bounding box center [381, 468] width 255 height 25
click at [732, 551] on button "Save" at bounding box center [744, 553] width 85 height 28
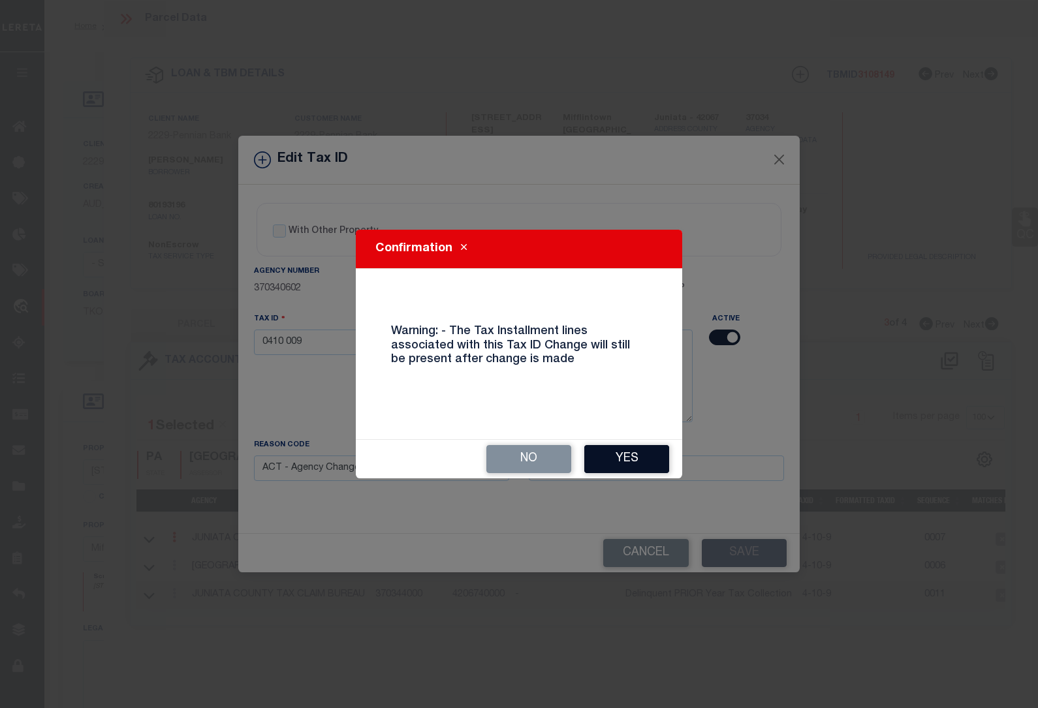
click at [628, 461] on button "Yes" at bounding box center [626, 459] width 85 height 28
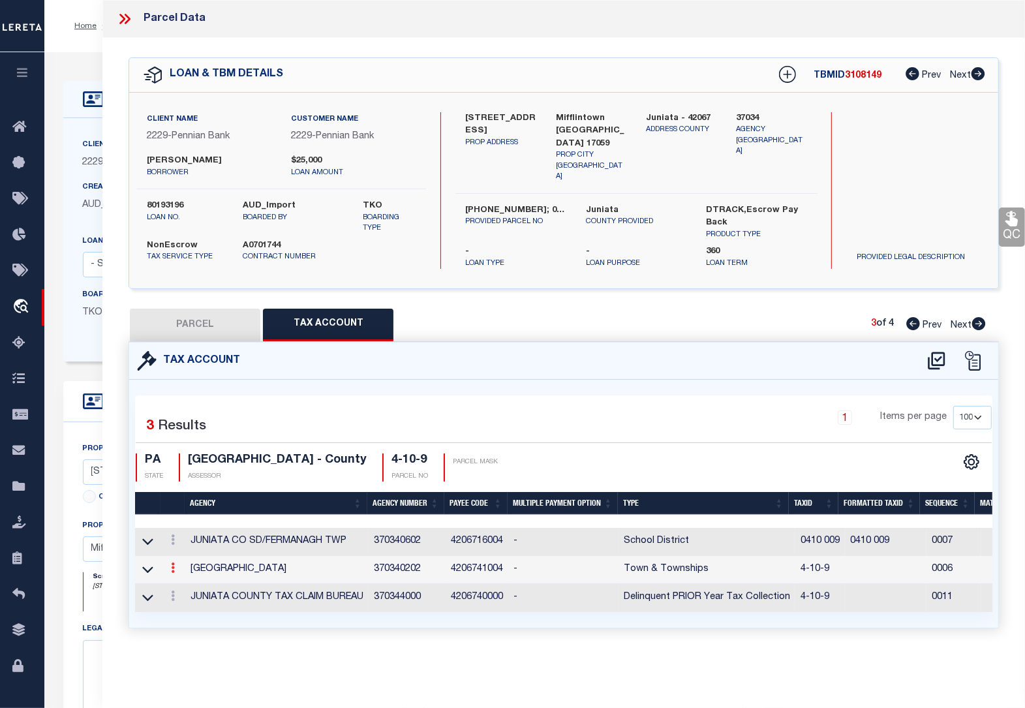
click at [172, 565] on icon at bounding box center [173, 568] width 4 height 10
click at [187, 585] on icon at bounding box center [187, 587] width 10 height 10
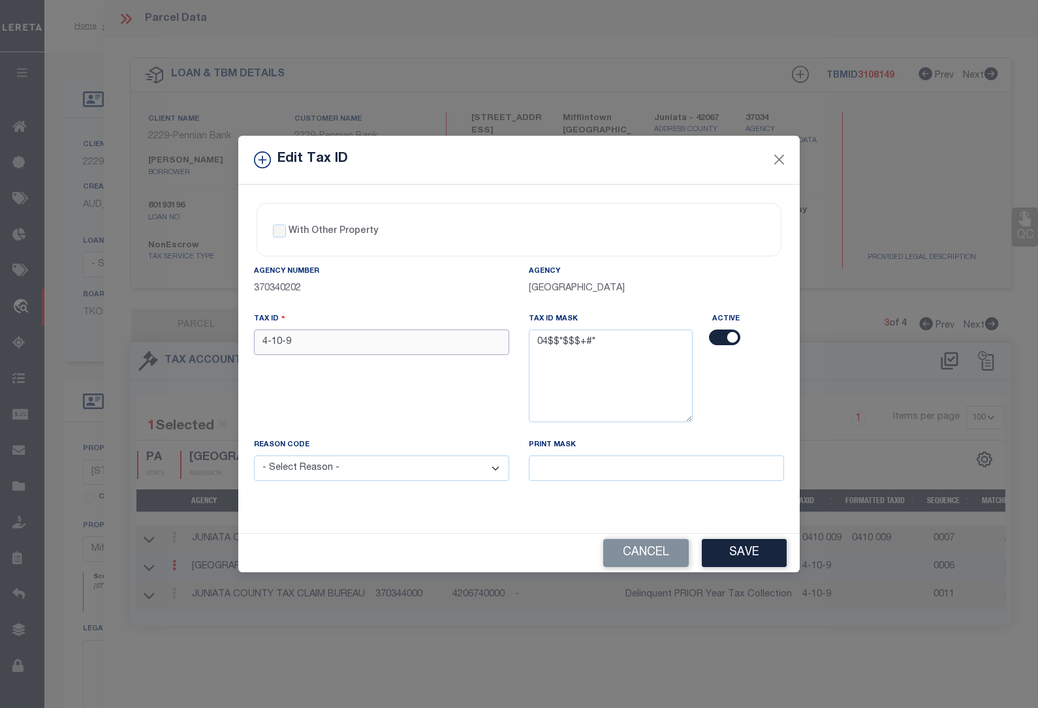
drag, startPoint x: 298, startPoint y: 343, endPoint x: 206, endPoint y: 333, distance: 93.3
click at [206, 333] on div "Edit Tax ID With Other Property With Other Property Type Temporary" at bounding box center [519, 354] width 1038 height 708
click at [369, 474] on select "- Select Reason - 099 - Other (Provide additional detail) ACT - Agency Changed …" at bounding box center [381, 468] width 255 height 25
click at [254, 457] on select "- Select Reason - 099 - Other (Provide additional detail) ACT - Agency Changed …" at bounding box center [381, 468] width 255 height 25
click at [737, 555] on button "Save" at bounding box center [744, 553] width 85 height 28
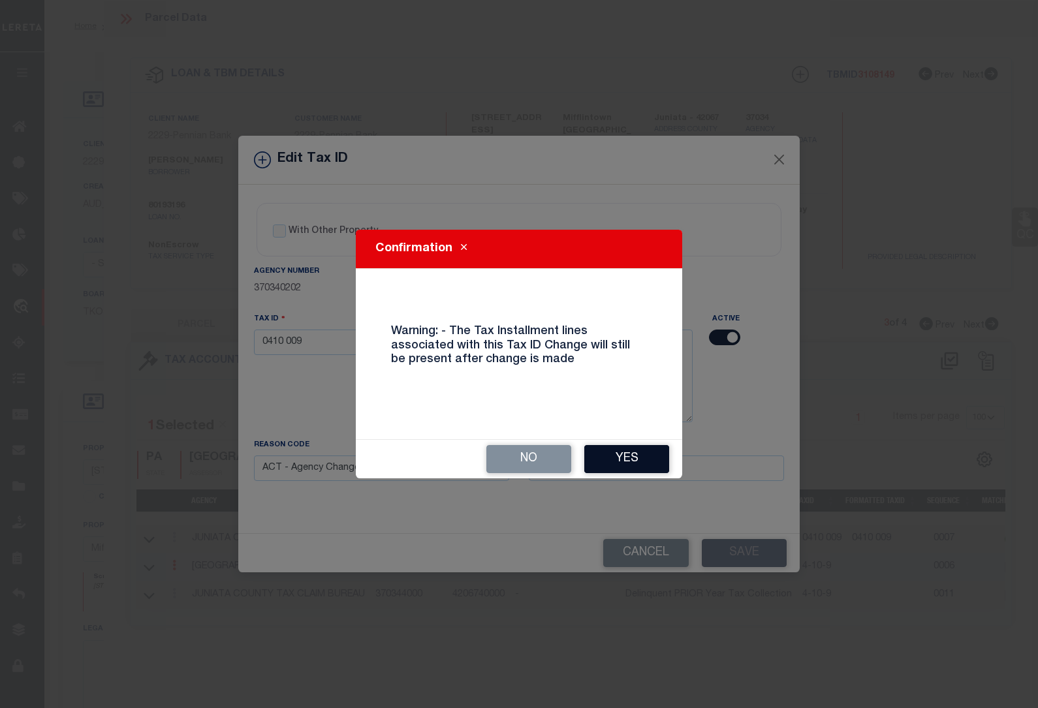
click at [608, 454] on button "Yes" at bounding box center [626, 459] width 85 height 28
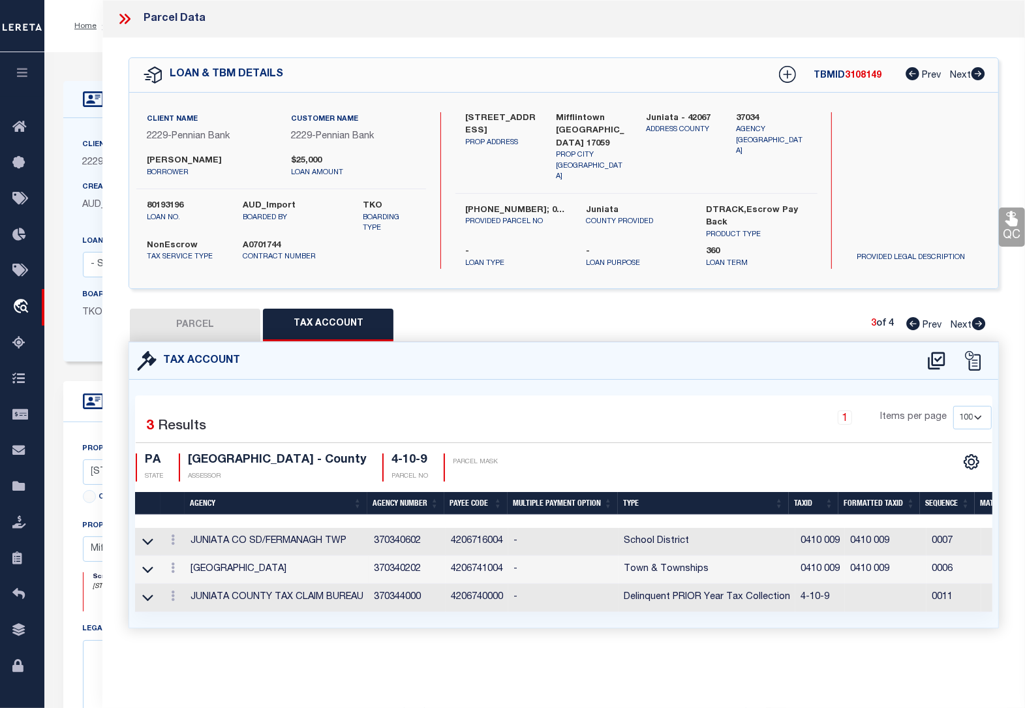
drag, startPoint x: 980, startPoint y: 320, endPoint x: 675, endPoint y: 396, distance: 314.0
click at [980, 320] on icon at bounding box center [979, 323] width 14 height 13
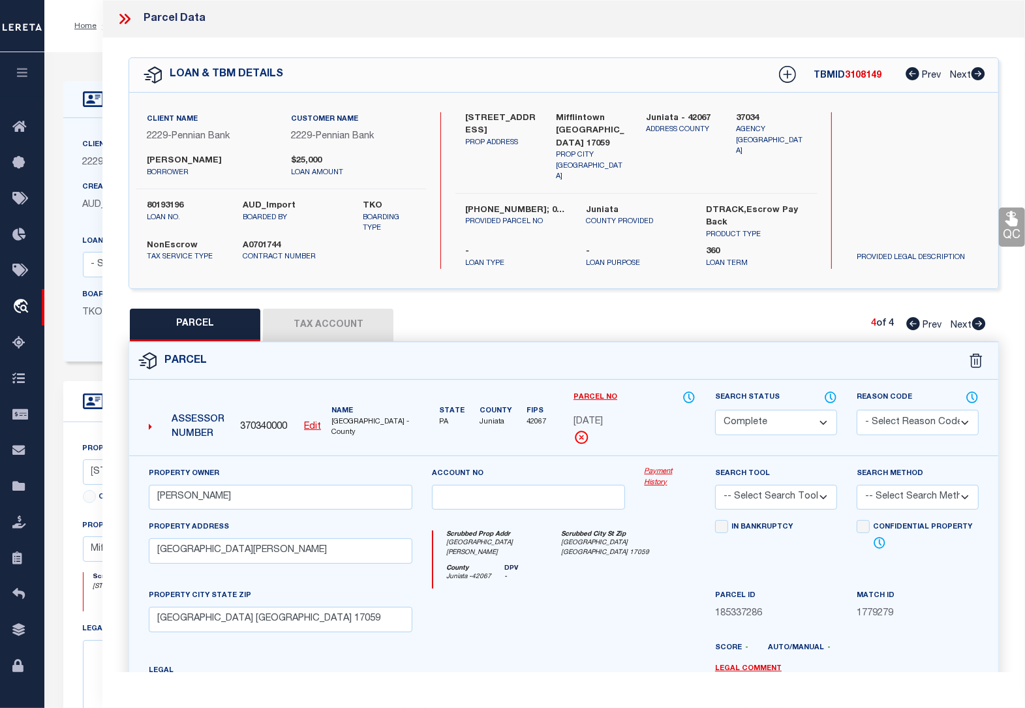
click at [322, 315] on button "Tax Account" at bounding box center [328, 325] width 131 height 33
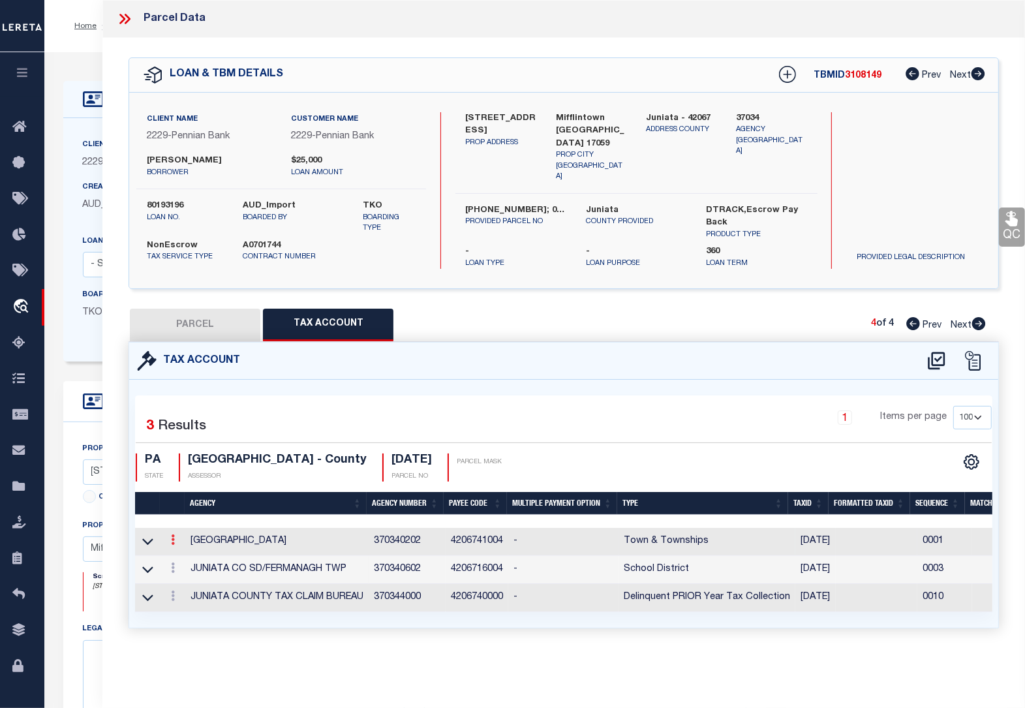
click at [172, 534] on icon at bounding box center [173, 539] width 4 height 10
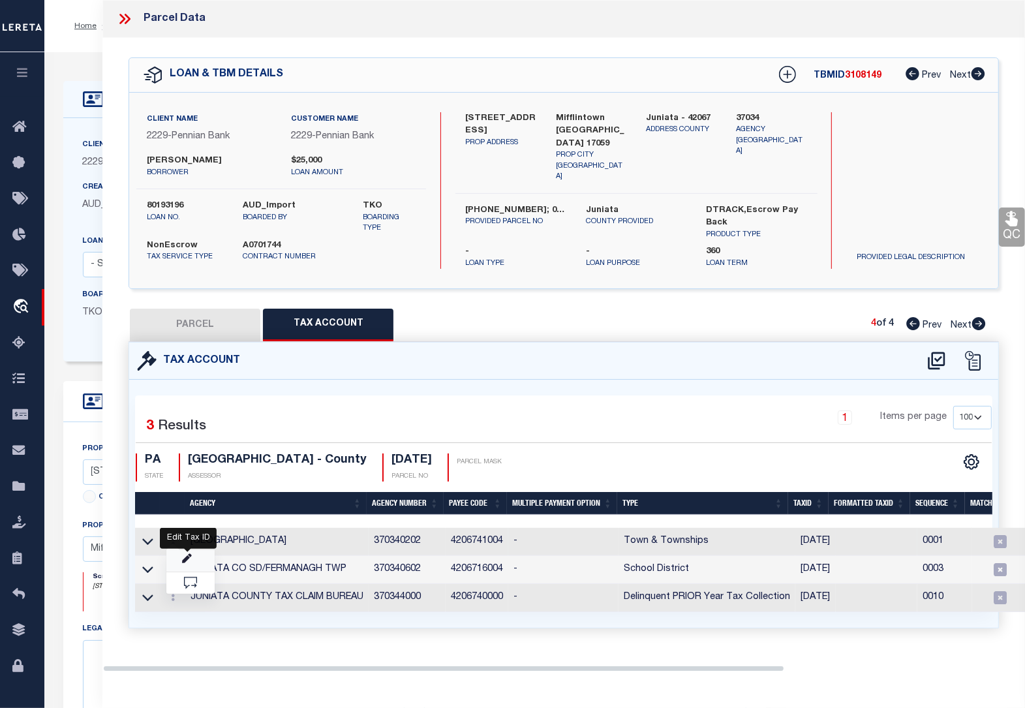
click at [188, 554] on icon "" at bounding box center [187, 559] width 10 height 10
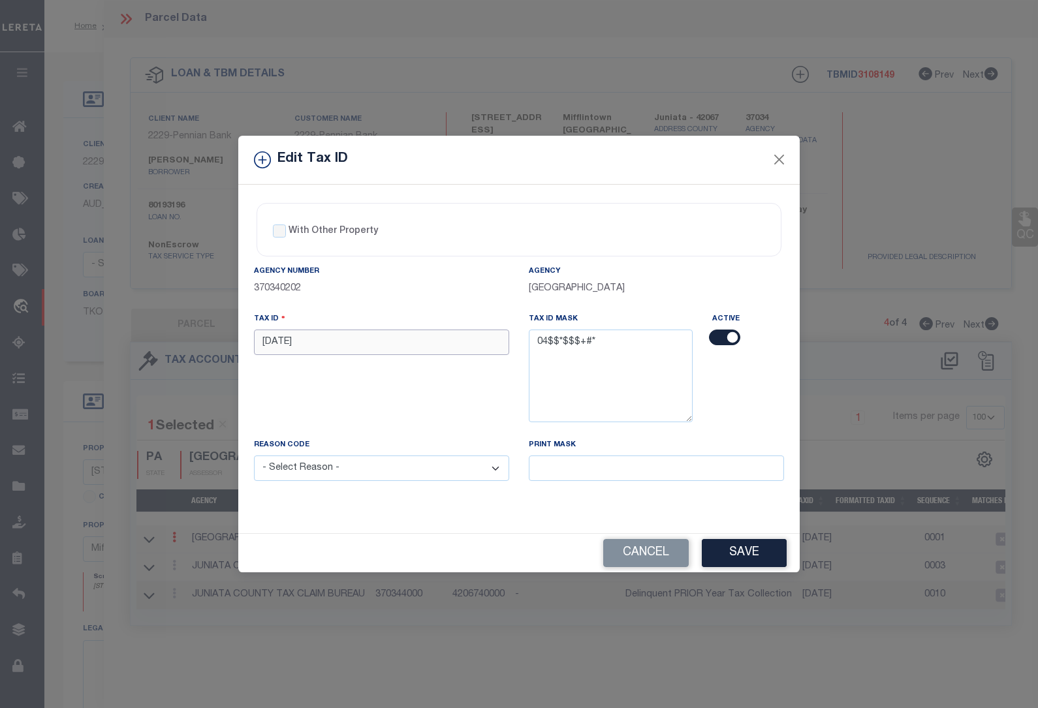
drag, startPoint x: 305, startPoint y: 344, endPoint x: 194, endPoint y: 334, distance: 110.7
click at [194, 334] on div "Edit Tax ID With Other Property With Other Property Type Temporary" at bounding box center [519, 354] width 1038 height 708
click at [335, 476] on select "- Select Reason - 099 - Other (Provide additional detail) ACT - Agency Changed …" at bounding box center [381, 468] width 255 height 25
click at [254, 457] on select "- Select Reason - 099 - Other (Provide additional detail) ACT - Agency Changed …" at bounding box center [381, 468] width 255 height 25
click at [735, 551] on button "Save" at bounding box center [744, 553] width 85 height 28
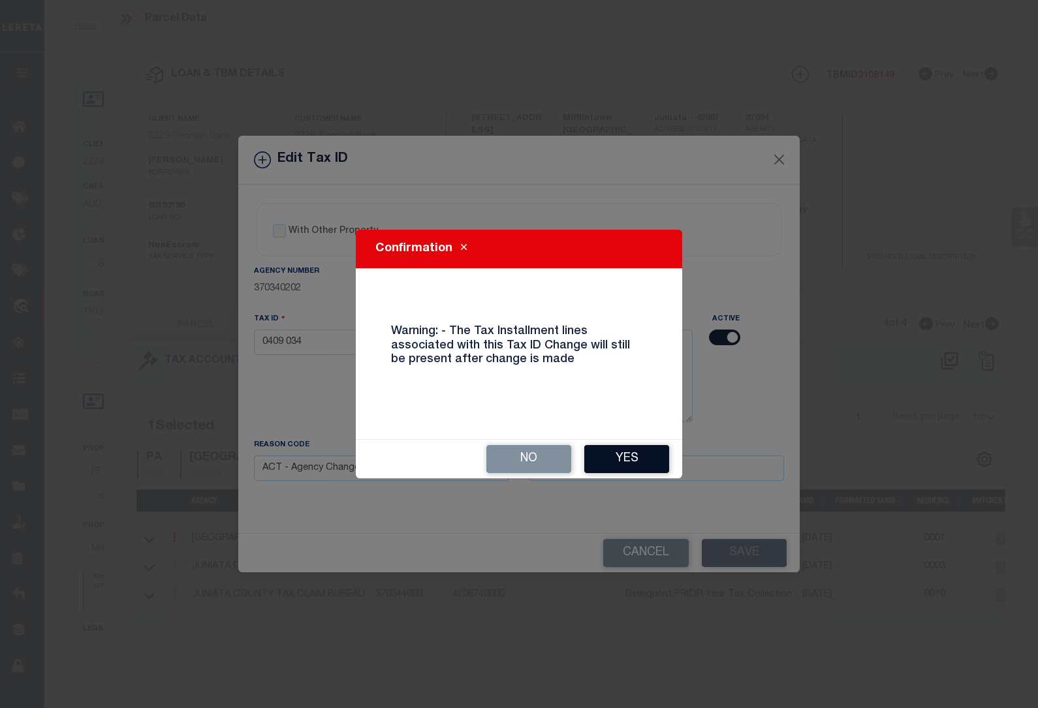
click at [628, 457] on button "Yes" at bounding box center [626, 459] width 85 height 28
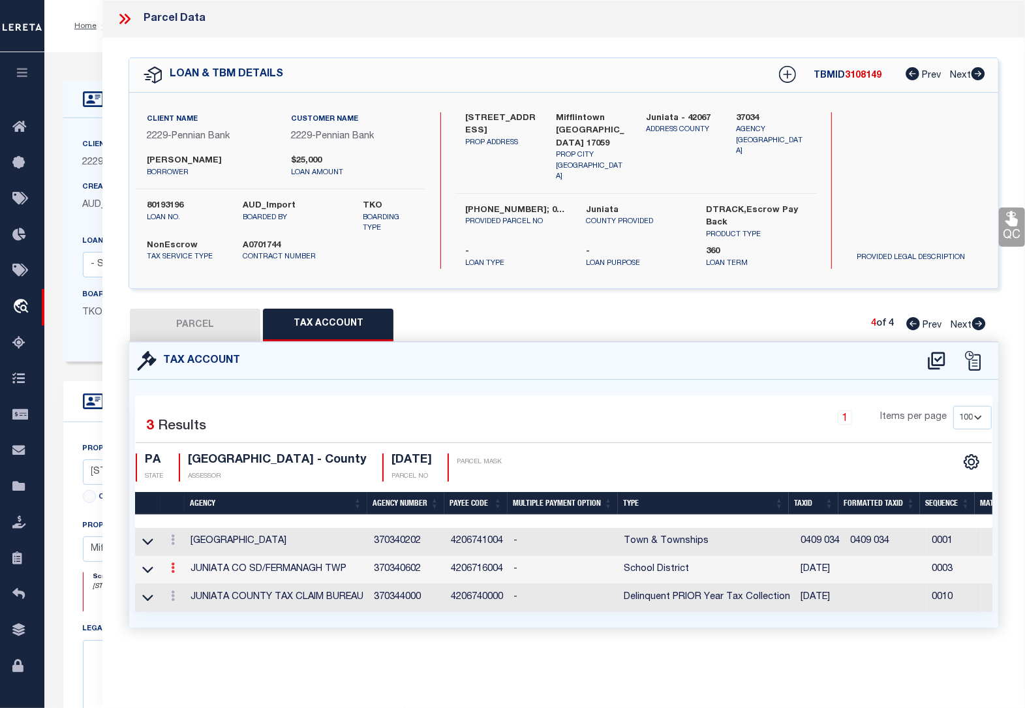
click at [174, 564] on icon at bounding box center [173, 568] width 4 height 10
click at [189, 585] on icon at bounding box center [187, 587] width 10 height 10
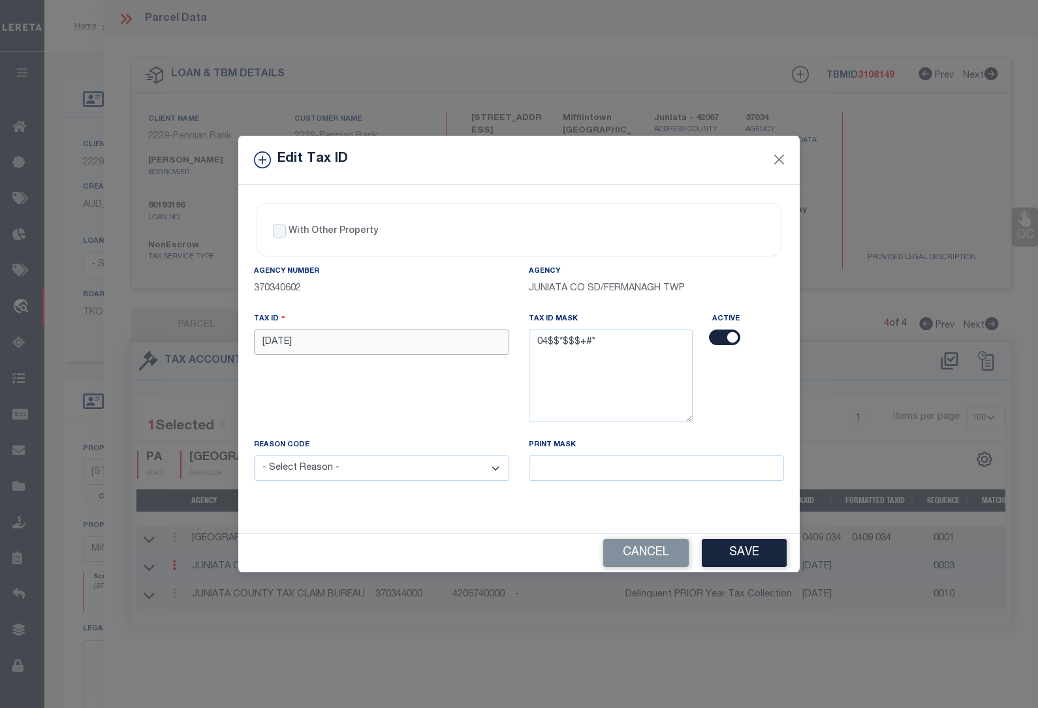
drag, startPoint x: 303, startPoint y: 341, endPoint x: 214, endPoint y: 347, distance: 89.6
click at [214, 347] on div "Edit Tax ID With Other Property With Other Property Type Temporary" at bounding box center [519, 354] width 1038 height 708
click at [388, 469] on select "- Select Reason - 099 - Other (Provide additional detail) ACT - Agency Changed …" at bounding box center [381, 468] width 255 height 25
click at [254, 457] on select "- Select Reason - 099 - Other (Provide additional detail) ACT - Agency Changed …" at bounding box center [381, 468] width 255 height 25
click at [739, 555] on button "Save" at bounding box center [744, 553] width 85 height 28
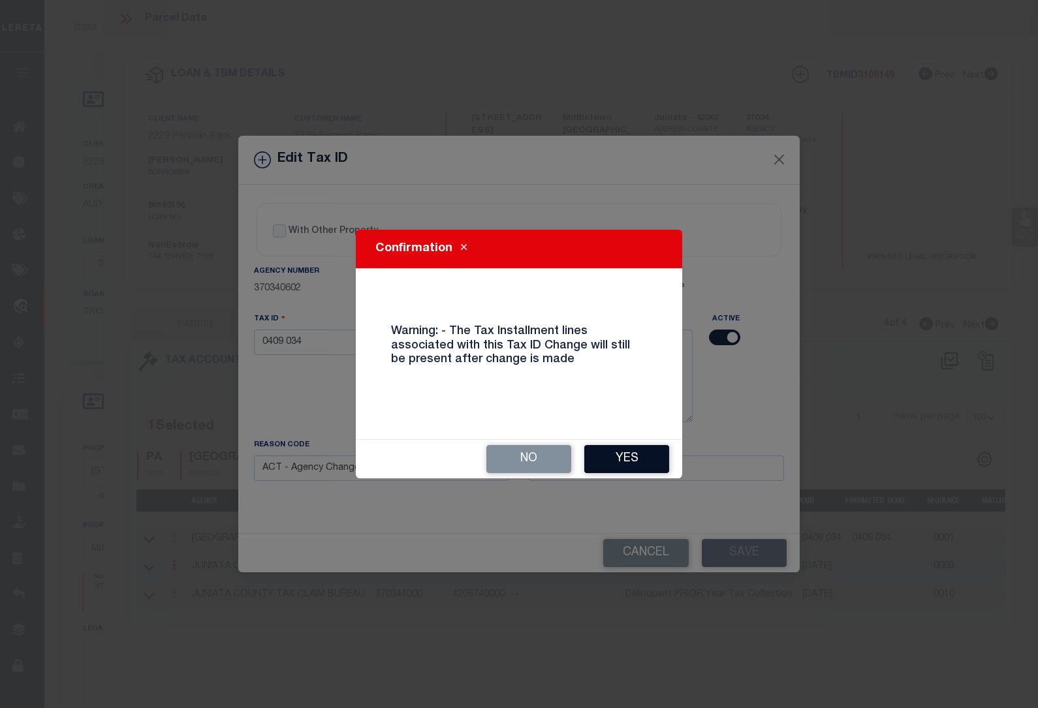
click at [627, 459] on button "Yes" at bounding box center [626, 459] width 85 height 28
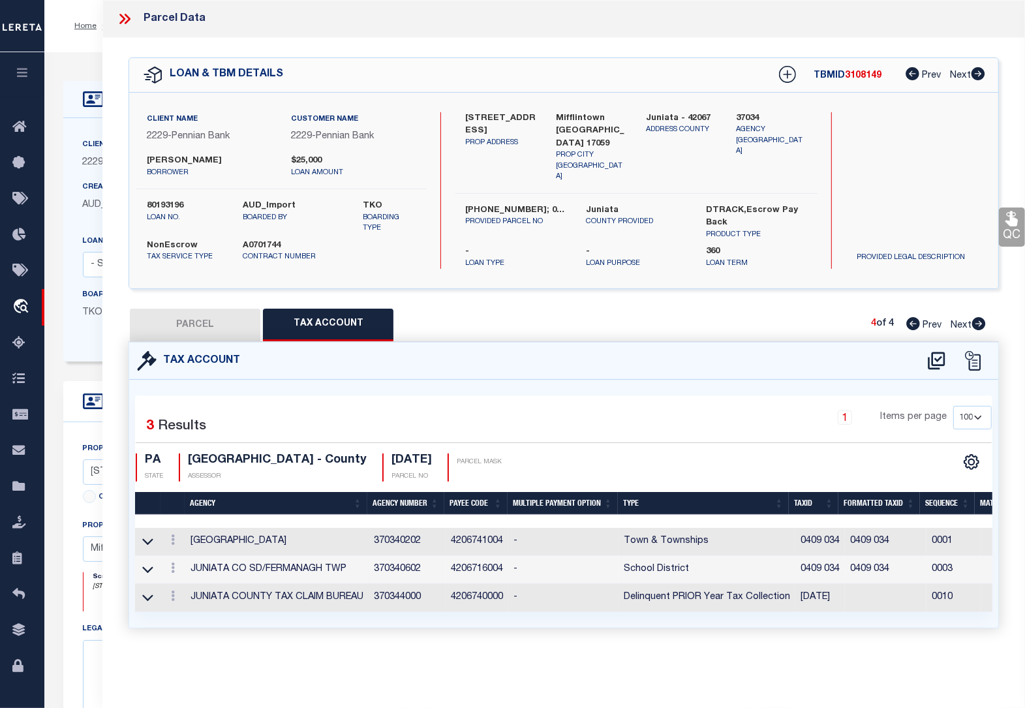
click at [125, 21] on icon at bounding box center [124, 18] width 17 height 17
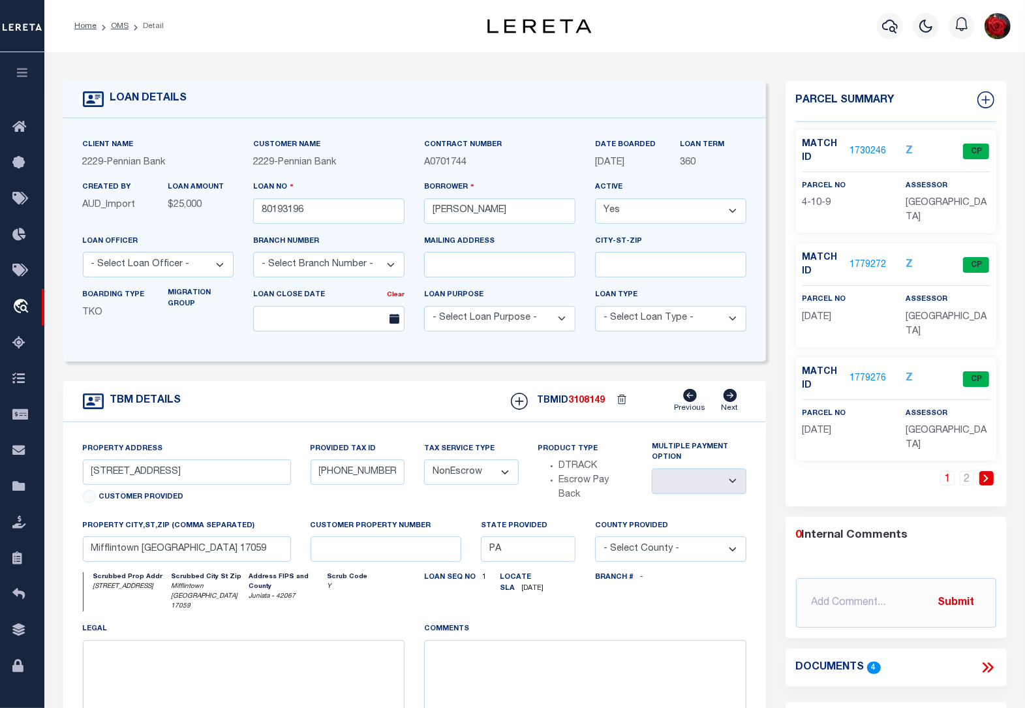
click at [109, 29] on li "OMS" at bounding box center [113, 26] width 32 height 12
click at [121, 23] on link "OMS" at bounding box center [120, 26] width 18 height 8
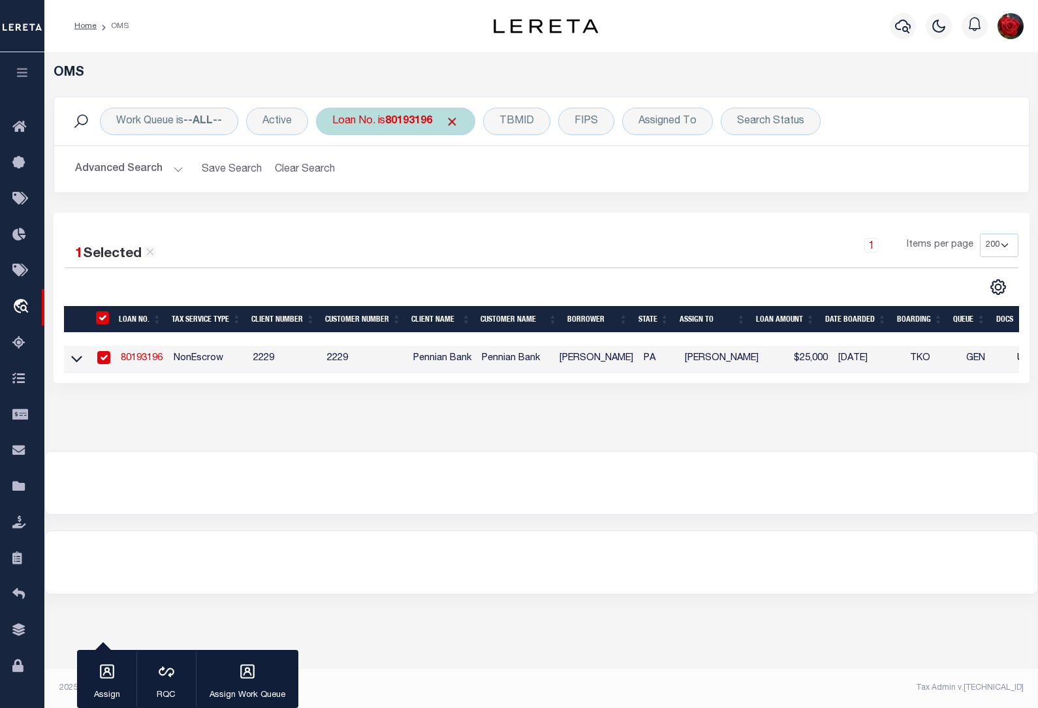
click at [408, 121] on b "80193196" at bounding box center [408, 121] width 47 height 10
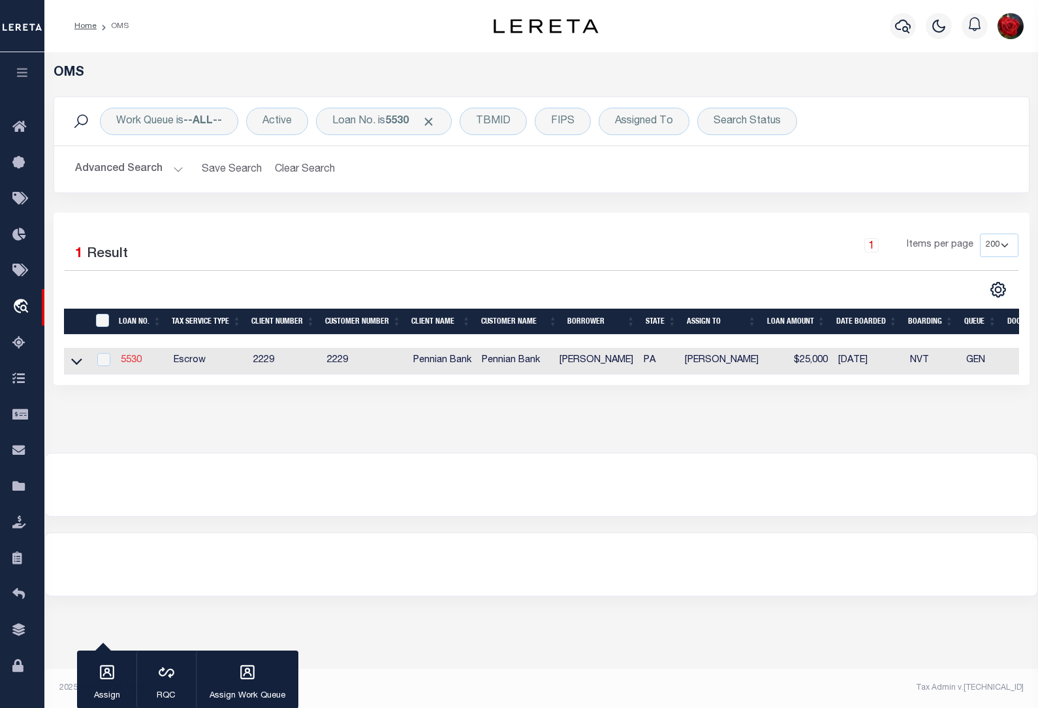
click at [127, 362] on link "5530" at bounding box center [131, 360] width 21 height 9
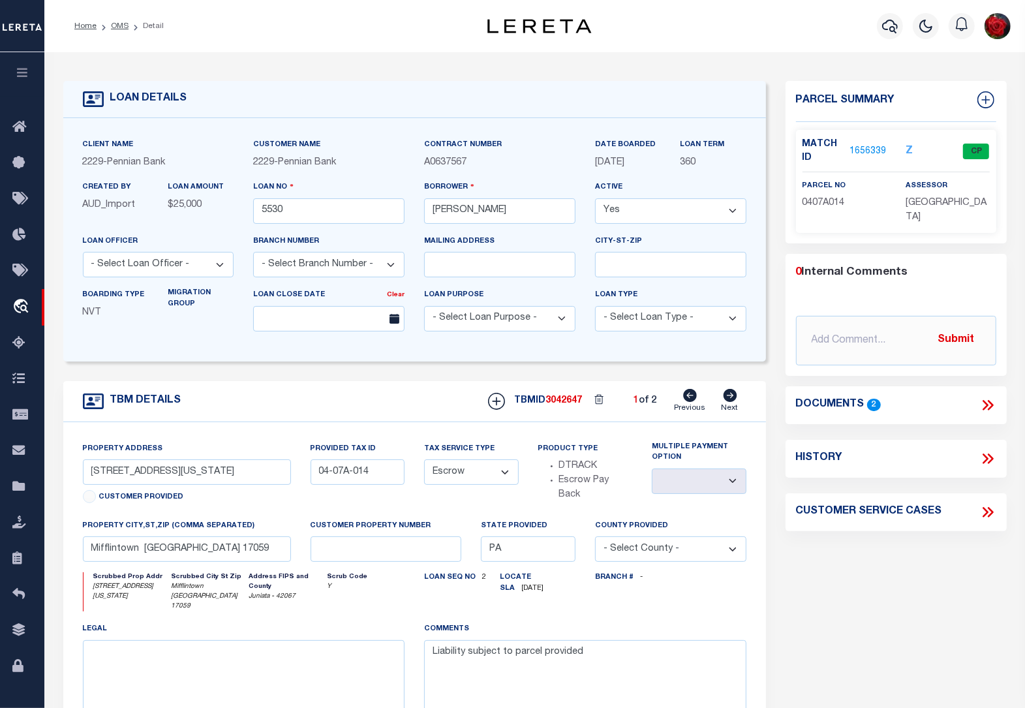
click at [865, 149] on link "1656339" at bounding box center [868, 152] width 37 height 14
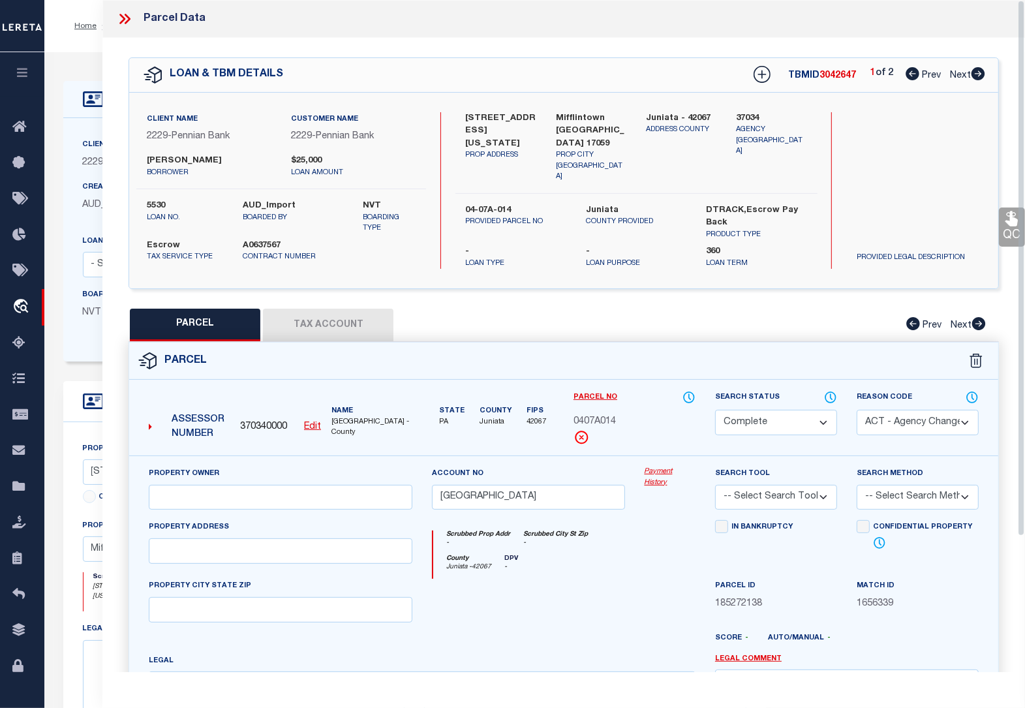
click at [331, 315] on button "Tax Account" at bounding box center [328, 325] width 131 height 33
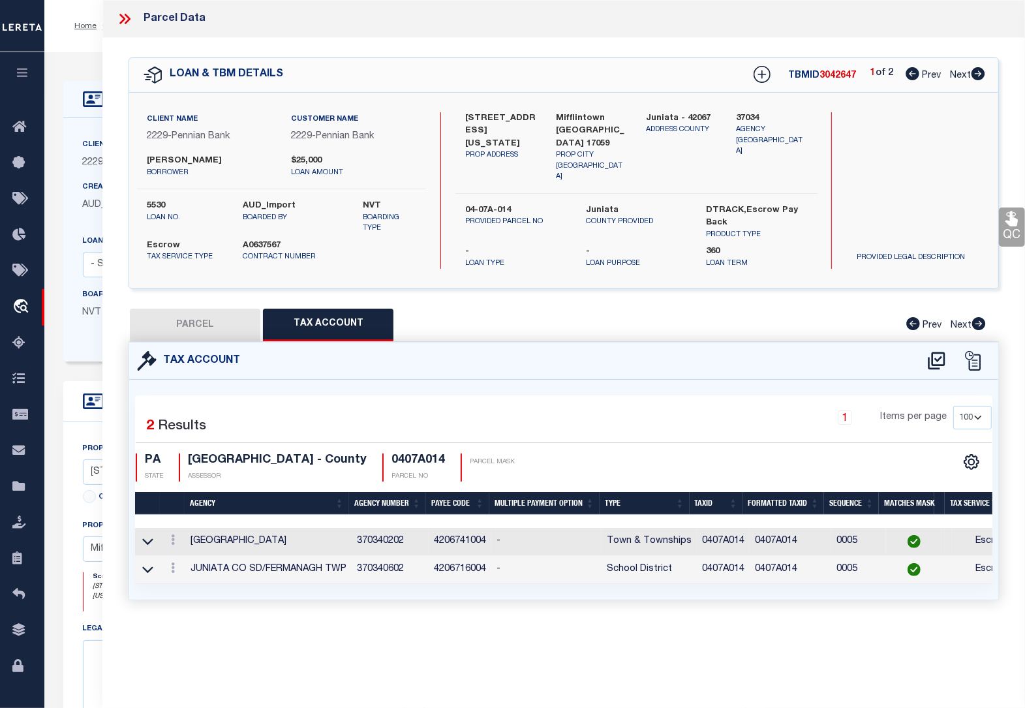
click at [706, 380] on div "Selected 2 Results 1 Items per page 10 25 50 100 PA STATE" at bounding box center [563, 489] width 869 height 219
click at [978, 73] on icon at bounding box center [979, 73] width 14 height 13
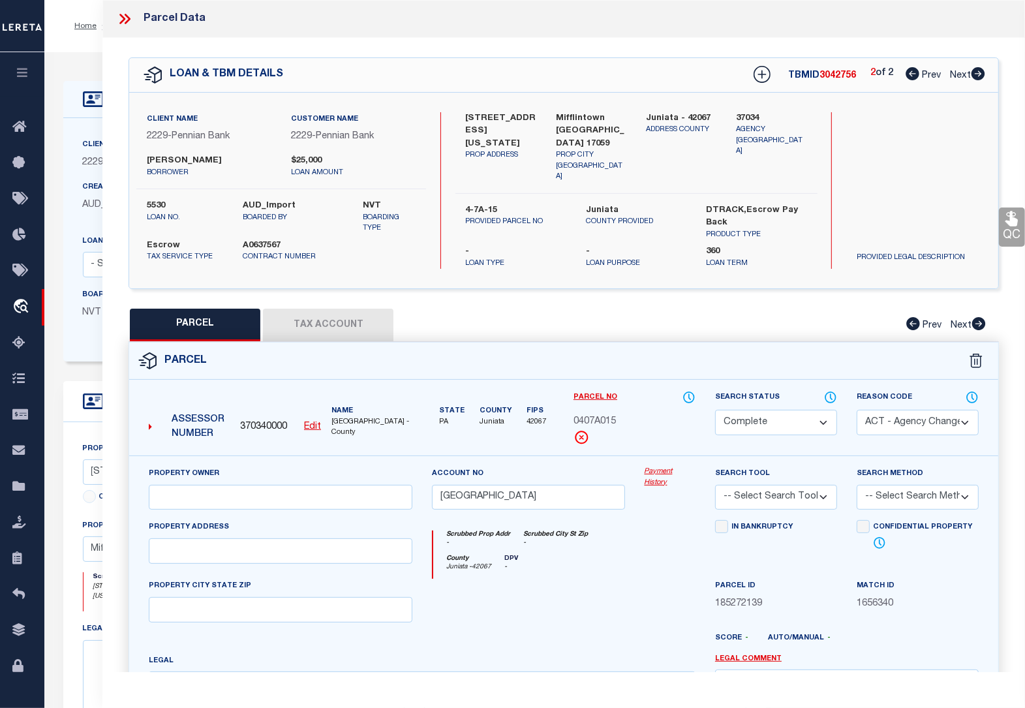
click at [344, 317] on button "Tax Account" at bounding box center [328, 325] width 131 height 33
